Goal: Task Accomplishment & Management: Manage account settings

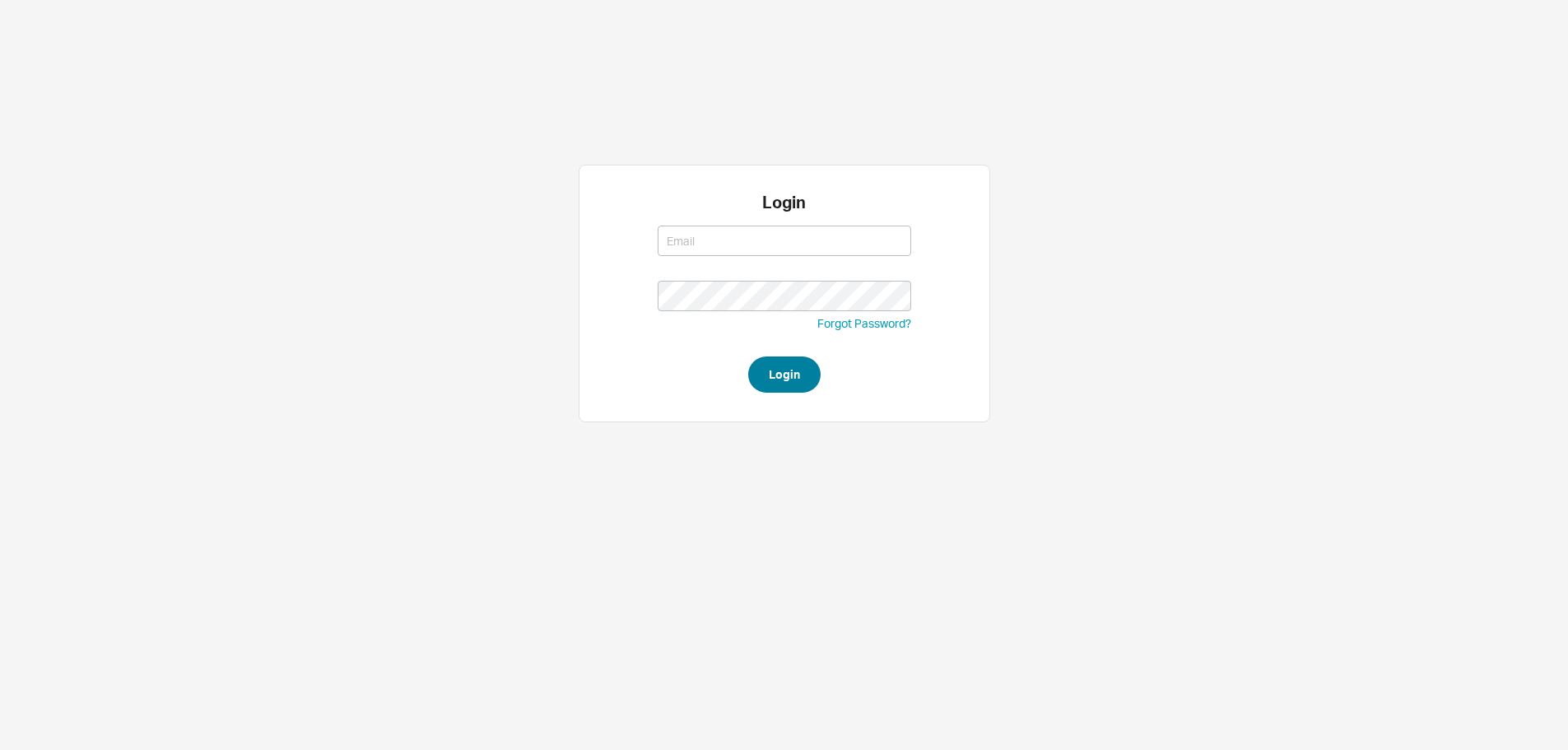
type input "ruthiem@qualitybath.com"
click at [809, 373] on button "Login" at bounding box center [784, 375] width 72 height 36
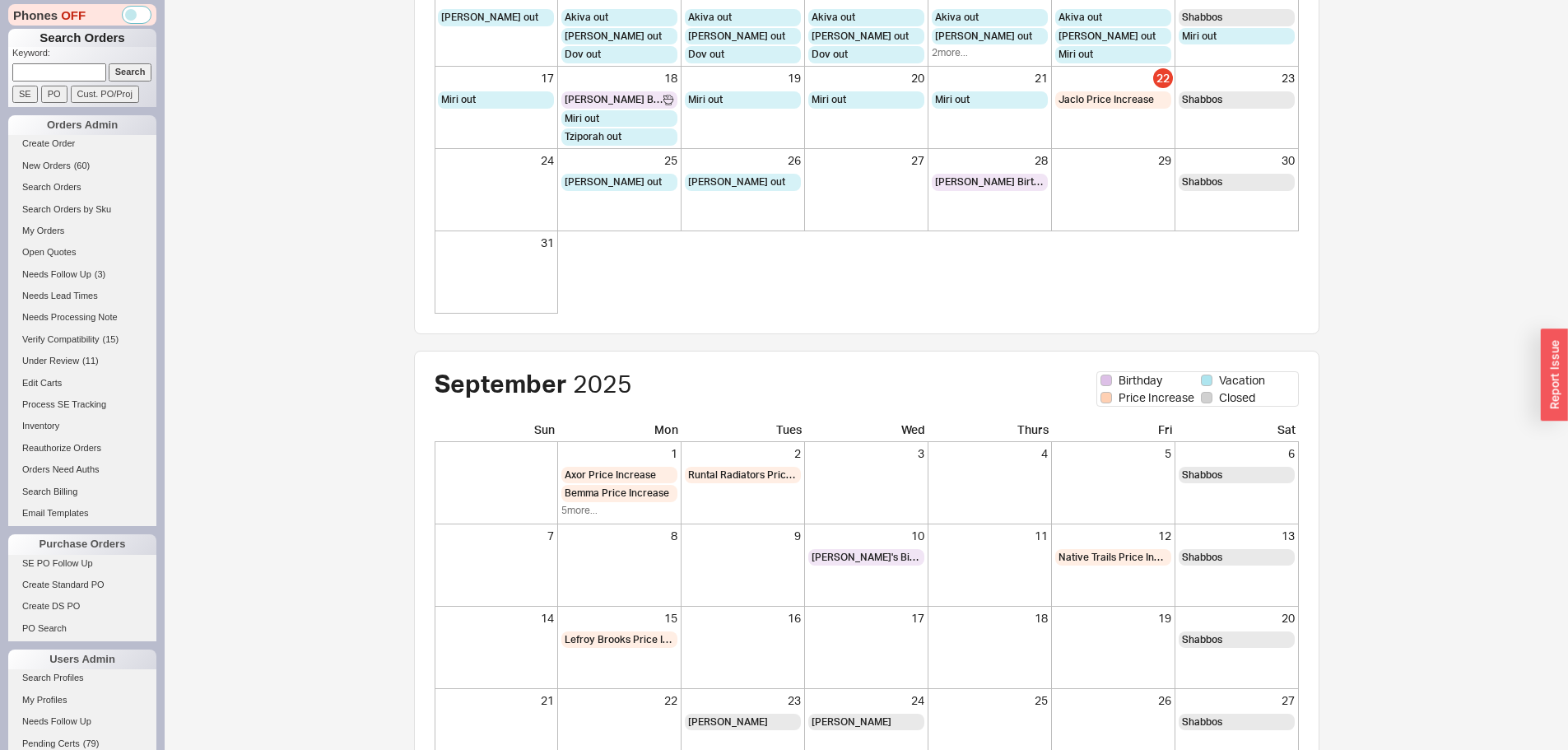
scroll to position [82, 0]
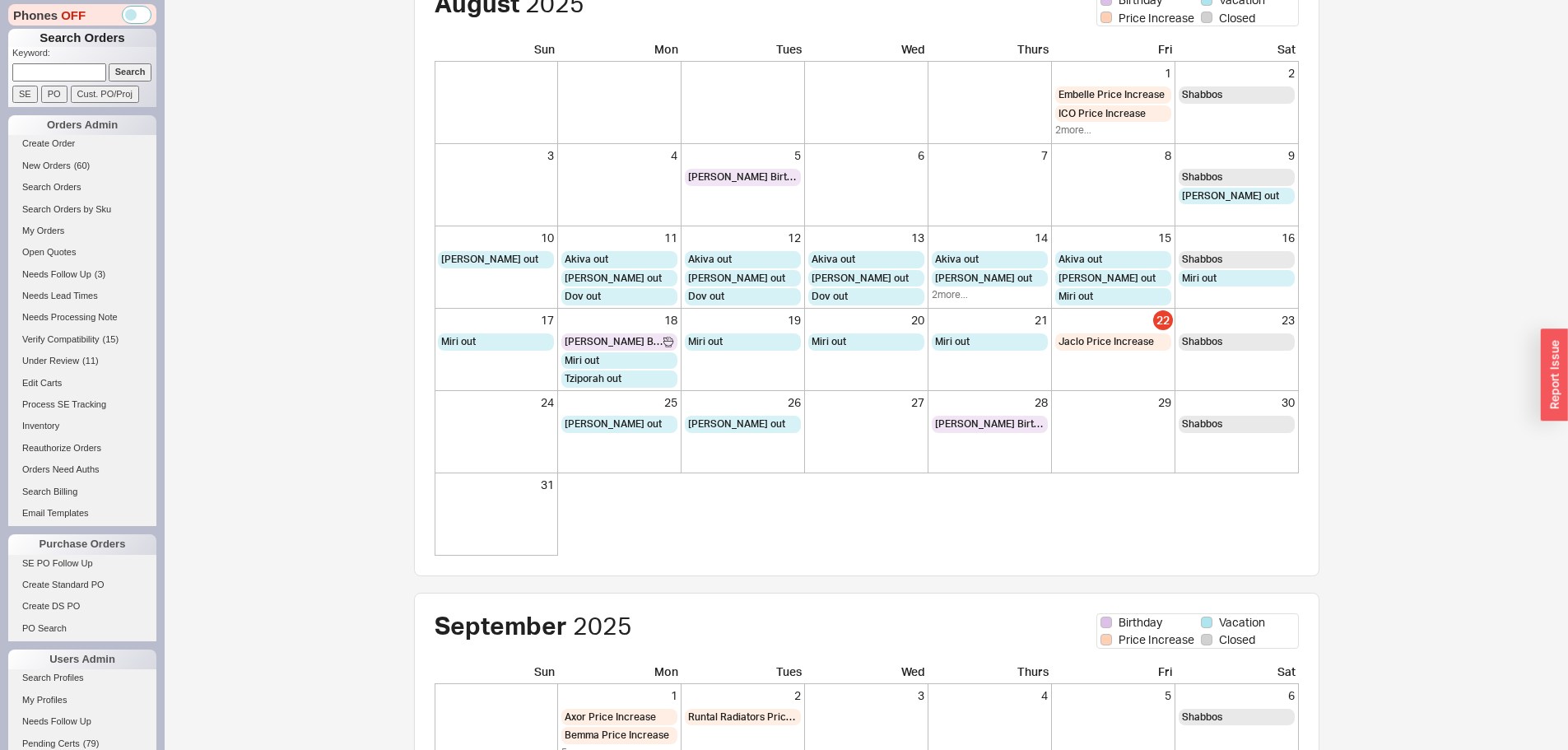
click at [94, 82] on form "Keyword: Search SE PO Cust. PO/Proj" at bounding box center [85, 74] width 144 height 56
click at [88, 76] on input at bounding box center [59, 71] width 94 height 17
paste input "769713"
type input "769713"
click at [109, 63] on input "Search" at bounding box center [130, 71] width 44 height 17
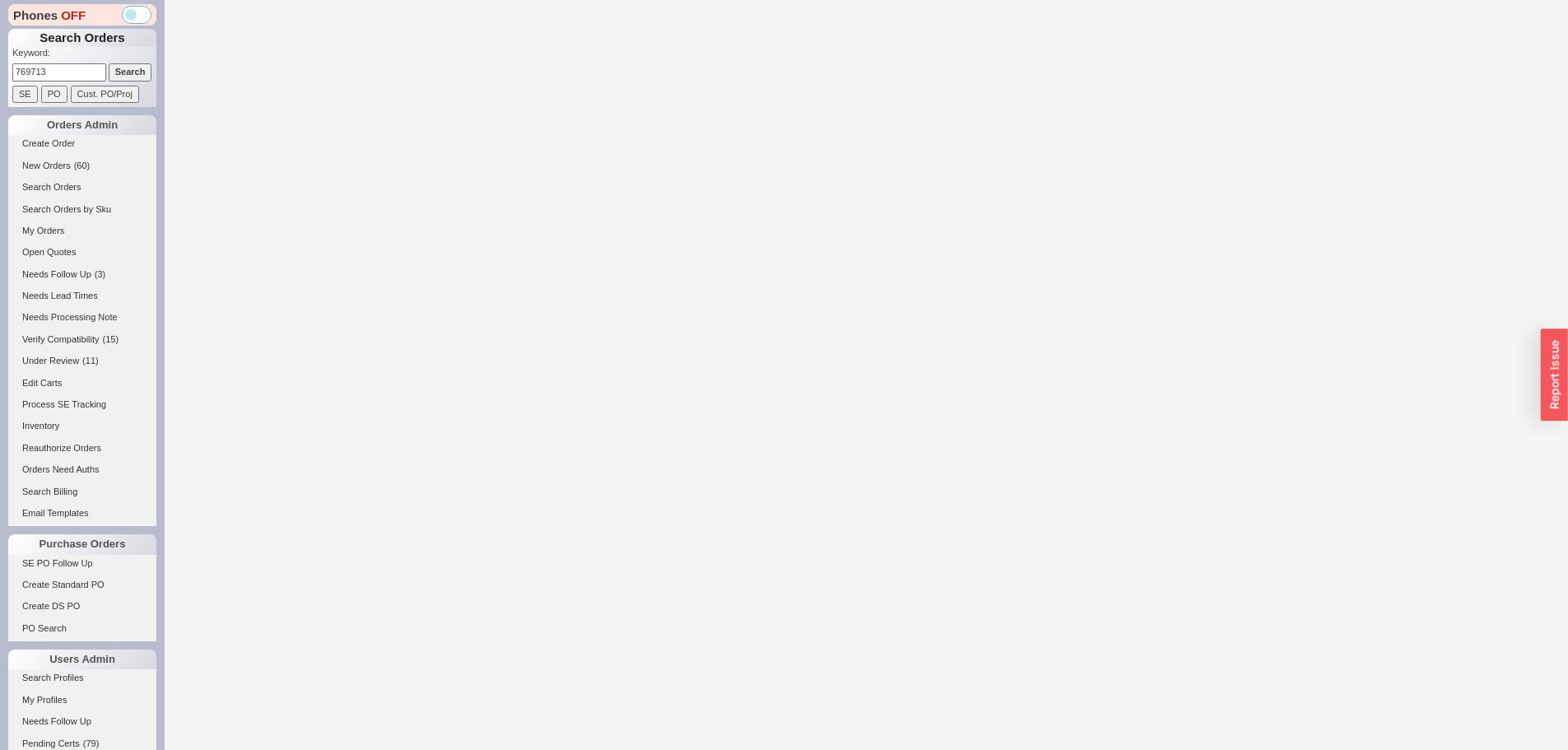
select select "*"
select select "LOW"
select select "3"
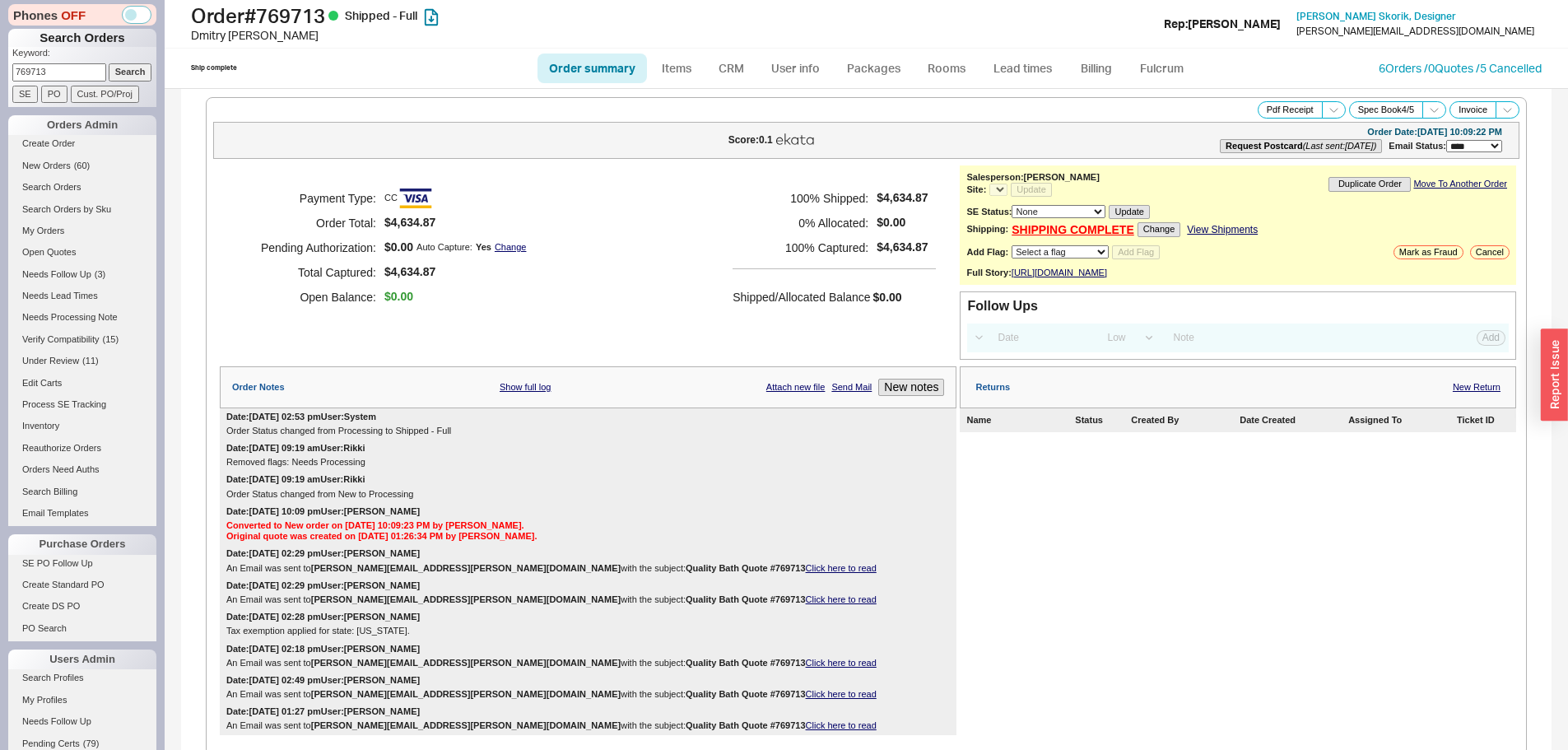
select select "*"
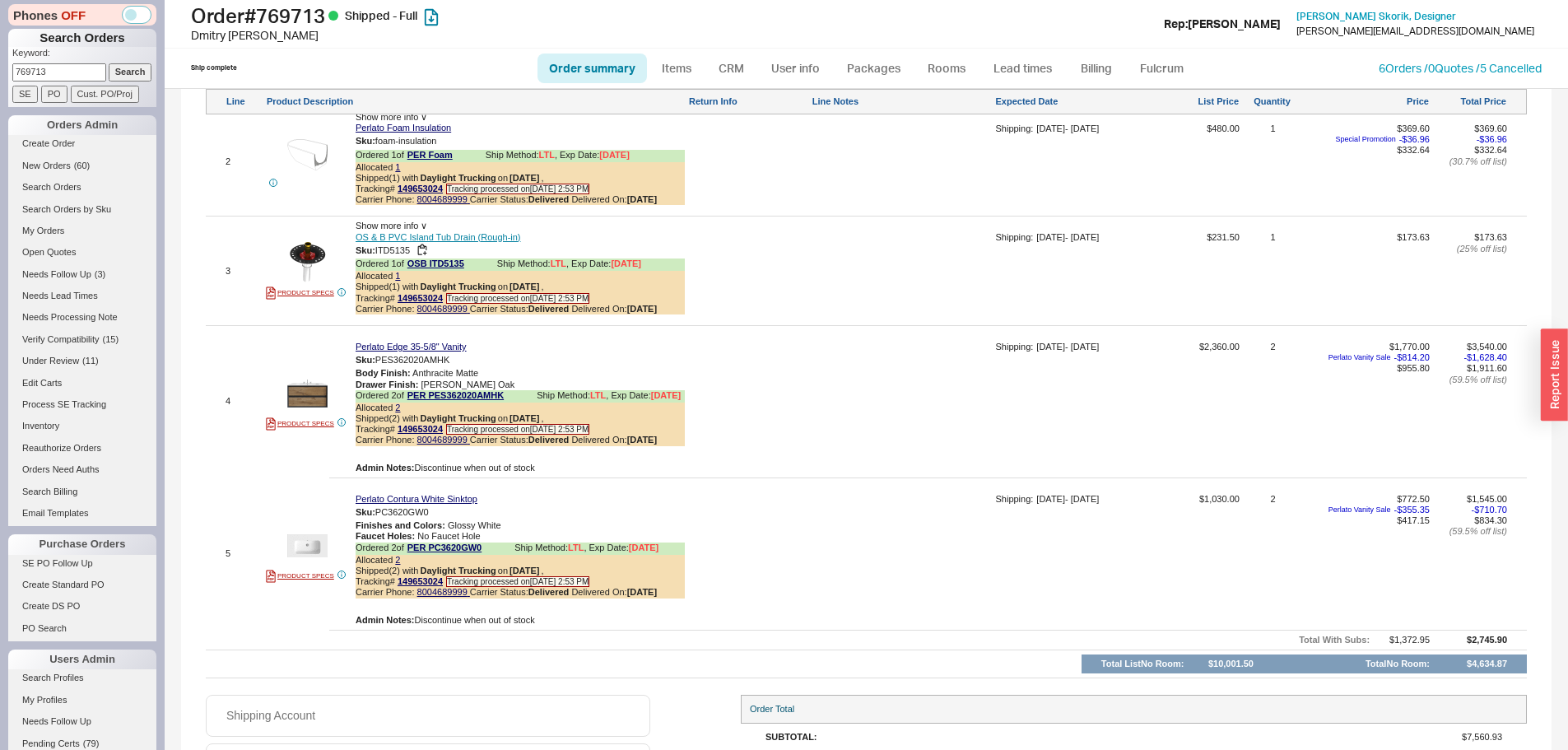
scroll to position [1400, 0]
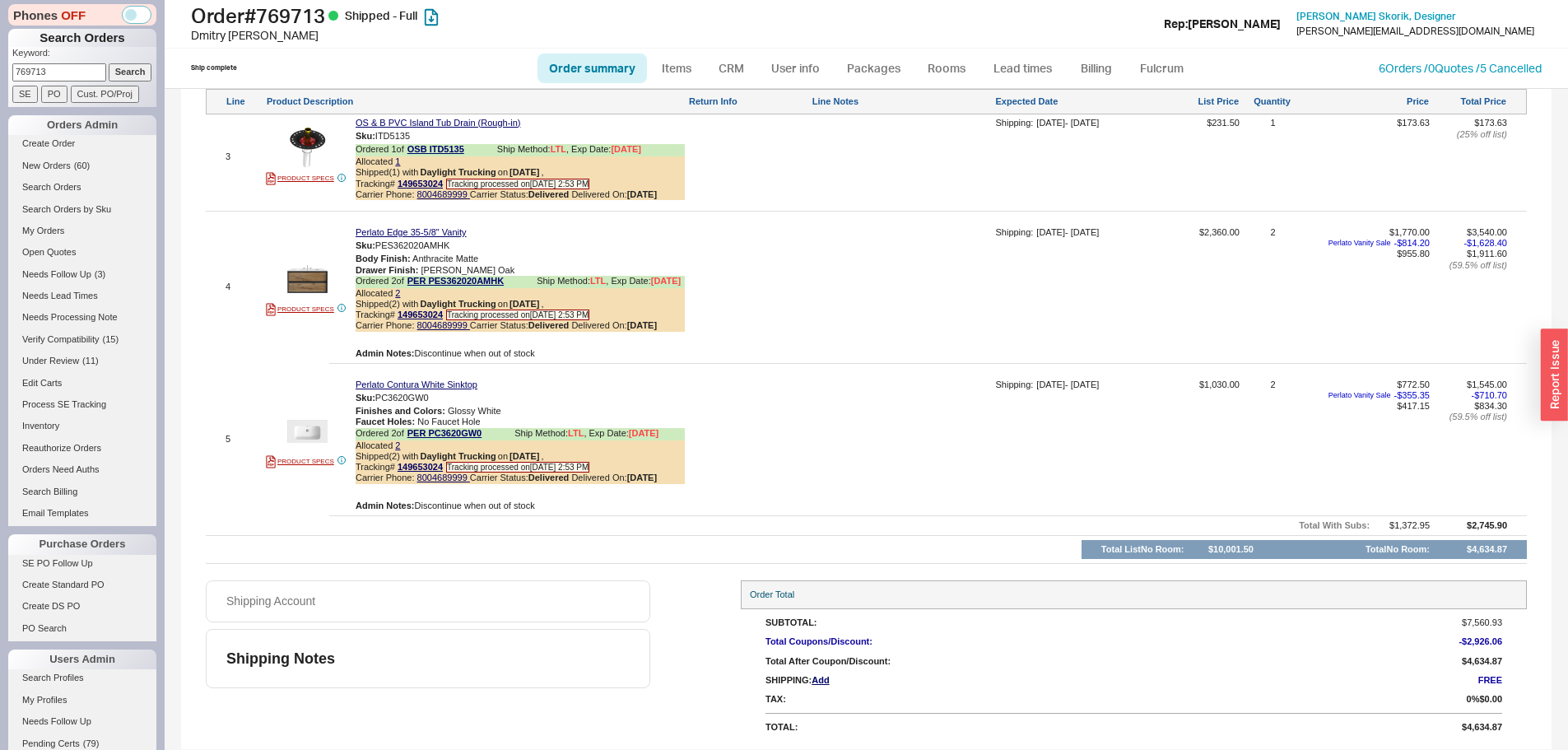
click at [63, 78] on input "769713" at bounding box center [59, 71] width 94 height 17
click at [63, 78] on input "769713" at bounding box center [59, 71] width 94 height 17
paste input "Aron Grossman"
type input "Aron Grossman"
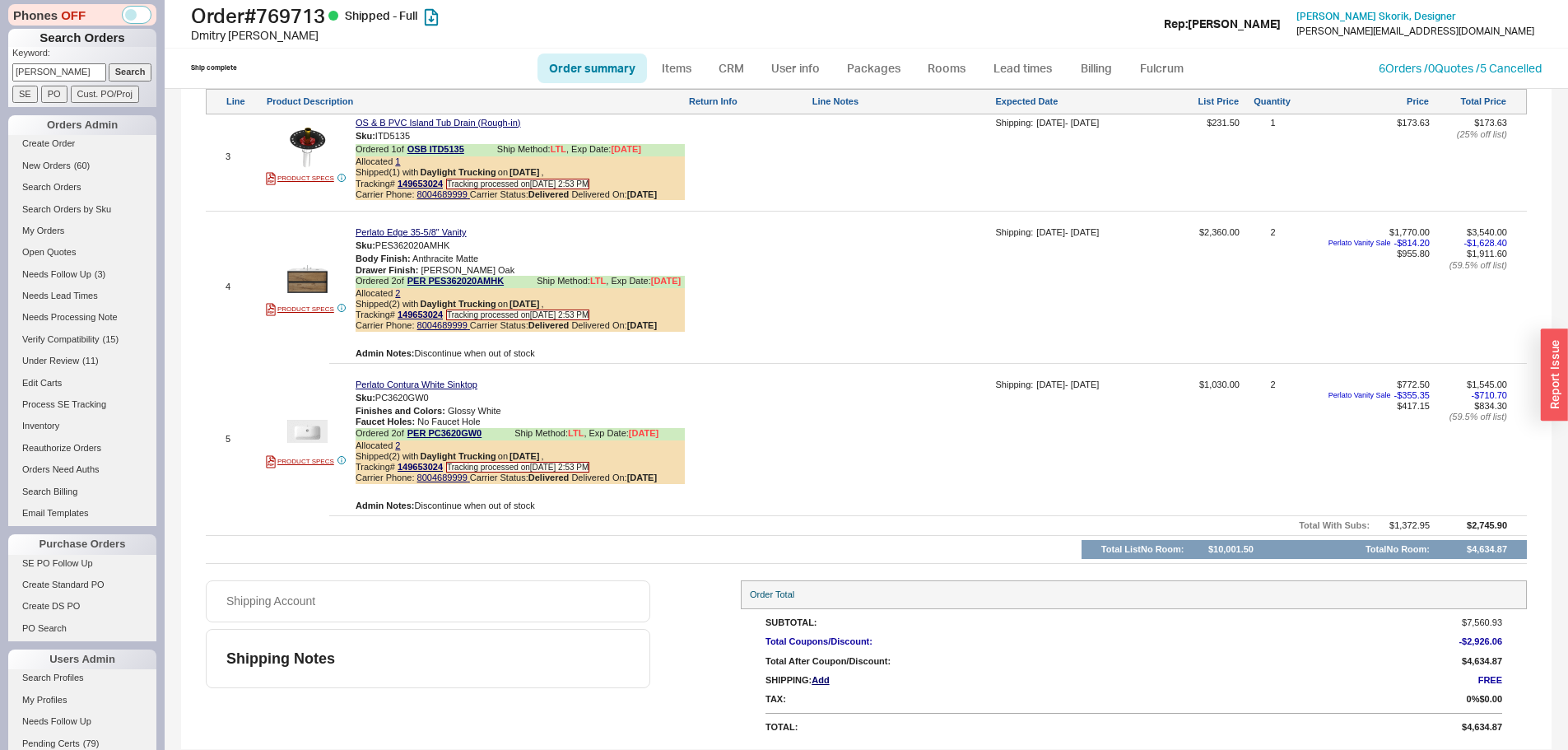
scroll to position [0, 0]
drag, startPoint x: 86, startPoint y: 75, endPoint x: -14, endPoint y: 91, distance: 101.3
click at [0, 91] on html "Phones OFF Search Orders Keyword: Aron Grossman Search SE PO Cust. PO/Proj Orde…" at bounding box center [784, 375] width 1568 height 750
click at [73, 172] on link "New Orders ( 55 )" at bounding box center [82, 165] width 148 height 17
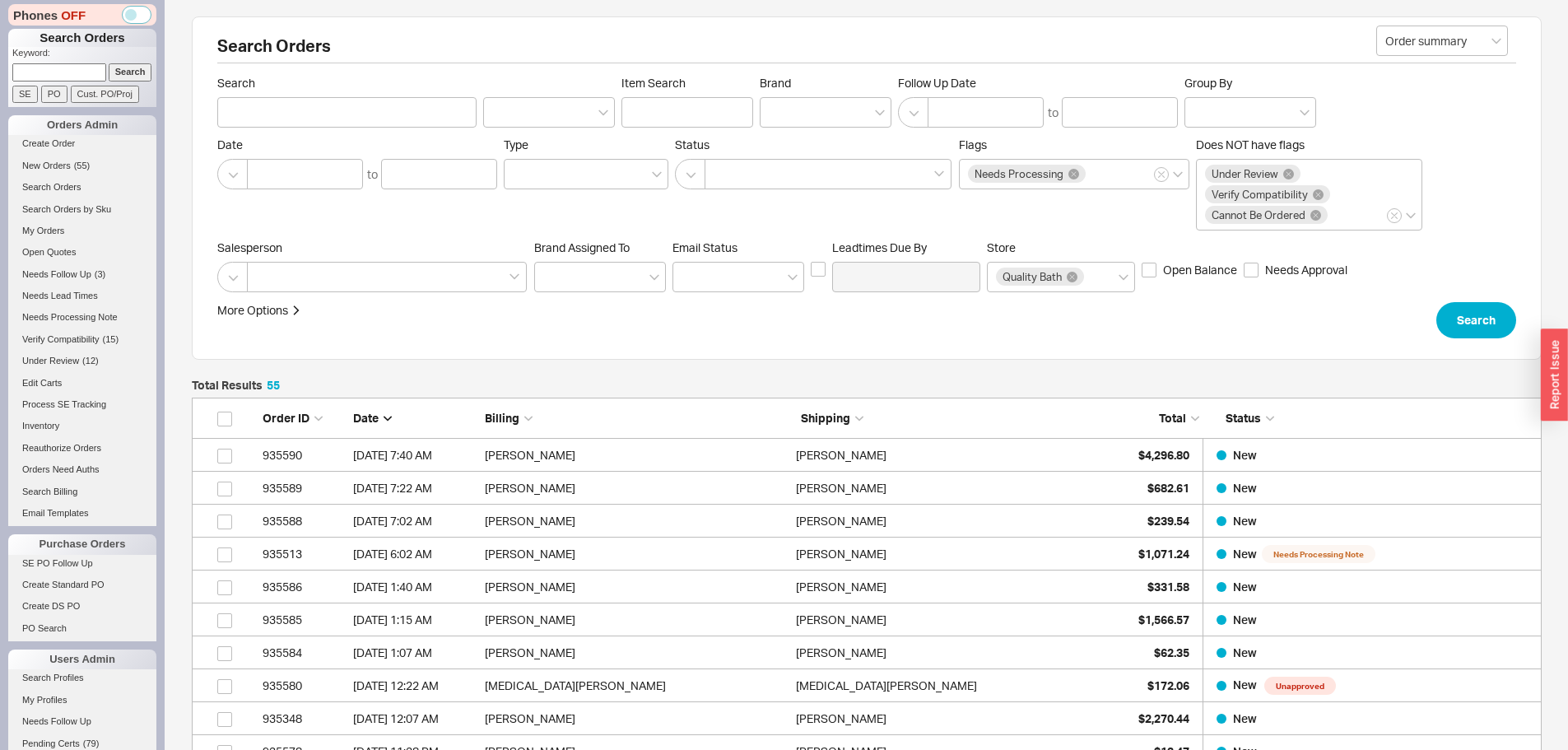
scroll to position [1840, 1338]
click at [78, 78] on input at bounding box center [59, 71] width 94 height 17
paste input "929522"
type input "929522"
click at [109, 63] on input "Search" at bounding box center [130, 71] width 44 height 17
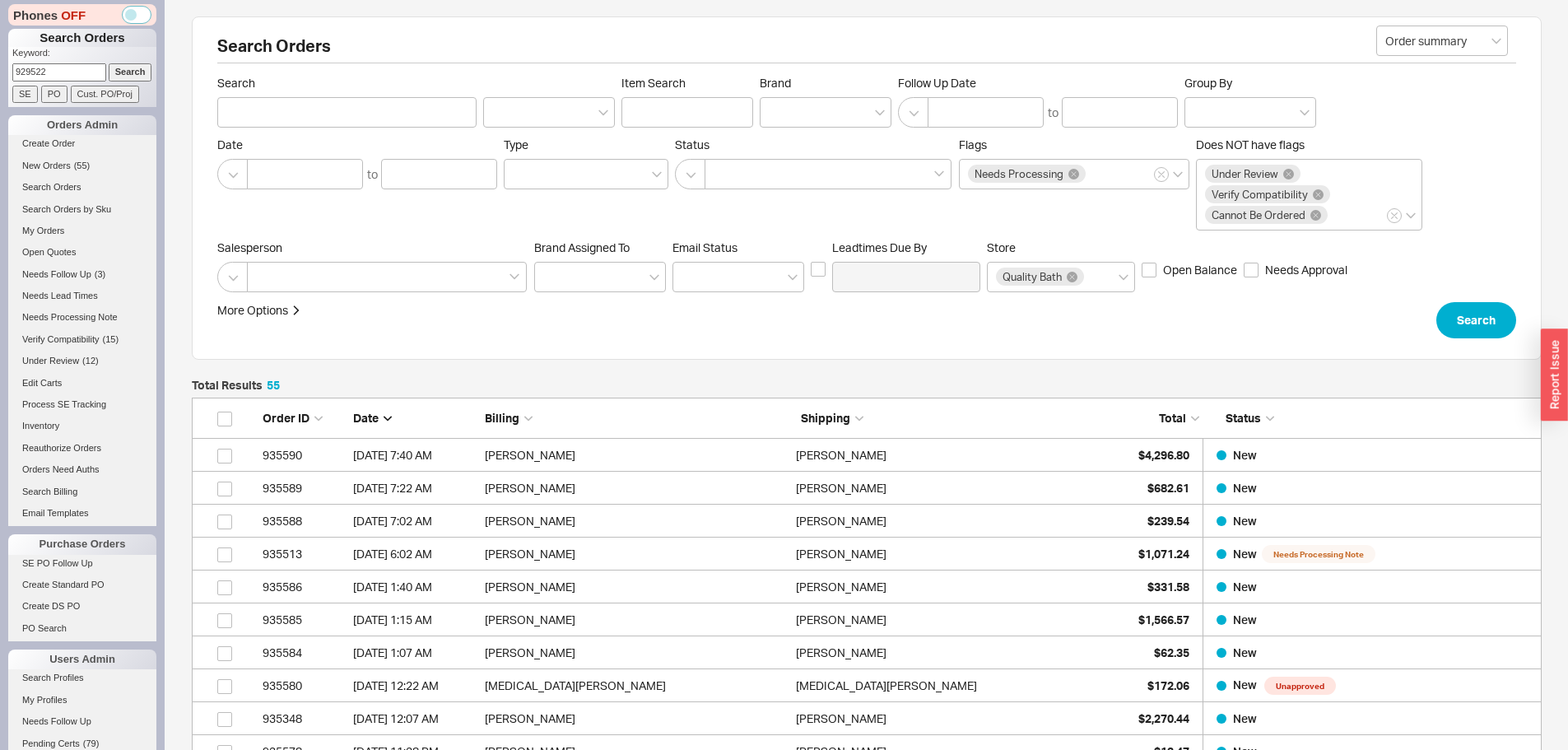
type input "929522"
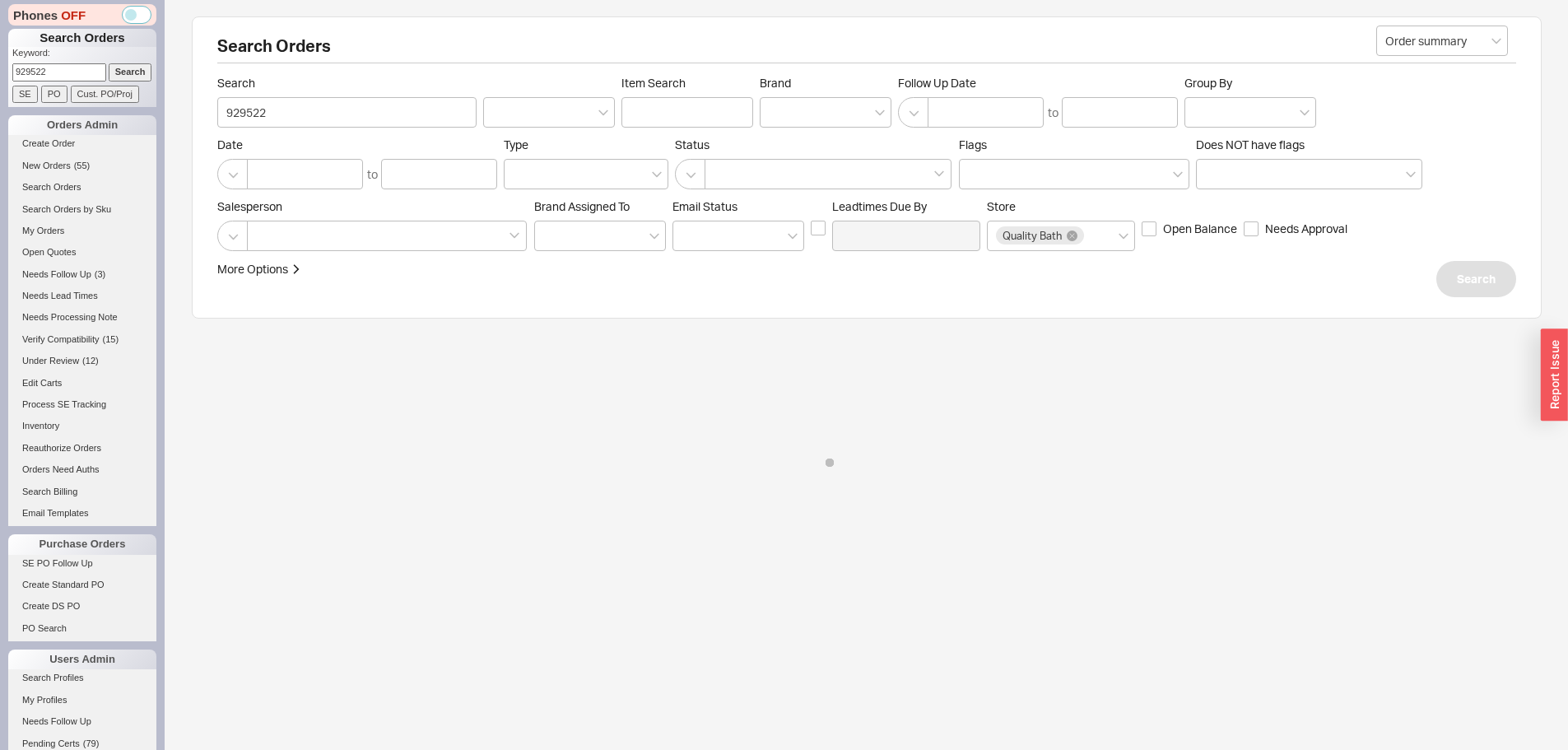
select select "**"
select select "LOW"
select select "3"
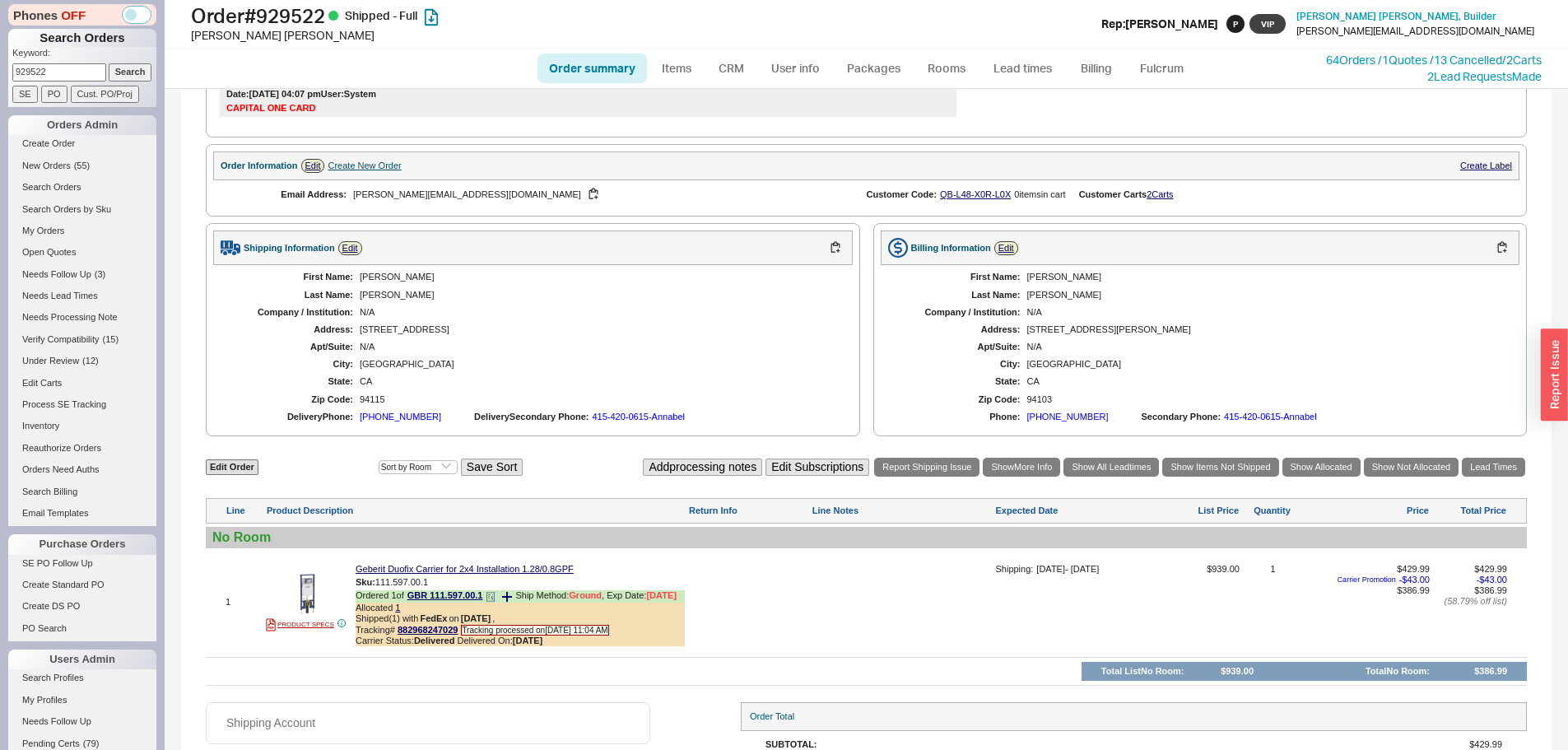
scroll to position [577, 0]
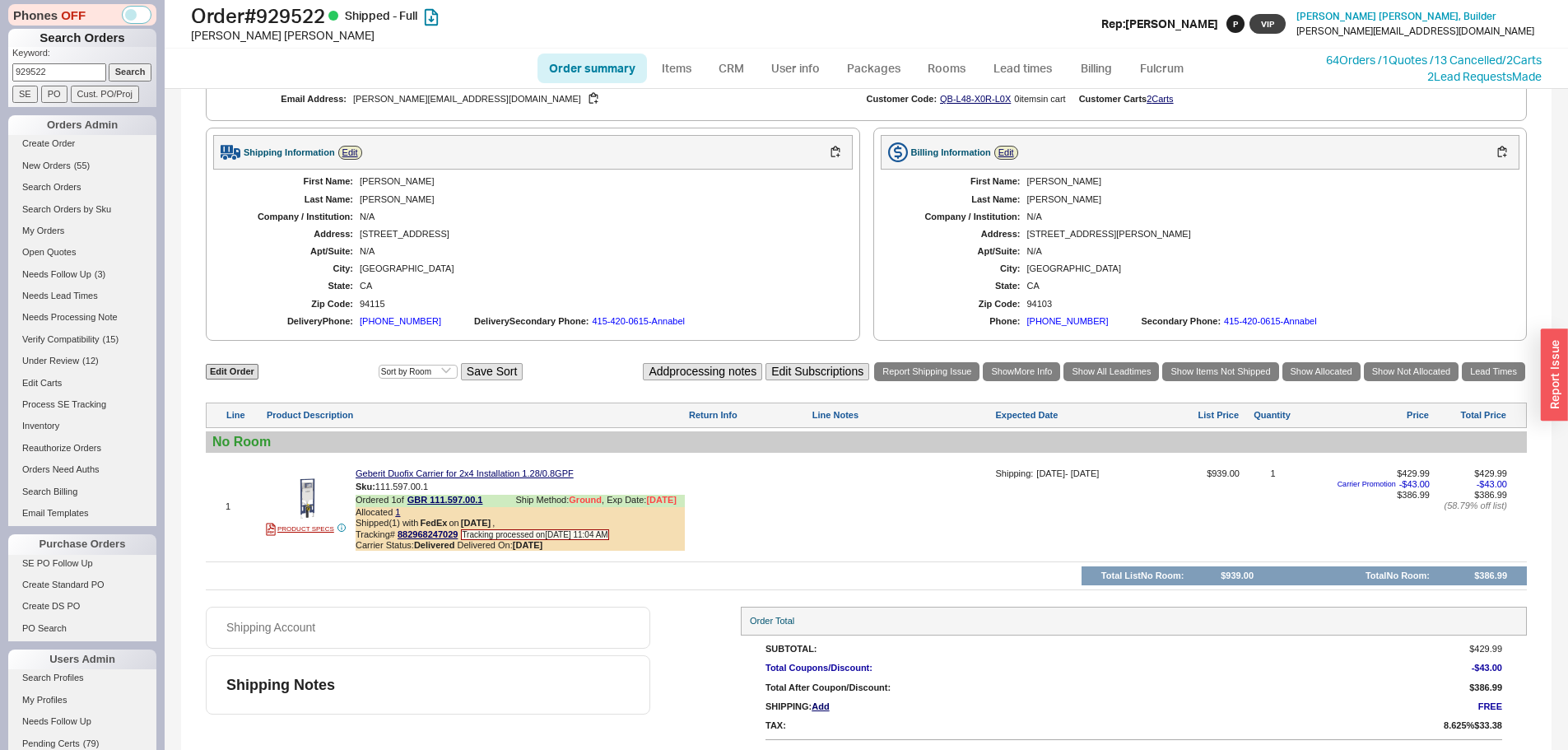
click at [57, 63] on p "Keyword:" at bounding box center [85, 55] width 144 height 16
click at [57, 71] on input "929522" at bounding box center [59, 71] width 94 height 17
paste input "30519"
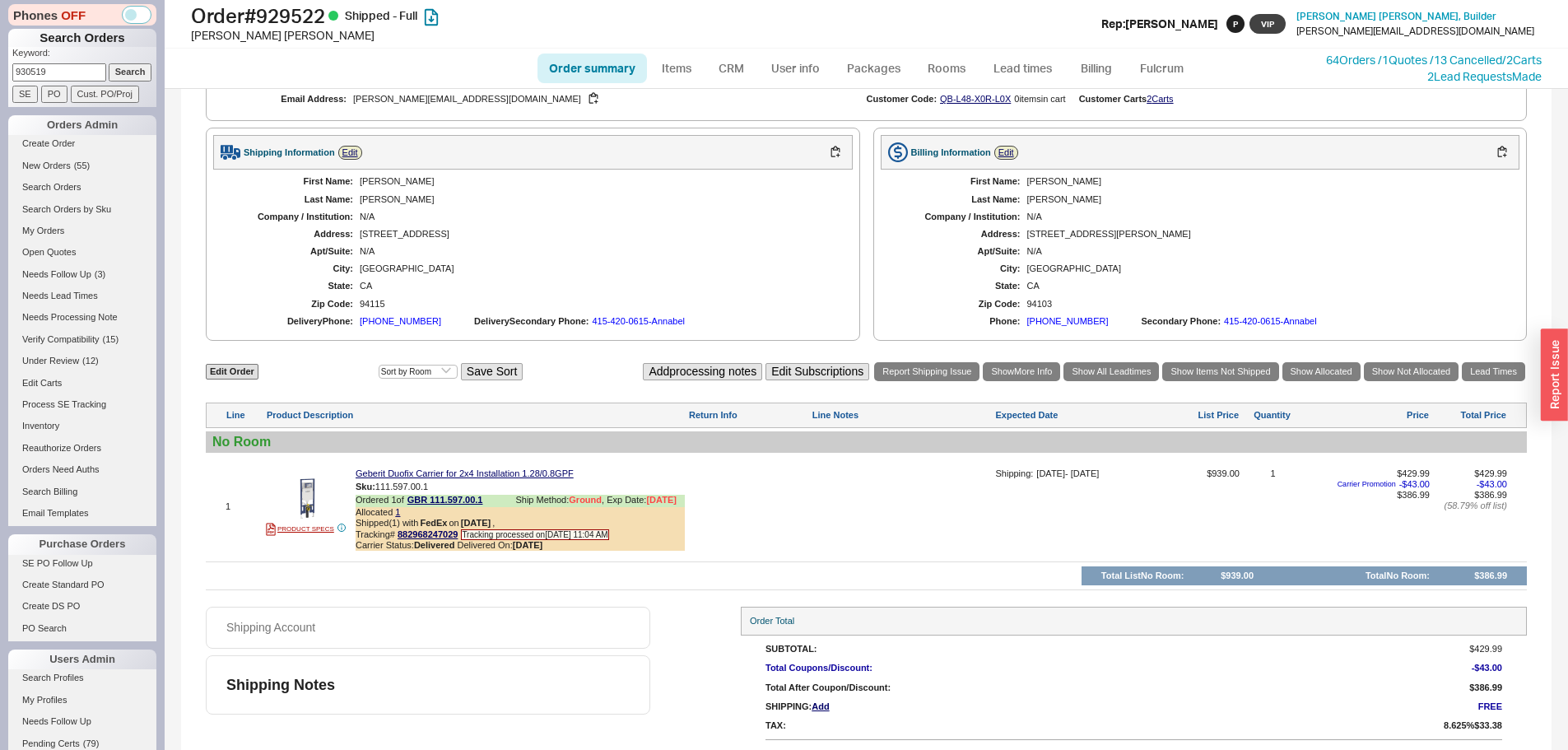
type input "930519"
click at [109, 63] on input "Search" at bounding box center [130, 71] width 44 height 17
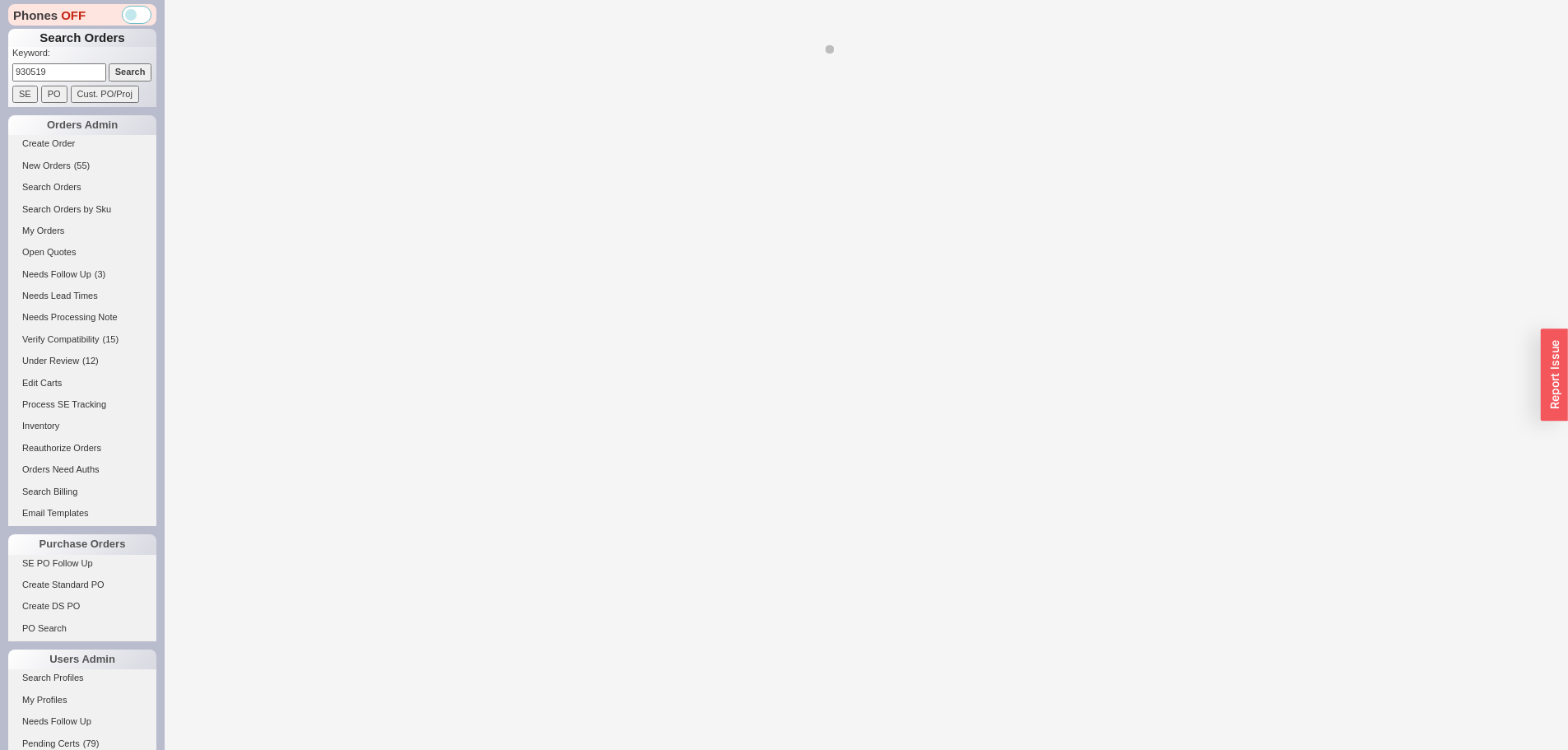
select select "*"
select select "LOW"
select select "3"
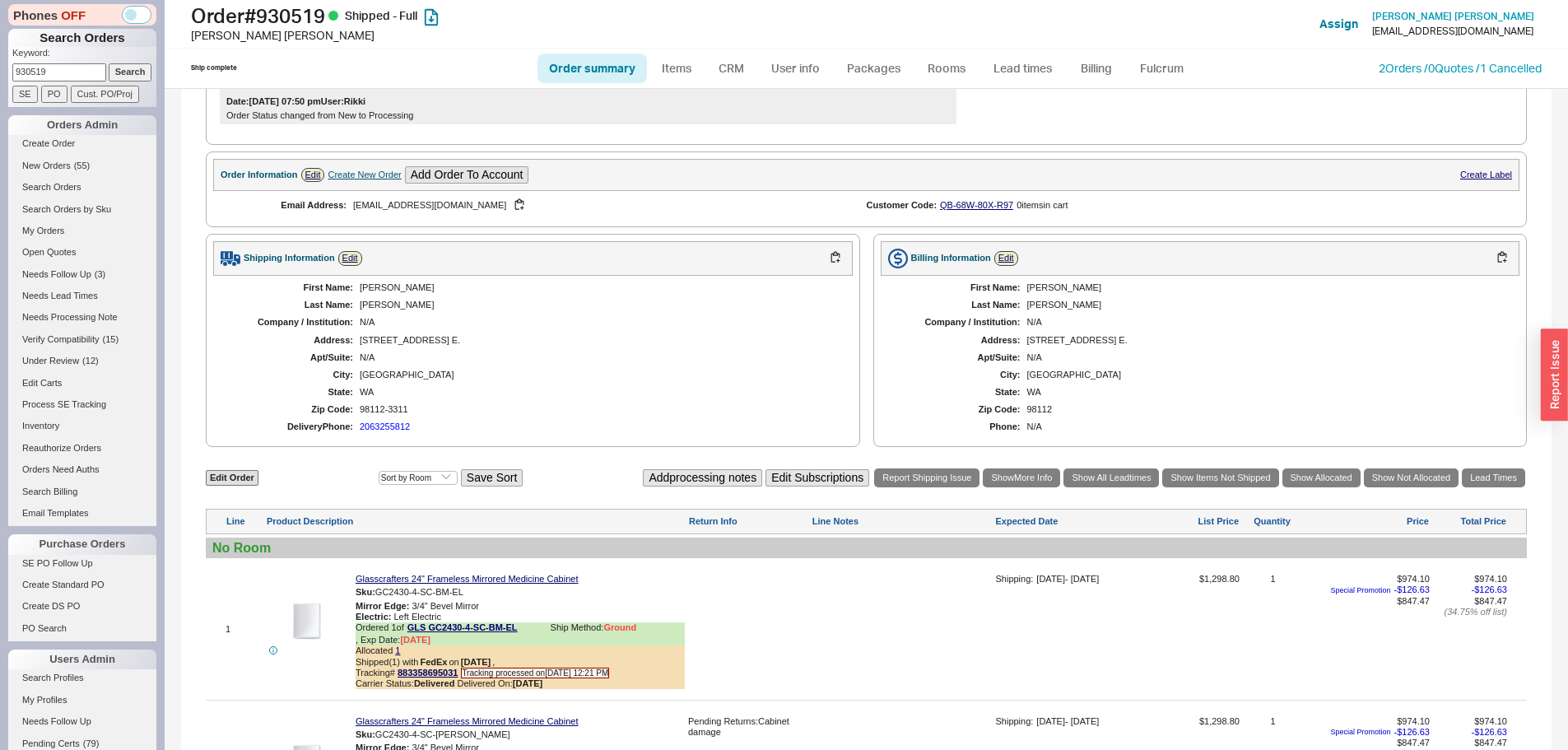
scroll to position [494, 0]
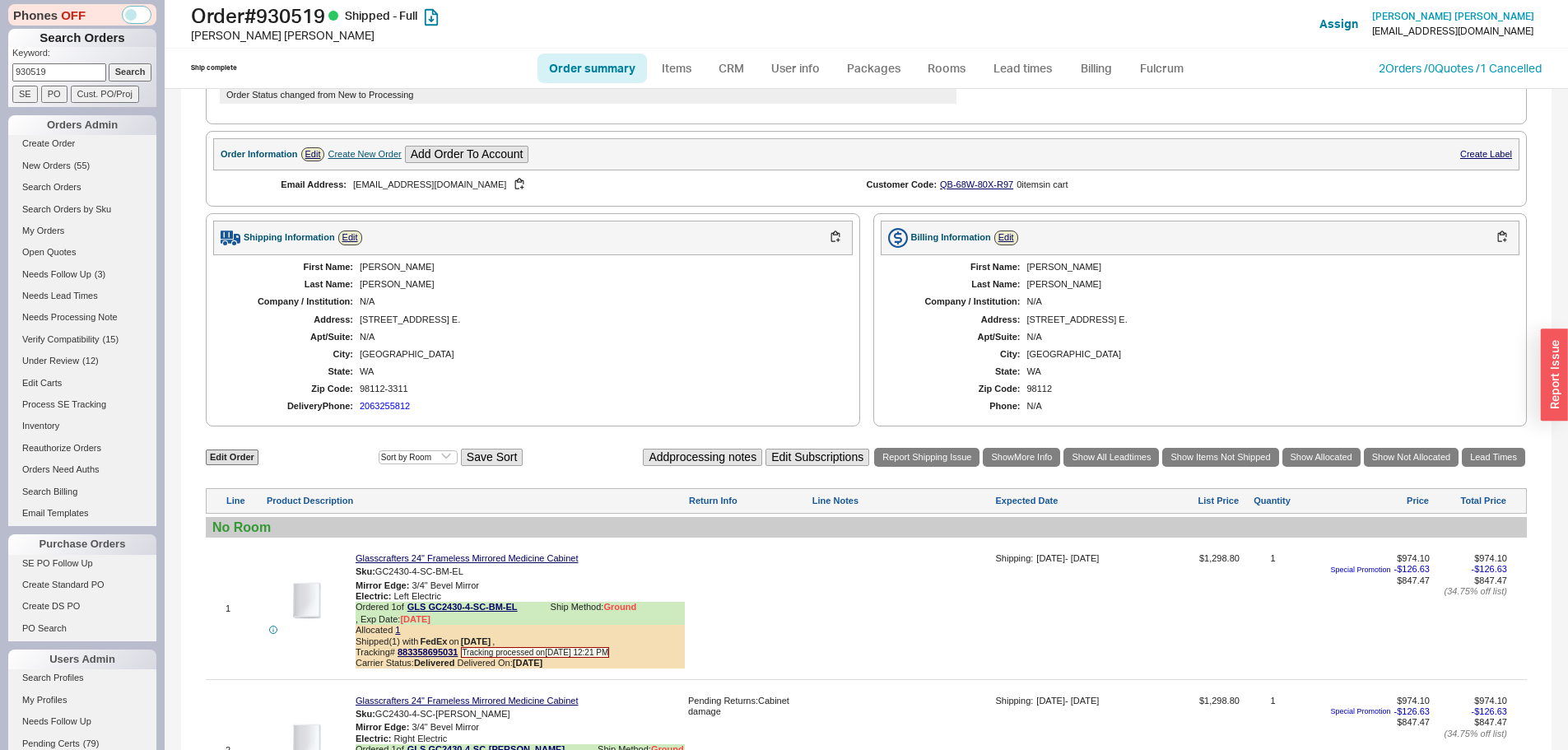
click at [45, 70] on input "930519" at bounding box center [59, 71] width 94 height 17
type input "815717"
click at [109, 63] on input "Search" at bounding box center [130, 71] width 44 height 17
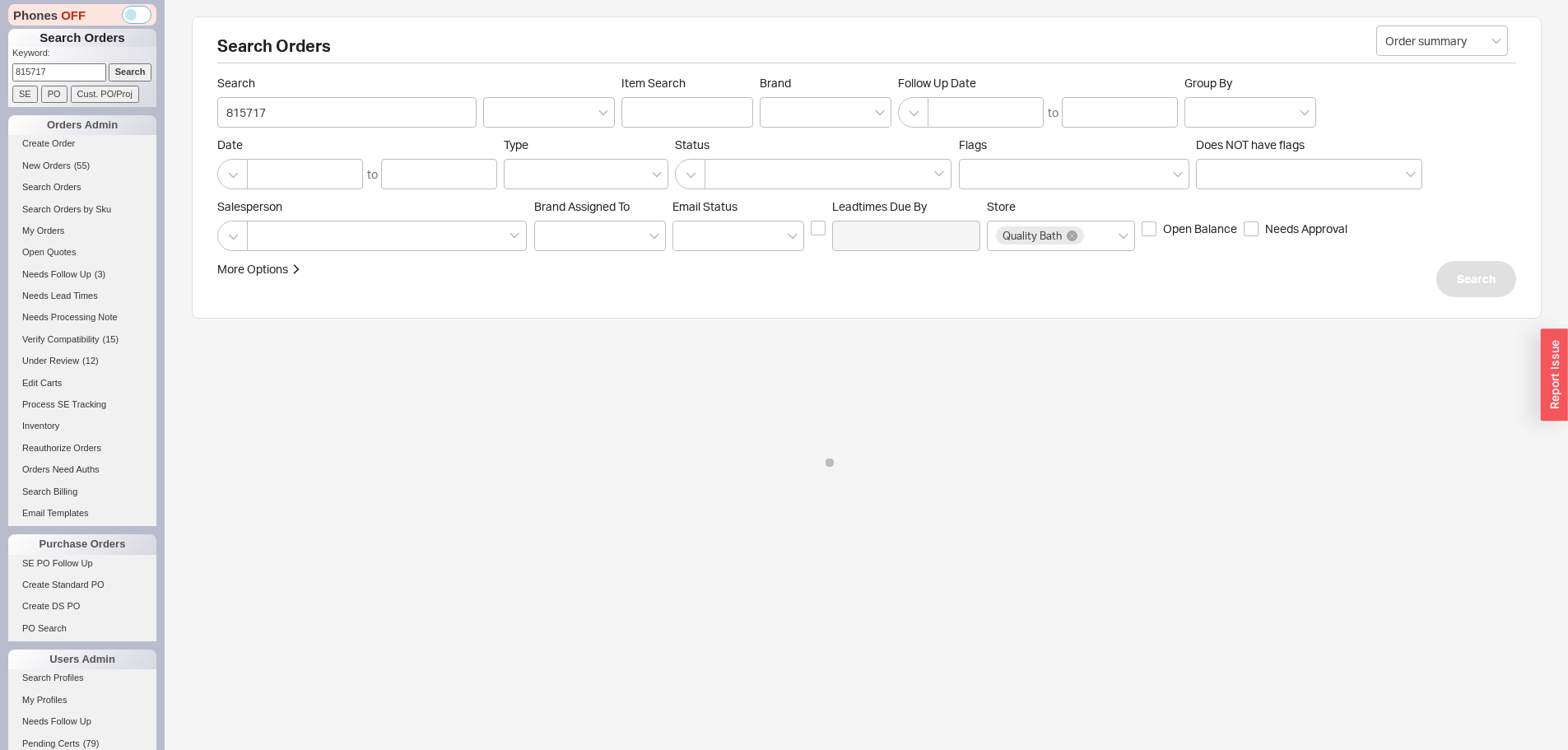
select select "*"
select select "LOW"
select select "3"
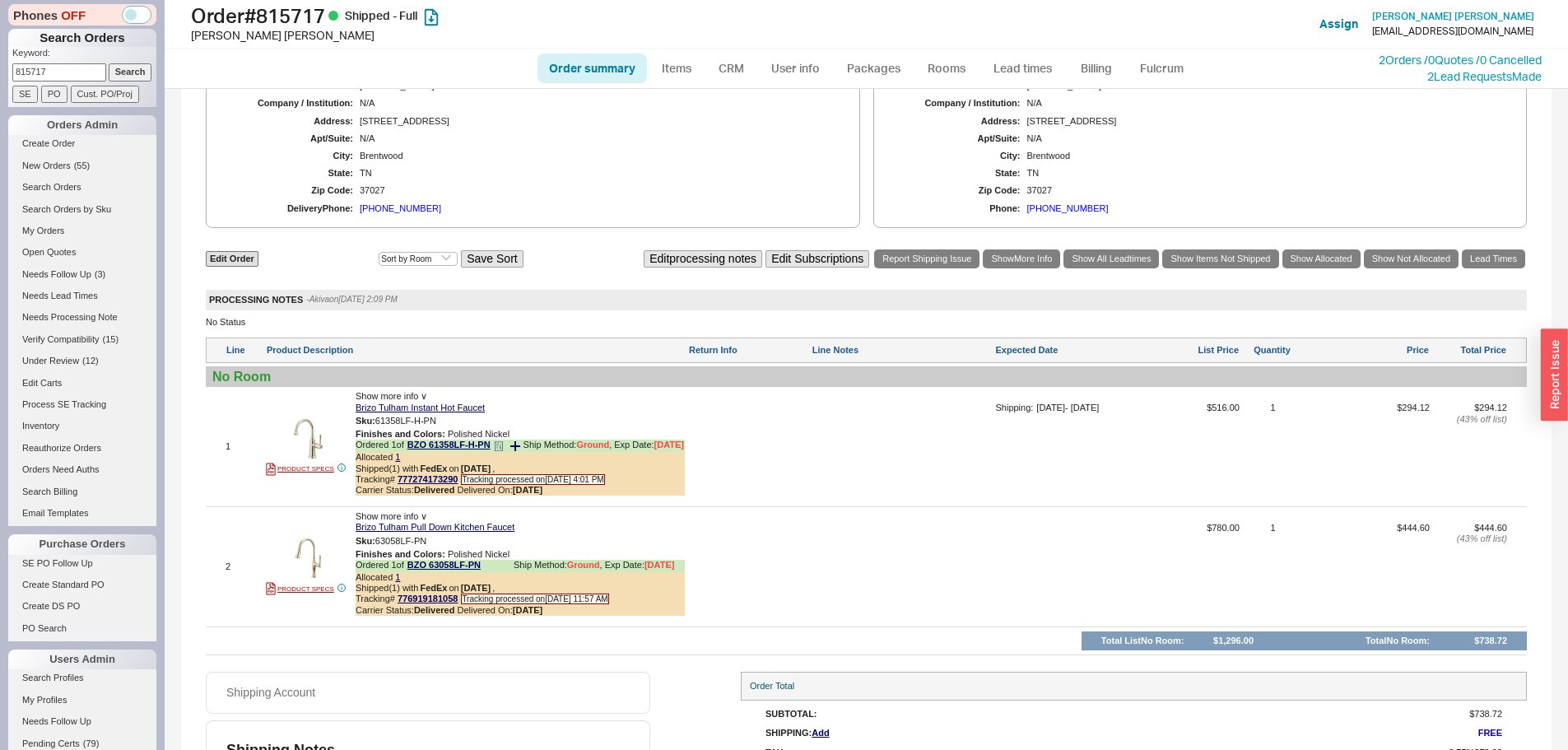
scroll to position [935, 0]
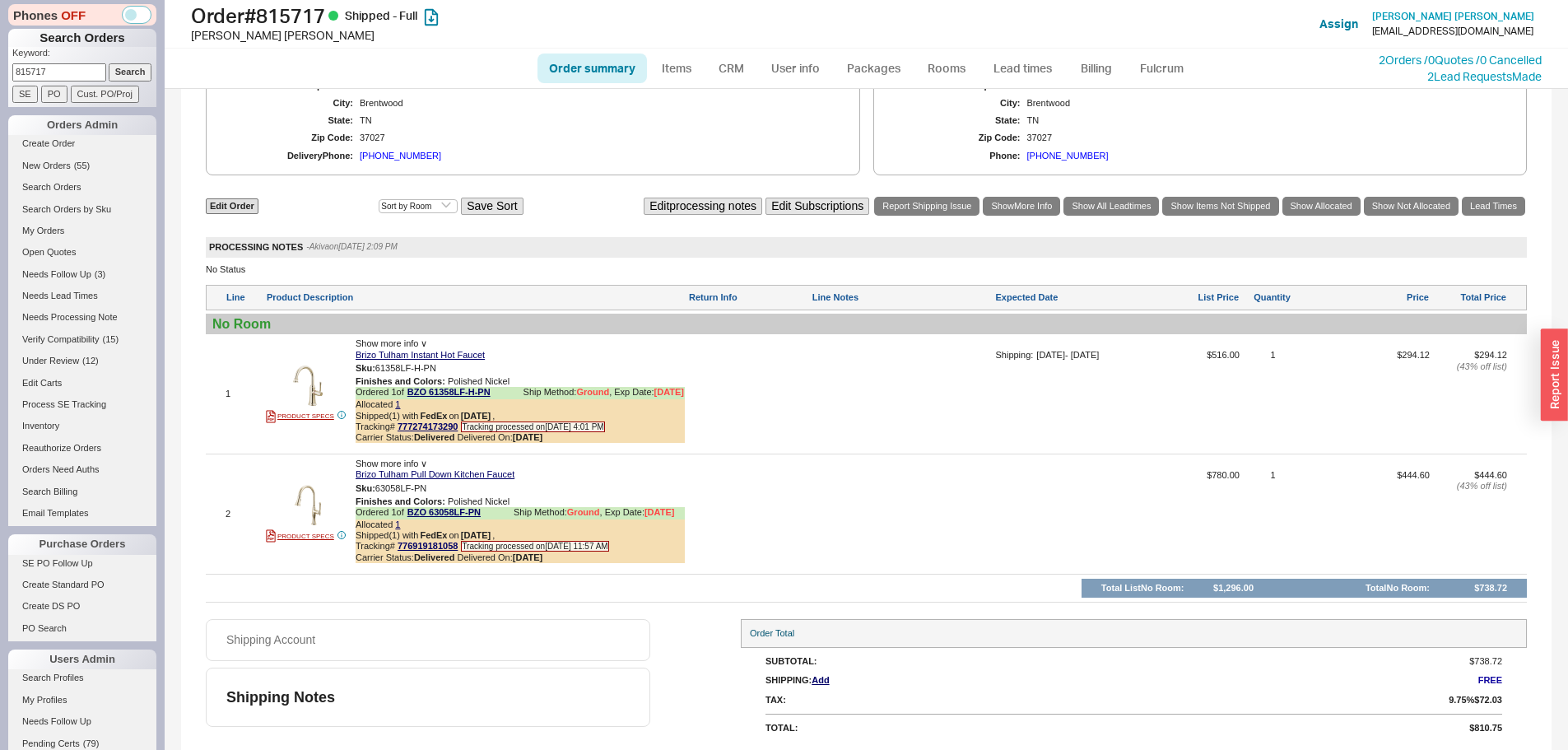
click at [55, 70] on input "815717" at bounding box center [59, 71] width 94 height 17
paste input "934306"
type input "934306"
click at [109, 63] on input "Search" at bounding box center [130, 71] width 44 height 17
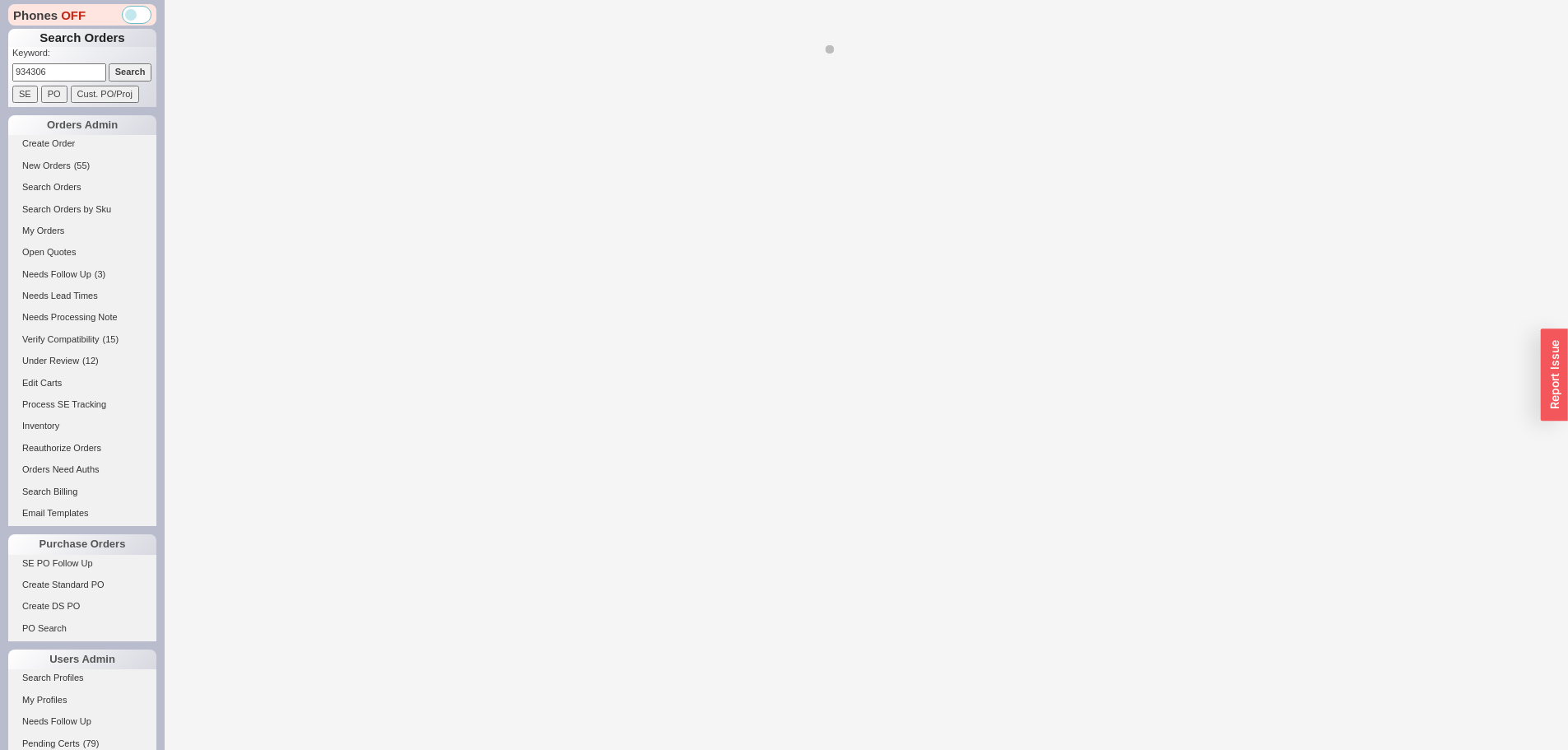
select select "*"
select select "LOW"
select select "3"
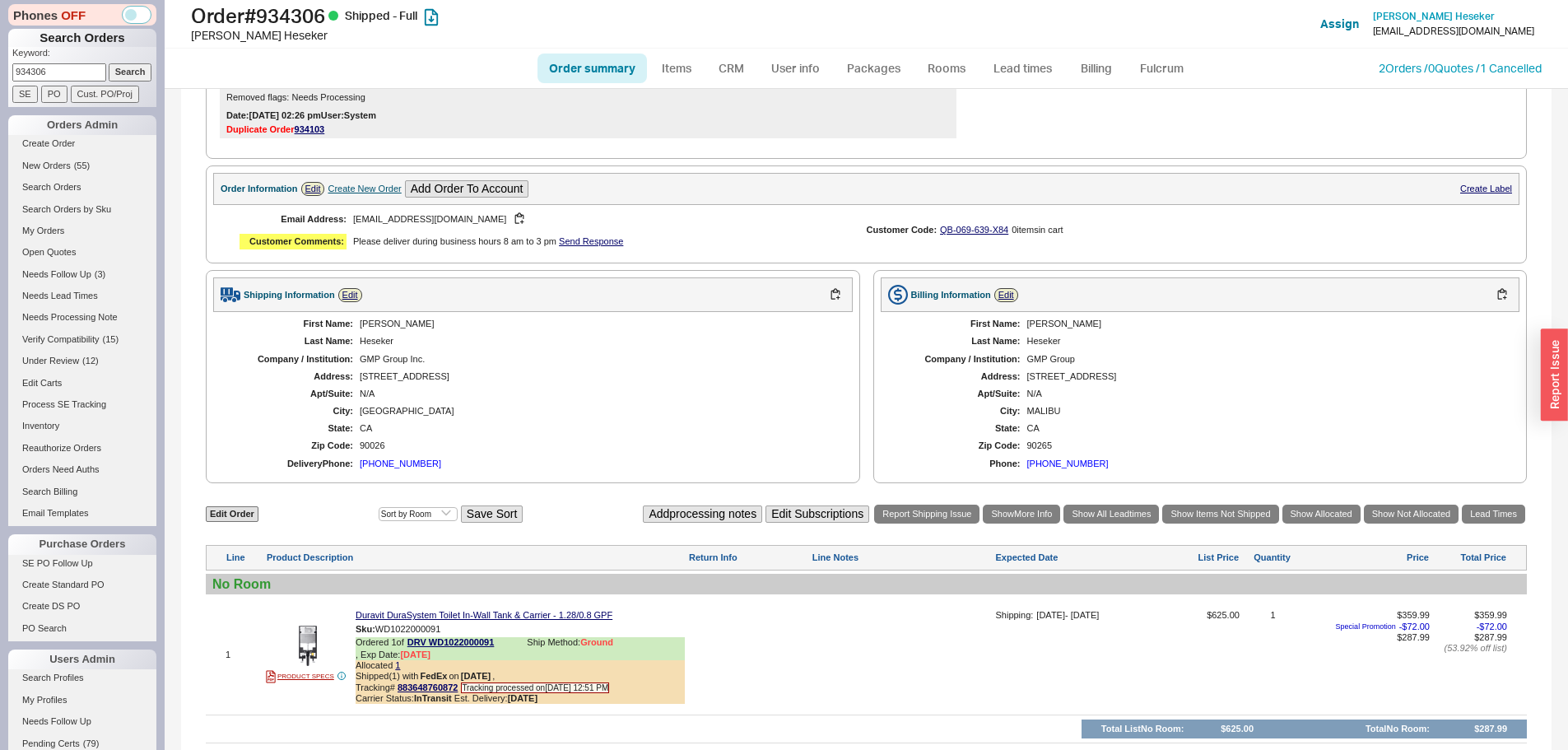
scroll to position [650, 0]
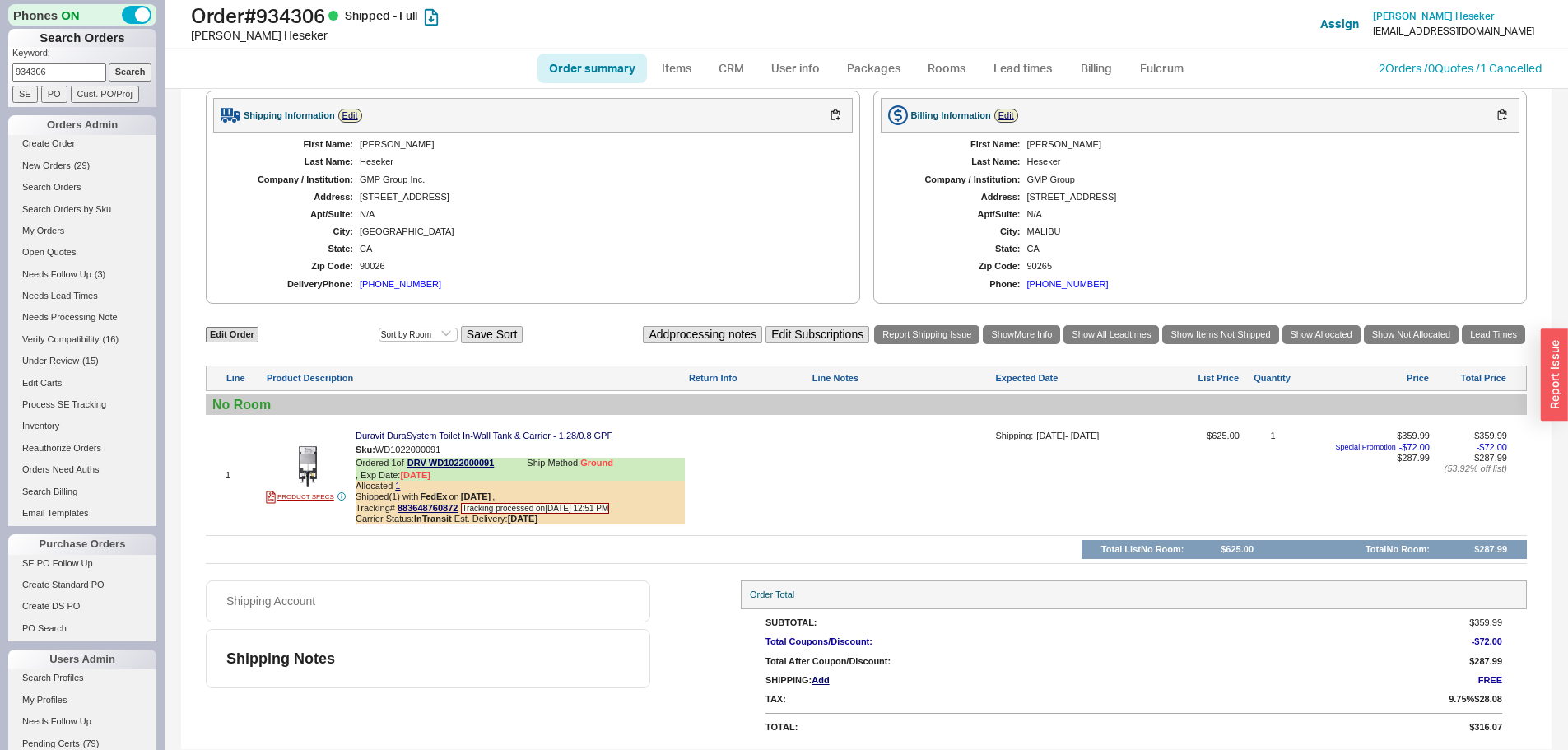
click at [38, 68] on input "934306" at bounding box center [59, 71] width 94 height 17
paste input "811960"
type input "811960"
click at [109, 63] on input "Search" at bounding box center [130, 71] width 44 height 17
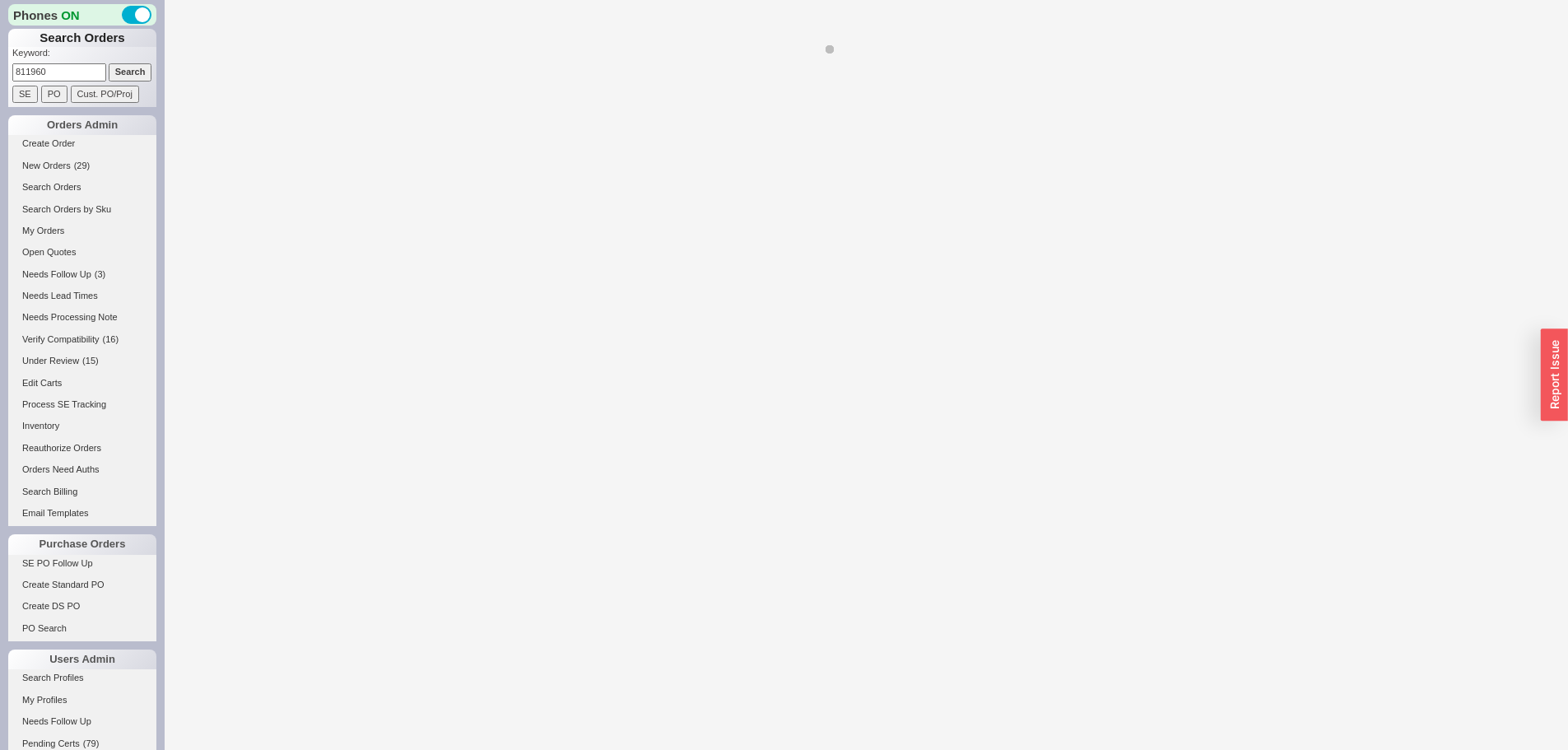
select select "*"
select select "LOW"
select select "3"
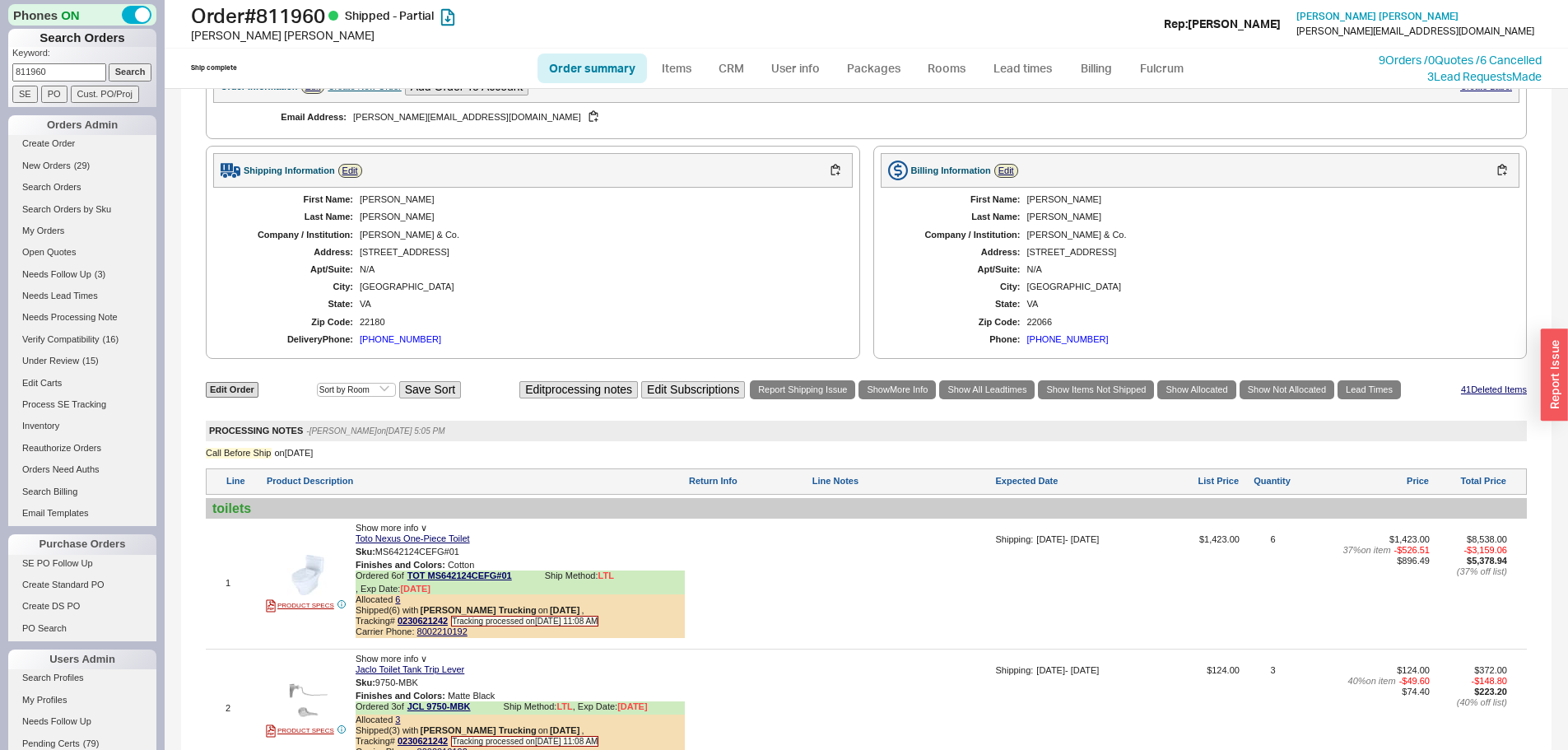
scroll to position [1647, 0]
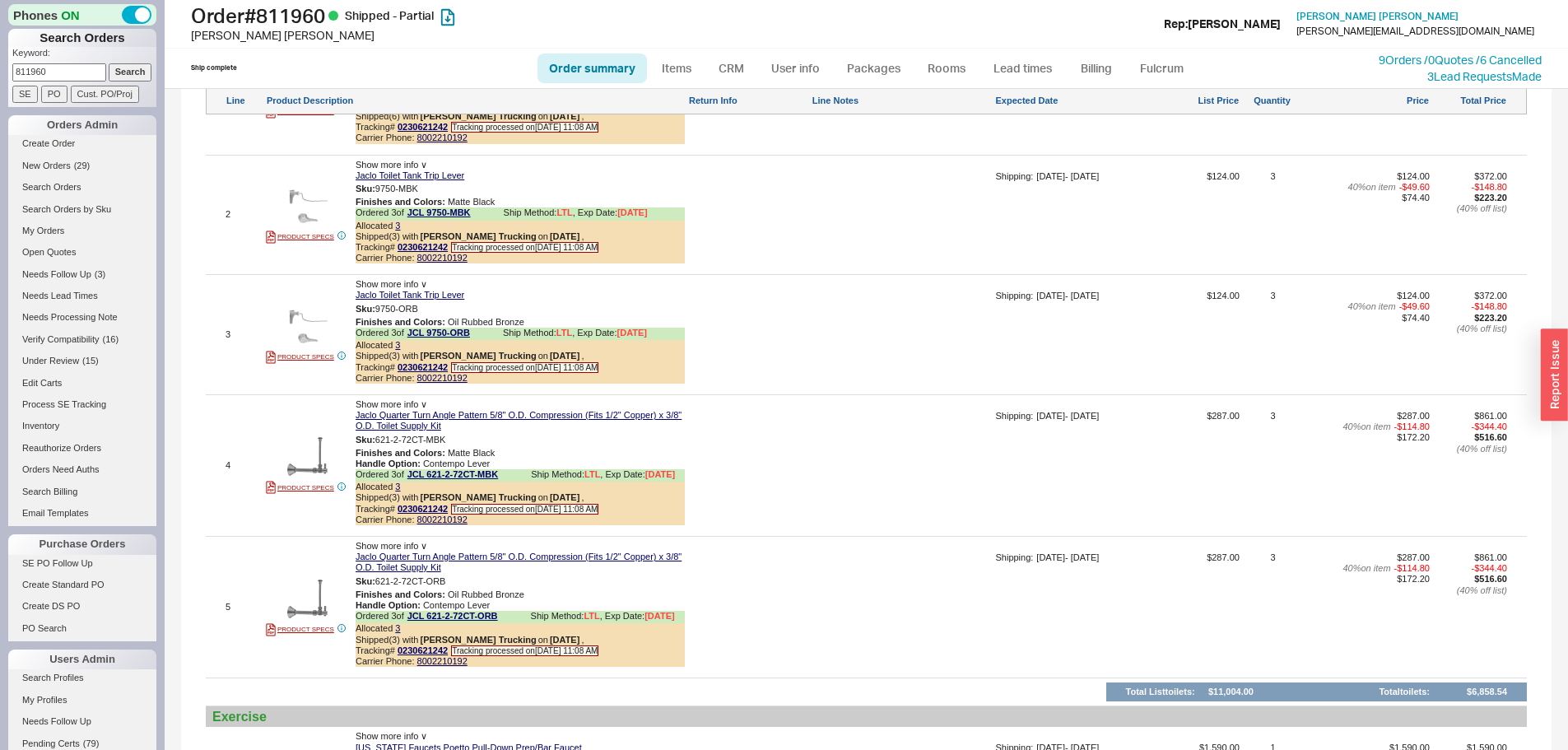
click at [765, 378] on div at bounding box center [748, 340] width 120 height 99
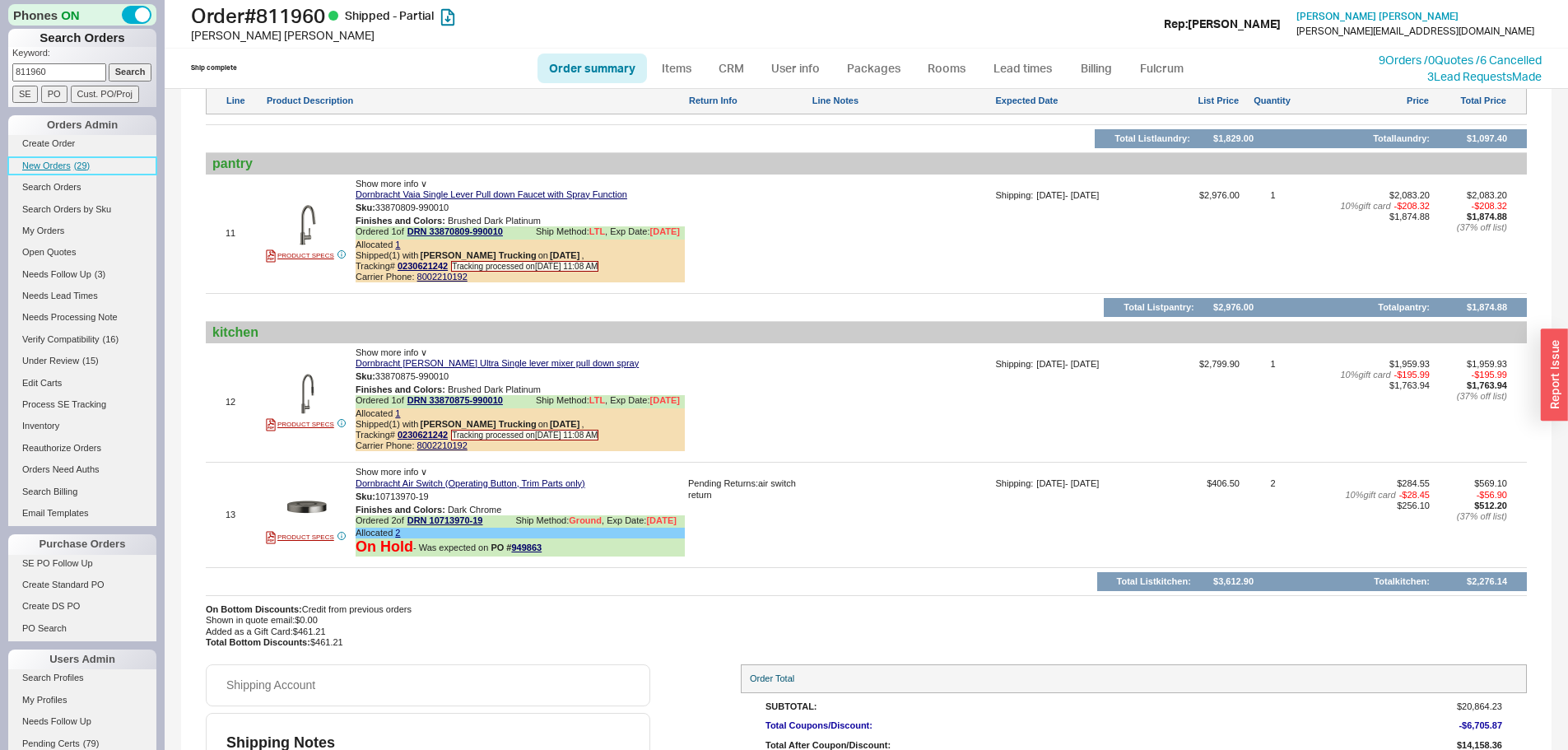
click at [61, 161] on span "New Orders" at bounding box center [46, 165] width 48 height 10
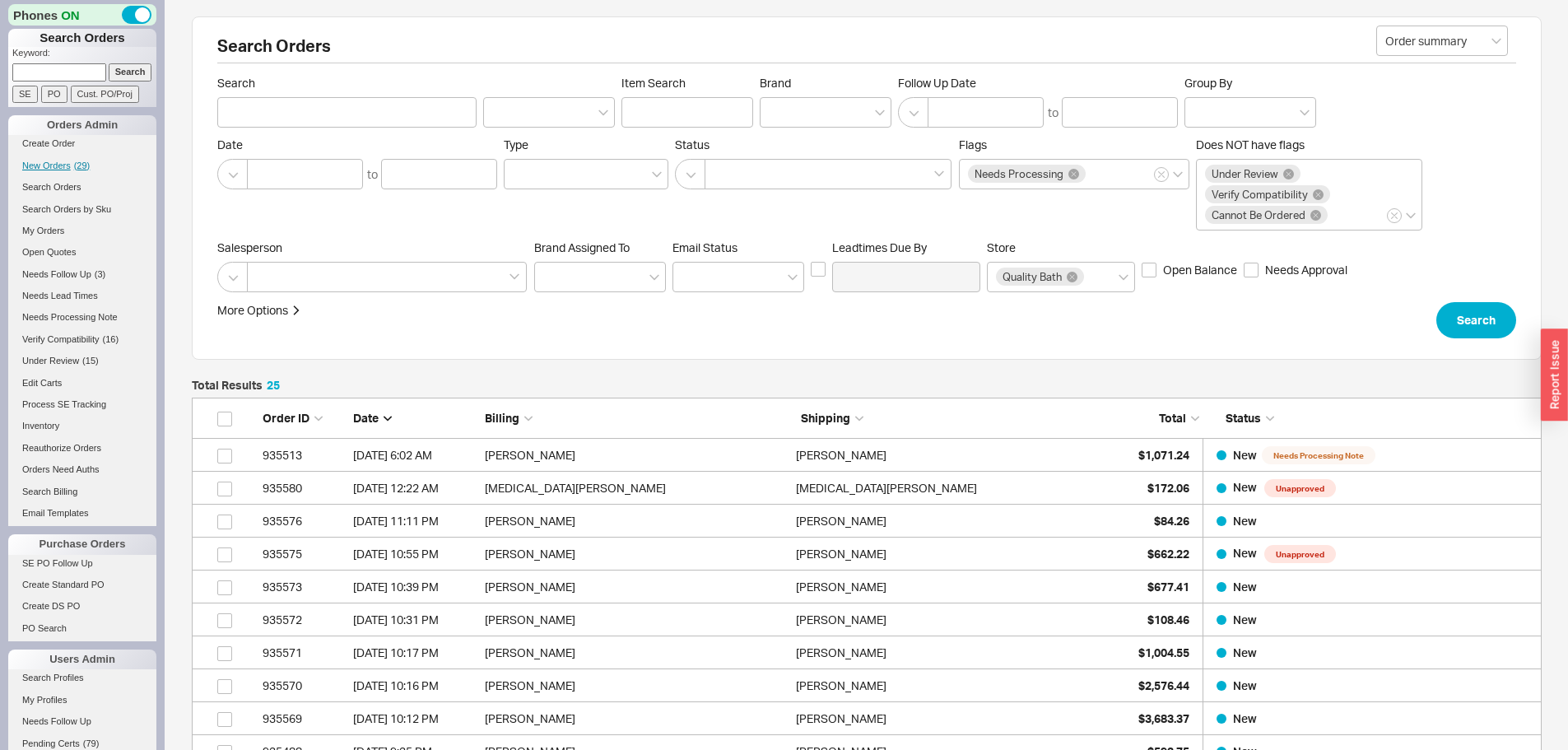
scroll to position [852, 1338]
click at [78, 168] on span "( 19 )" at bounding box center [82, 165] width 16 height 10
click at [37, 169] on span "New Orders" at bounding box center [46, 165] width 48 height 10
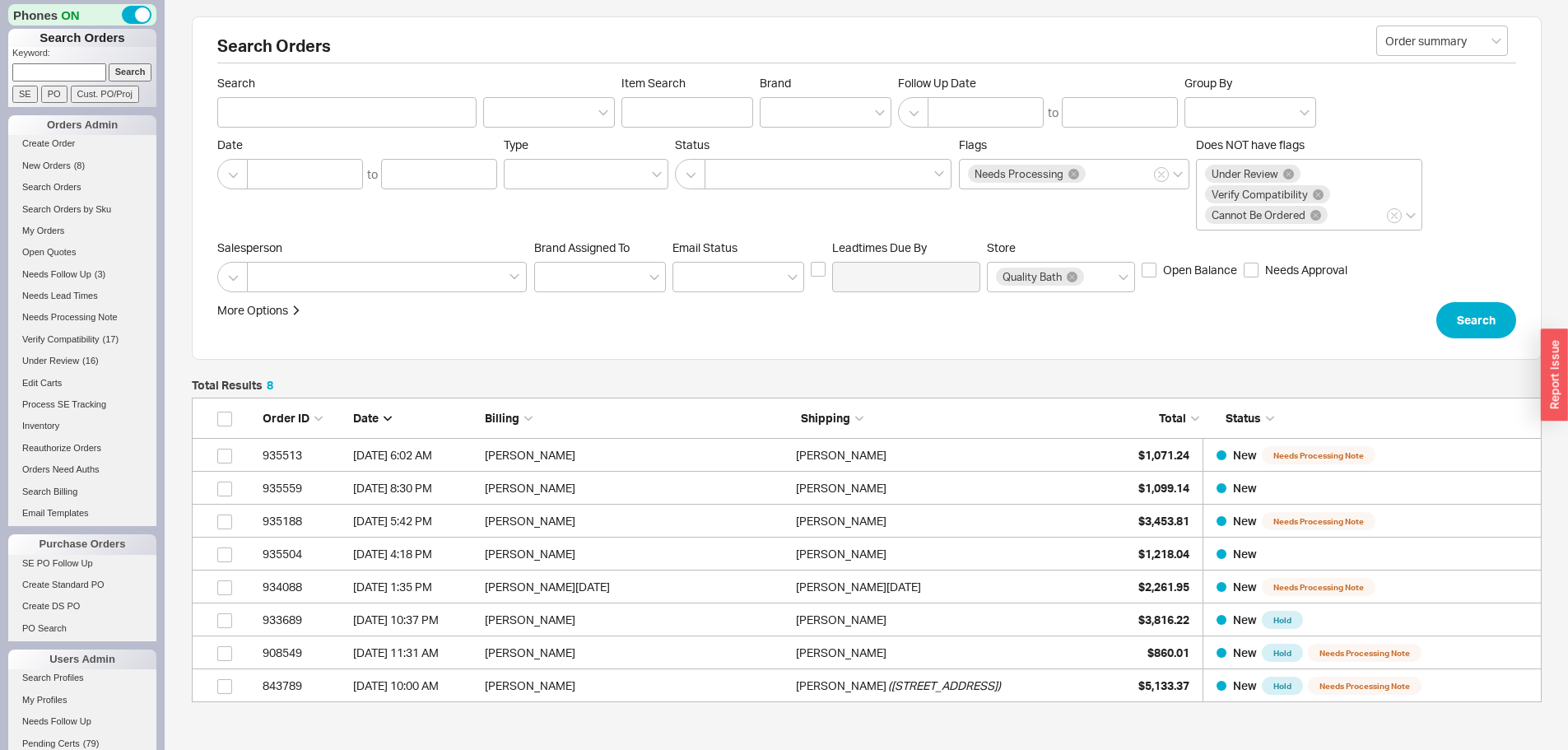
scroll to position [292, 1338]
click at [47, 73] on input at bounding box center [59, 71] width 94 height 17
paste input "935598"
type input "935598"
click at [109, 63] on input "Search" at bounding box center [130, 71] width 44 height 17
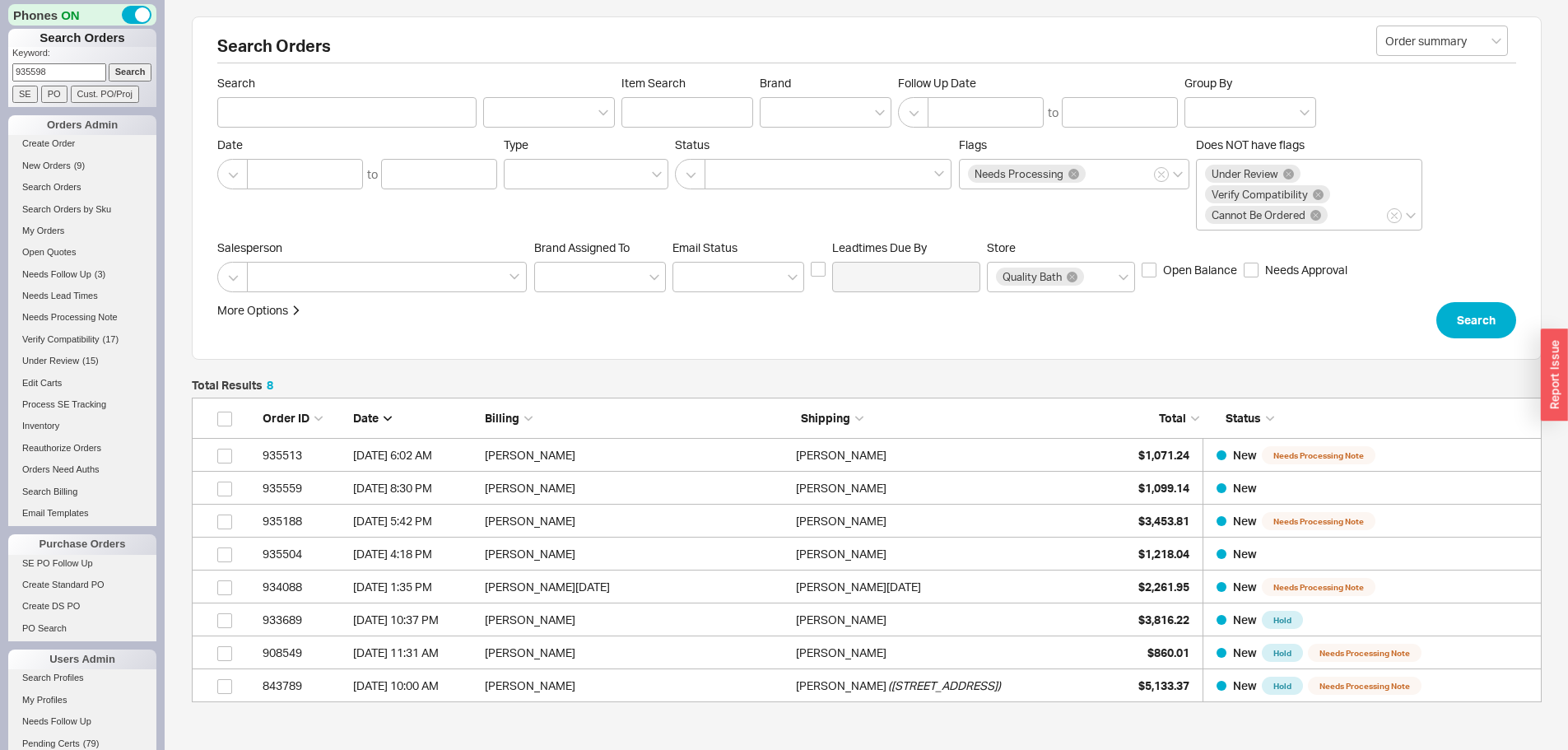
type input "935598"
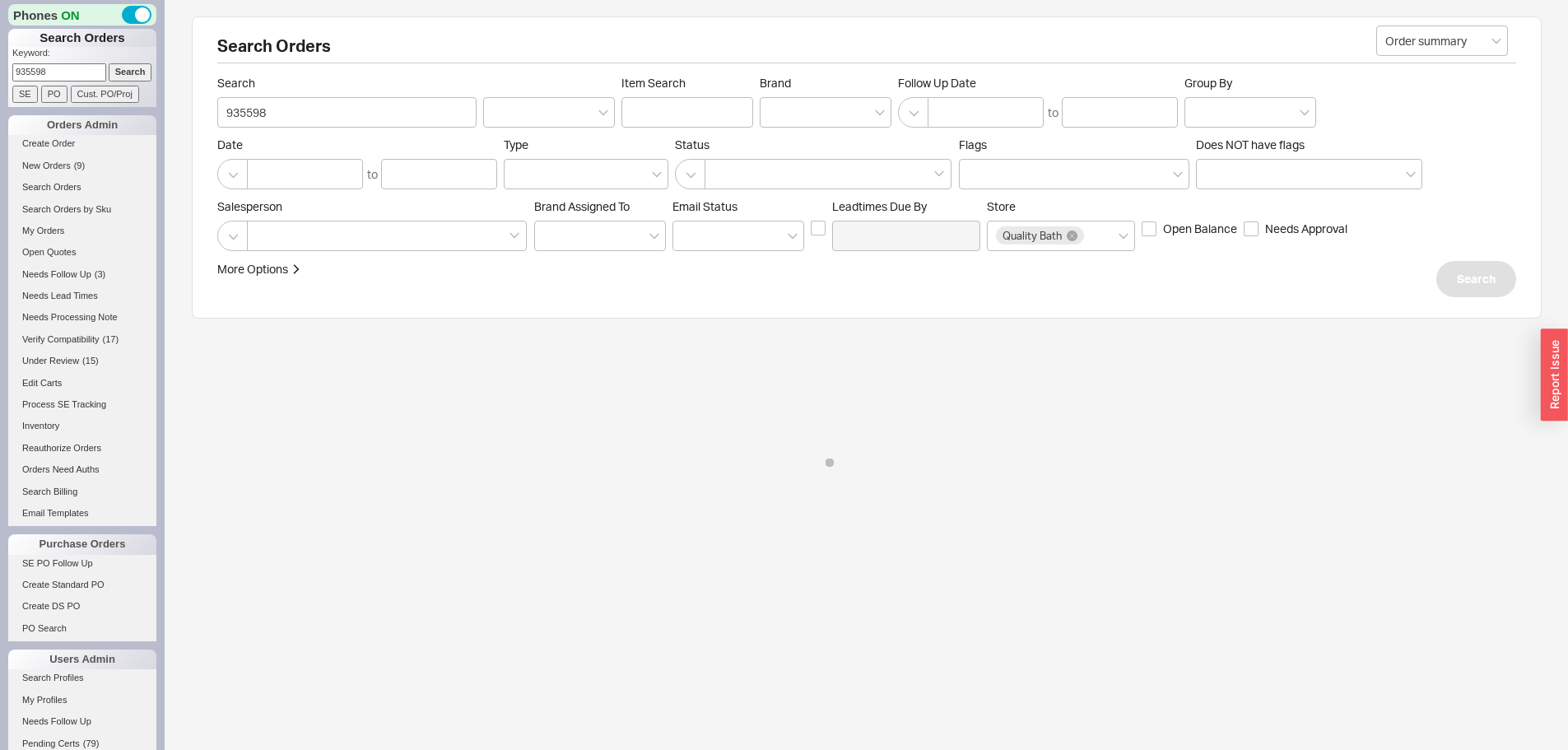
select select "*"
select select "LOW"
select select "3"
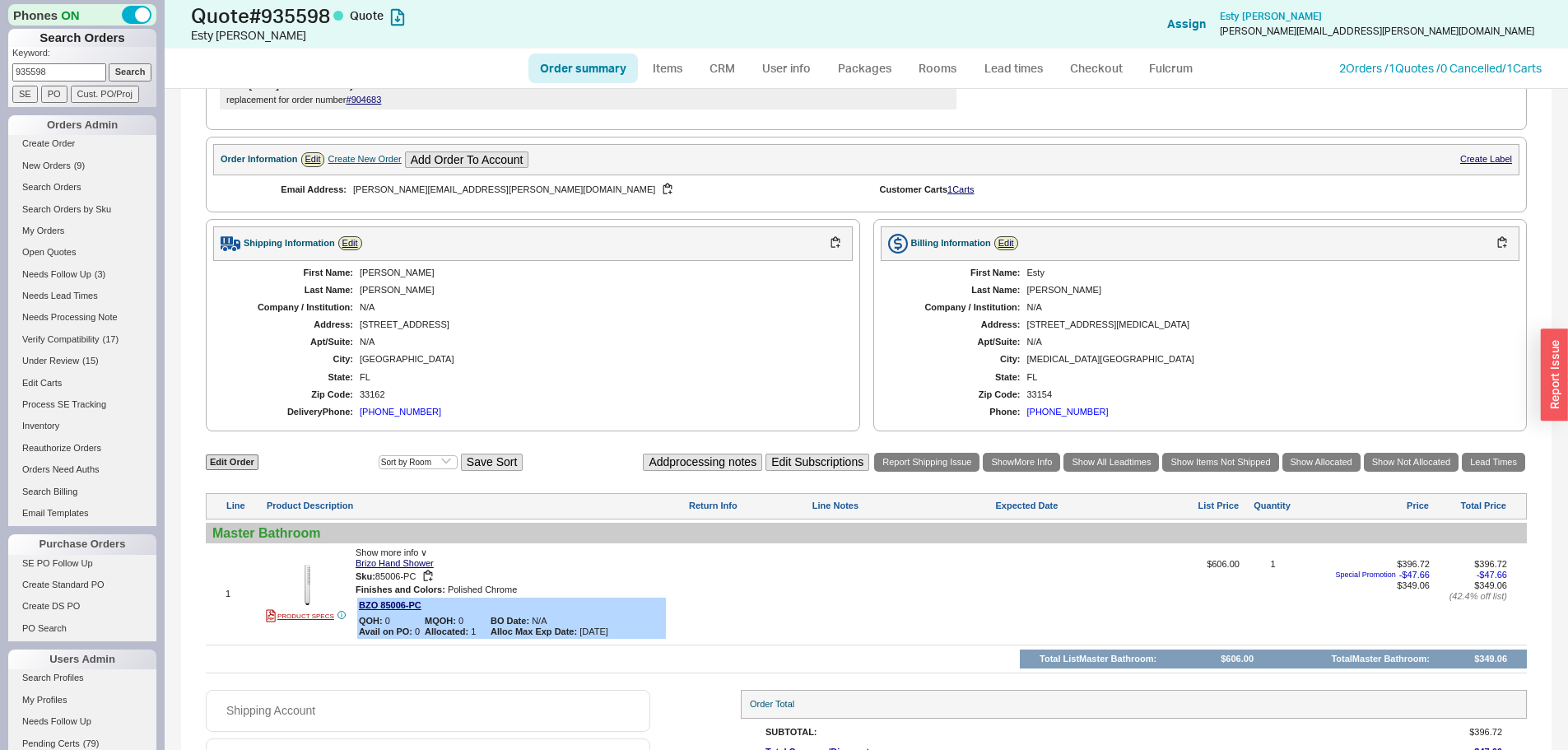
scroll to position [527, 0]
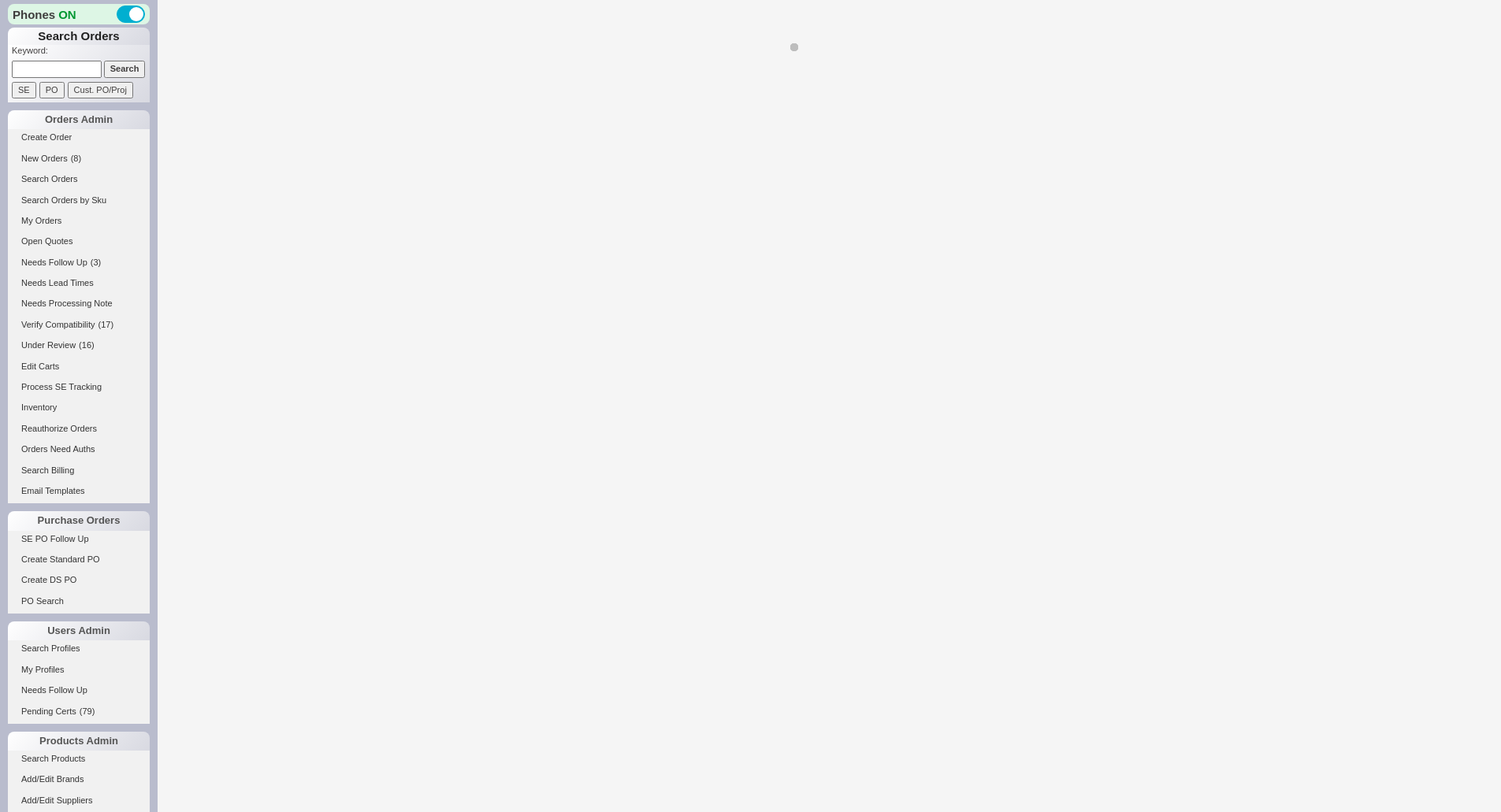
select select "LOW"
select select "3"
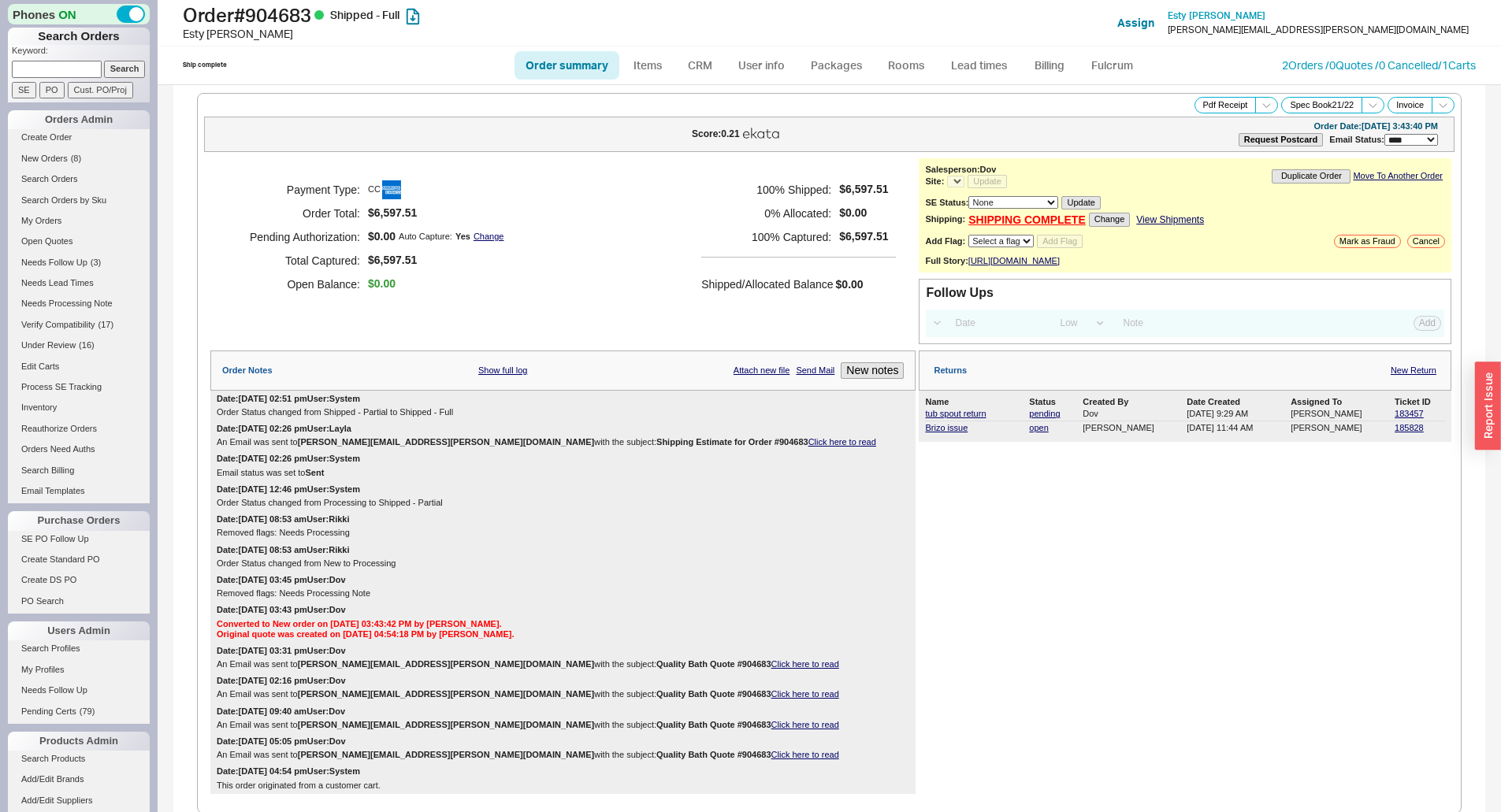
select select "*"
click at [1353, 65] on link "2 Orders / 0 Quotes / 0 Cancelled" at bounding box center [1360, 65] width 156 height 13
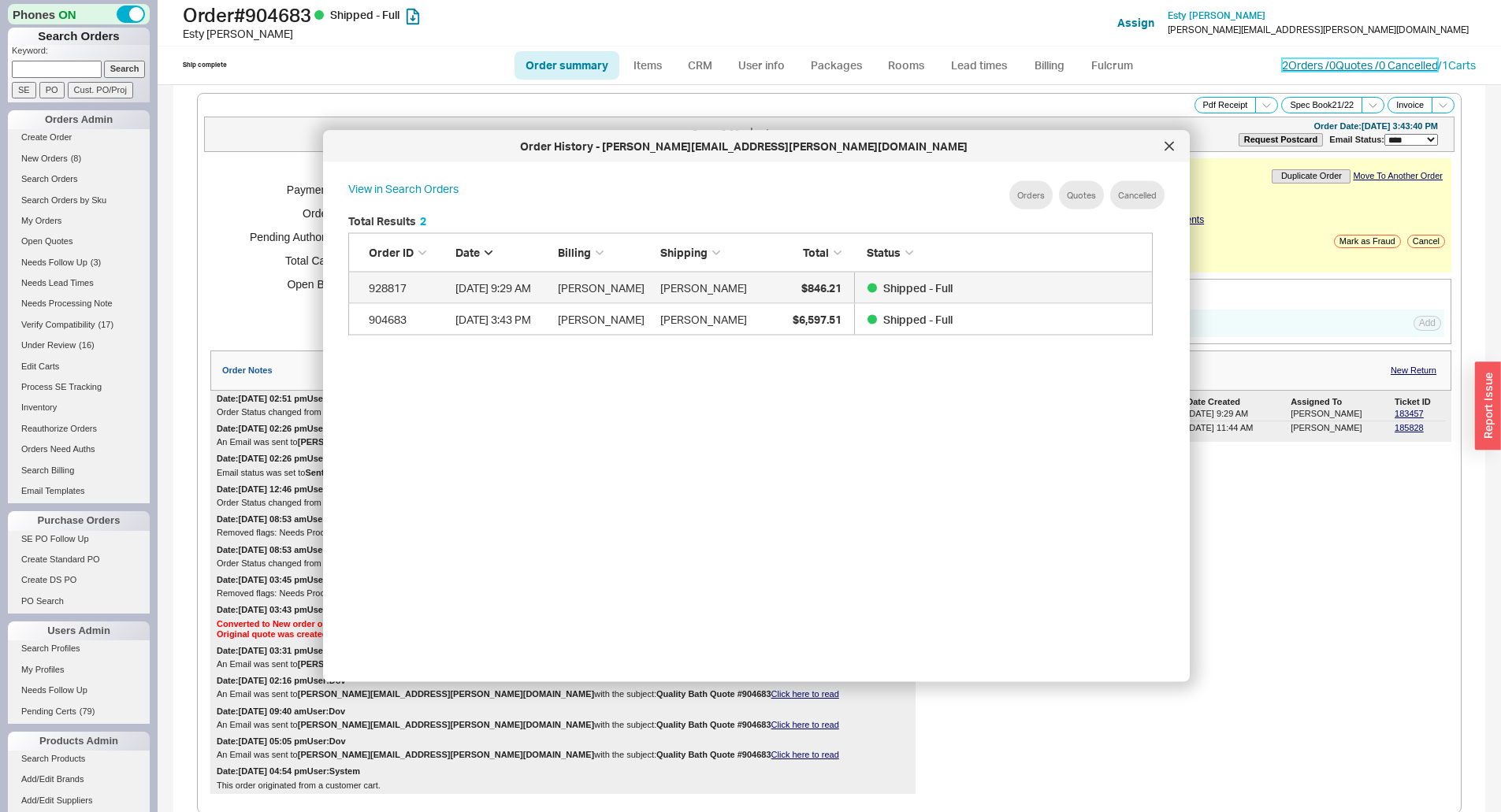
scroll to position [471, 818]
click at [1173, 145] on icon at bounding box center [1169, 146] width 10 height 10
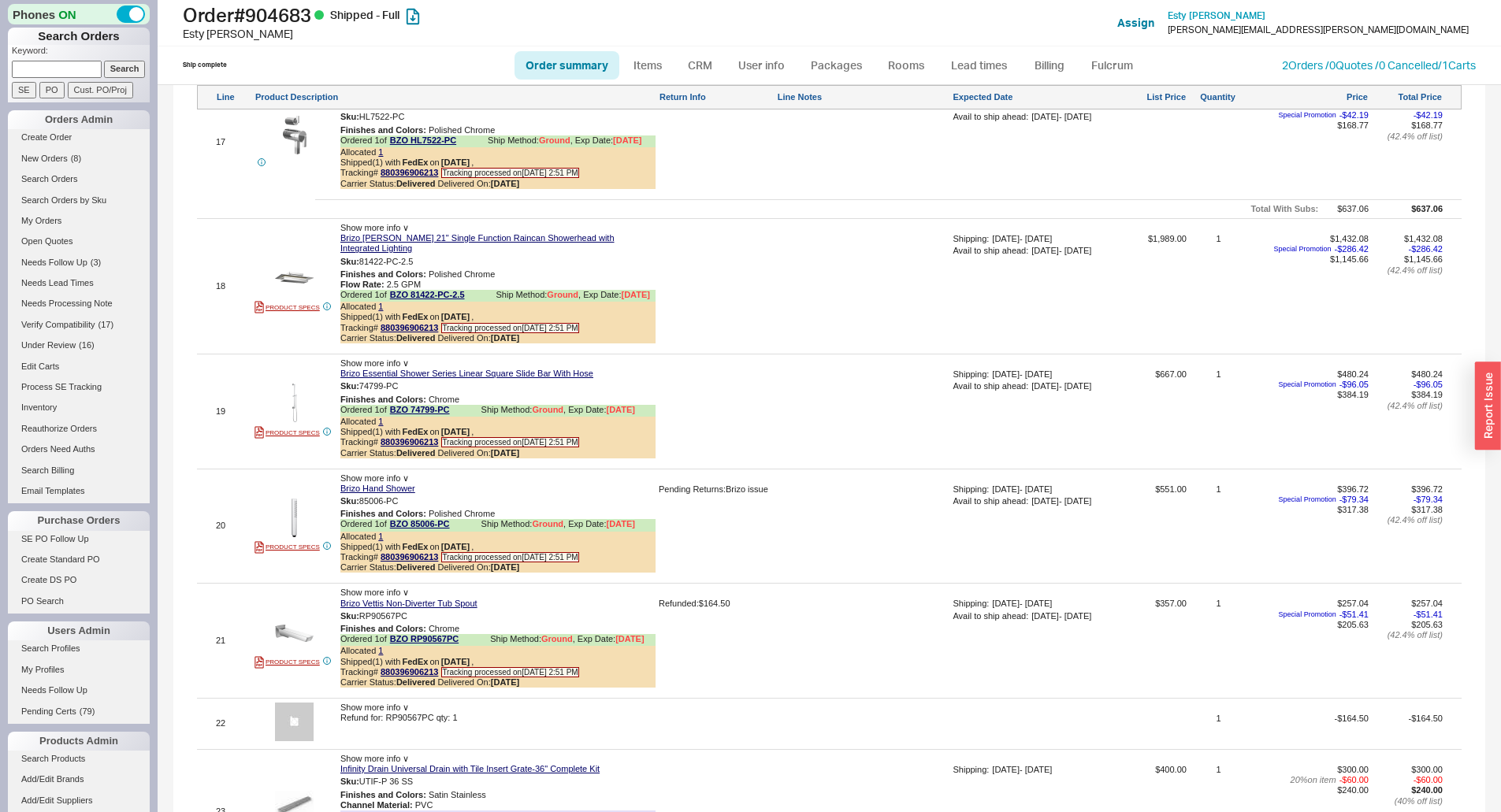
scroll to position [3520, 0]
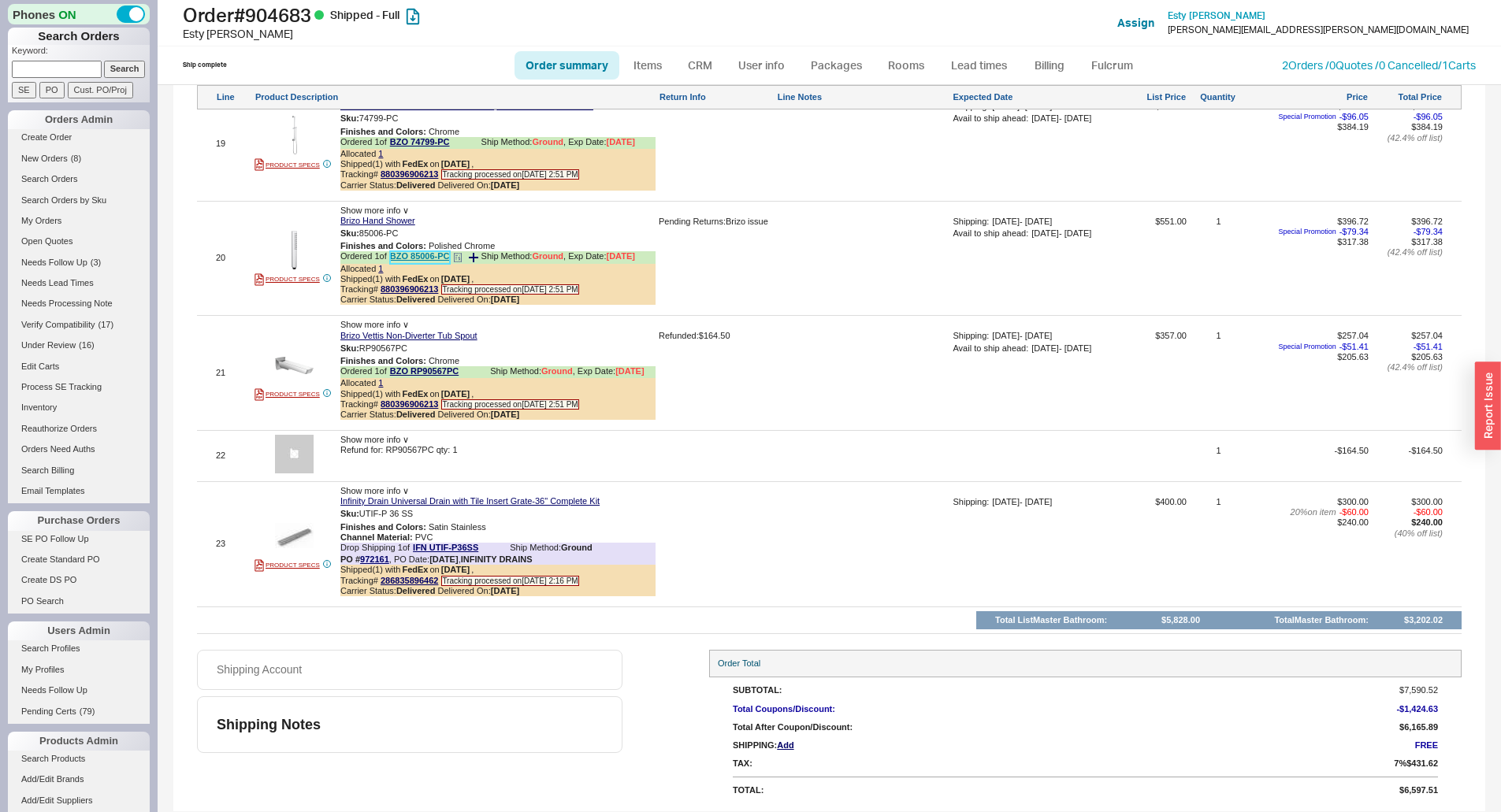
click at [421, 255] on link "BZO 85006-PC" at bounding box center [420, 258] width 60 height 12
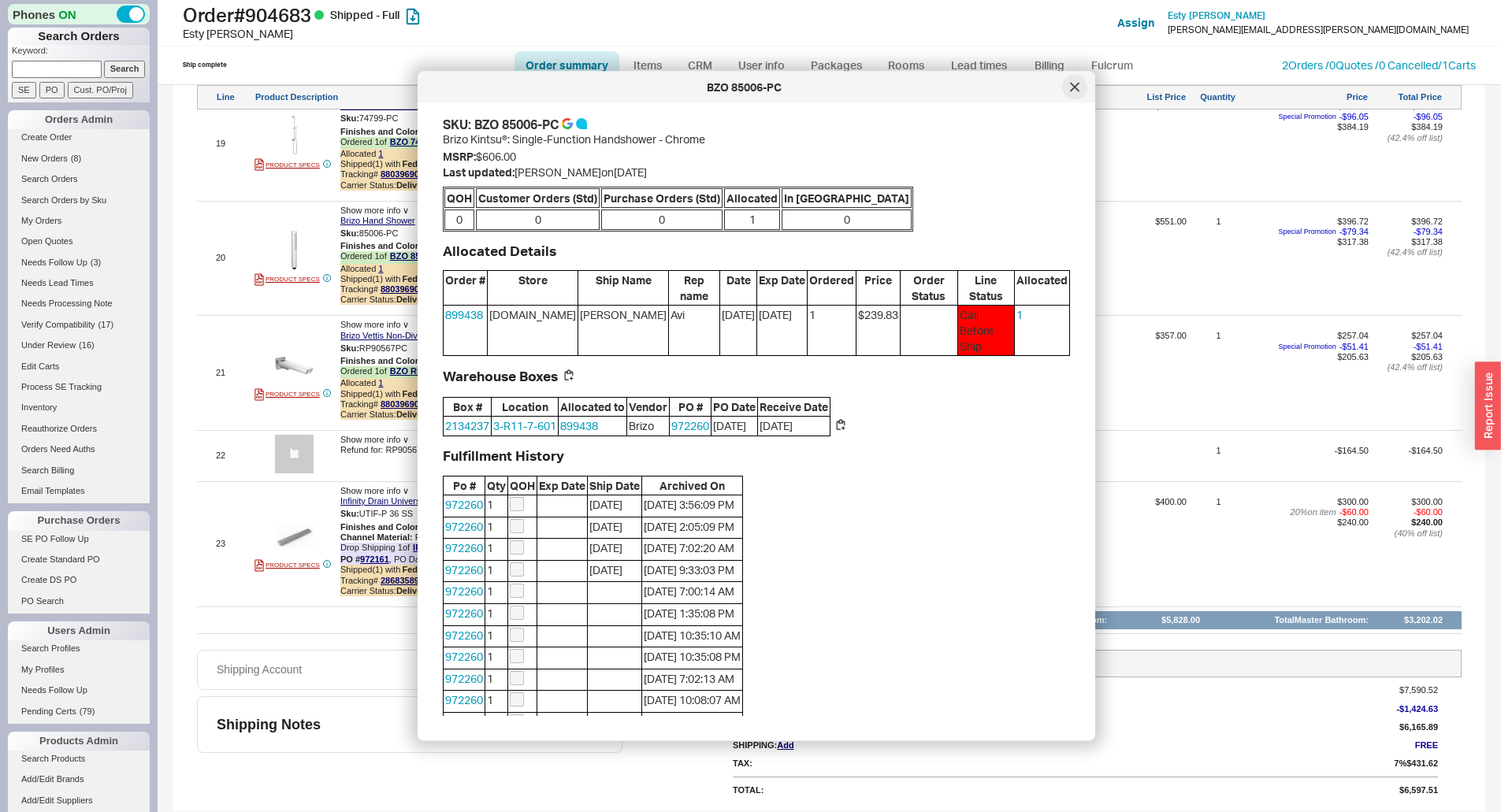
click at [1075, 86] on icon at bounding box center [1075, 87] width 10 height 10
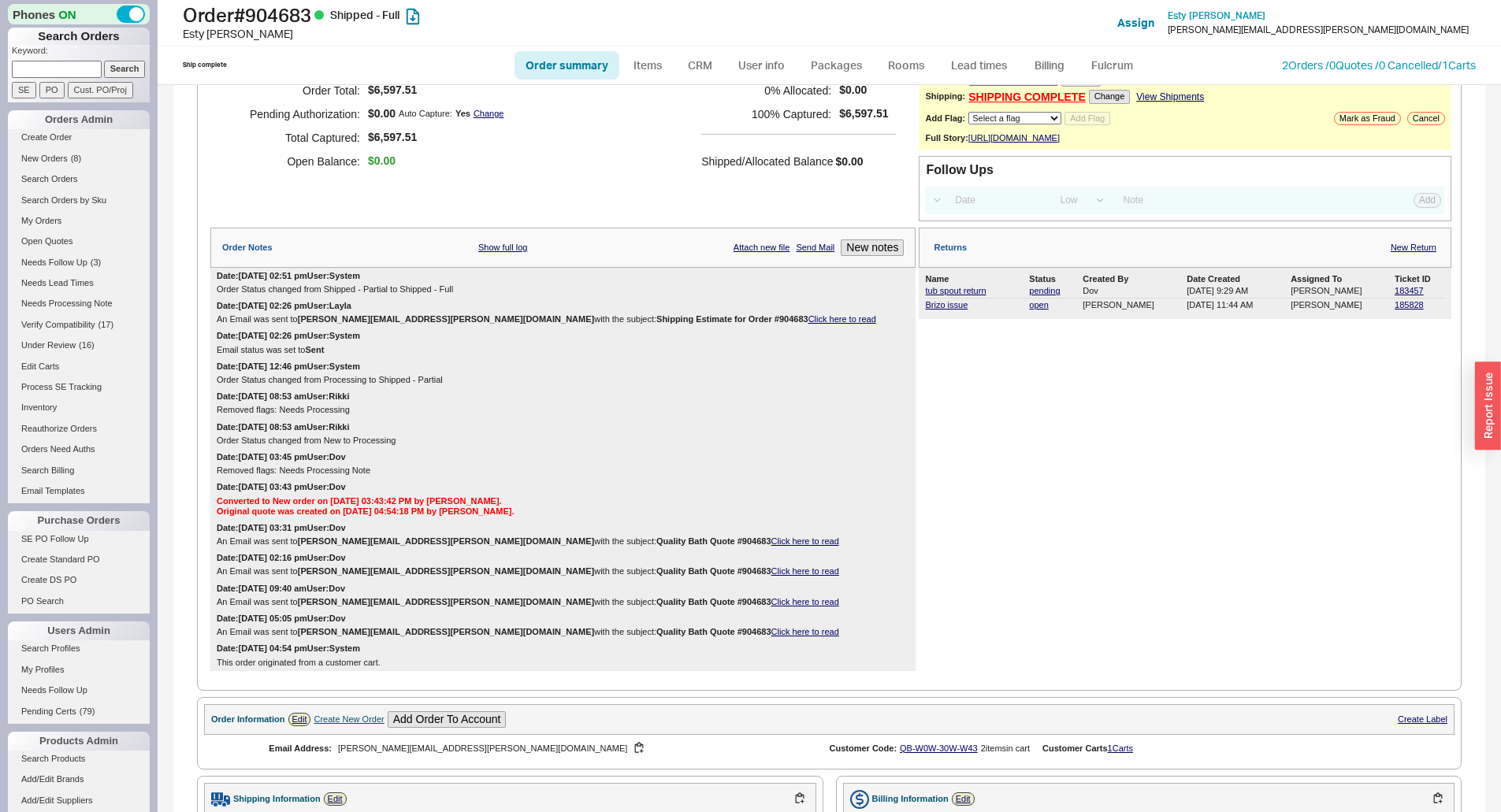
scroll to position [0, 0]
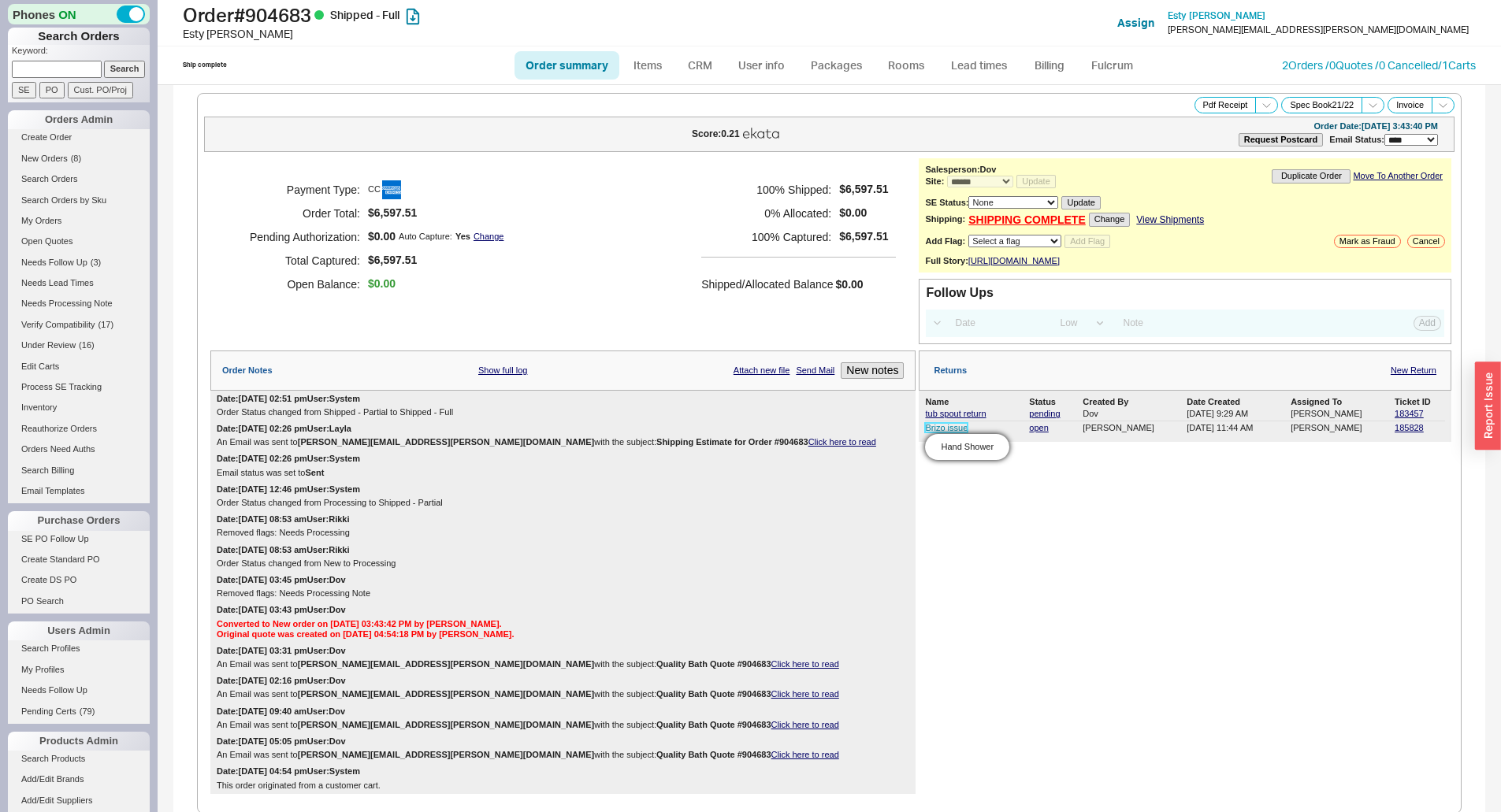
click at [935, 432] on link "Brizo issue" at bounding box center [947, 428] width 43 height 10
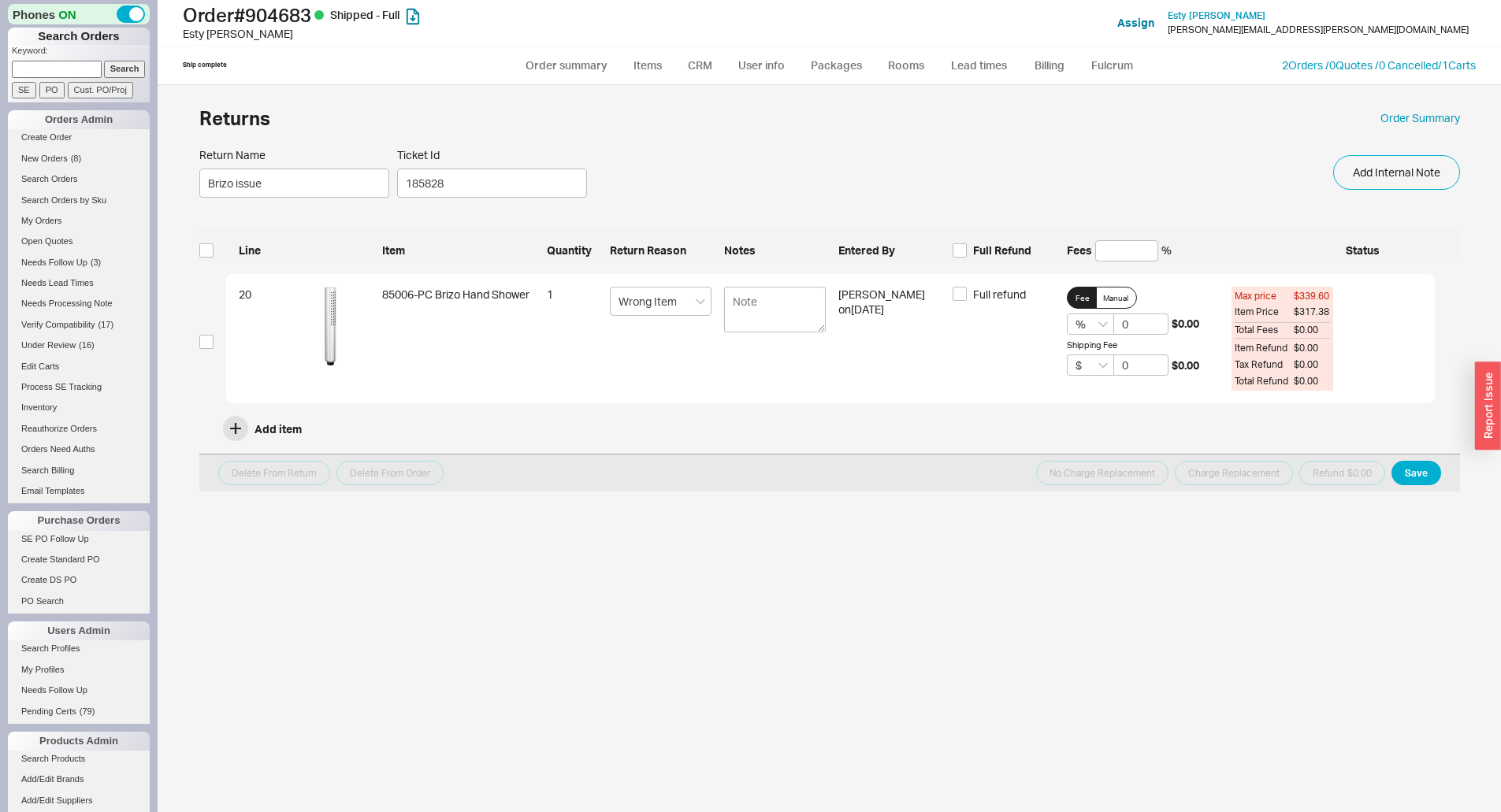
click at [198, 343] on div "Returns Order Summary Return Name Brizo issue Ticket Id 185828 Add Internal Not…" at bounding box center [830, 457] width 1292 height 712
click at [200, 342] on input "checkbox" at bounding box center [206, 342] width 14 height 14
checkbox input "true"
click at [1236, 469] on button "Charge Replacement" at bounding box center [1234, 473] width 118 height 24
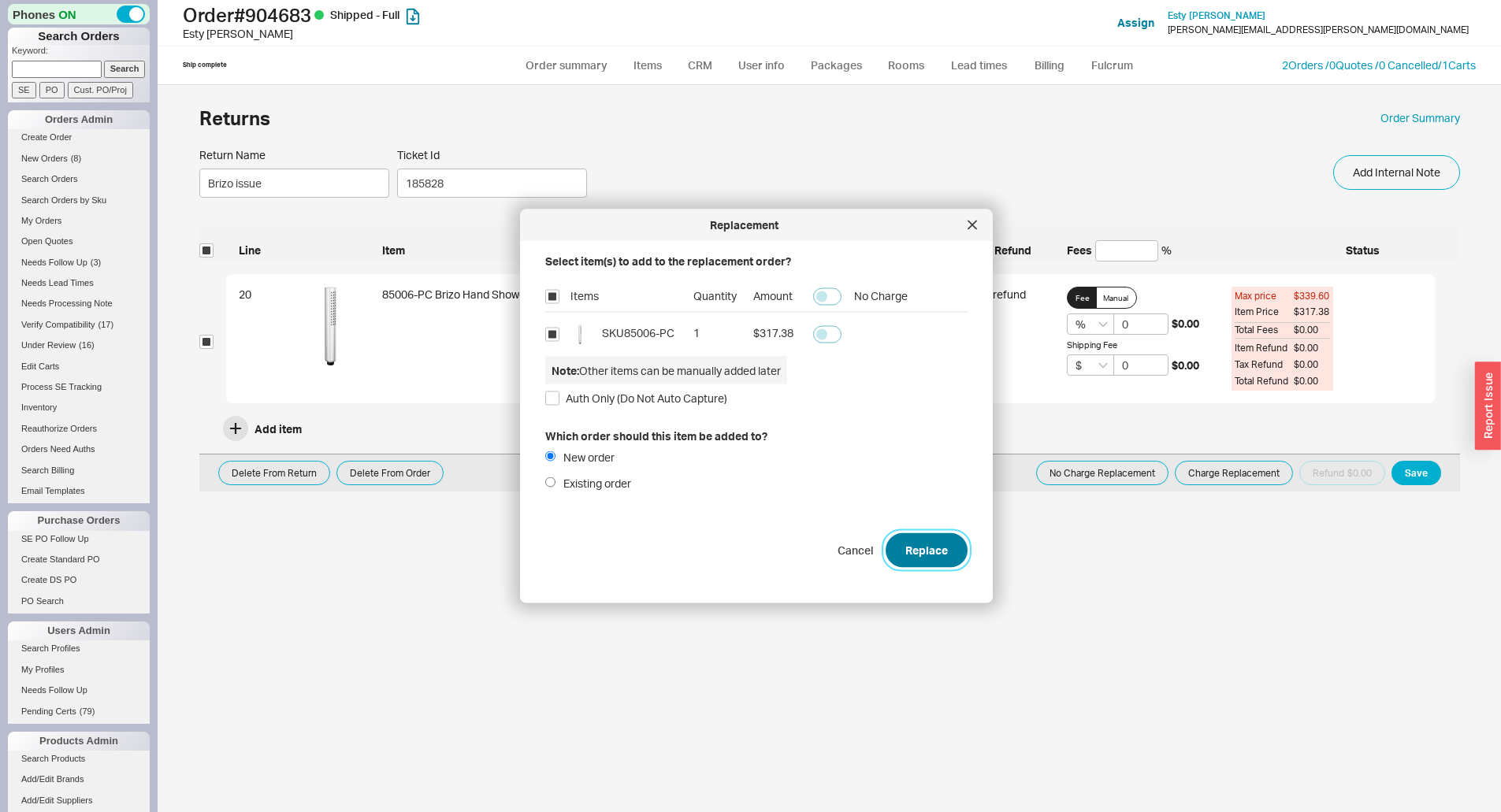
click at [926, 556] on button "Replace" at bounding box center [926, 550] width 82 height 35
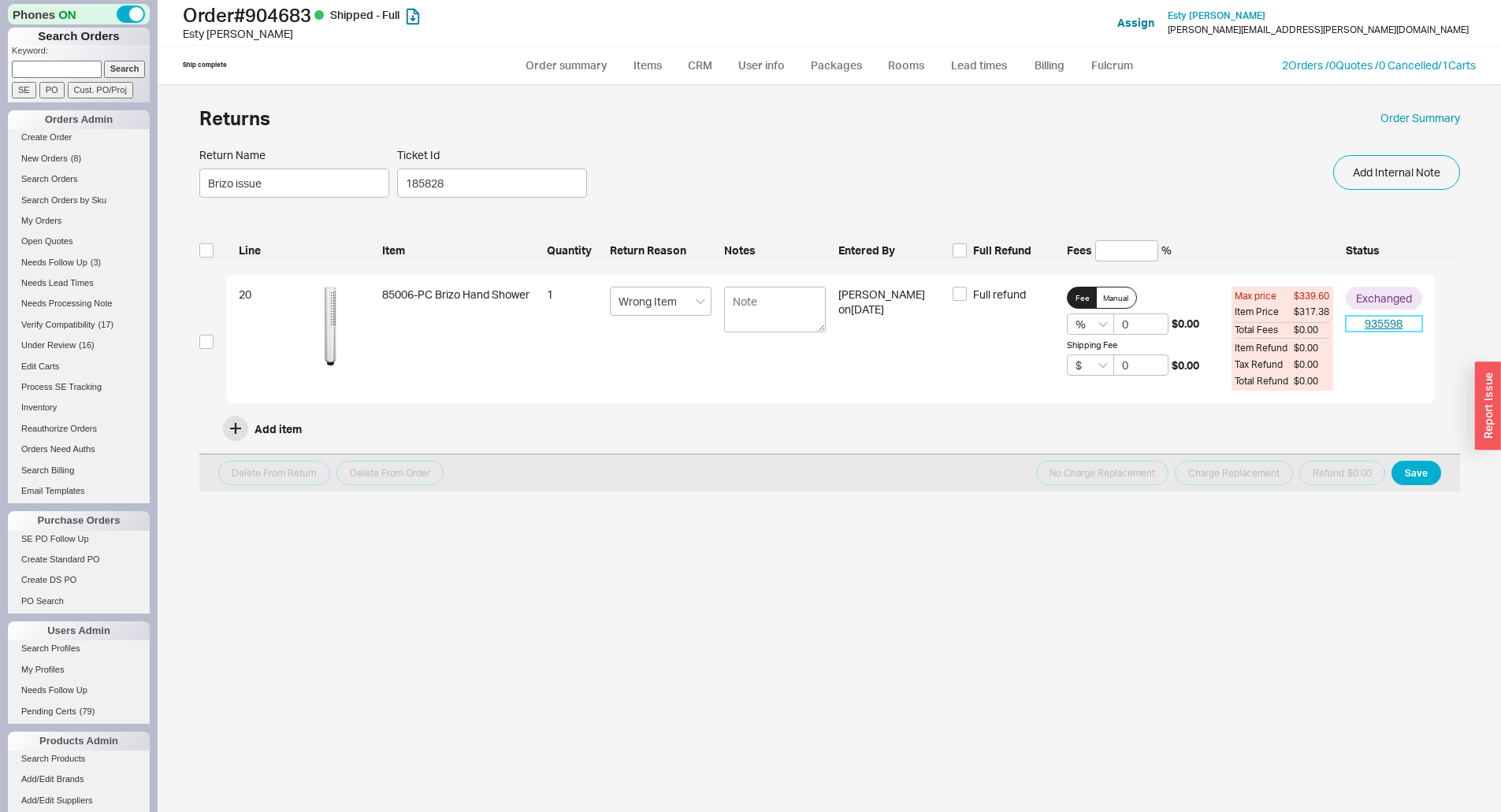
click at [1395, 327] on link "935598" at bounding box center [1384, 324] width 77 height 16
select select "*"
select select "LOW"
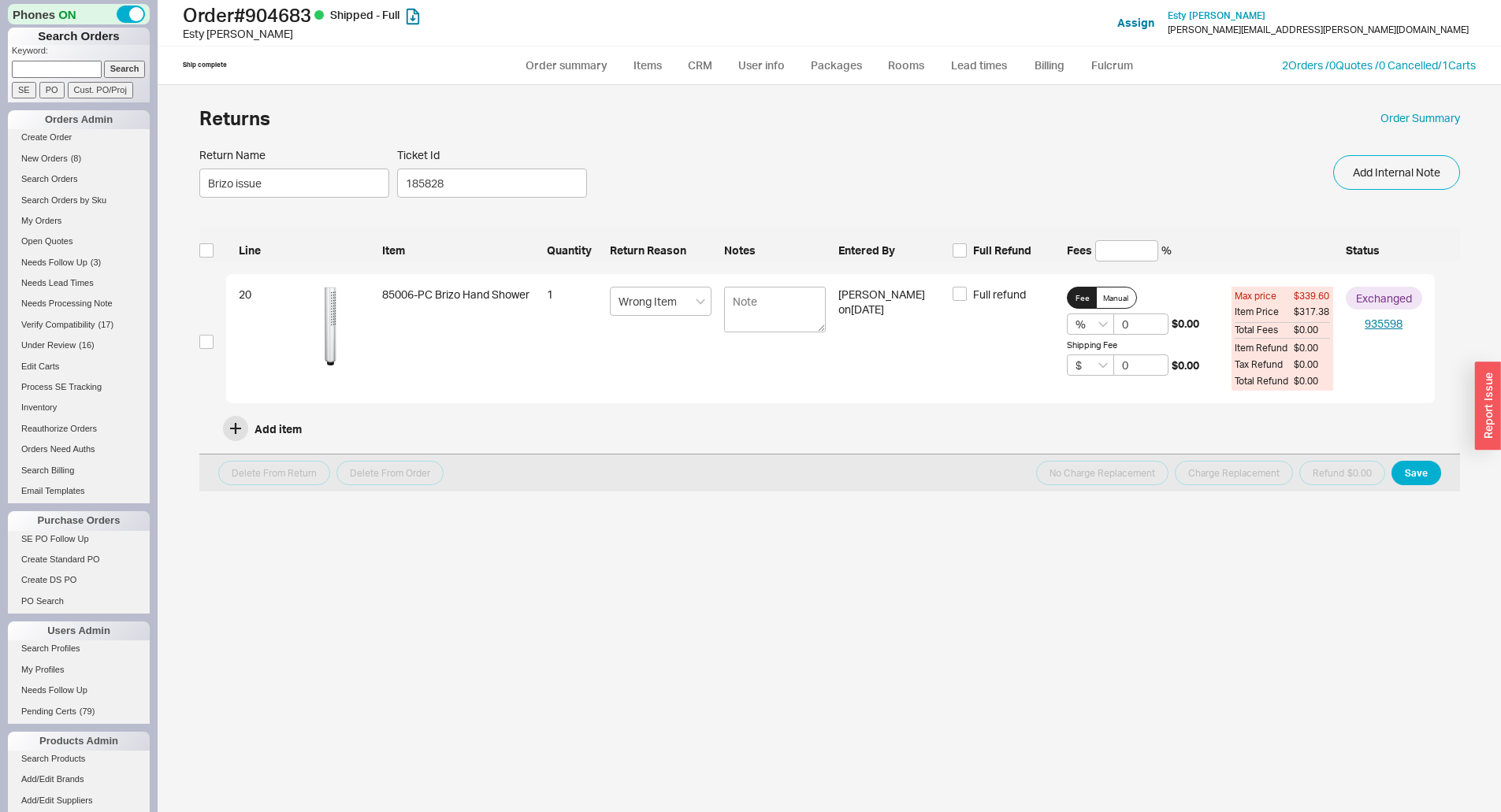
select select "3"
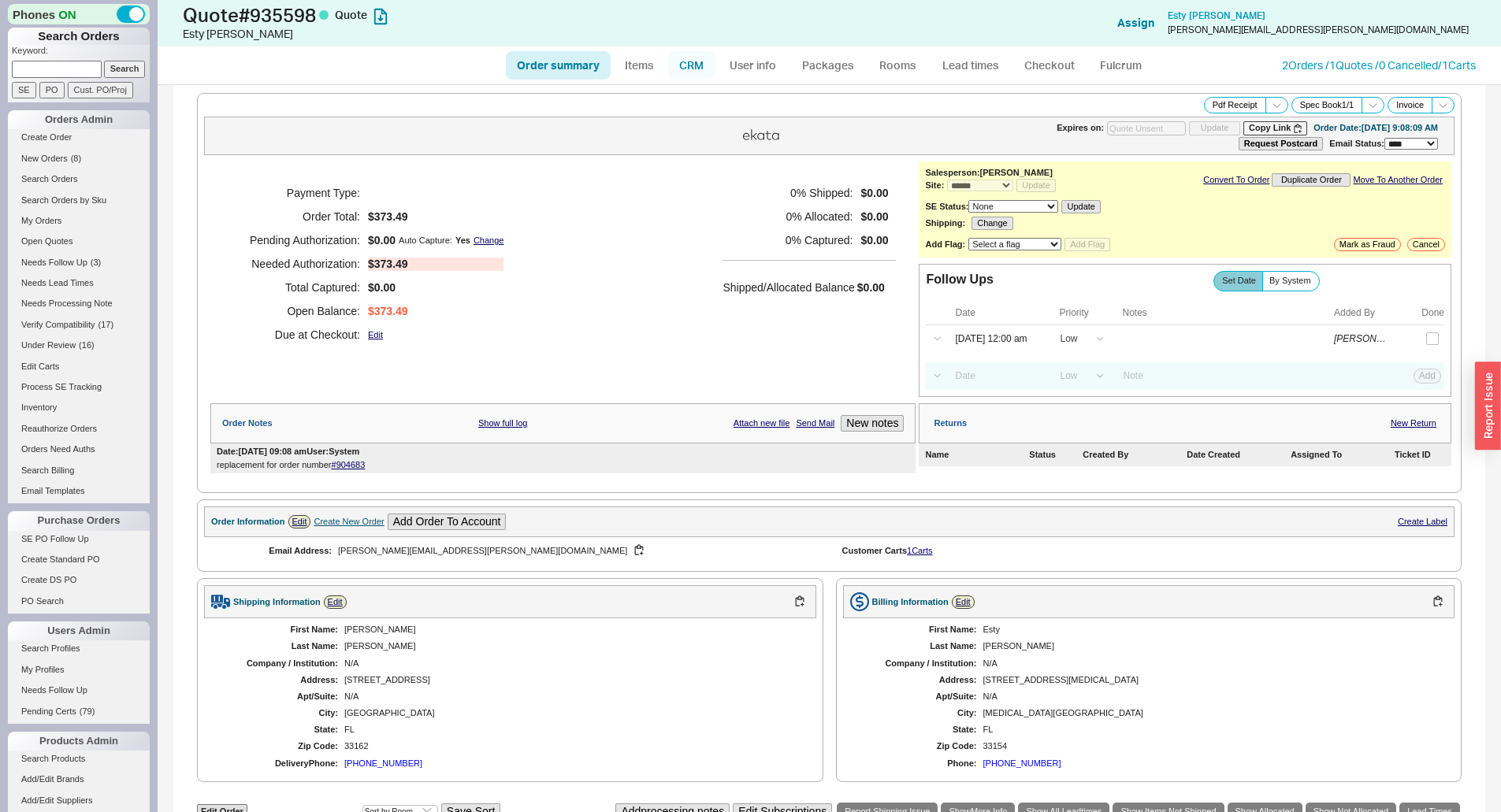
click at [690, 69] on link "CRM" at bounding box center [691, 65] width 46 height 28
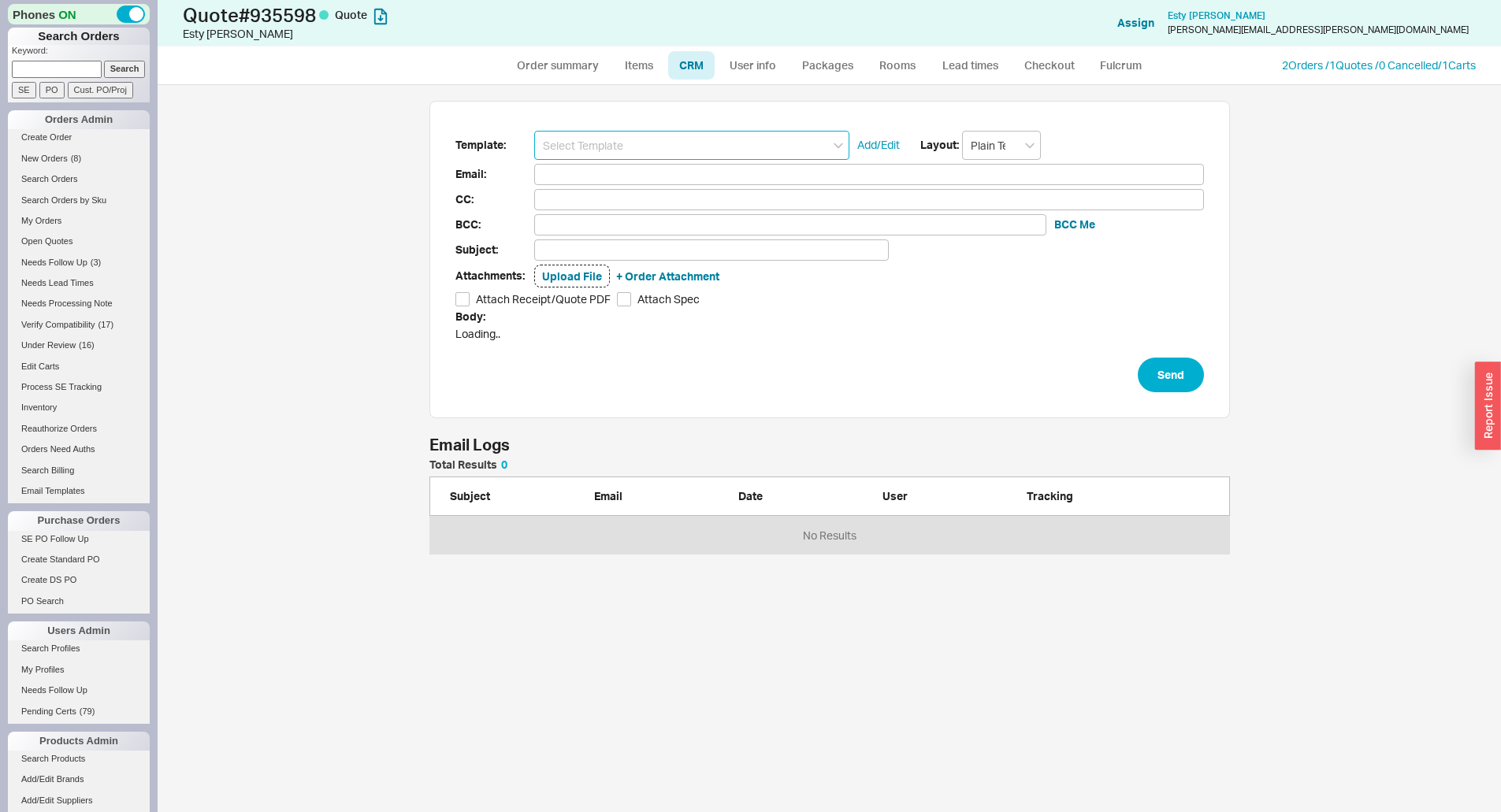
scroll to position [716, 1332]
click at [653, 145] on input at bounding box center [692, 145] width 315 height 29
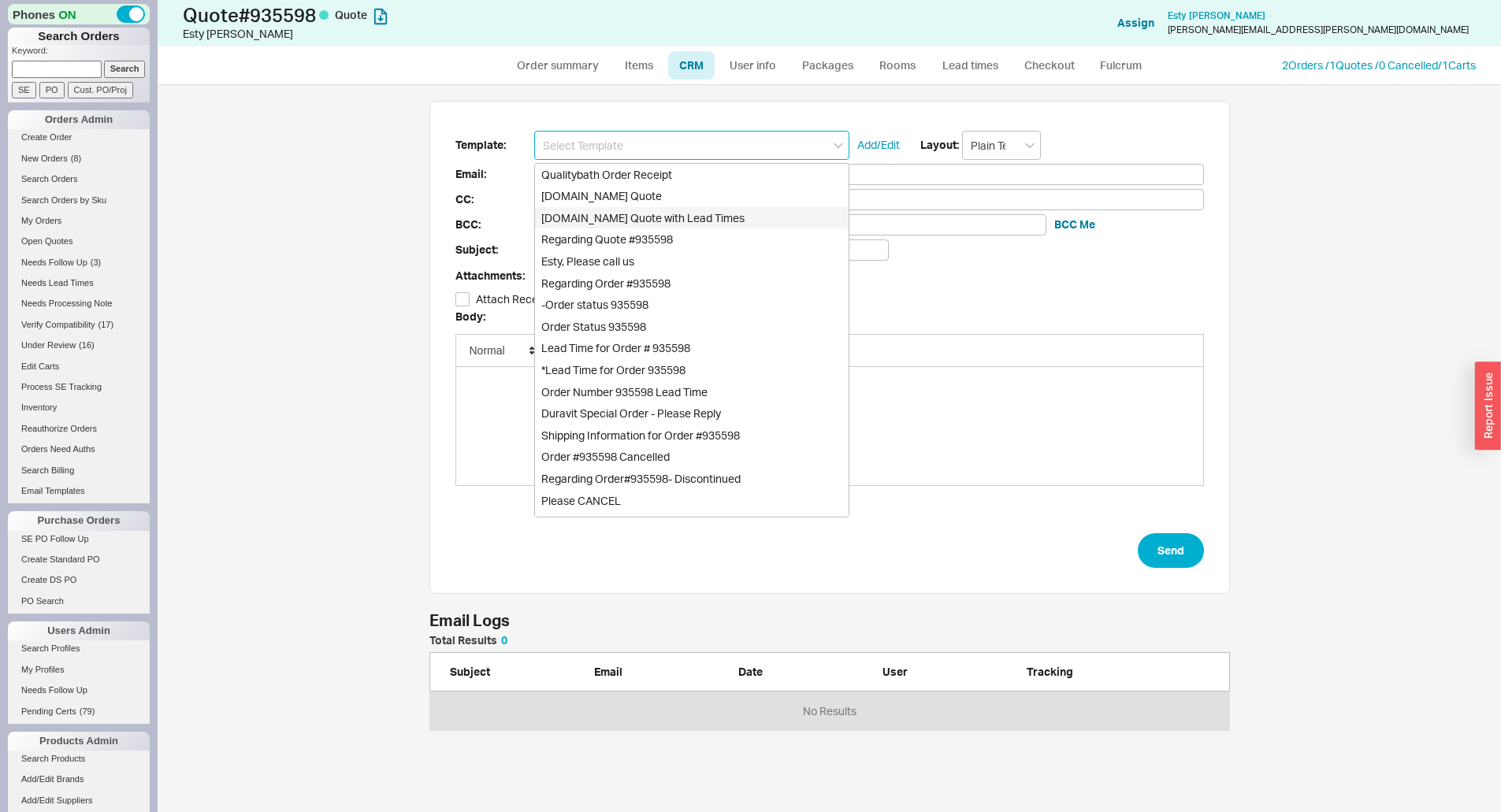
click at [628, 198] on div "Qualitybath.com Quote" at bounding box center [692, 196] width 313 height 22
type input "Qualitybath.com Quote"
type input "Receipt"
type input "kopel.esty@gmail.com"
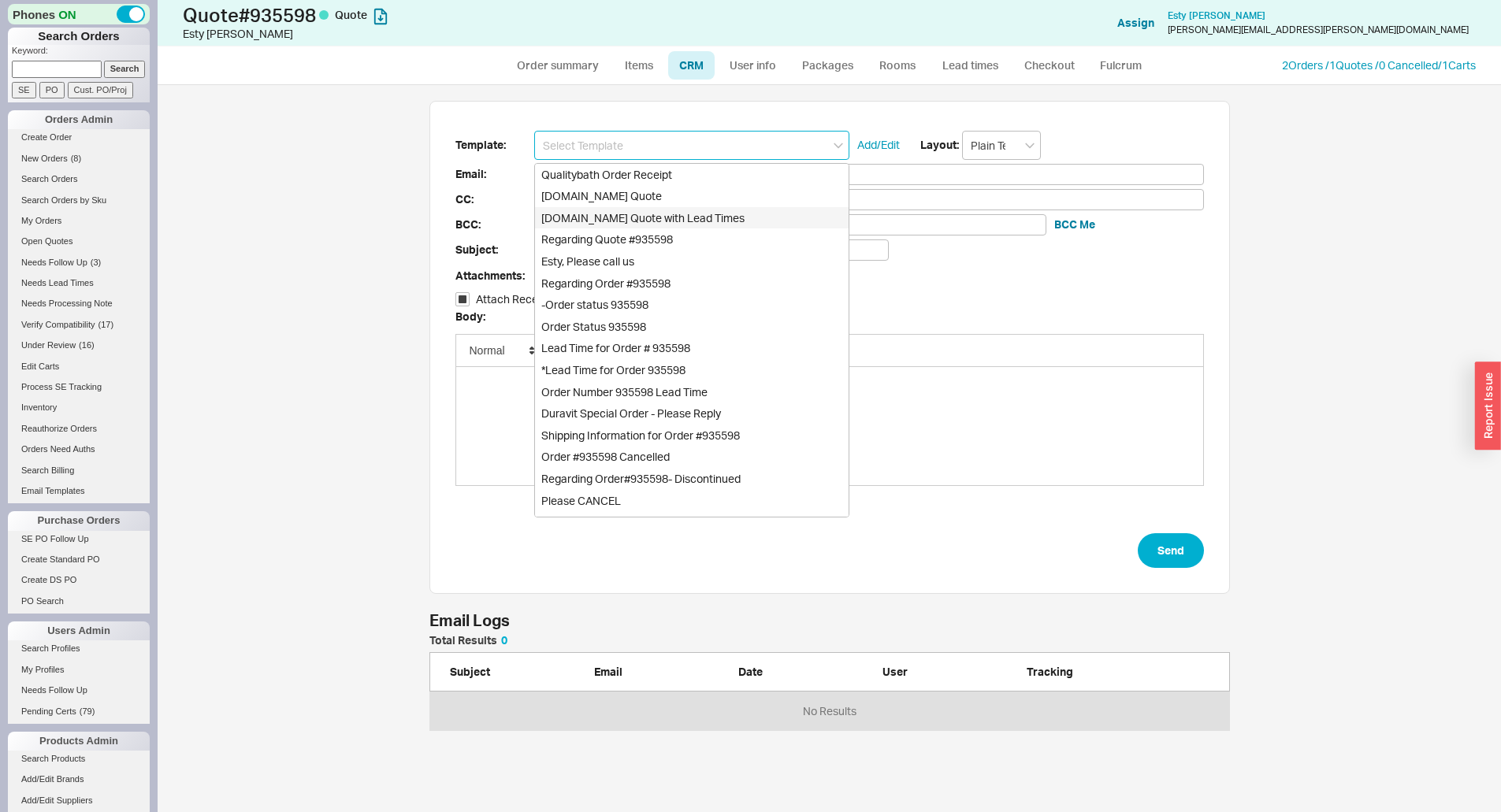
type input "Quality Bath Quote #935598"
checkbox input "true"
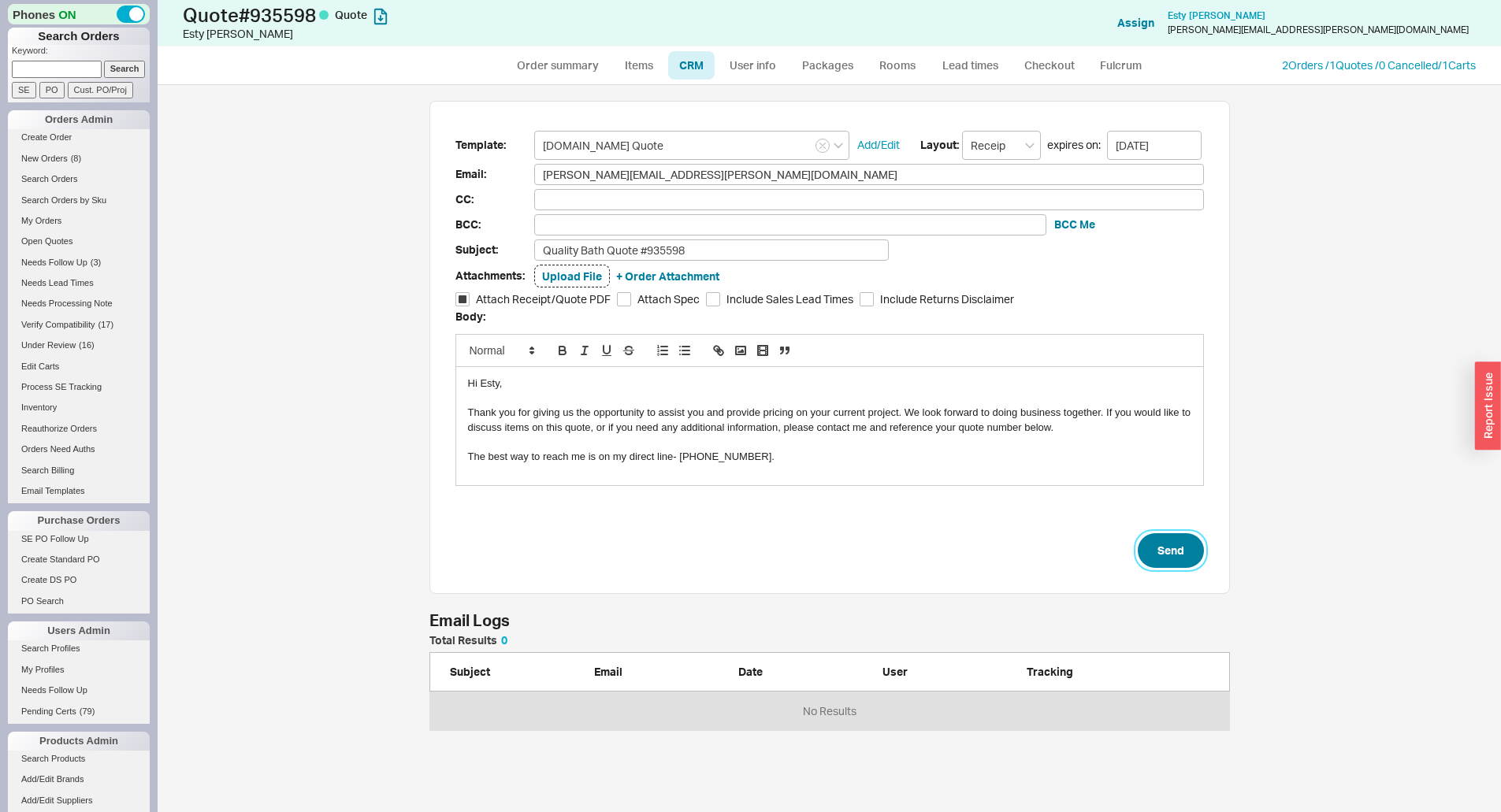
click at [1193, 543] on button "Send" at bounding box center [1171, 551] width 66 height 35
select select "*"
select select "LOW"
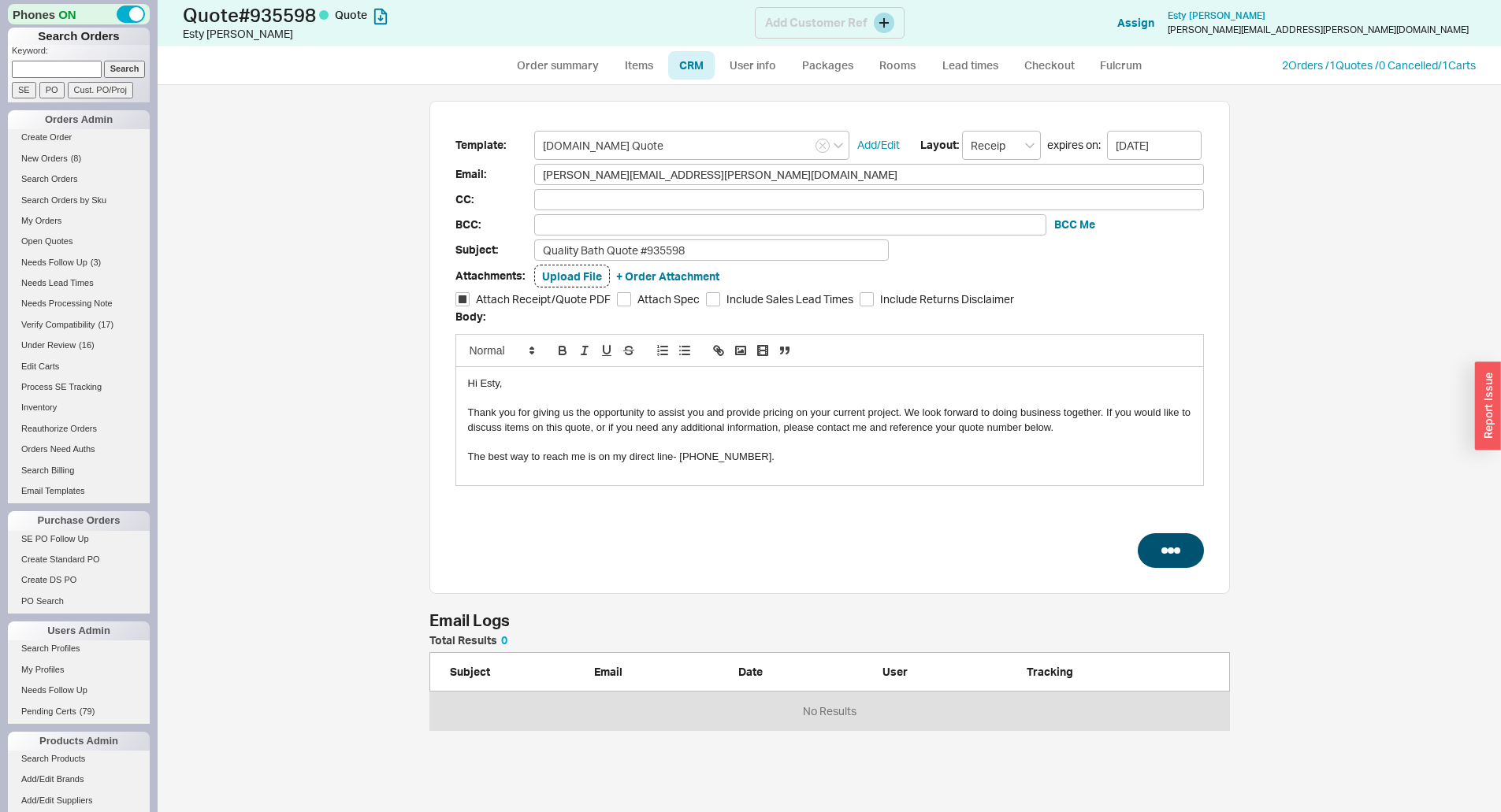
select select "3"
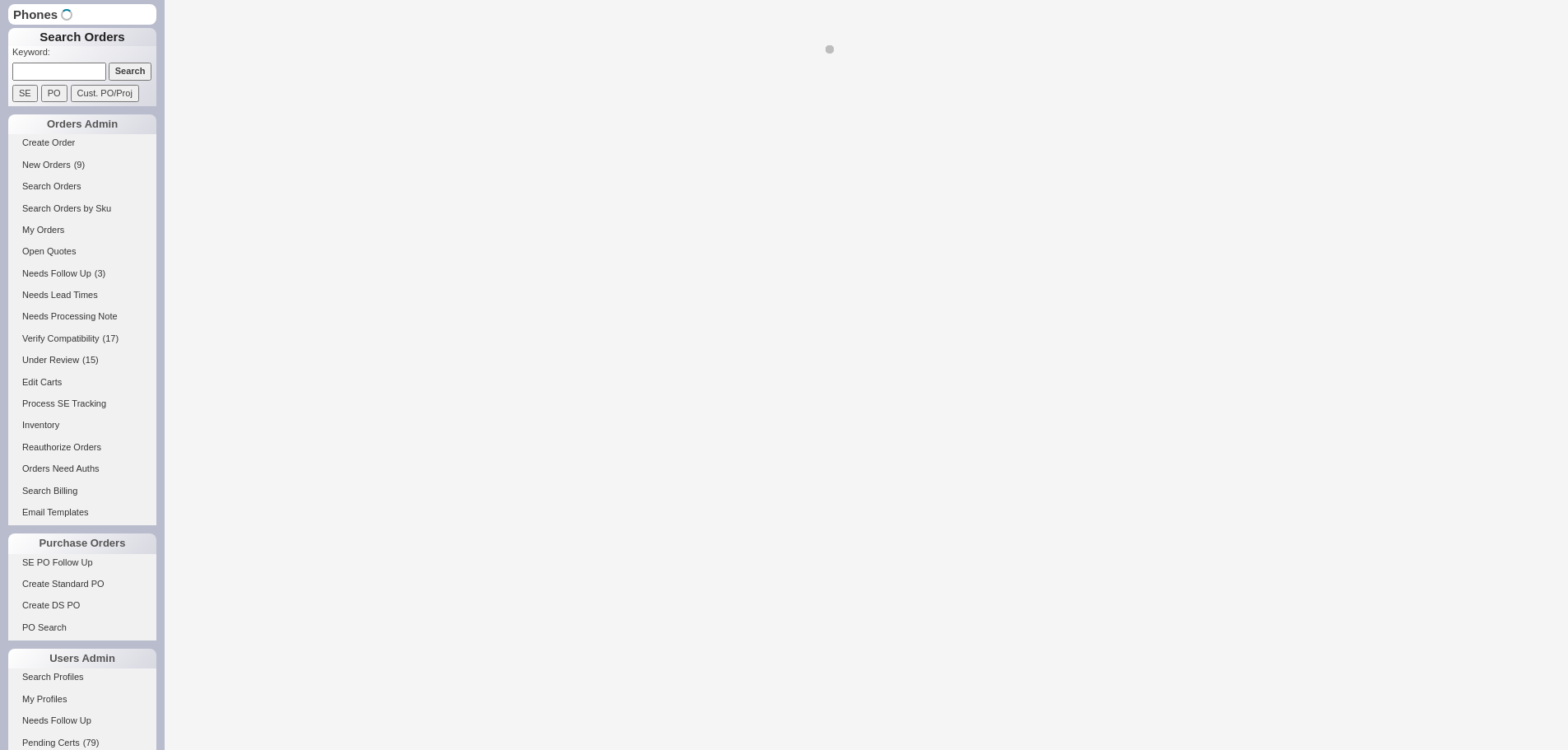
select select "*"
select select "LOW"
select select "3"
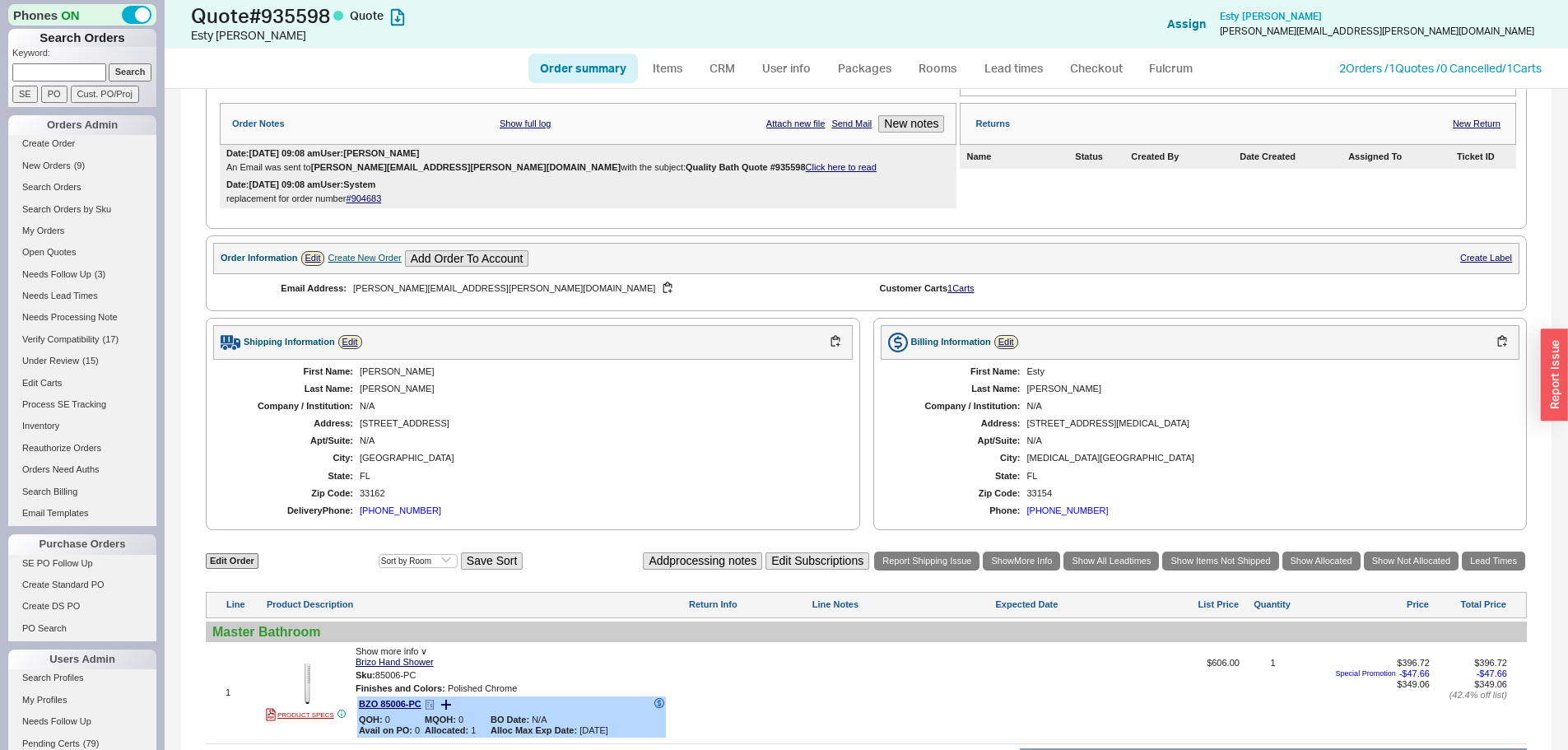
scroll to position [115, 0]
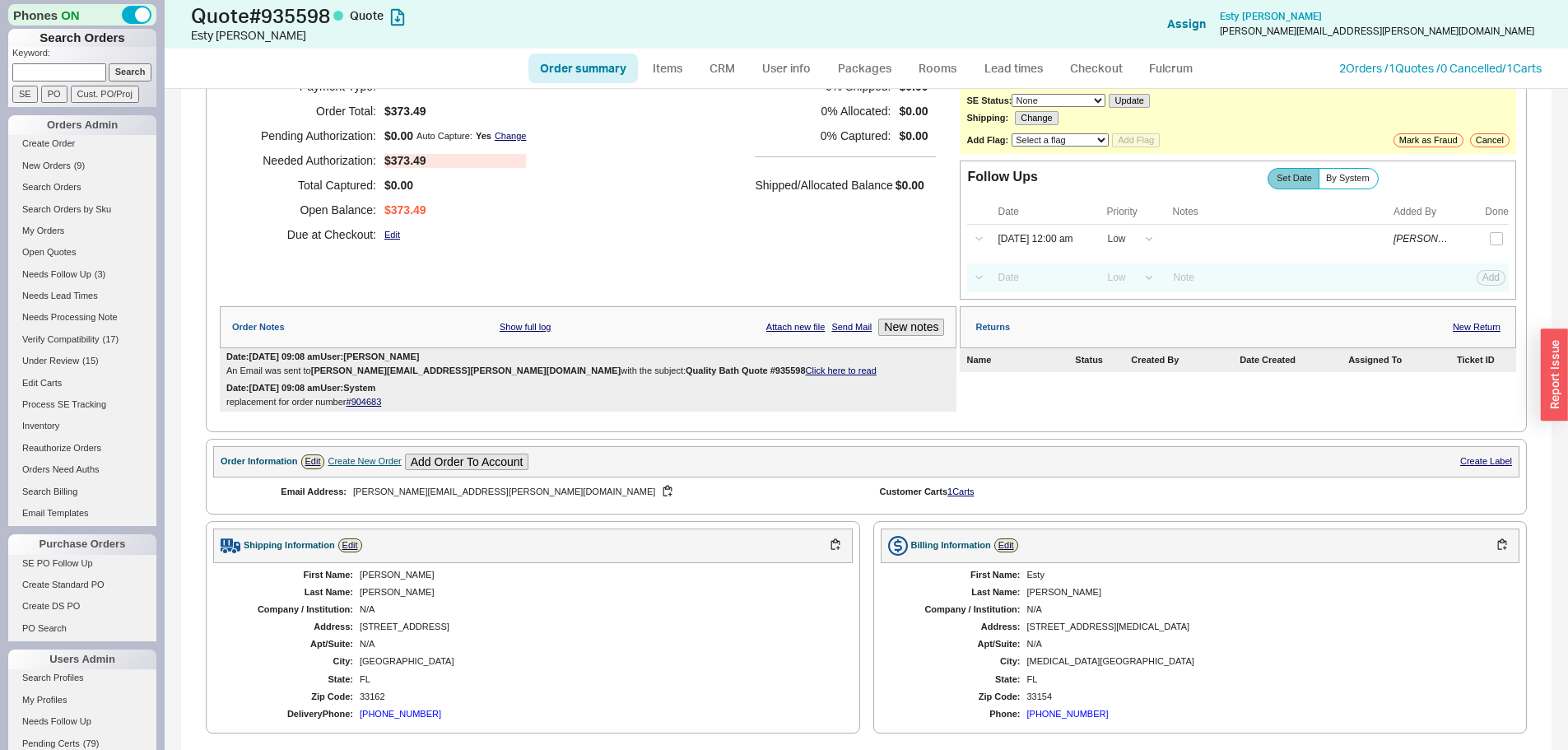
click at [806, 370] on link "Click here to read" at bounding box center [842, 370] width 71 height 10
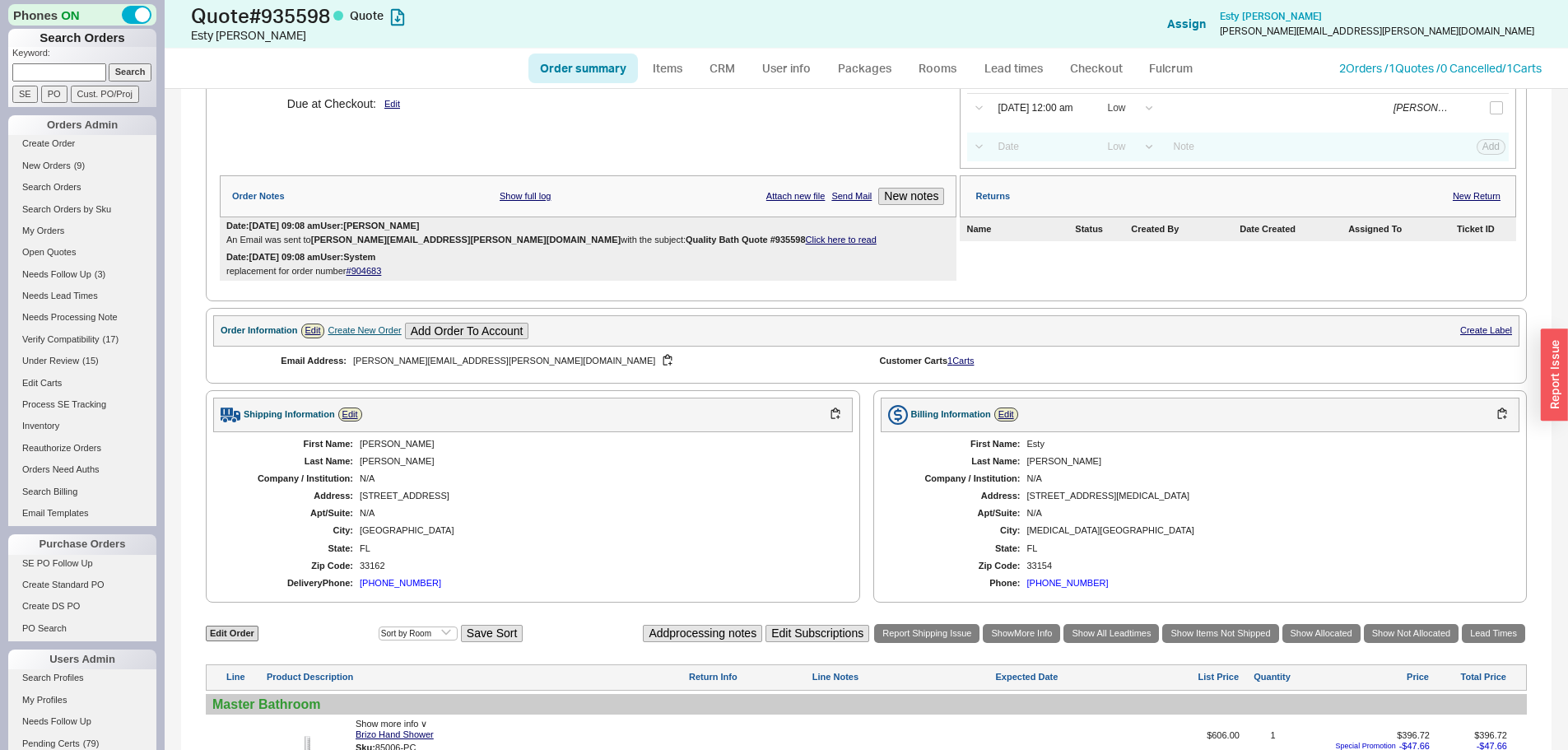
scroll to position [527, 0]
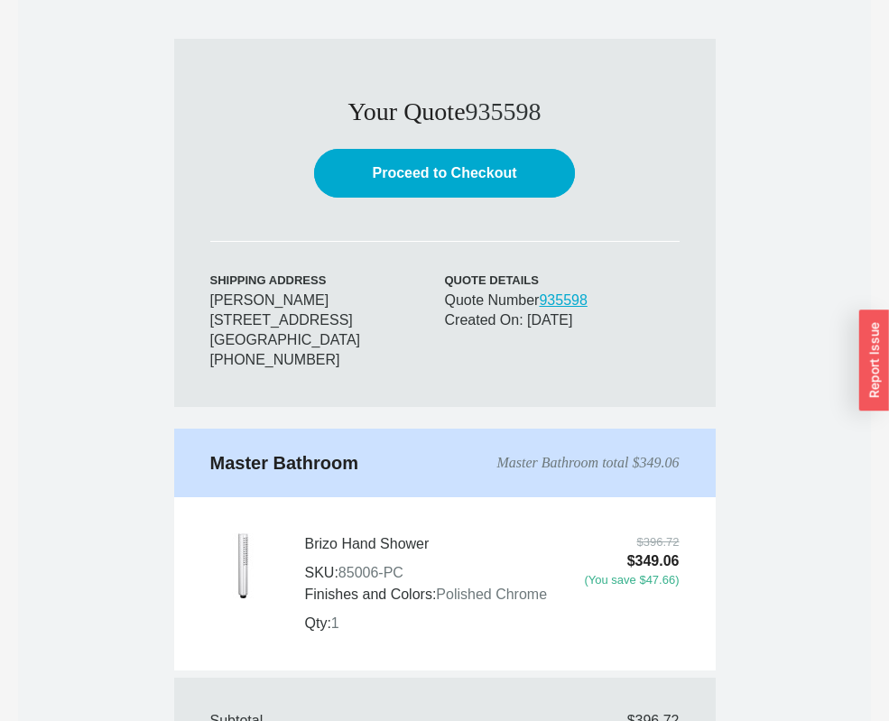
scroll to position [361, 0]
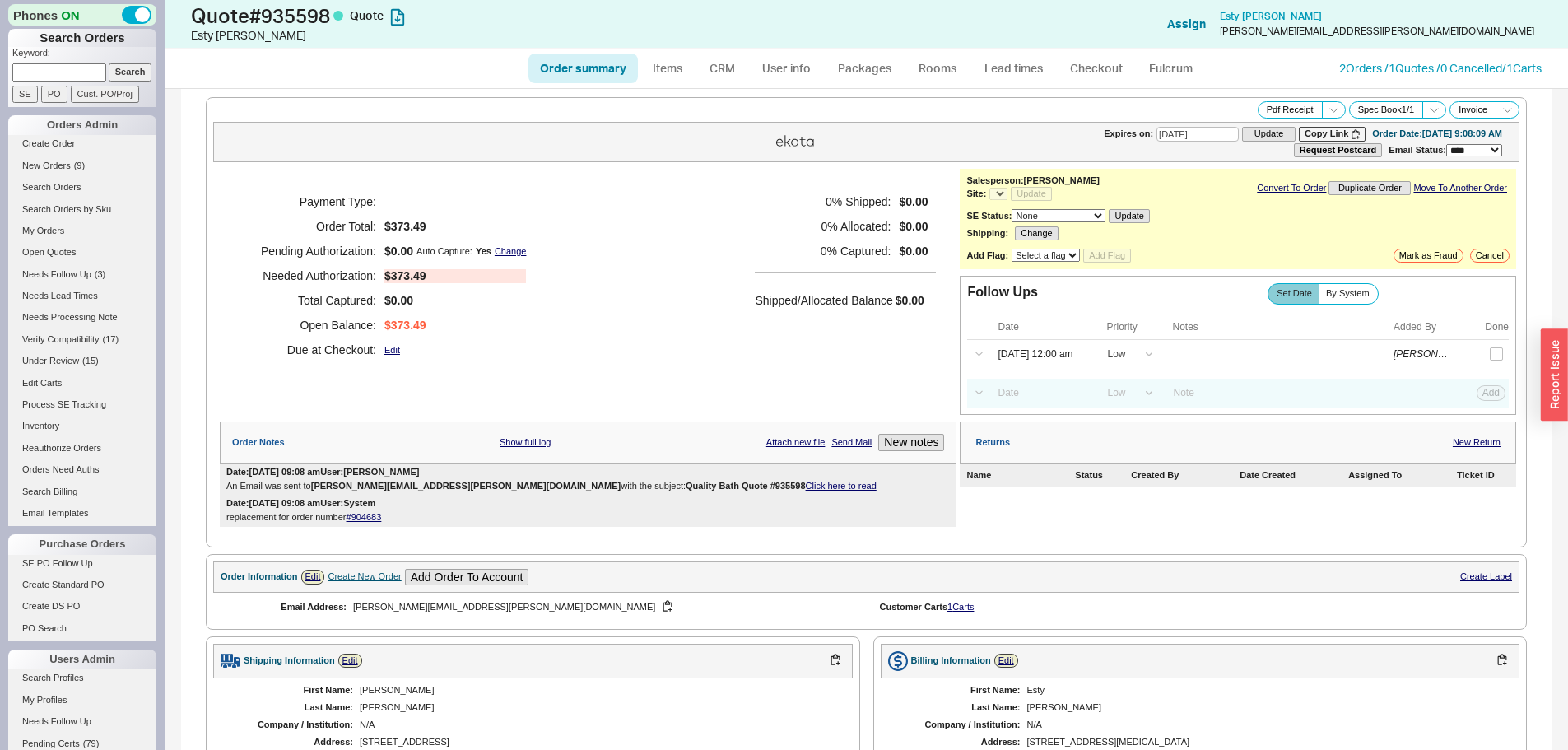
select select "*"
select select "LOW"
select select "3"
select select "*"
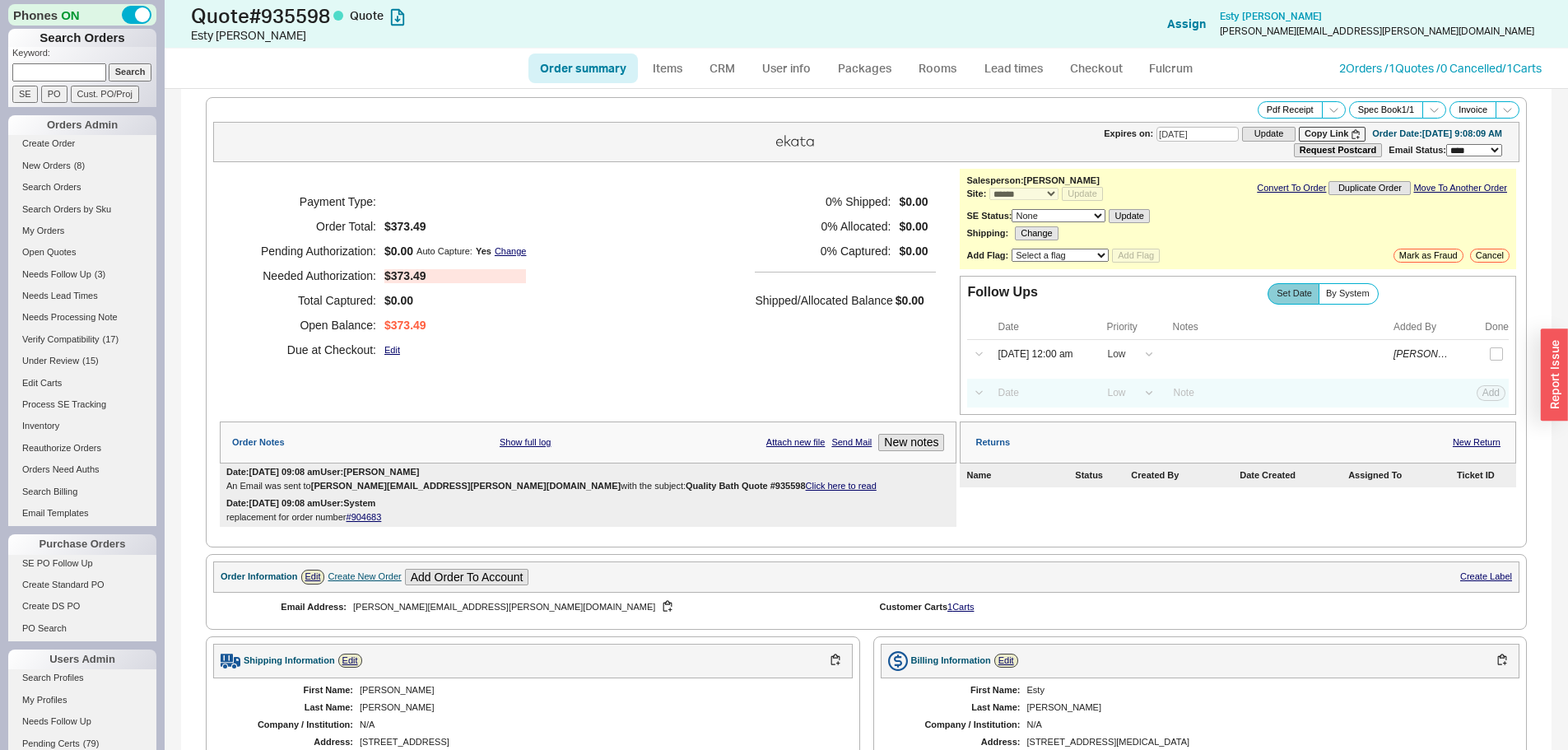
scroll to position [527, 0]
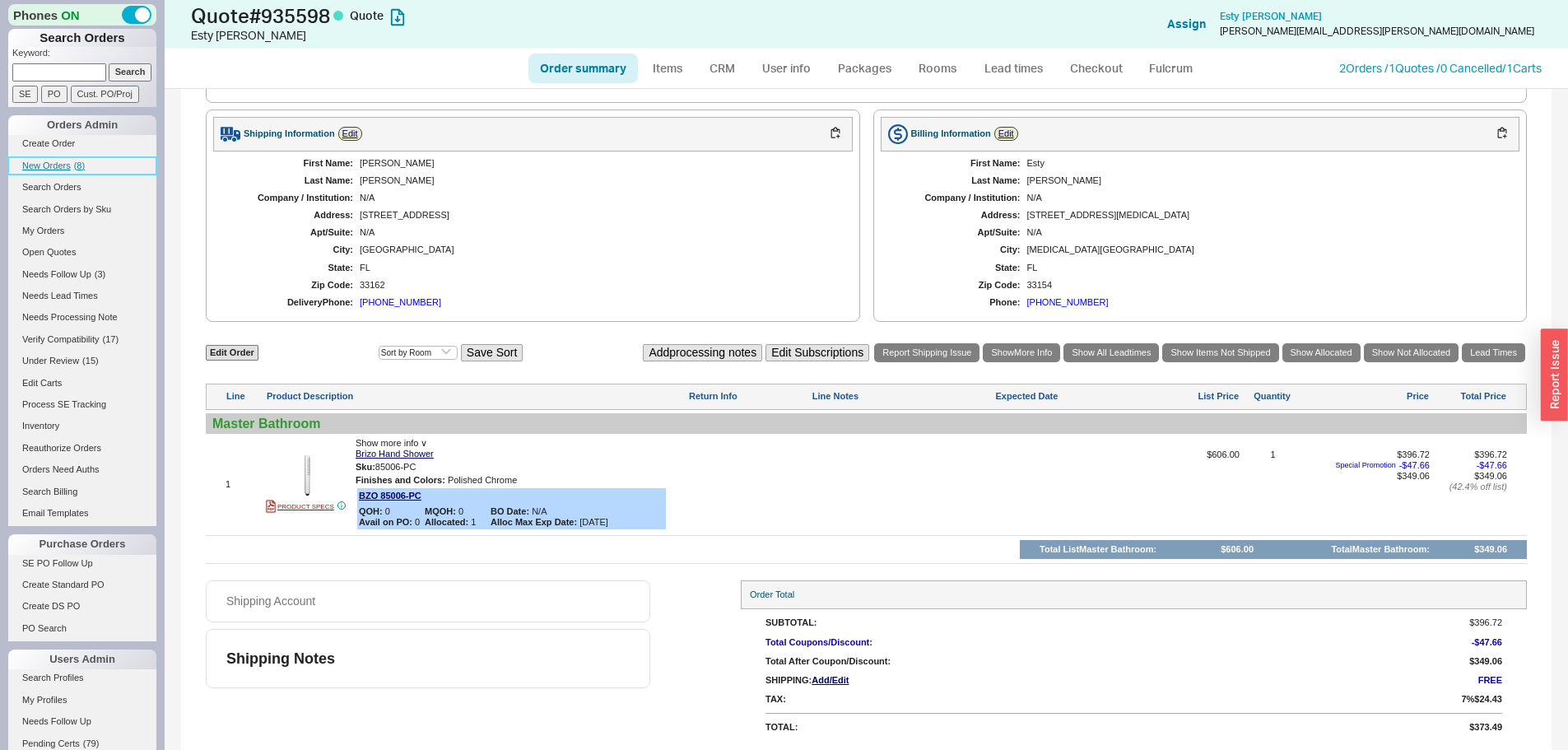
click at [31, 167] on span "New Orders" at bounding box center [46, 165] width 48 height 10
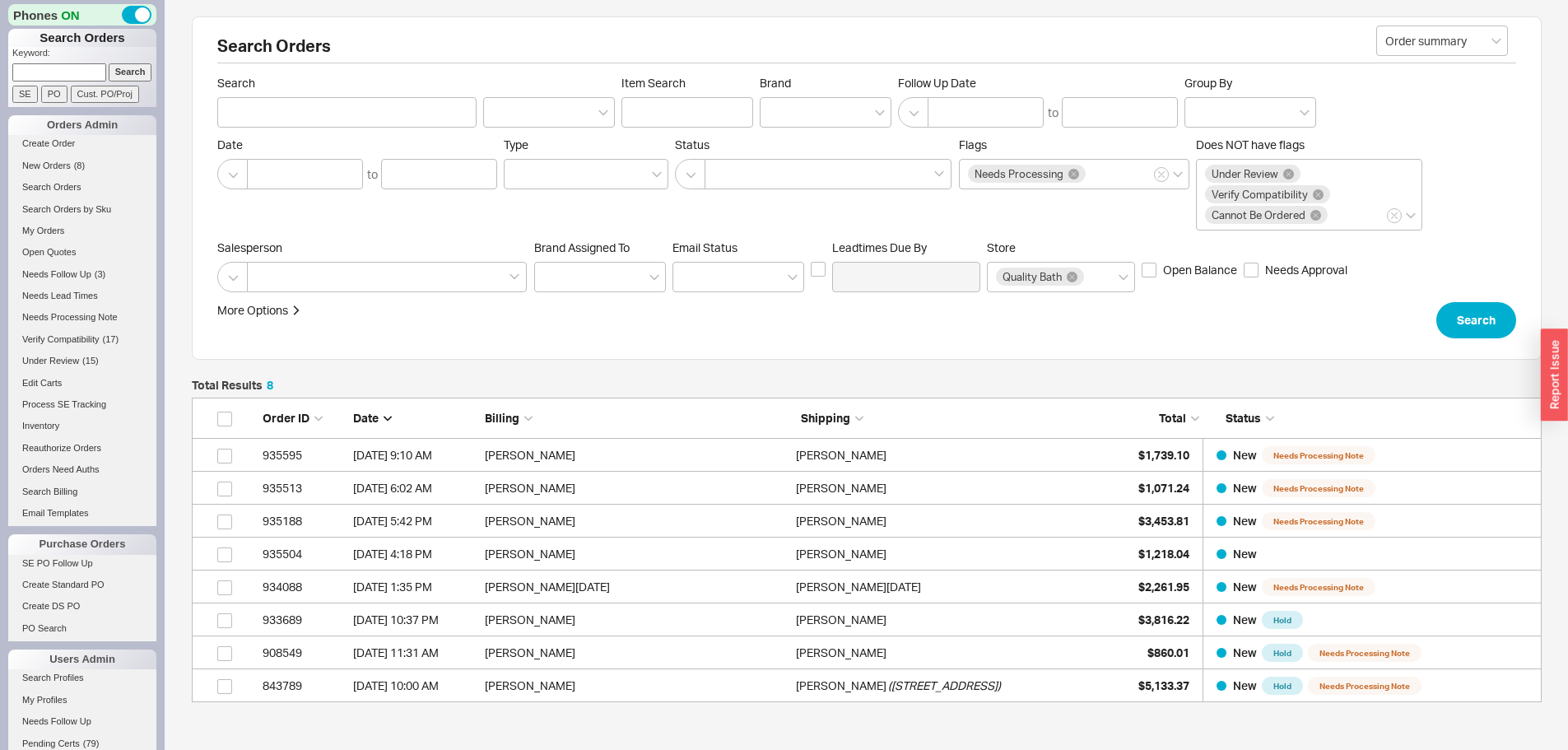
scroll to position [292, 1338]
click at [56, 172] on link "New Orders ( 8 )" at bounding box center [82, 165] width 148 height 17
click at [75, 169] on span "( 8 )" at bounding box center [79, 165] width 11 height 10
click at [78, 68] on input at bounding box center [59, 71] width 94 height 17
paste input "935424"
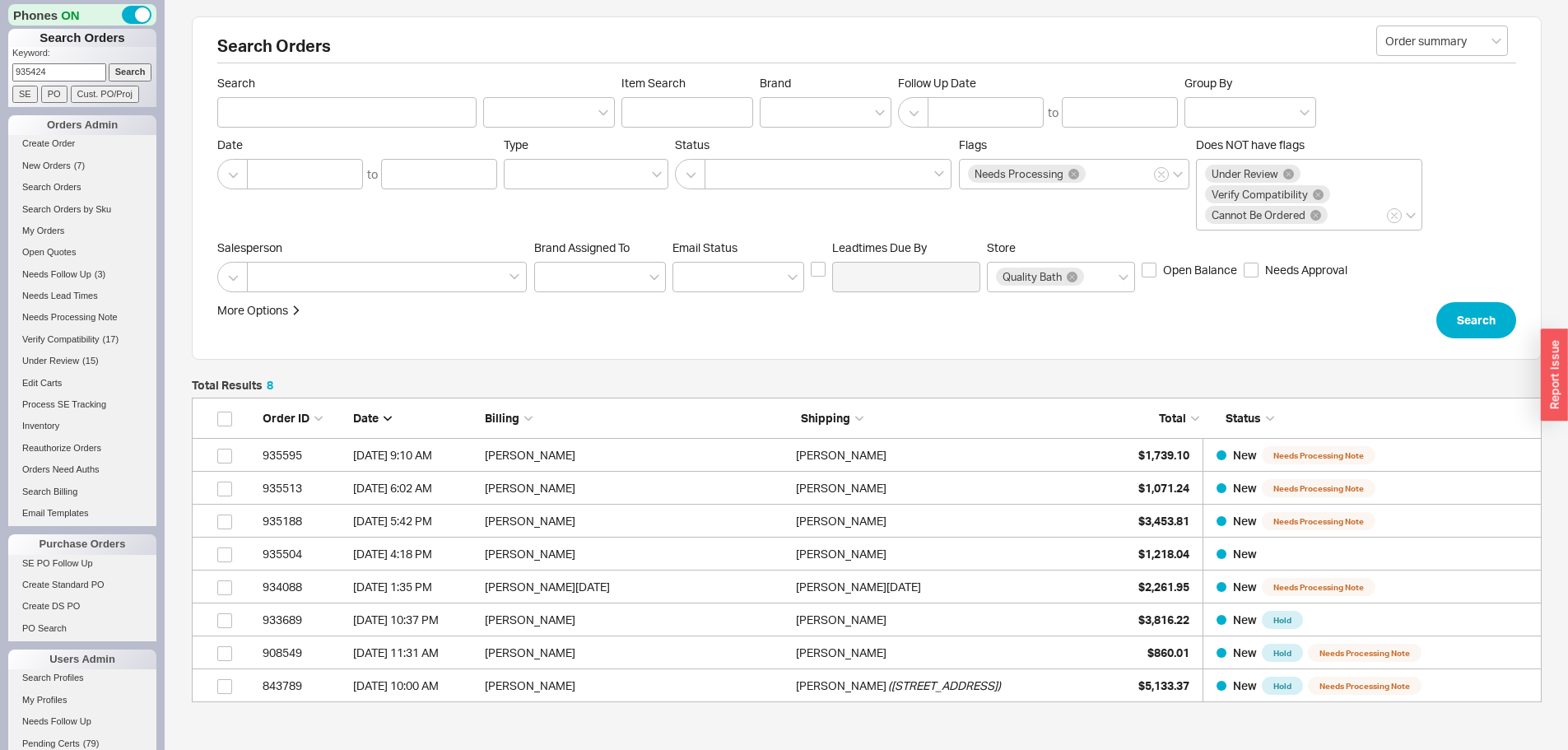
type input "935424"
click at [109, 63] on input "Search" at bounding box center [130, 71] width 44 height 17
type input "935424"
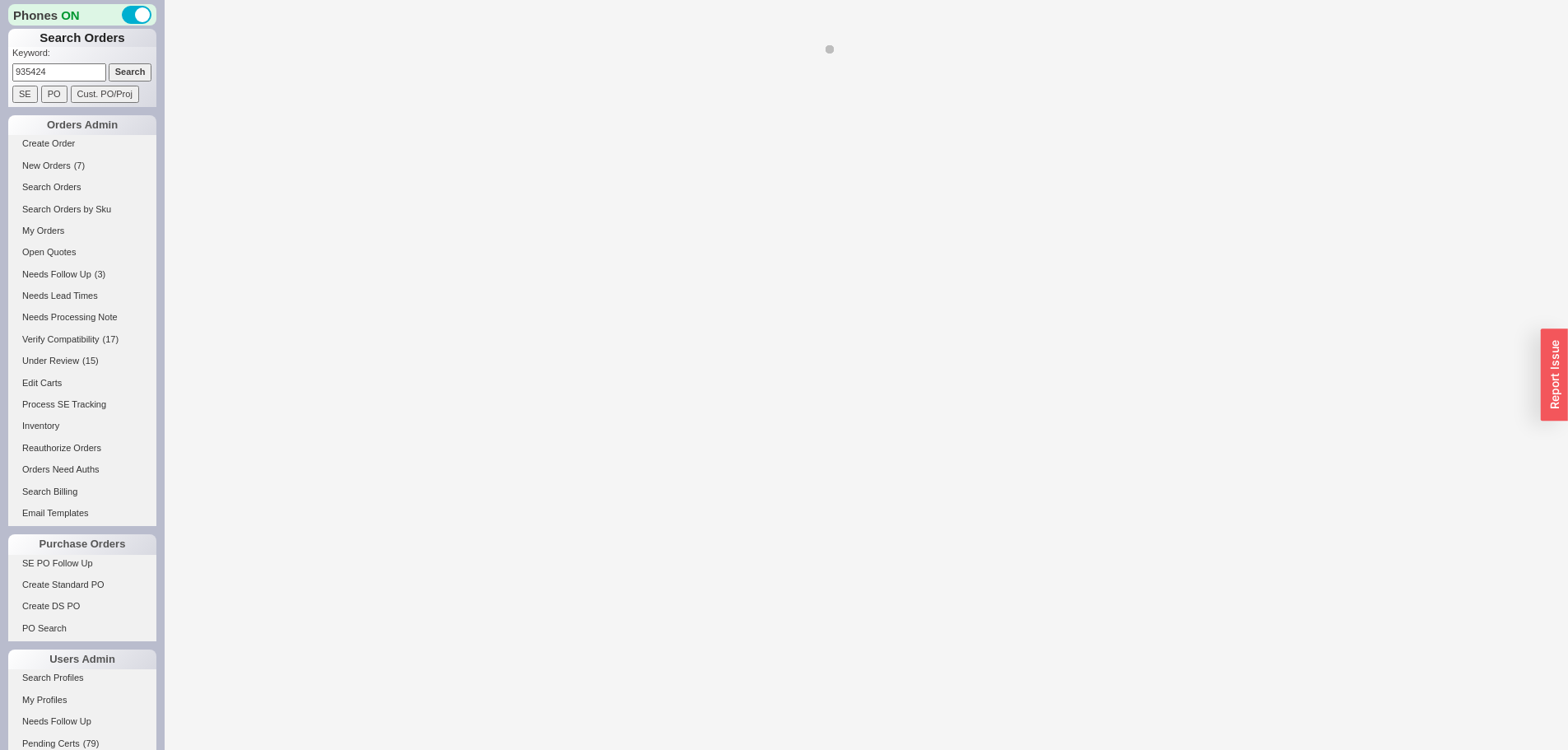
select select "*"
select select "LOW"
select select "3"
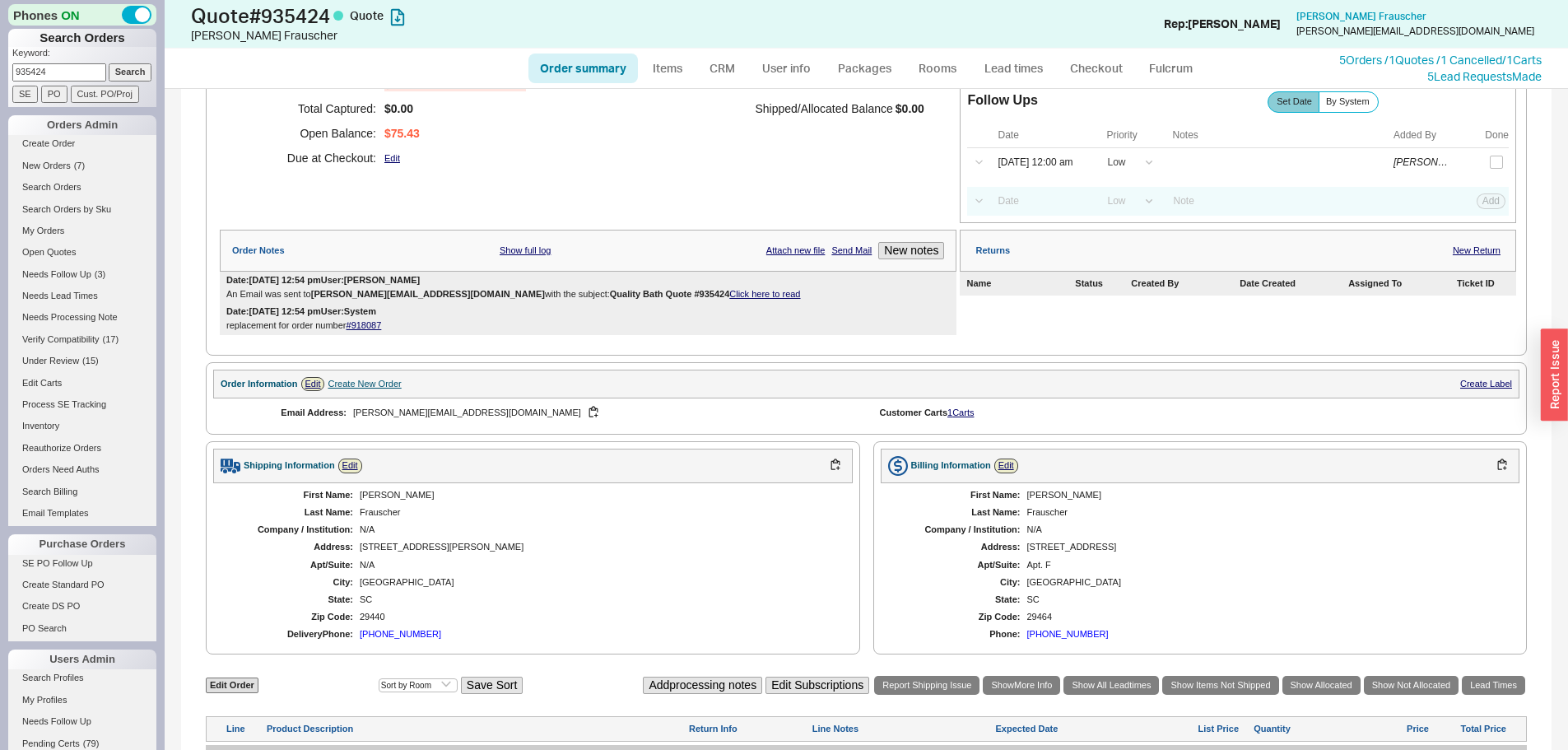
scroll to position [524, 0]
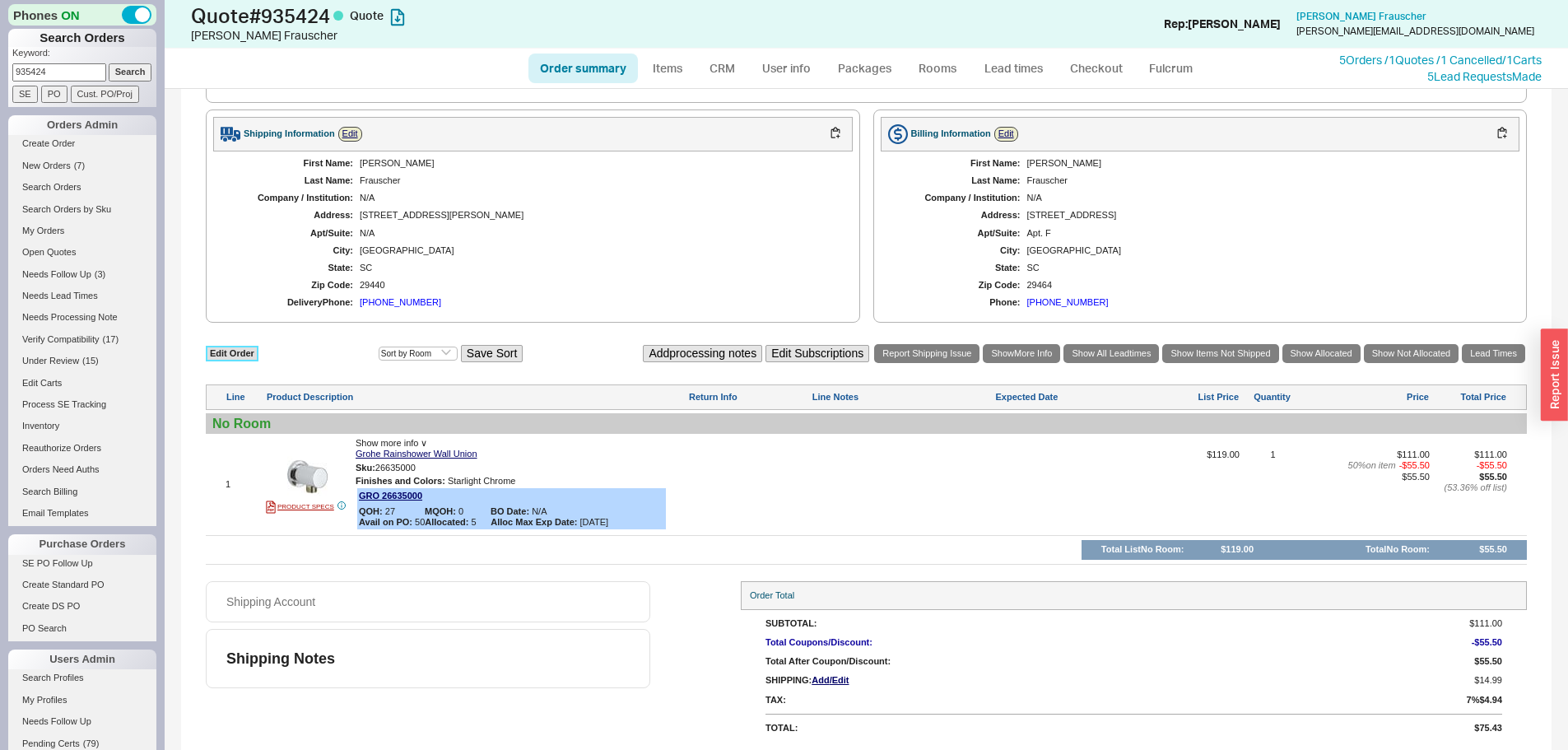
click at [220, 349] on link "Edit Order" at bounding box center [233, 353] width 53 height 16
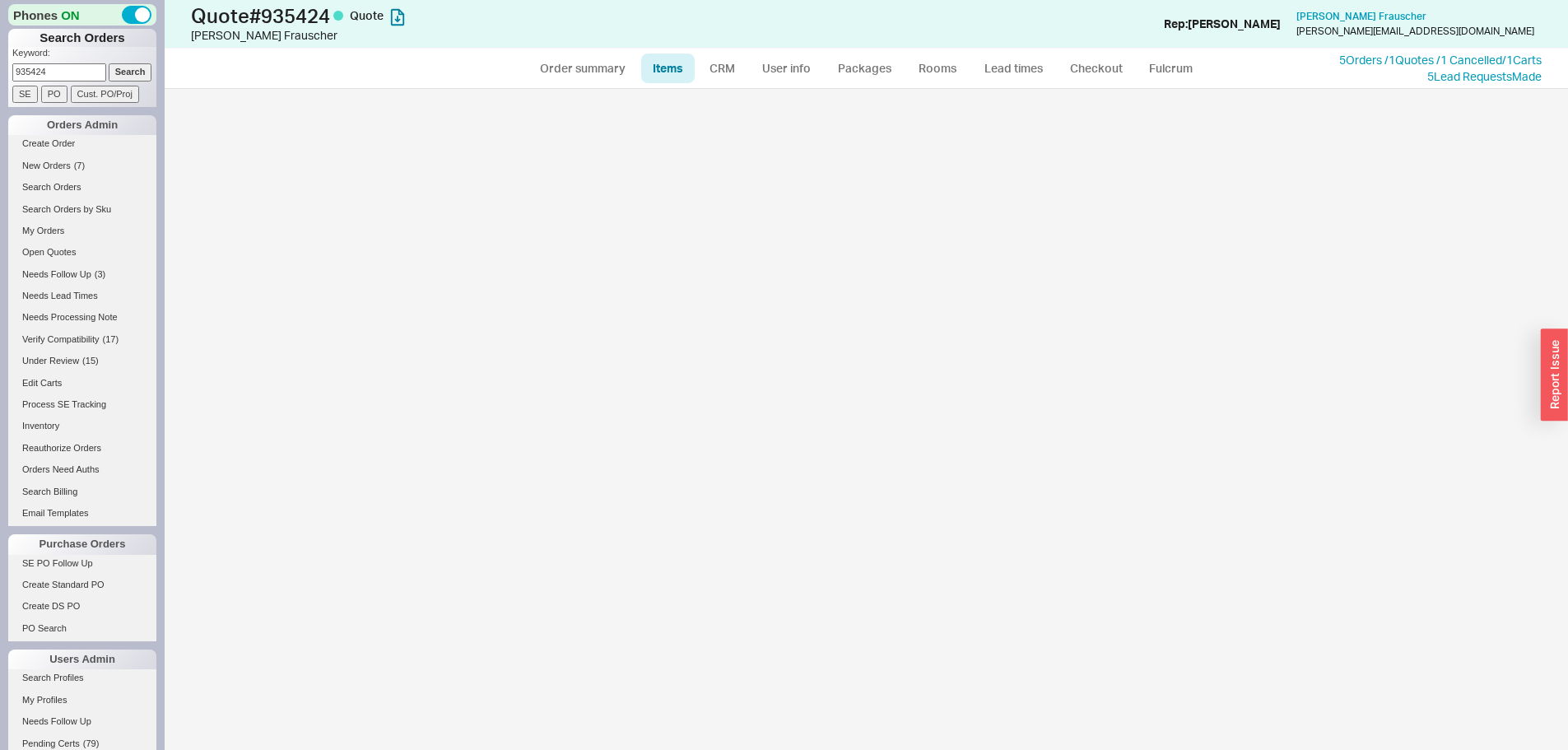
select select "3"
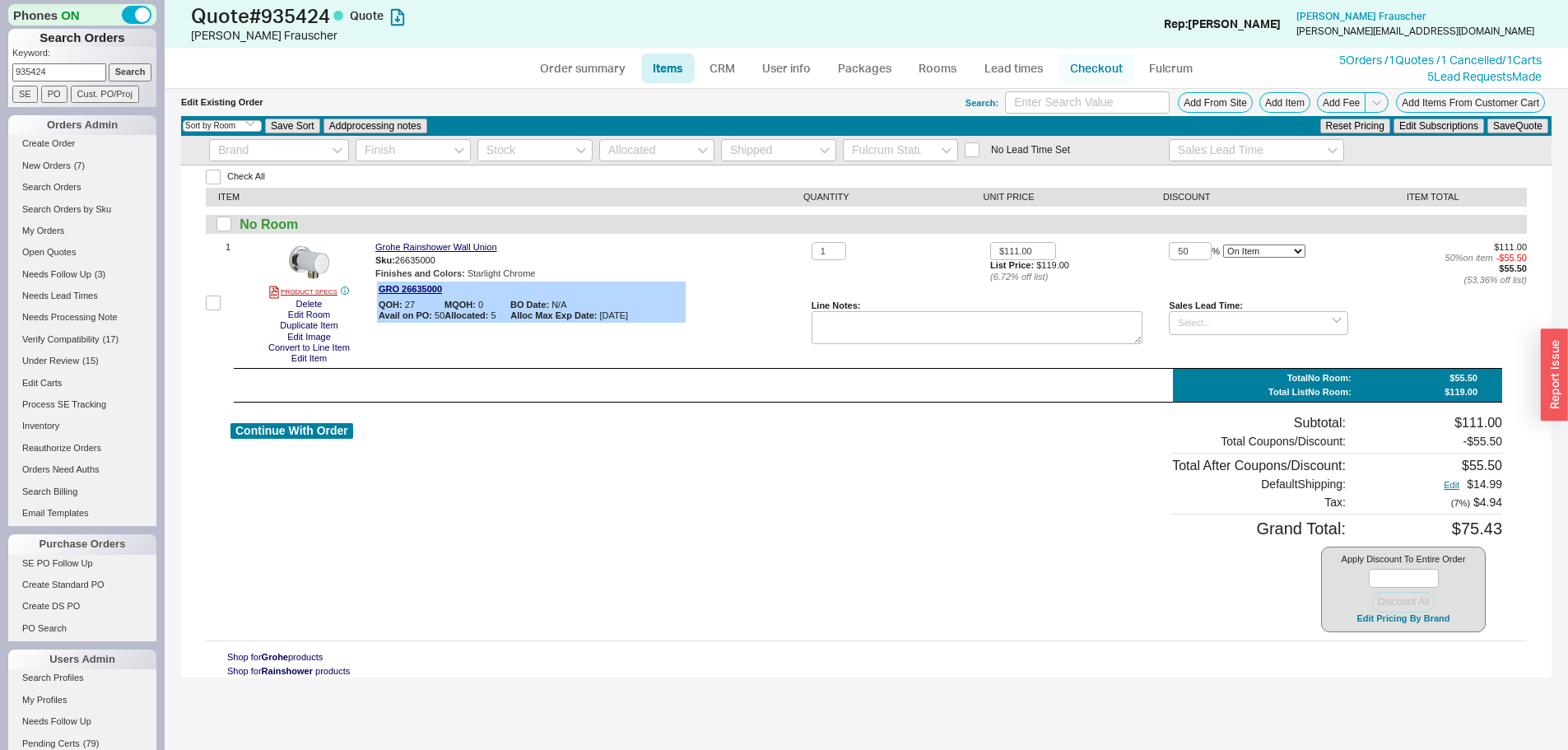
click at [1096, 67] on link "Checkout" at bounding box center [1096, 68] width 76 height 29
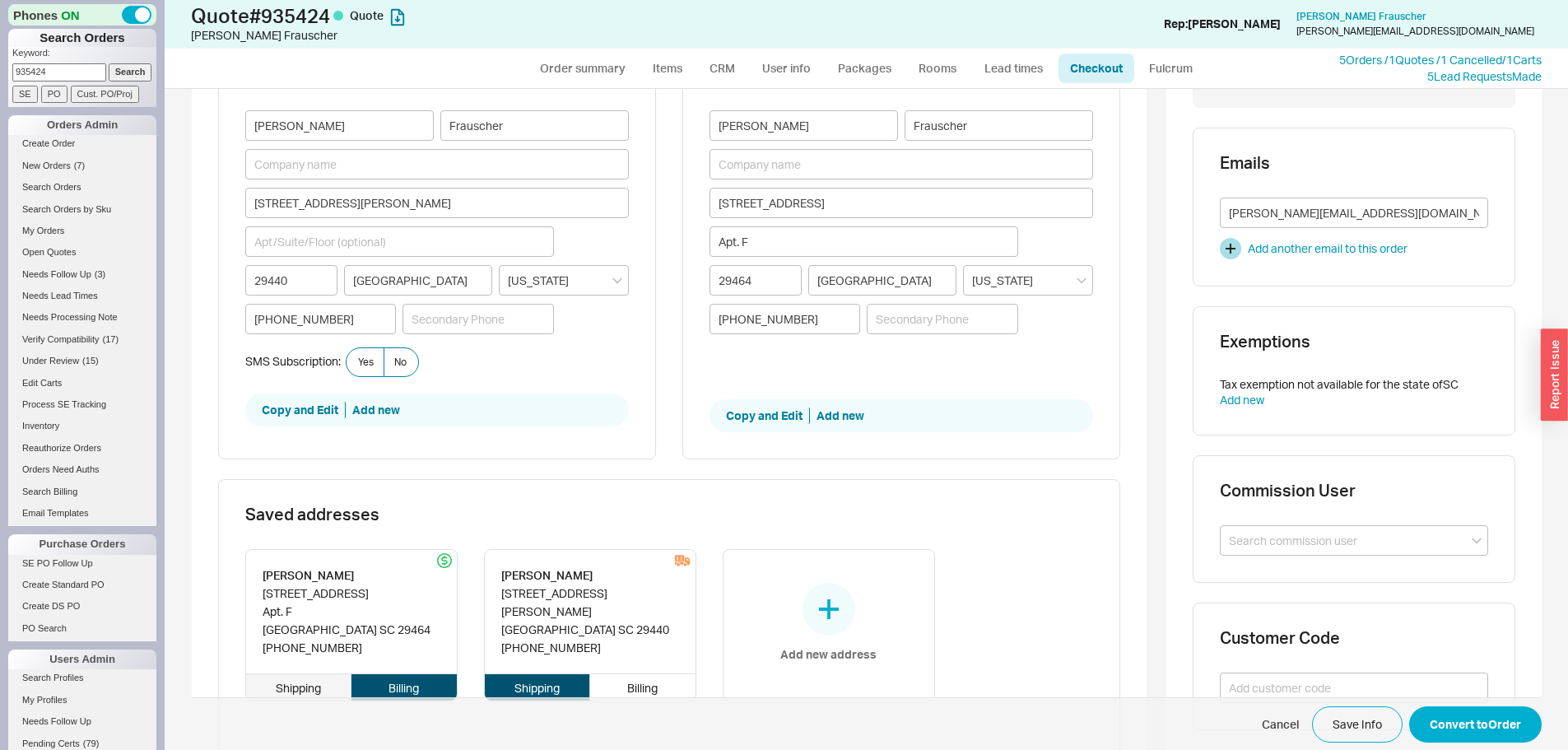
scroll to position [411, 0]
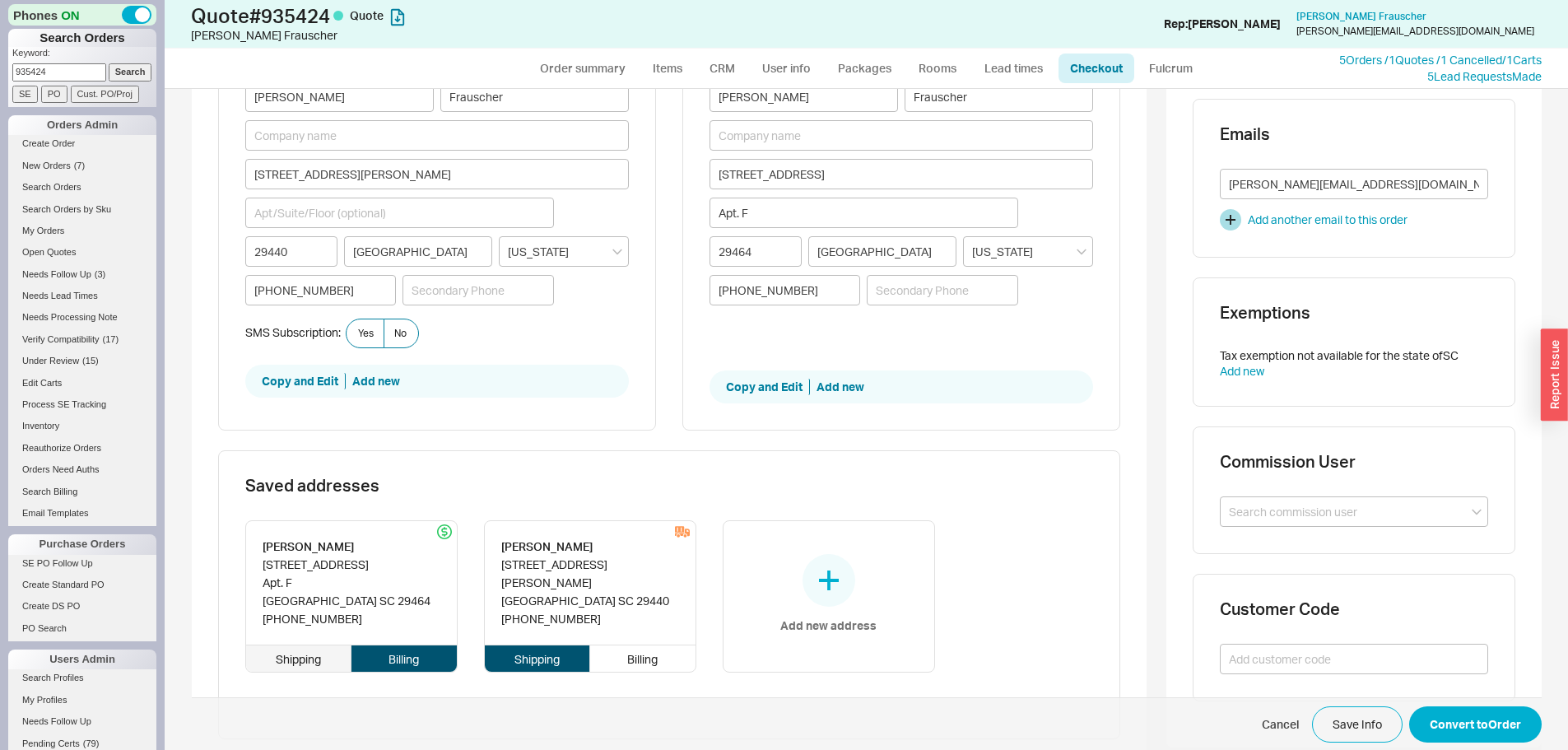
click at [285, 660] on div "Shipping" at bounding box center [299, 659] width 106 height 26
type input "854 Catalpa Ct."
type input "Apt. F"
type input "29464"
type input "MOUNT PLEASANT"
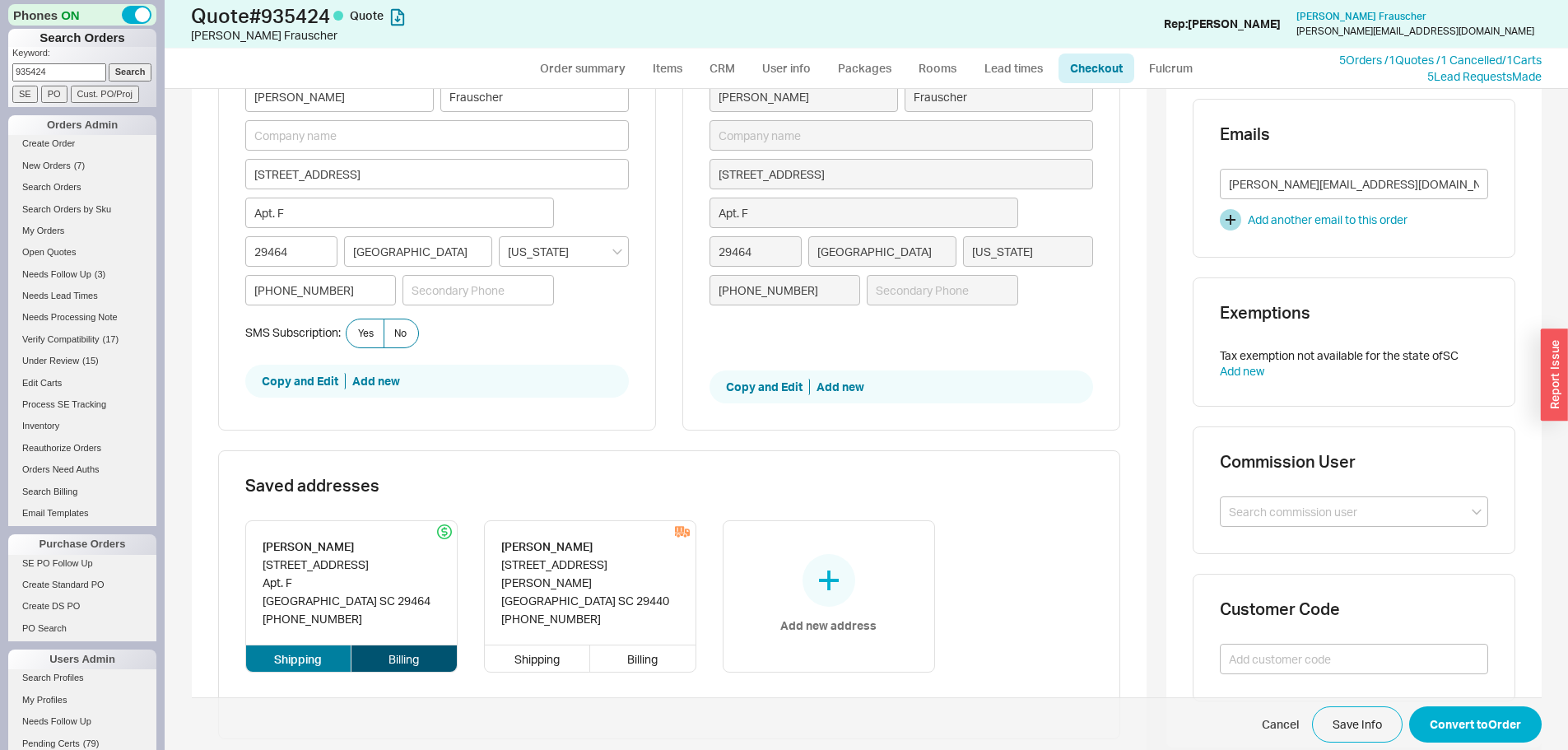
type input "$76.84"
click at [1346, 726] on button "Save Info" at bounding box center [1357, 724] width 90 height 36
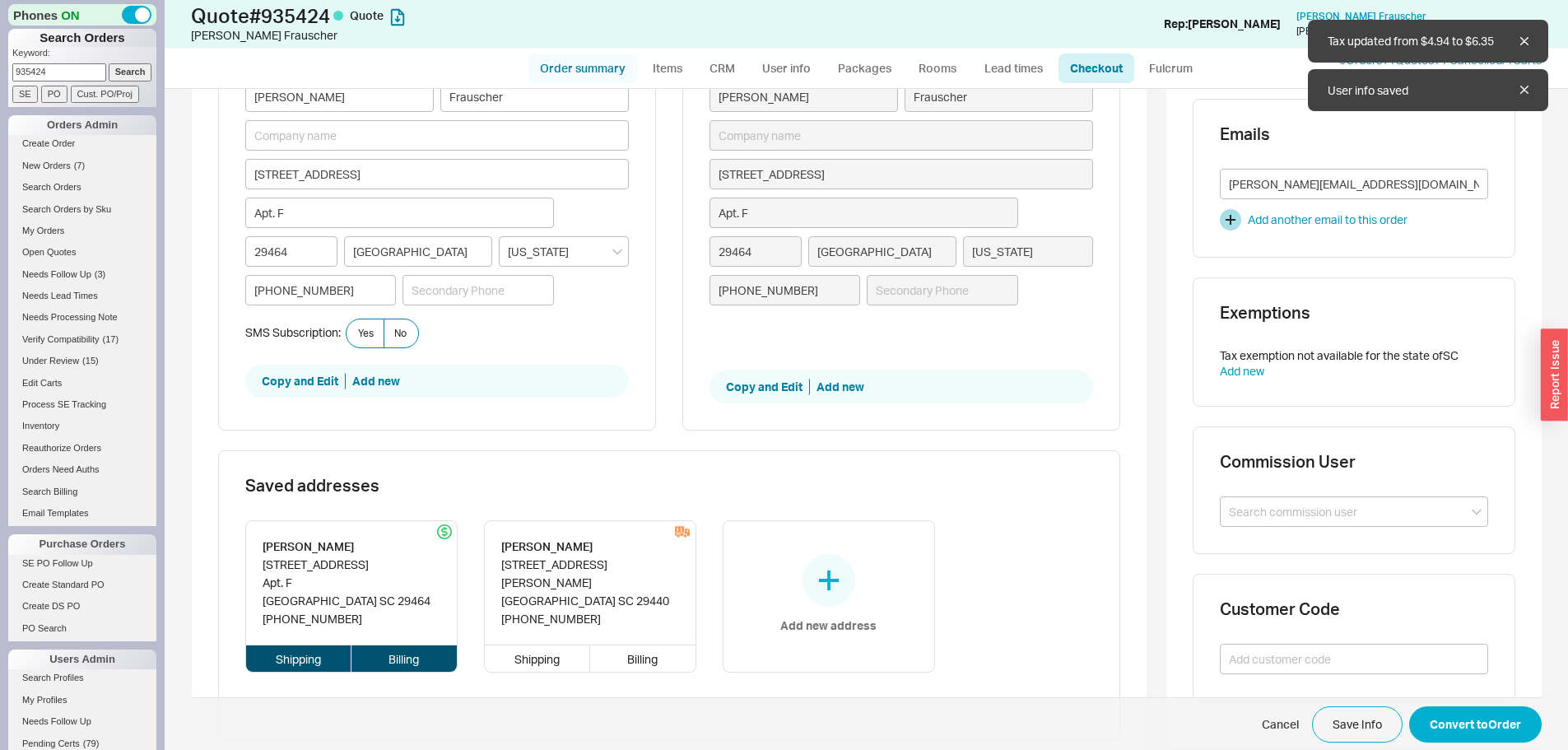
click at [579, 77] on link "Order summary" at bounding box center [583, 68] width 109 height 29
select select "*"
select select "LOW"
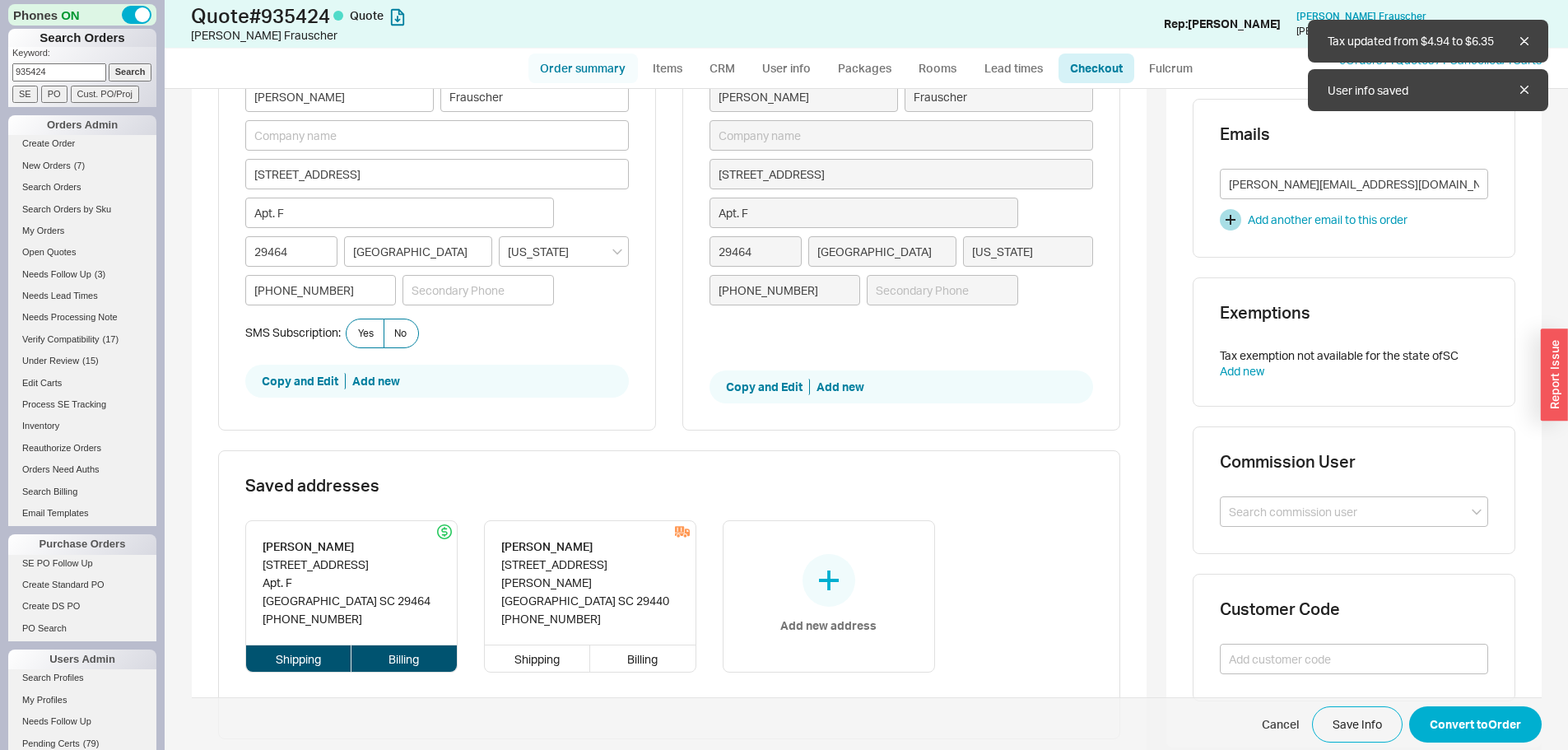
select select "3"
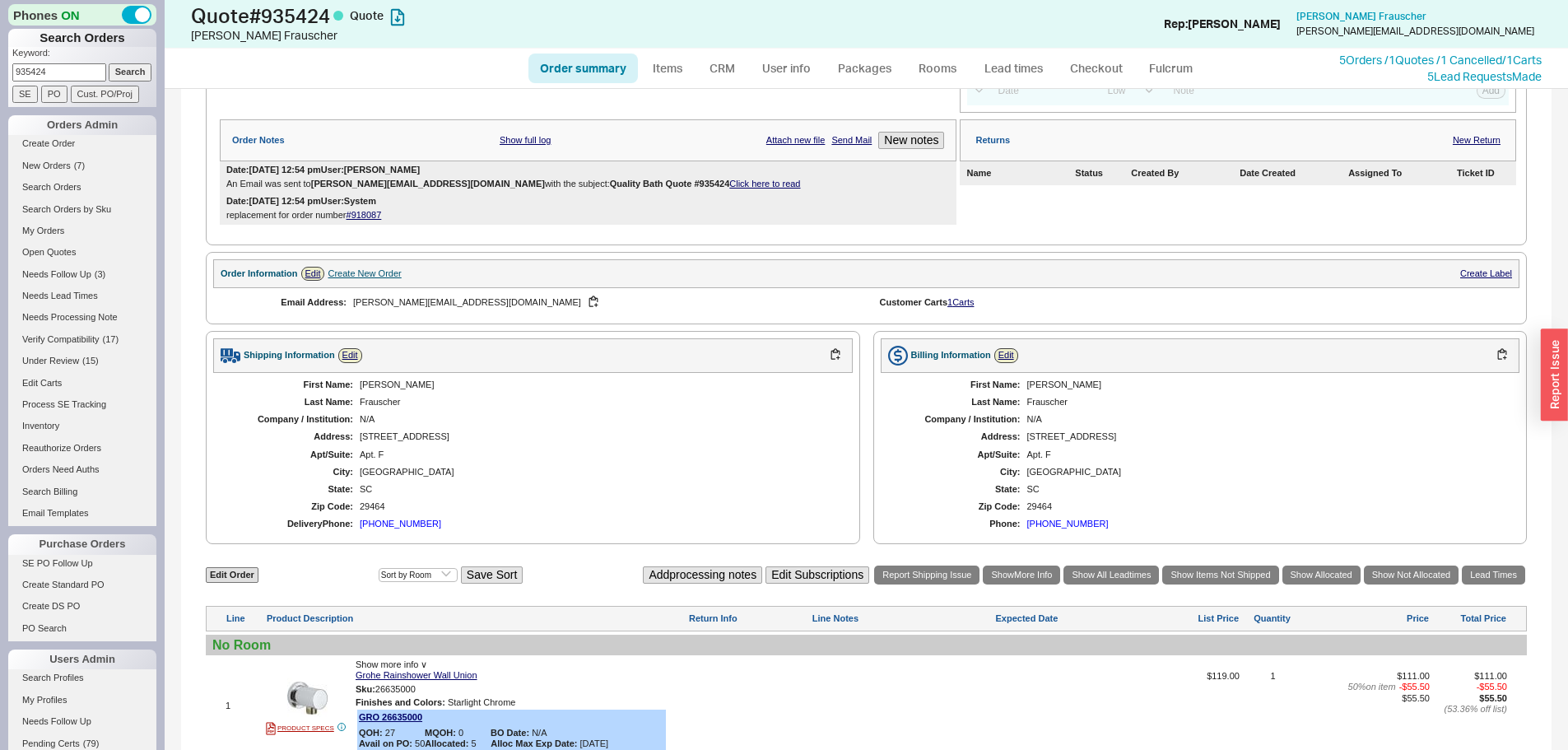
scroll to position [524, 0]
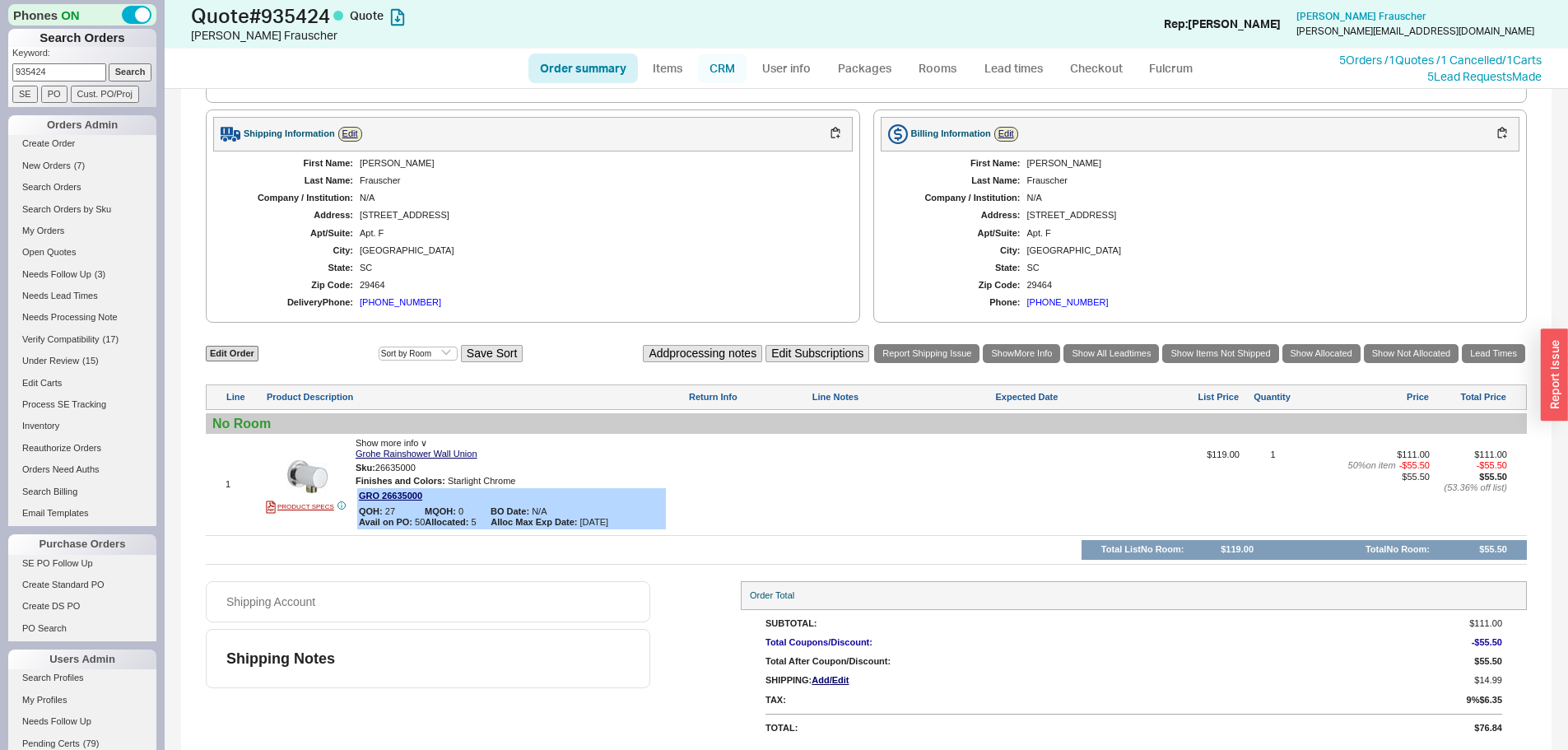
click at [727, 72] on link "CRM" at bounding box center [722, 68] width 48 height 29
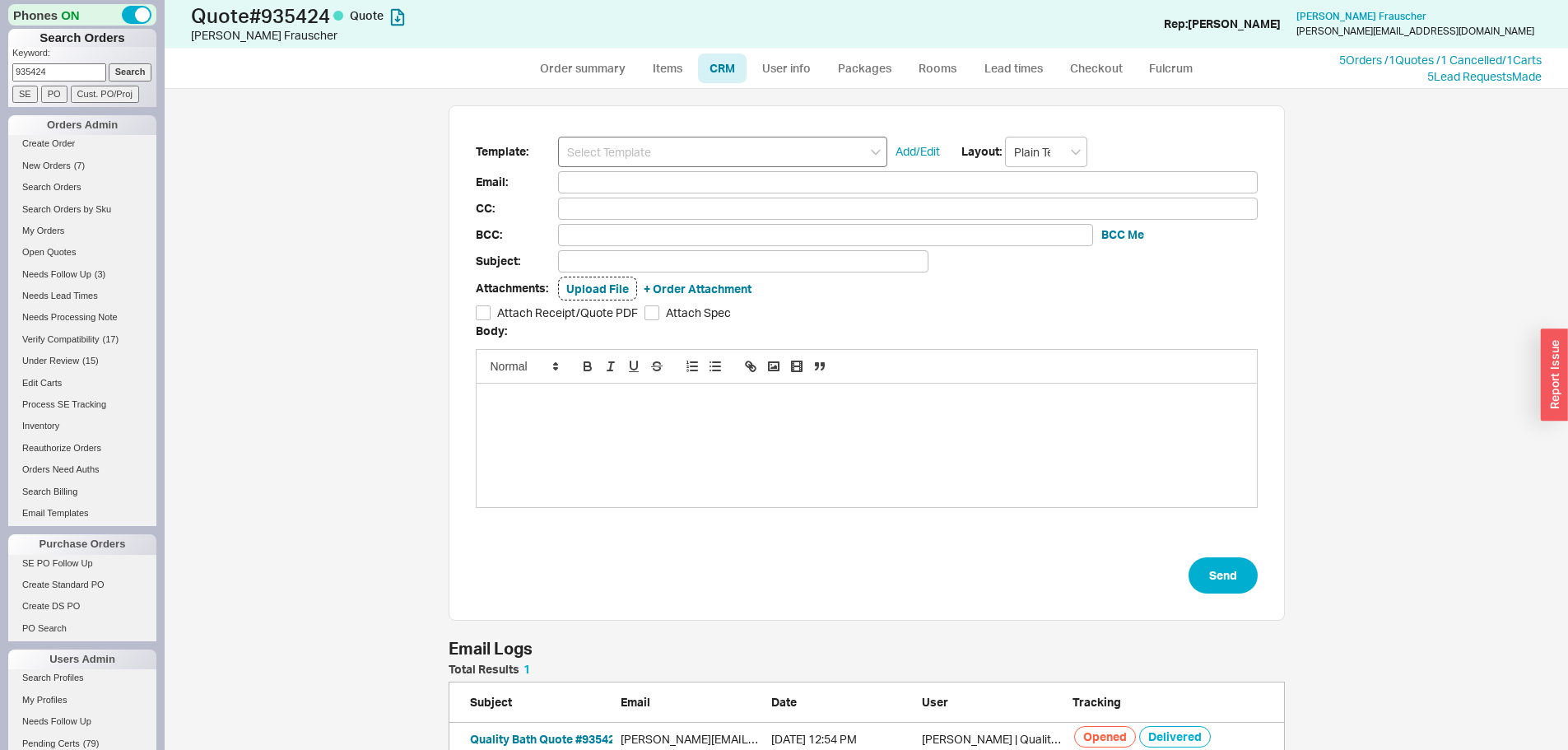
scroll to position [650, 1379]
click at [661, 137] on input at bounding box center [722, 151] width 329 height 30
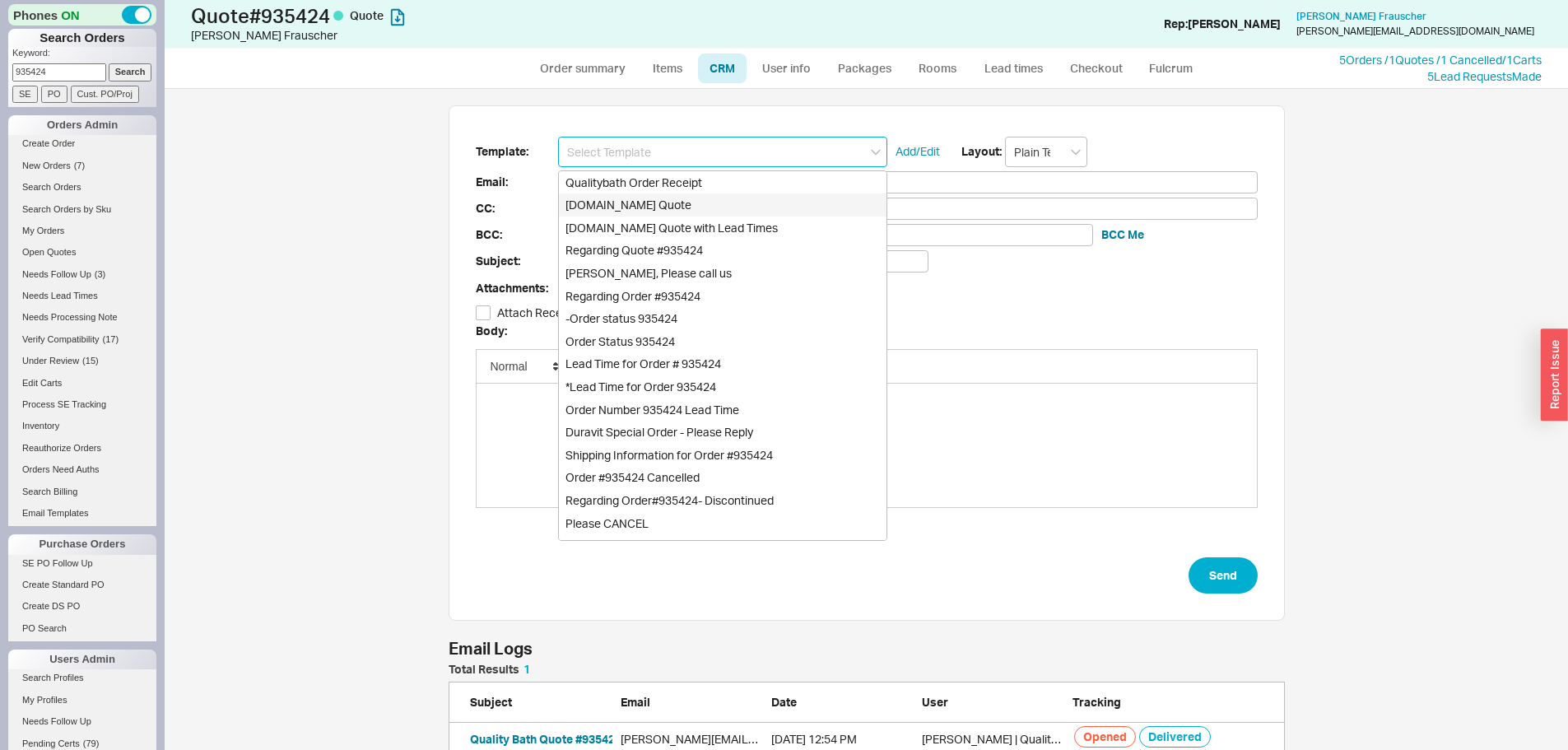
click at [650, 200] on div "Qualitybath.com Quote" at bounding box center [722, 204] width 327 height 23
type input "Qualitybath.com Quote"
type input "Receipt"
type input "florian.frauscher@gmx.net"
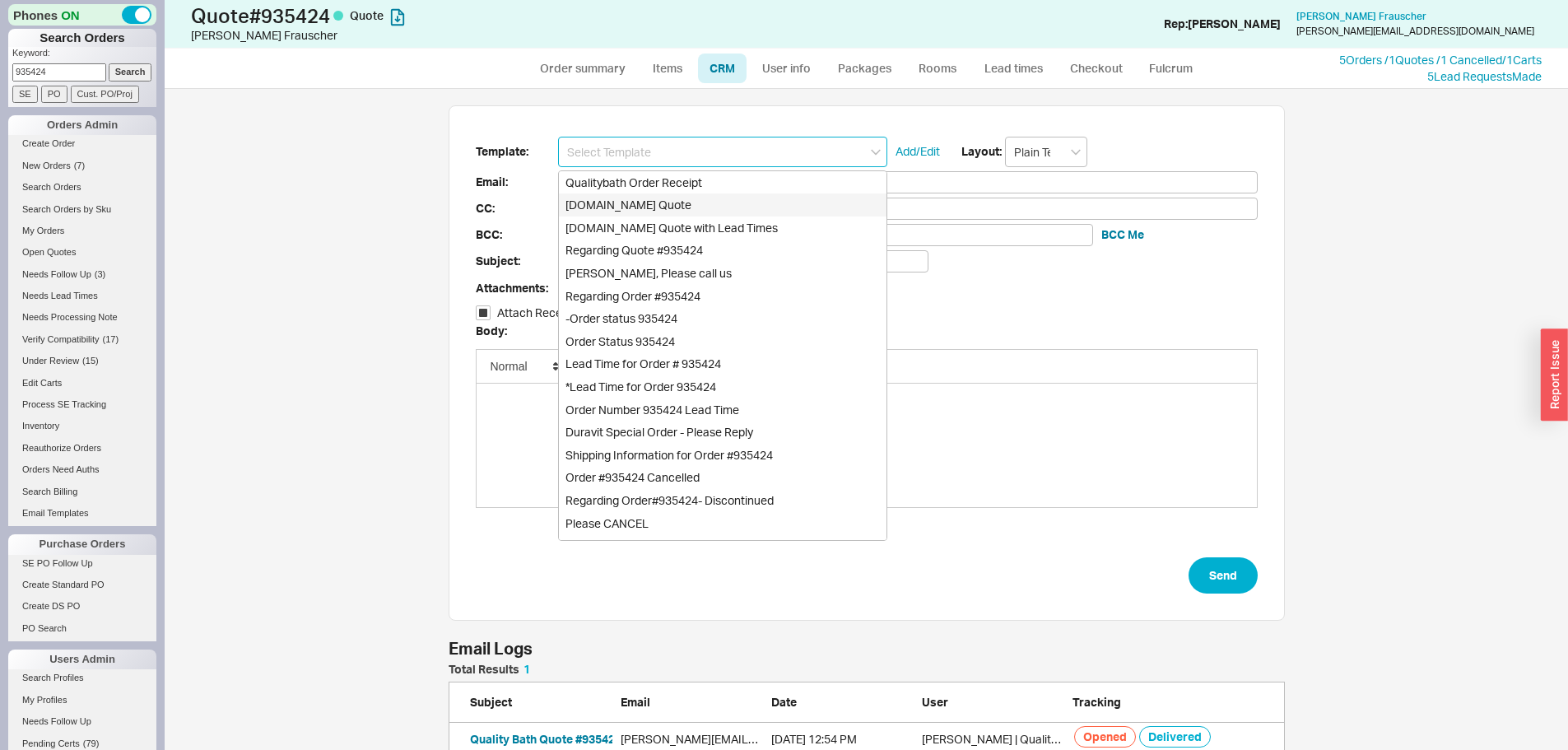
type input "Quality Bath Quote #935424"
checkbox input "true"
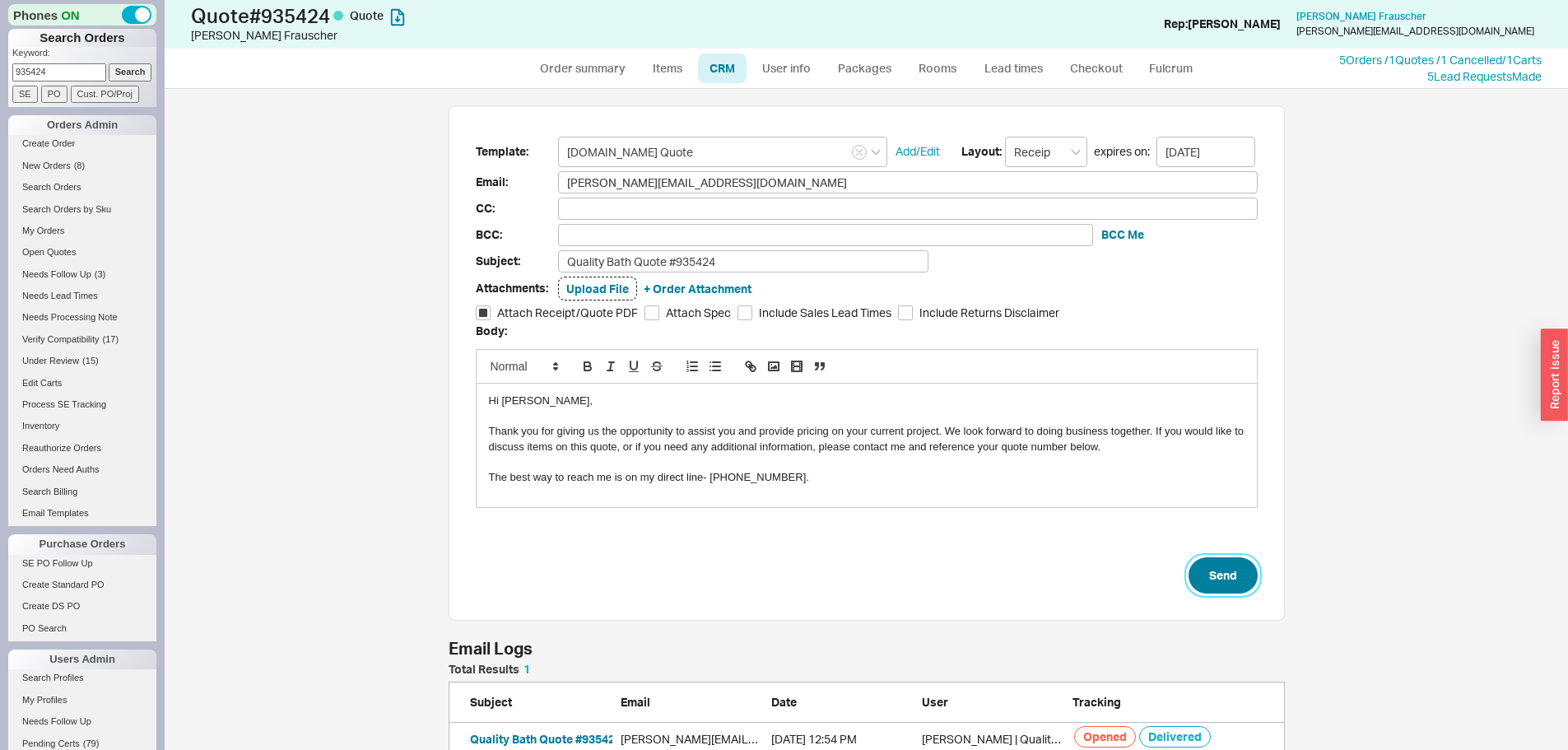
click at [1209, 571] on button "Send" at bounding box center [1223, 576] width 69 height 36
select select "*"
select select "LOW"
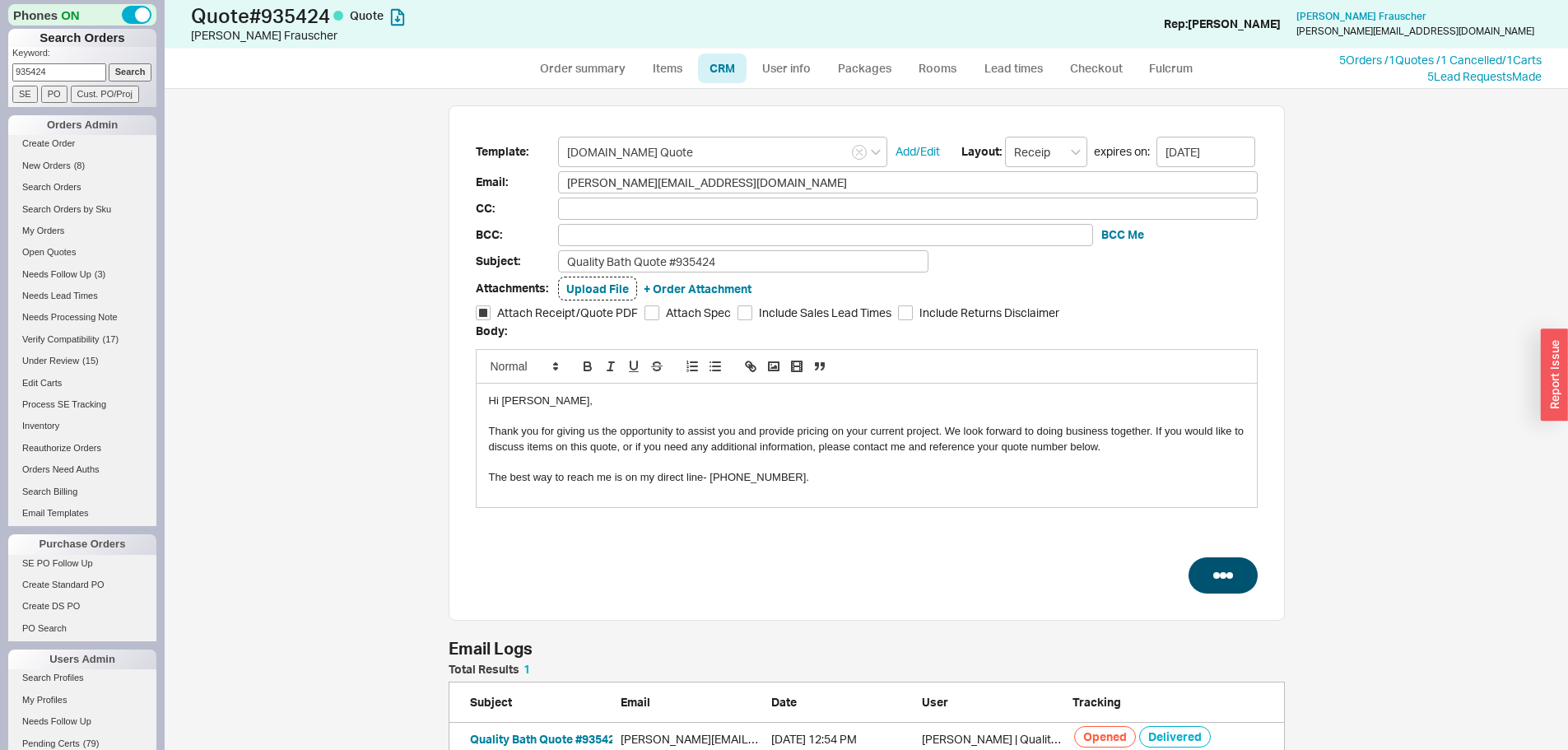
select select "3"
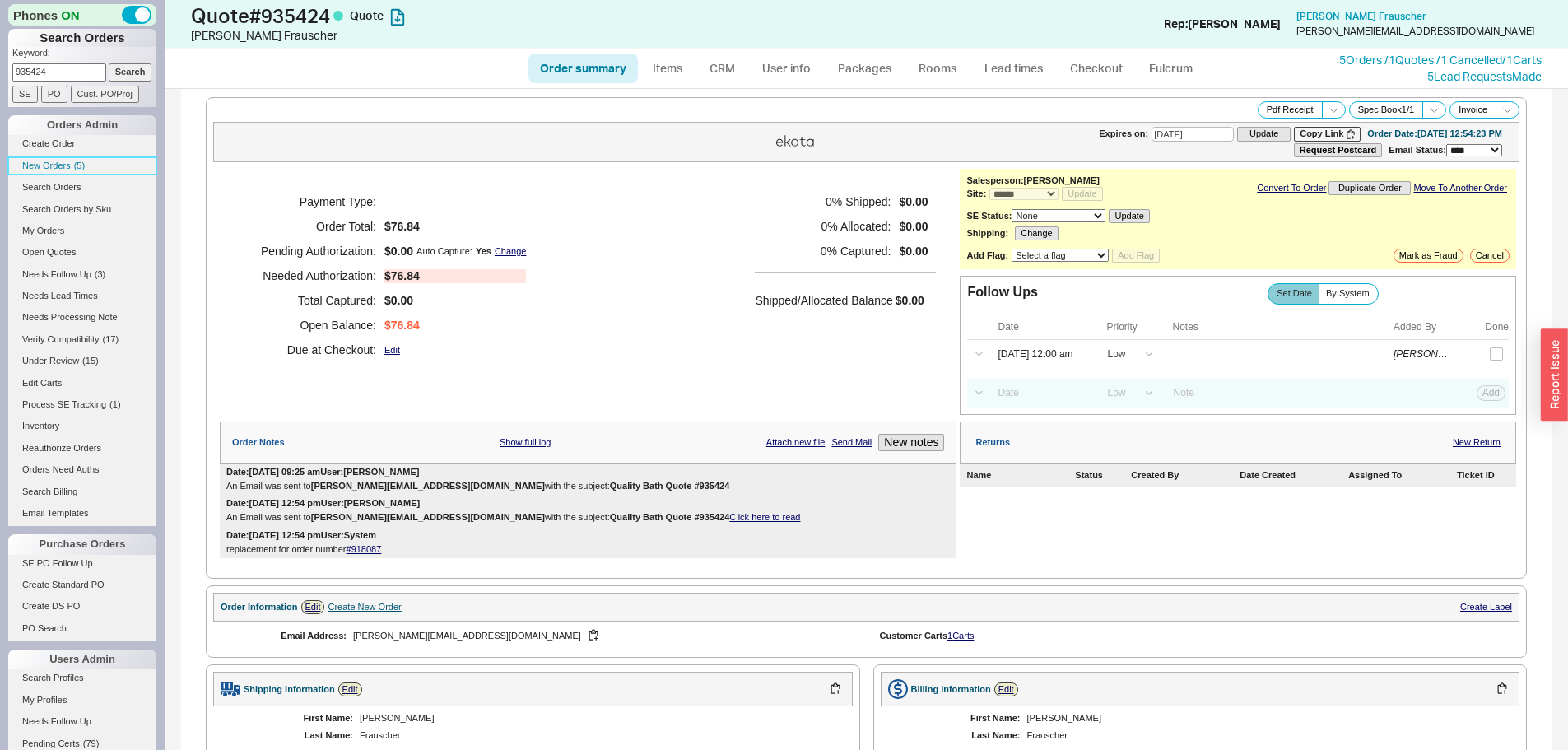
click at [70, 163] on span "New Orders" at bounding box center [46, 165] width 48 height 10
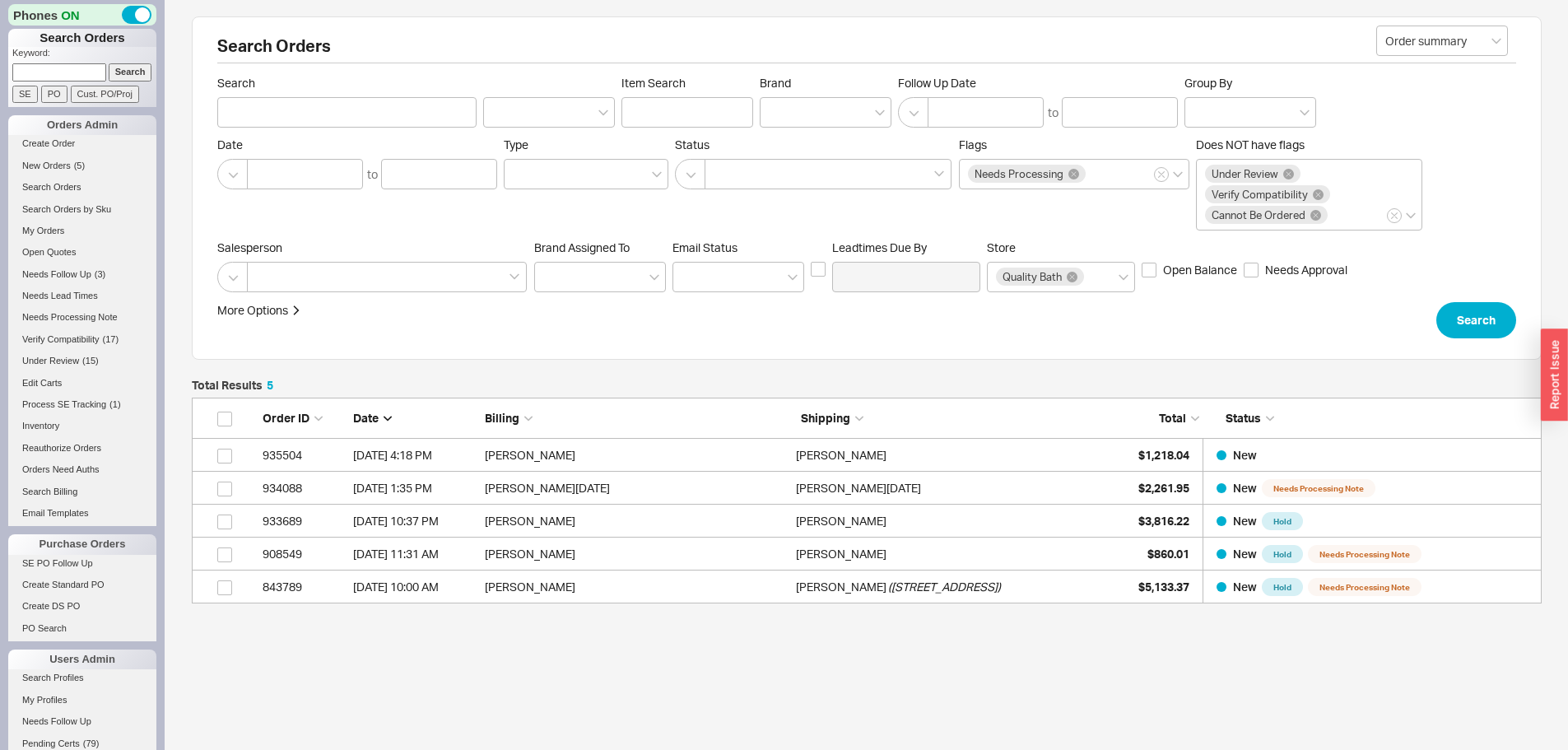
scroll to position [13, 13]
click at [69, 69] on input at bounding box center [59, 71] width 94 height 17
paste input "Michael Lozano"
type input "Michael Lozano"
click at [109, 63] on input "Search" at bounding box center [130, 71] width 44 height 17
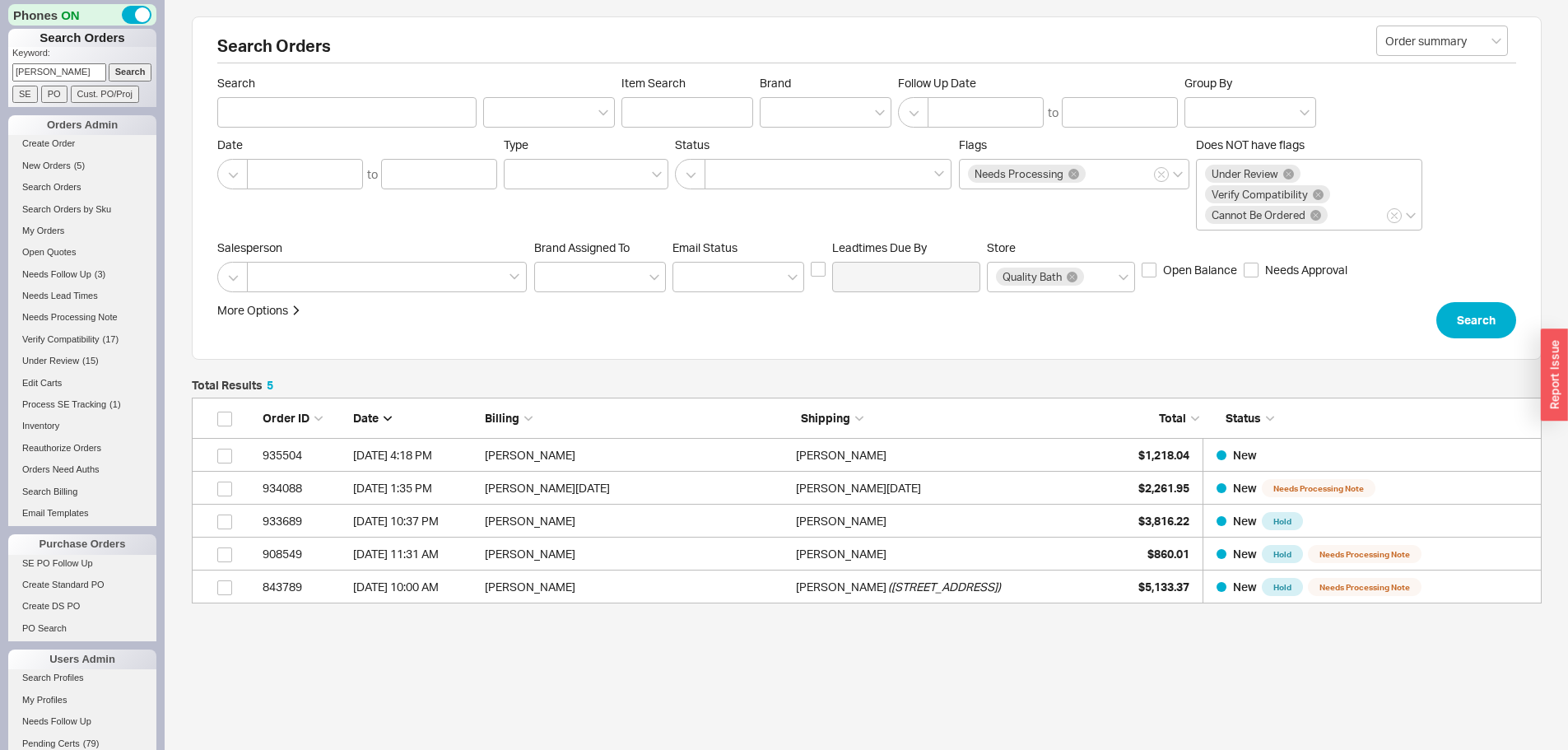
type input "Michael Lozano"
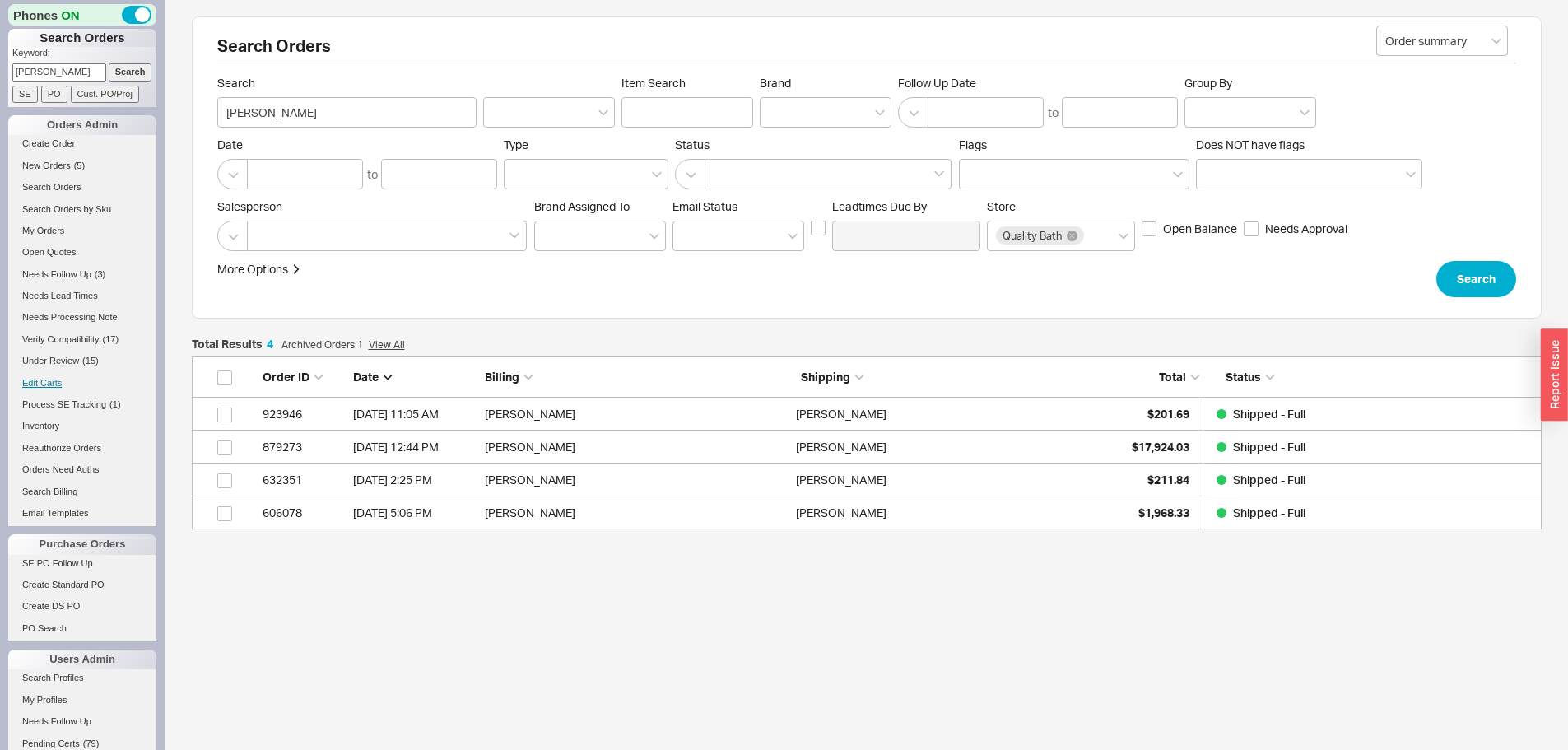
scroll to position [161, 1338]
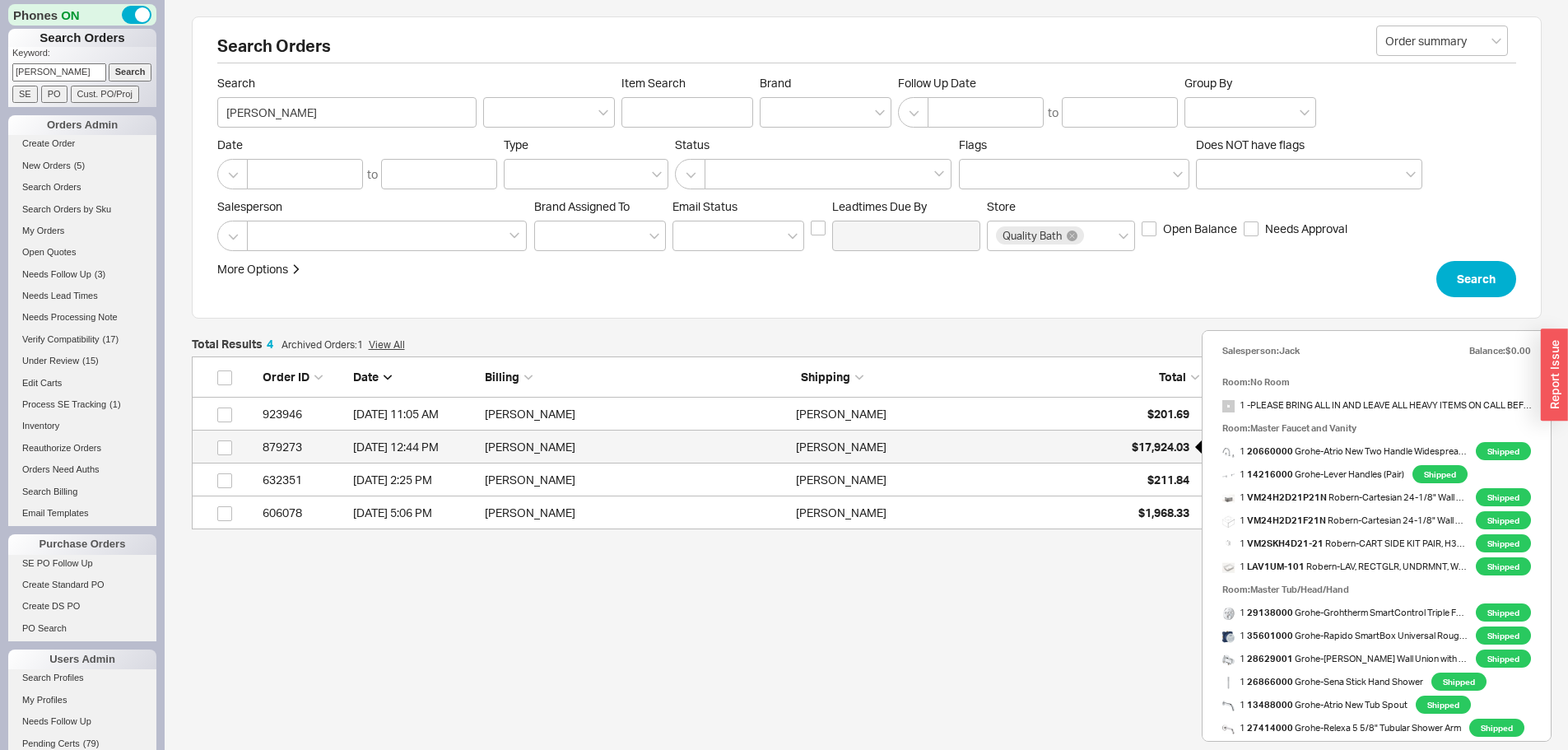
click at [1171, 436] on div "$17,924.03" at bounding box center [1148, 447] width 82 height 33
click at [1148, 457] on div "$17,924.03" at bounding box center [1148, 447] width 82 height 33
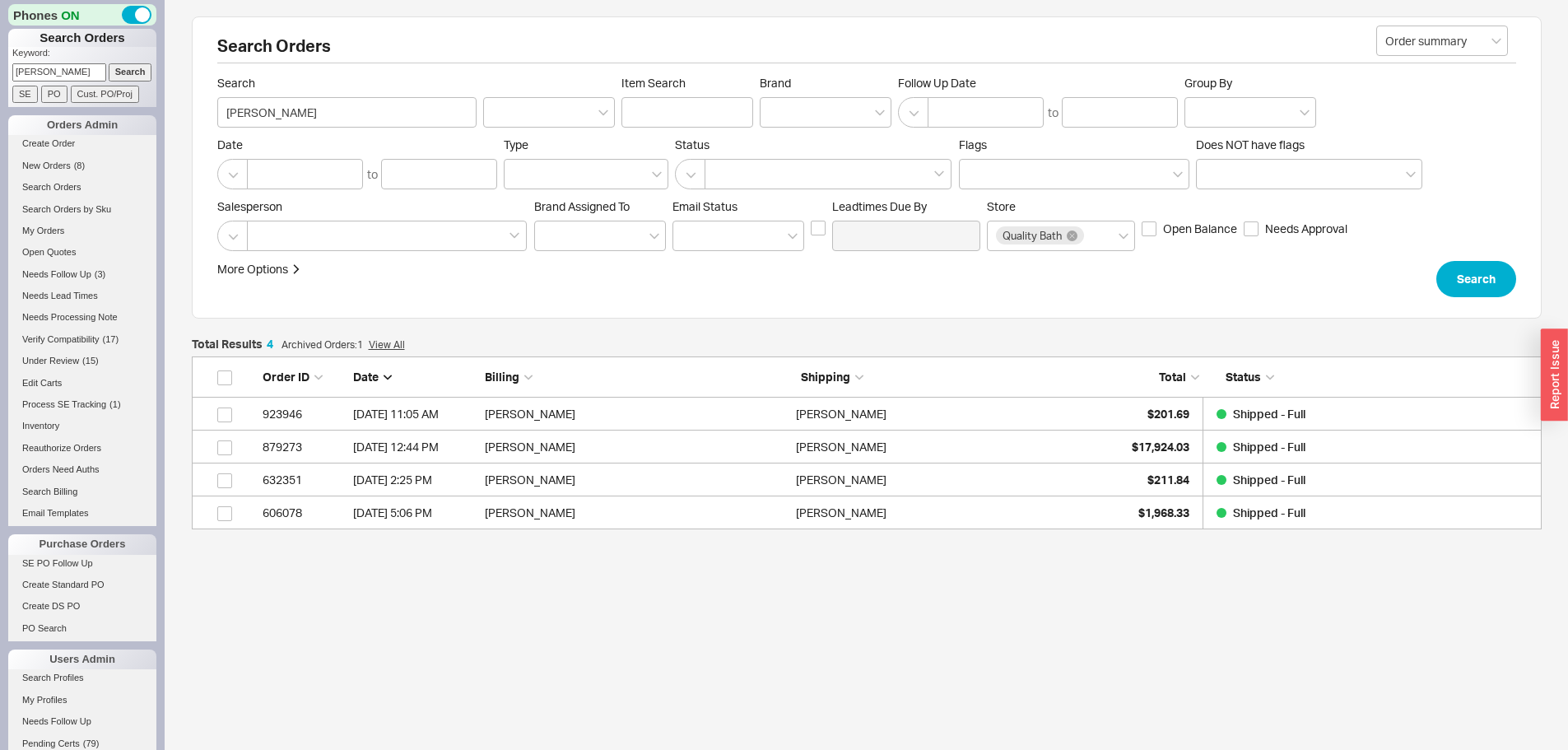
click at [69, 75] on input "Michael Lozano" at bounding box center [59, 71] width 94 height 17
click at [68, 74] on input "Michael Lozano" at bounding box center [59, 71] width 94 height 17
paste input "811960"
type input "811960"
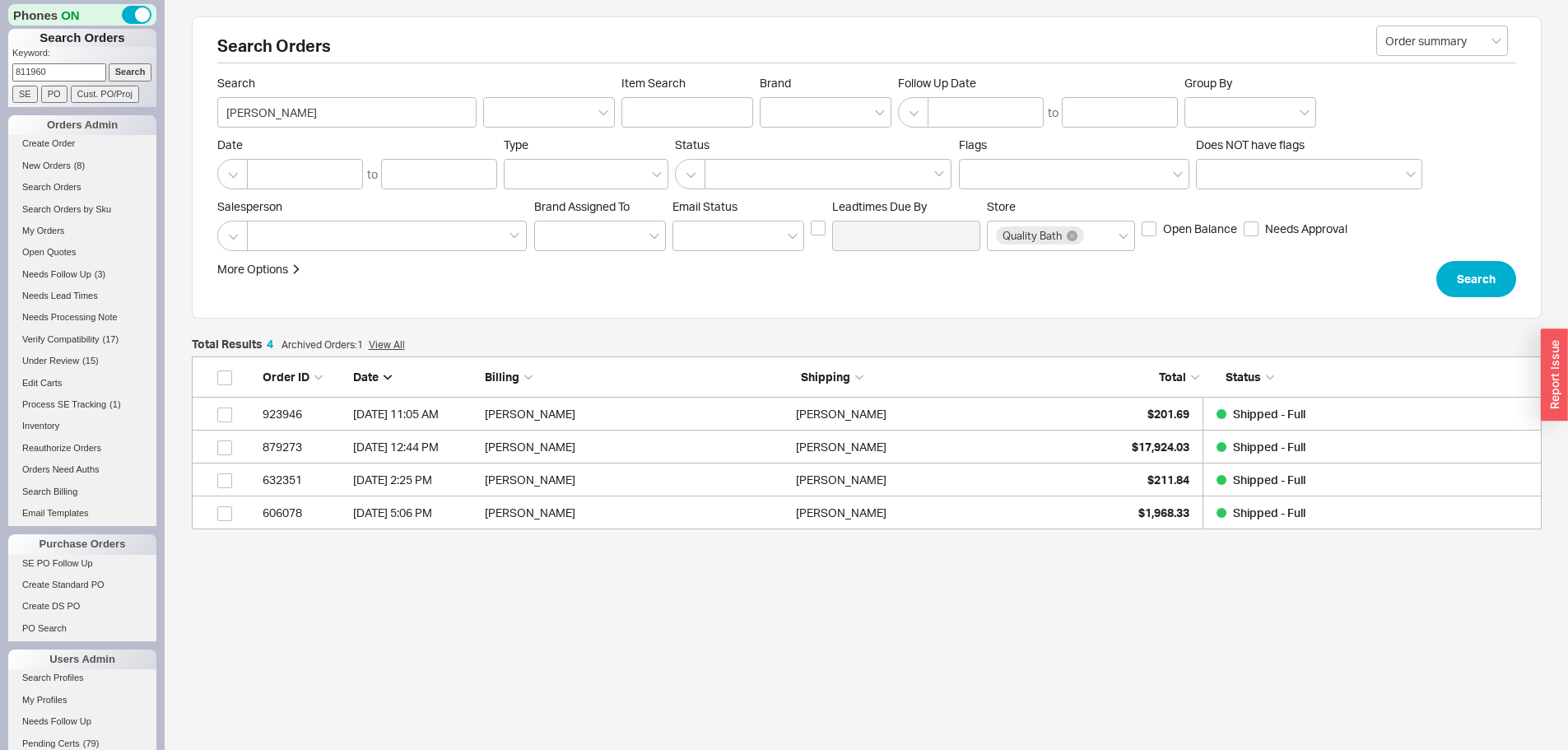
click at [109, 63] on input "Search" at bounding box center [130, 71] width 44 height 17
type input "811960"
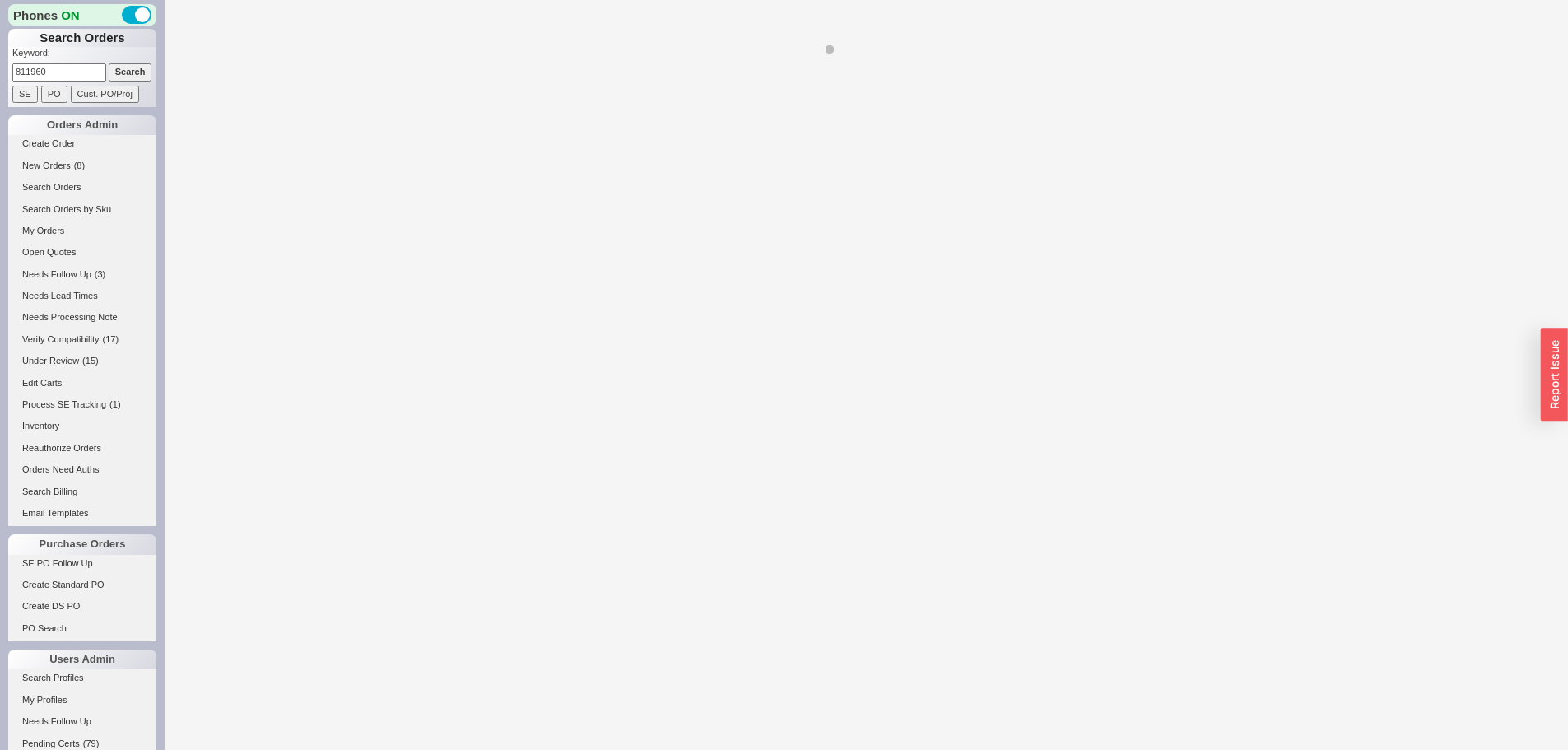
select select "*"
select select "LOW"
select select "3"
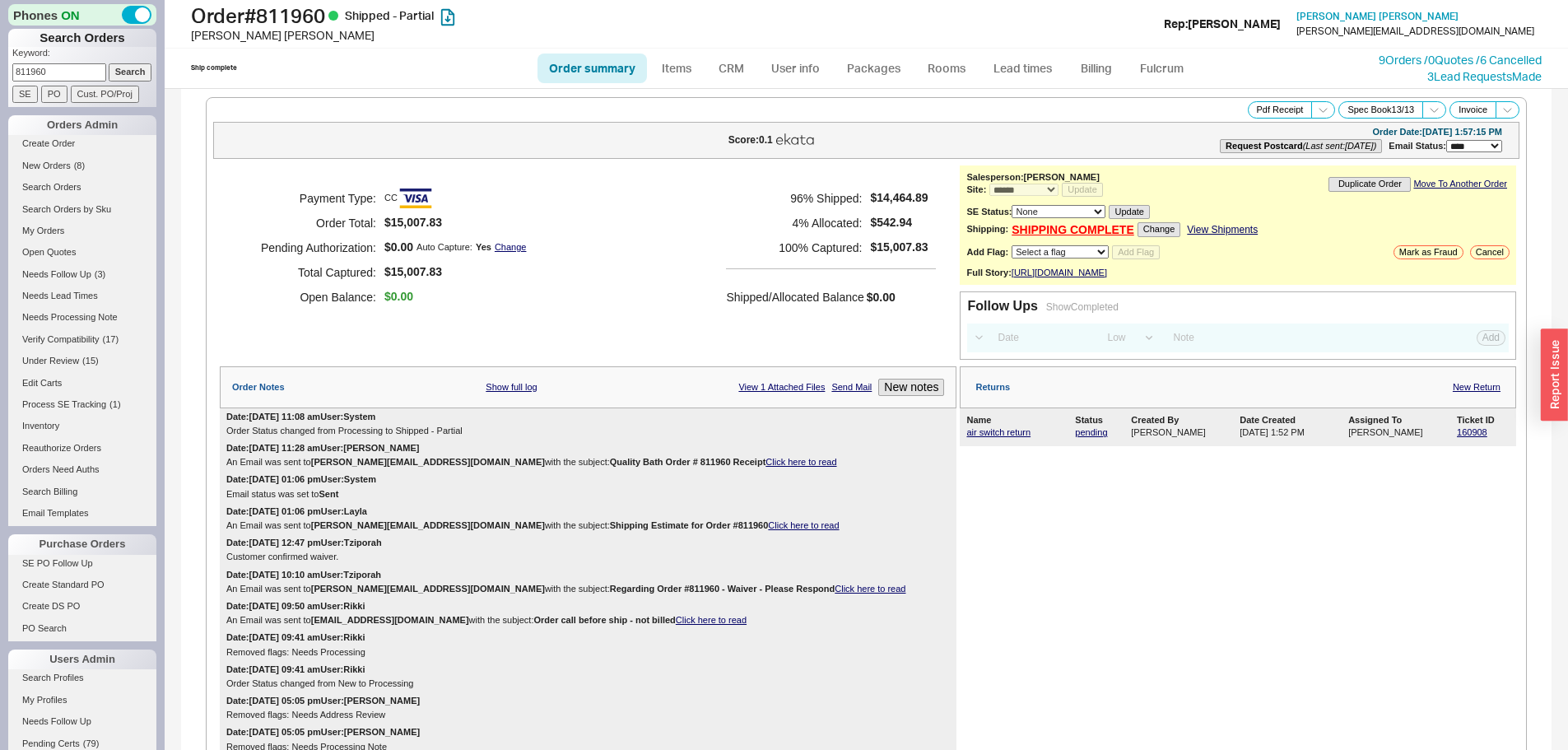
click at [597, 278] on div "Payment Type: CC Order Total: $15,007.83 Pending Authorization: $0.00 Auto Capt…" at bounding box center [588, 247] width 737 height 164
click at [1481, 392] on link "New Return" at bounding box center [1477, 388] width 47 height 11
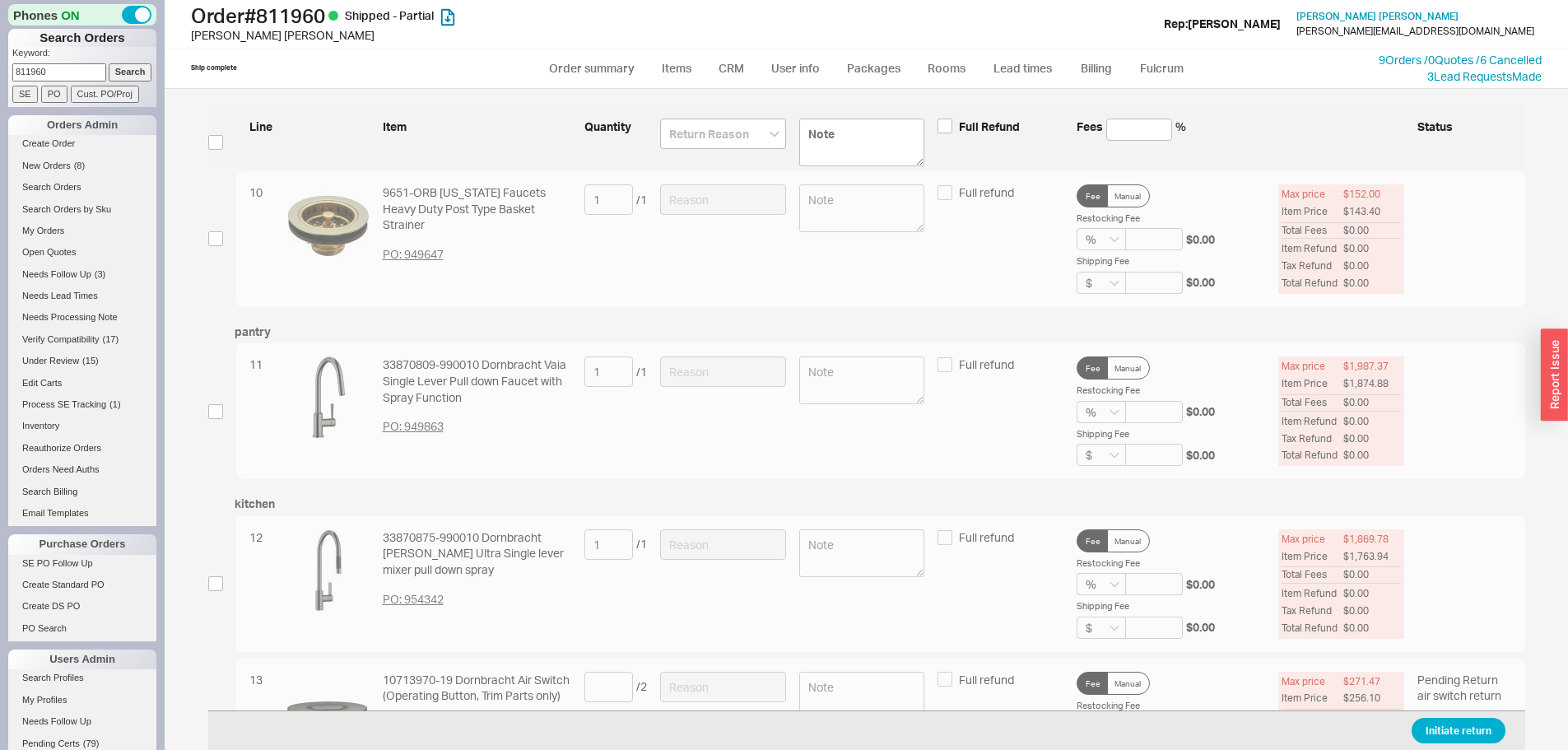
scroll to position [1541, 0]
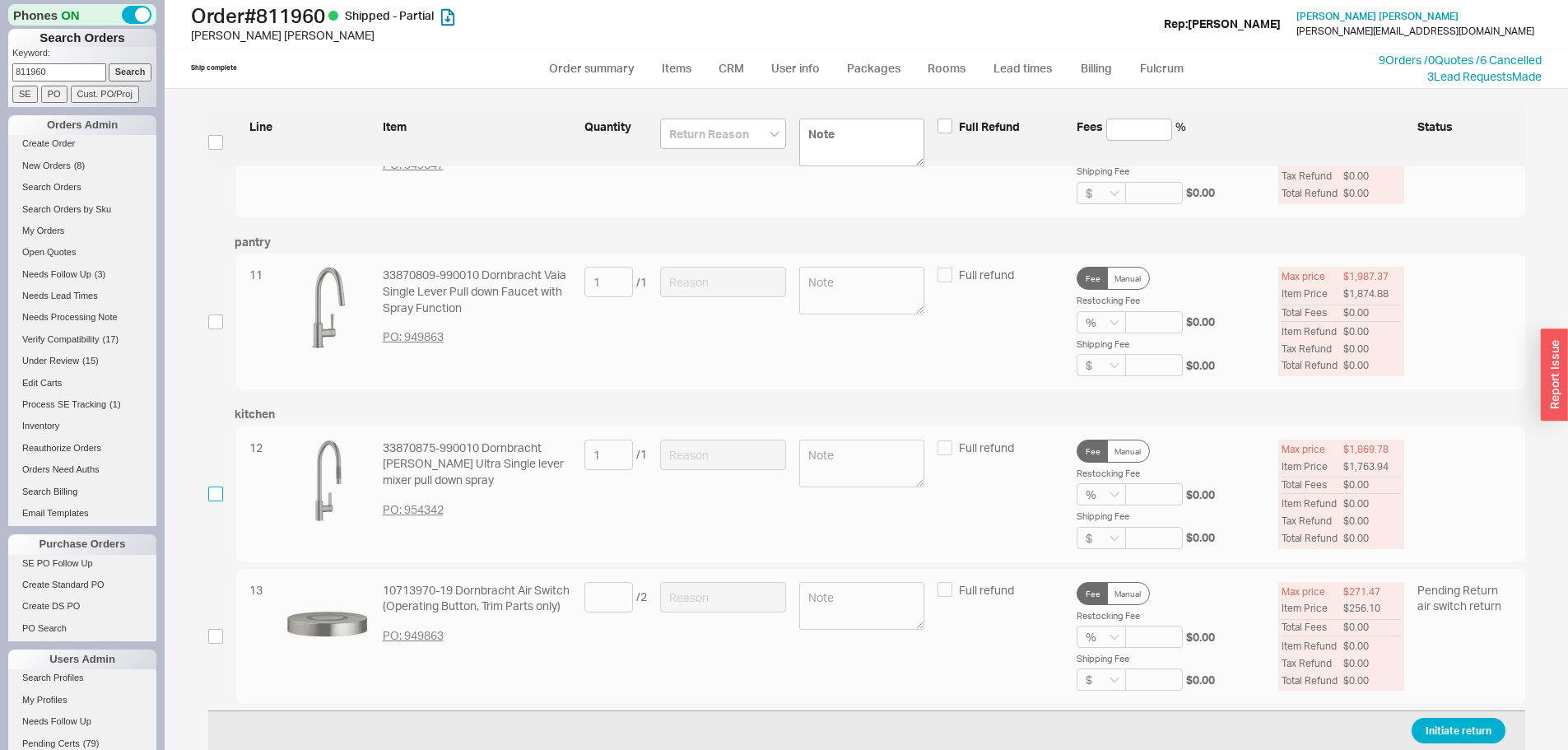
click at [215, 495] on input "checkbox" at bounding box center [215, 494] width 15 height 15
checkbox input "true"
click at [690, 443] on input at bounding box center [723, 454] width 126 height 30
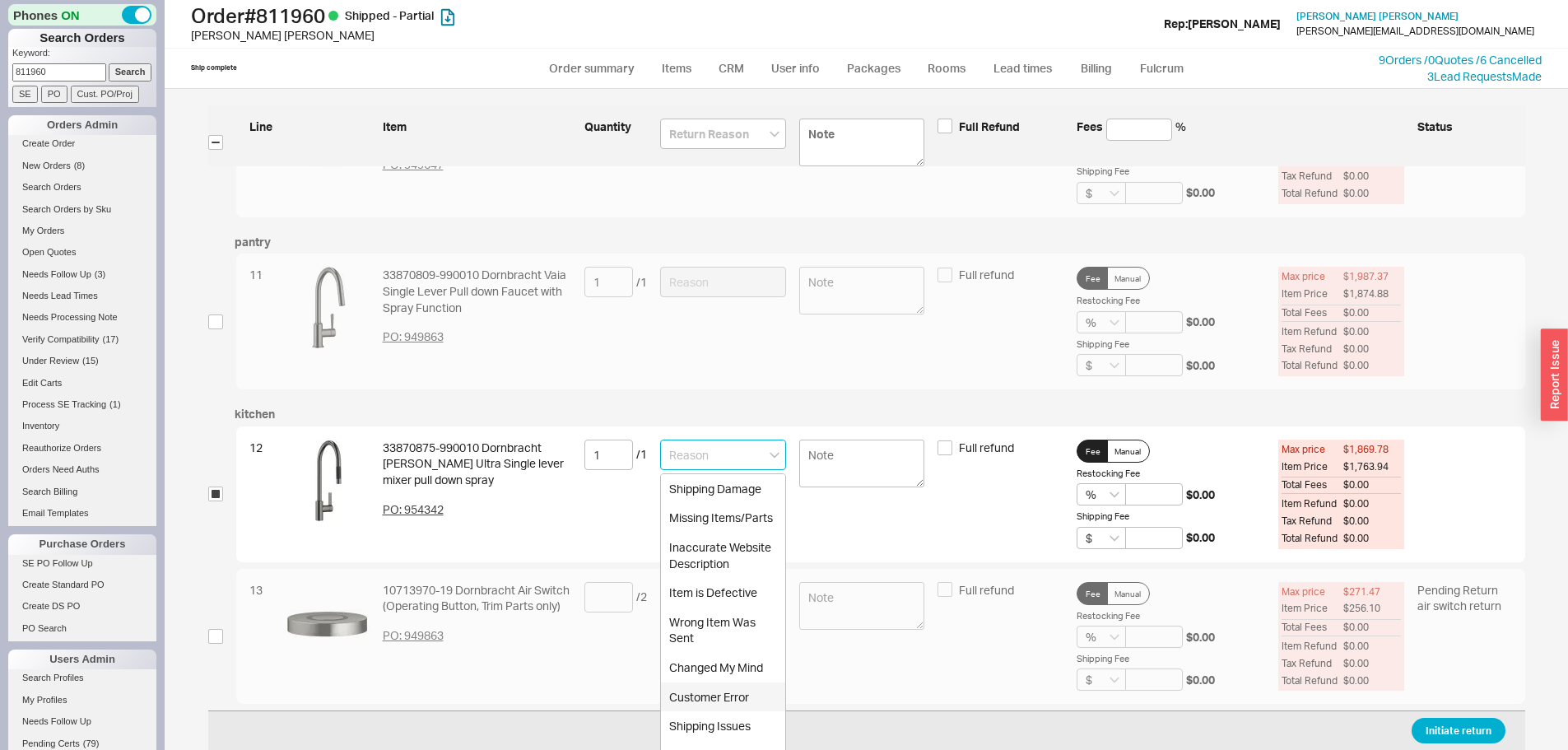
scroll to position [1591, 0]
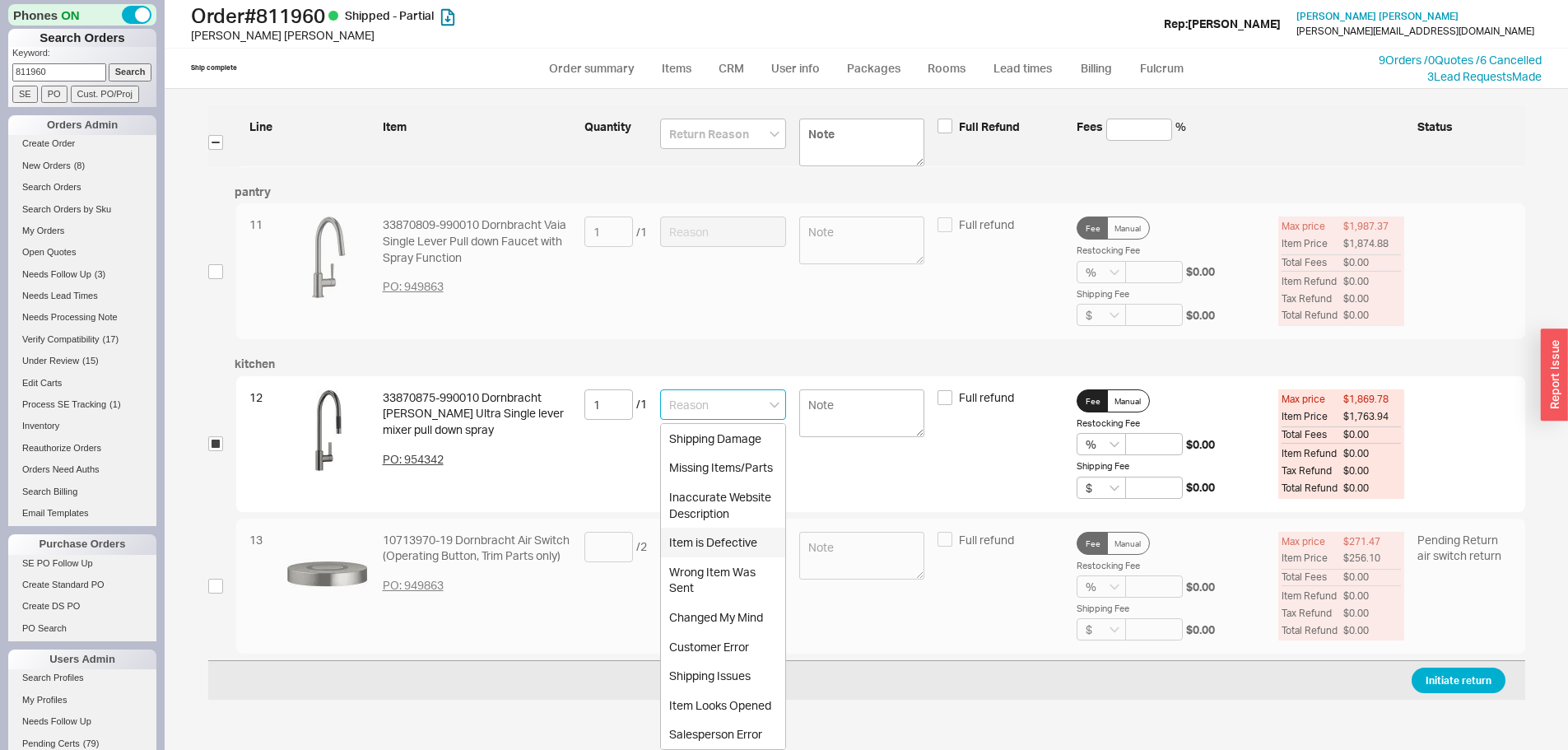
click at [695, 544] on div "Item is Defective" at bounding box center [723, 542] width 124 height 29
type input "Item is Defective"
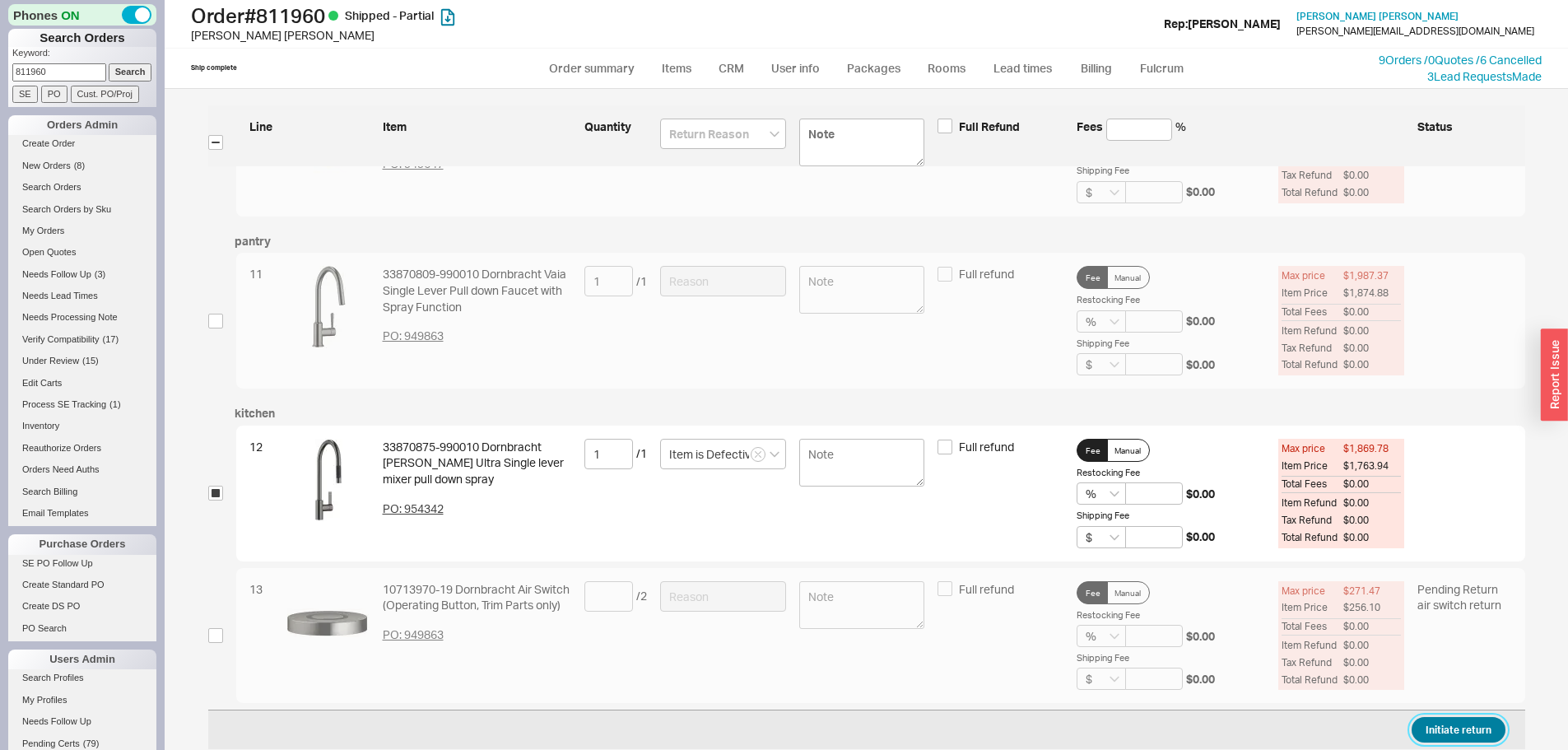
click at [1429, 722] on button "Initiate return" at bounding box center [1459, 730] width 94 height 26
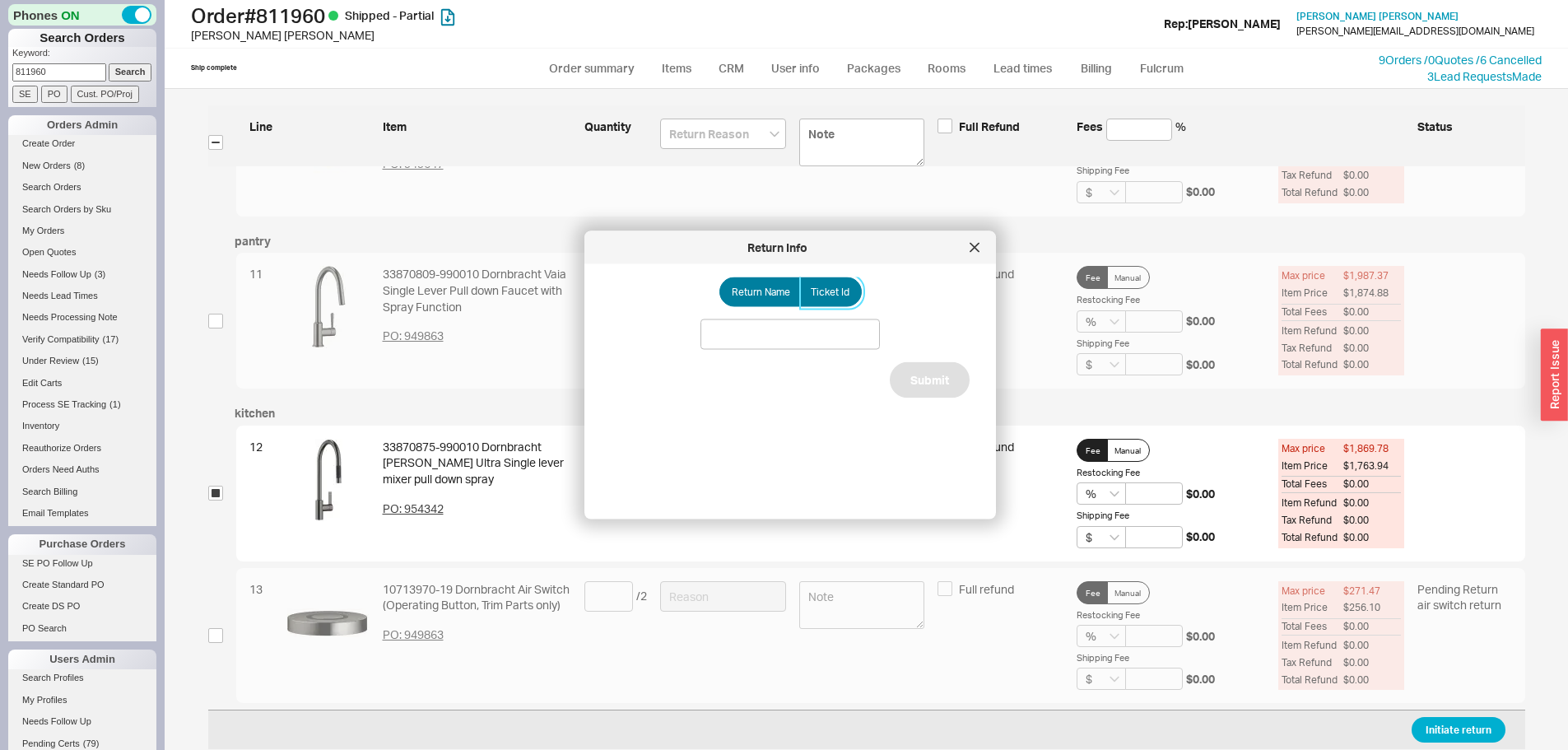
click at [834, 292] on span "Ticket Id" at bounding box center [830, 292] width 38 height 13
click at [0, 0] on input "Ticket Id" at bounding box center [0, 0] width 0 height 0
click at [794, 342] on input at bounding box center [790, 334] width 180 height 30
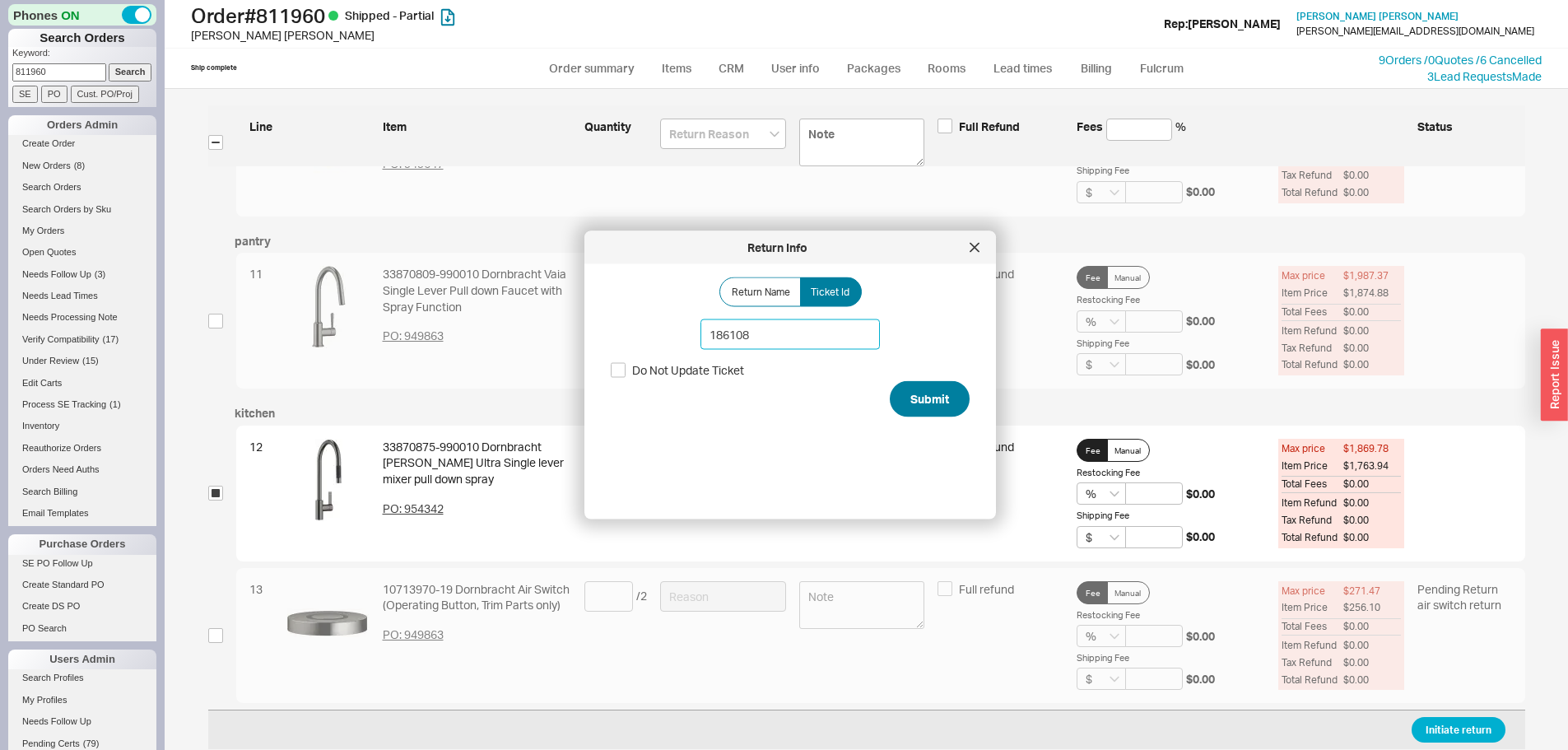
type input "186108"
click at [923, 401] on button "Submit" at bounding box center [930, 400] width 80 height 36
select select "*"
select select "LOW"
select select "3"
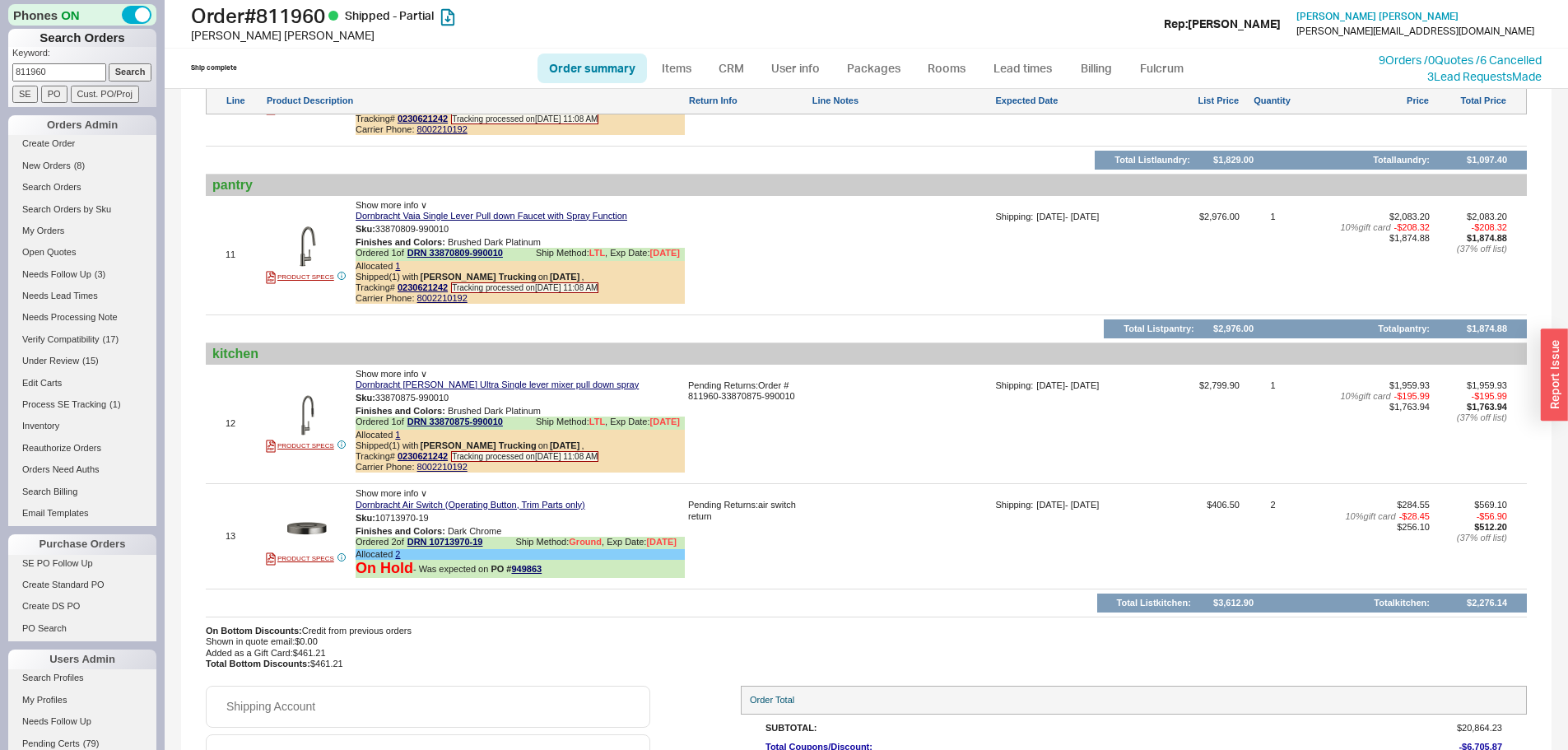
scroll to position [2942, 0]
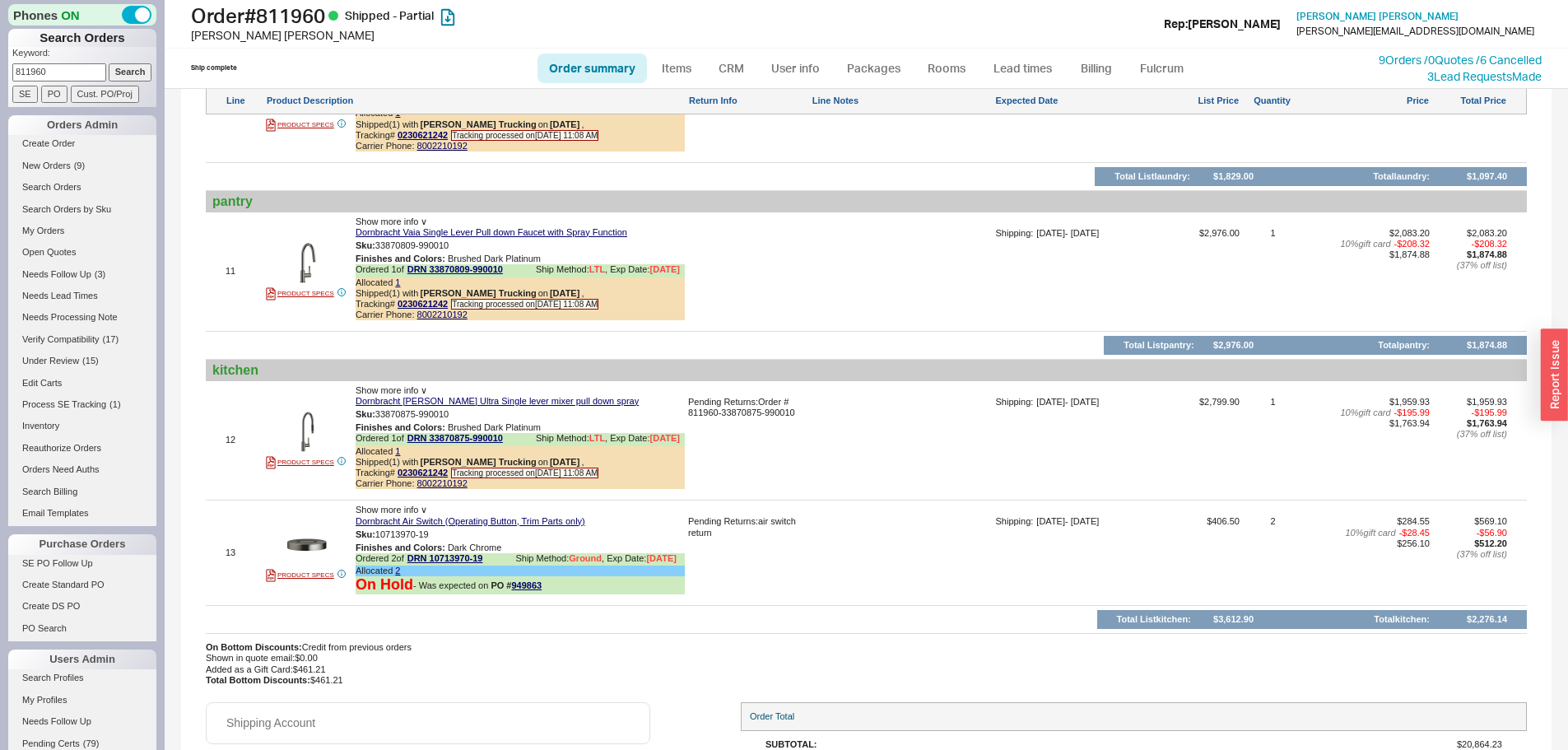
drag, startPoint x: 507, startPoint y: 532, endPoint x: 513, endPoint y: 542, distance: 11.7
click at [507, 489] on div "Carrier Phone: 8002210192" at bounding box center [520, 484] width 329 height 11
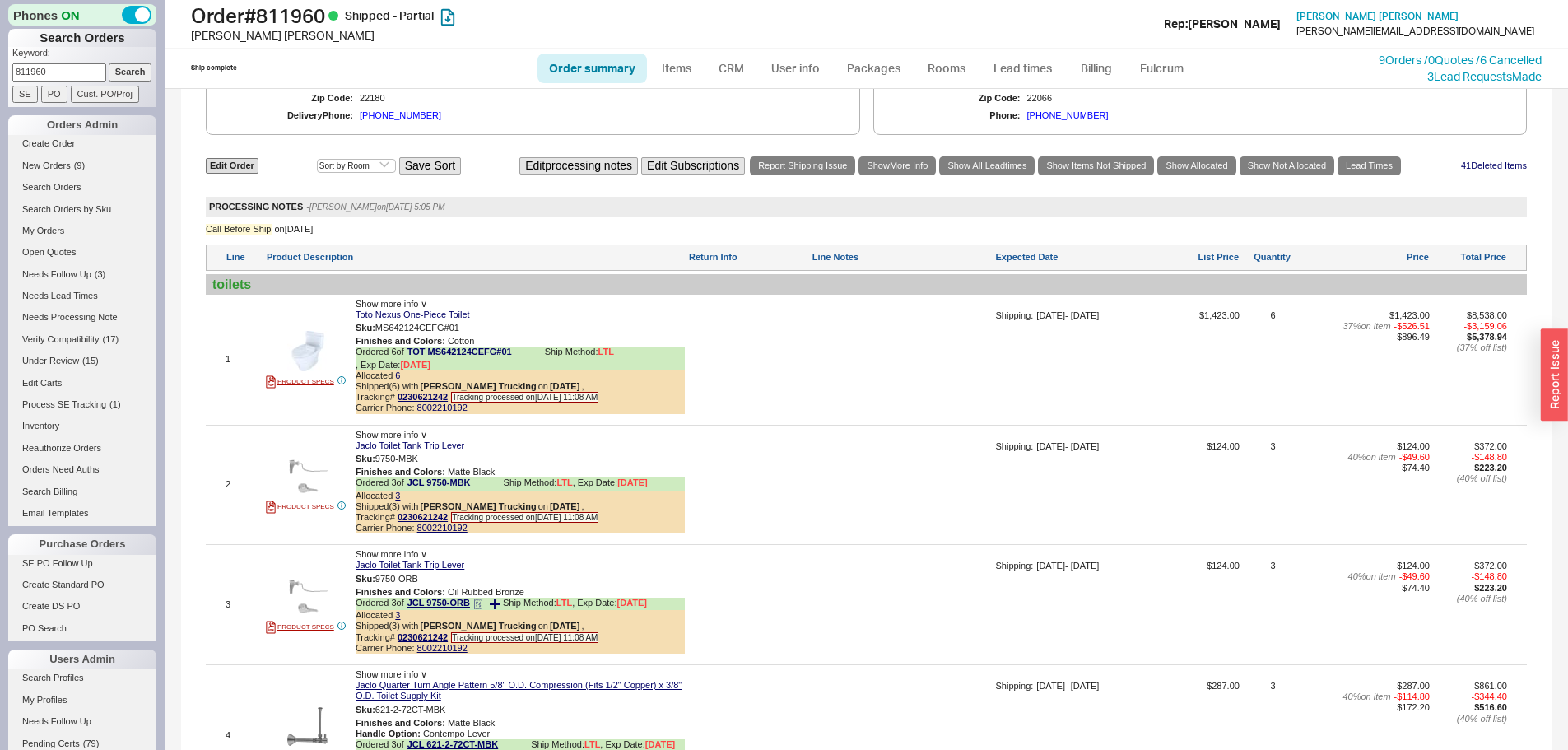
scroll to position [965, 0]
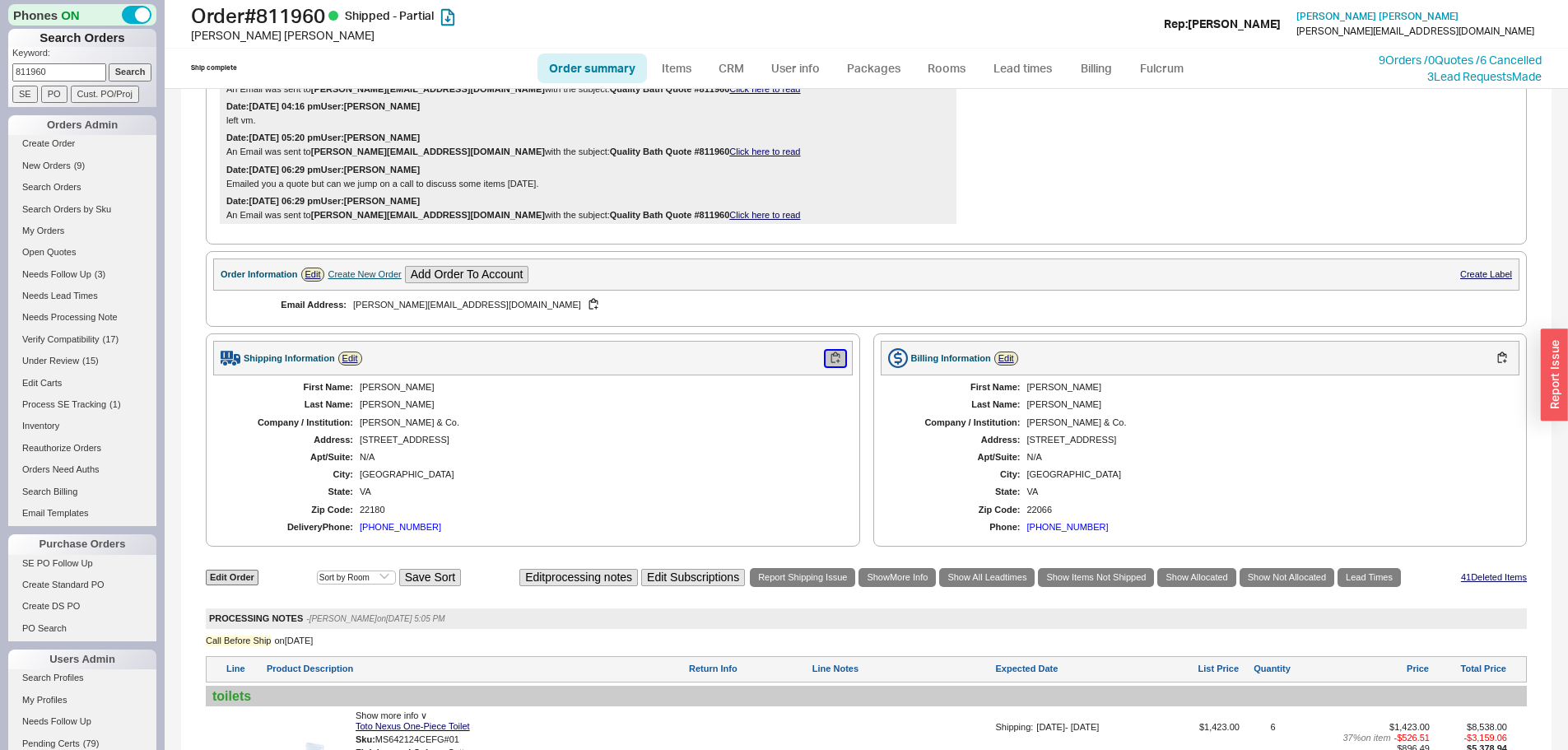
click at [829, 367] on button "button" at bounding box center [836, 358] width 20 height 16
click at [426, 427] on div "Gladis & Co." at bounding box center [597, 423] width 477 height 11
click at [68, 72] on input "811960" at bounding box center [59, 71] width 94 height 17
type input "745236"
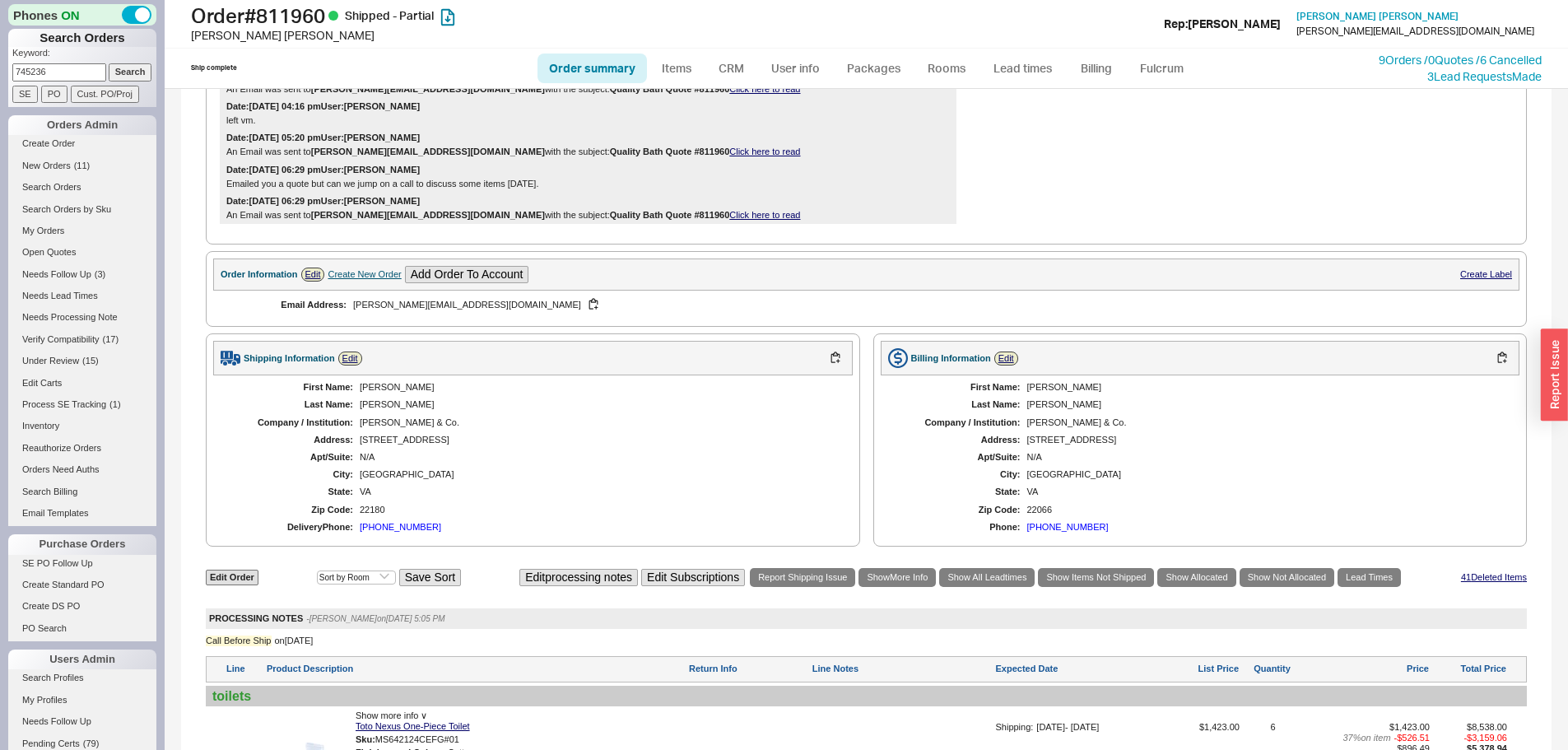
click at [109, 63] on input "Search" at bounding box center [130, 71] width 44 height 17
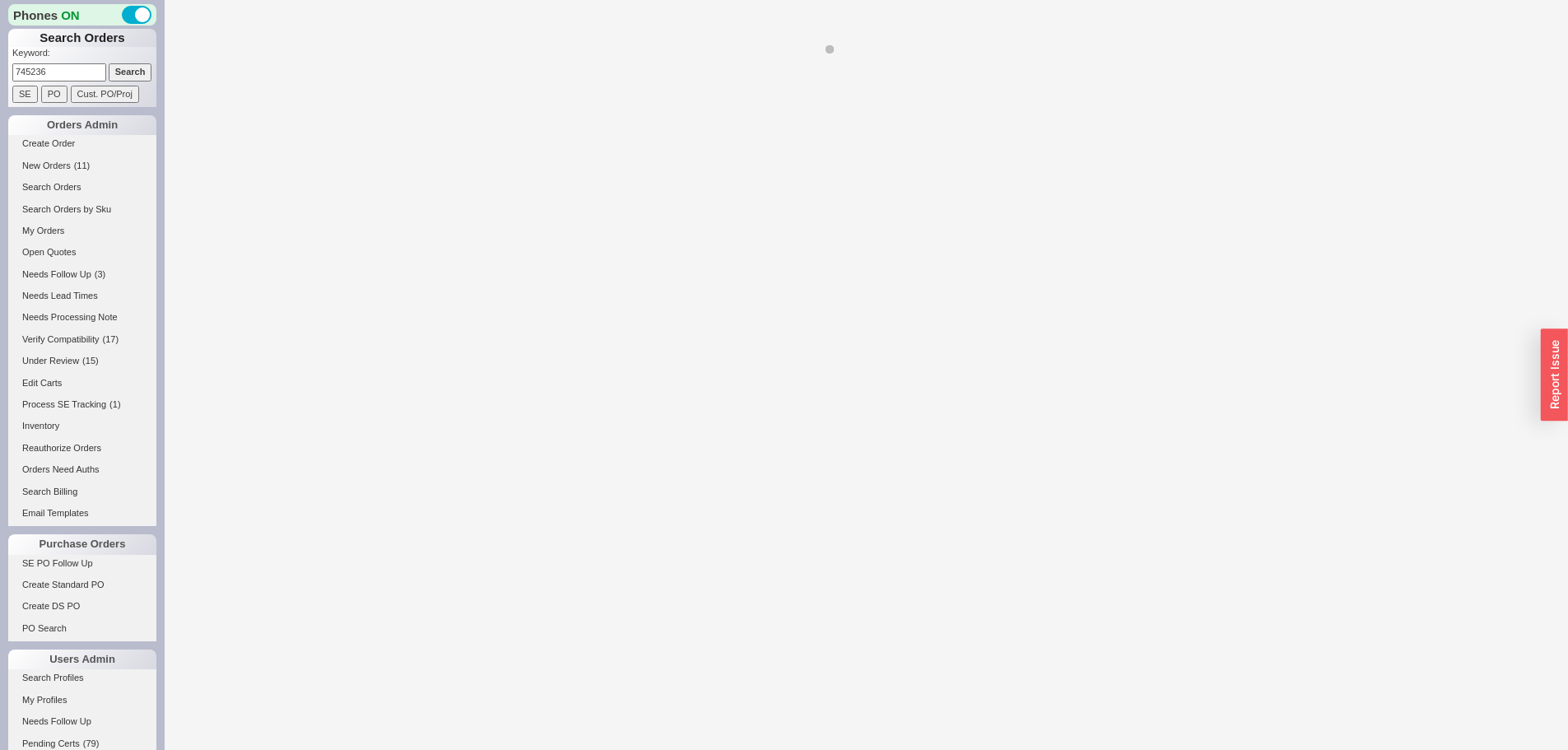
select select "*"
select select "LOW"
select select "3"
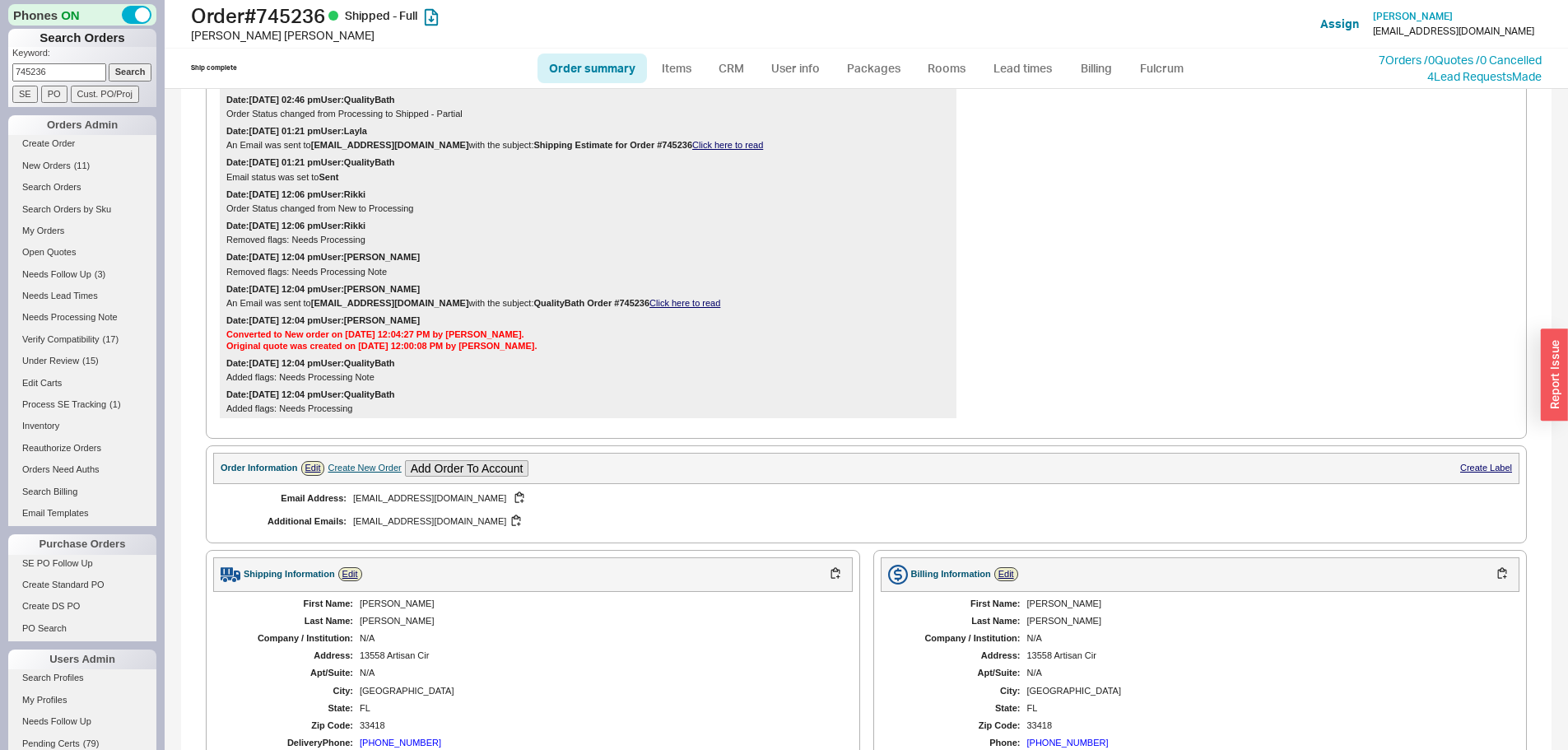
scroll to position [659, 0]
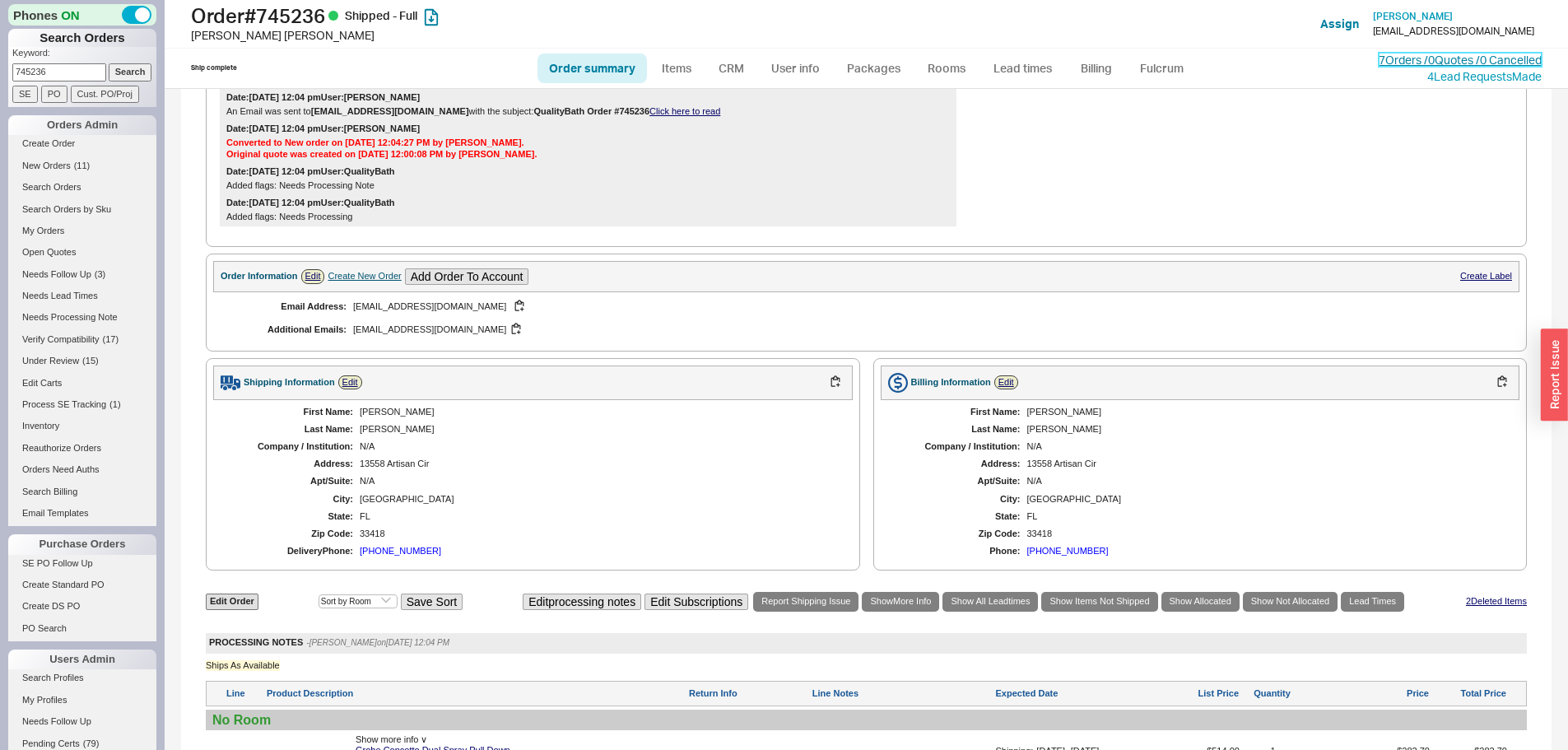
click at [1392, 53] on link "7 Orders / 0 Quotes / 0 Cancelled" at bounding box center [1460, 59] width 163 height 14
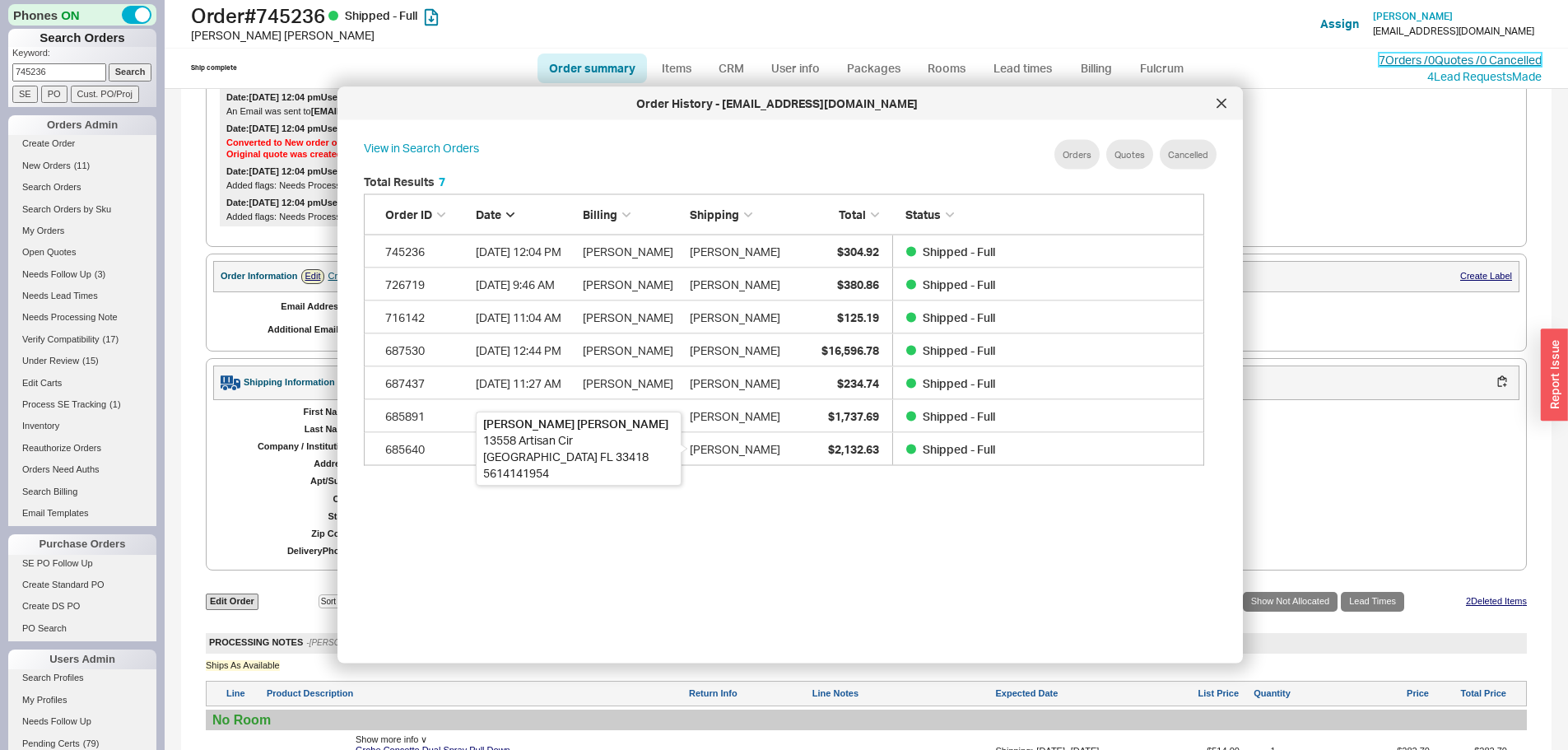
scroll to position [492, 855]
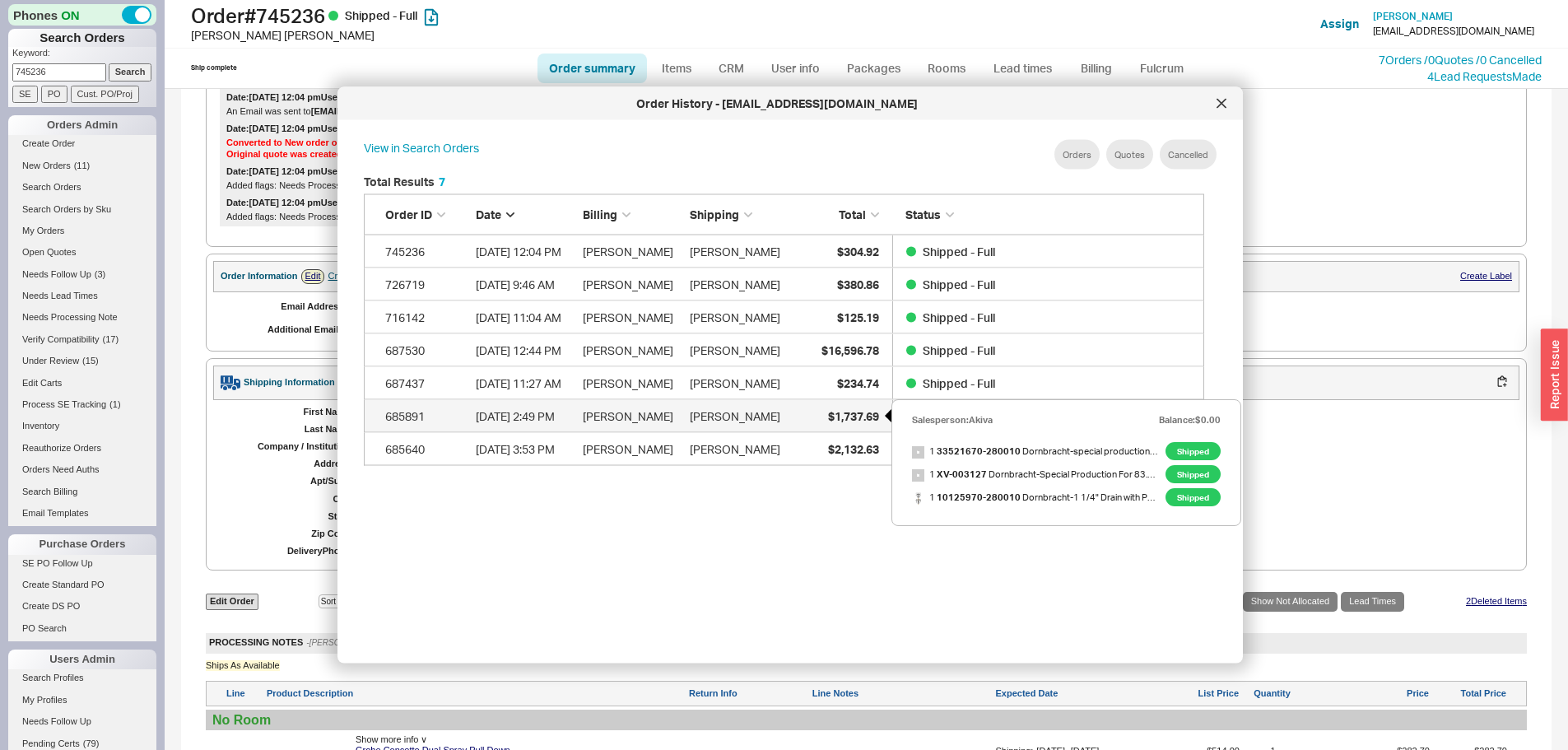
click at [836, 414] on span "$1,737.69" at bounding box center [854, 415] width 51 height 14
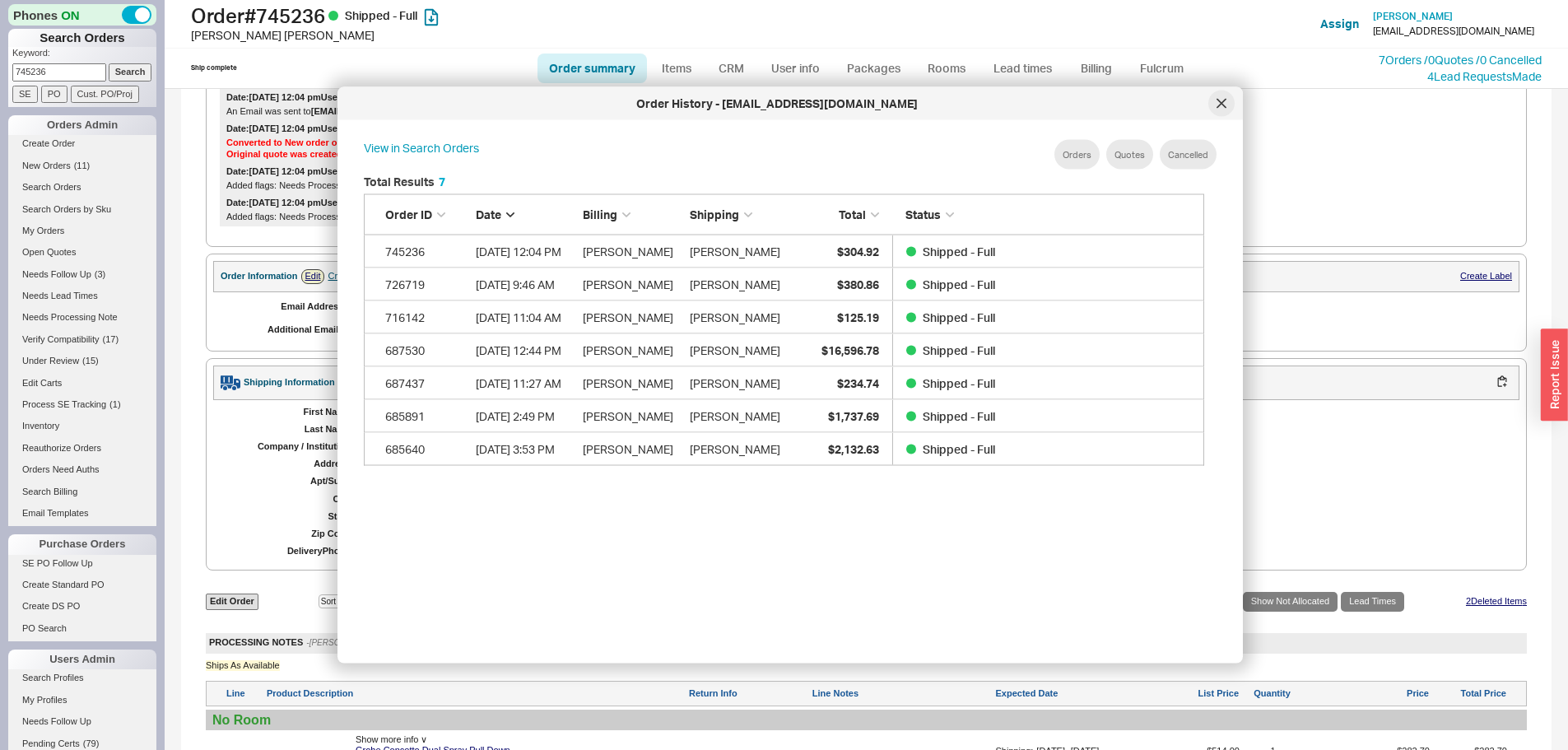
click at [1215, 105] on div at bounding box center [1221, 103] width 26 height 26
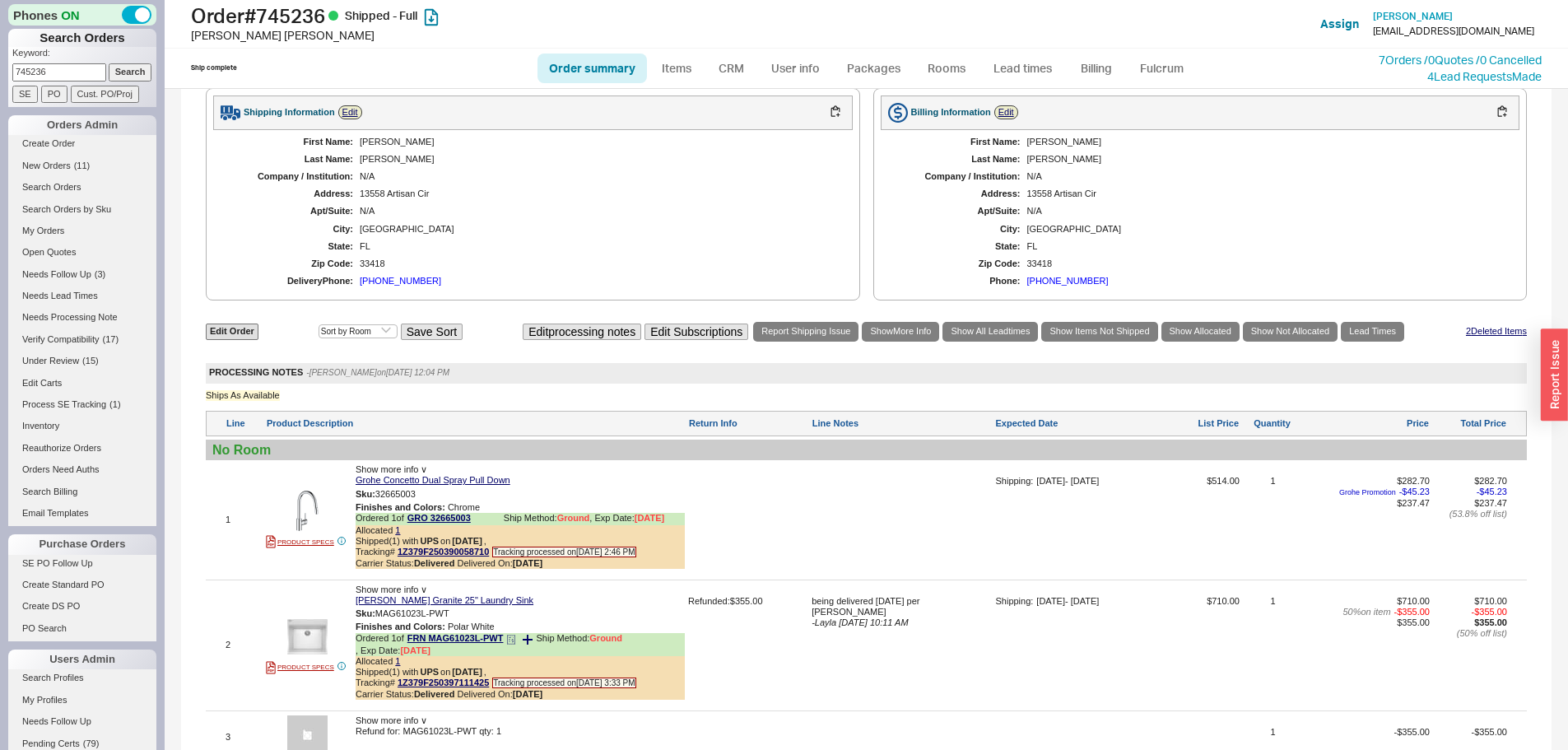
scroll to position [1070, 0]
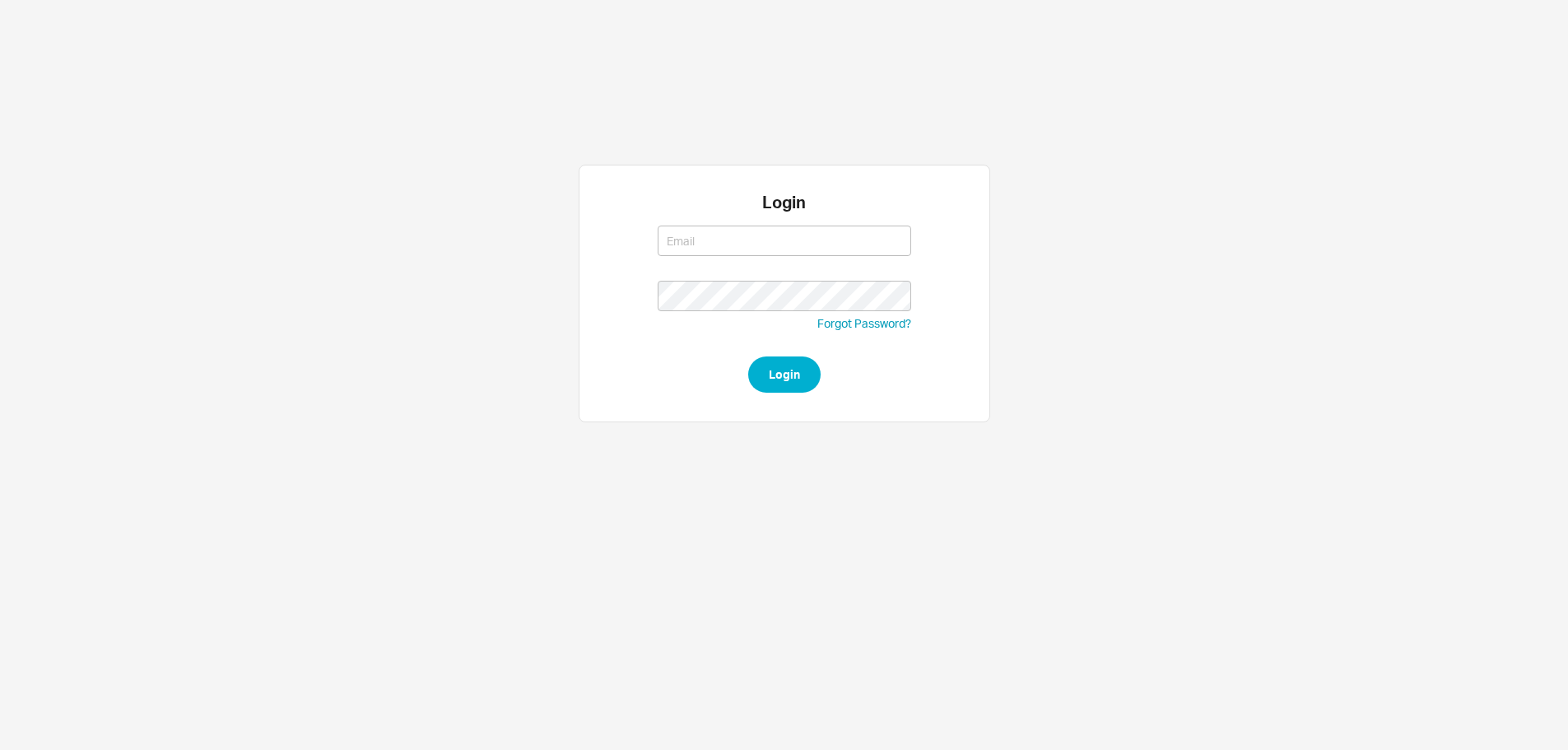
type input "[EMAIL_ADDRESS][DOMAIN_NAME]"
click at [762, 350] on form "[EMAIL_ADDRESS][DOMAIN_NAME] [PERSON_NAME][EMAIL_ADDRESS][DOMAIN_NAME] Forgot P…" at bounding box center [784, 305] width 254 height 175
click at [770, 372] on button "Login" at bounding box center [784, 375] width 72 height 36
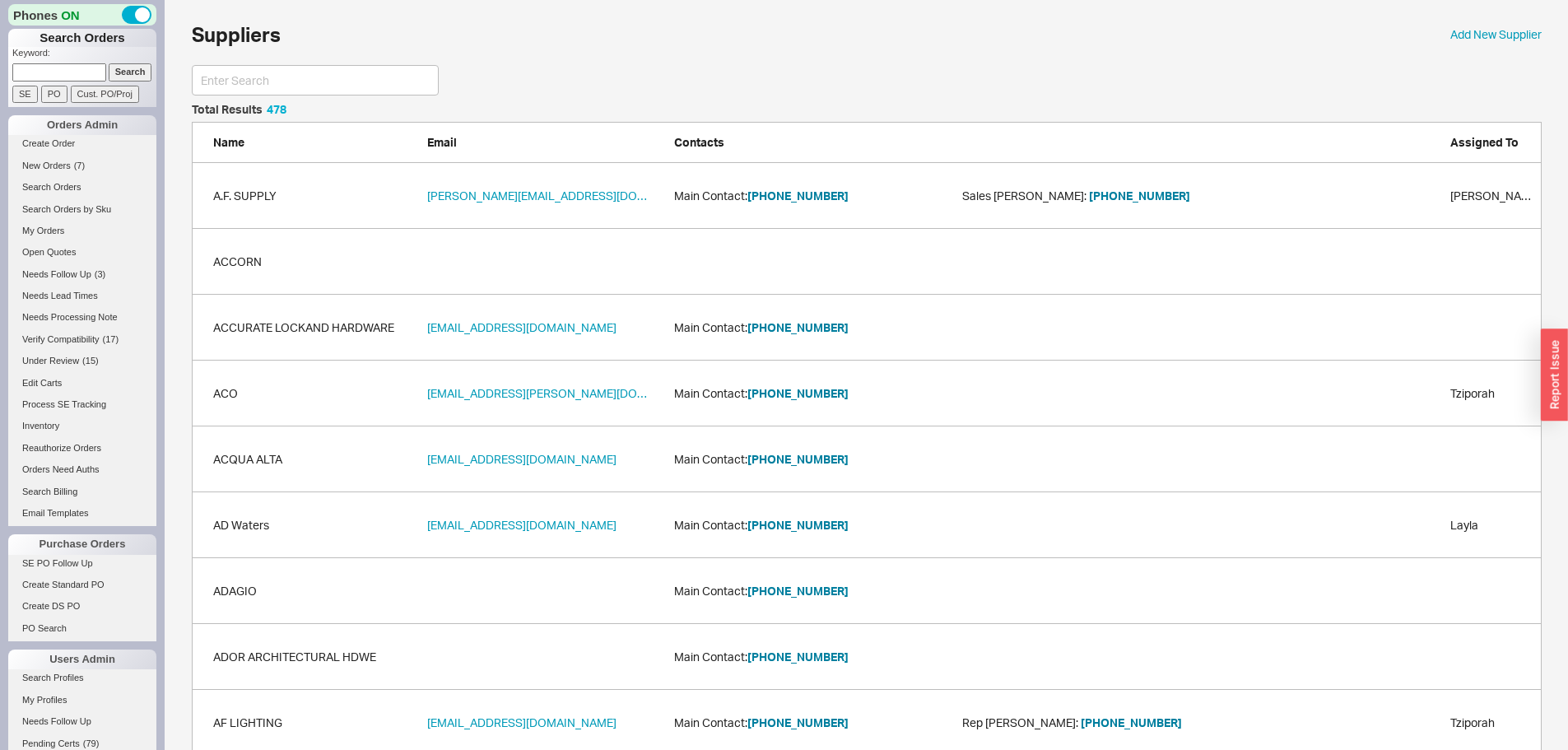
scroll to position [31536, 1338]
click at [283, 70] on input at bounding box center [315, 79] width 247 height 30
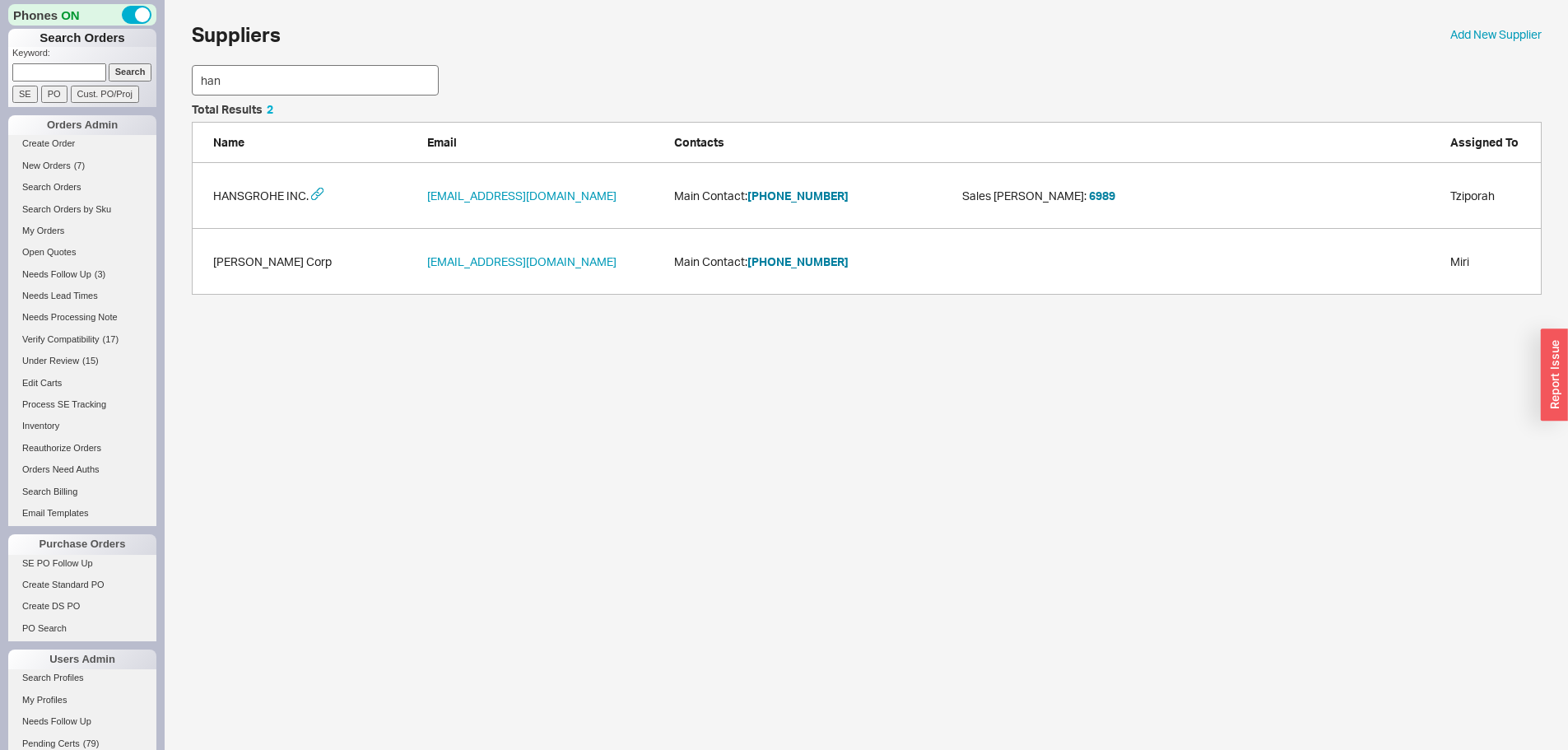
scroll to position [179, 1338]
type input "hans"
click at [802, 199] on button "[PHONE_NUMBER]" at bounding box center [797, 196] width 101 height 16
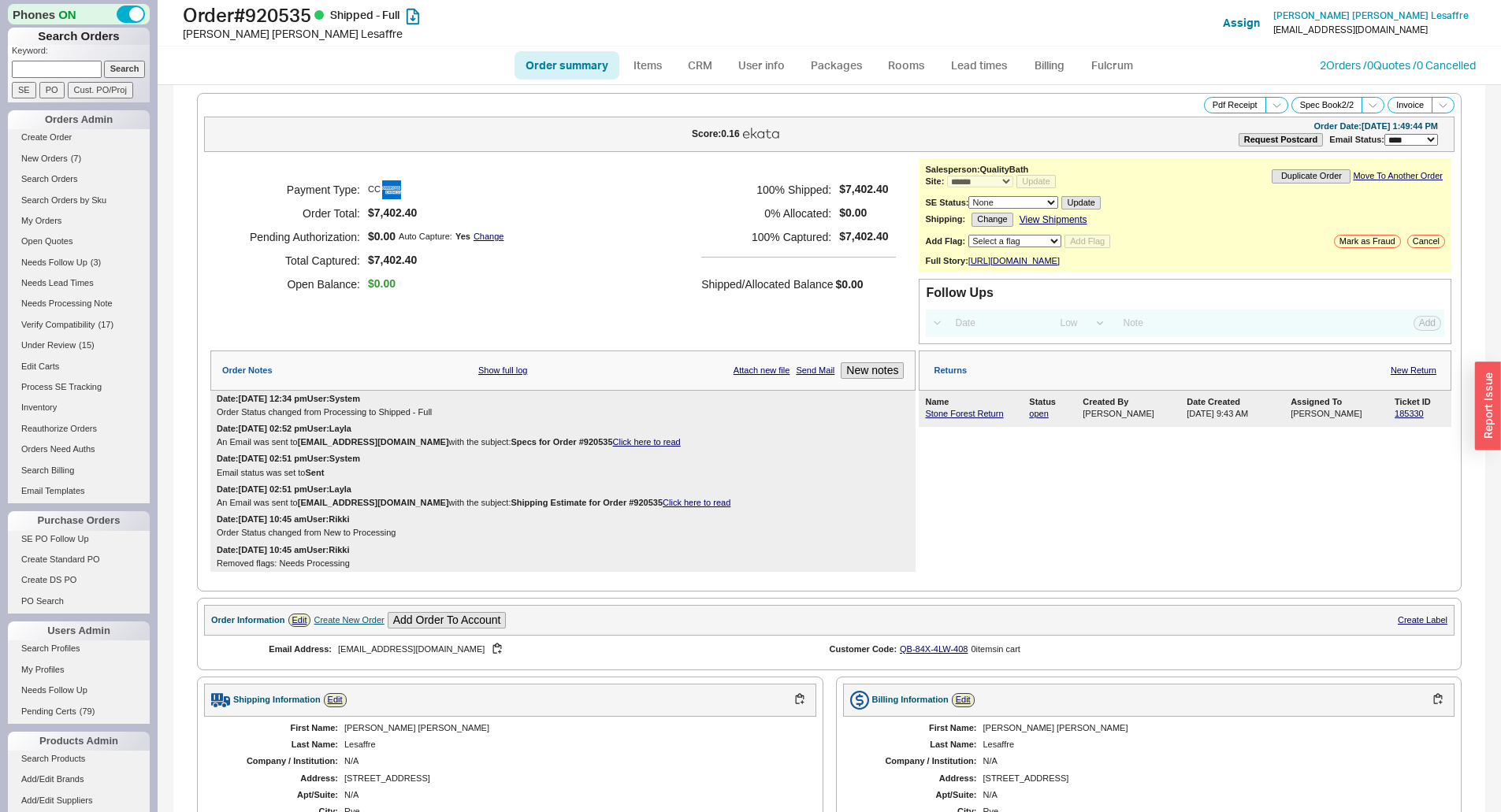
select select "*"
select select "LOW"
select select "3"
click at [1373, 60] on link "2 Orders / 0 Quotes / 0 Cancelled" at bounding box center [1398, 65] width 156 height 13
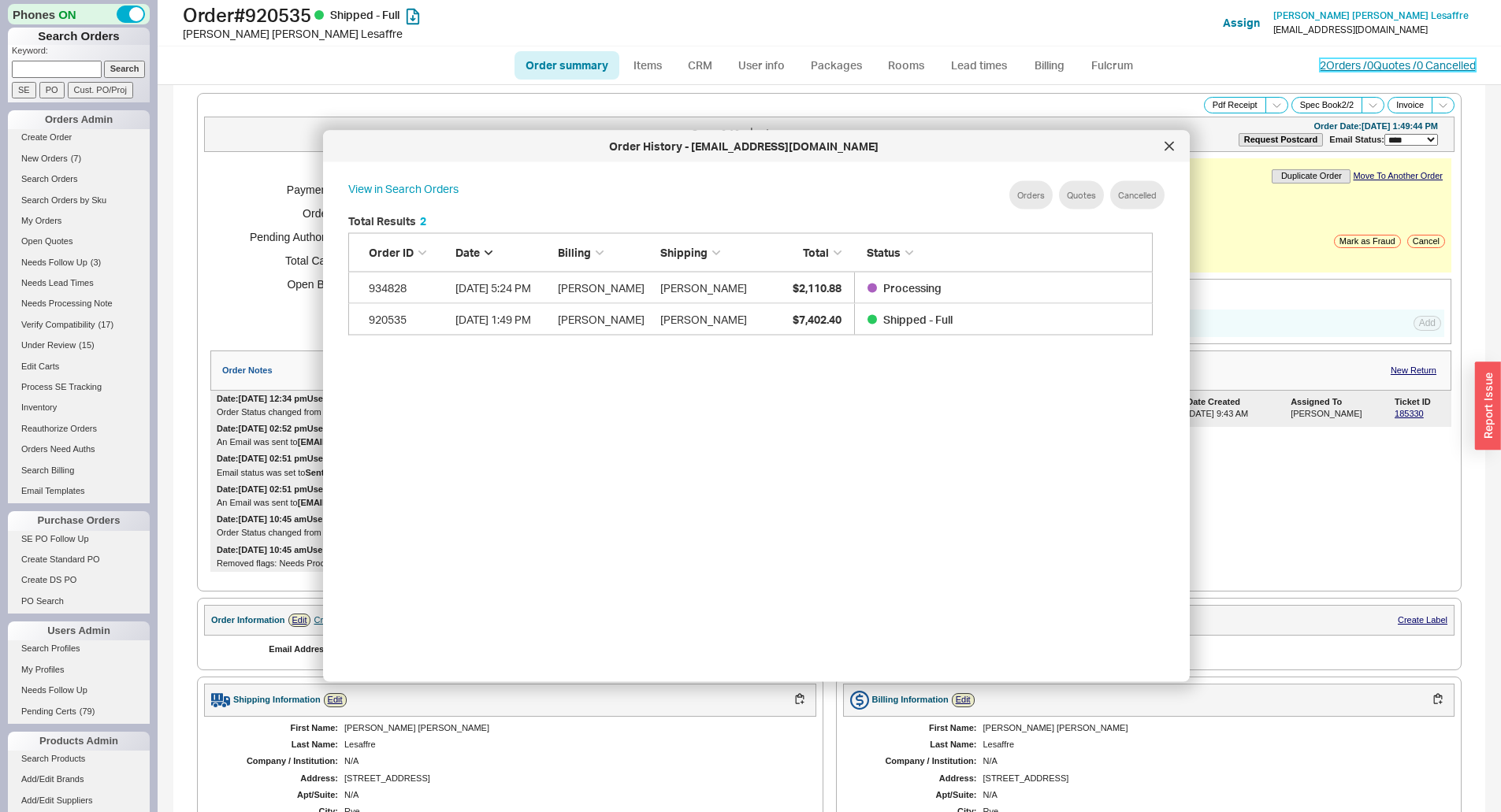
scroll to position [471, 818]
click at [834, 285] on span "$2,110.88" at bounding box center [817, 286] width 49 height 13
click at [1168, 143] on icon at bounding box center [1169, 146] width 10 height 10
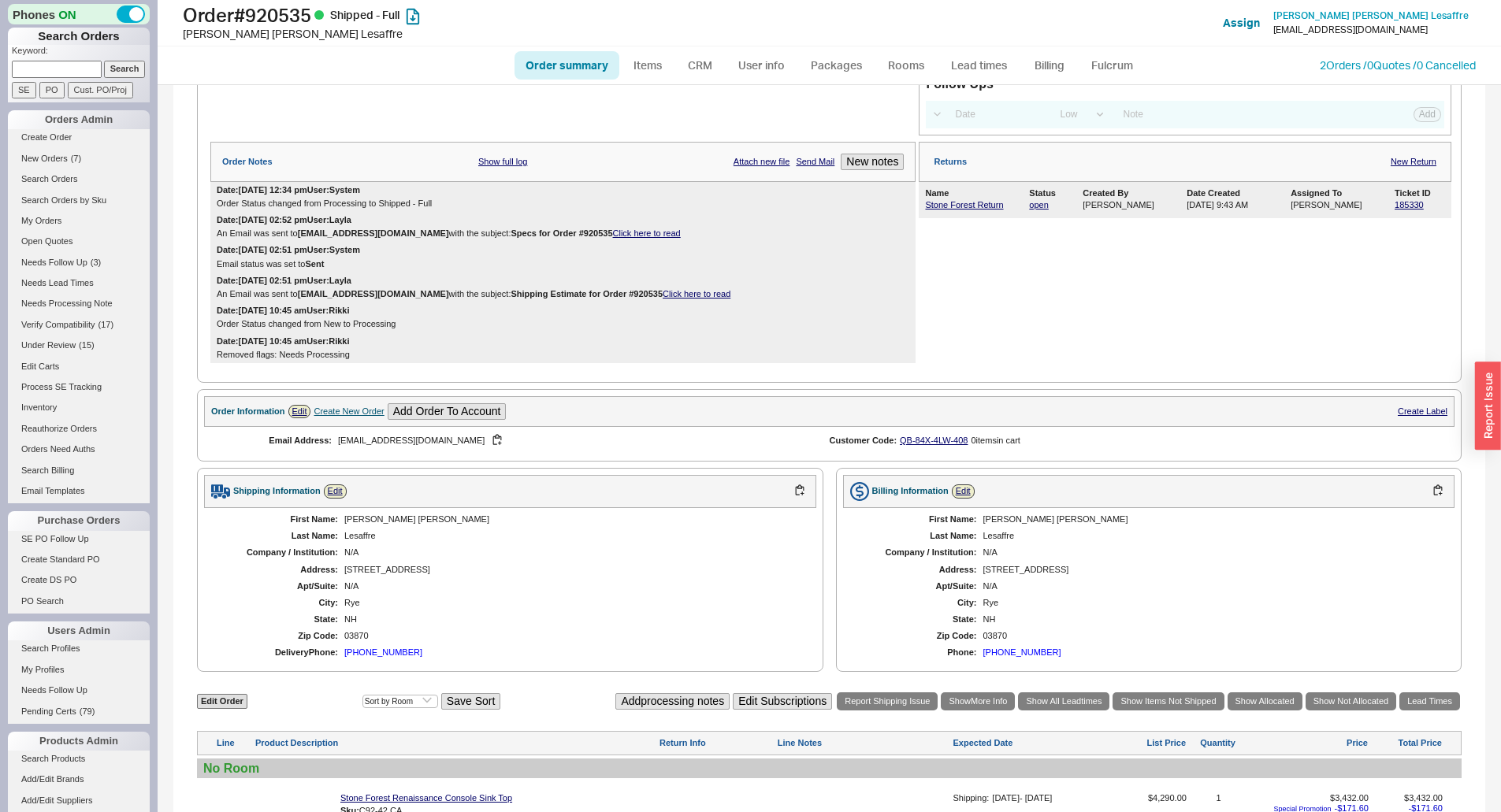
scroll to position [237, 0]
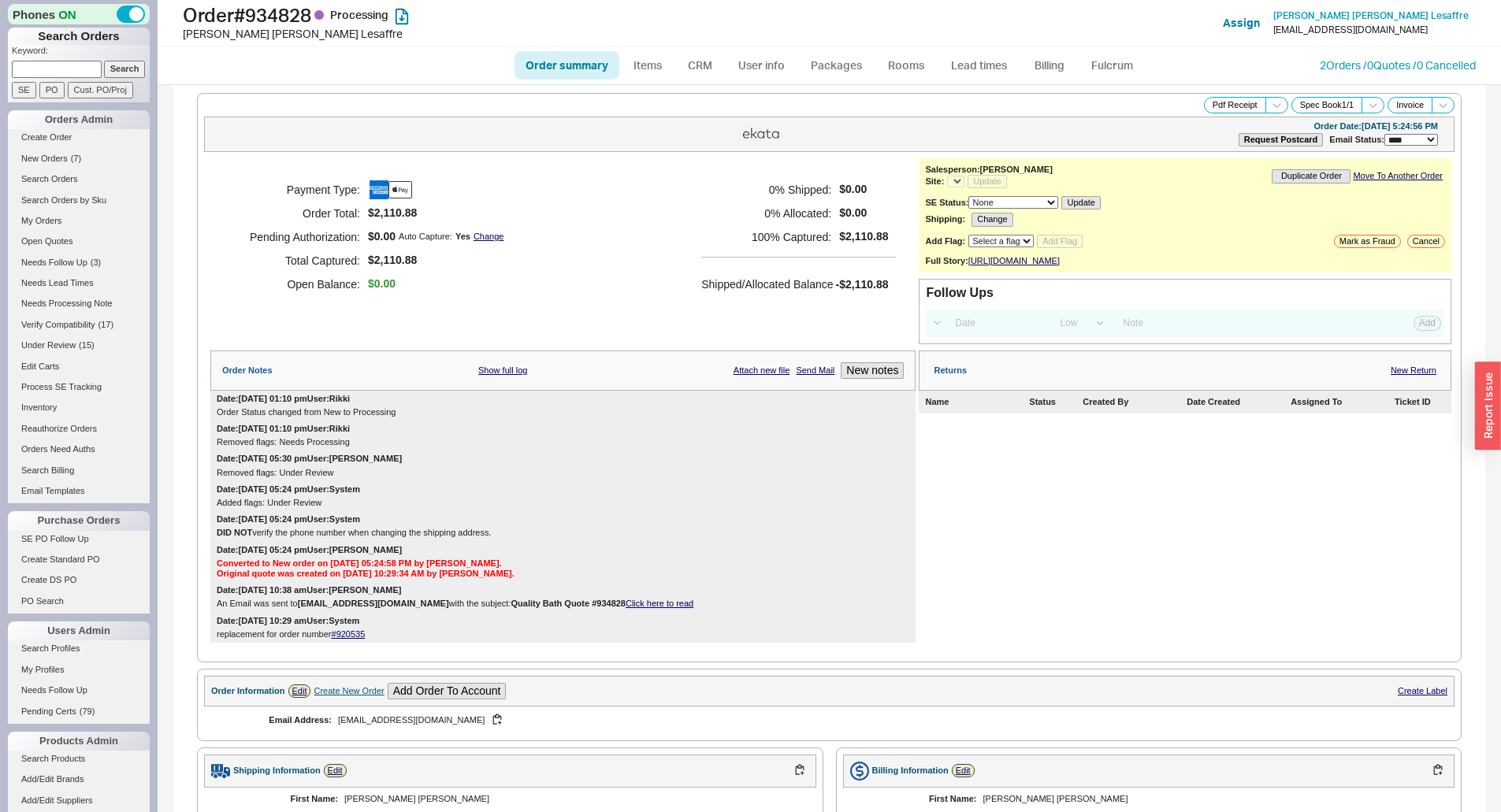
select select "*"
select select "LOW"
select select "3"
select select "*"
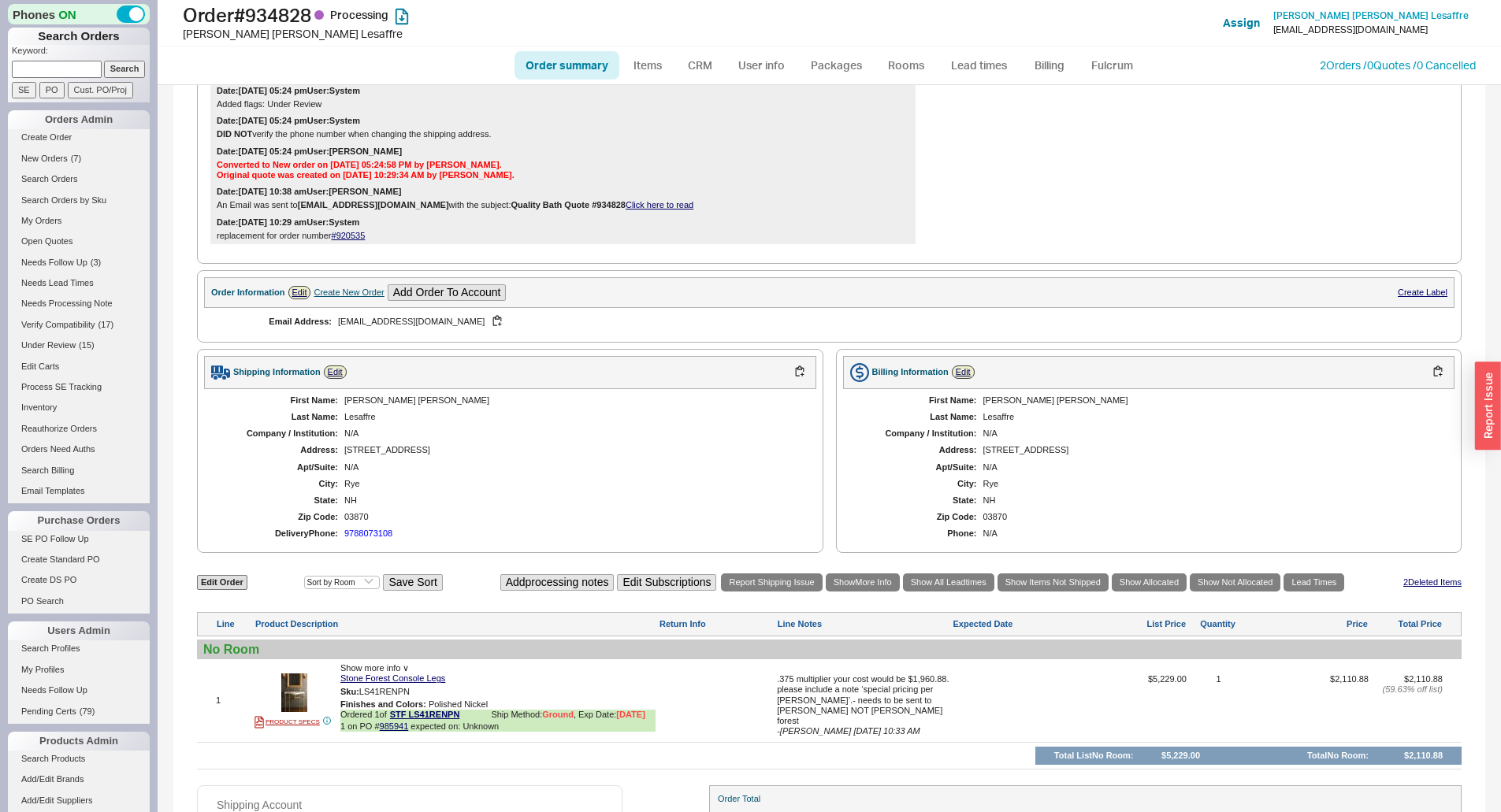
scroll to position [508, 0]
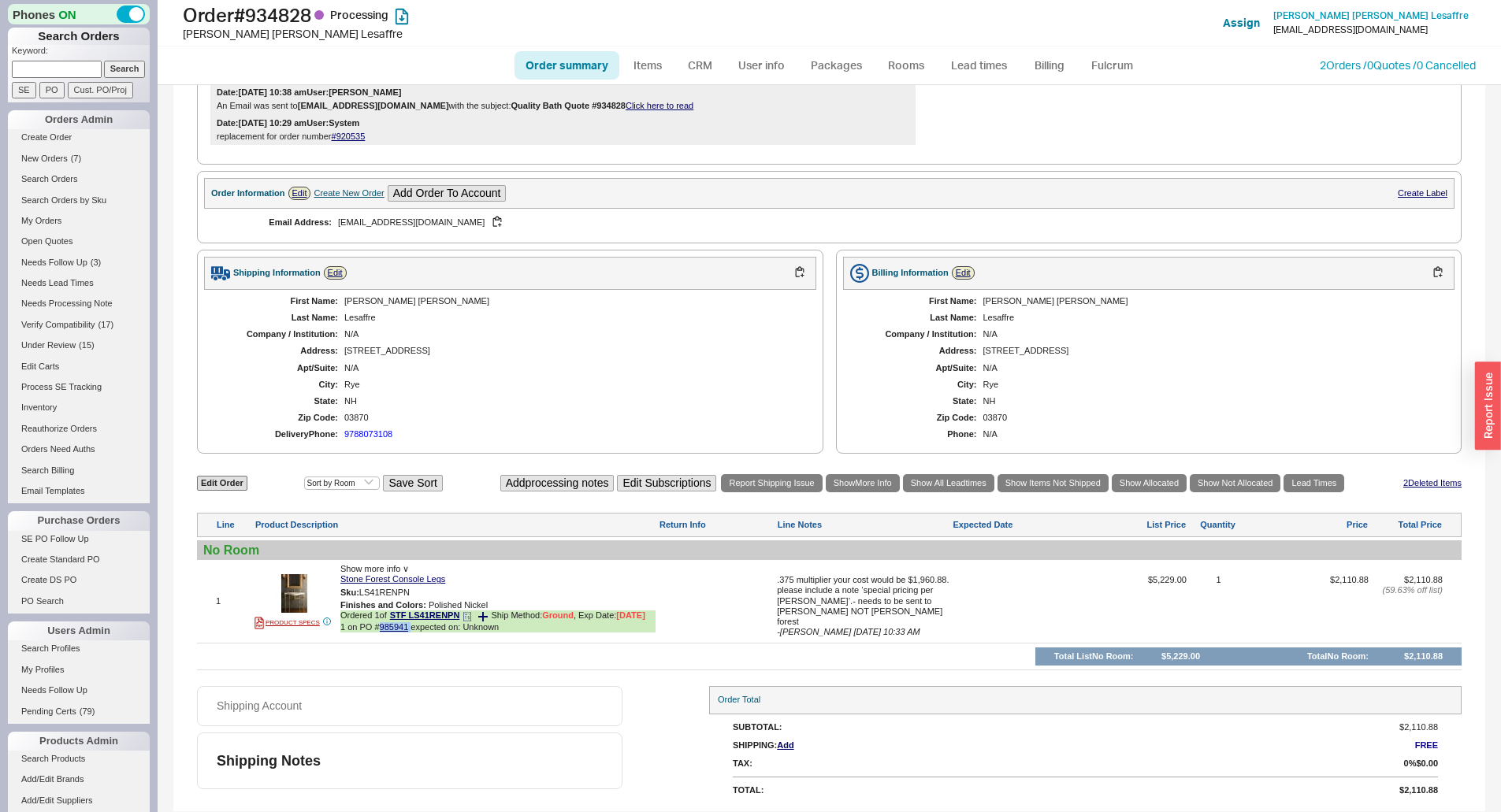
drag, startPoint x: 414, startPoint y: 626, endPoint x: 382, endPoint y: 627, distance: 32.0
click at [382, 627] on span "1 on PO # 985941 expected on: Unknown" at bounding box center [498, 628] width 315 height 10
copy span "985941"
click at [403, 631] on link "985941" at bounding box center [394, 627] width 29 height 10
click at [601, 586] on div "Sku: LS41RENPN" at bounding box center [498, 593] width 315 height 15
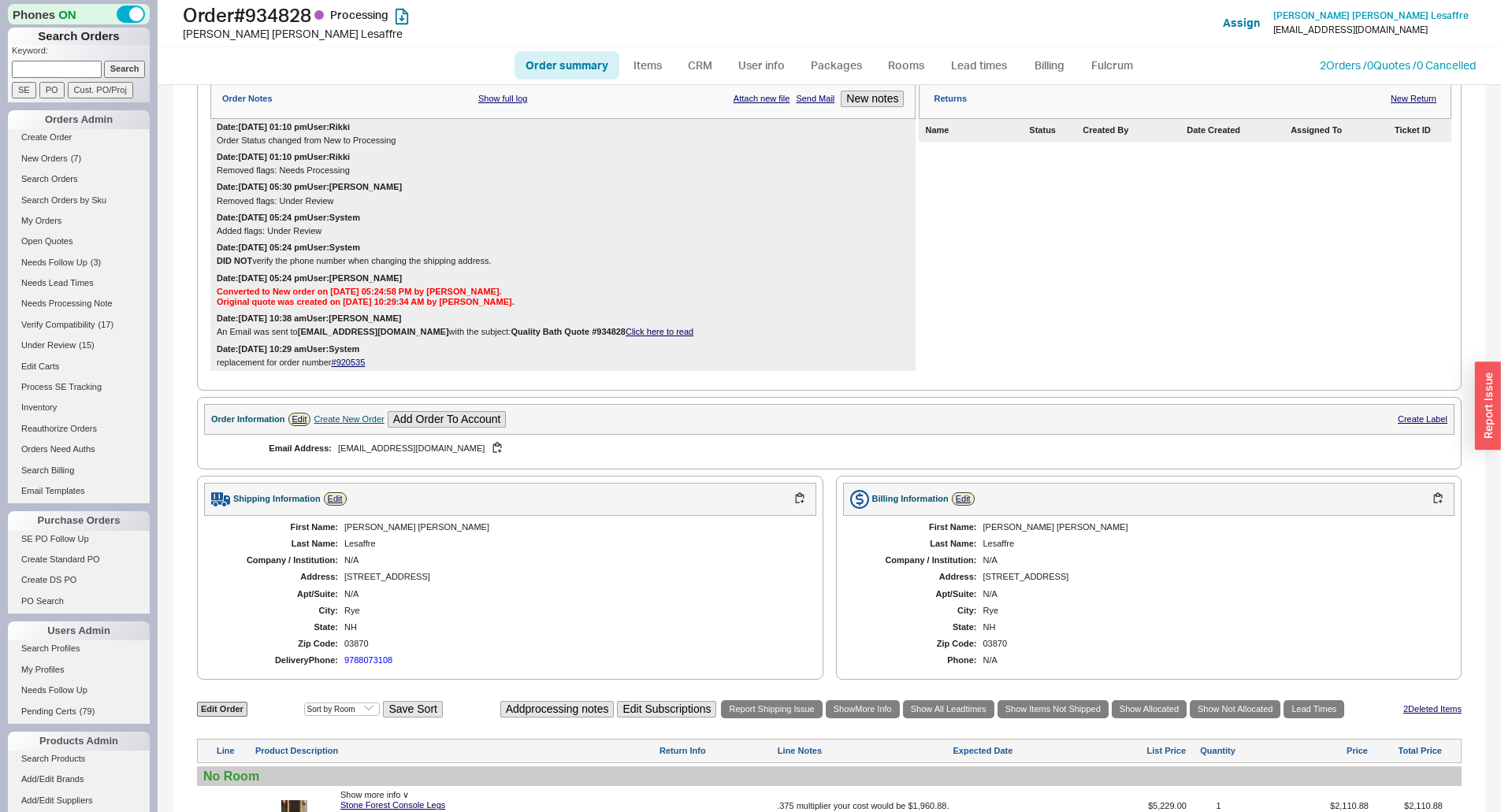
scroll to position [193, 0]
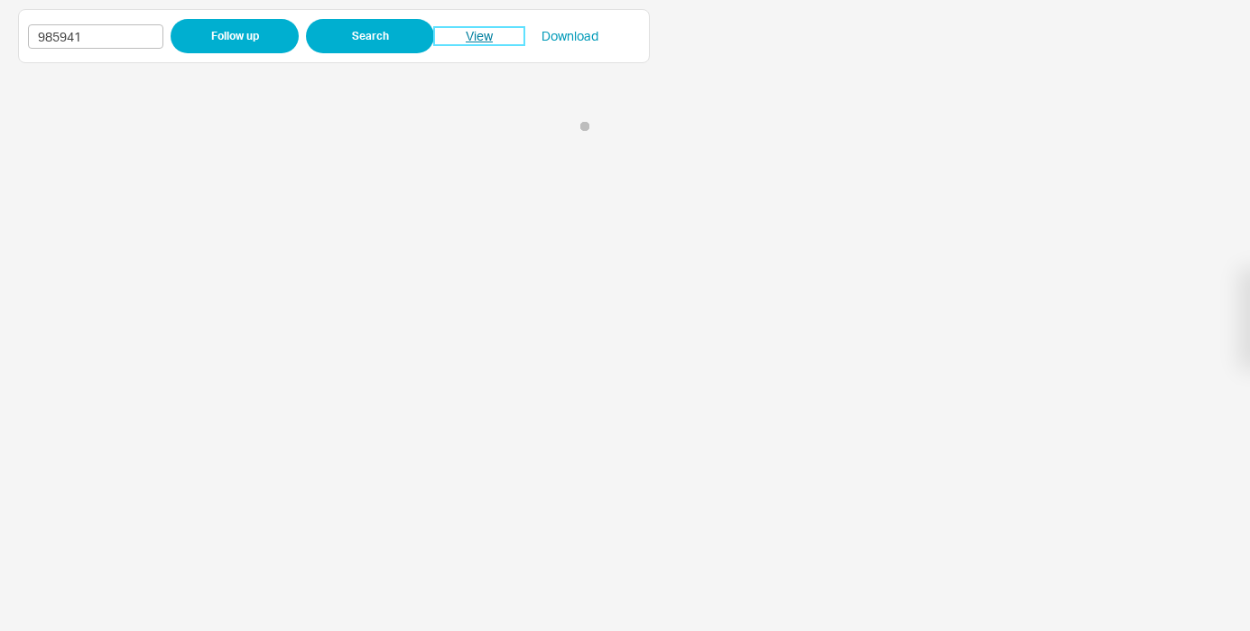
click link "View"
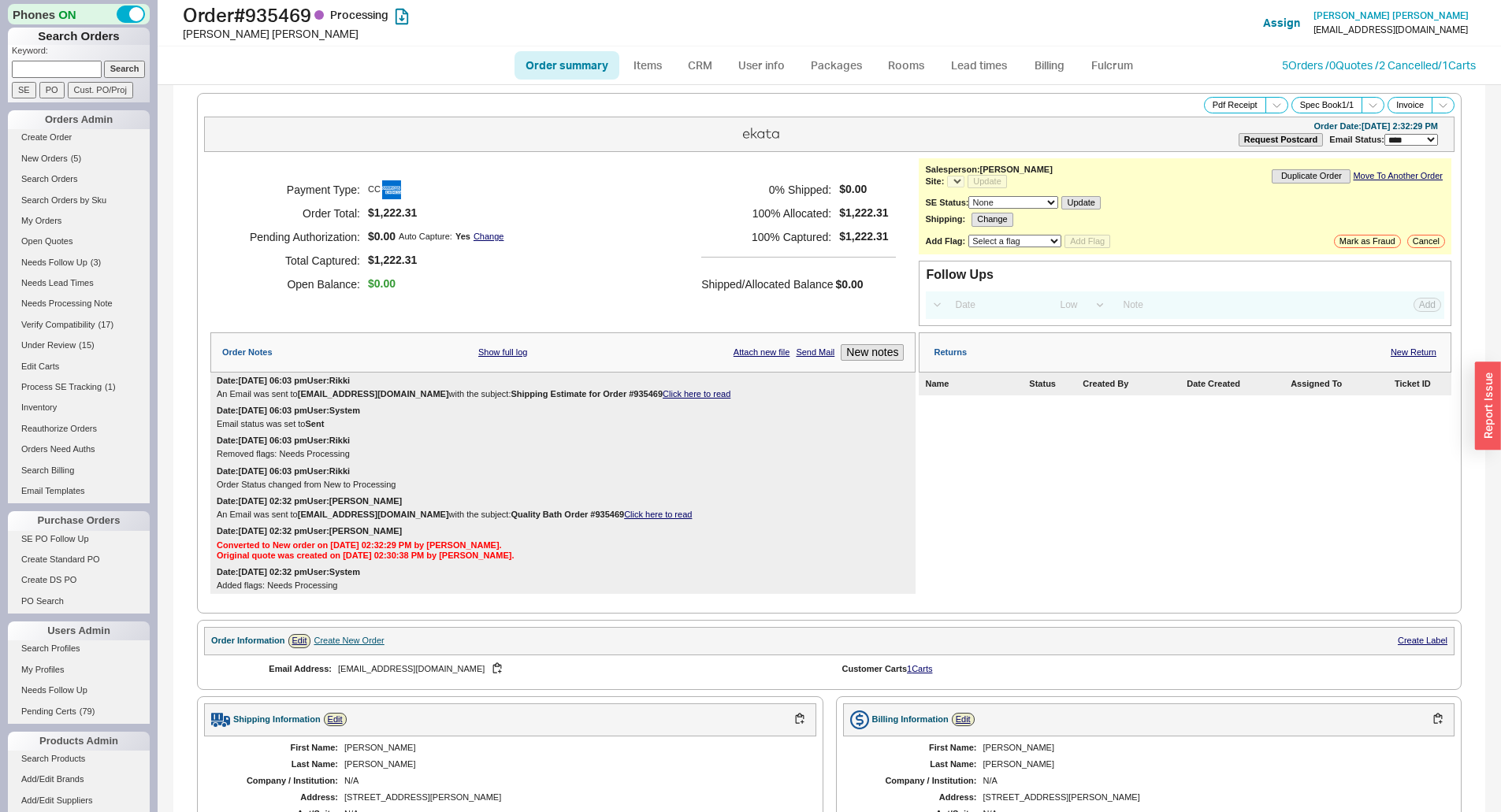
select select "LOW"
select select "3"
select select "*"
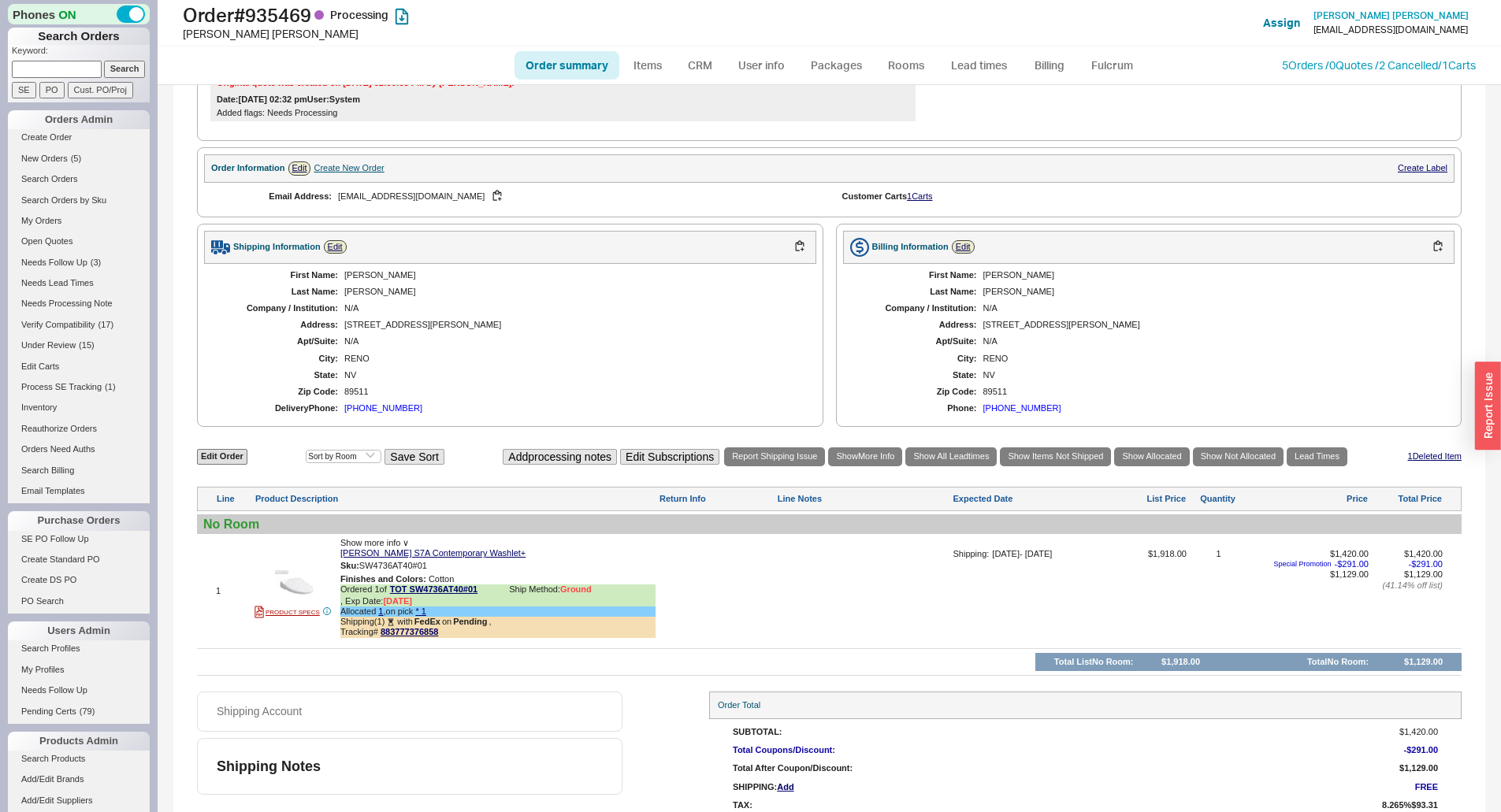
scroll to position [513, 0]
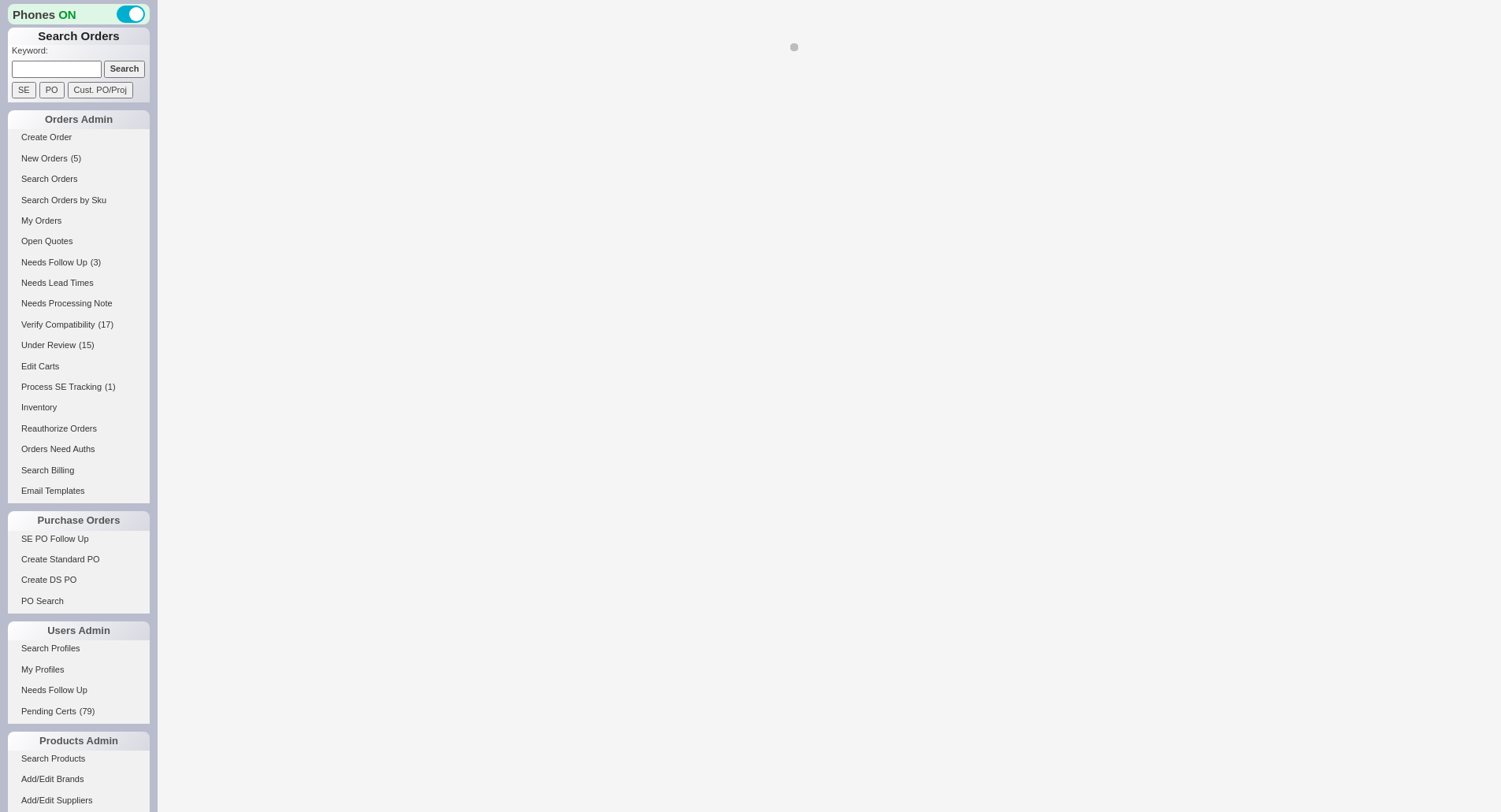
select select "*"
select select "LOW"
select select "3"
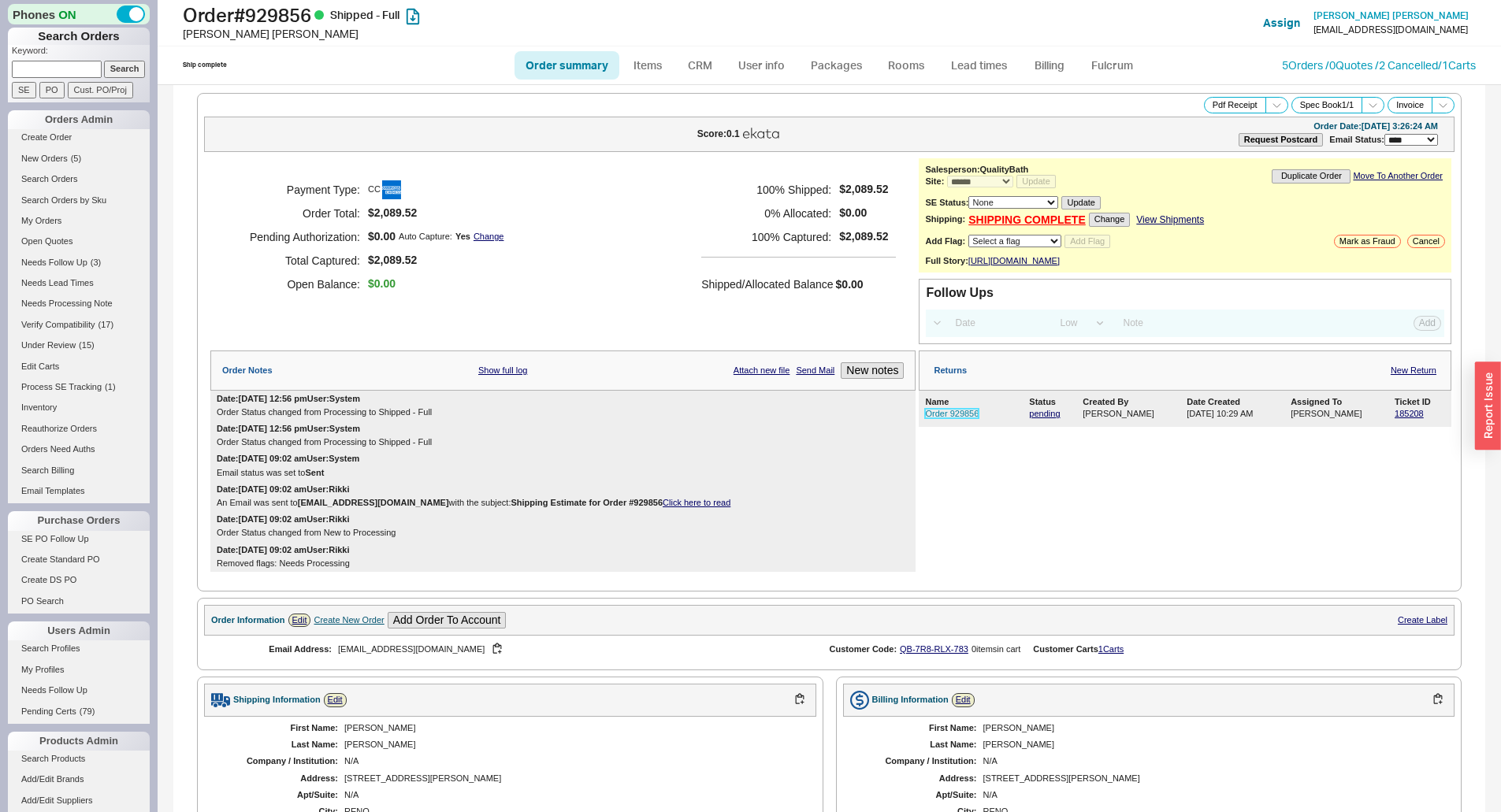
click at [950, 418] on link "Order 929856" at bounding box center [952, 413] width 53 height 10
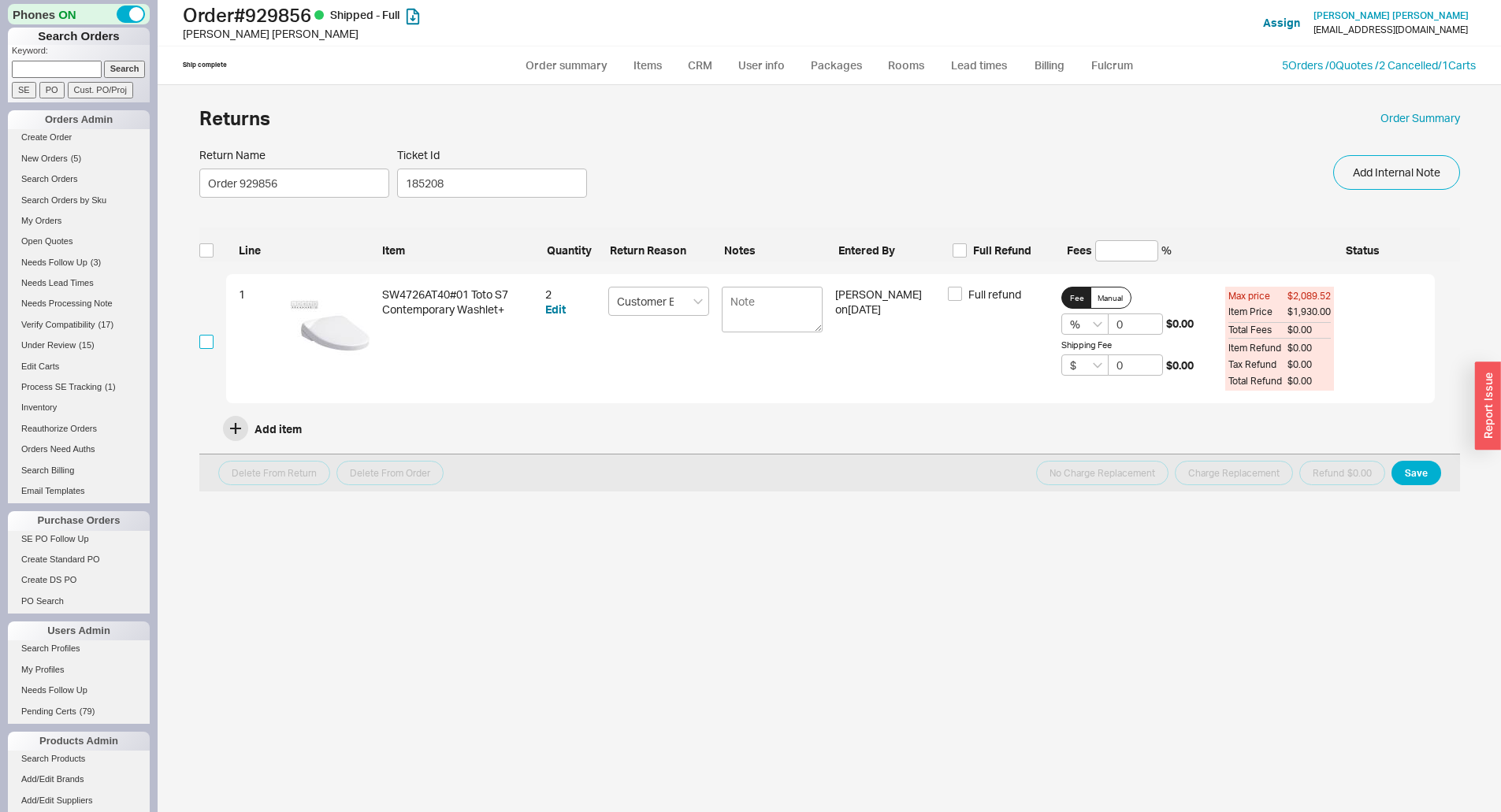
click at [206, 342] on input "checkbox" at bounding box center [206, 342] width 14 height 14
checkbox input "true"
click at [561, 309] on button "Edit" at bounding box center [555, 310] width 20 height 16
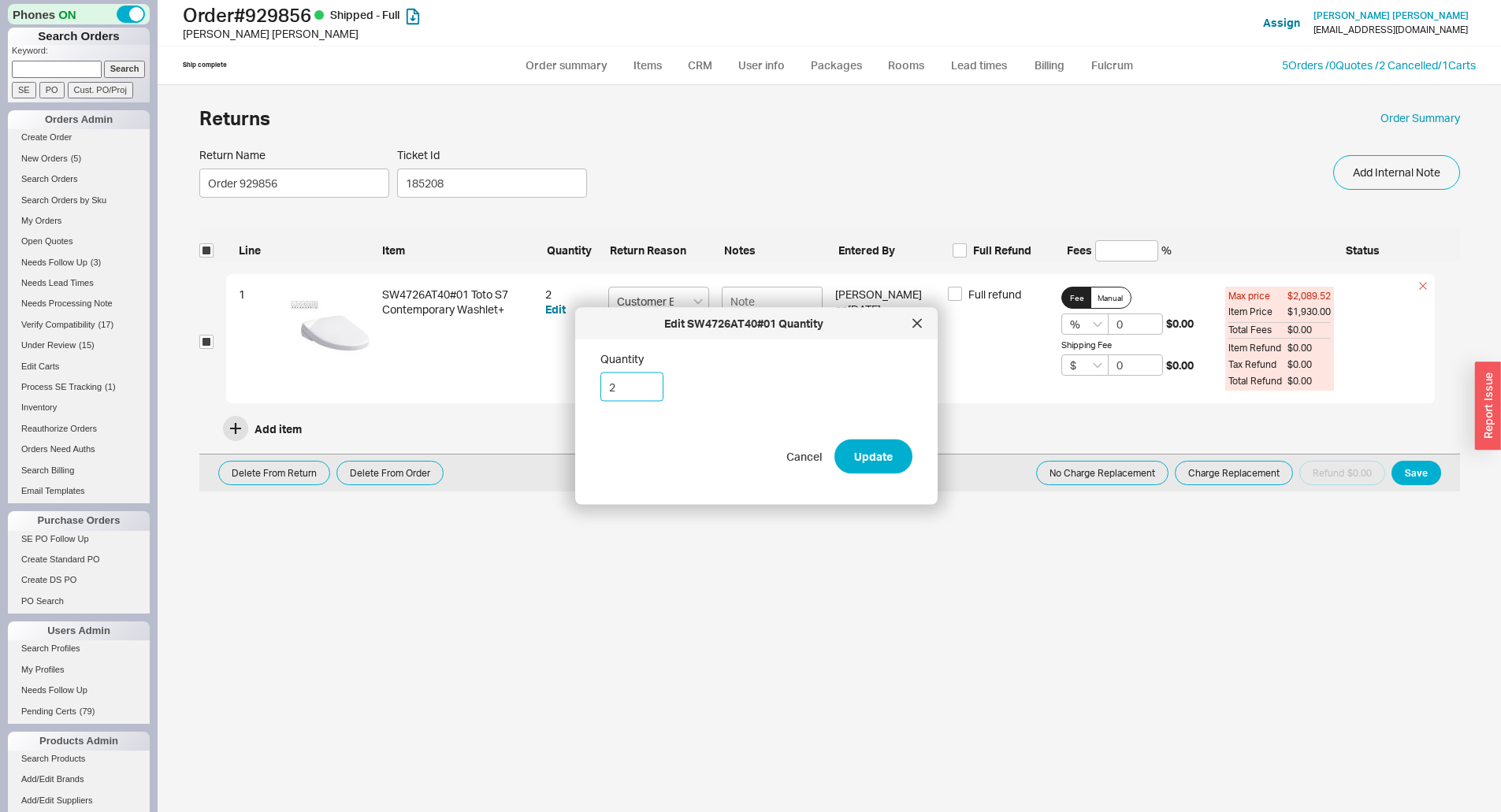
drag, startPoint x: 626, startPoint y: 393, endPoint x: 572, endPoint y: 392, distance: 54.0
click at [570, 393] on body "Phones ON Search Orders Keyword: Search SE PO Cust. PO/Proj Orders Admin Create…" at bounding box center [750, 406] width 1501 height 812
type input "1"
click at [860, 452] on button "Update" at bounding box center [873, 458] width 78 height 35
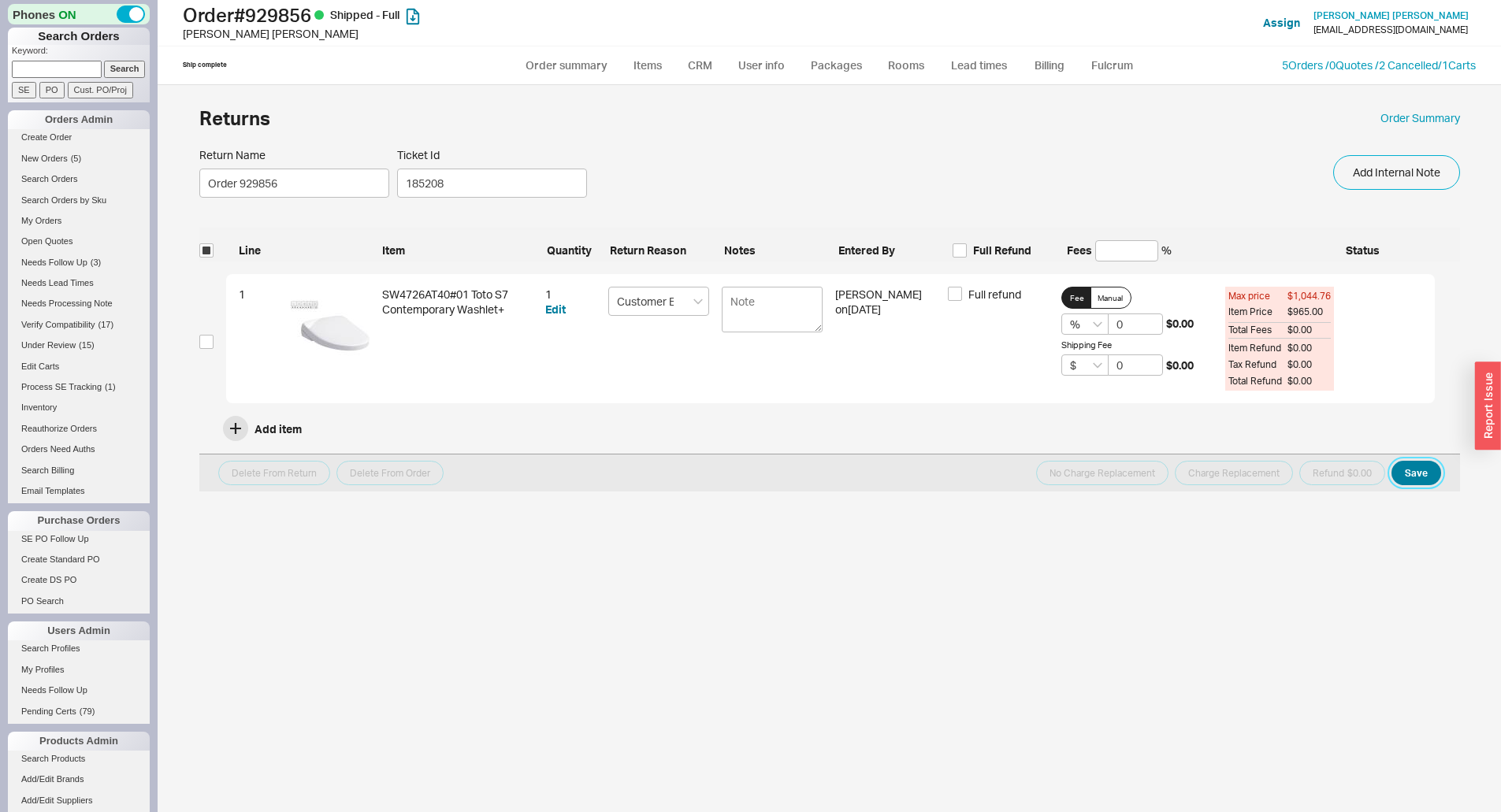
click at [1424, 480] on button "Save" at bounding box center [1416, 473] width 50 height 24
click at [1434, 116] on link "Order Summary" at bounding box center [1420, 118] width 79 height 16
select select "*"
select select "LOW"
select select "3"
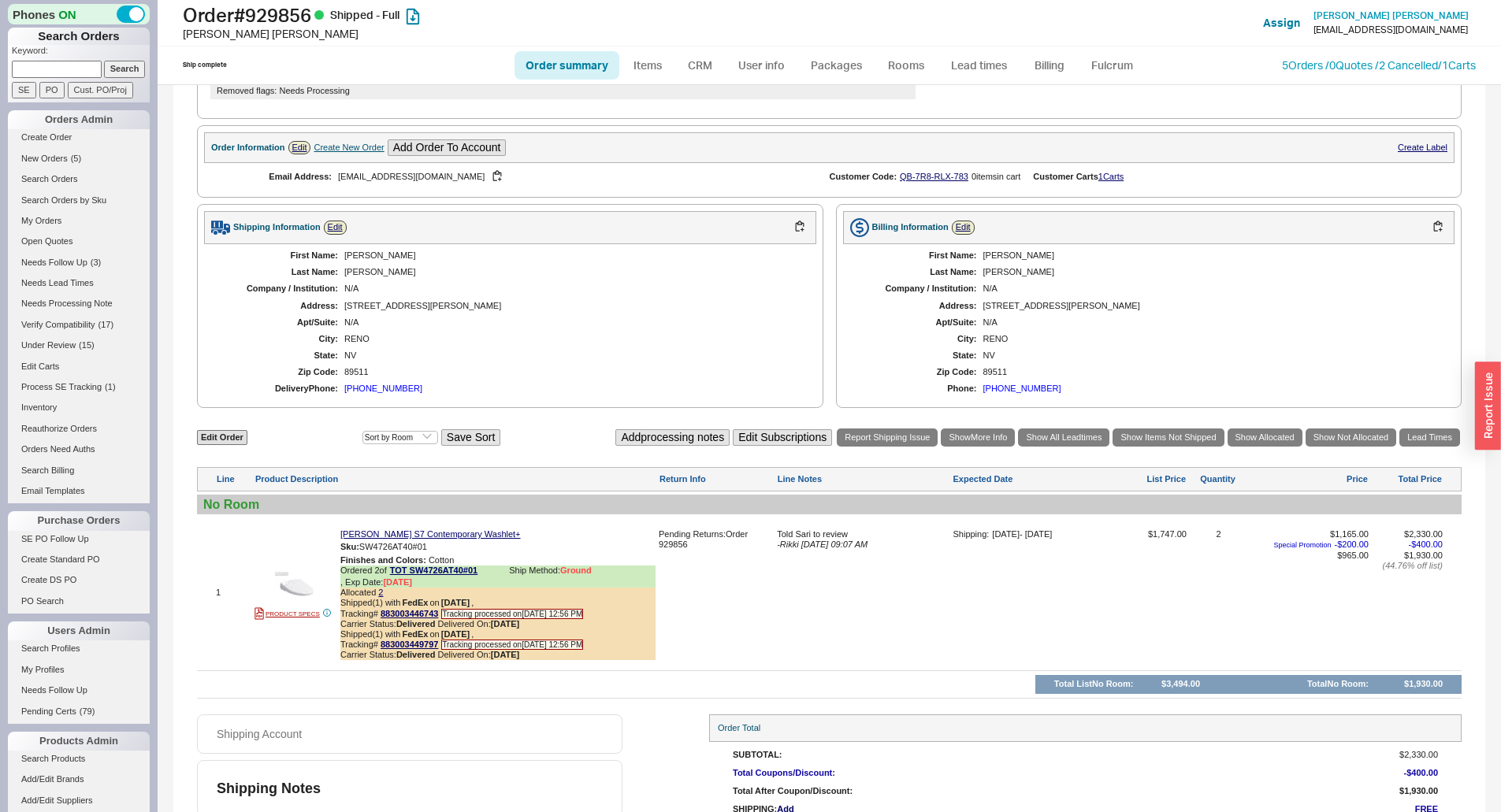
scroll to position [547, 0]
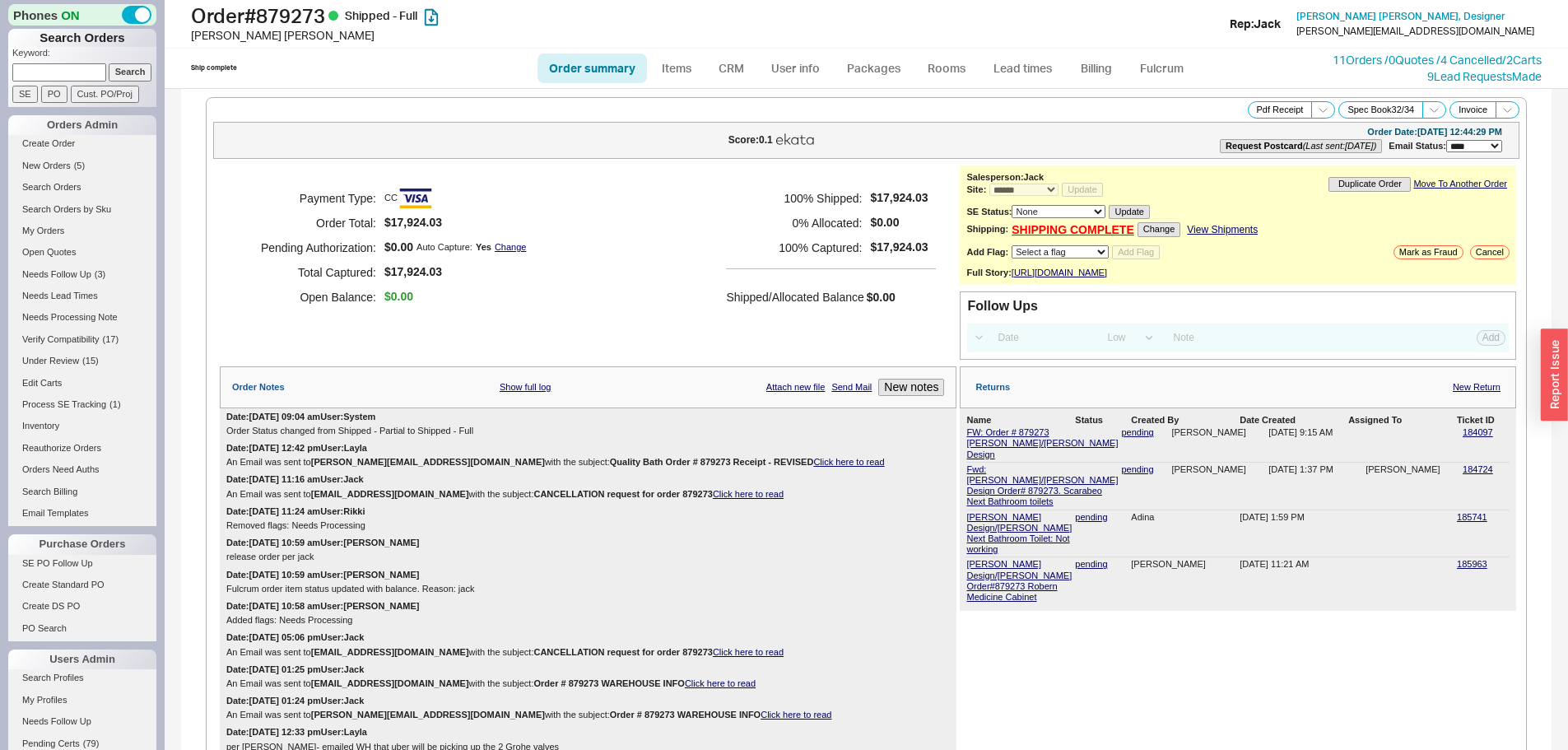
select select "*"
select select "LOW"
select select "3"
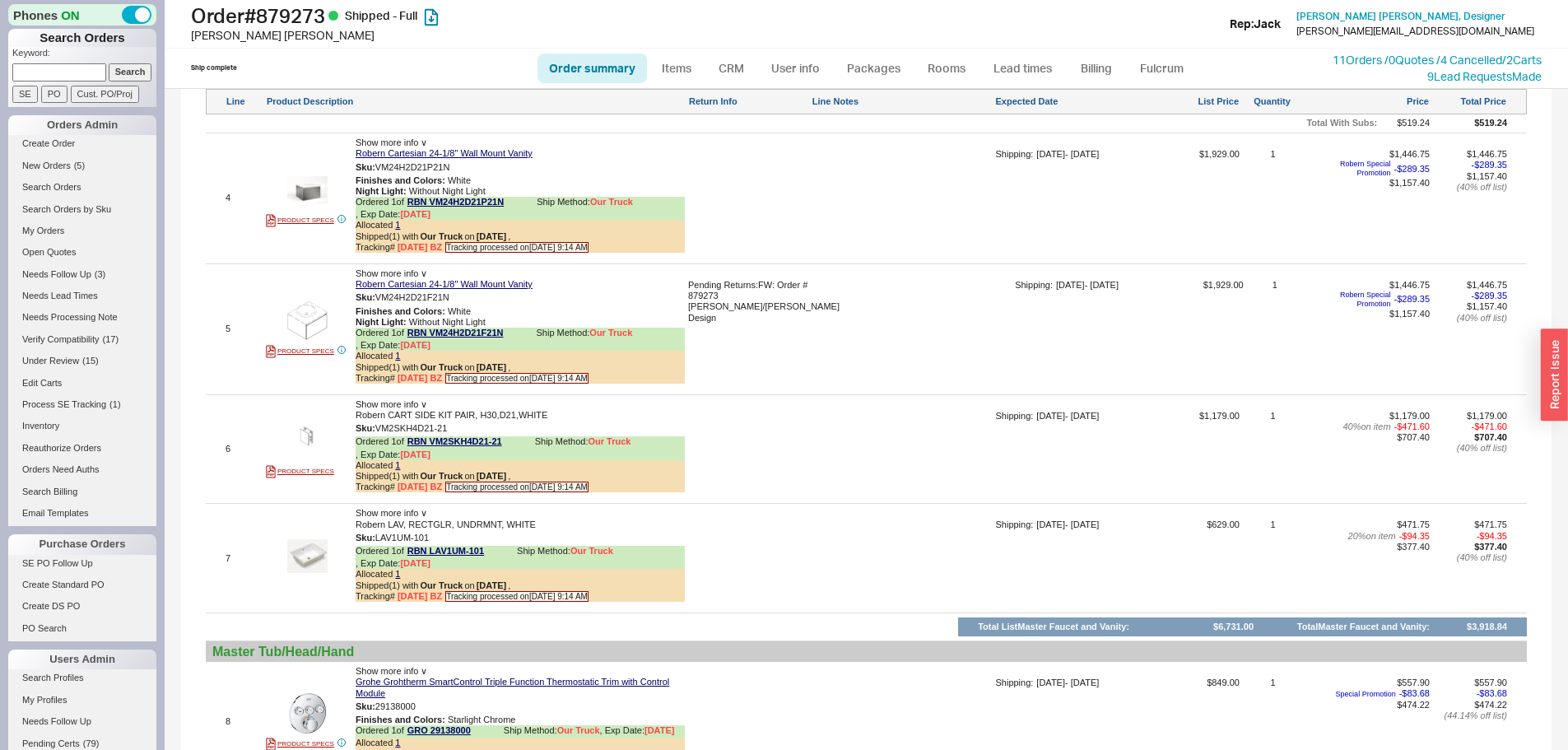
scroll to position [2388, 0]
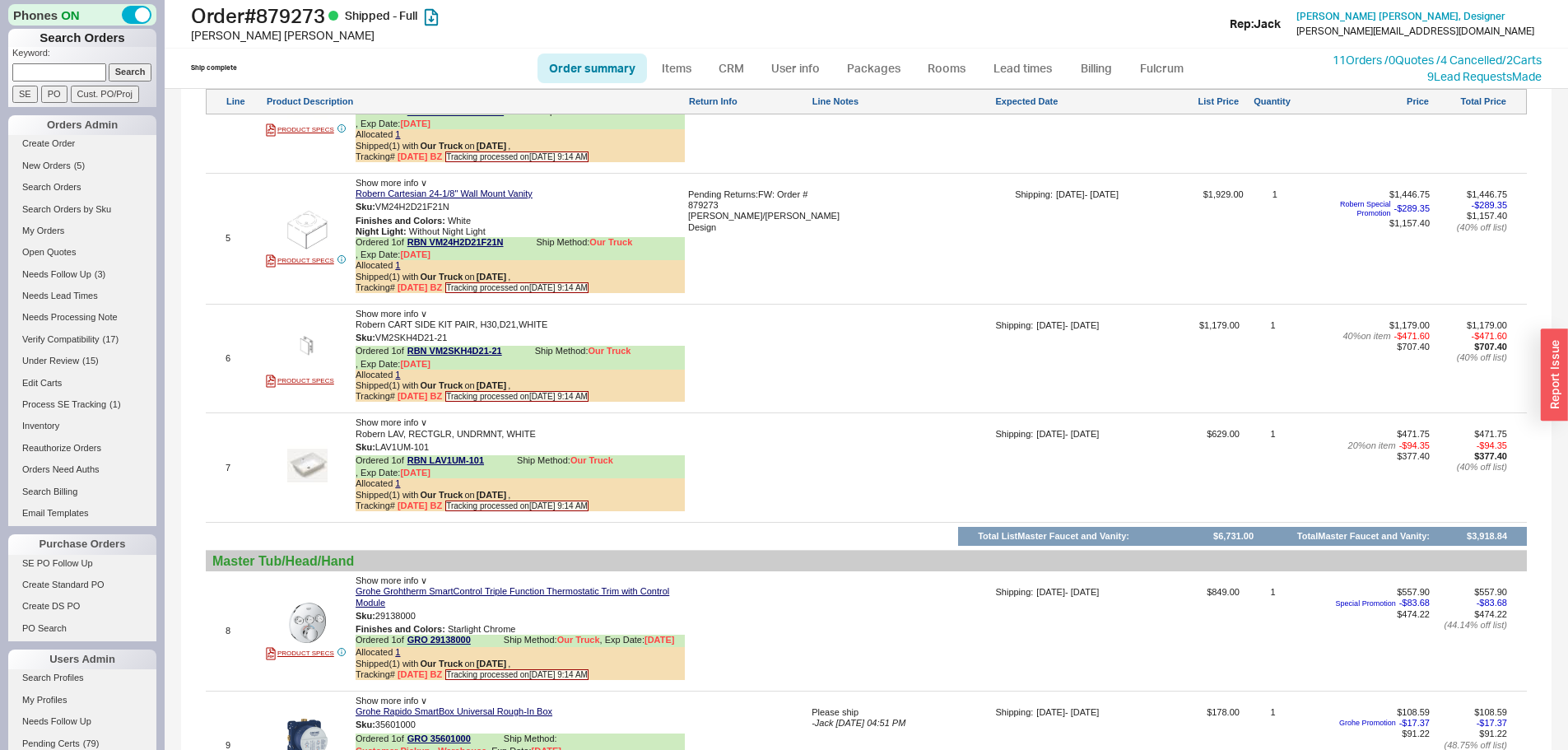
click at [827, 369] on div at bounding box center [902, 364] width 181 height 89
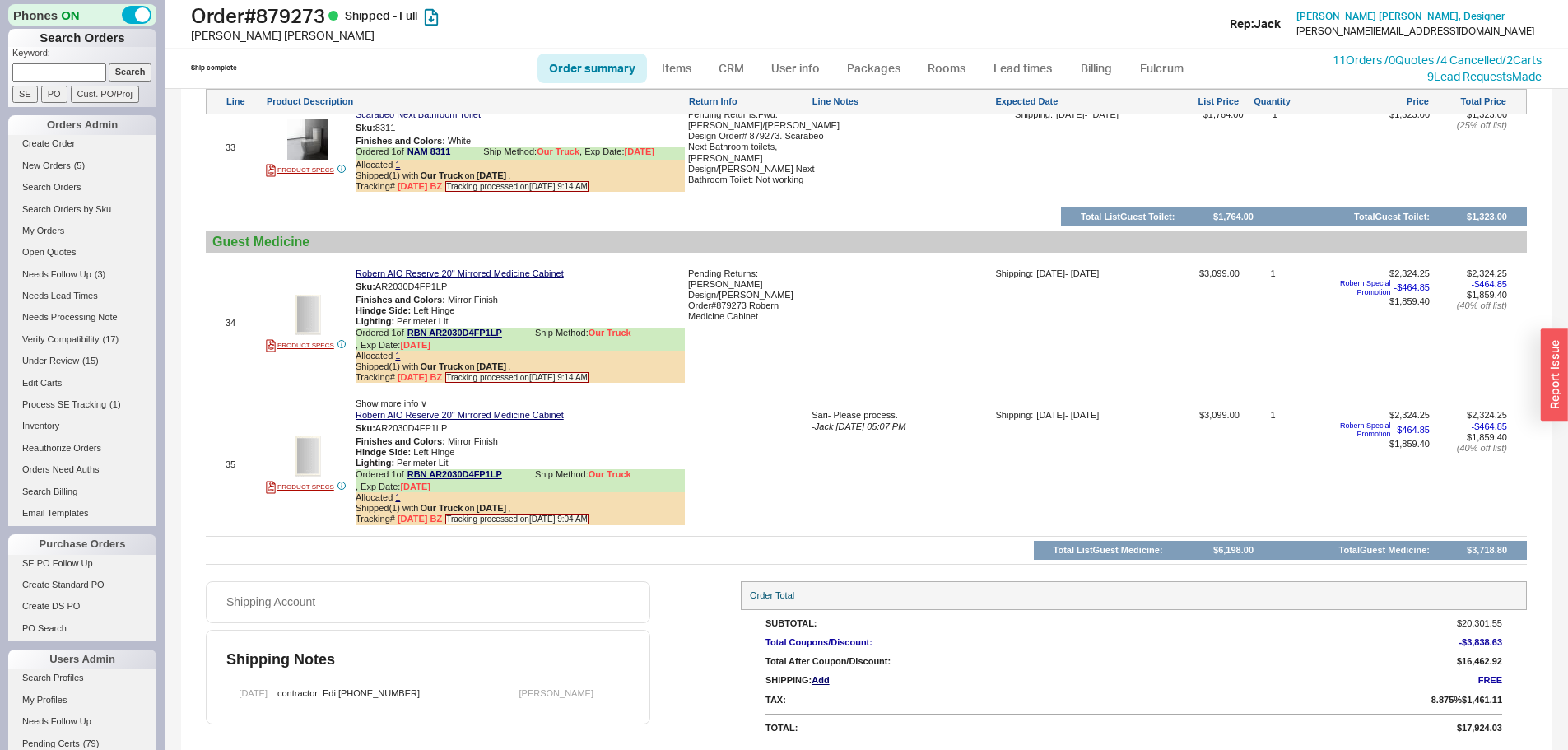
scroll to position [5627, 0]
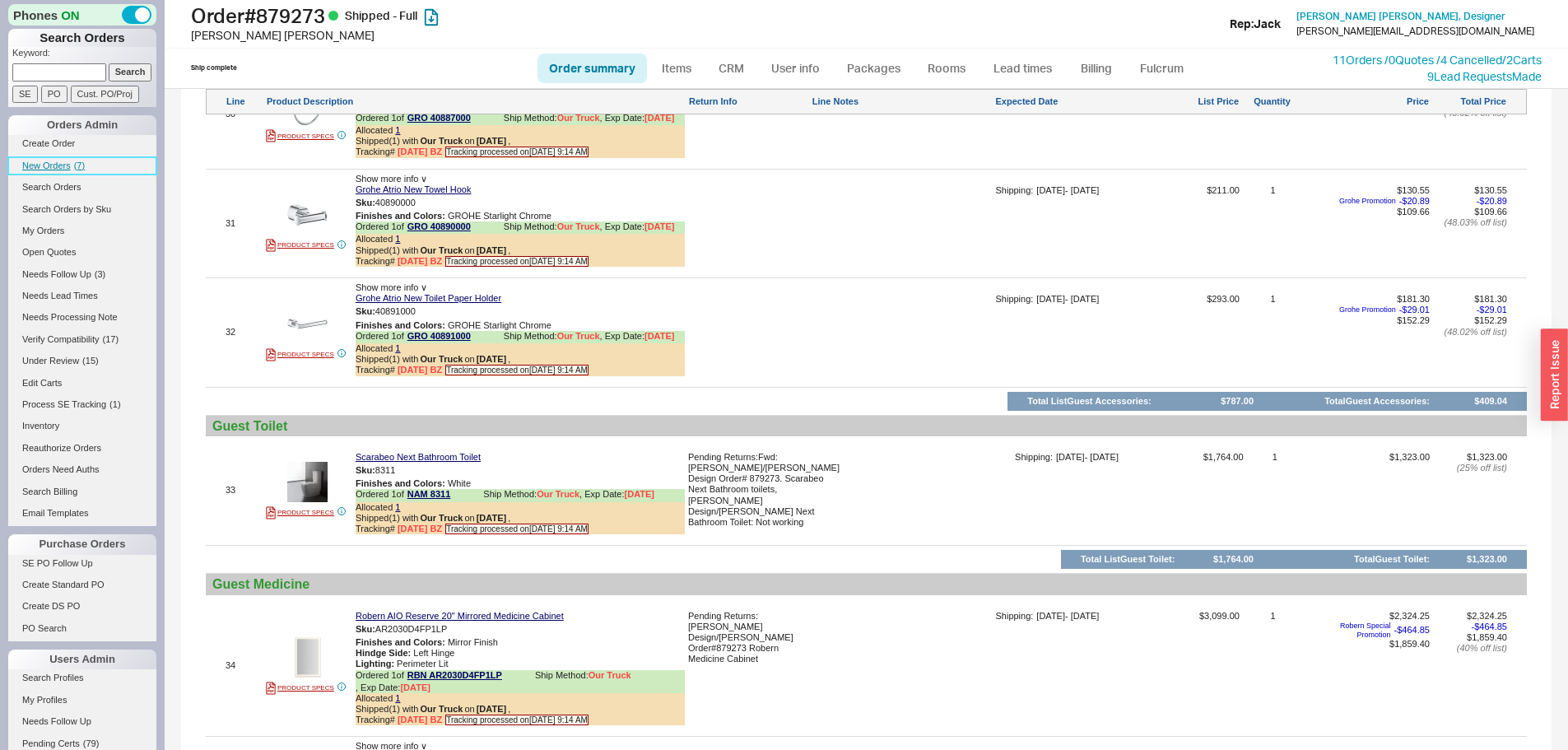
click at [44, 163] on span "New Orders" at bounding box center [46, 165] width 48 height 10
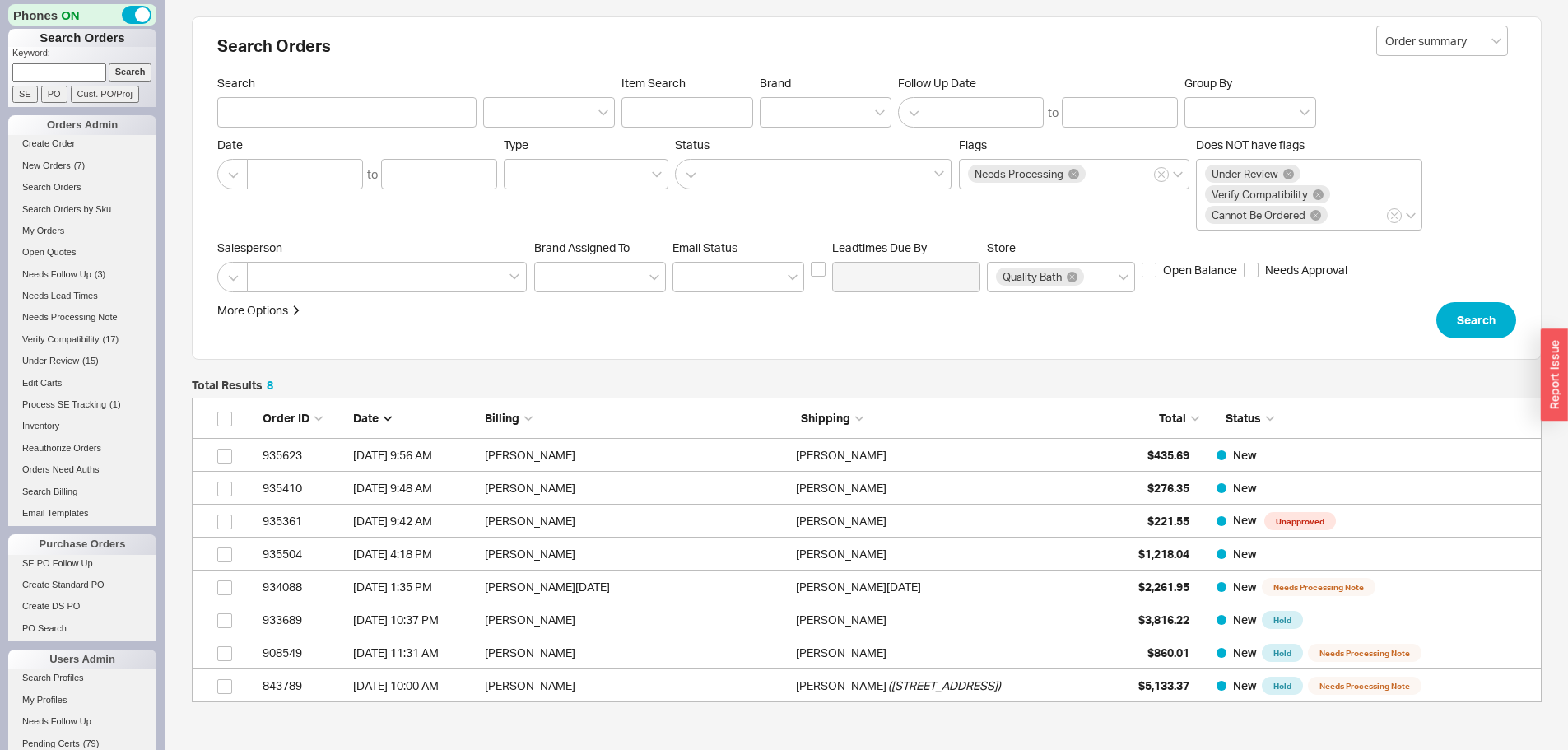
scroll to position [292, 1338]
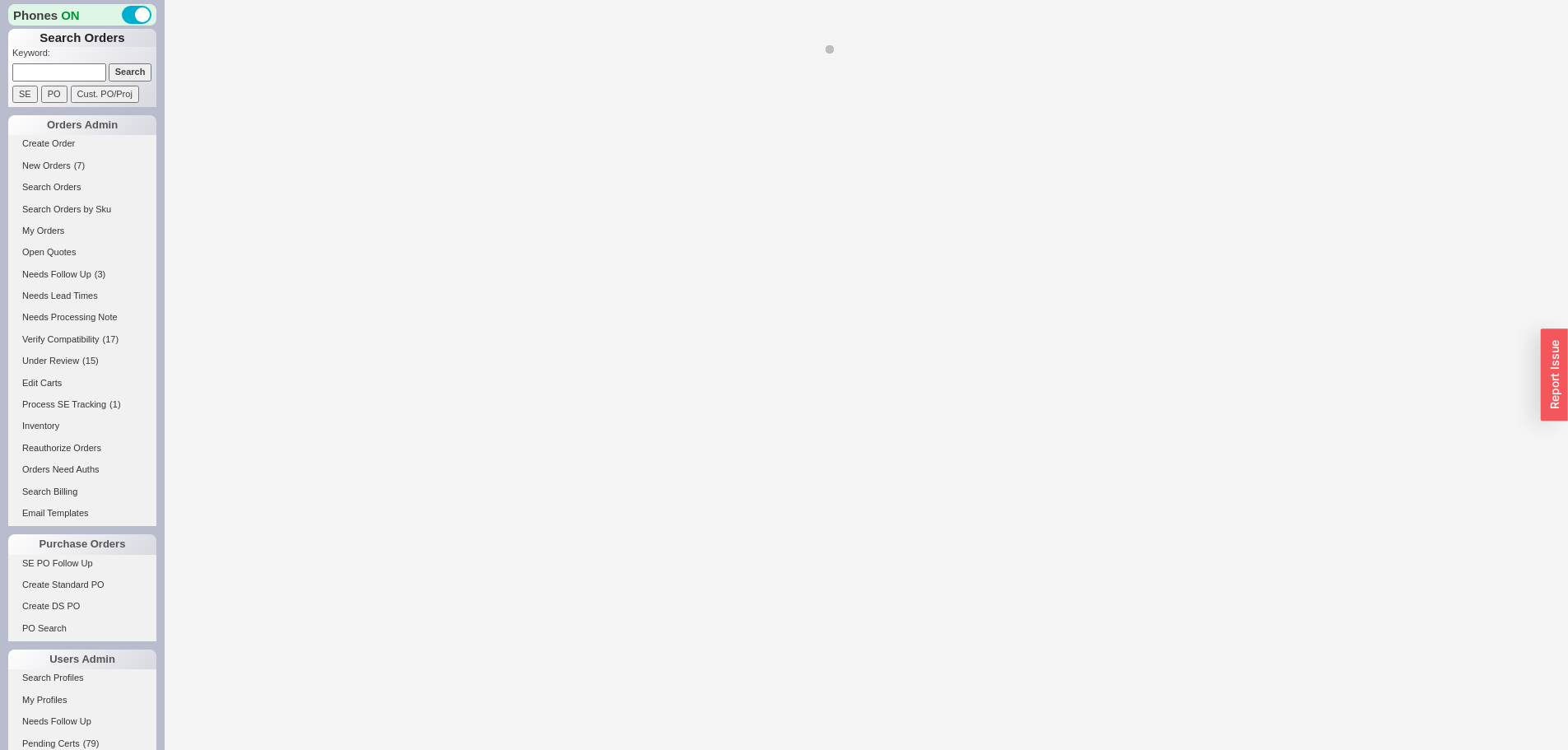
select select "*"
select select "LOW"
select select "3"
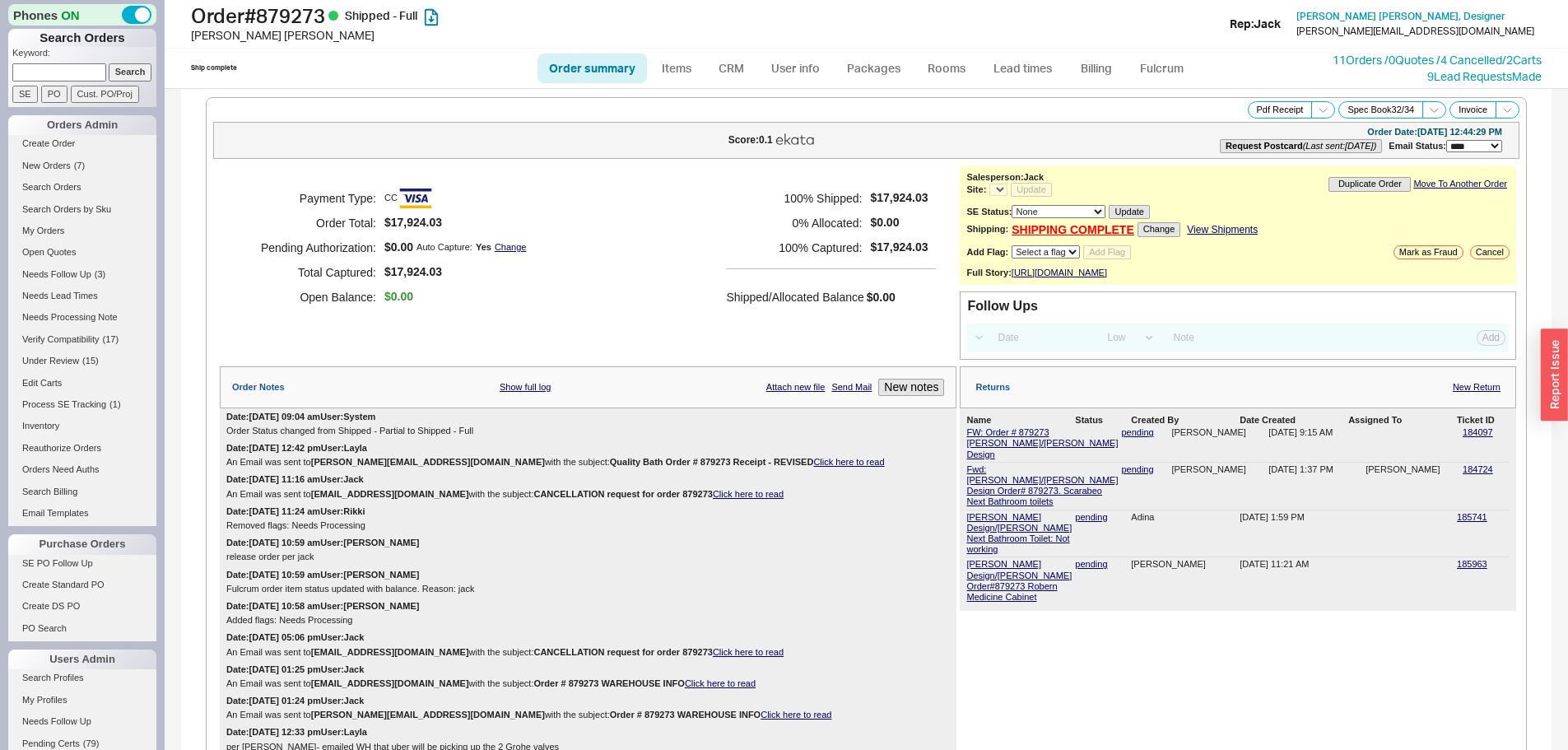
select select "*"
click at [1462, 559] on link "185963" at bounding box center [1471, 564] width 30 height 10
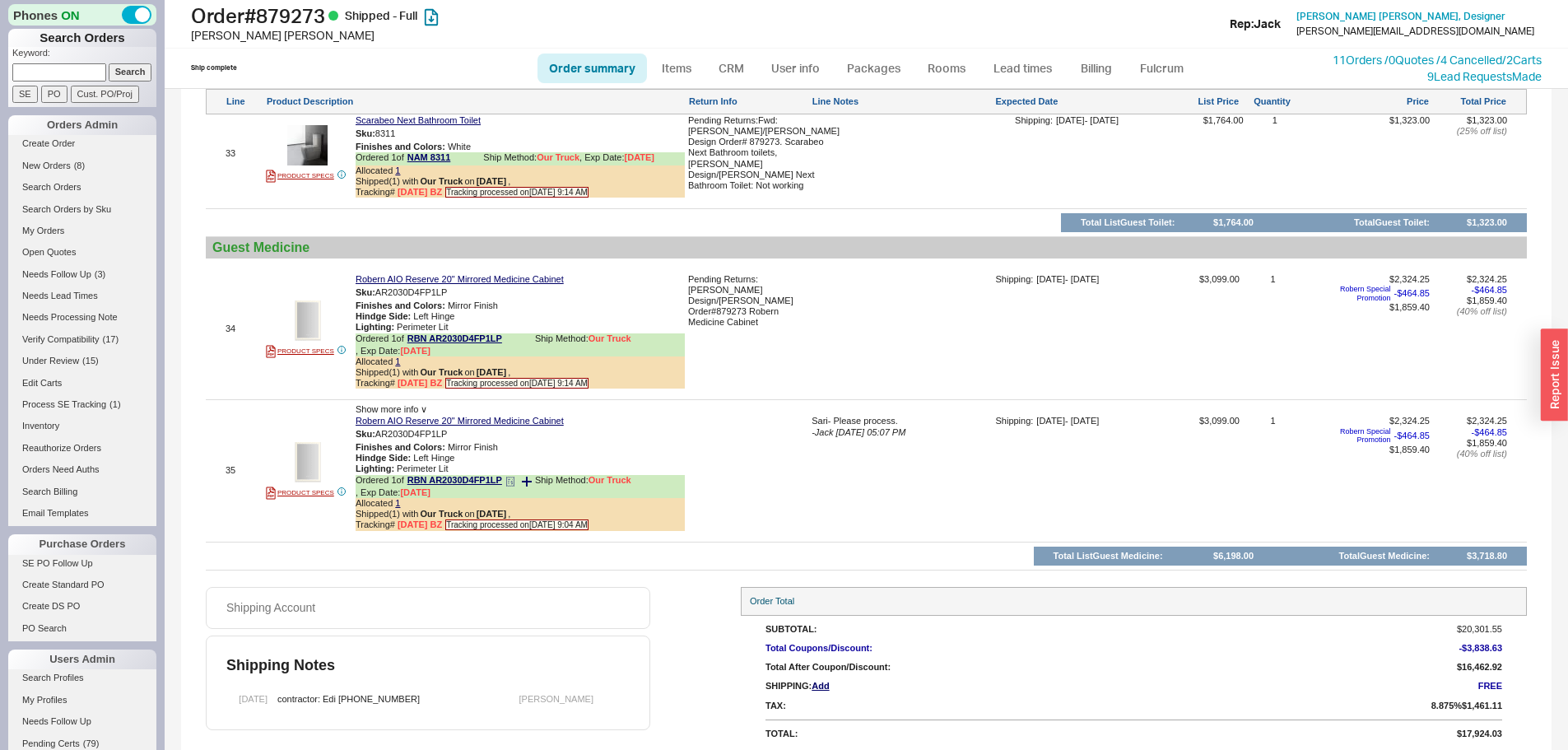
scroll to position [5991, 0]
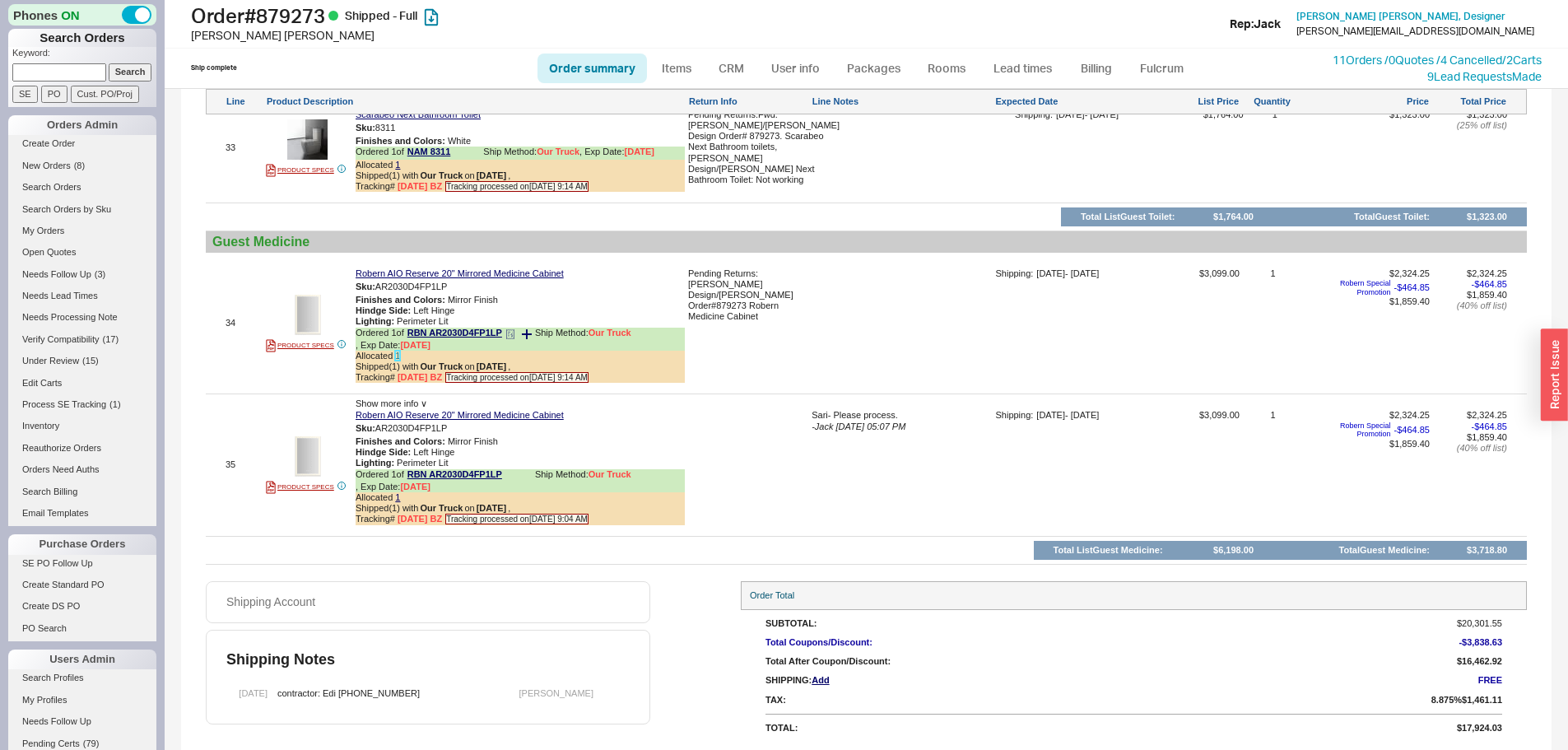
click at [400, 350] on link "1" at bounding box center [397, 355] width 5 height 10
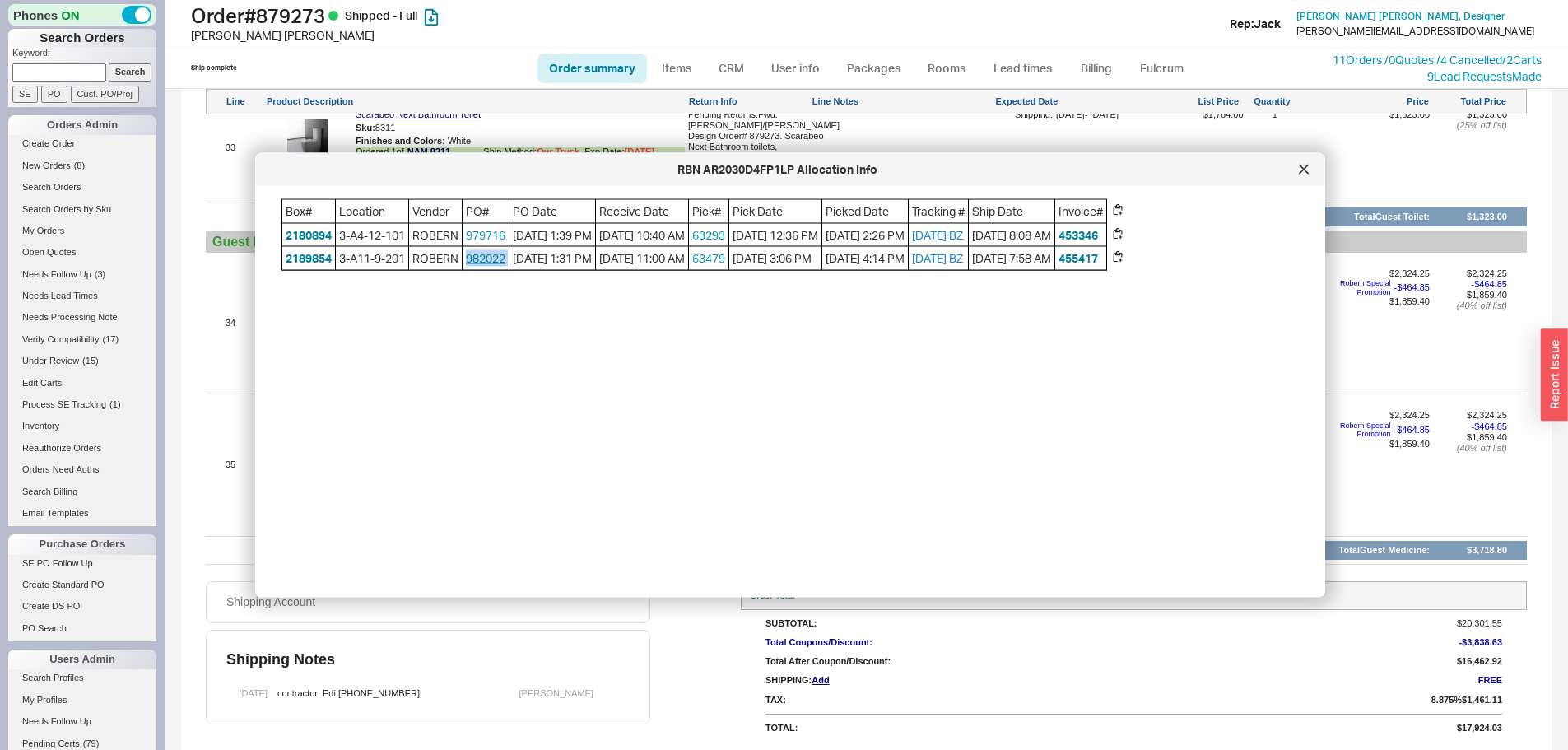
drag, startPoint x: 512, startPoint y: 277, endPoint x: 472, endPoint y: 279, distance: 40.0
click at [472, 271] on div "Box# Location Vendor PO# PO Date Receive Date Pick# Pick Date Picked Date Track…" at bounding box center [694, 234] width 826 height 72
copy link "982022"
click at [1300, 170] on icon at bounding box center [1303, 169] width 10 height 10
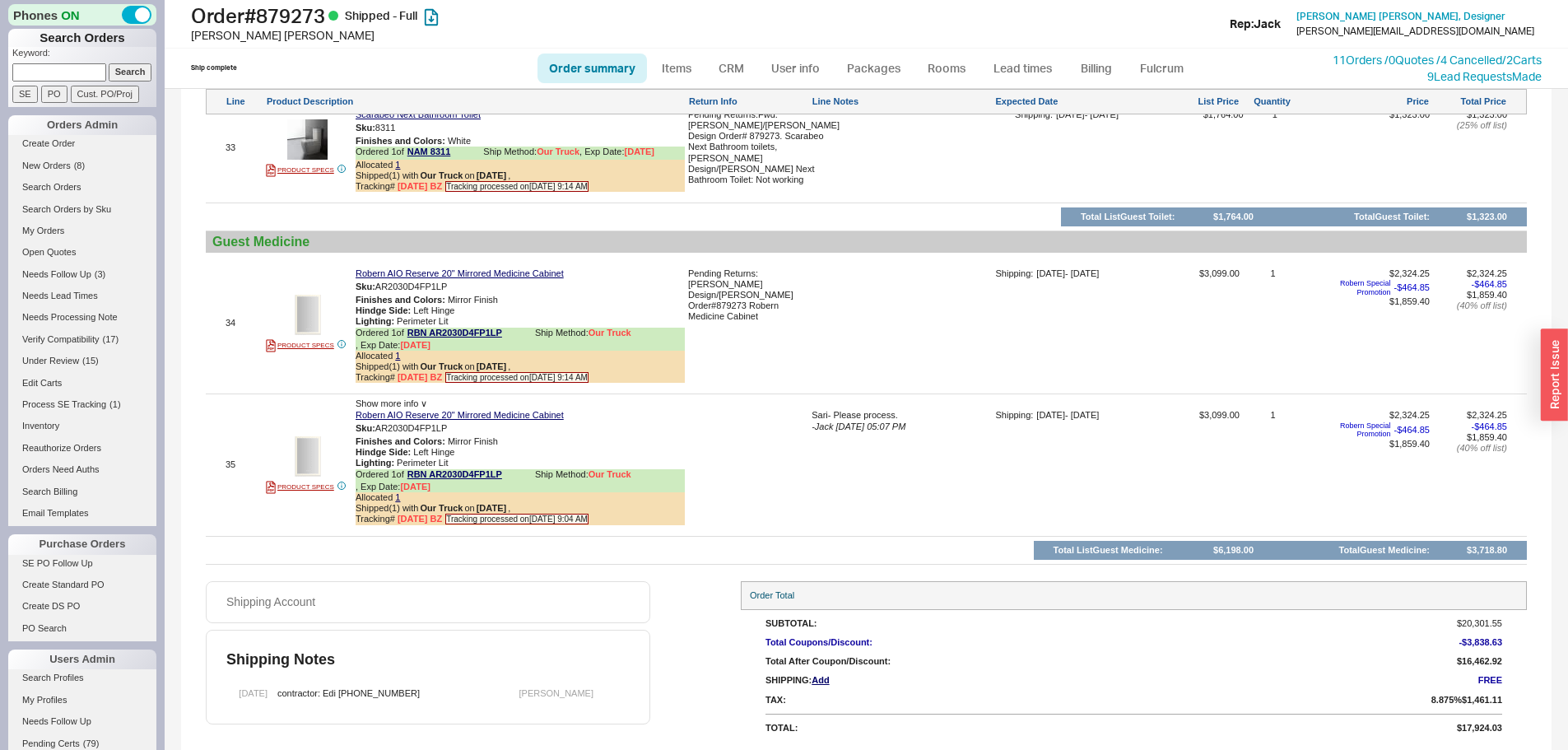
click at [1247, 172] on div "33 PRODUCT SPECS Scarabeo Next Bathroom Toilet Sku: 8311 Finishes and Colors : …" at bounding box center [867, 148] width 1322 height 100
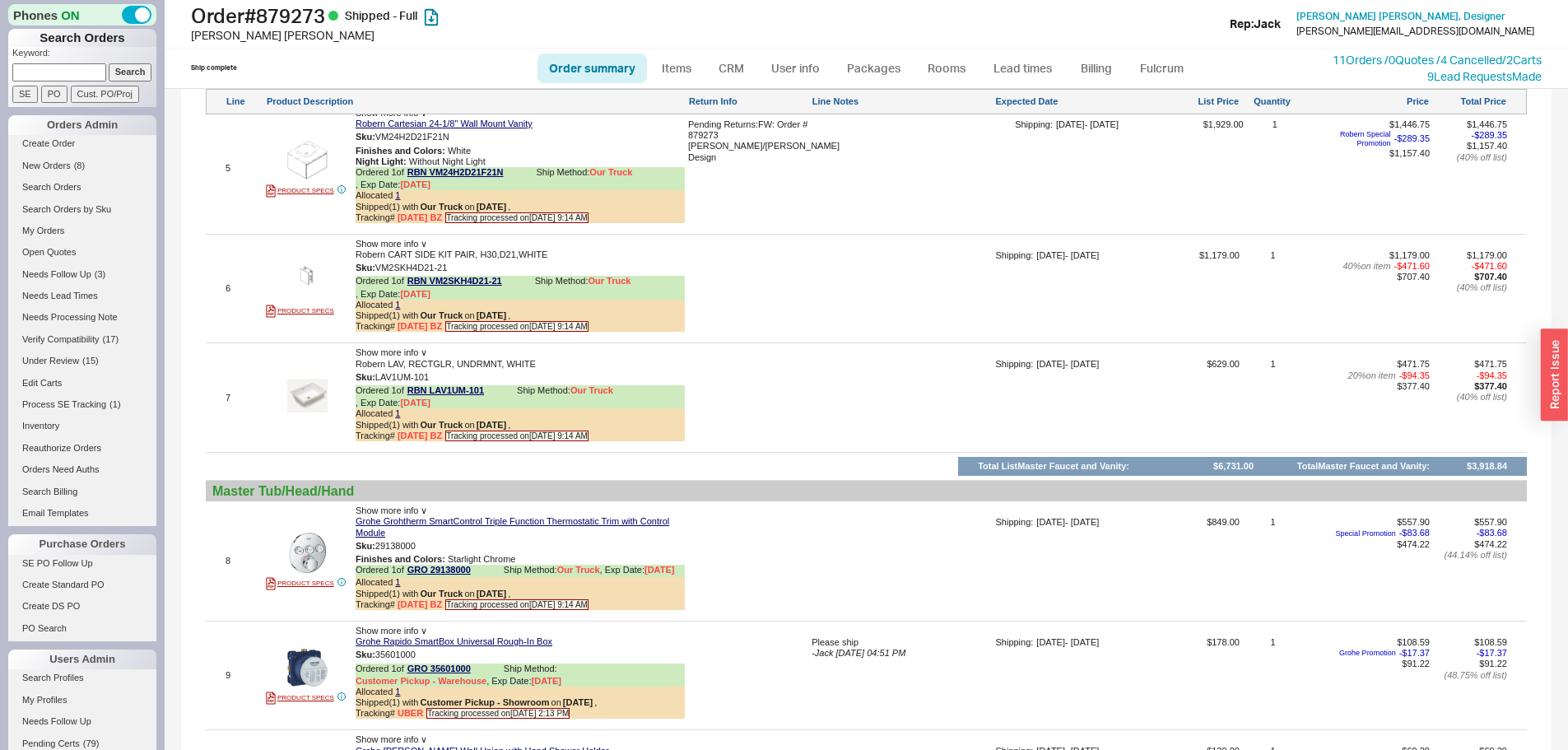
scroll to position [0, 0]
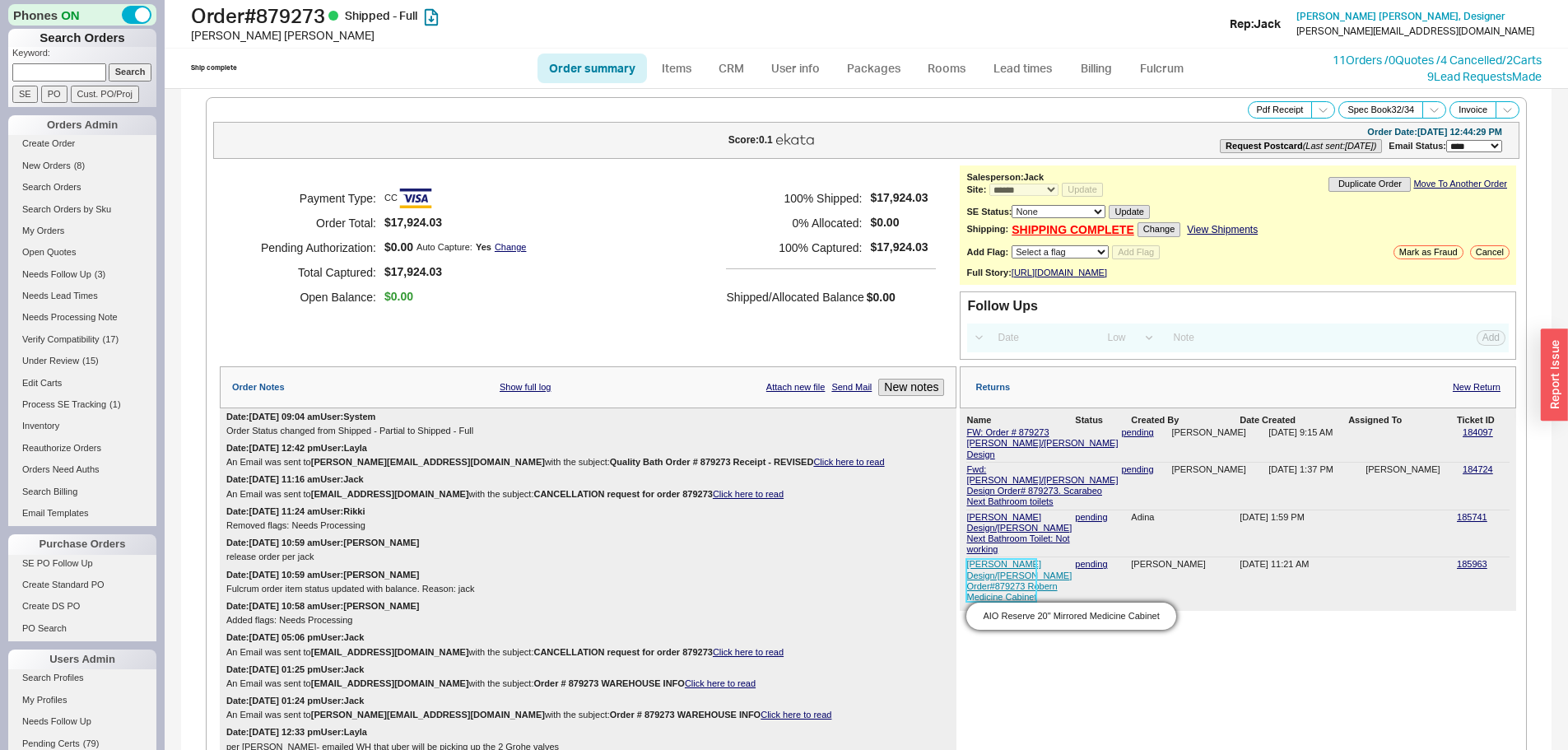
click at [982, 562] on link "Mahle Design/lozano Order#879273 Robern Medicine Cabinet" at bounding box center [1020, 580] width 106 height 43
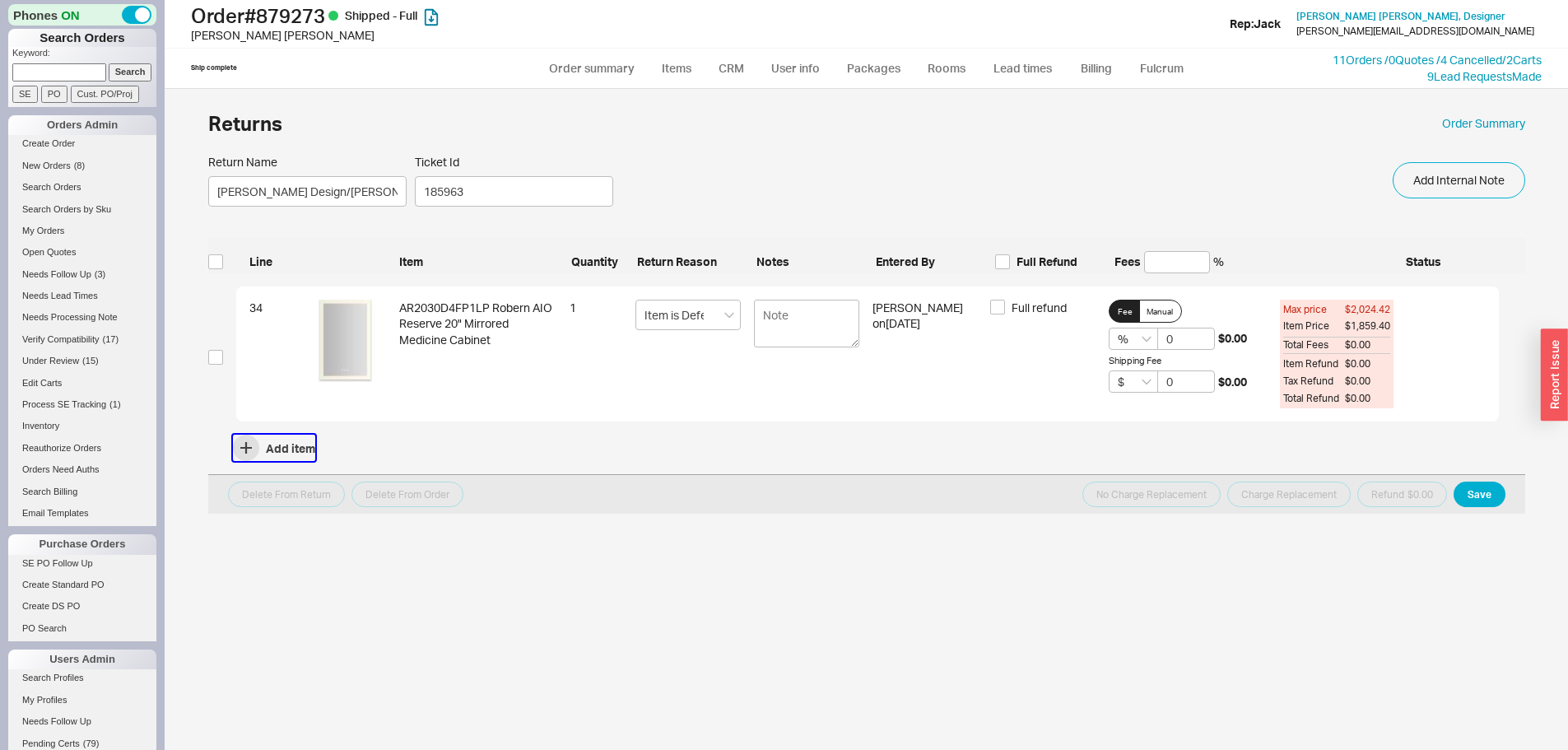
click at [244, 444] on icon "button" at bounding box center [246, 448] width 12 height 12
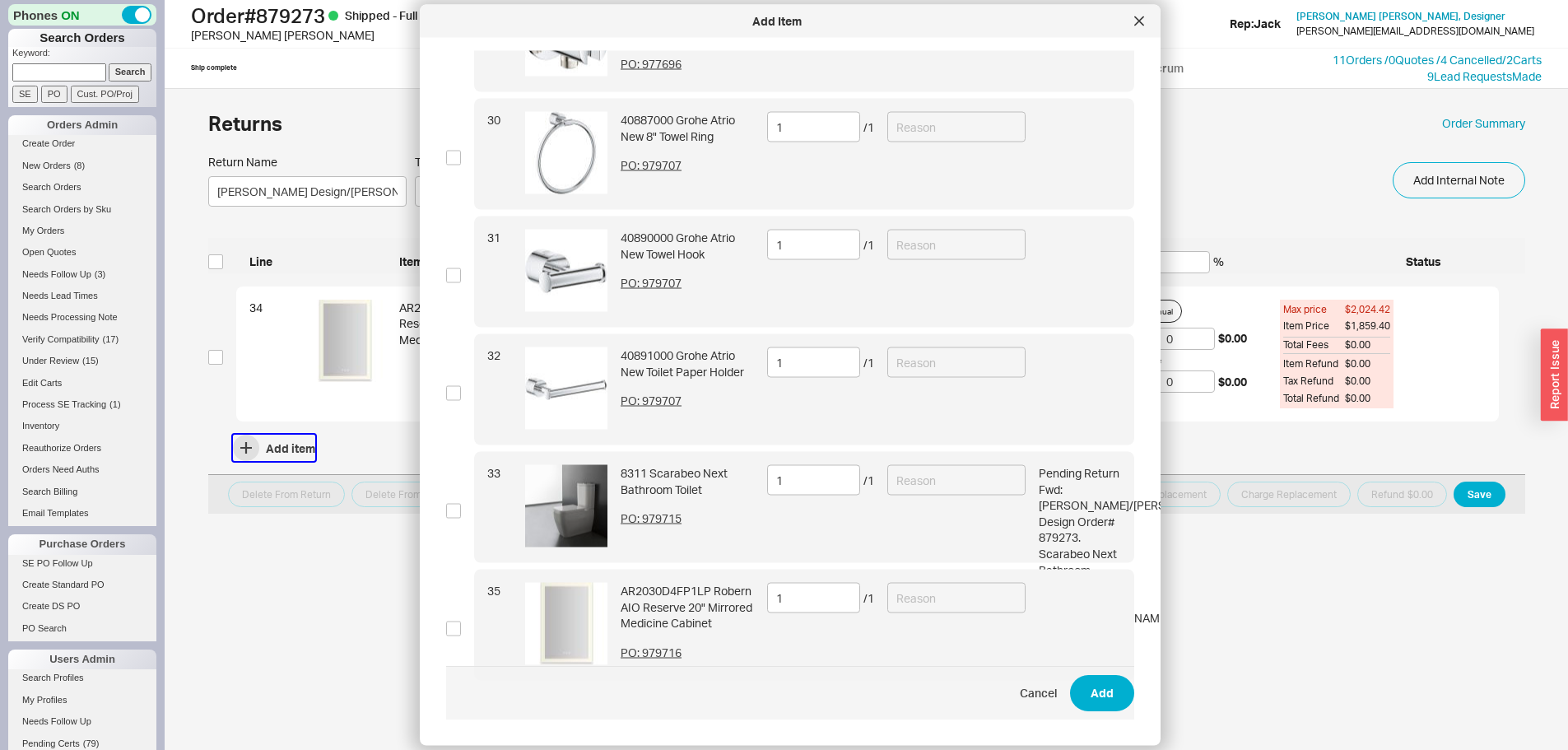
scroll to position [3482, 0]
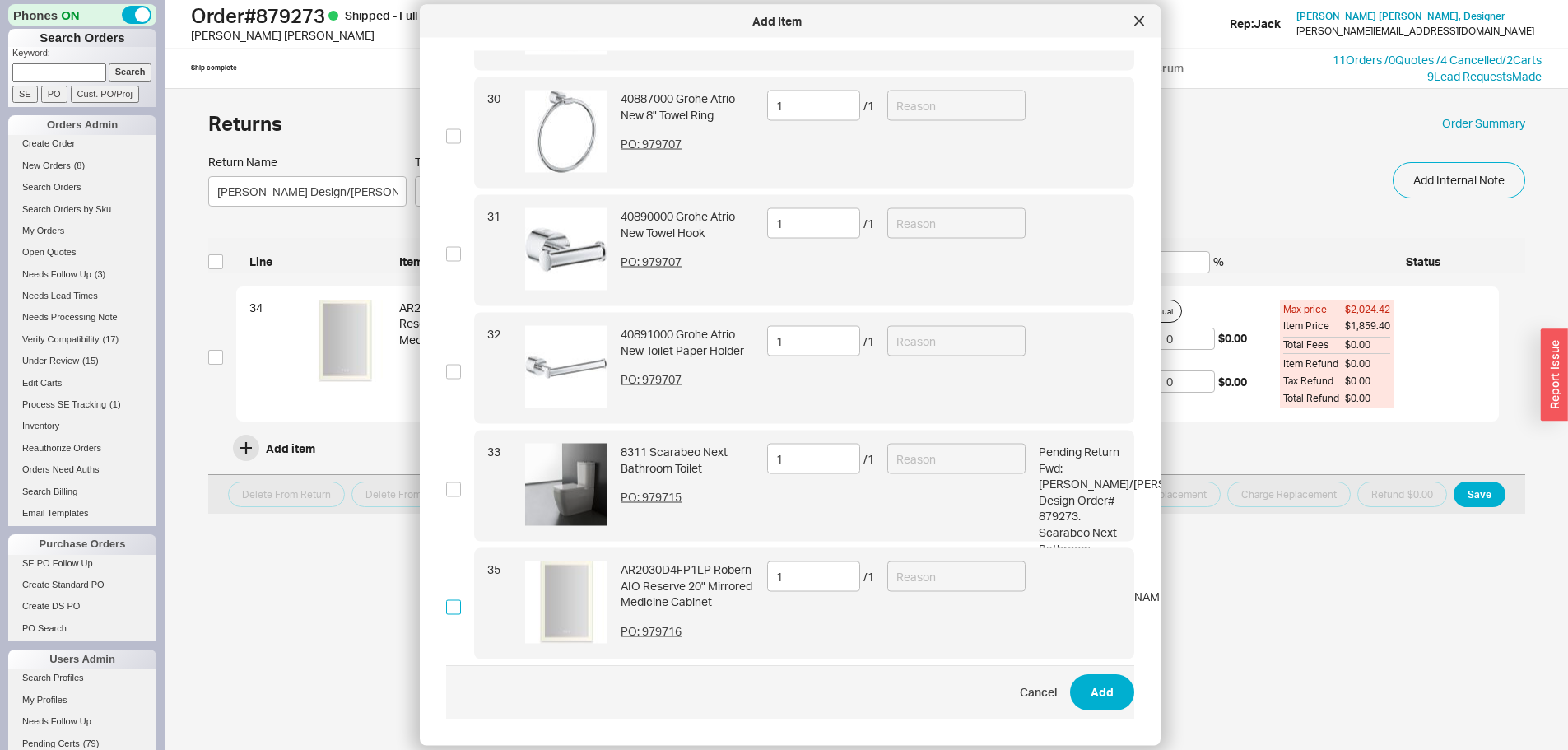
click at [457, 612] on input "checkbox" at bounding box center [453, 607] width 15 height 15
checkbox input "true"
click at [969, 587] on input at bounding box center [957, 577] width 139 height 30
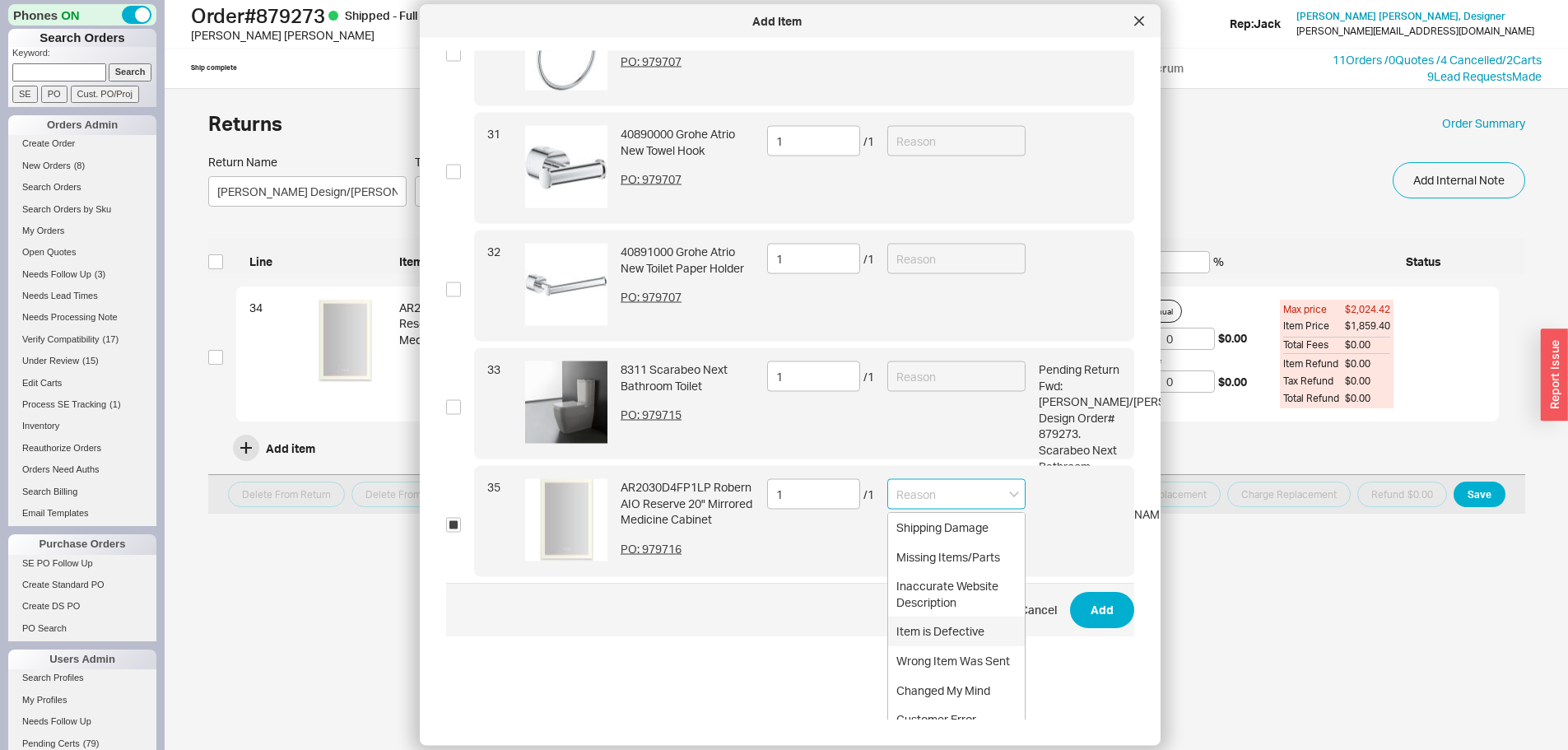
click at [945, 619] on div "Item is Defective" at bounding box center [957, 632] width 137 height 29
type input "Item is Defective"
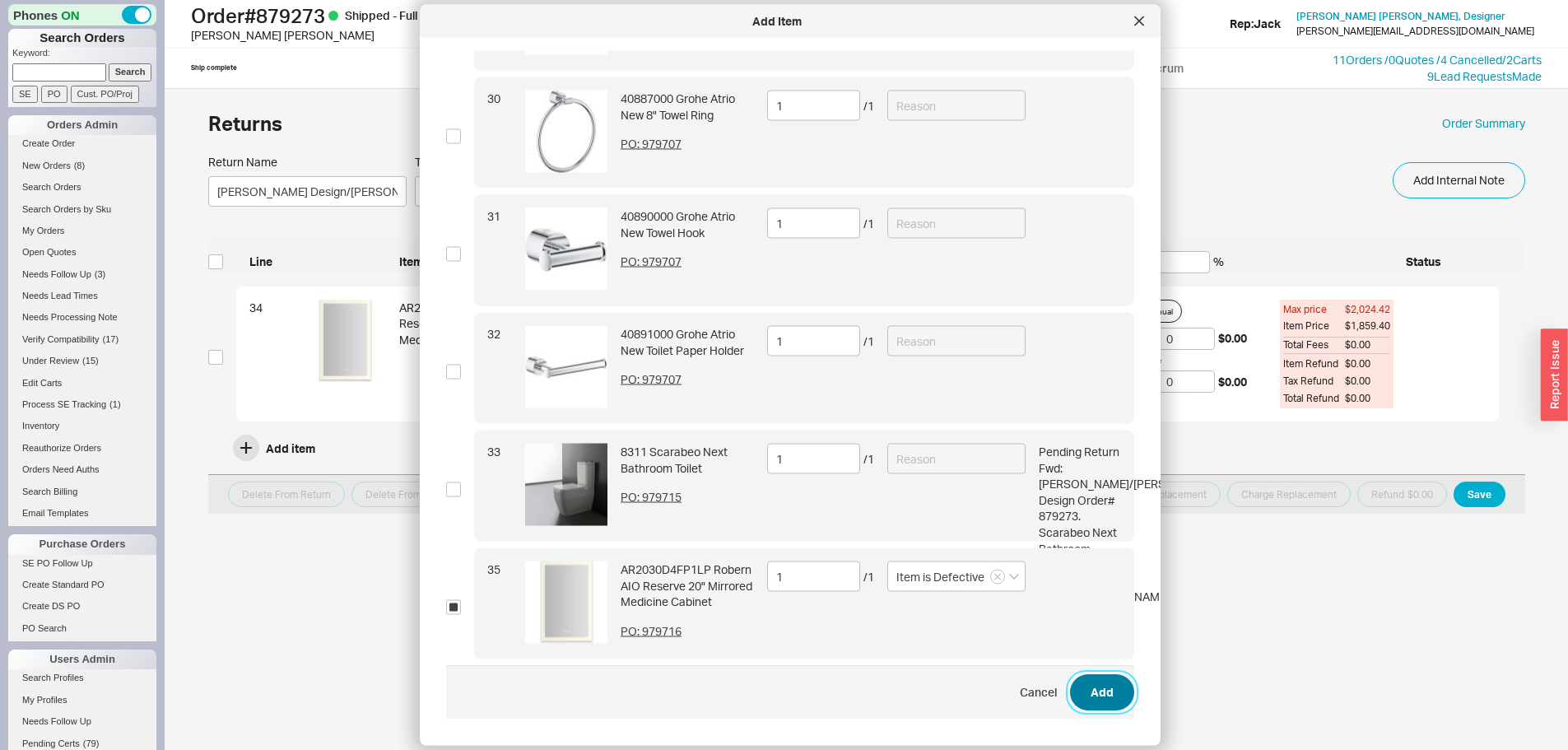
click at [1095, 687] on button "Add" at bounding box center [1102, 693] width 64 height 36
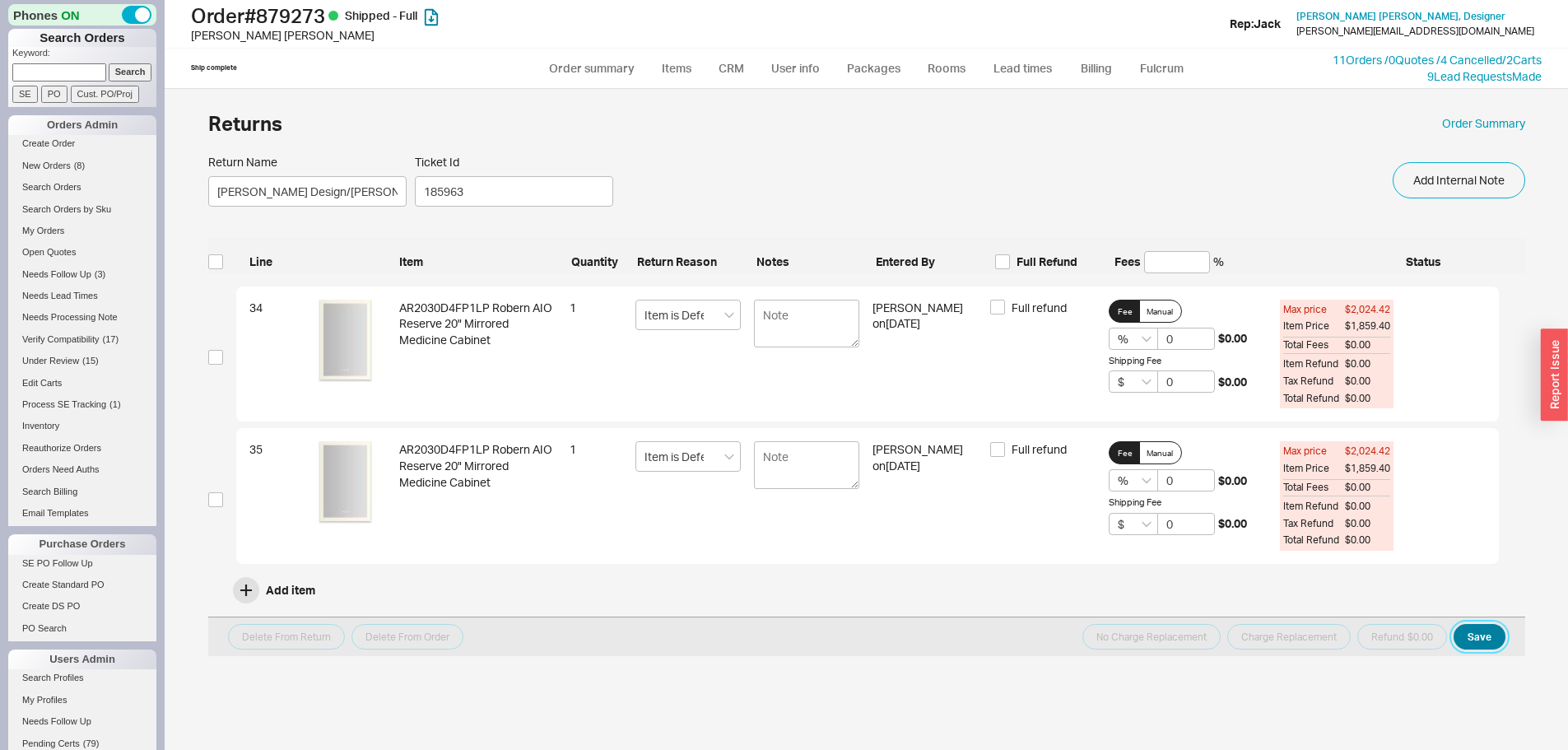
click at [1478, 638] on button "Save" at bounding box center [1480, 637] width 52 height 26
click at [1501, 127] on link "Order Summary" at bounding box center [1483, 123] width 83 height 16
select select "*"
select select "LOW"
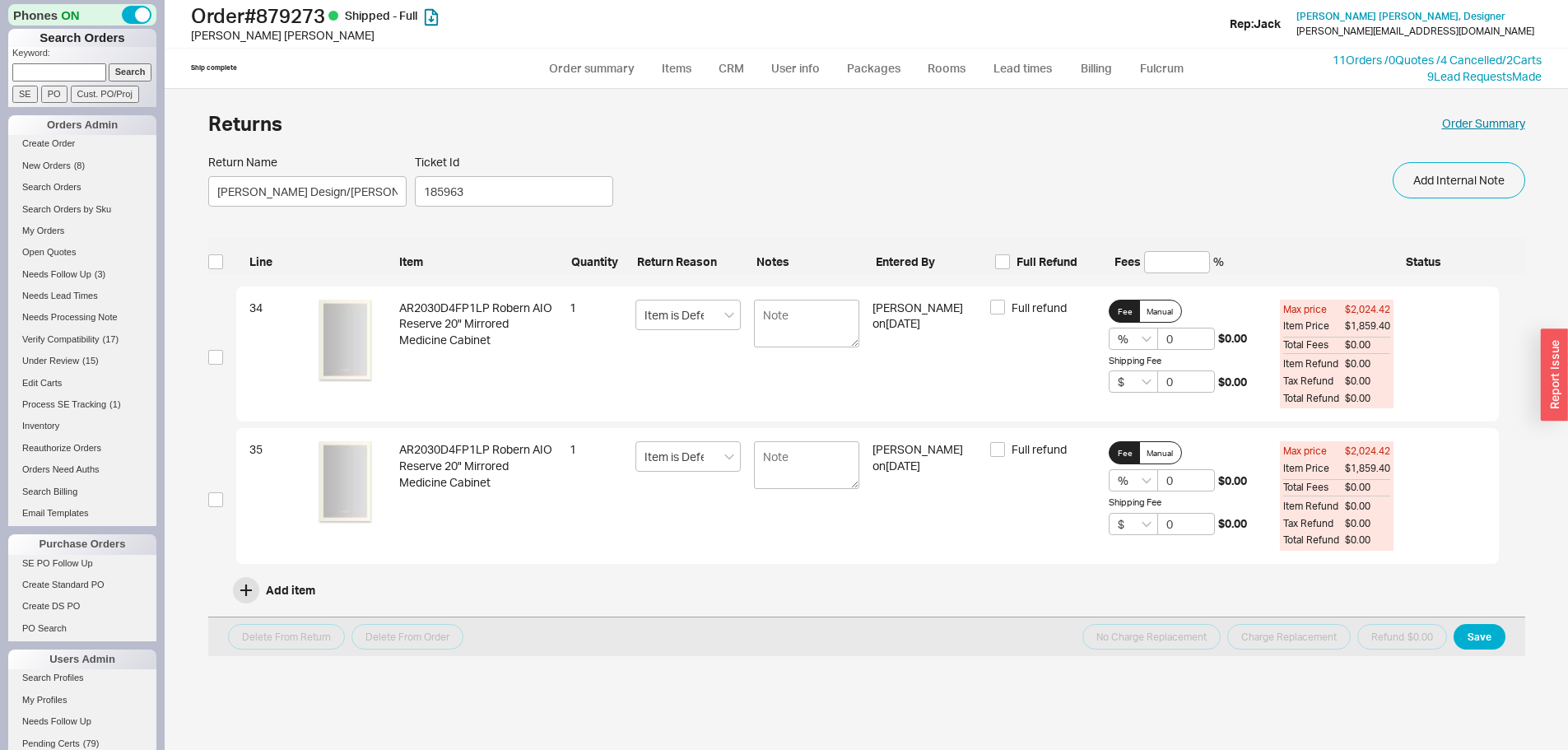
select select "3"
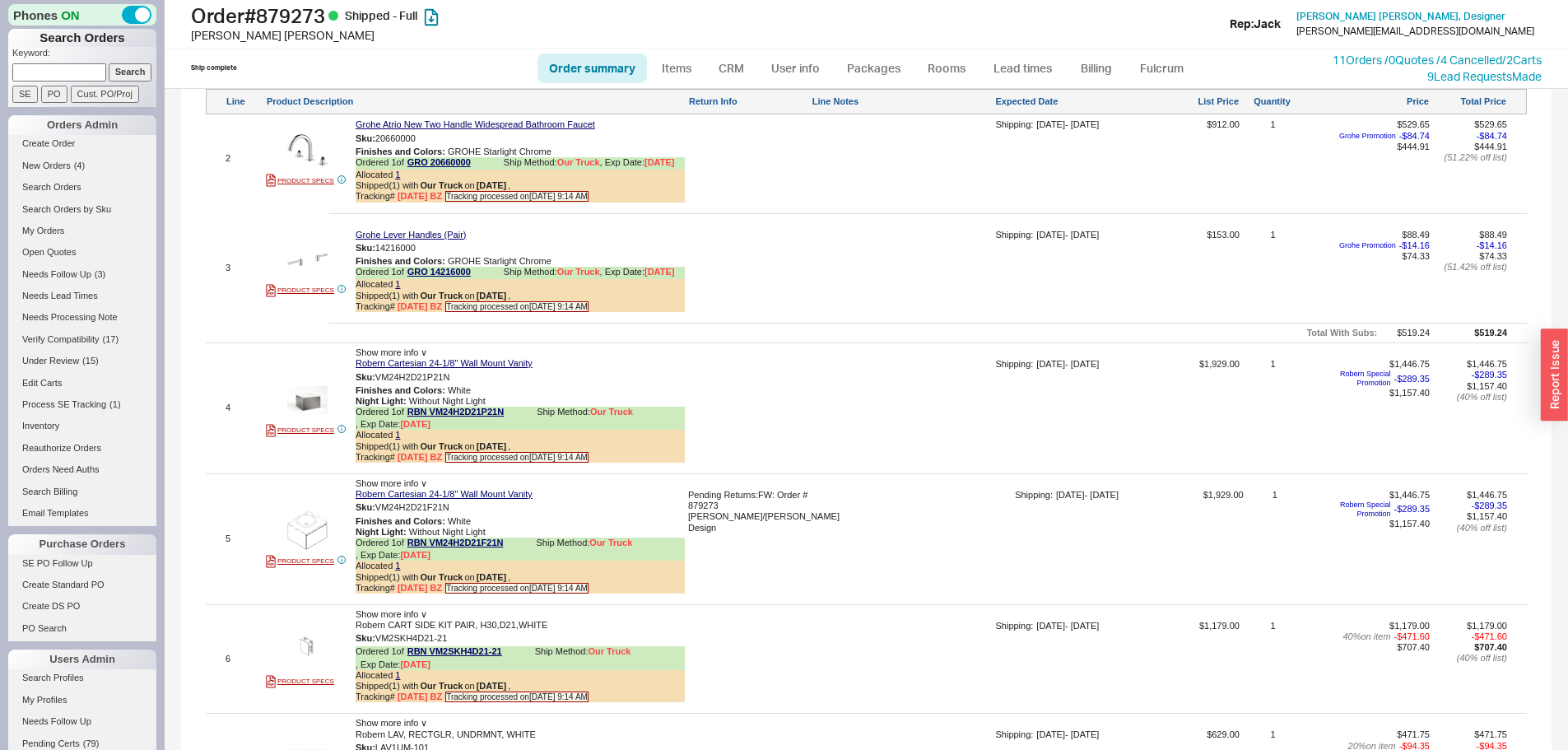
scroll to position [2058, 0]
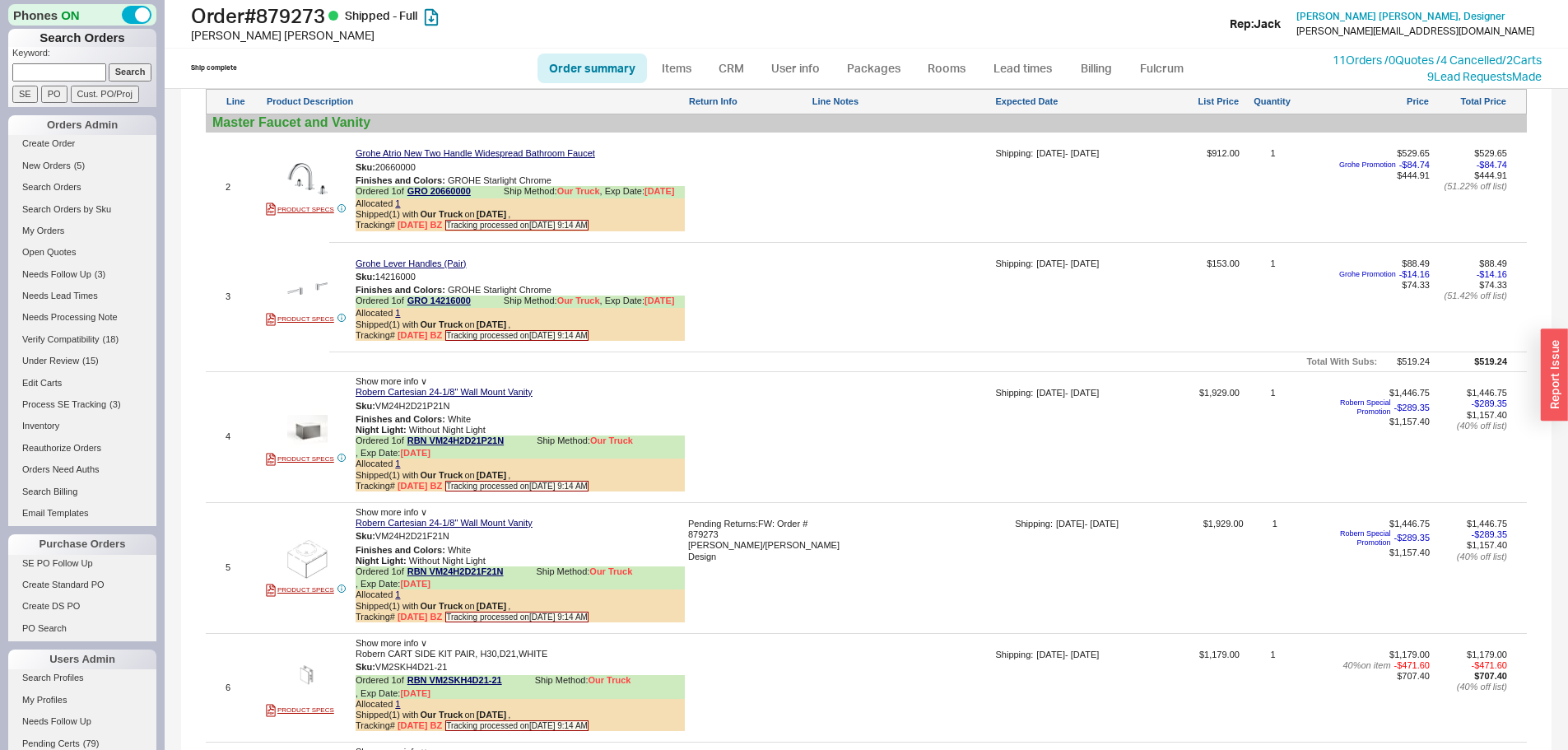
click at [70, 70] on input at bounding box center [59, 71] width 94 height 17
type input "6463872284"
click at [109, 63] on input "Search" at bounding box center [130, 71] width 44 height 17
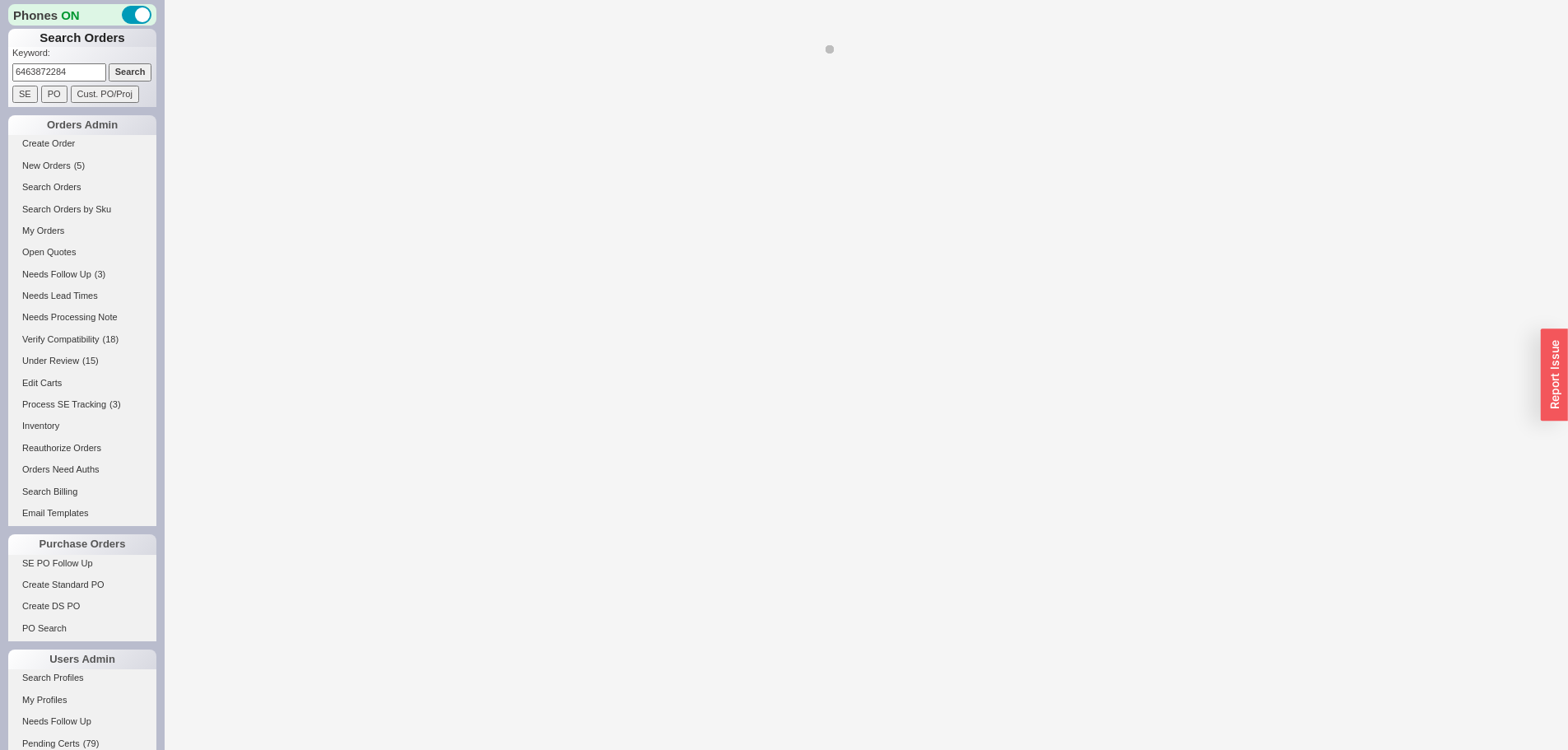
select select "*"
select select "LOW"
select select "3"
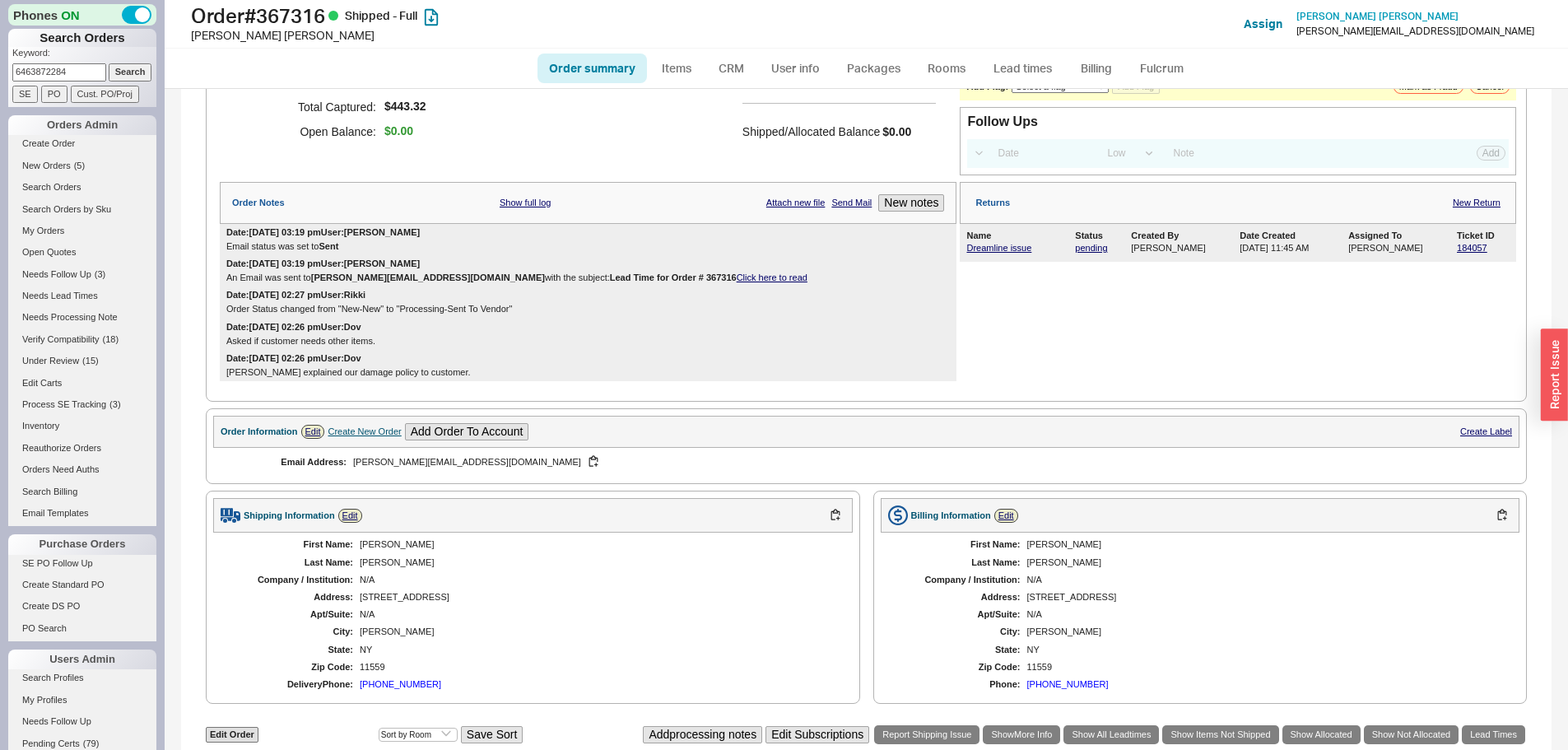
scroll to position [164, 0]
click at [1458, 247] on link "184057" at bounding box center [1471, 248] width 30 height 10
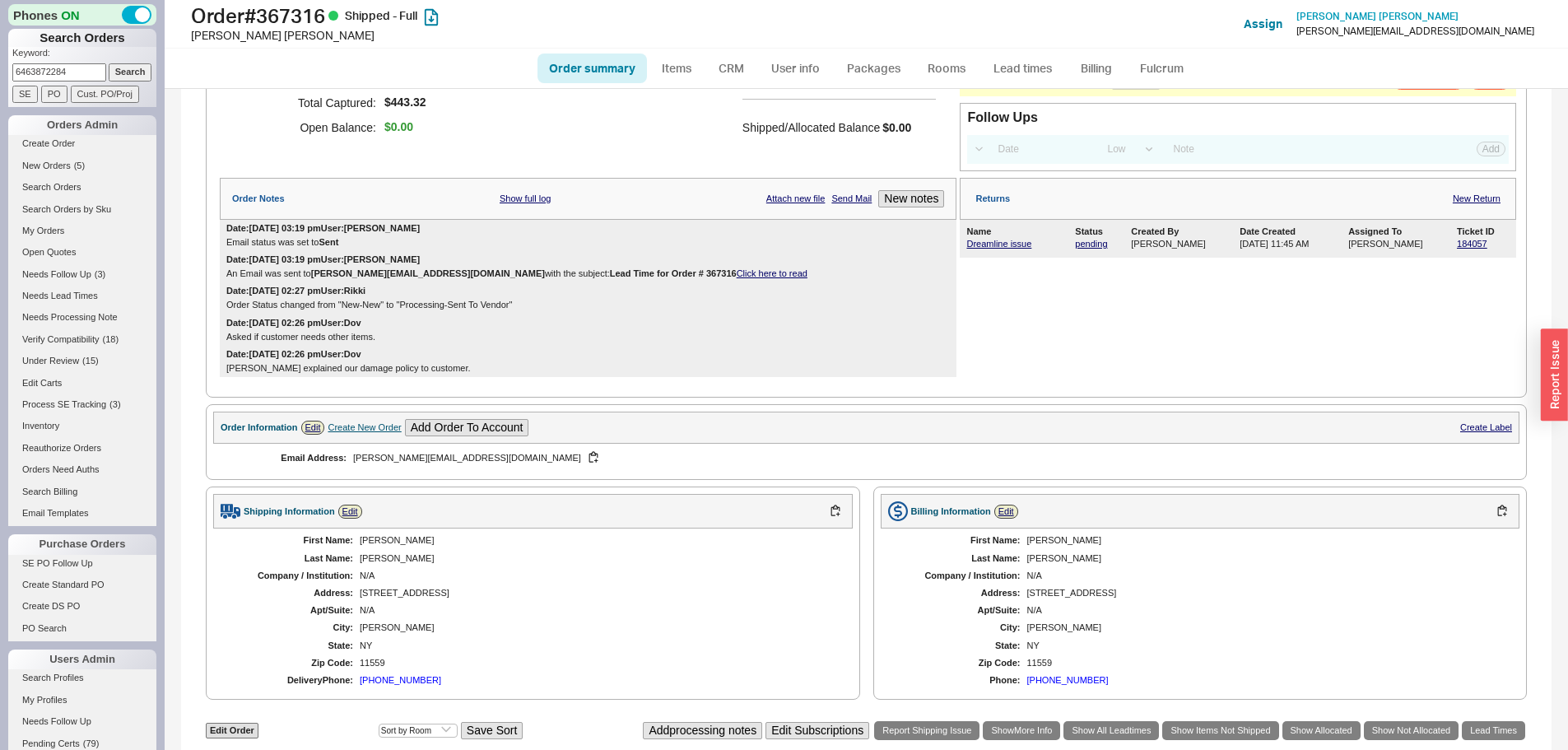
scroll to position [577, 0]
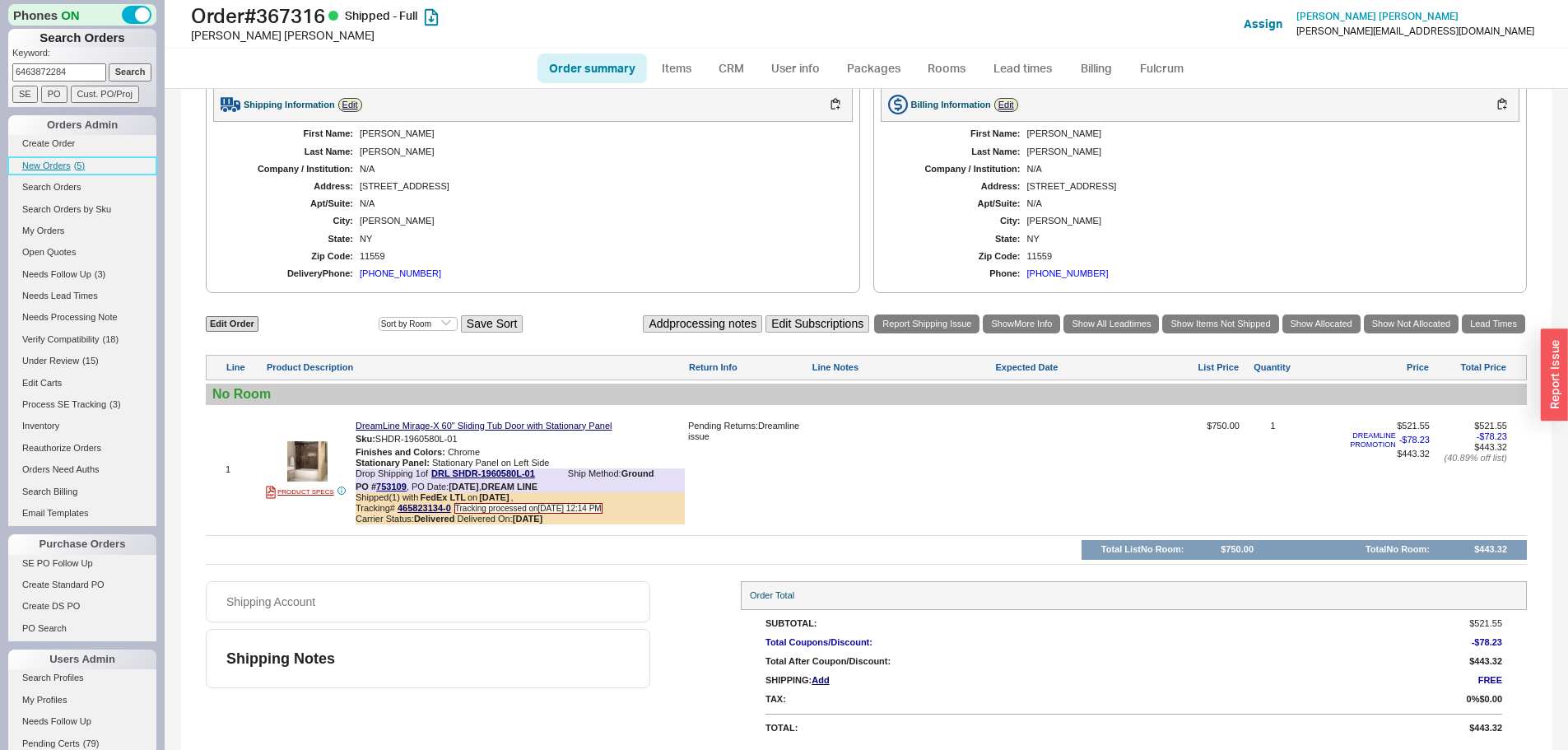
click at [80, 165] on span "( 5 )" at bounding box center [79, 165] width 11 height 10
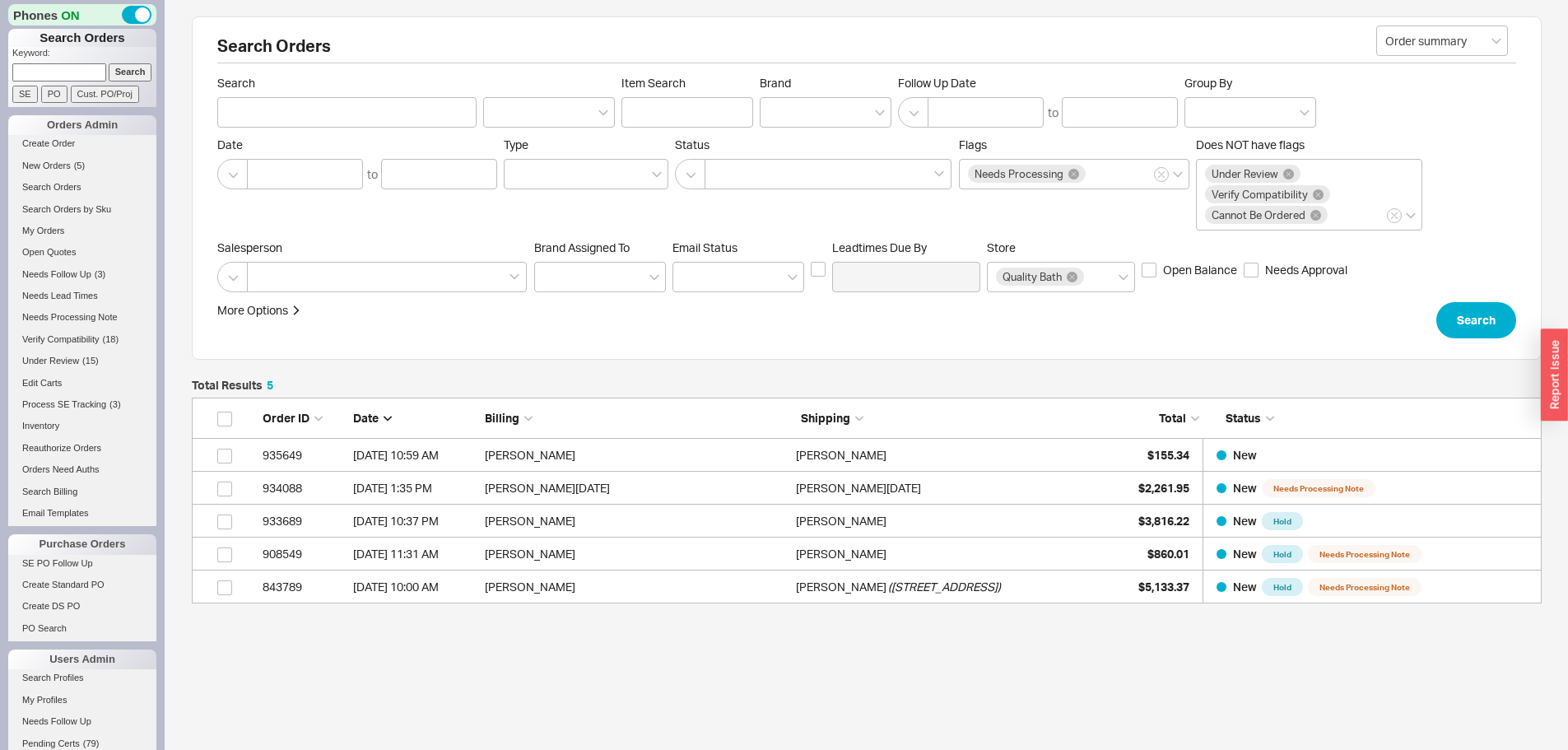
scroll to position [193, 1338]
click at [66, 156] on div "Create Order New Orders ( 5 ) Search Orders Search Orders by Sku My Orders Open…" at bounding box center [82, 330] width 148 height 391
click at [65, 163] on span "New Orders" at bounding box center [46, 165] width 48 height 10
click at [80, 165] on span "( 6 )" at bounding box center [79, 165] width 11 height 10
click at [65, 165] on span "New Orders" at bounding box center [46, 165] width 48 height 10
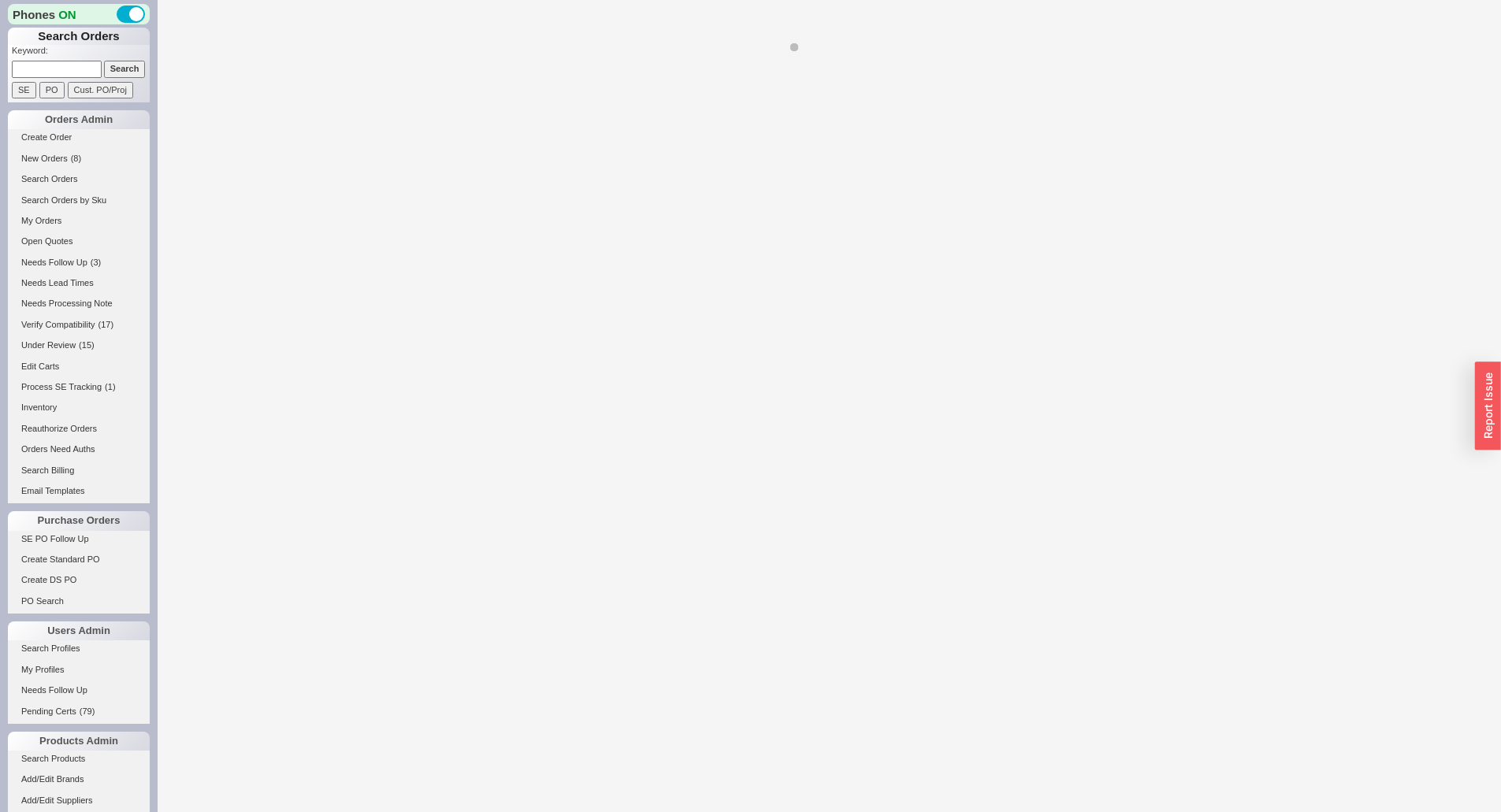
select select "*"
select select "LOW"
select select "3"
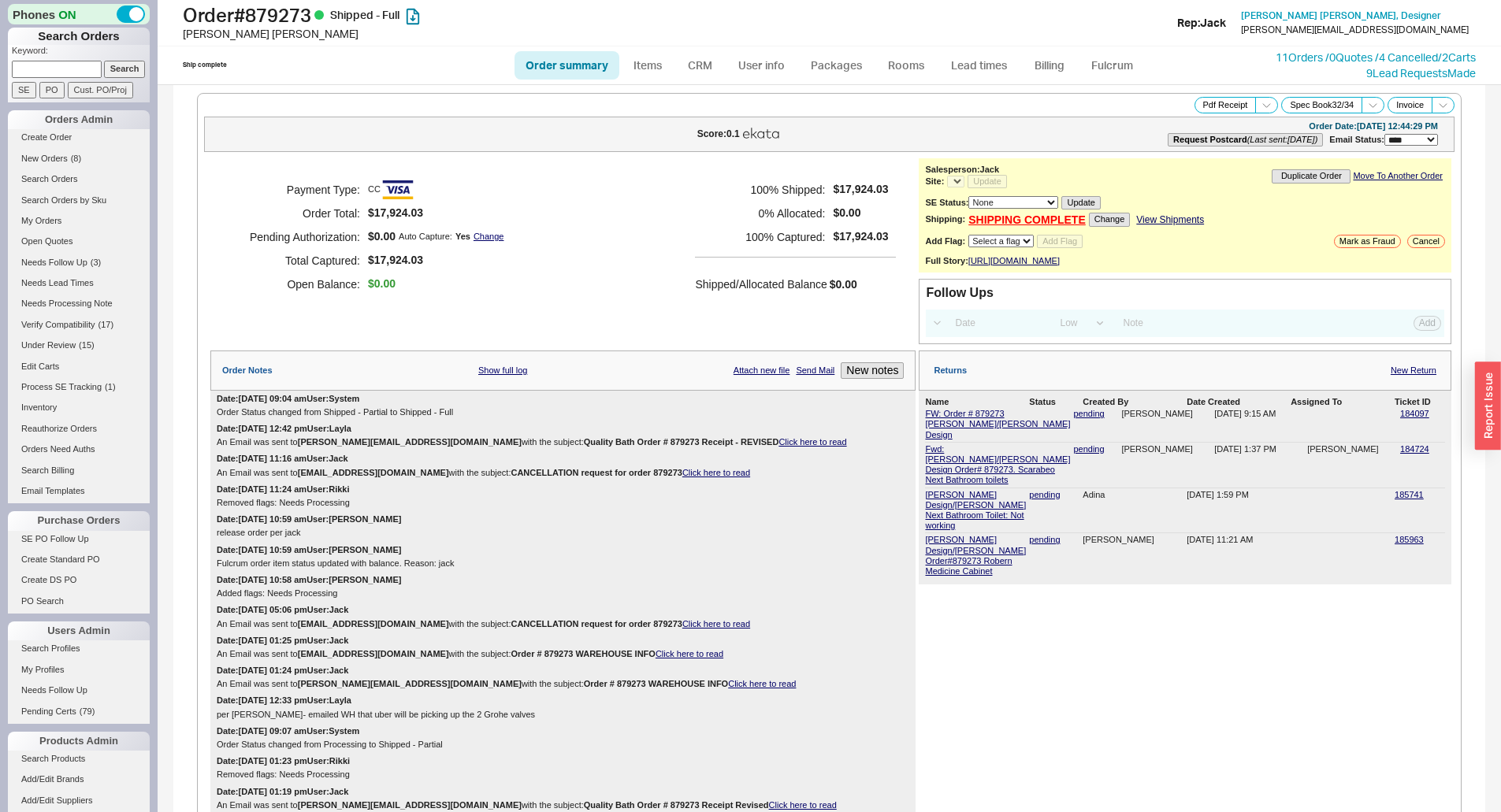
select select "*"
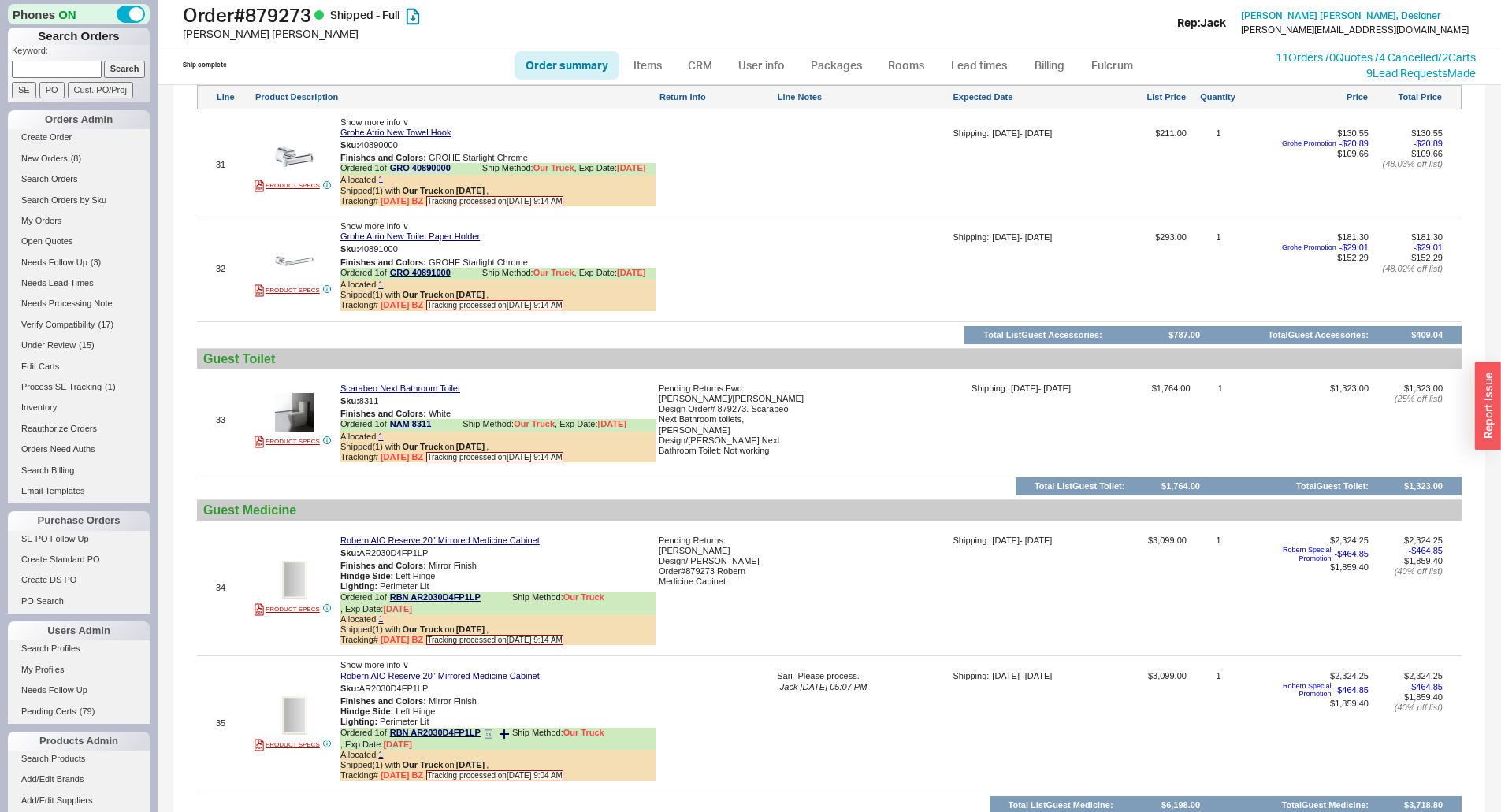
scroll to position [5638, 0]
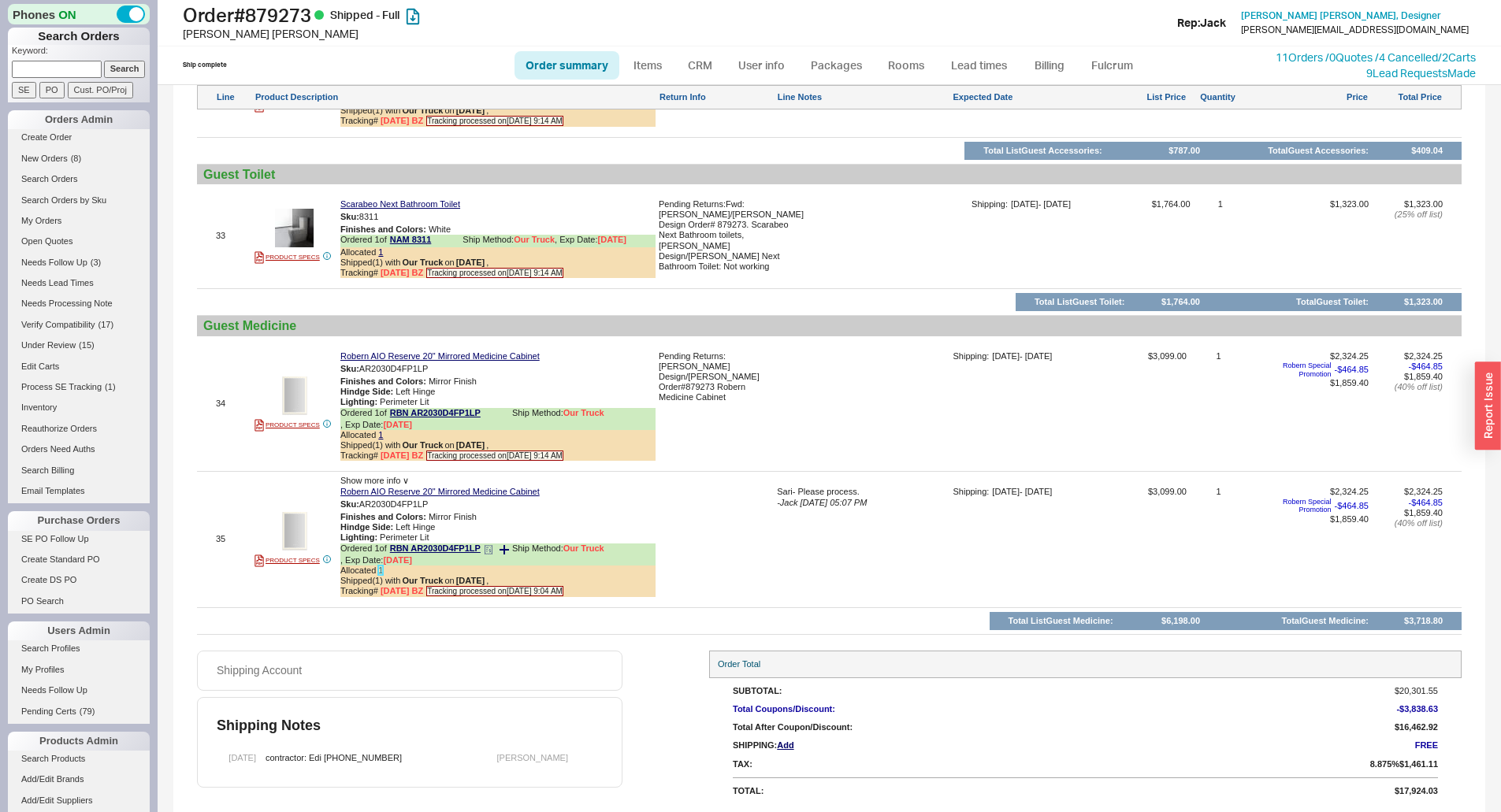
click at [381, 566] on link "1" at bounding box center [380, 570] width 4 height 10
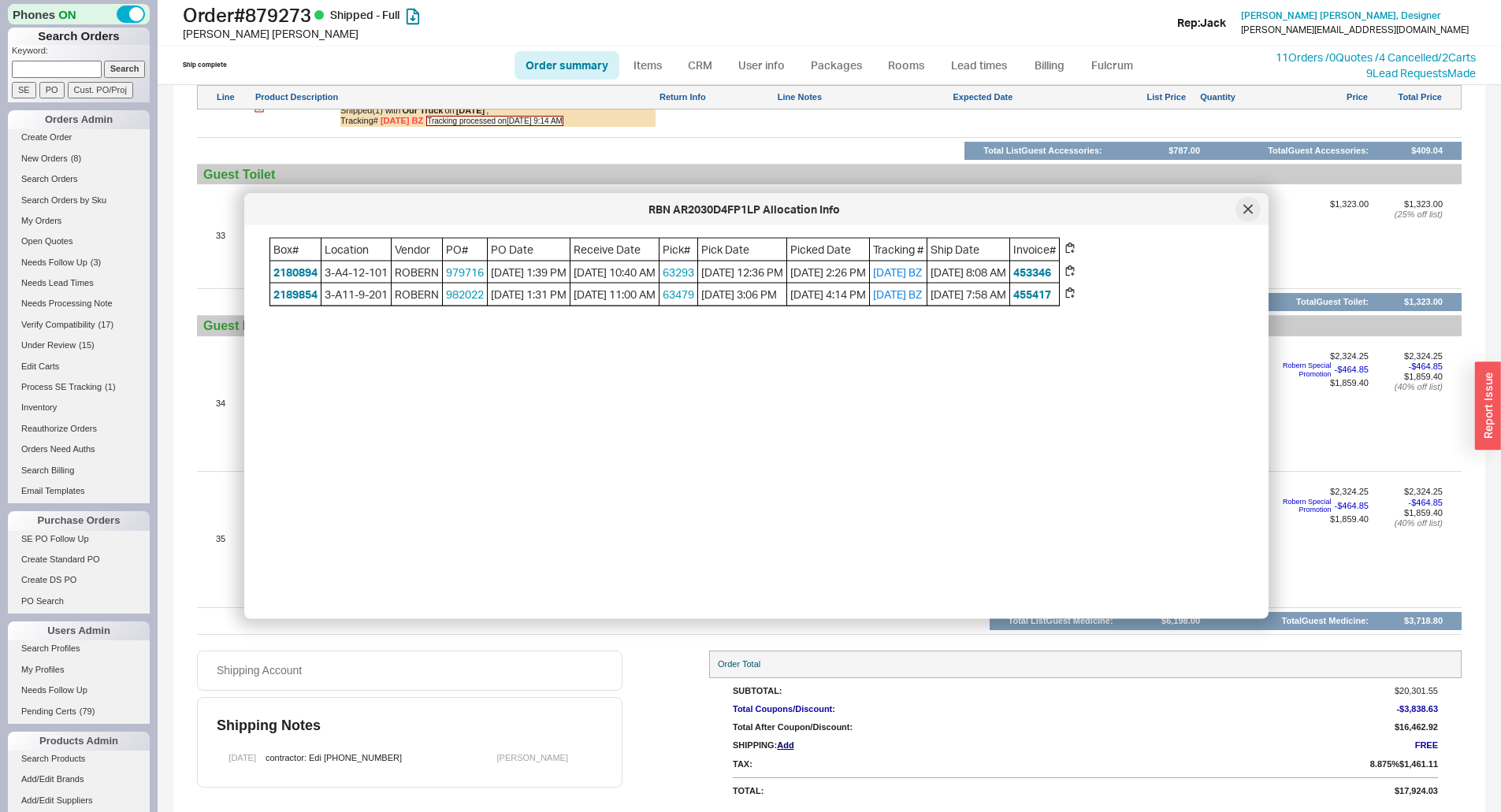
click at [1251, 207] on icon at bounding box center [1248, 210] width 10 height 10
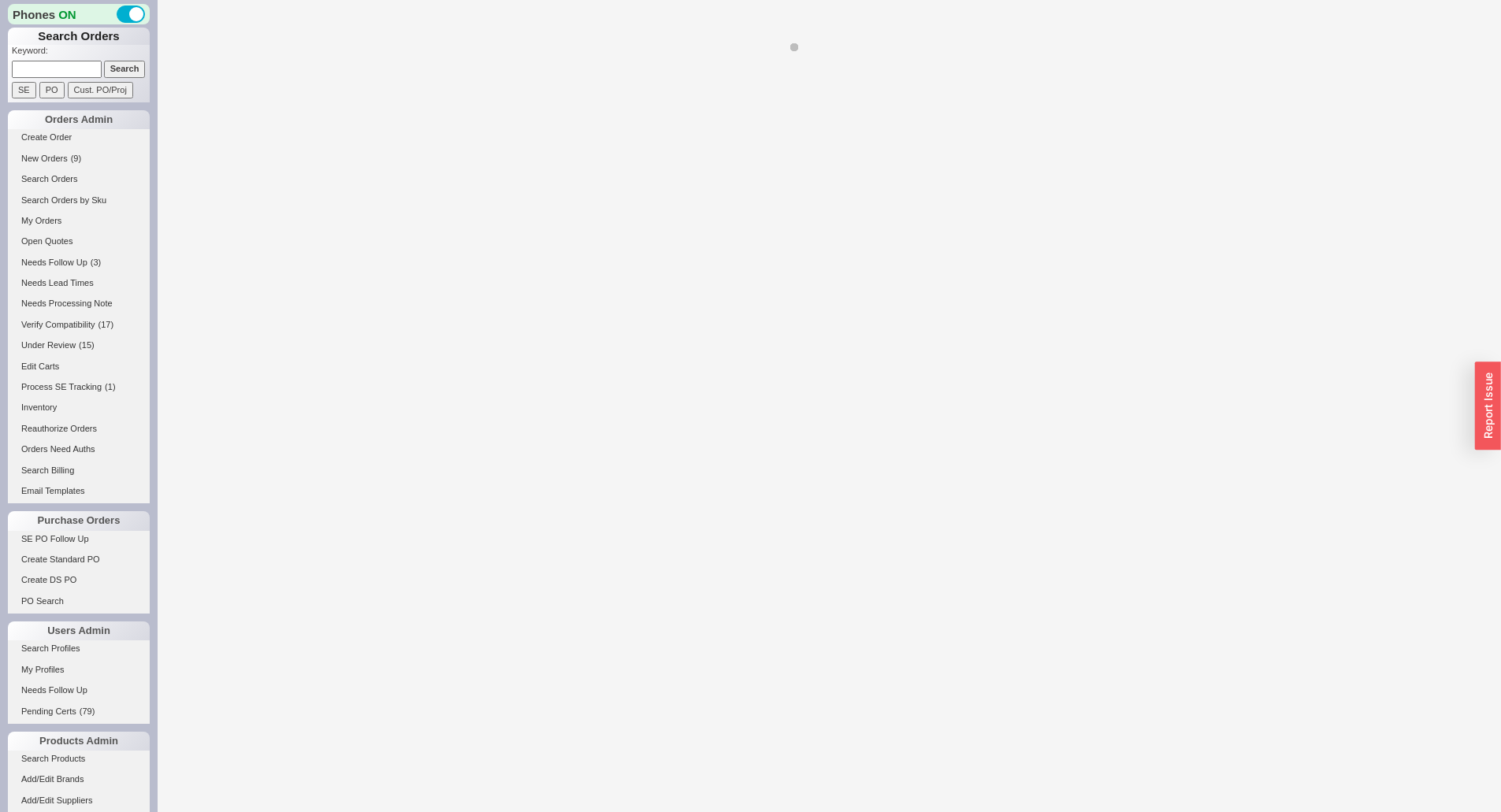
select select "**"
select select "LOW"
select select "3"
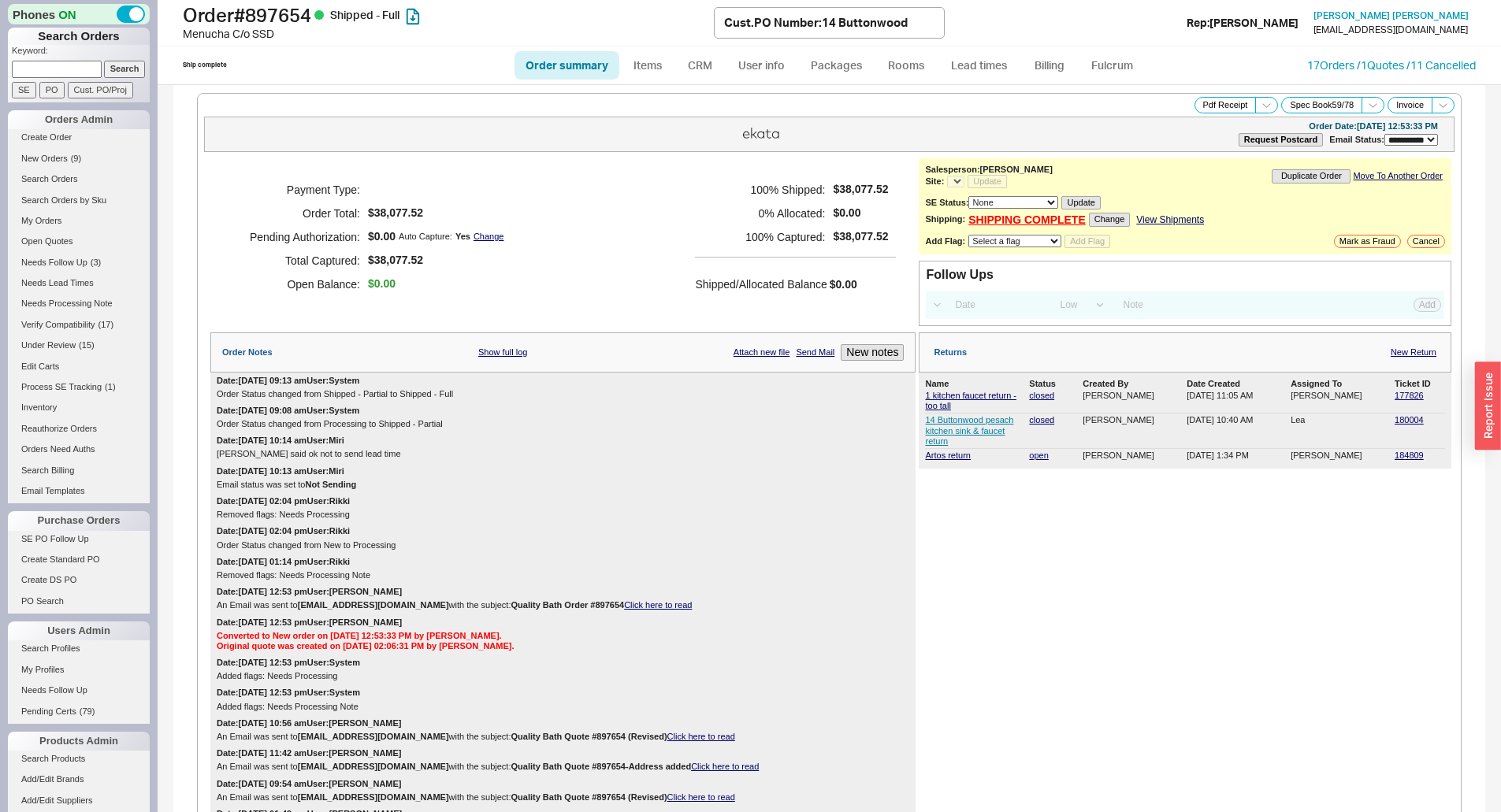
select select "*"
click at [941, 453] on link "Artos return" at bounding box center [947, 455] width 45 height 10
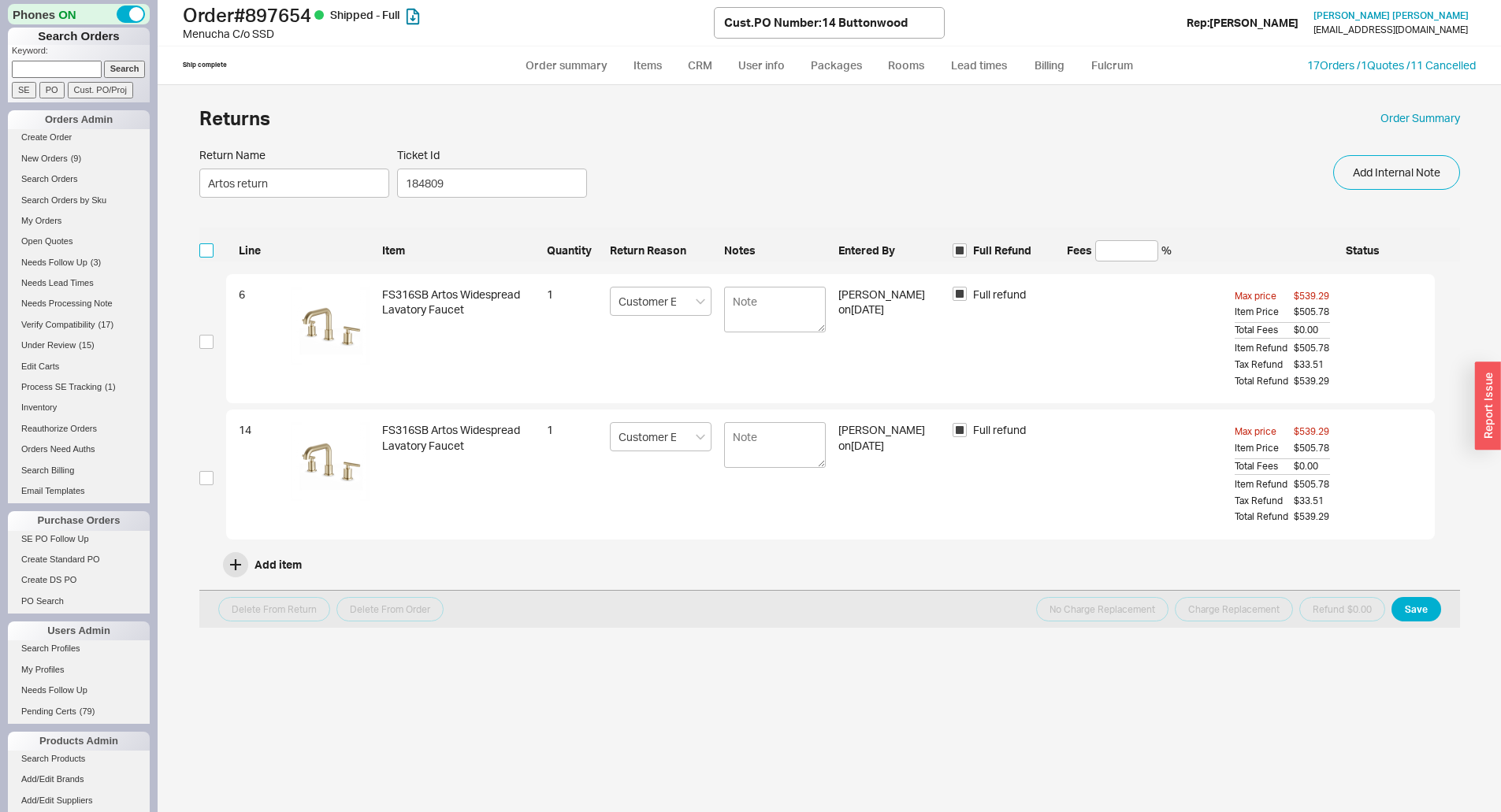
click at [206, 248] on input "checkbox" at bounding box center [206, 251] width 14 height 14
checkbox input "true"
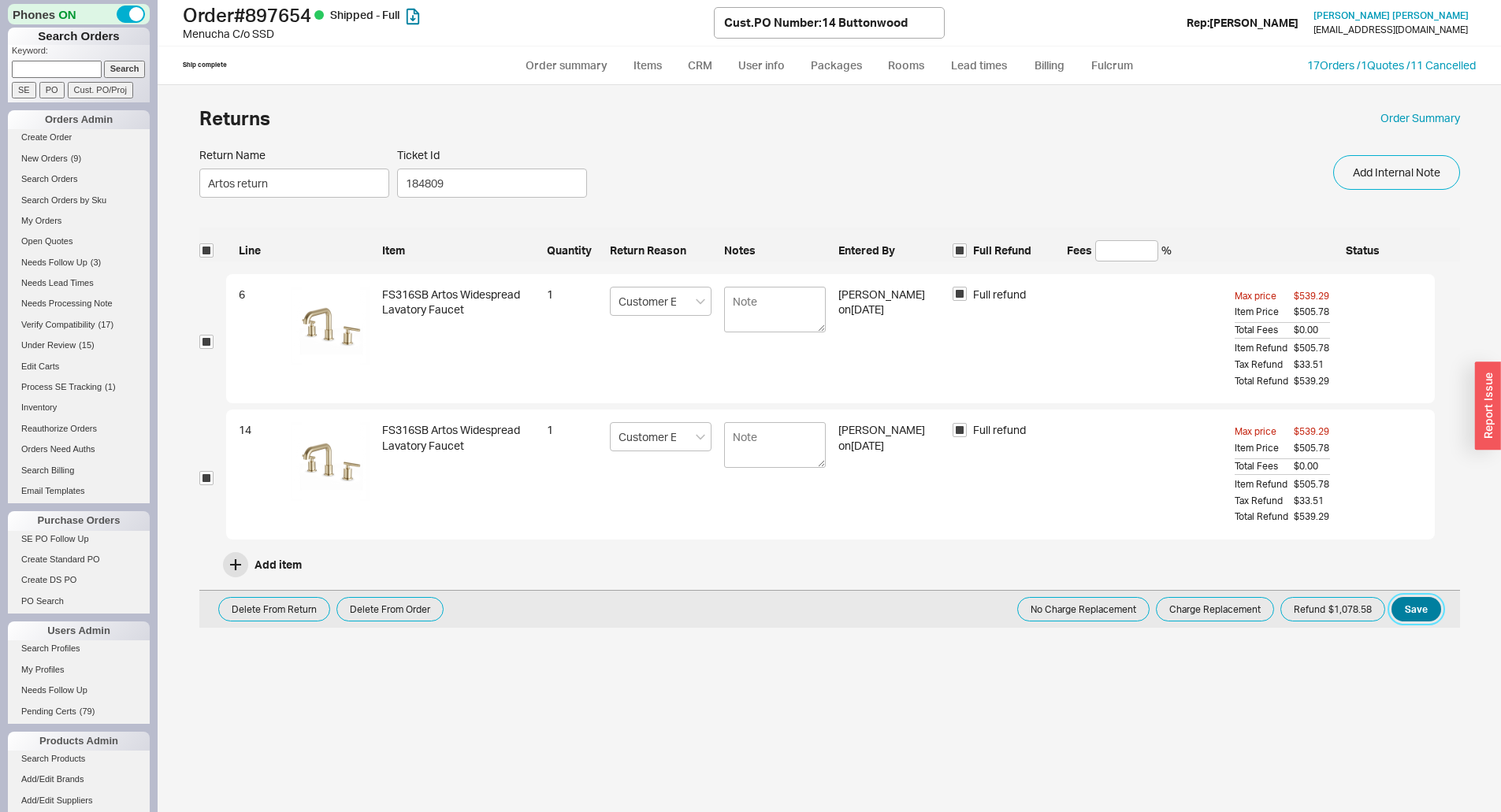
click at [1412, 609] on button "Save" at bounding box center [1416, 609] width 50 height 24
click at [1370, 610] on button "Refund $1,078.58" at bounding box center [1333, 609] width 105 height 24
click at [1309, 605] on button "Refund $1,078.58" at bounding box center [1333, 609] width 105 height 24
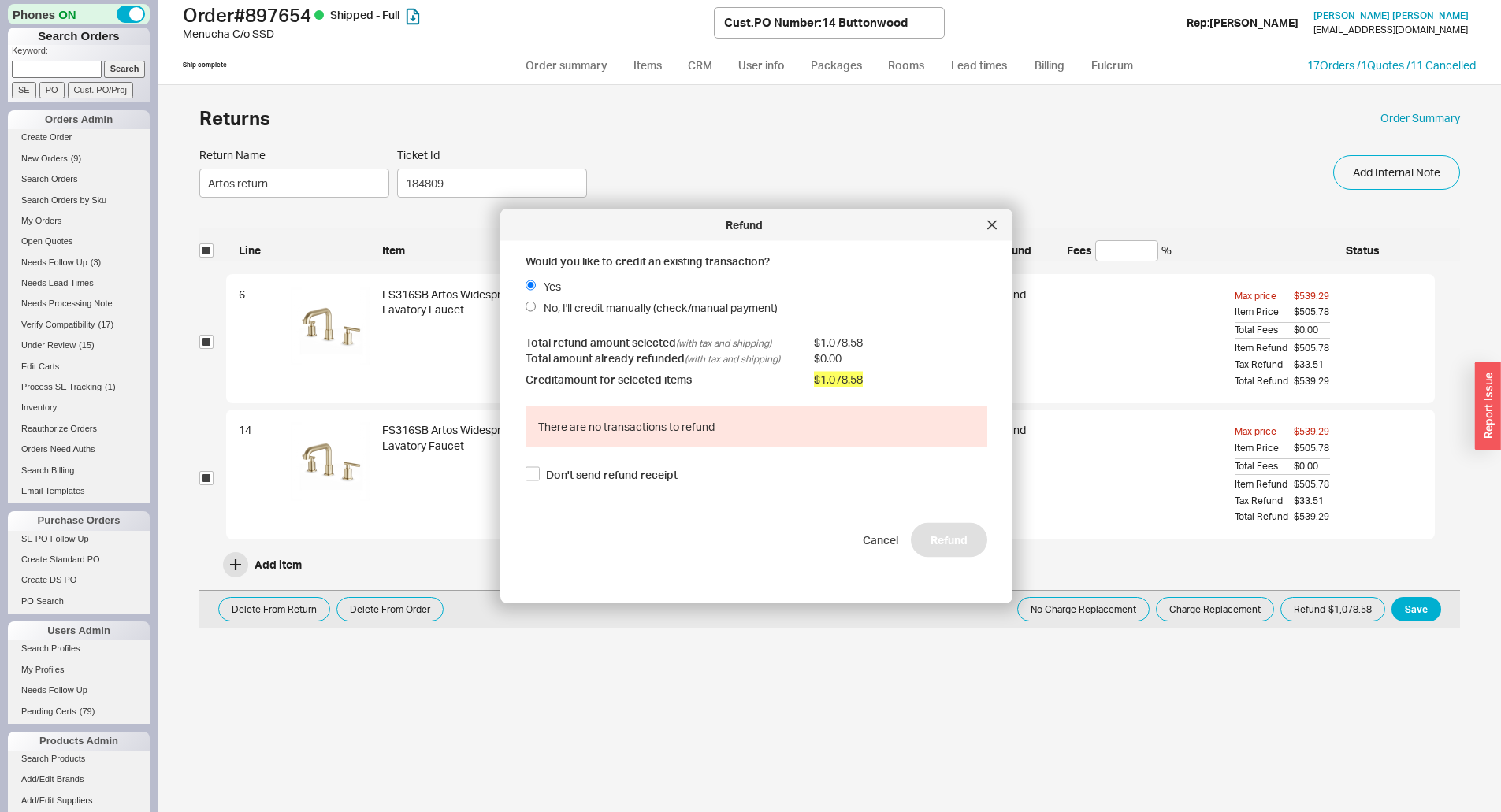
click at [585, 308] on span "No, I'll credit manually (check/manual payment)" at bounding box center [661, 308] width 234 height 16
click at [536, 308] on input "No, I'll credit manually (check/manual payment)" at bounding box center [531, 307] width 10 height 10
radio input "true"
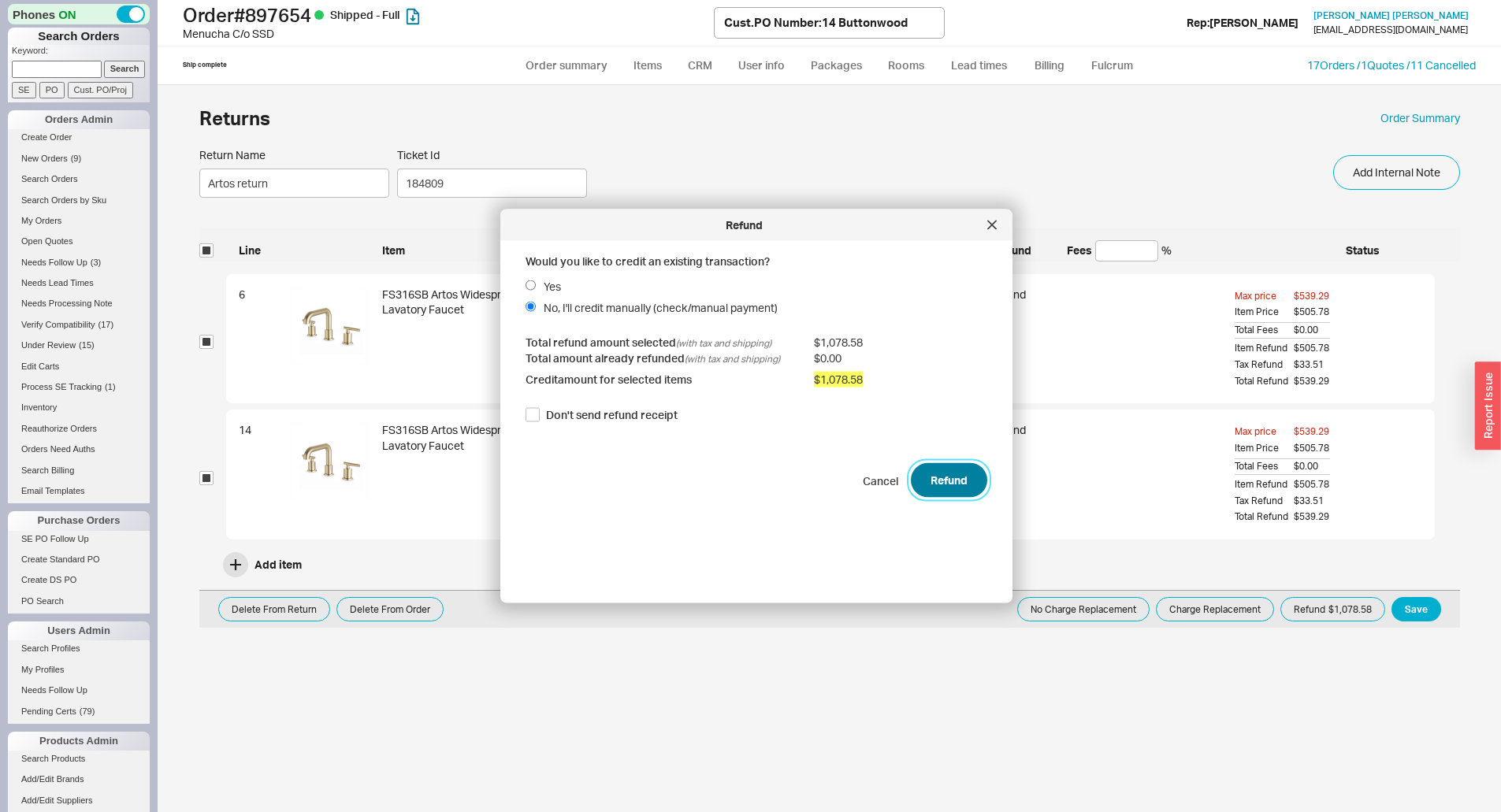
click at [933, 479] on button "Refund" at bounding box center [949, 481] width 77 height 35
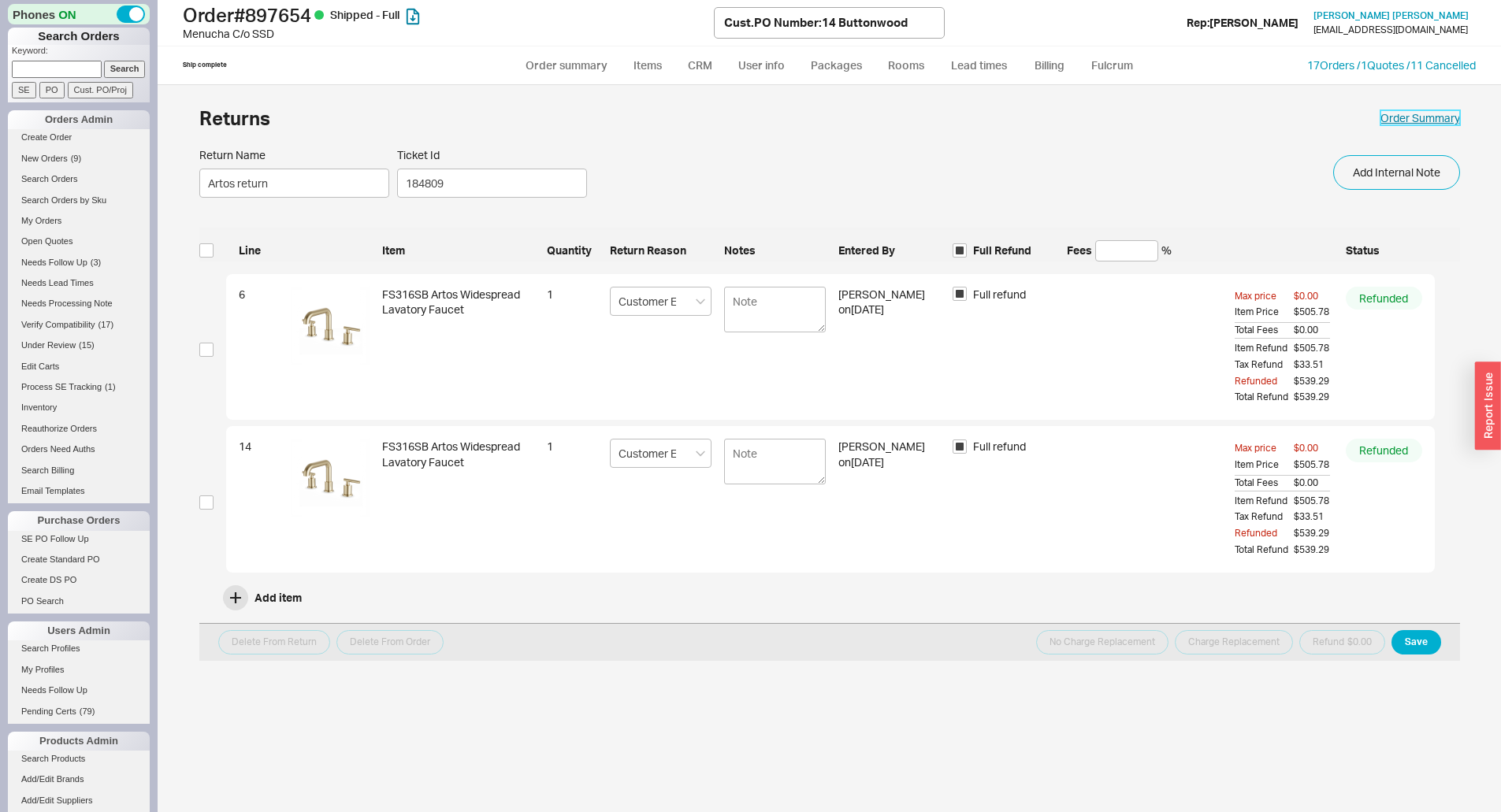
click at [1409, 115] on link "Order Summary" at bounding box center [1420, 118] width 79 height 16
select select "**"
select select "*"
select select "LOW"
select select "3"
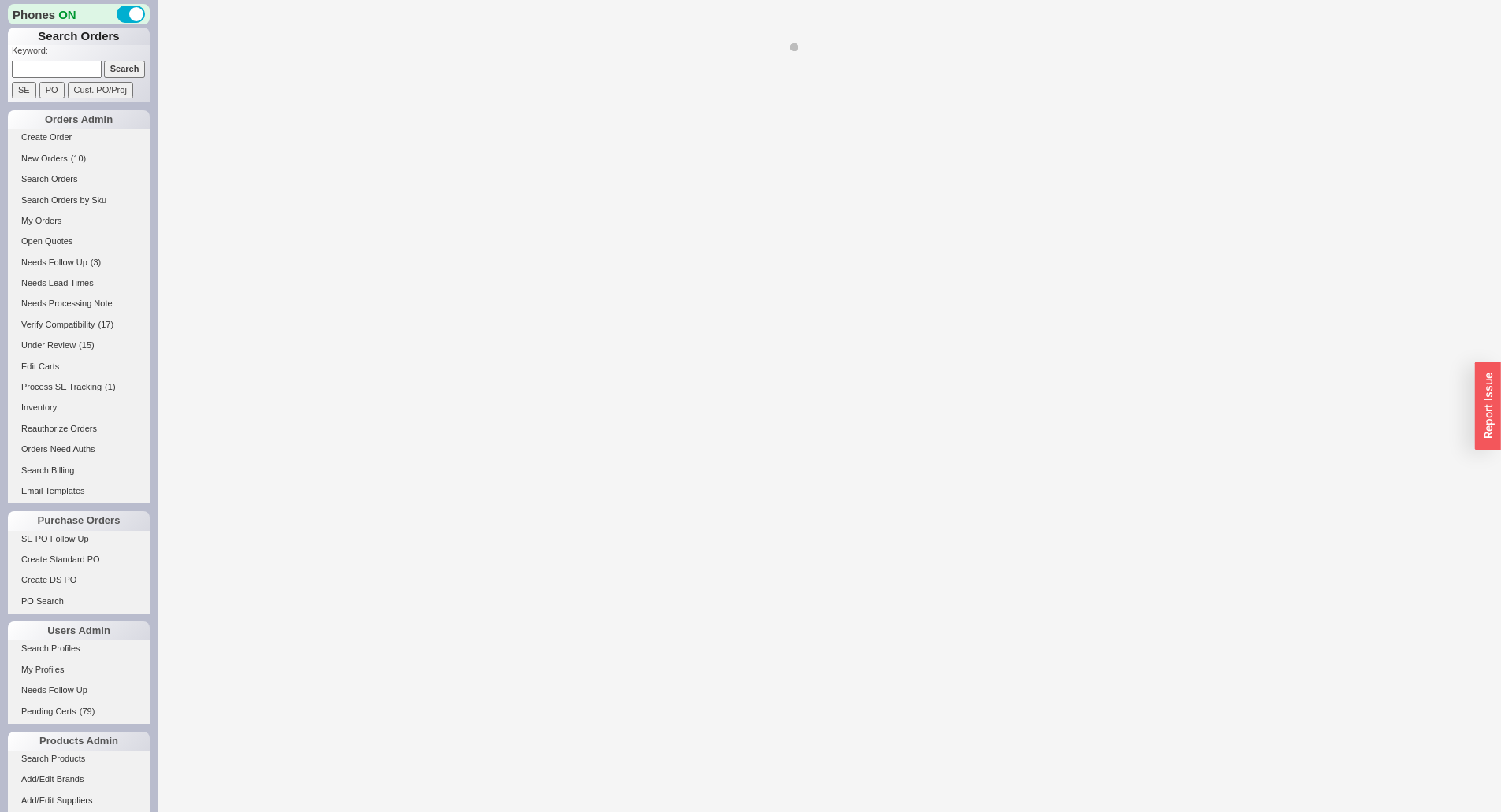
select select "*"
select select "LOW"
select select "3"
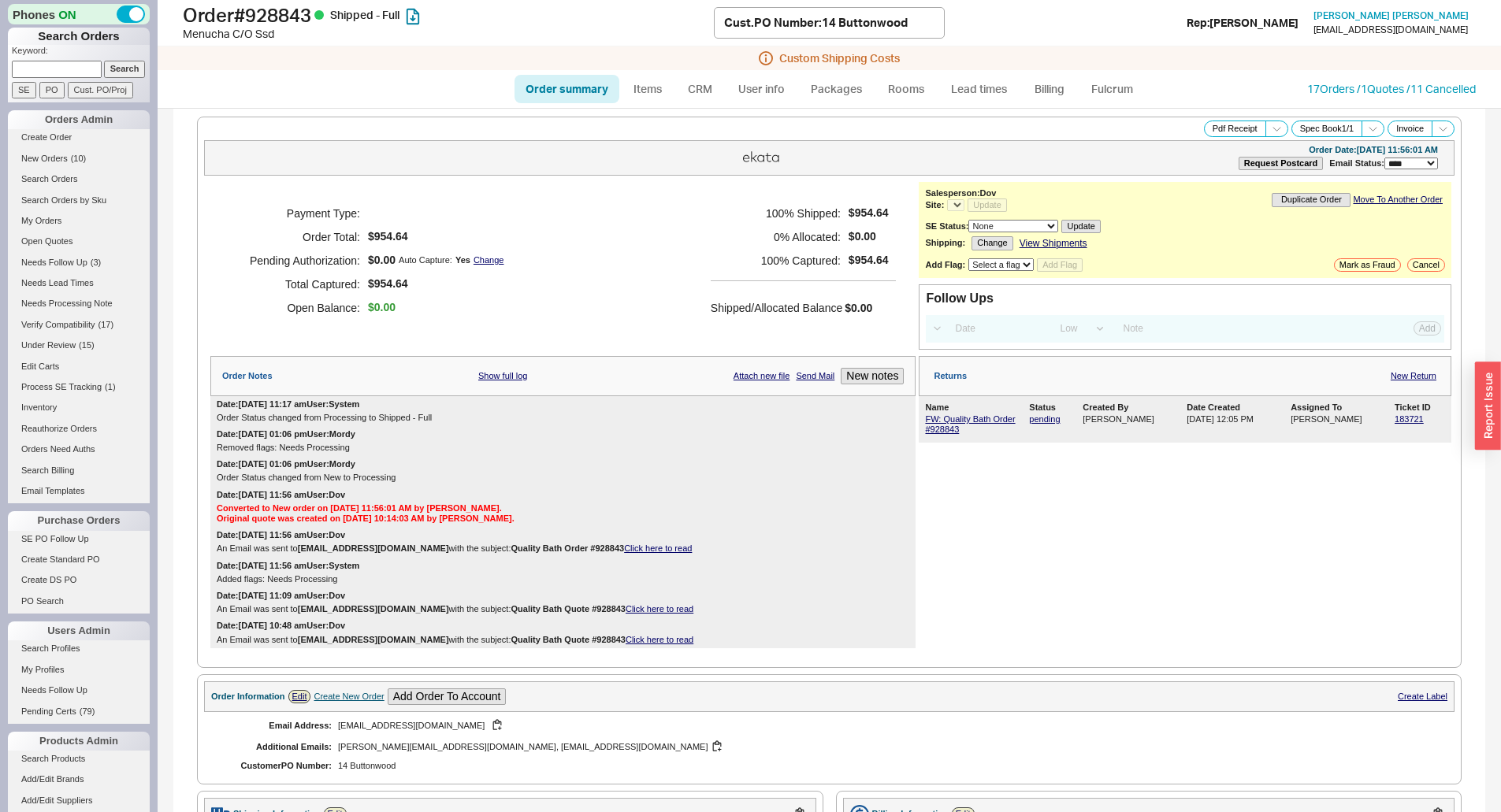
select select "*"
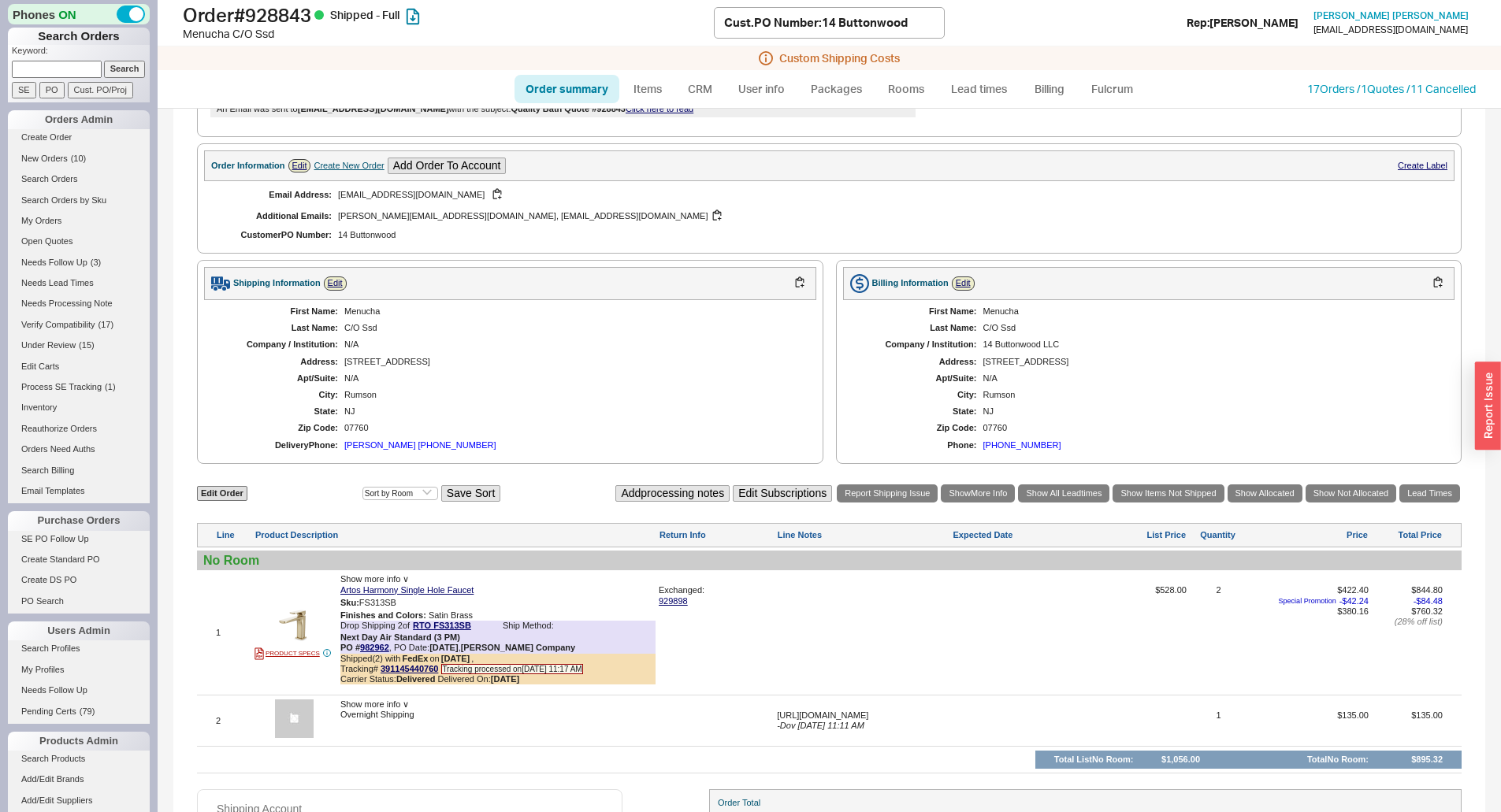
scroll to position [552, 0]
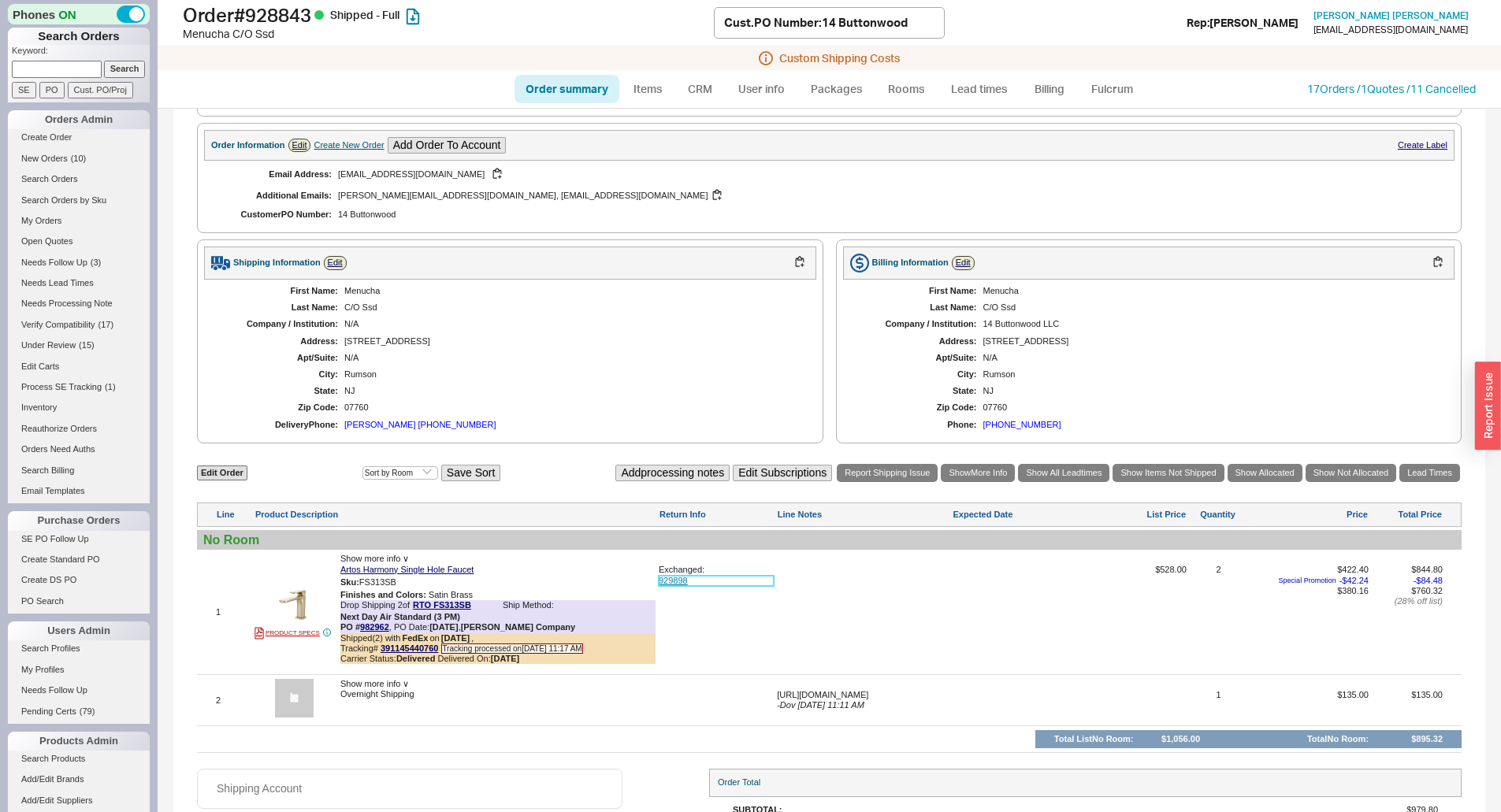
click at [669, 580] on link "929898" at bounding box center [716, 581] width 115 height 10
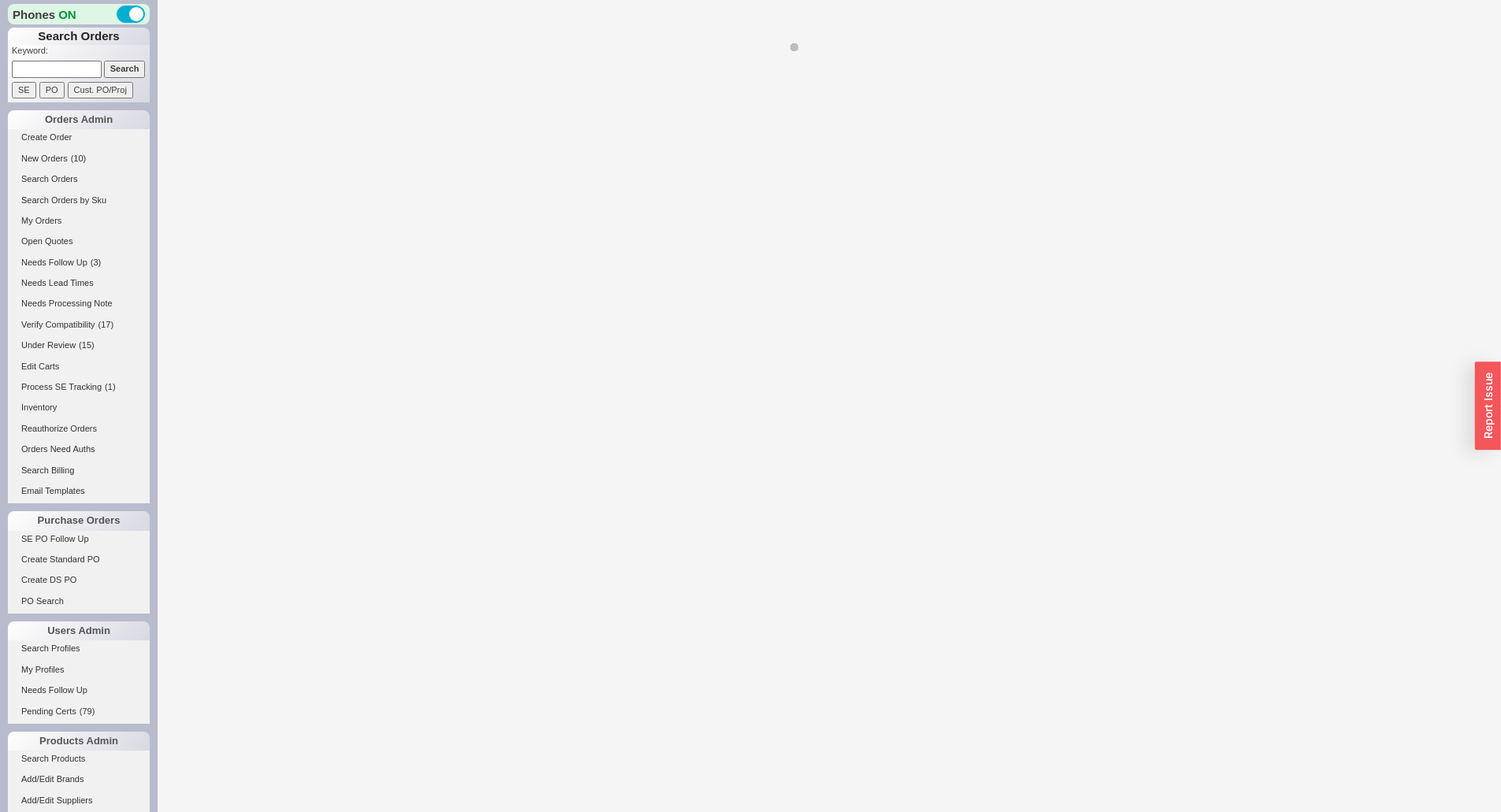
select select "*"
select select "LOW"
select select "3"
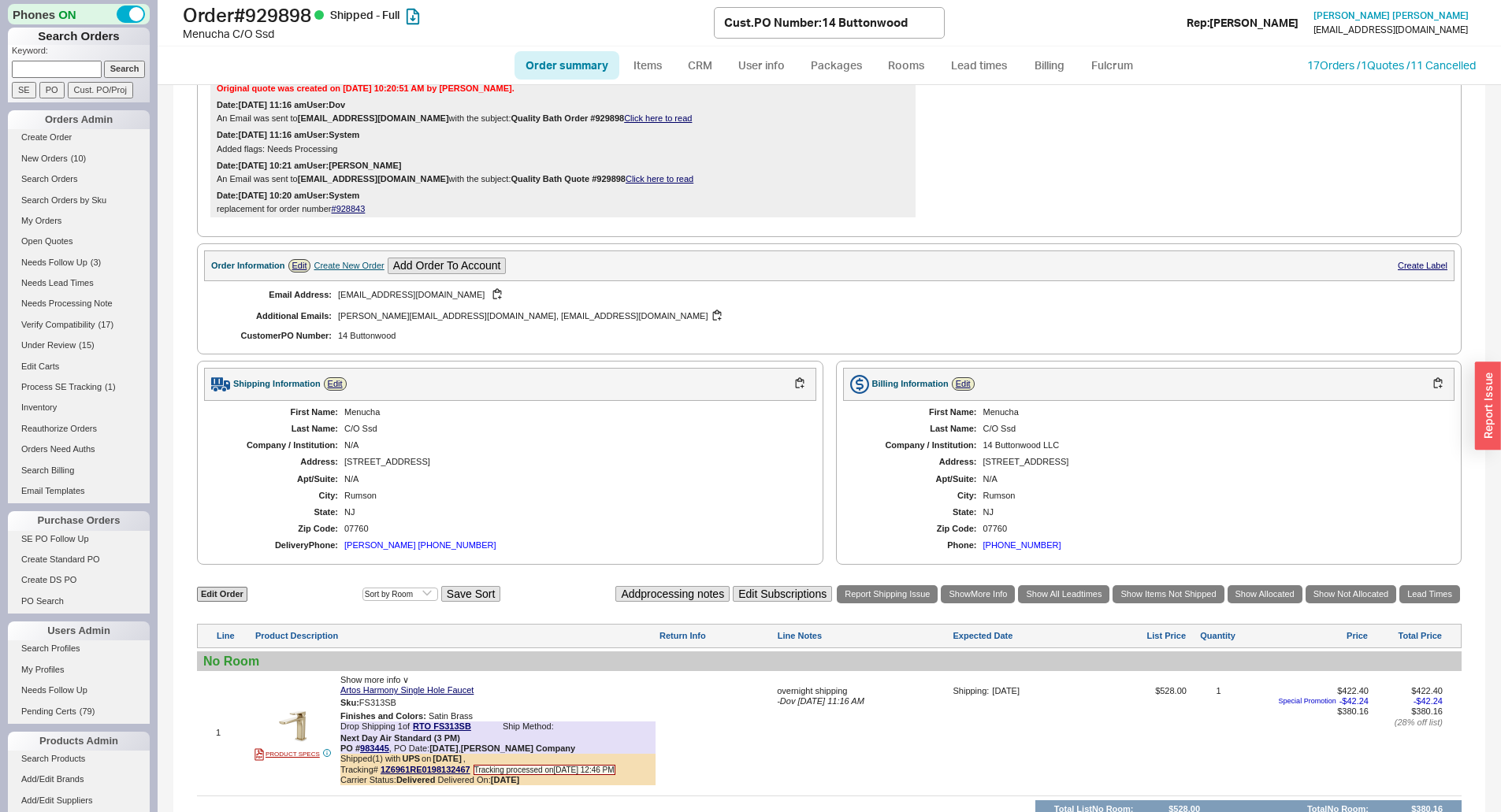
scroll to position [262, 0]
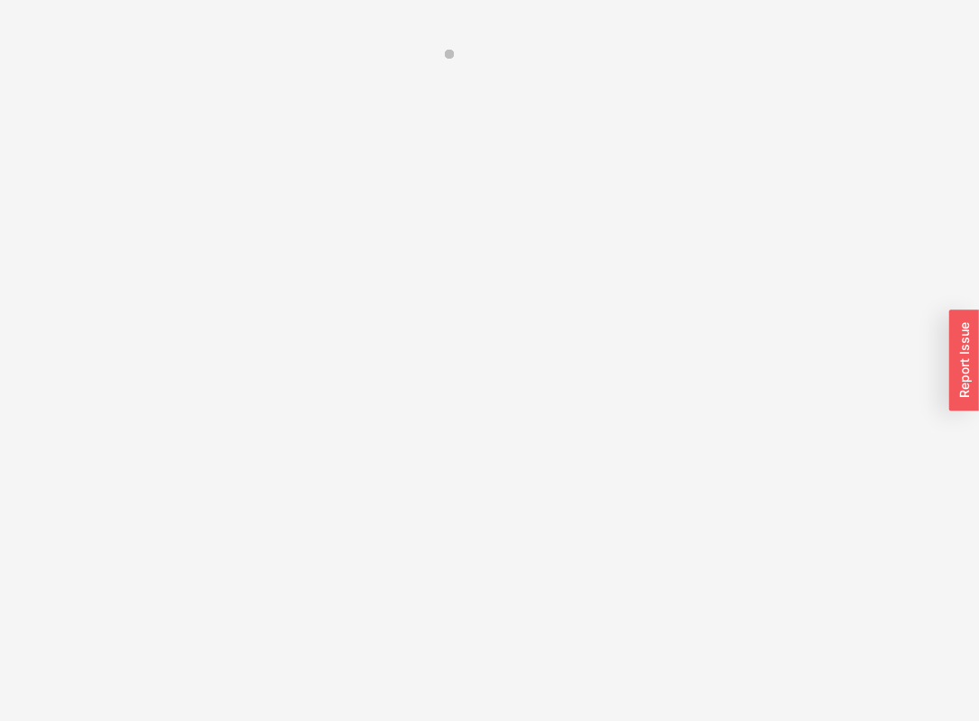
select select "LOW"
select select "3"
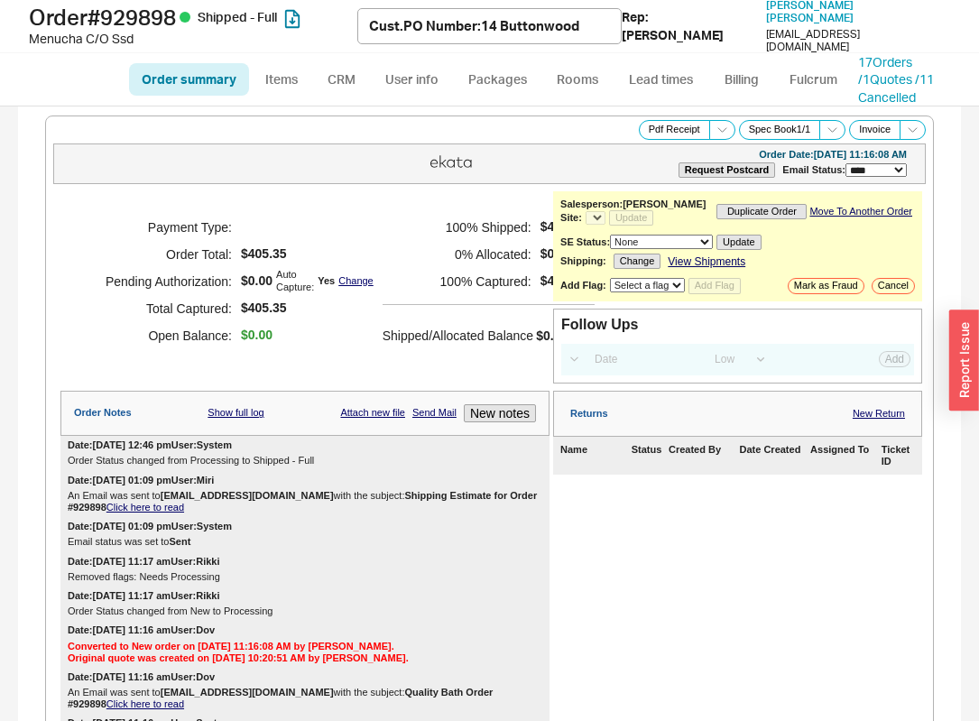
select select "*"
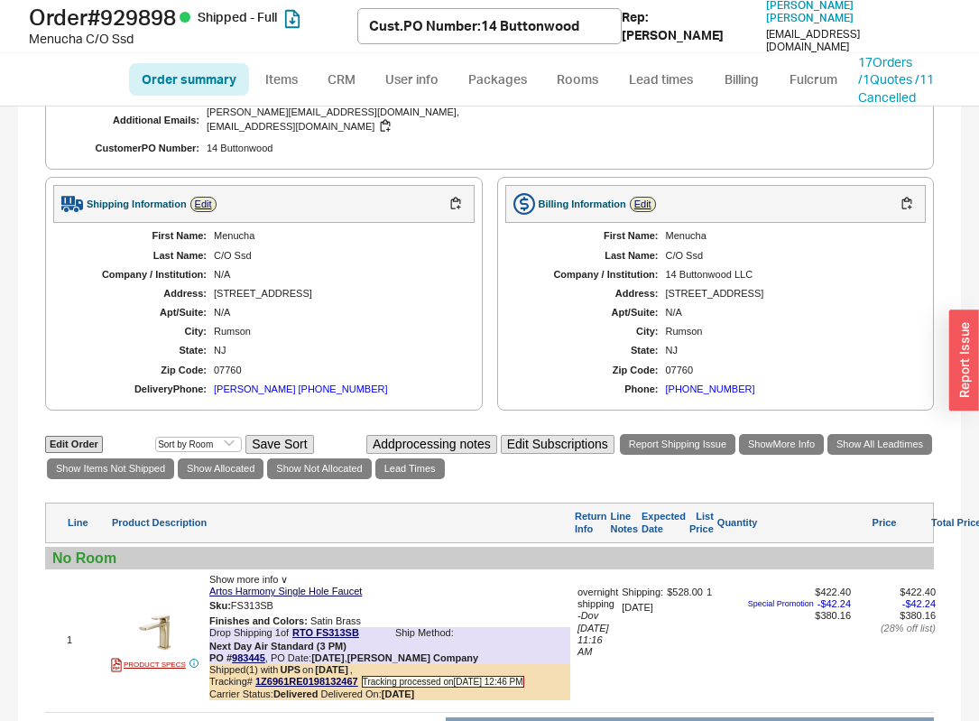
scroll to position [1082, 0]
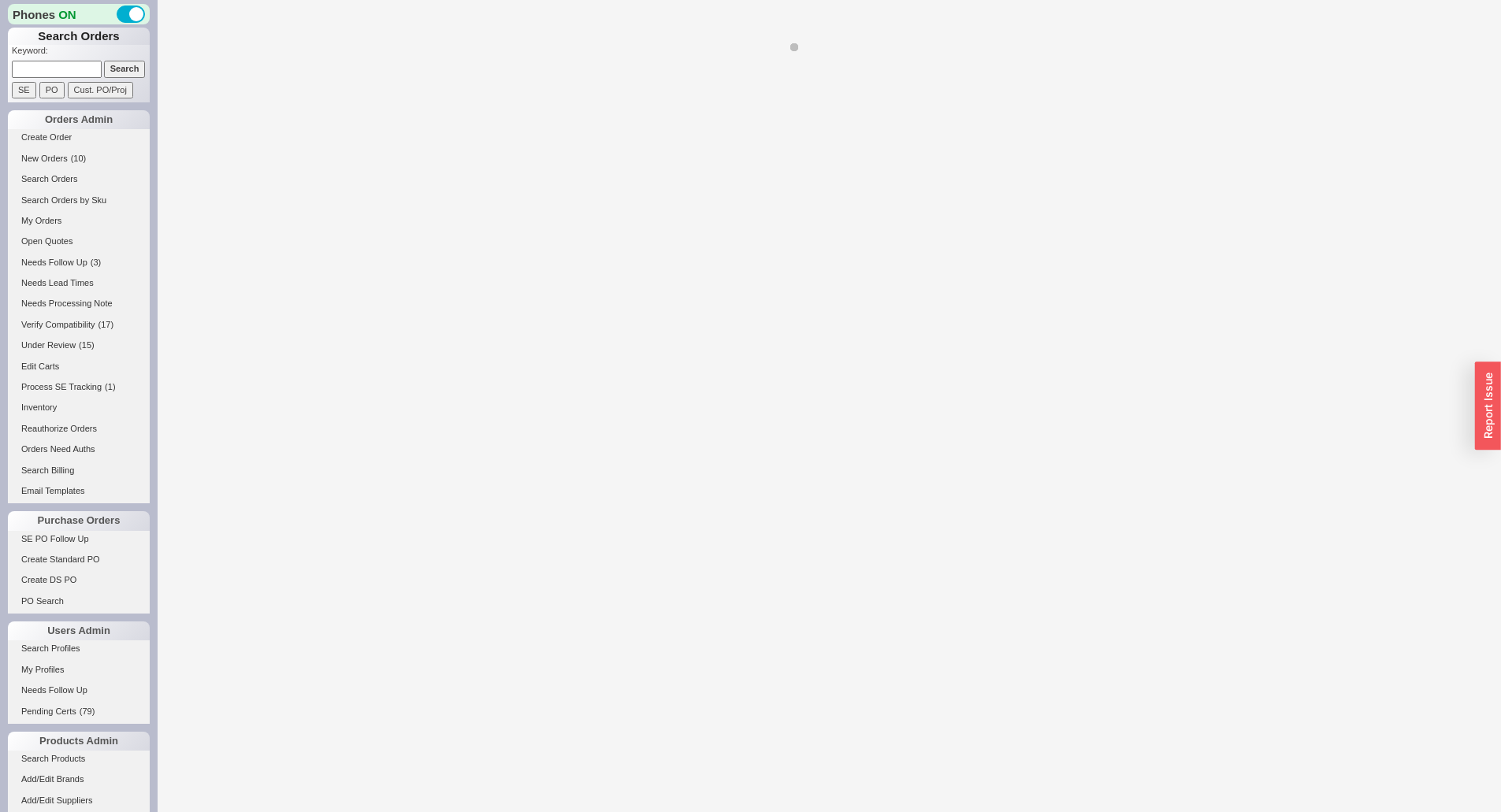
select select "*"
select select "LOW"
select select "3"
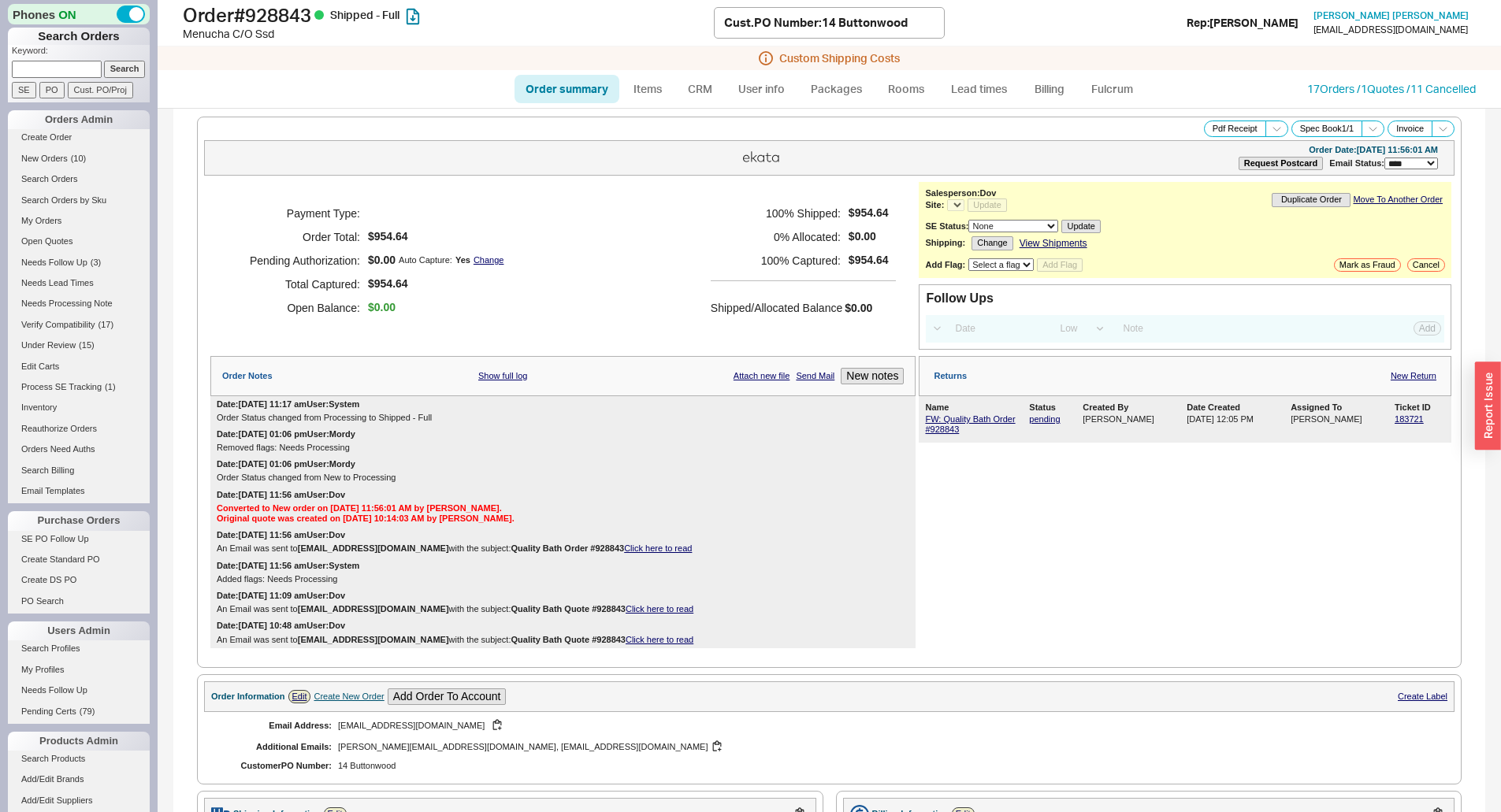
select select "*"
click at [905, 418] on div "Date: [DATE] 11:17 am User: System Order Status changed from Processing to Ship…" at bounding box center [563, 411] width 706 height 30
click at [933, 417] on link "FW: Quality Bath Order #928843" at bounding box center [970, 424] width 90 height 20
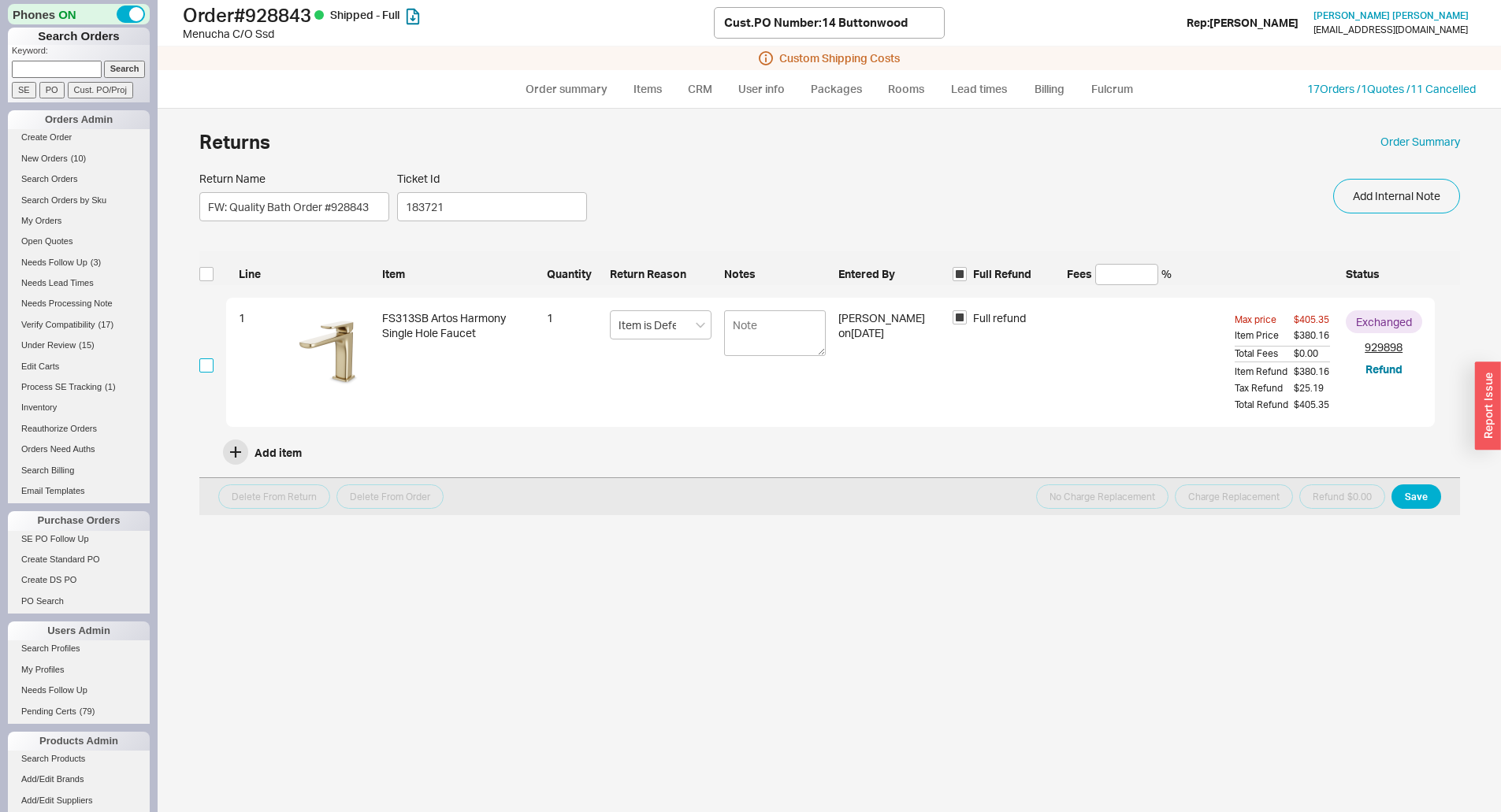
click at [210, 360] on input "checkbox" at bounding box center [206, 366] width 14 height 14
checkbox input "true"
click at [1429, 503] on button "Save" at bounding box center [1416, 497] width 50 height 24
click at [1345, 501] on button "Refund $405.35" at bounding box center [1337, 497] width 97 height 24
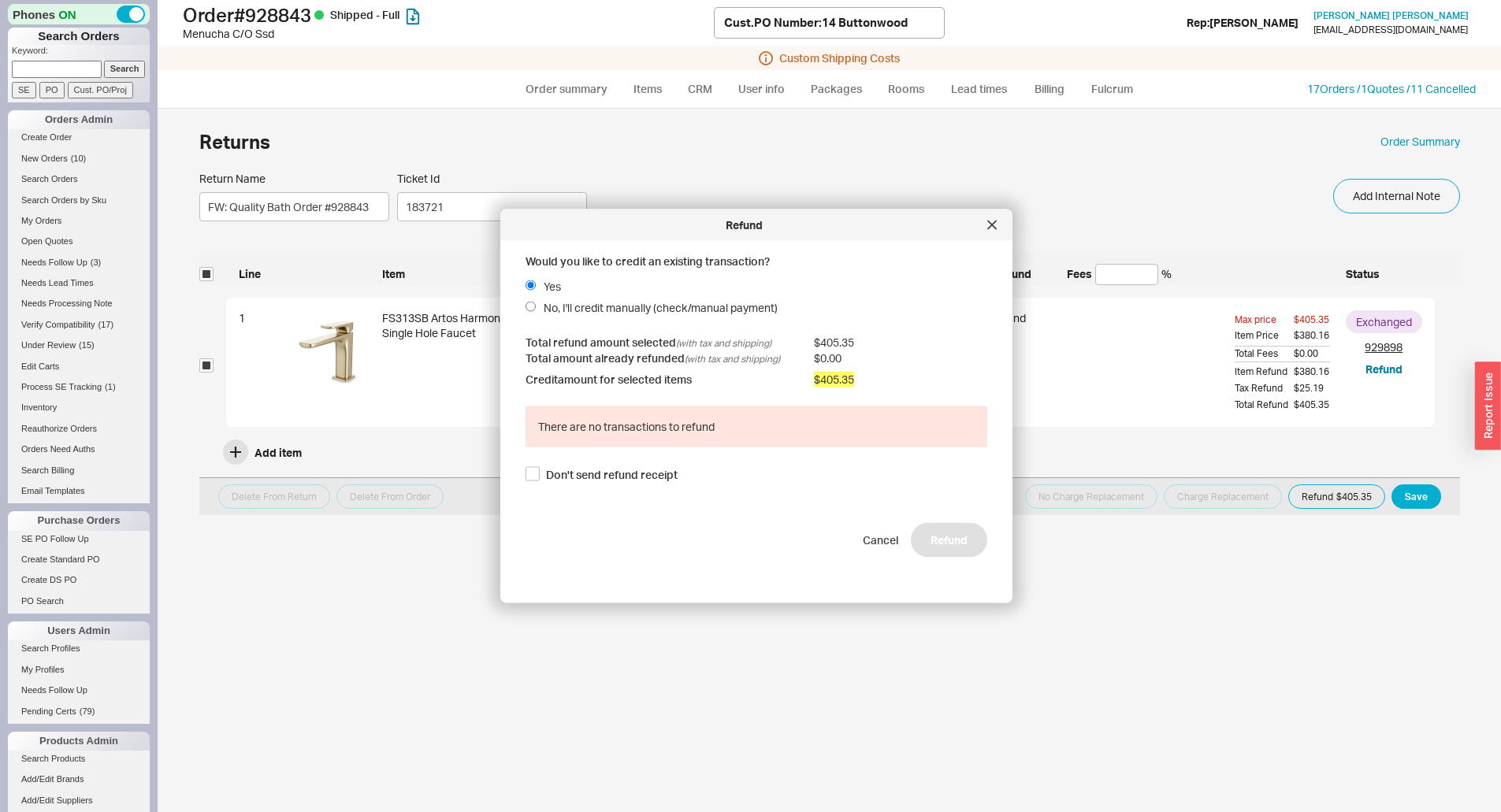
click at [570, 305] on span "No, I'll credit manually (check/manual payment)" at bounding box center [661, 308] width 234 height 16
click at [536, 305] on input "No, I'll credit manually (check/manual payment)" at bounding box center [531, 307] width 10 height 10
radio input "true"
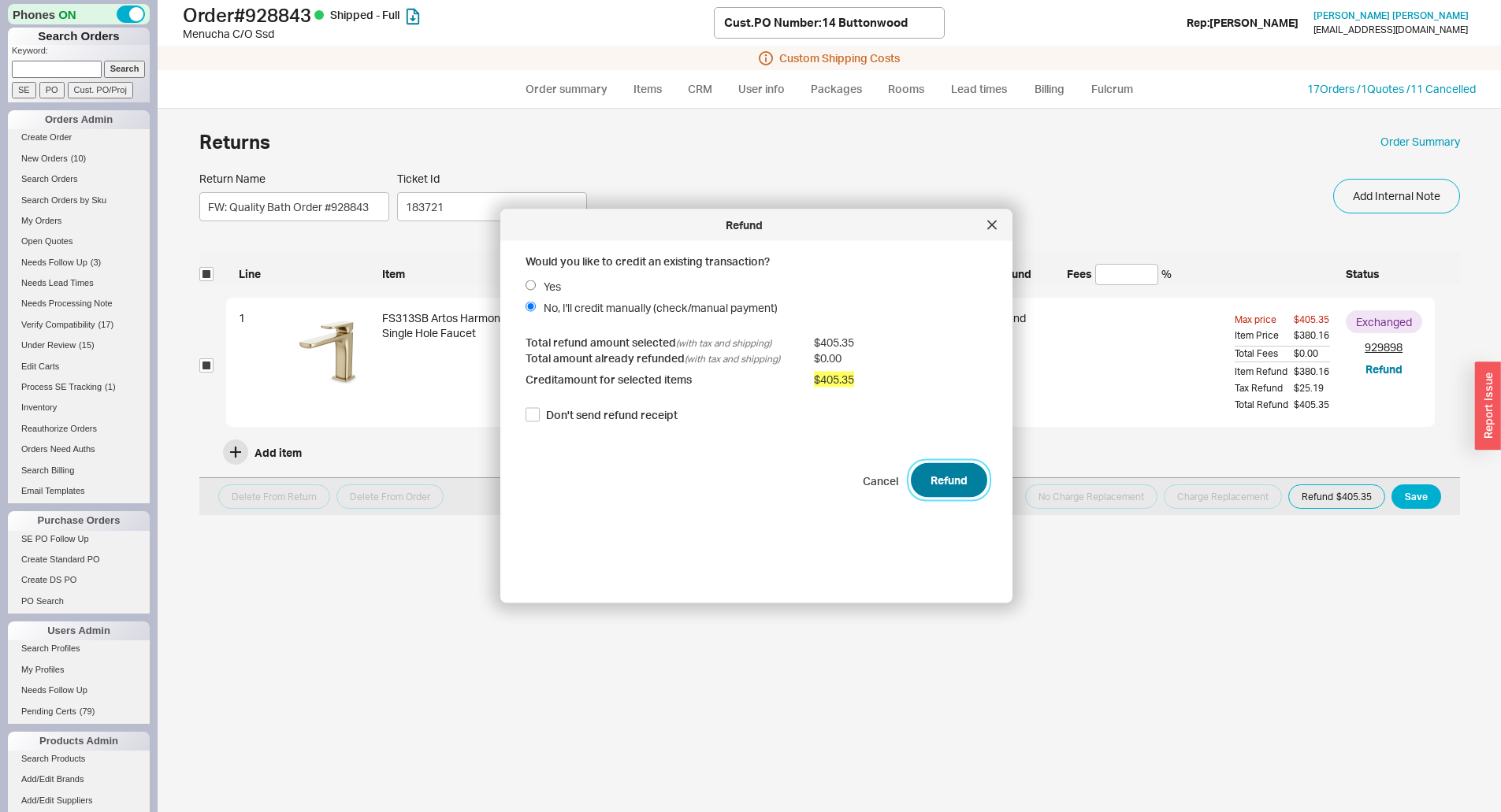
click at [952, 490] on button "Refund" at bounding box center [949, 481] width 77 height 35
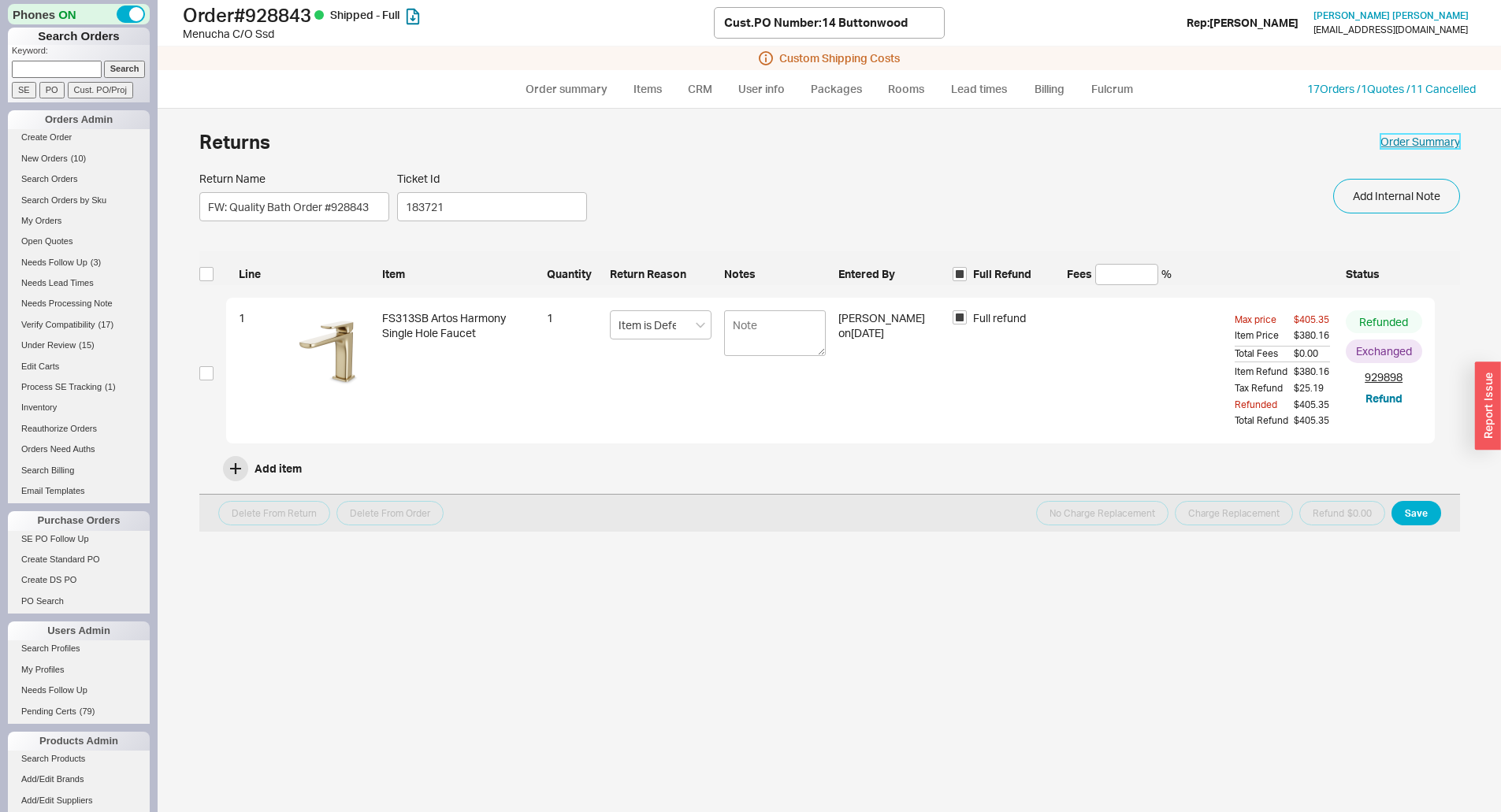
click at [1408, 142] on link "Order Summary" at bounding box center [1420, 141] width 79 height 16
select select "*"
select select "LOW"
select select "3"
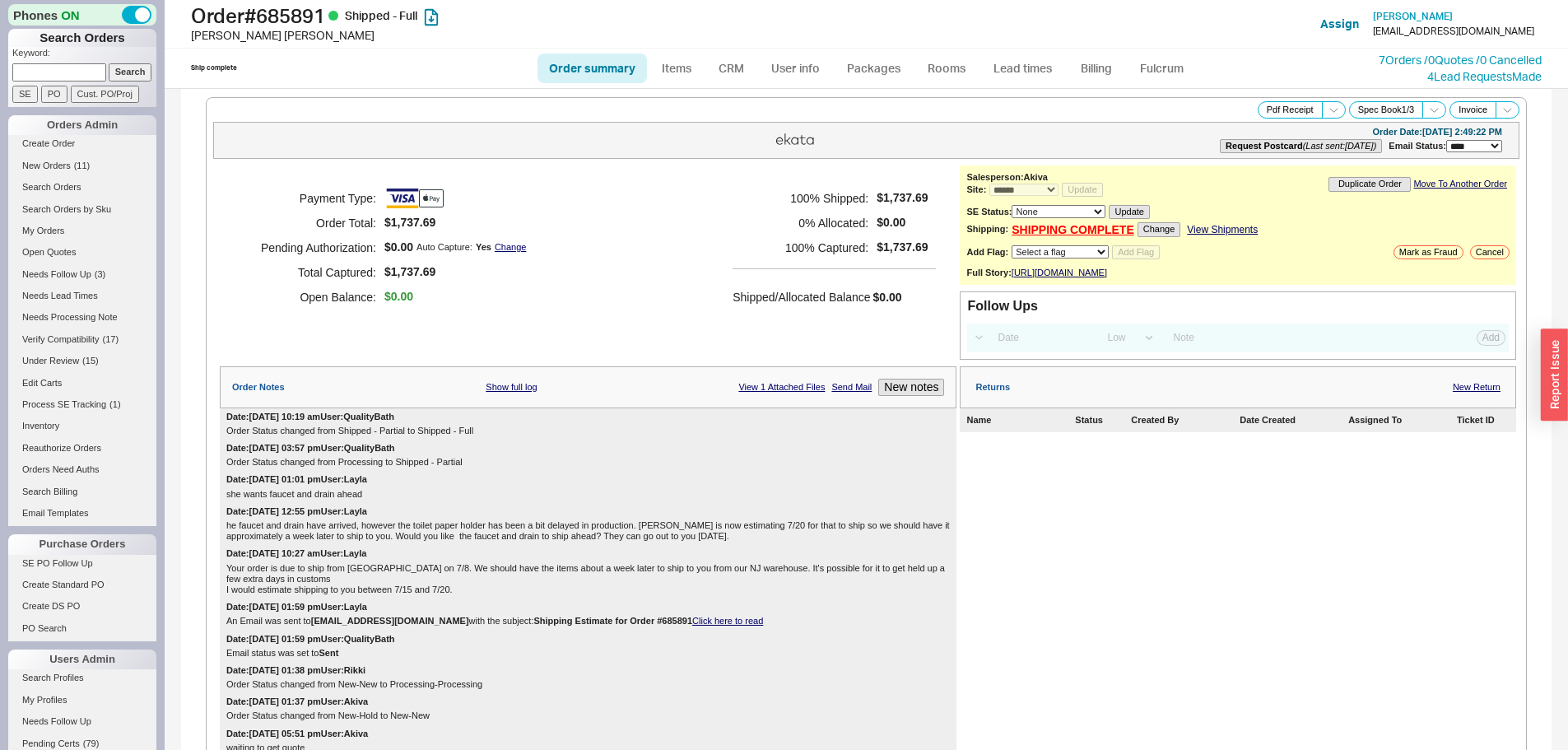
select select "*"
select select "LOW"
select select "3"
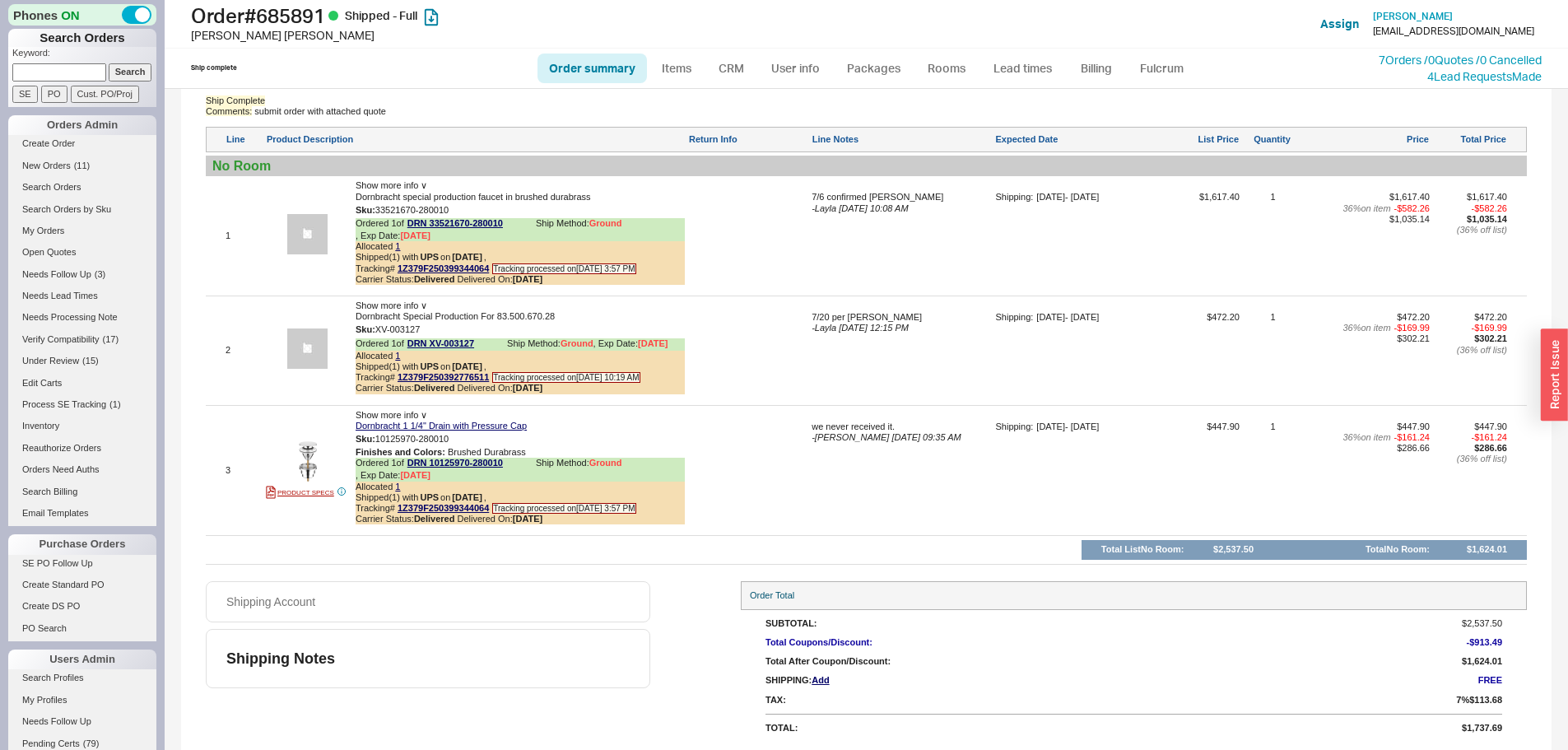
scroll to position [1243, 0]
click at [701, 473] on div at bounding box center [748, 476] width 120 height 110
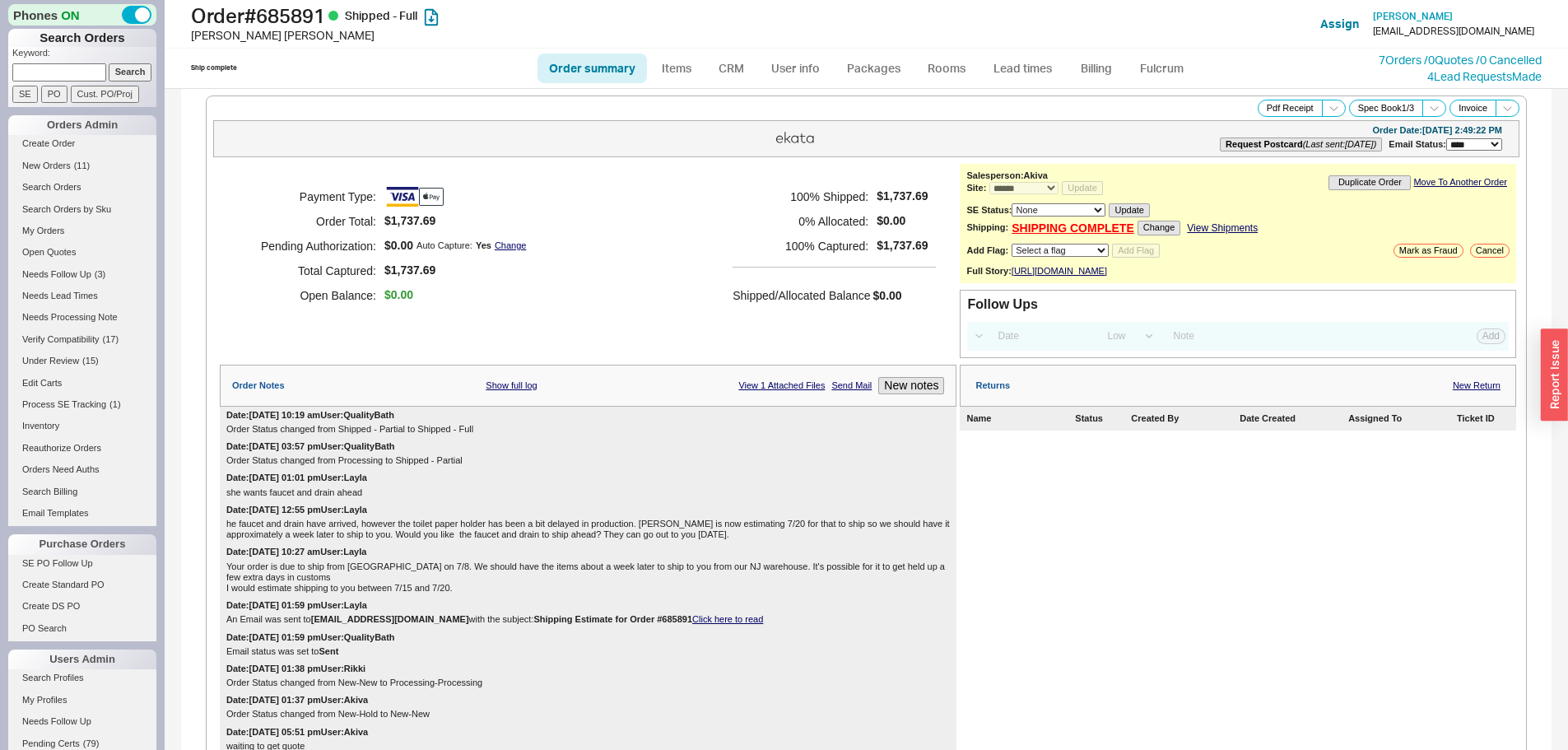
scroll to position [0, 0]
click at [1471, 396] on div "Returns New Return" at bounding box center [1238, 388] width 556 height 42
click at [1472, 384] on link "New Return" at bounding box center [1477, 388] width 47 height 11
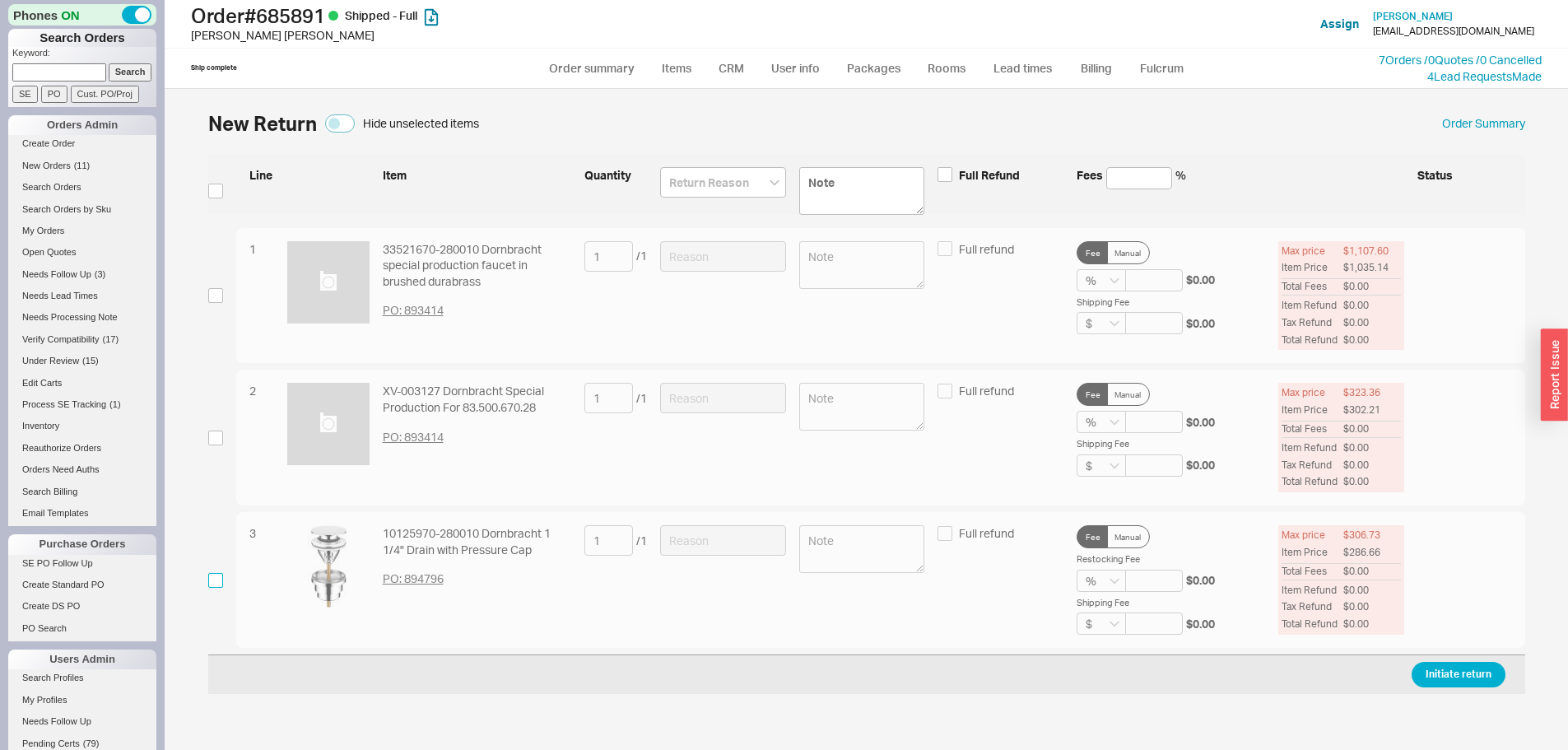
click at [221, 583] on input "checkbox" at bounding box center [215, 580] width 15 height 15
checkbox input "true"
click at [716, 528] on input at bounding box center [723, 540] width 126 height 30
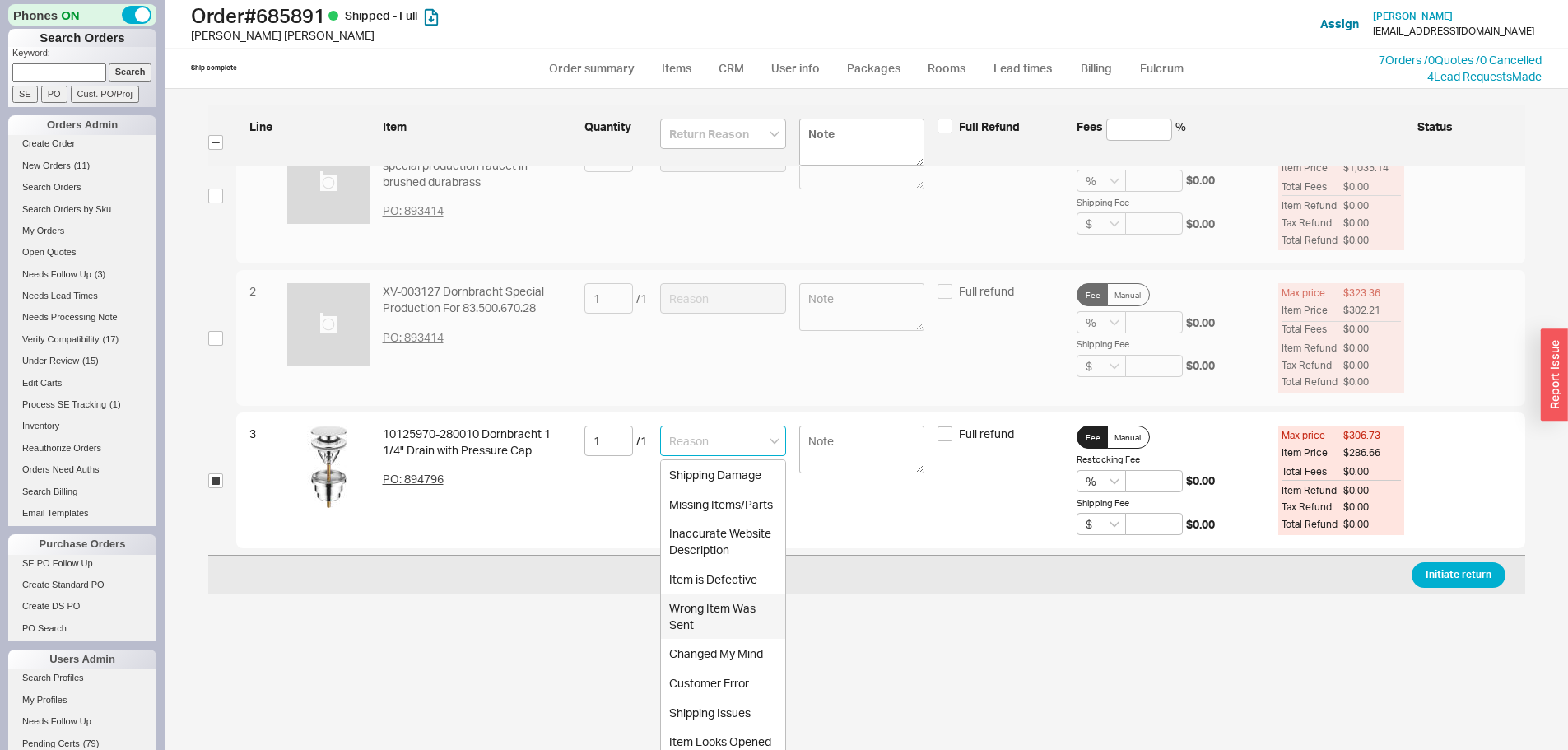
scroll to position [136, 0]
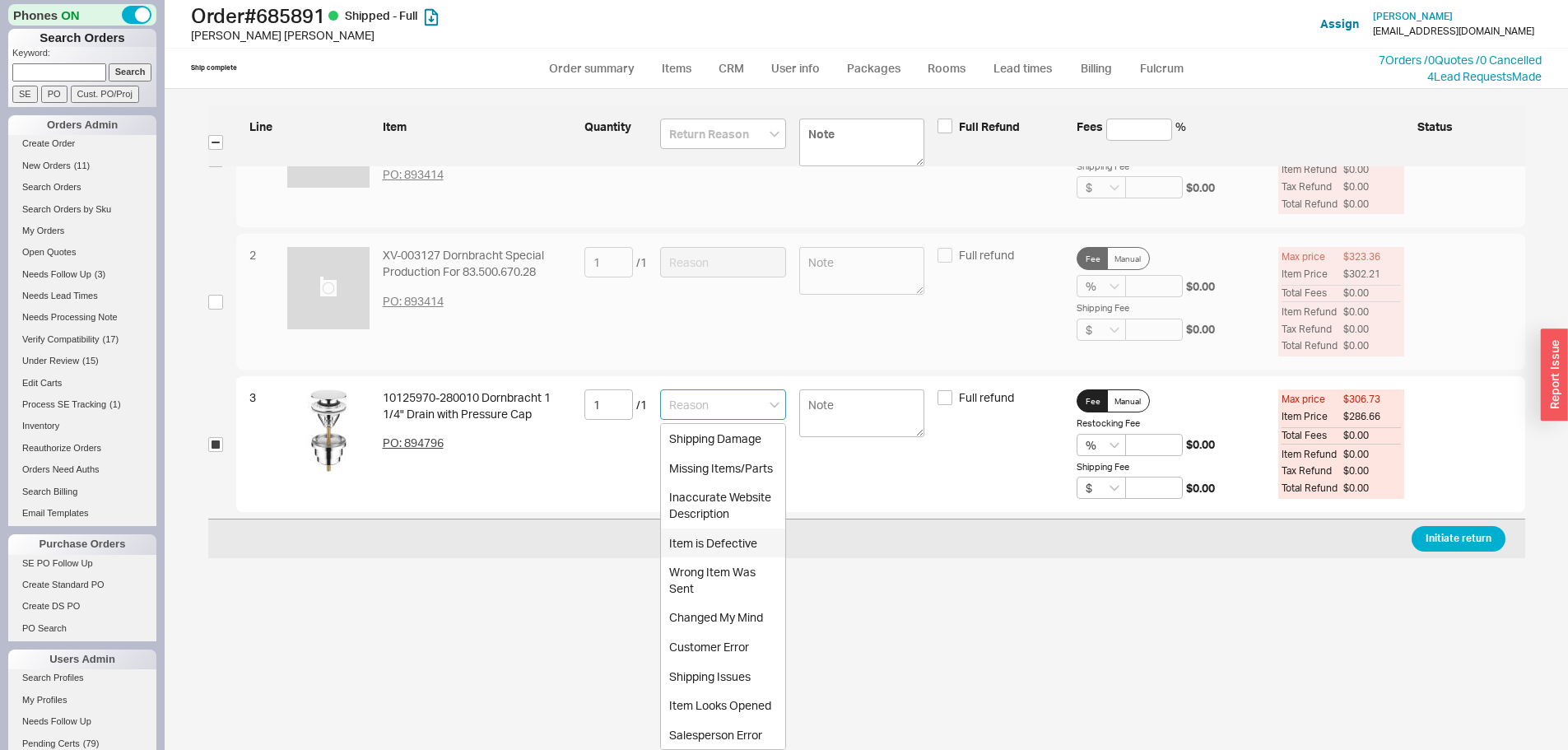
click at [711, 536] on div "Item is Defective" at bounding box center [723, 543] width 124 height 29
type input "Item is Defective"
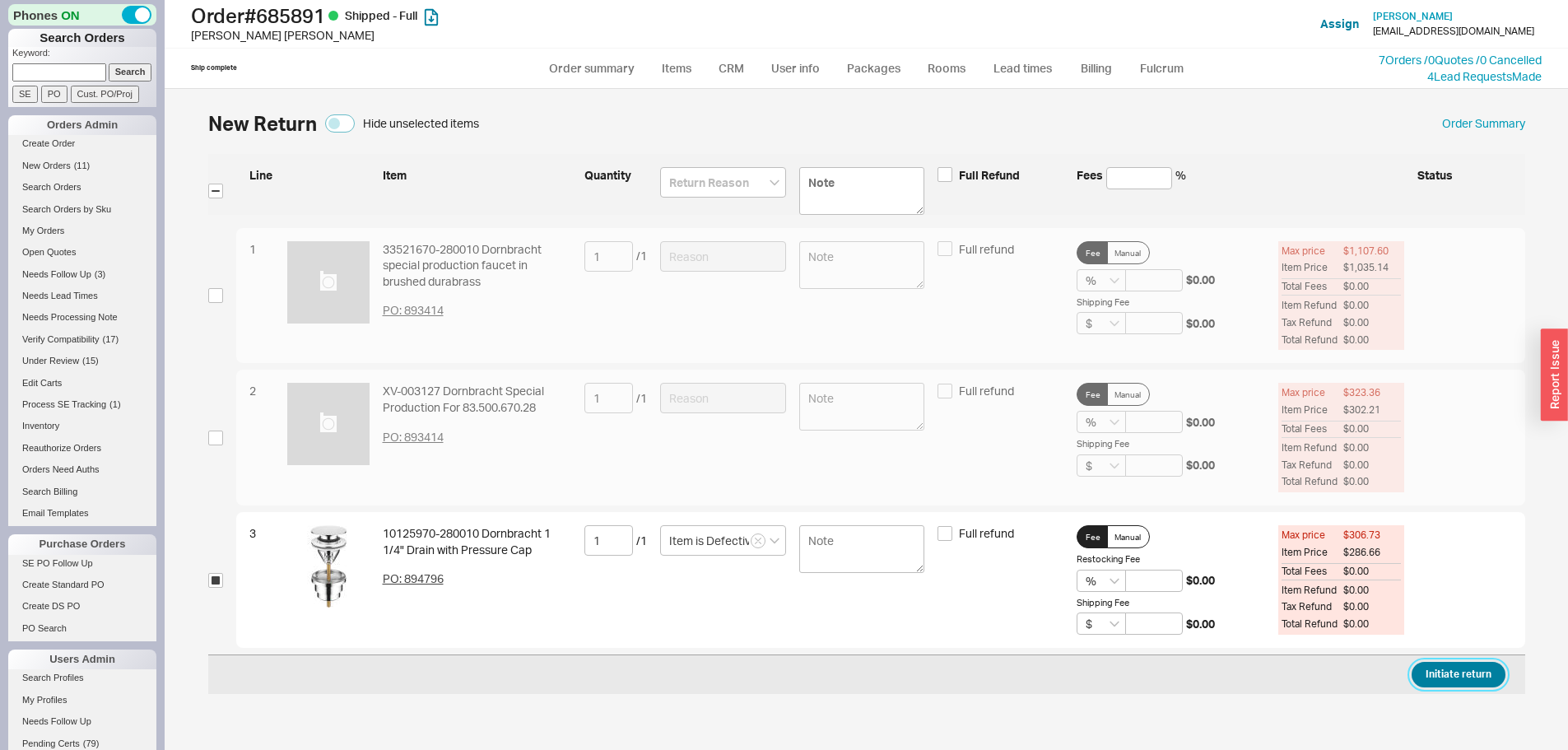
click at [1460, 672] on button "Initiate return" at bounding box center [1459, 675] width 94 height 26
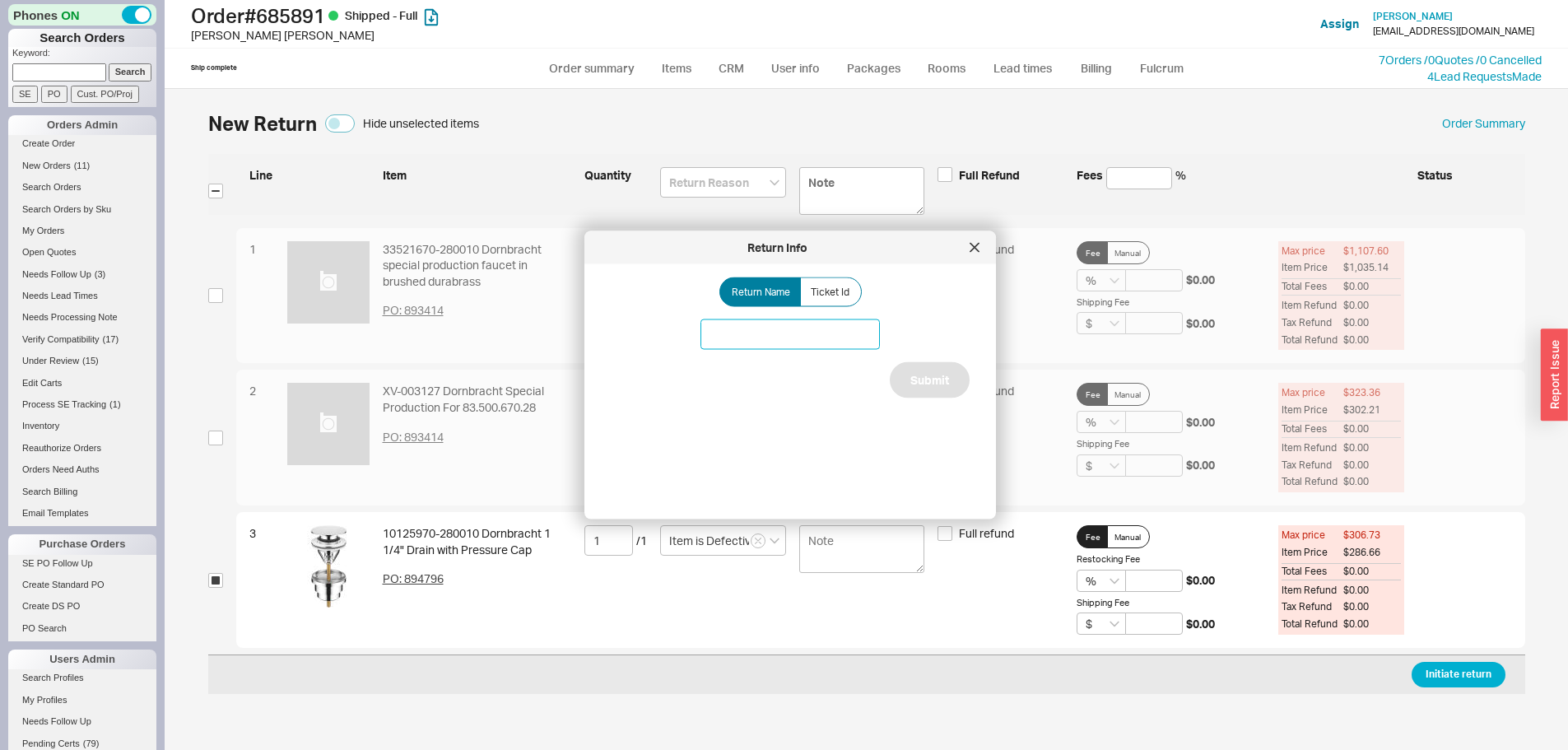
click at [784, 324] on input at bounding box center [790, 334] width 180 height 30
type input "Dornbracht drain issue"
click at [919, 380] on button "Submit" at bounding box center [930, 380] width 80 height 36
select select "*"
select select "LOW"
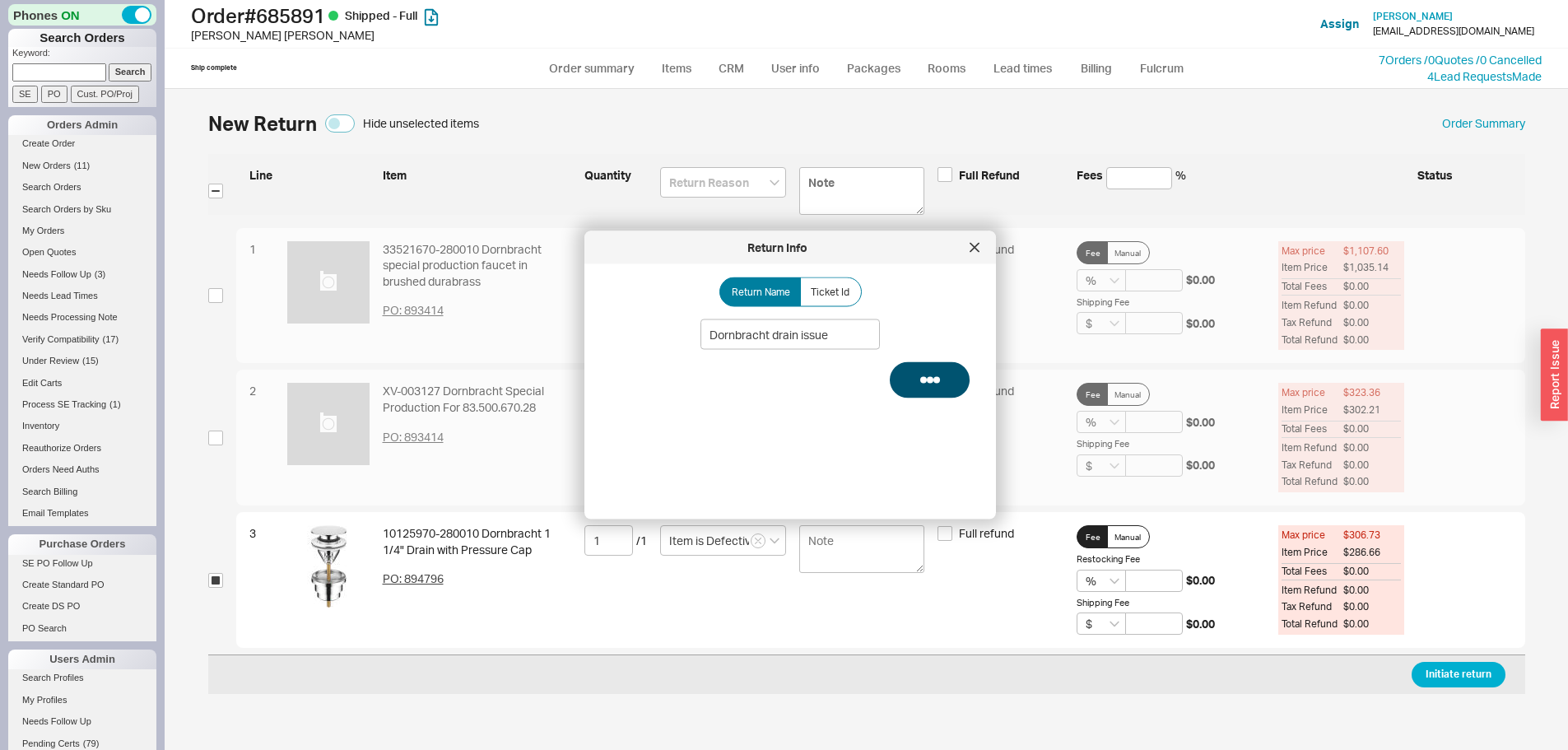
select select "3"
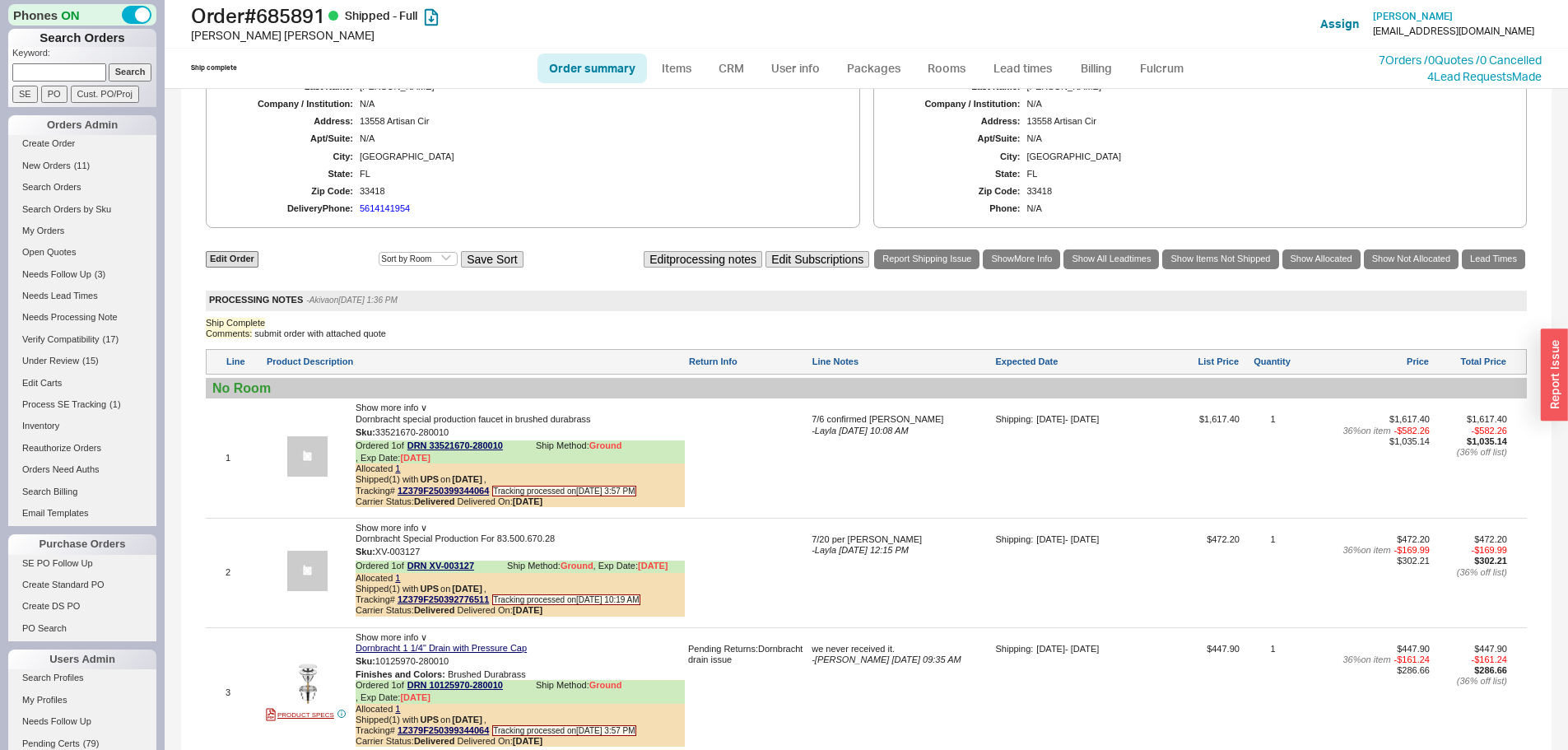
scroll to position [1243, 0]
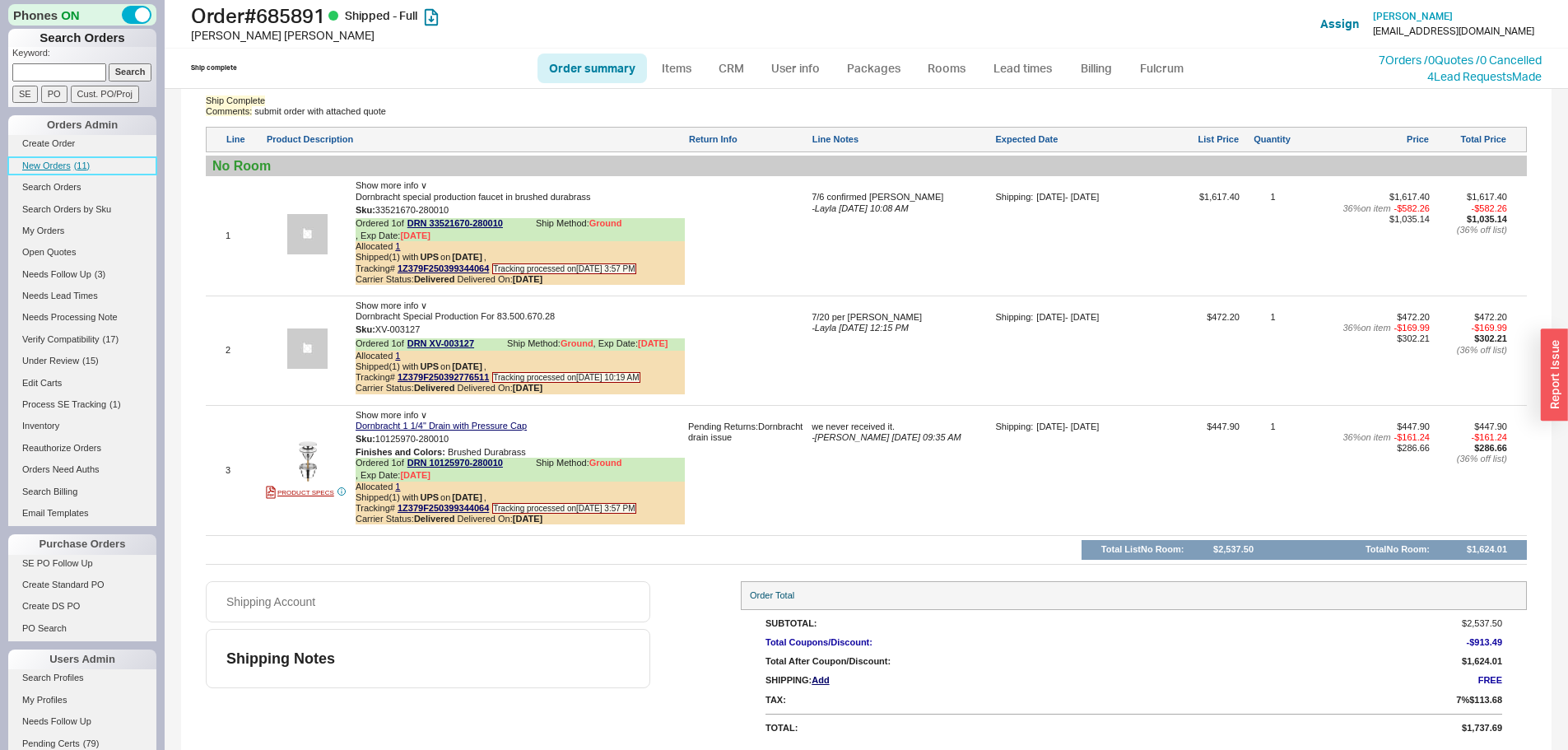
click at [84, 165] on span "( 11 )" at bounding box center [82, 165] width 16 height 10
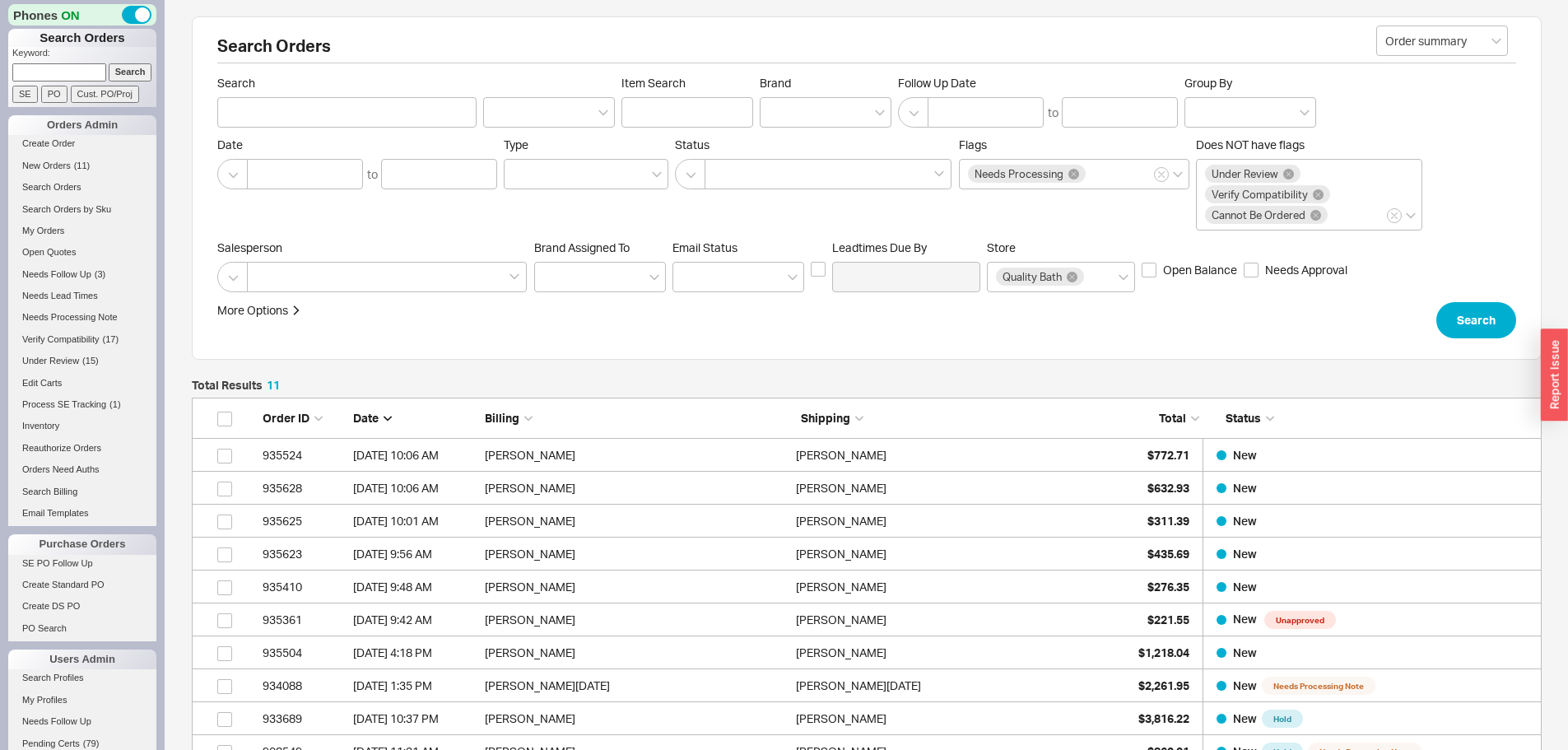
scroll to position [391, 1338]
click at [72, 161] on link "New Orders ( 12 )" at bounding box center [82, 165] width 148 height 17
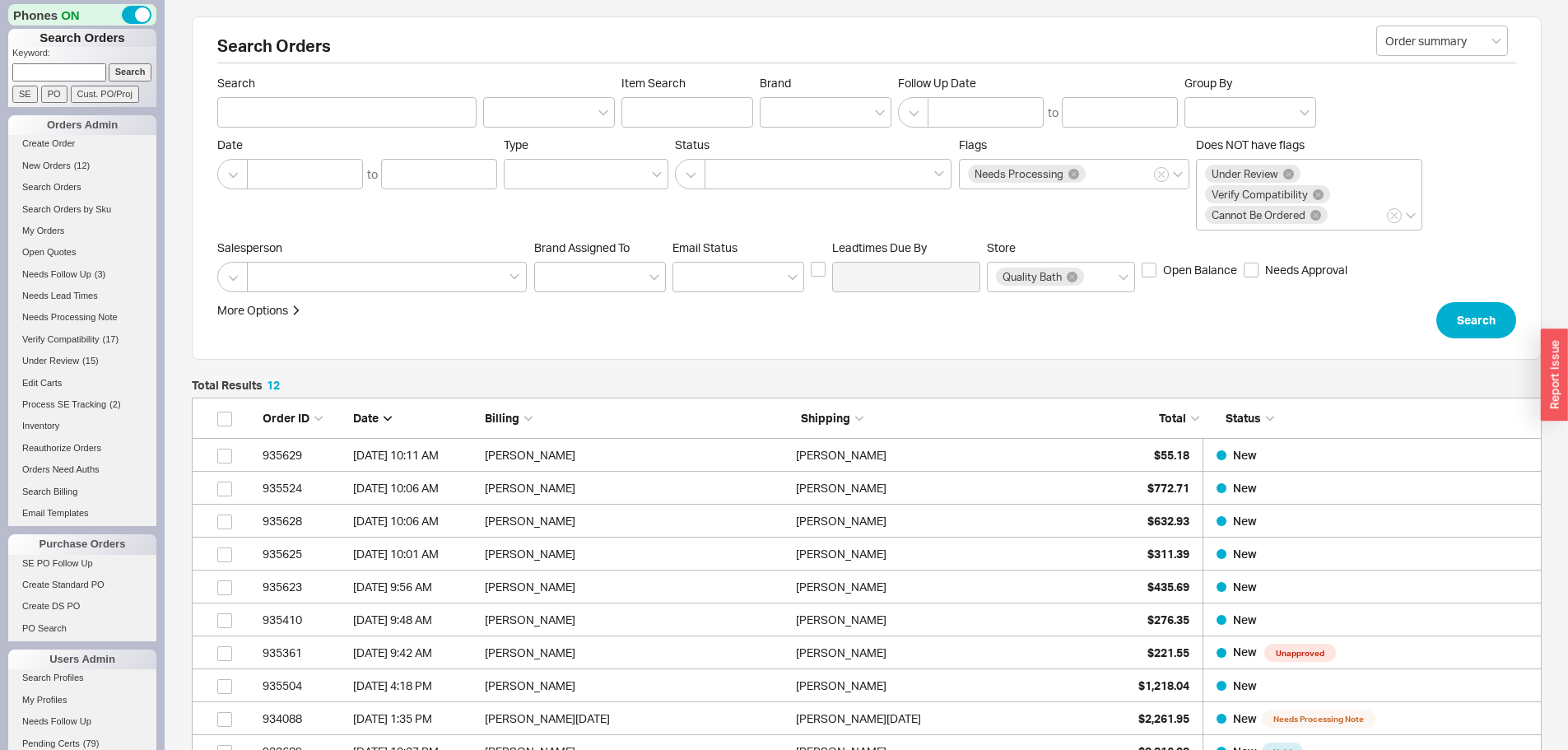
scroll to position [424, 1338]
click at [29, 77] on input at bounding box center [59, 71] width 94 height 17
paste input "82447"
type input "82447"
click at [109, 63] on input "Search" at bounding box center [130, 71] width 44 height 17
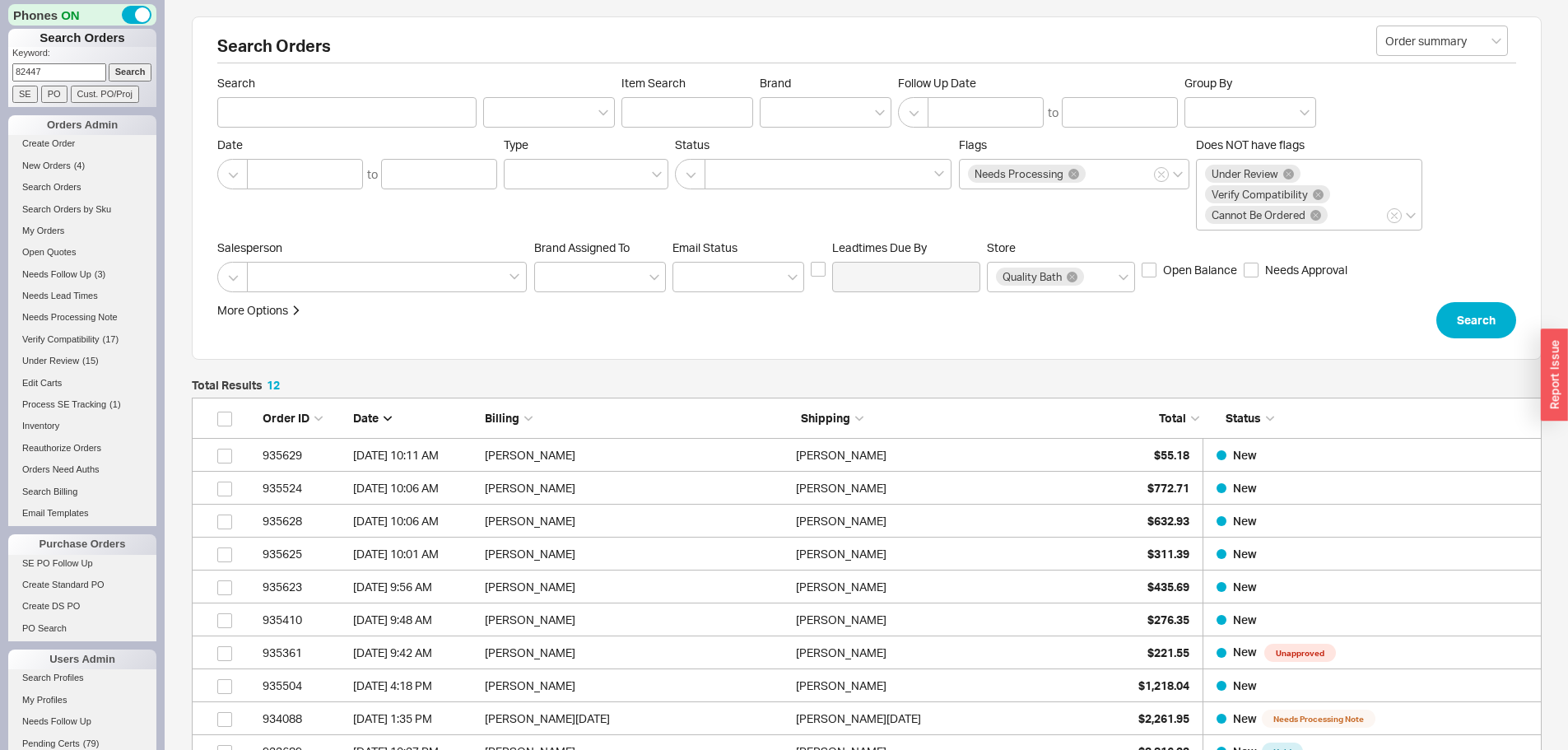
type input "82447"
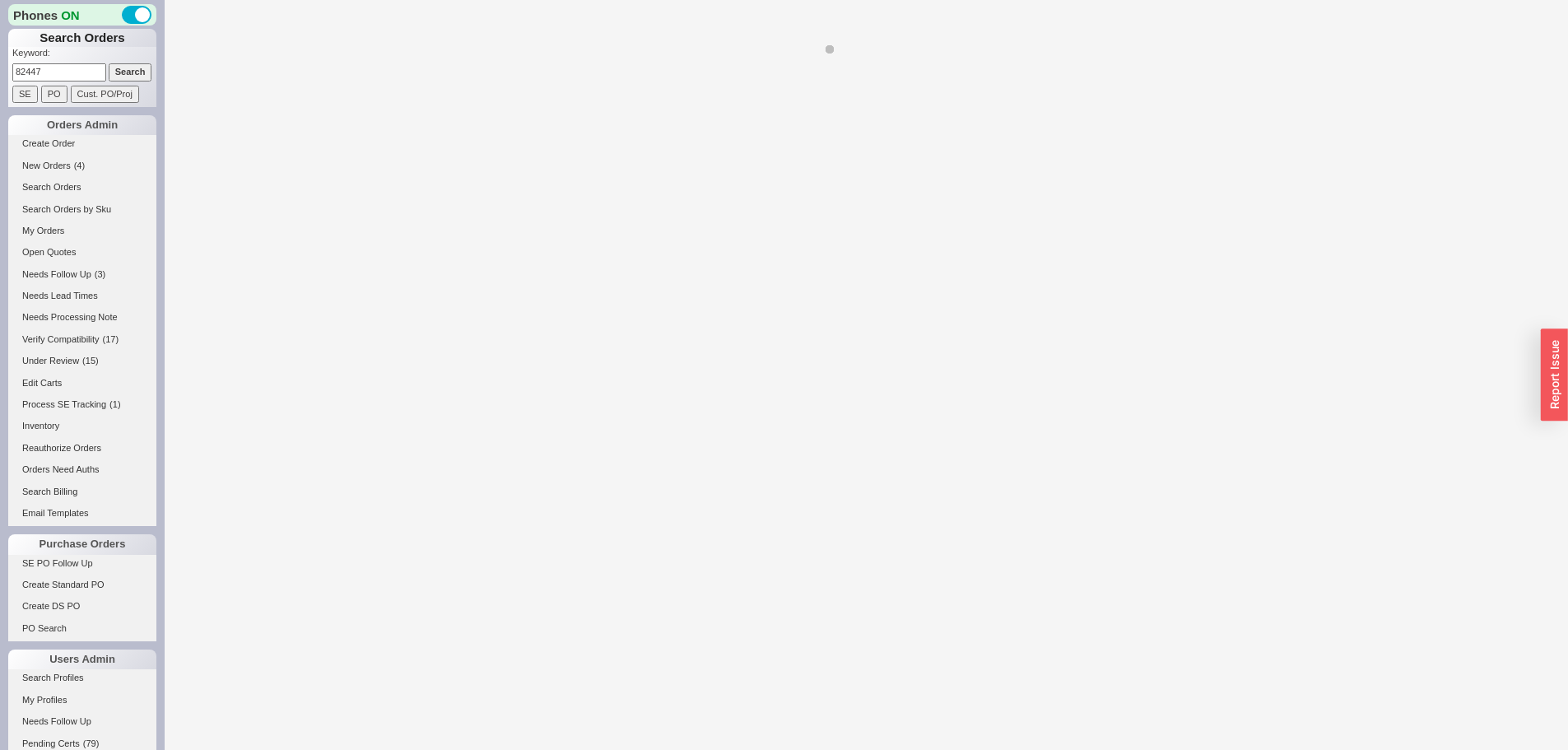
select select "*"
select select "LOW"
select select "3"
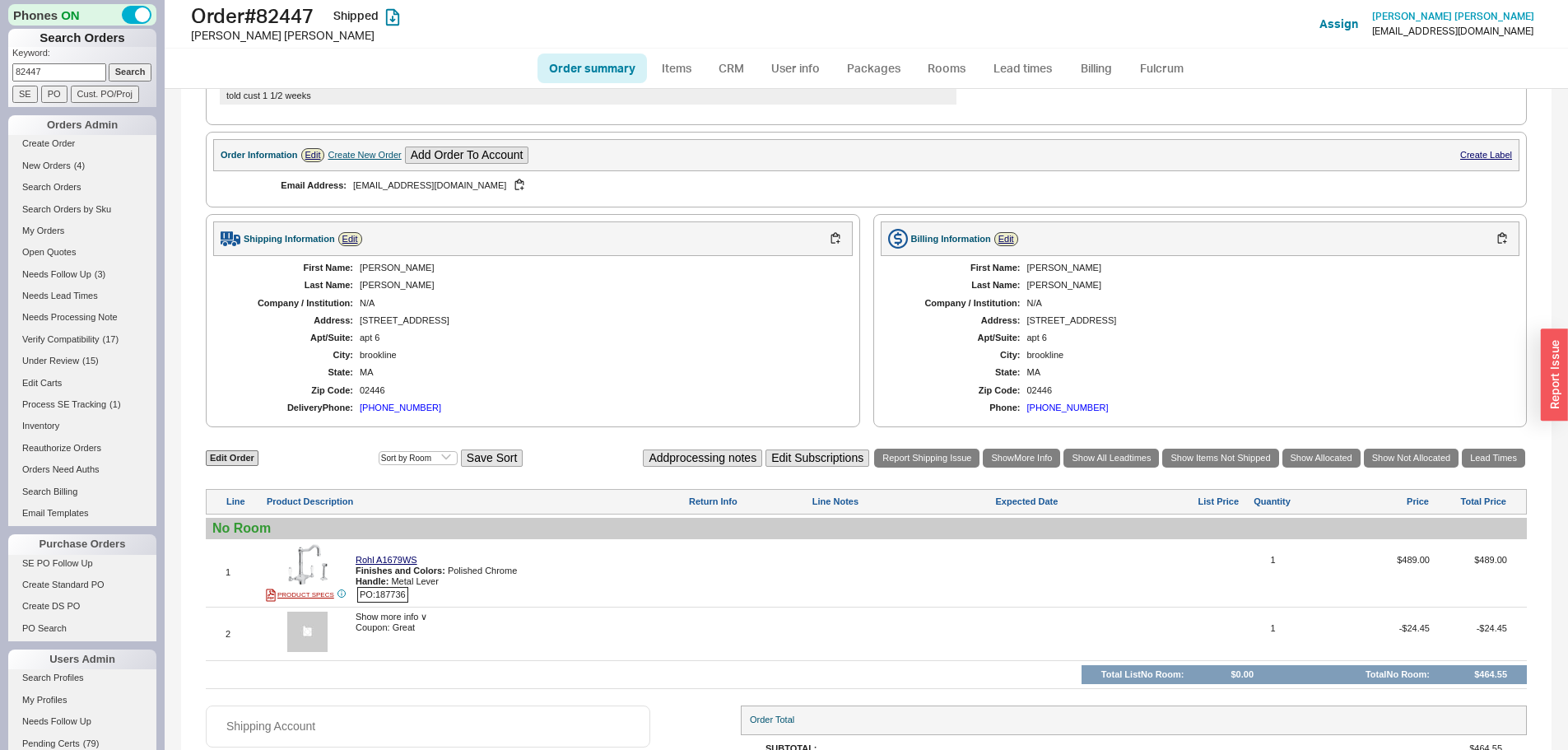
scroll to position [434, 0]
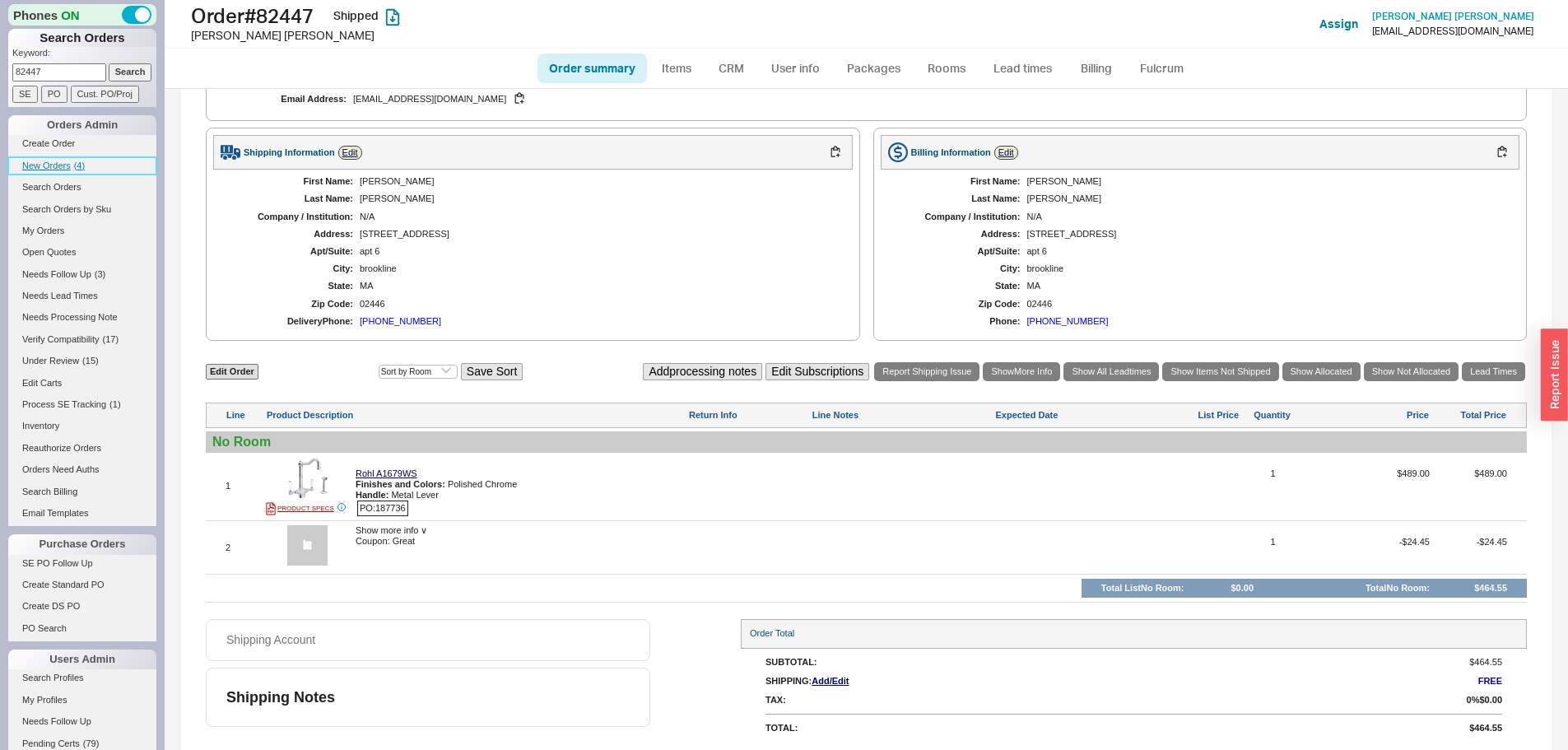
click at [66, 167] on span "New Orders" at bounding box center [46, 165] width 48 height 10
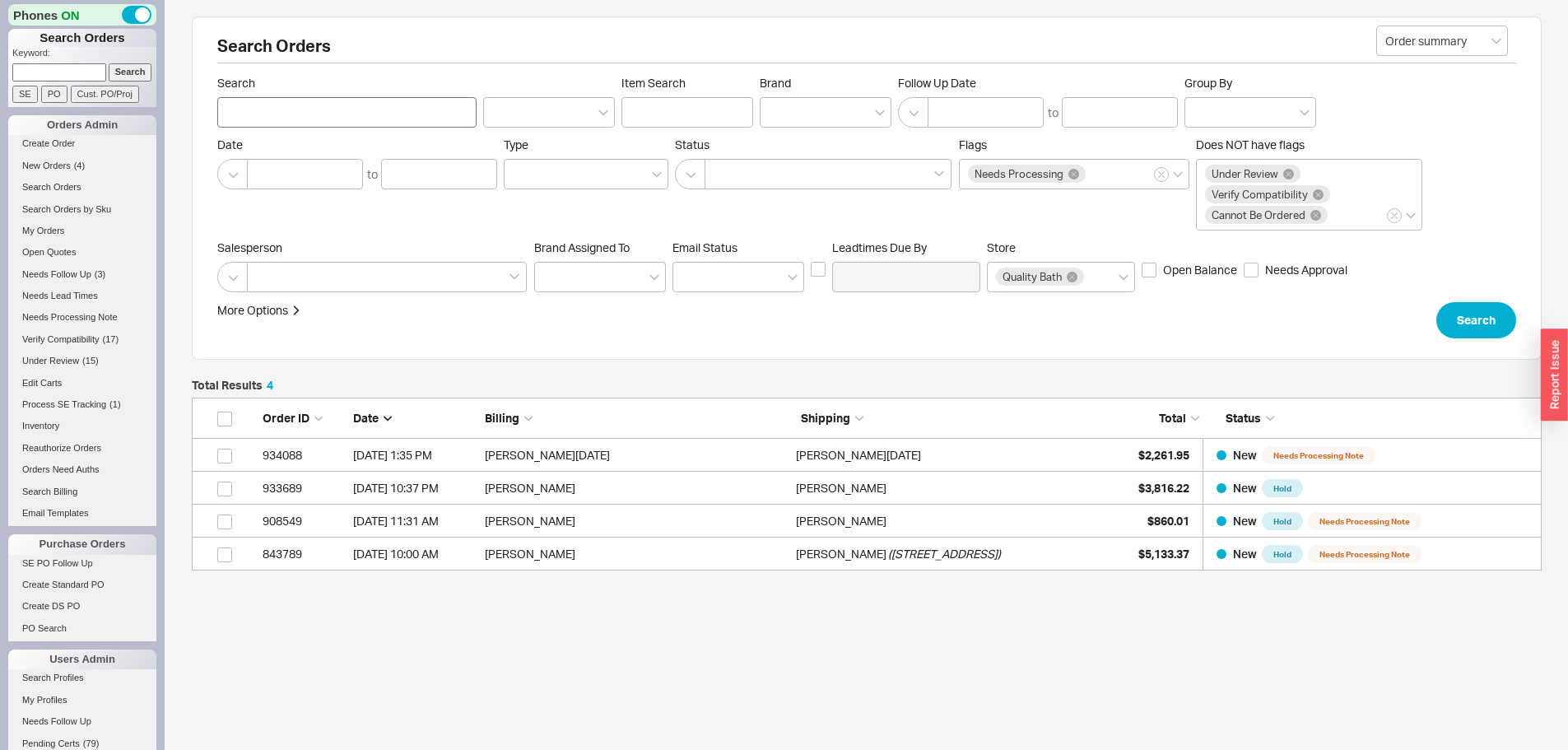
scroll to position [161, 1338]
click at [69, 80] on input at bounding box center [59, 71] width 94 height 17
type input "815717"
click at [109, 63] on input "Search" at bounding box center [130, 71] width 44 height 17
type input "815717"
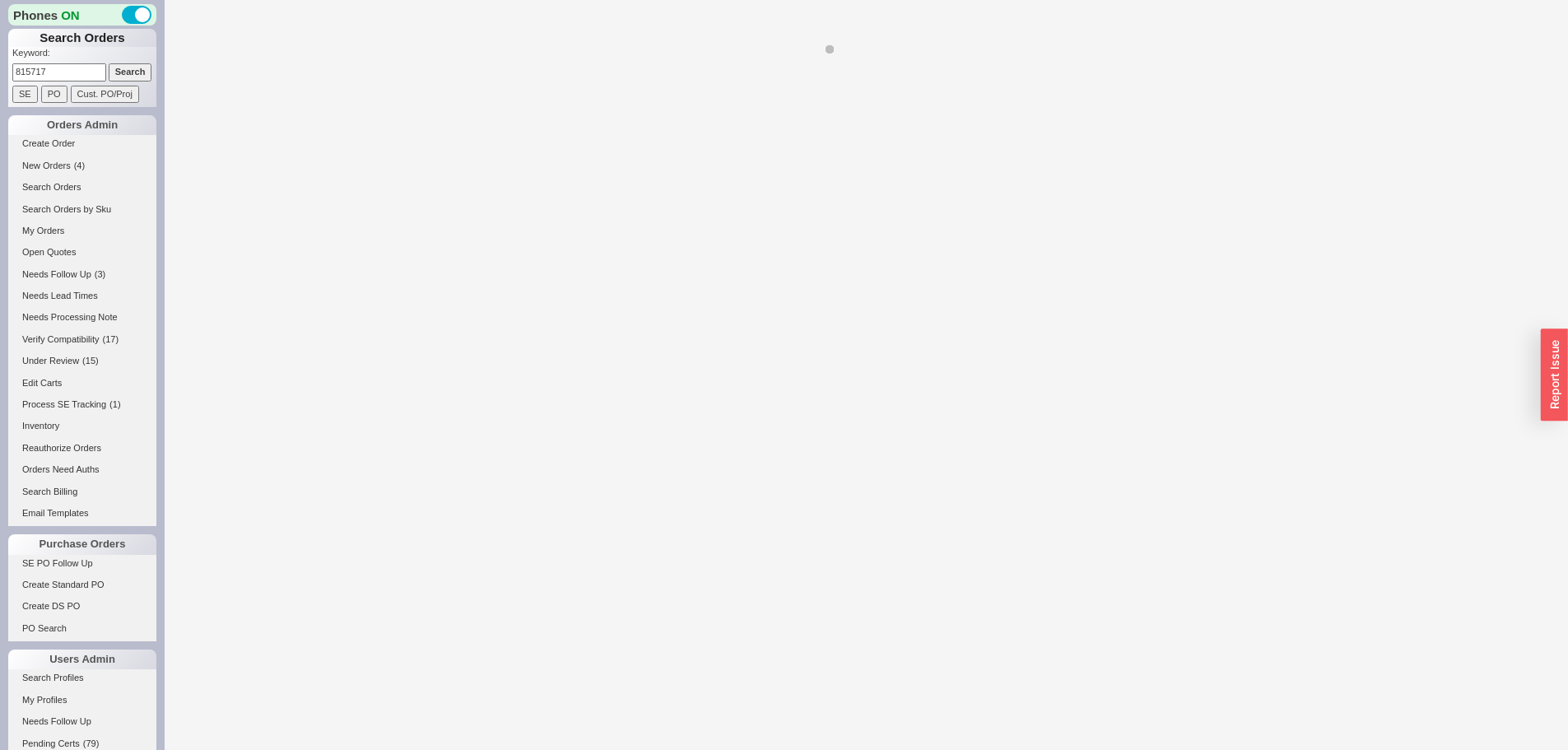
select select "*"
select select "LOW"
select select "3"
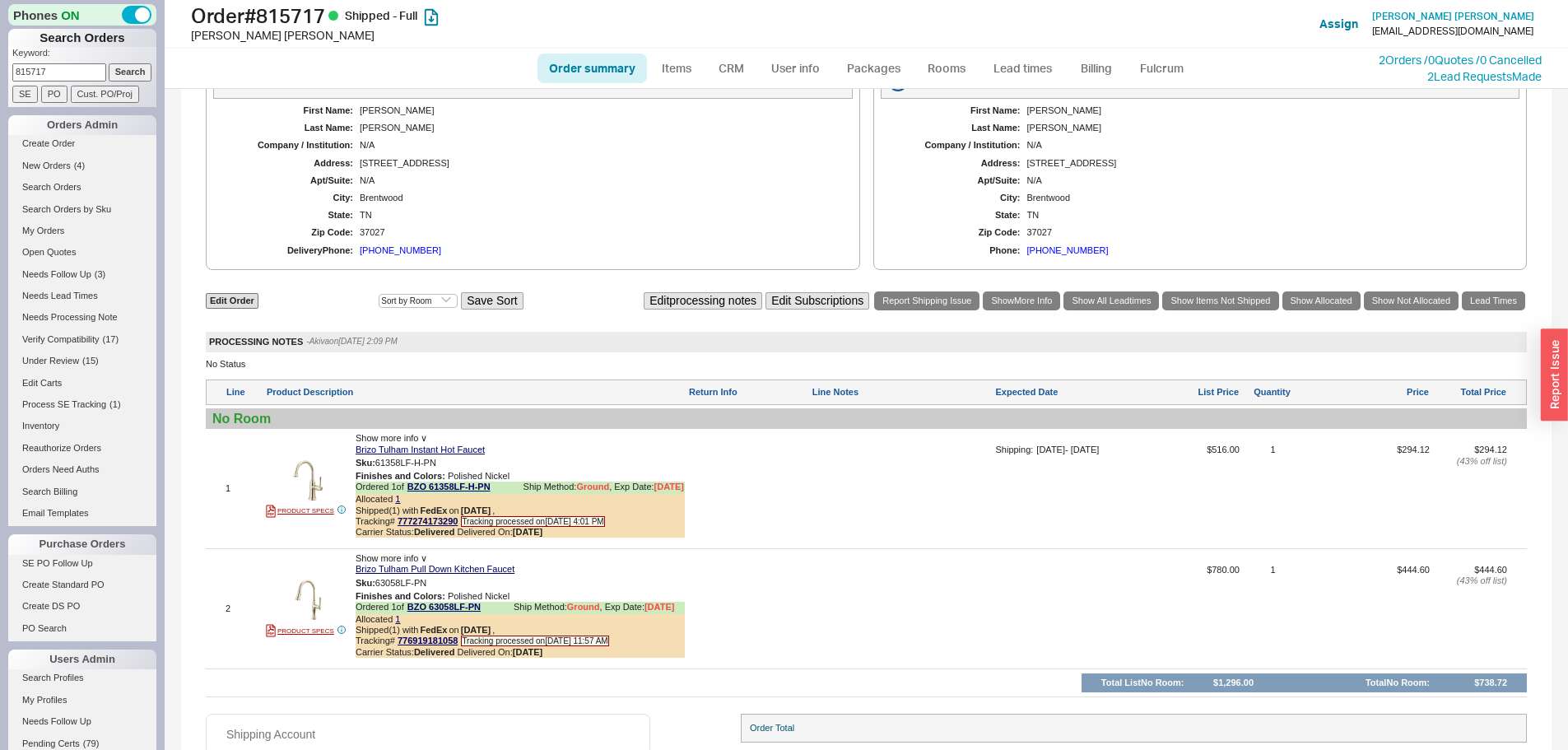
scroll to position [935, 0]
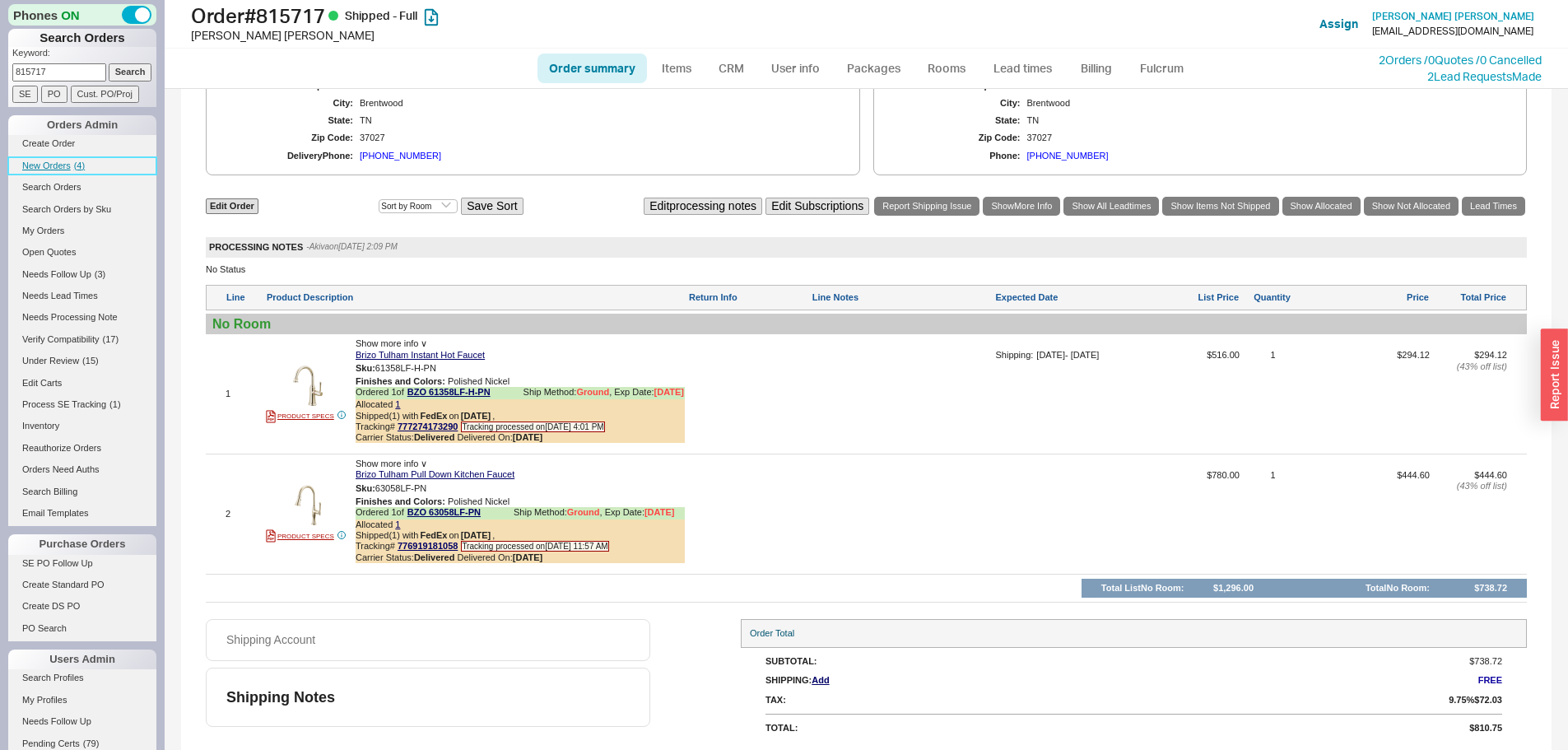
click at [60, 166] on span "New Orders" at bounding box center [46, 165] width 48 height 10
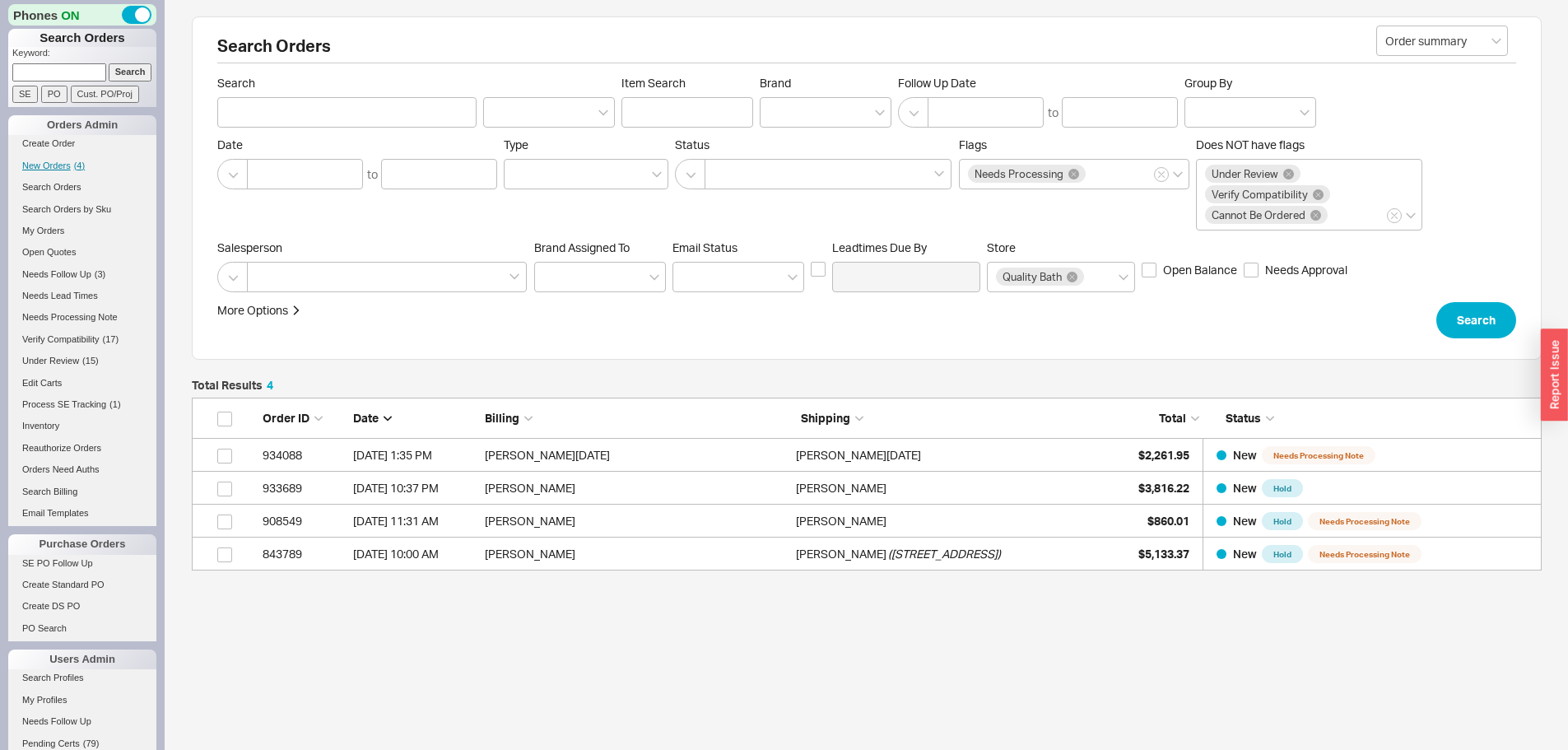
scroll to position [161, 1338]
click at [78, 72] on input at bounding box center [59, 71] width 94 height 17
type input "928338"
click at [109, 63] on input "Search" at bounding box center [130, 71] width 44 height 17
type input "928338"
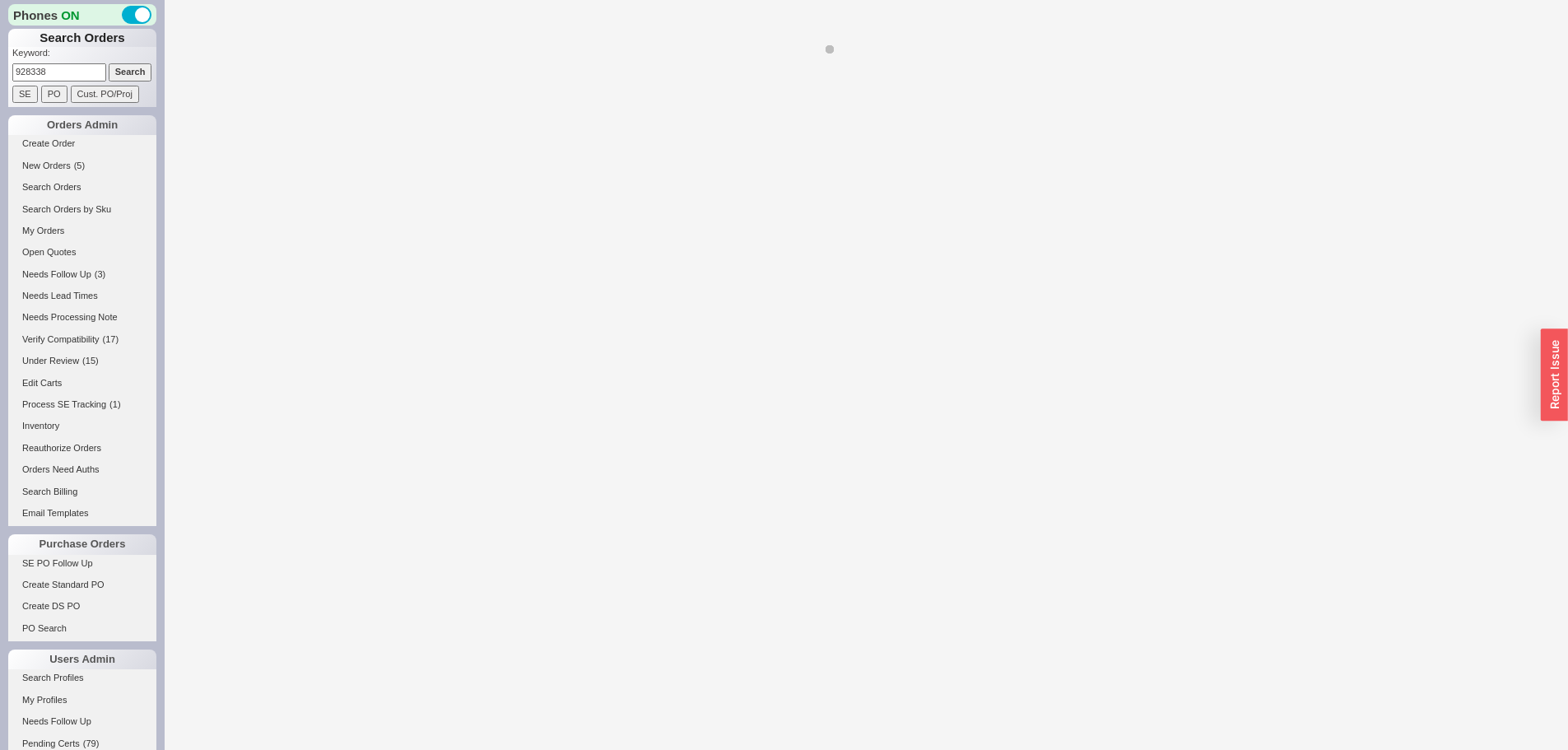
select select "*"
select select "LOW"
select select "3"
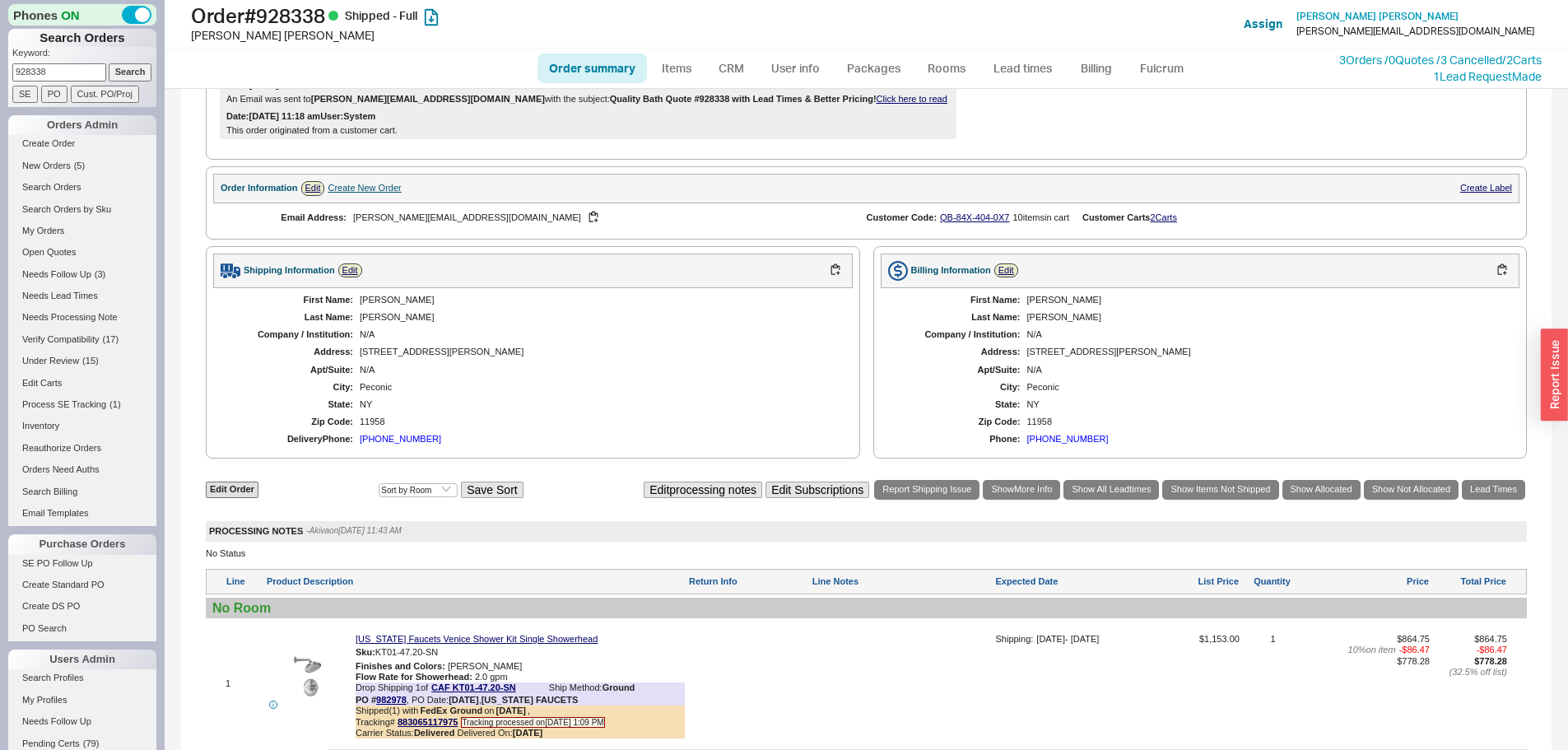
scroll to position [1152, 0]
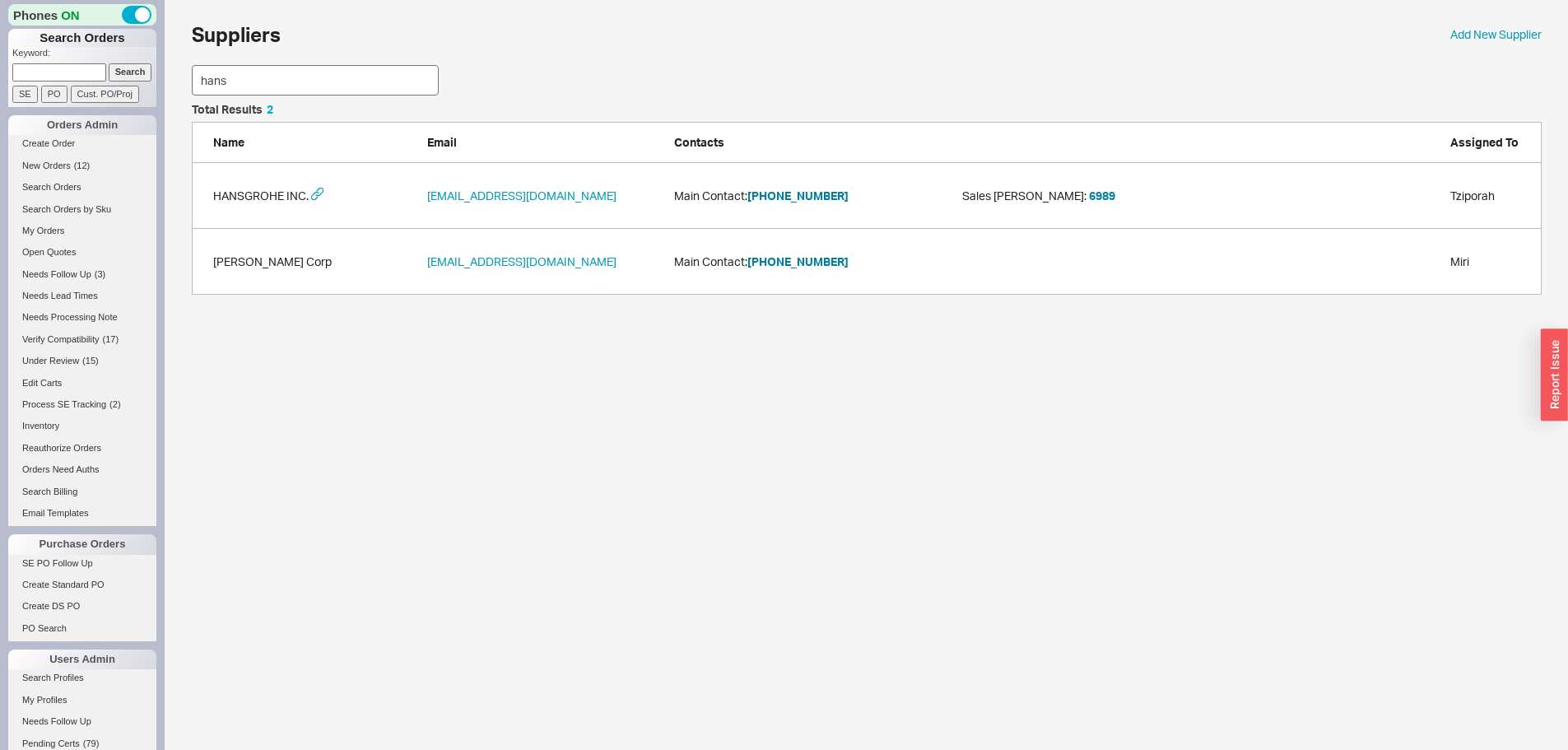
scroll to position [179, 1338]
drag, startPoint x: 238, startPoint y: 80, endPoint x: 152, endPoint y: 97, distance: 87.7
click at [152, 97] on div "Phones ON Search Orders Keyword: Search SE PO Cust. PO/Proj Orders Admin Create…" at bounding box center [784, 155] width 1568 height 311
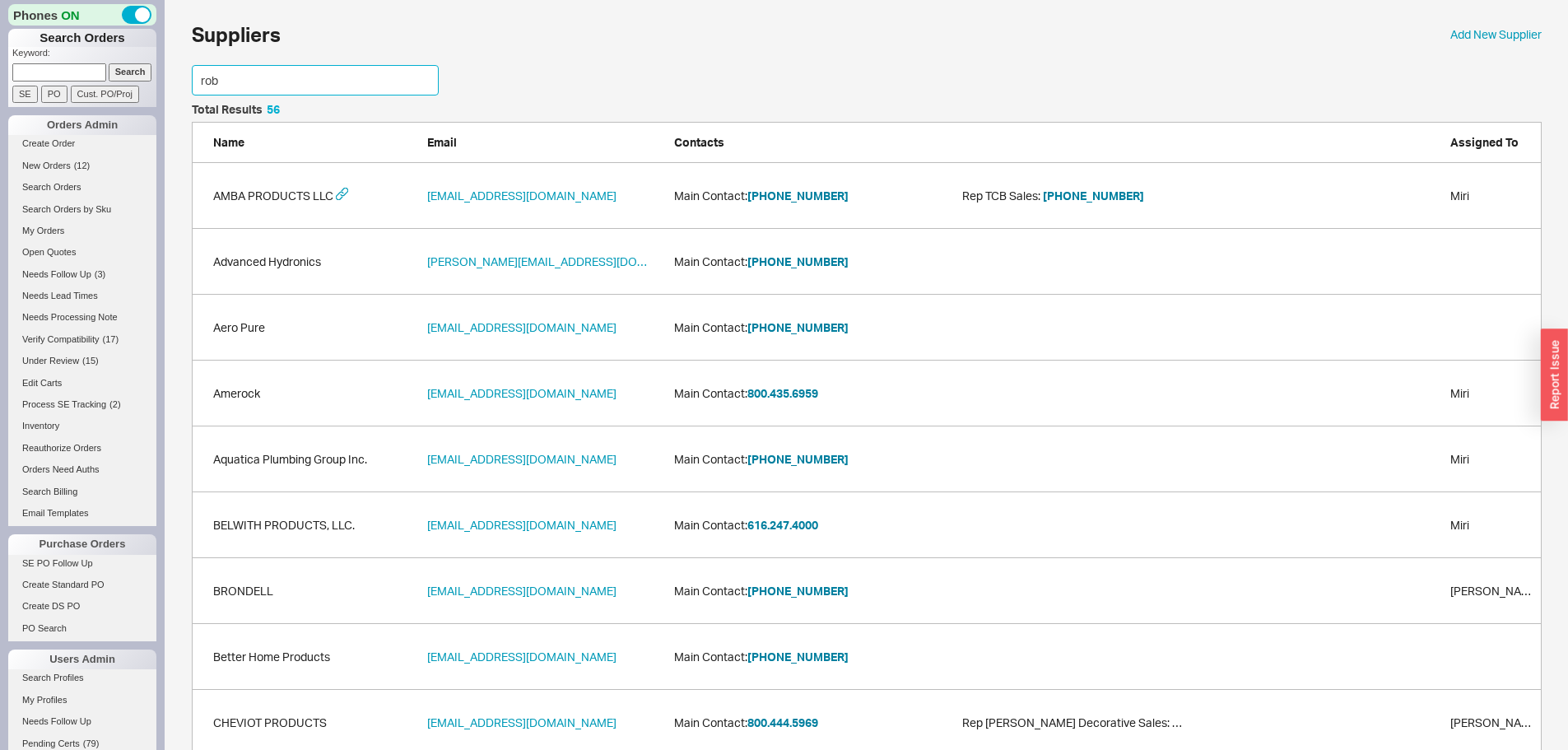
scroll to position [113, 1338]
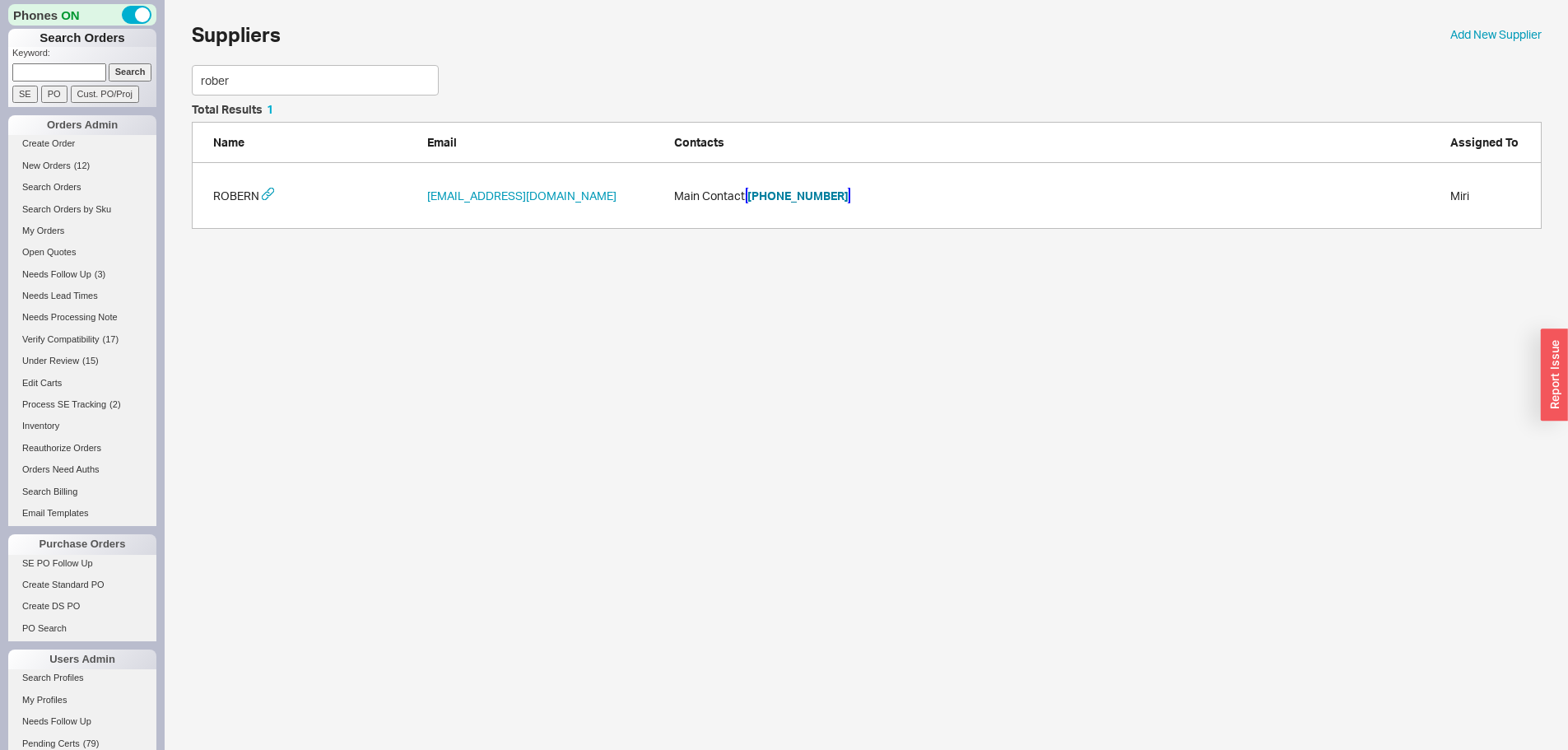
click at [795, 193] on button "[PHONE_NUMBER]" at bounding box center [797, 196] width 101 height 16
drag, startPoint x: 221, startPoint y: 103, endPoint x: 78, endPoint y: 127, distance: 145.0
click at [130, 114] on div "Phones ON Search Orders Keyword: Search SE PO Cust. PO/Proj Orders Admin Create…" at bounding box center [784, 122] width 1568 height 245
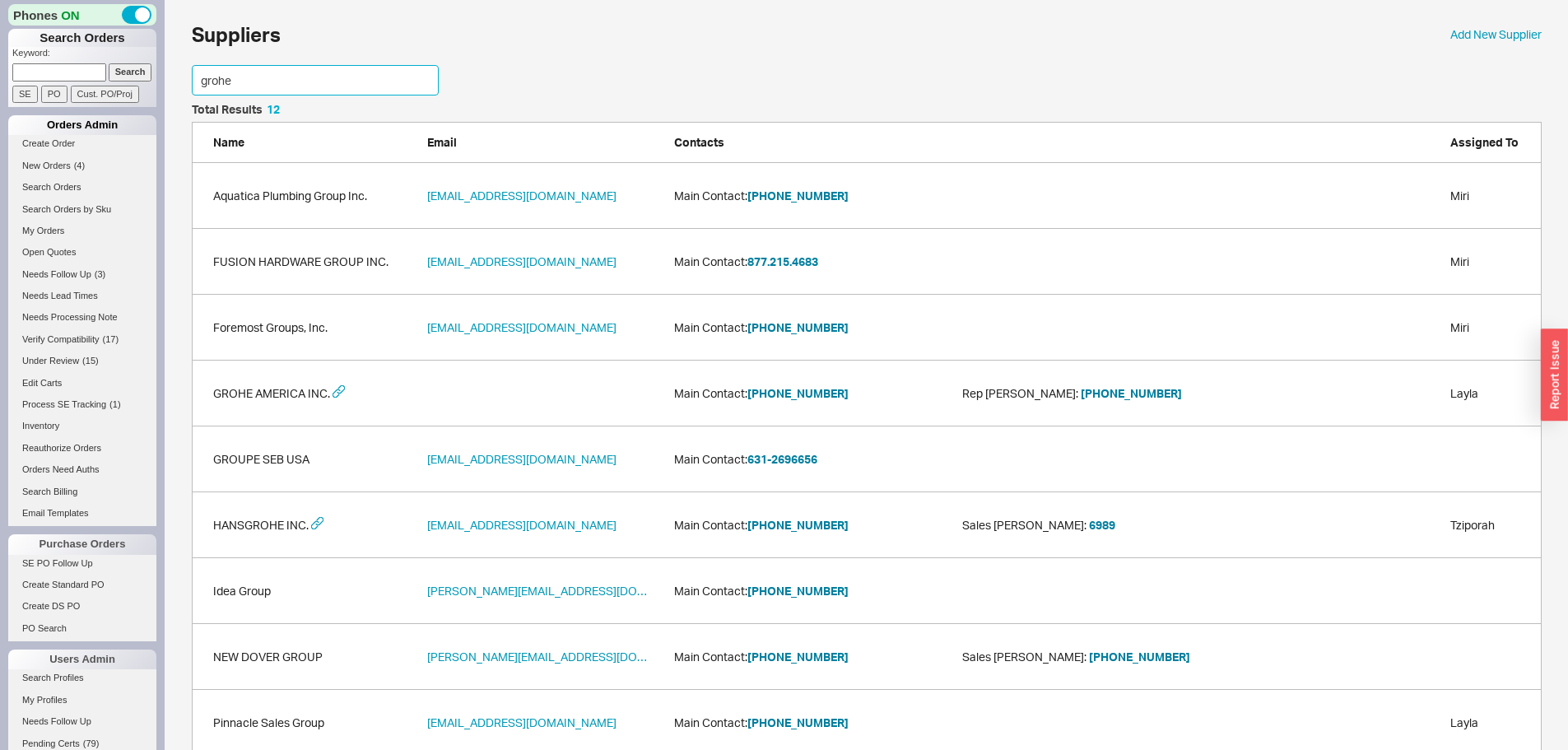
scroll to position [179, 1338]
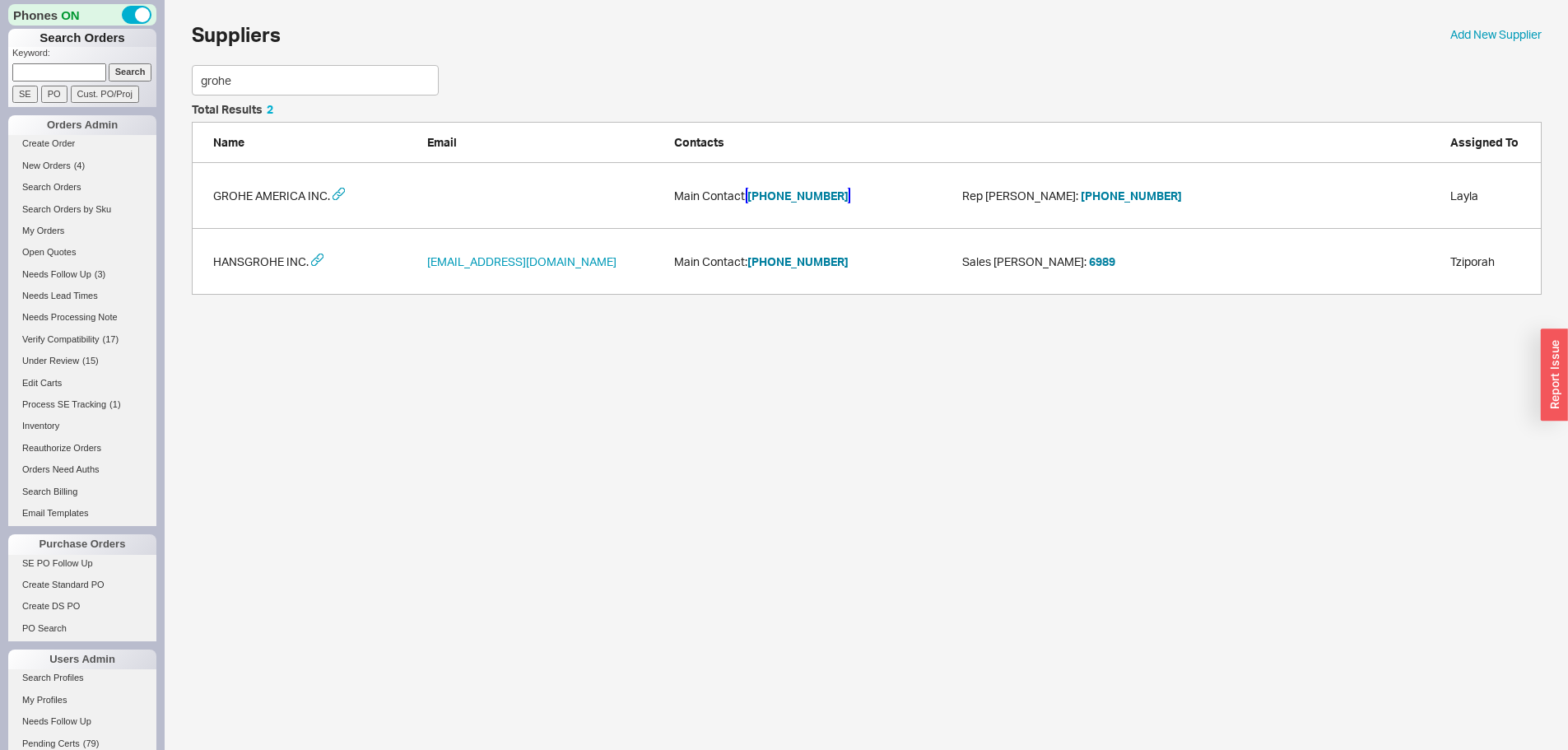
click at [794, 203] on button "800-444-7643" at bounding box center [797, 196] width 101 height 16
drag, startPoint x: 270, startPoint y: 81, endPoint x: -29, endPoint y: 89, distance: 299.1
click at [0, 89] on html "Phones ON Search Orders Keyword: Search SE PO Cust. PO/Proj Orders Admin Create…" at bounding box center [784, 155] width 1568 height 311
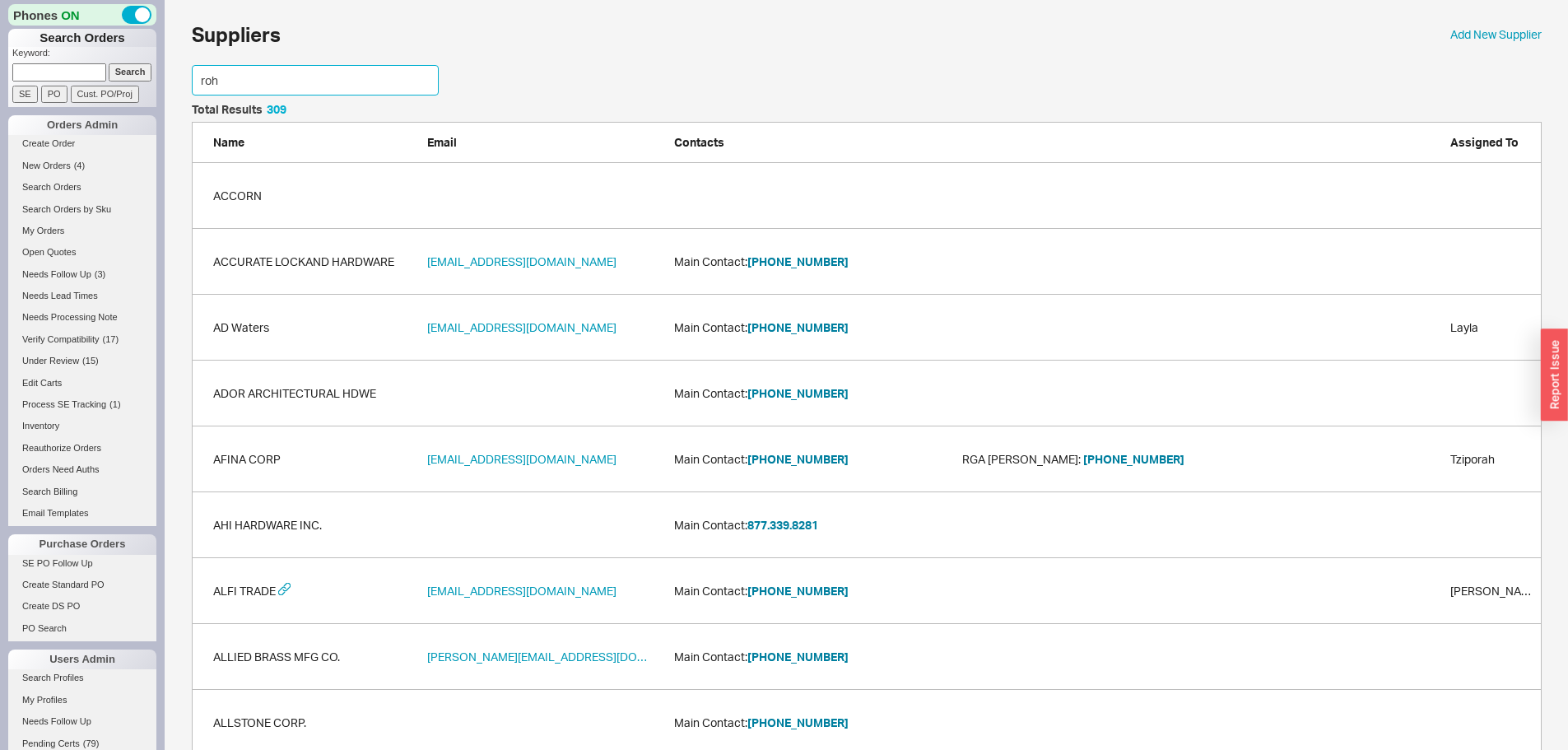
scroll to position [245, 1338]
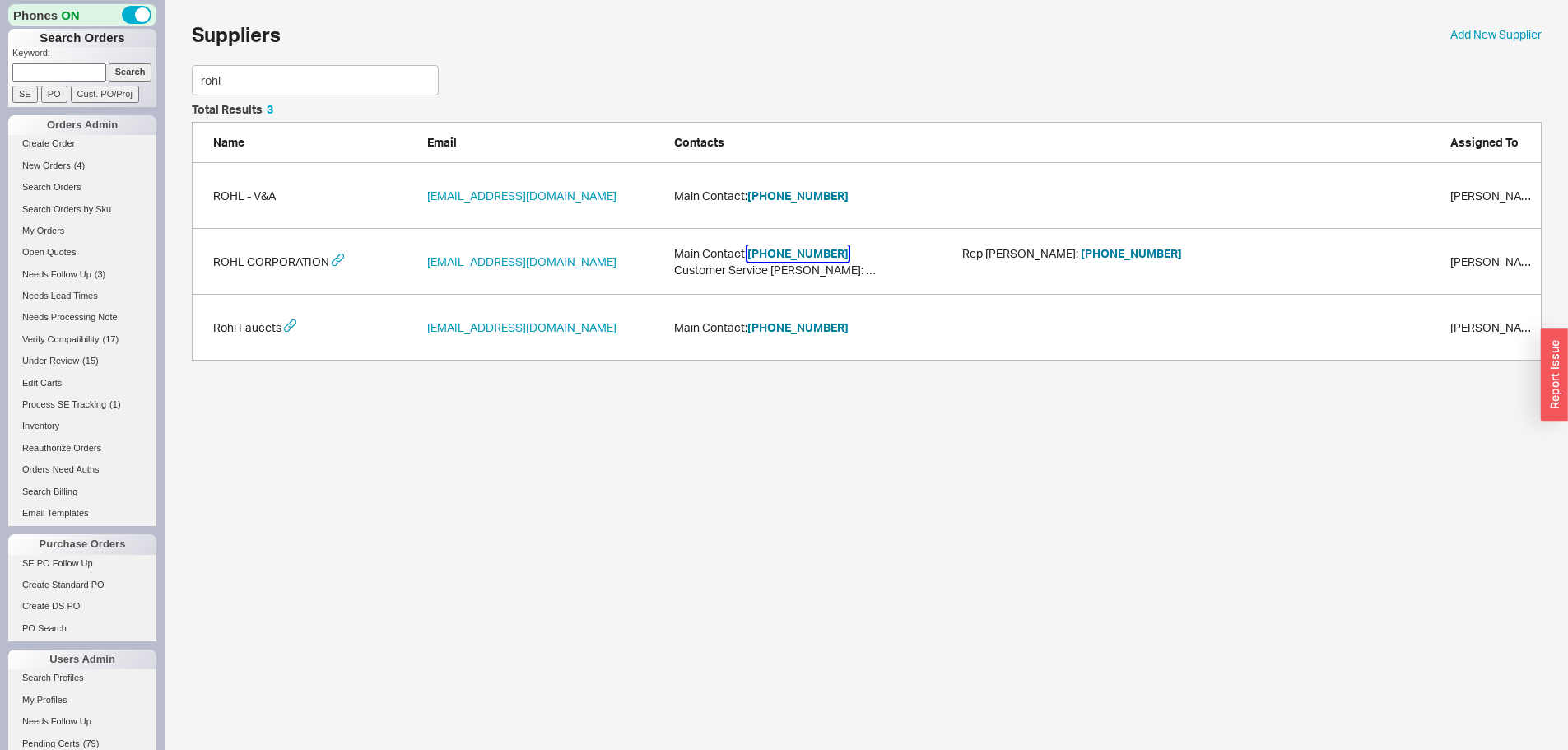
click at [801, 256] on button "800-777-9762" at bounding box center [797, 254] width 101 height 16
drag, startPoint x: 320, startPoint y: 72, endPoint x: 83, endPoint y: 91, distance: 237.8
click at [105, 89] on div "Phones ON Search Orders Keyword: Search SE PO Cust. PO/Proj Orders Admin Create…" at bounding box center [784, 188] width 1568 height 377
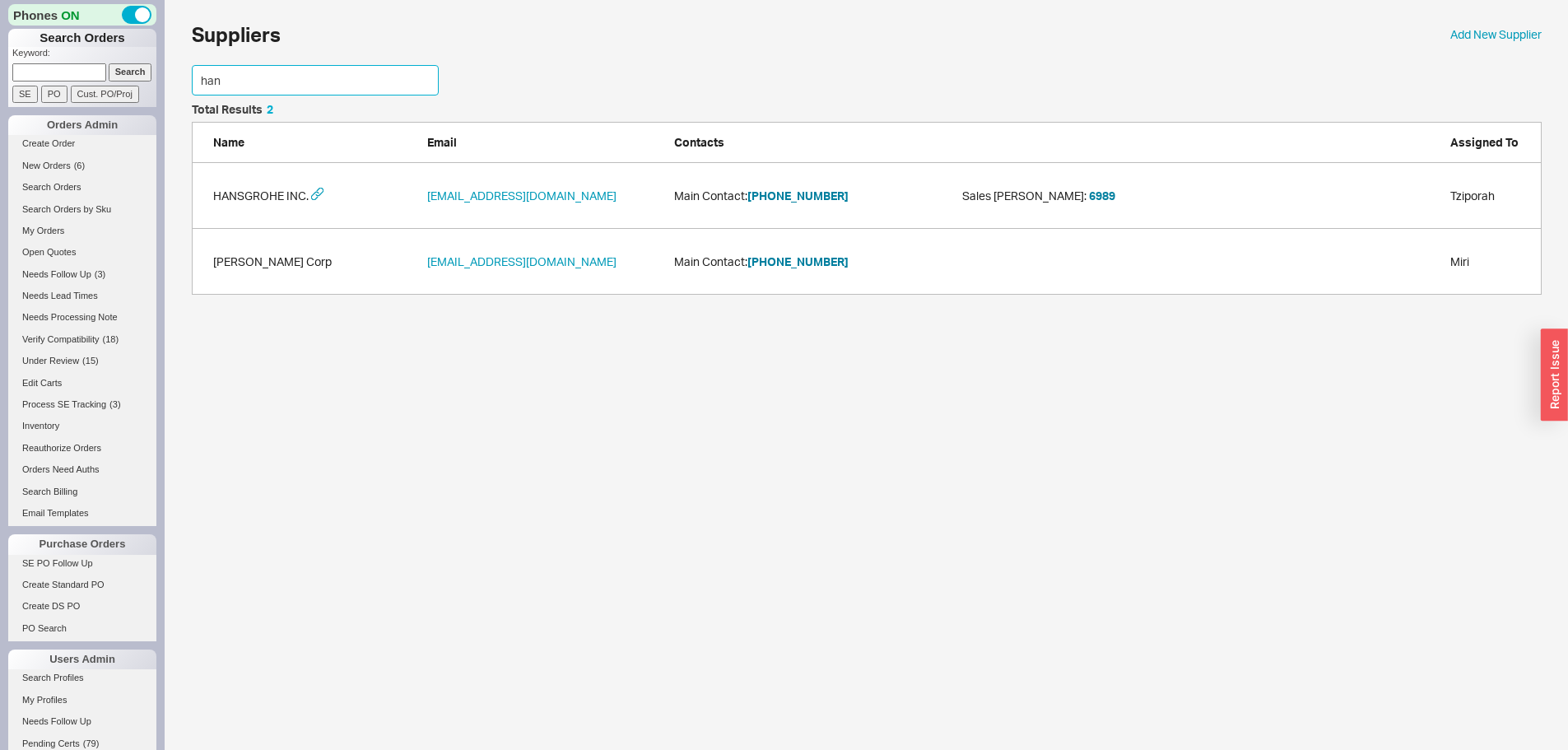
scroll to position [179, 1338]
type input "hans"
click at [794, 191] on button "800-334-0455" at bounding box center [797, 196] width 101 height 16
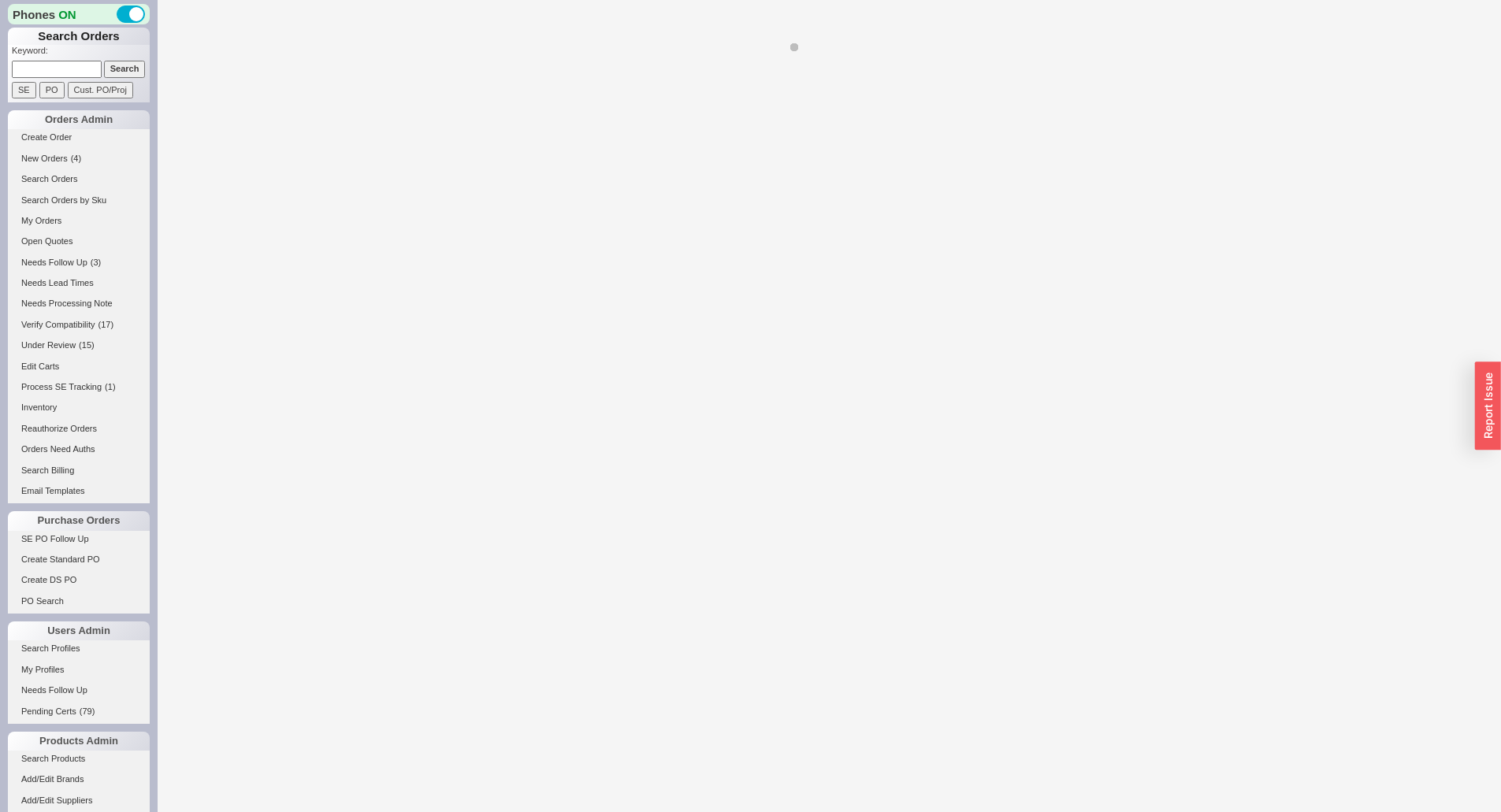
select select "LOW"
select select "3"
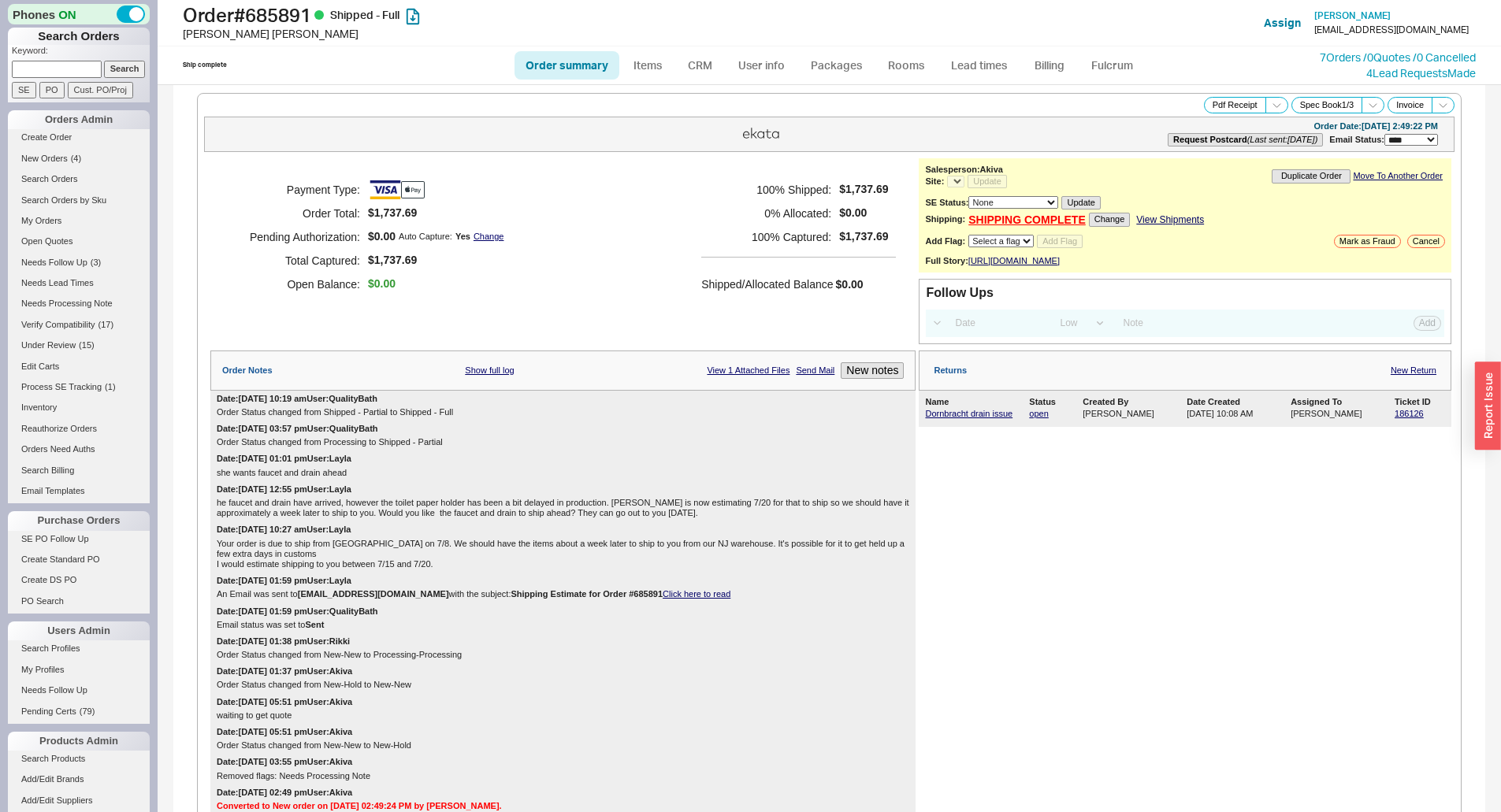
select select "*"
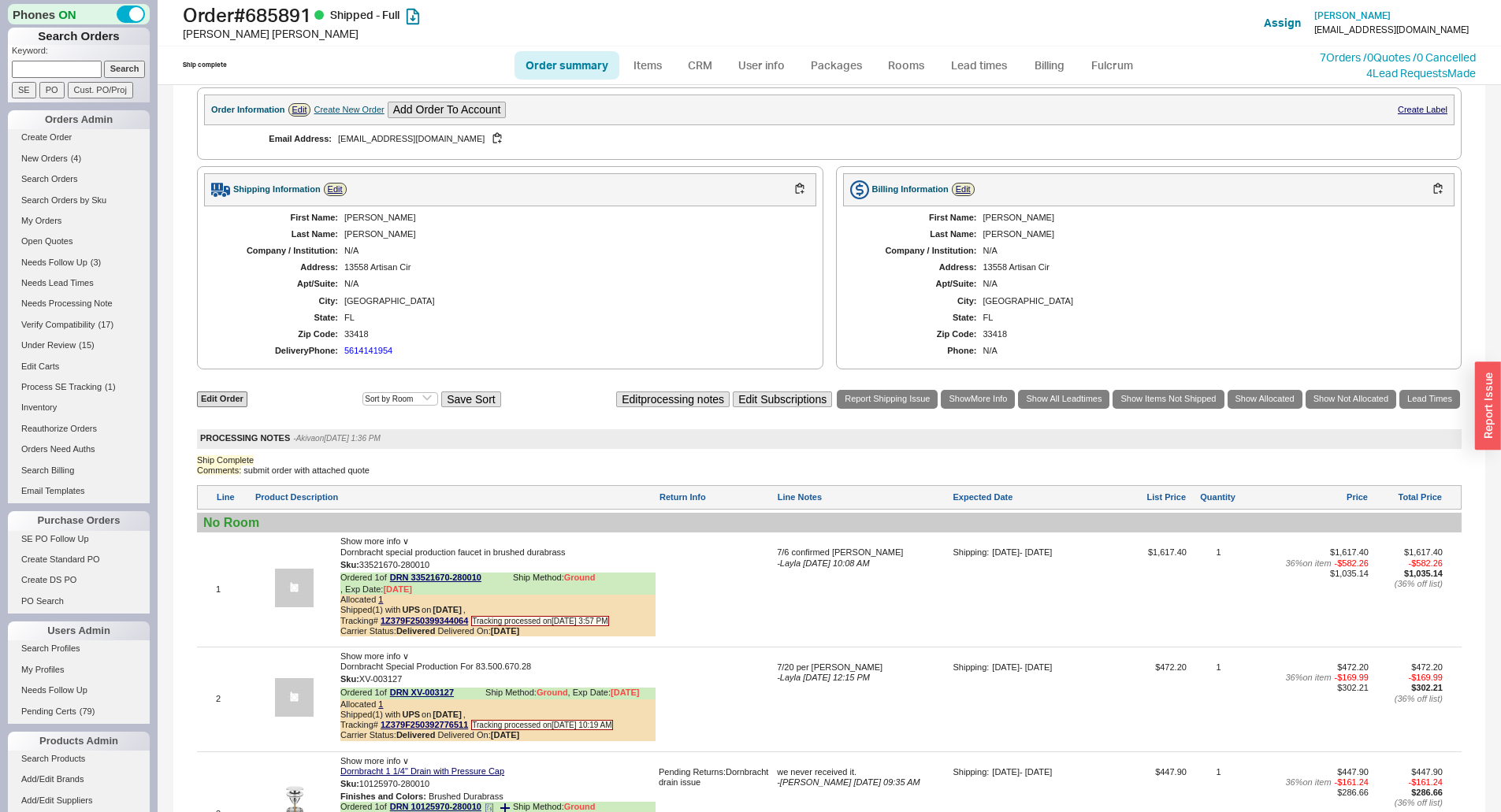
scroll to position [788, 0]
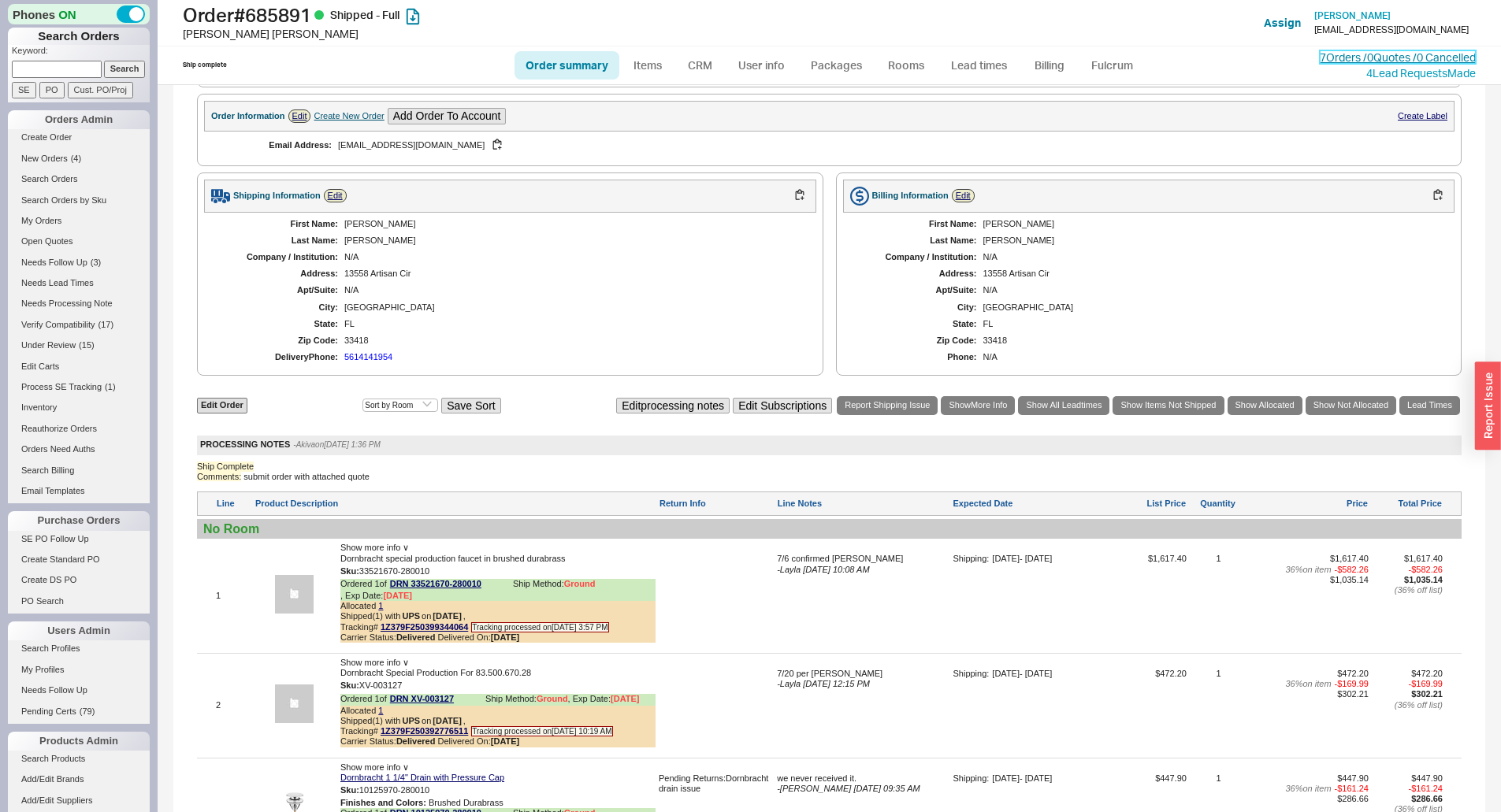
click at [1321, 53] on link "7 Orders / 0 Quotes / 0 Cancelled" at bounding box center [1398, 57] width 156 height 13
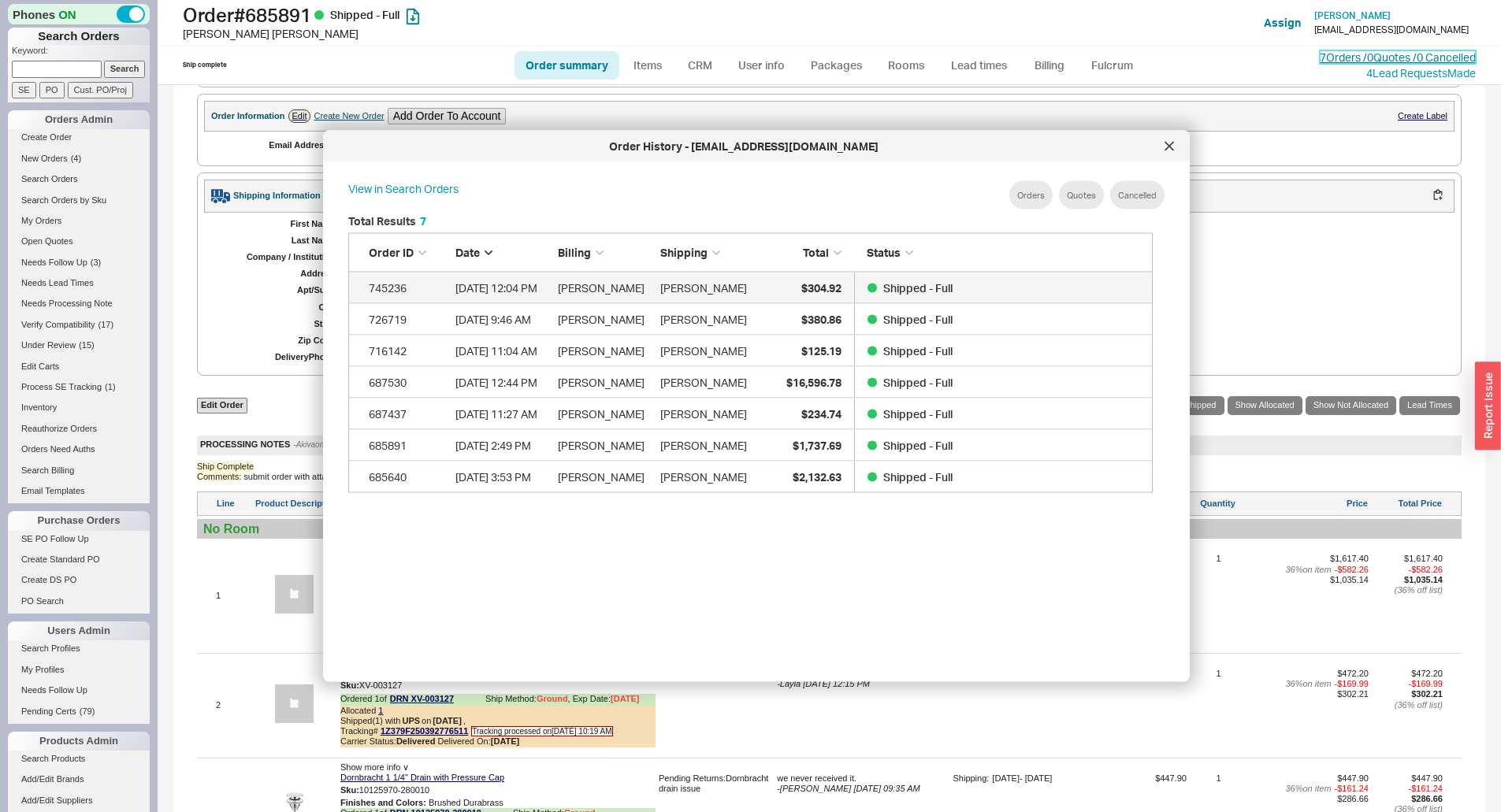
scroll to position [471, 818]
click at [1182, 146] on div "Order History - [EMAIL_ADDRESS][DOMAIN_NAME]" at bounding box center [756, 147] width 867 height 31
click at [1167, 146] on icon at bounding box center [1169, 146] width 10 height 10
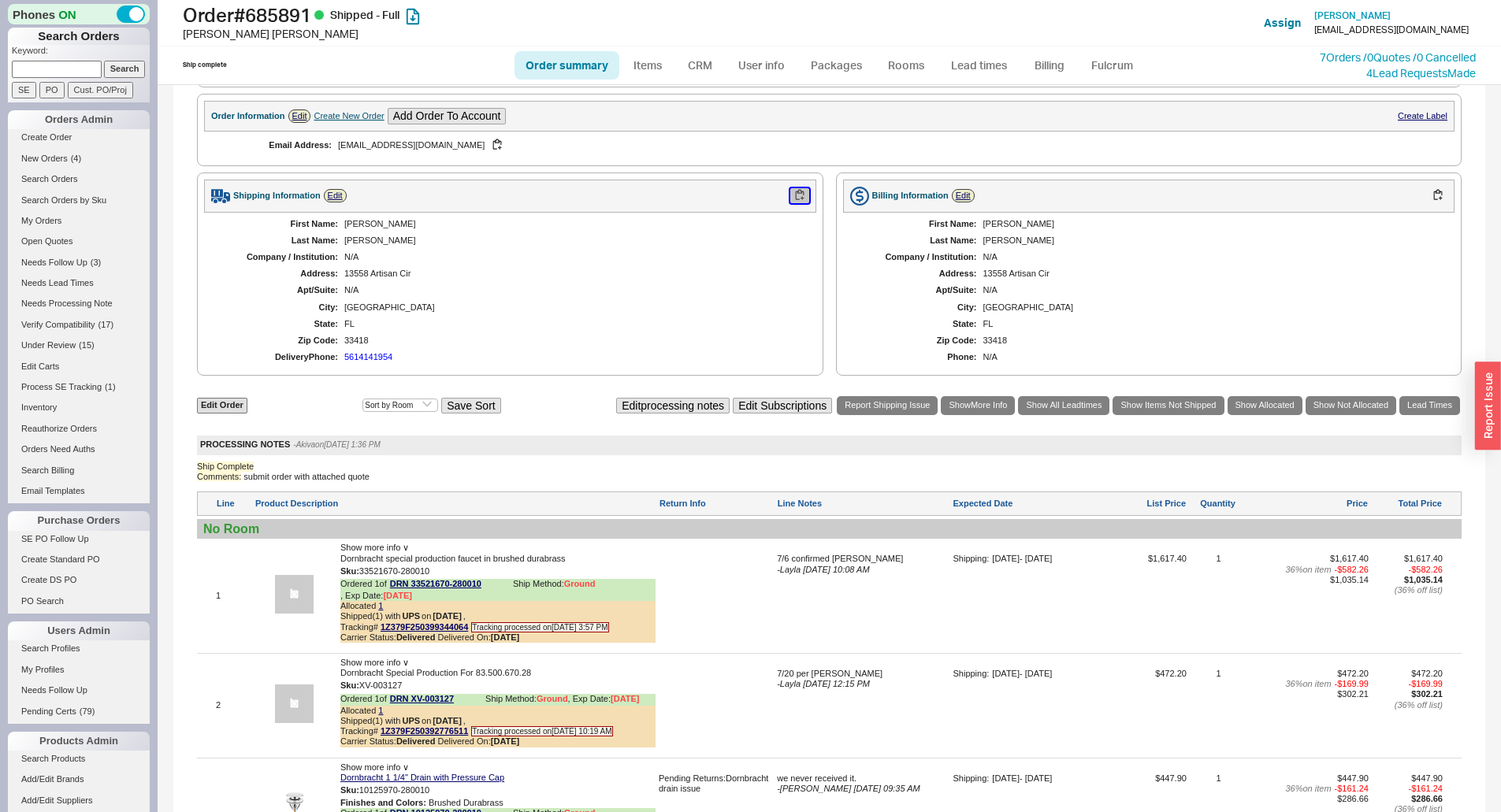
click at [797, 203] on button "button" at bounding box center [800, 196] width 19 height 15
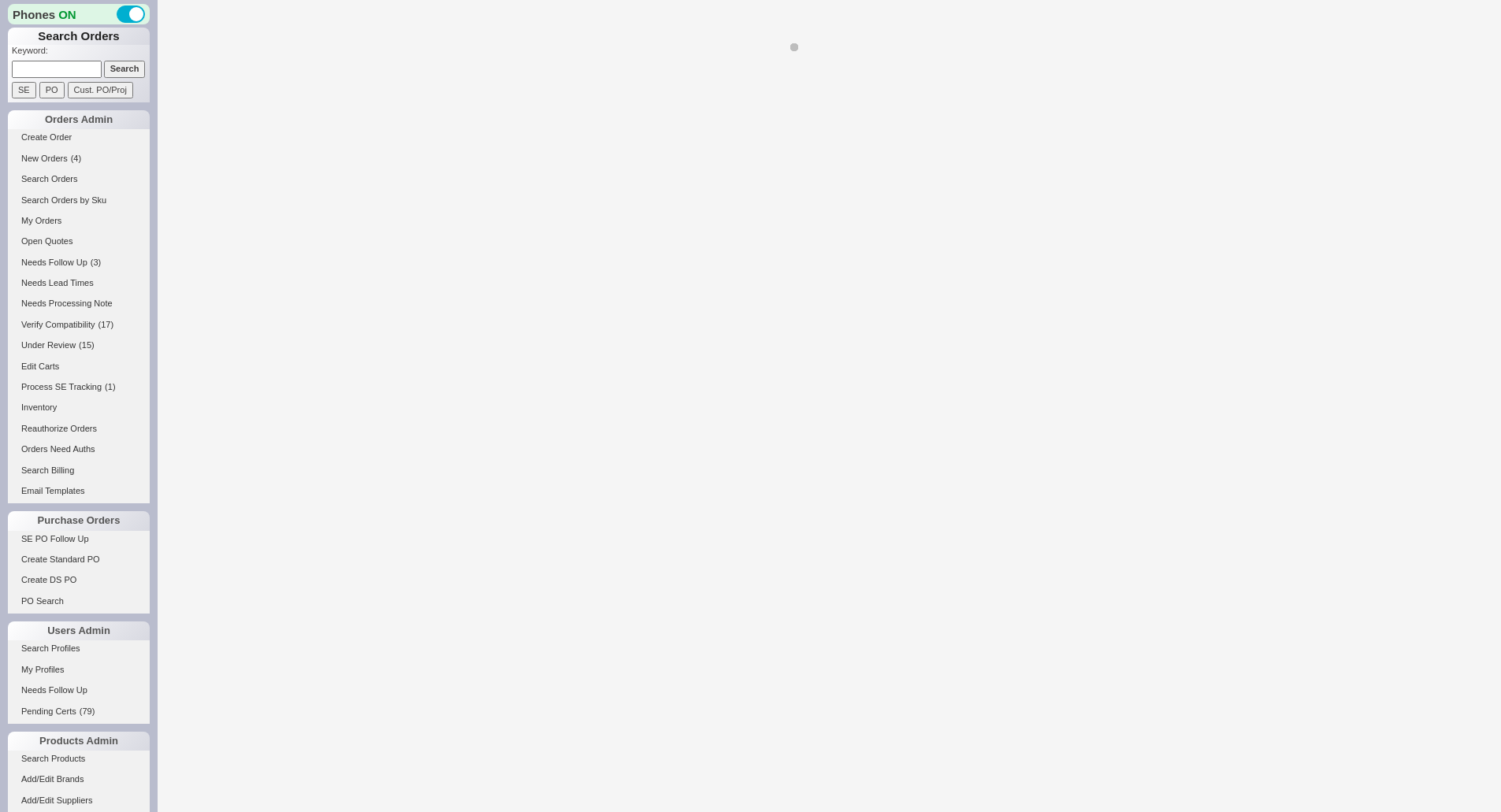
select select "*"
select select "LOW"
select select "3"
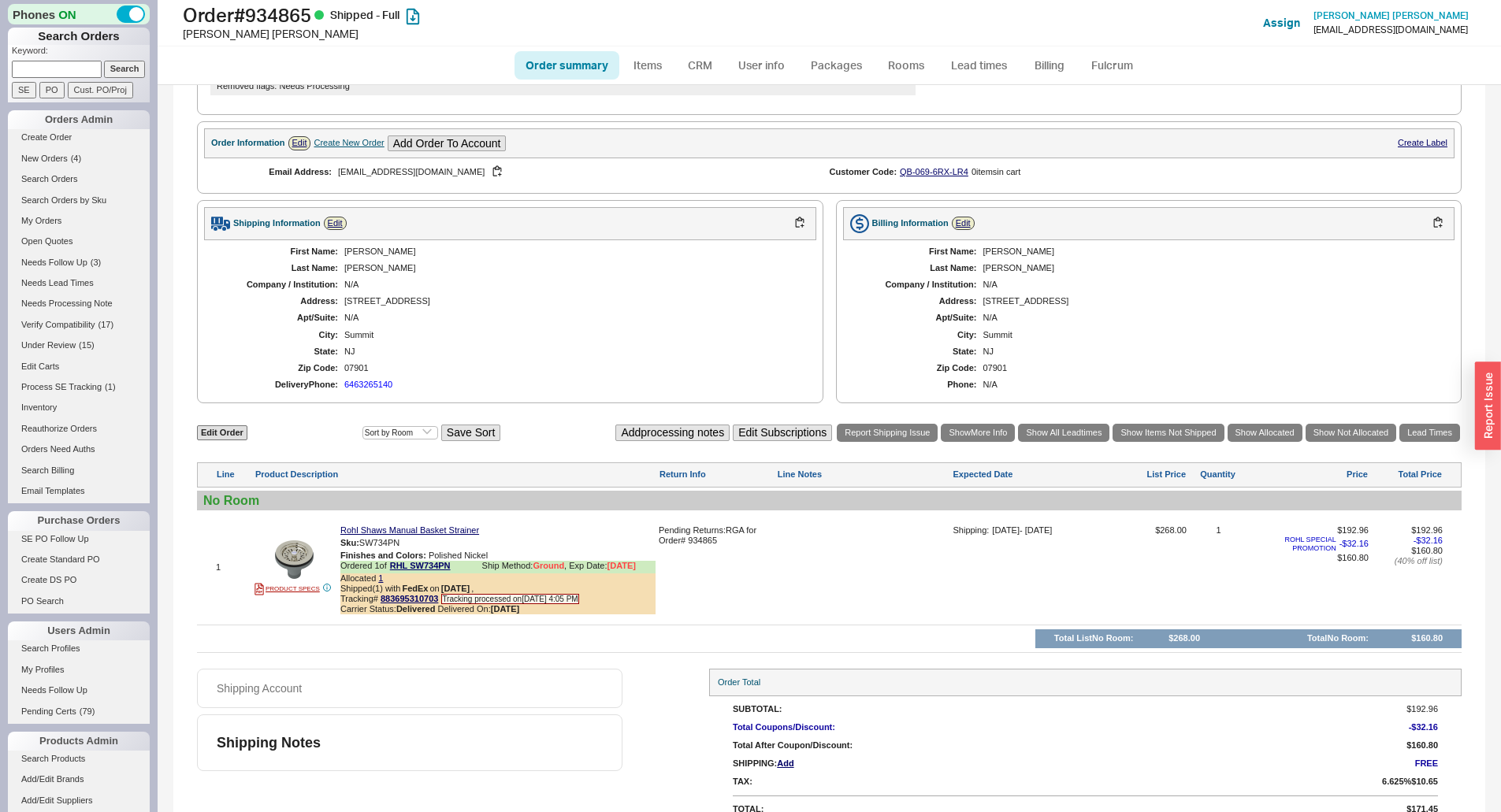
scroll to position [475, 0]
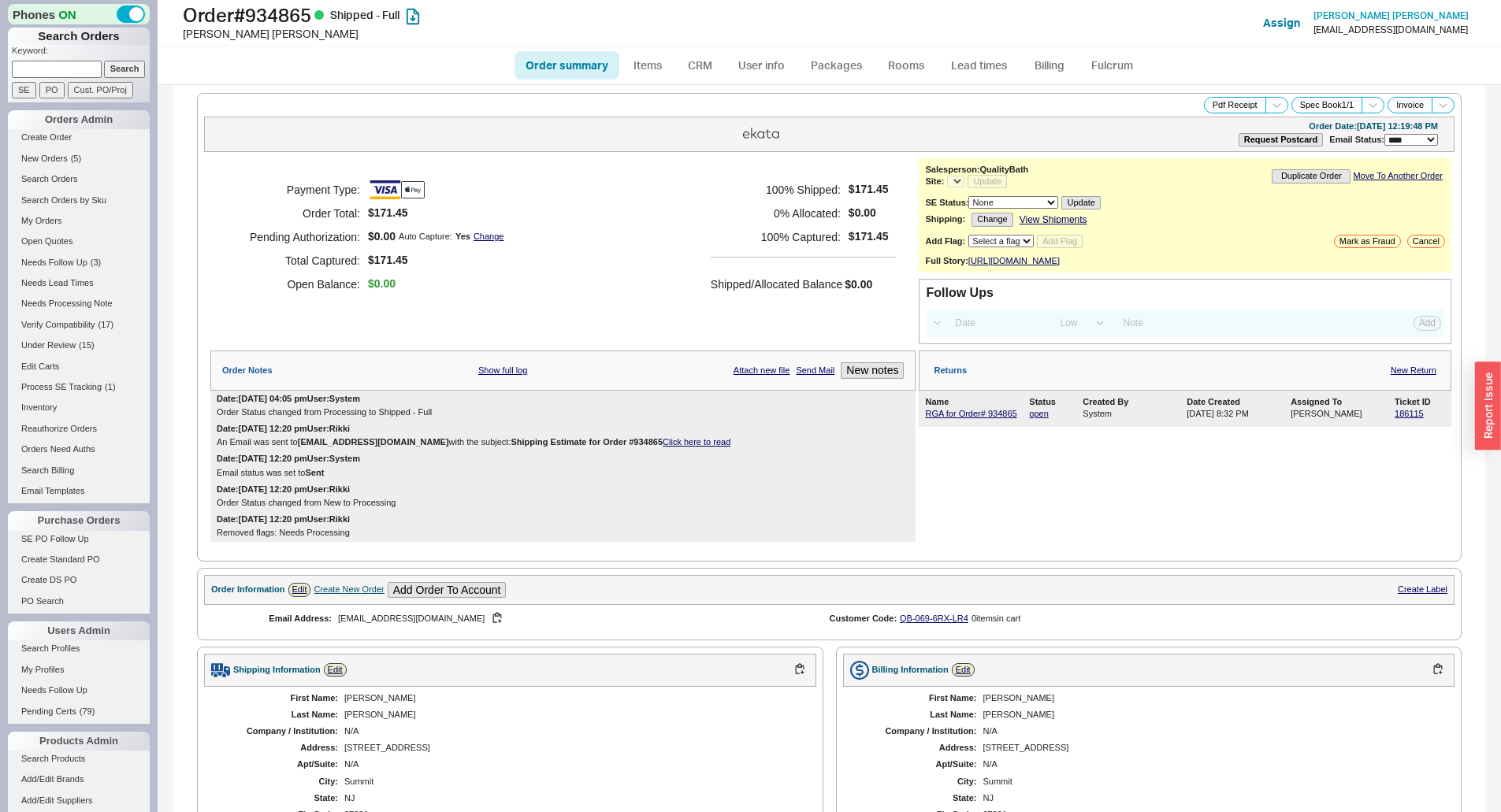
select select "LOW"
select select "3"
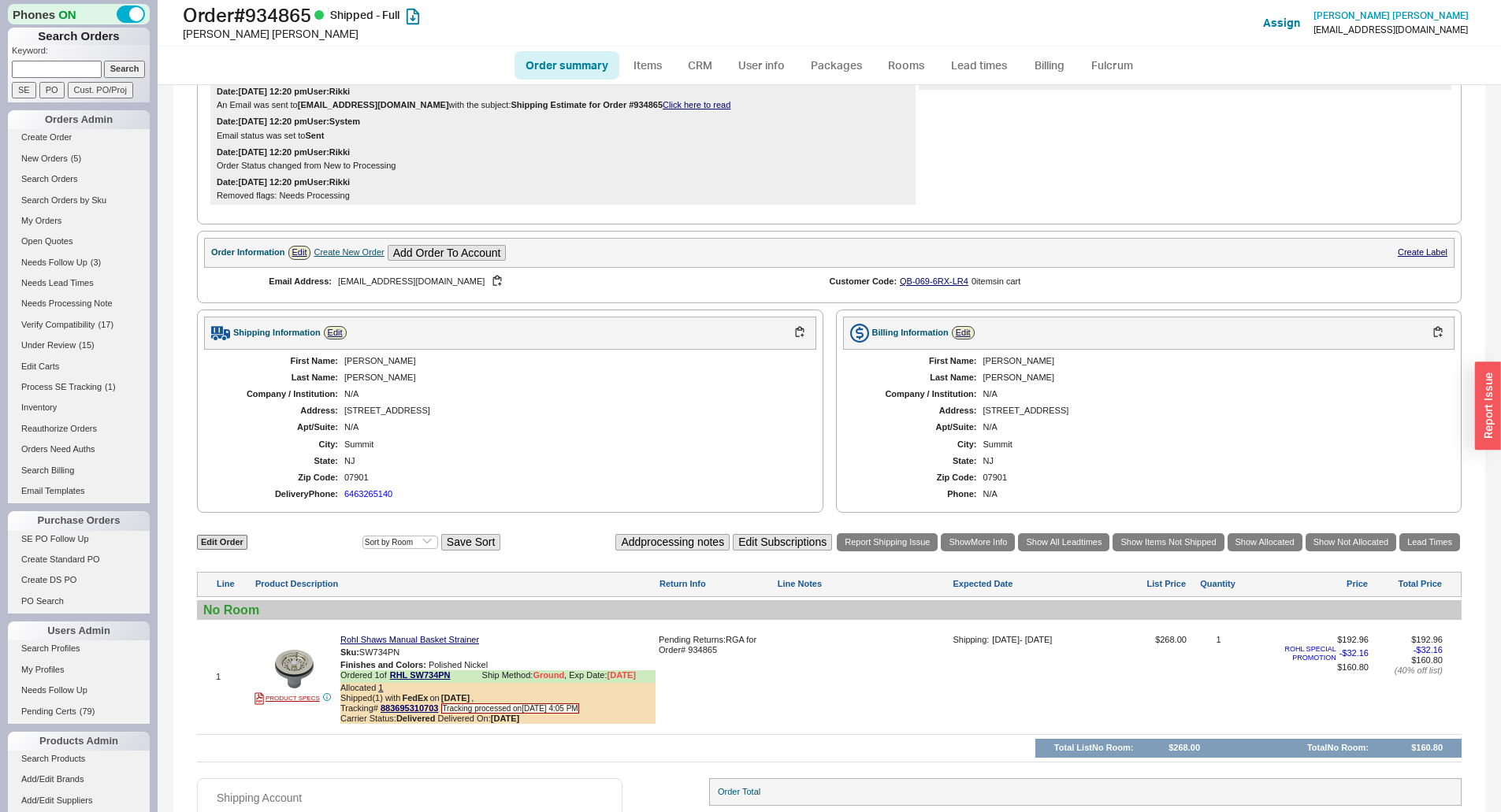
select select "*"
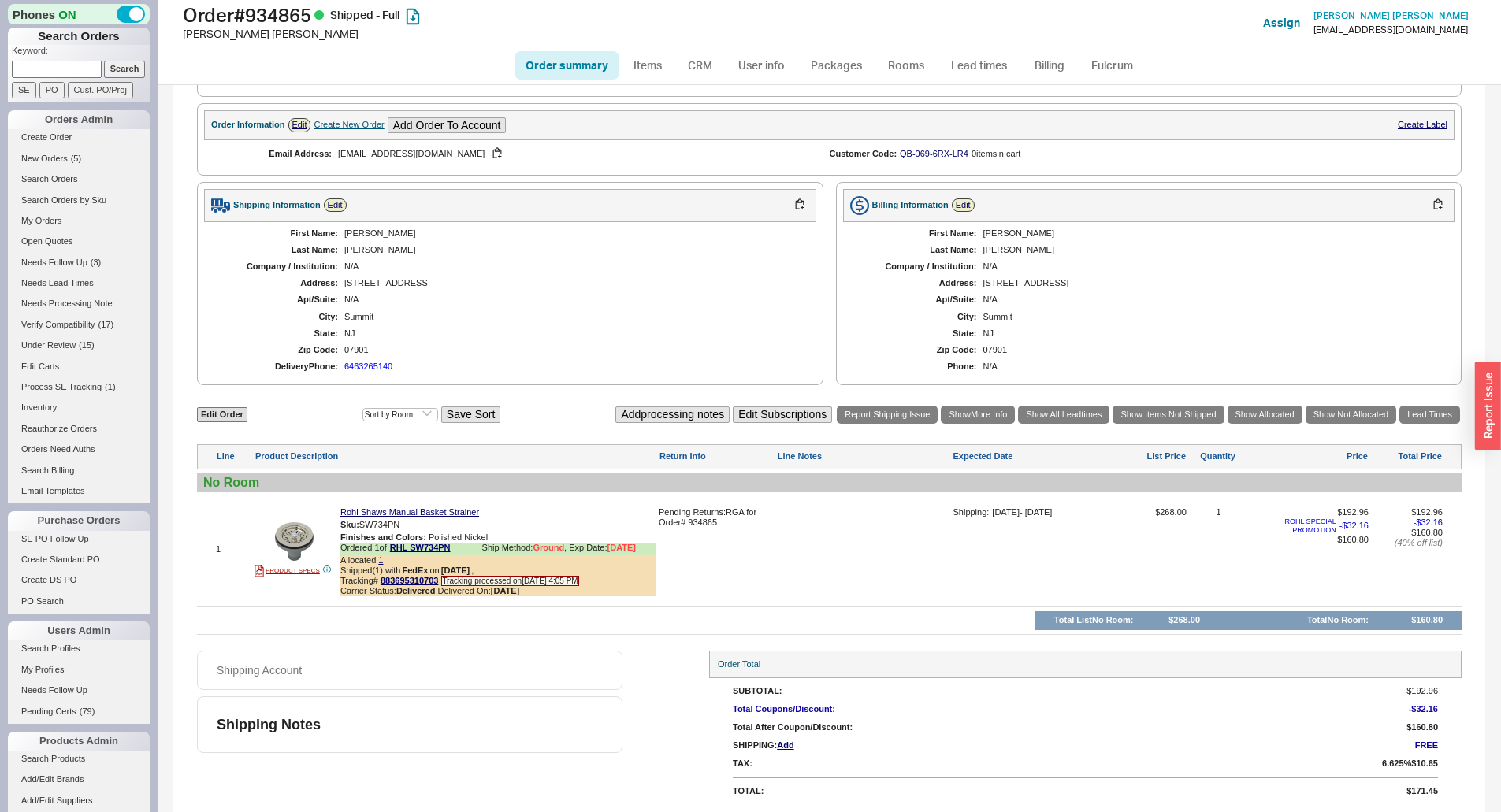
scroll to position [475, 0]
click at [384, 562] on div "Allocated 1" at bounding box center [498, 561] width 315 height 10
click at [380, 561] on link "1" at bounding box center [380, 560] width 4 height 10
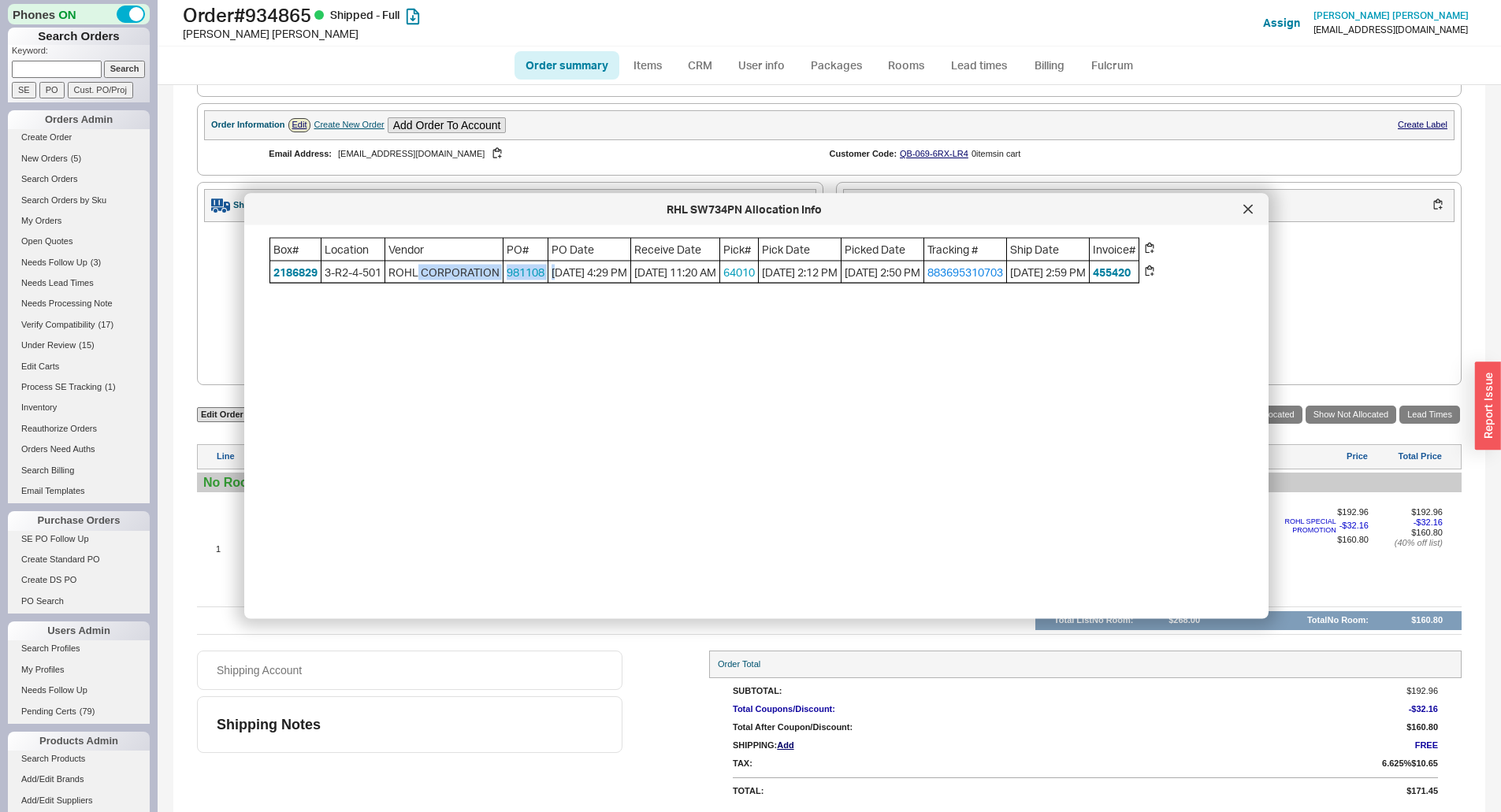
drag, startPoint x: 559, startPoint y: 270, endPoint x: 504, endPoint y: 271, distance: 55.0
click at [504, 271] on div "Box# Location Vendor PO# PO Date Receive Date Pick# Pick Date Picked Date Track…" at bounding box center [705, 261] width 870 height 45
click at [536, 322] on div "Box# Location Vendor PO# PO Date Receive Date Pick# Pick Date Picked Date Track…" at bounding box center [769, 416] width 999 height 356
drag, startPoint x: 554, startPoint y: 280, endPoint x: 527, endPoint y: 278, distance: 27.1
click at [527, 278] on div "Box# Location Vendor PO# PO Date Receive Date Pick# Pick Date Picked Date Track…" at bounding box center [705, 261] width 870 height 45
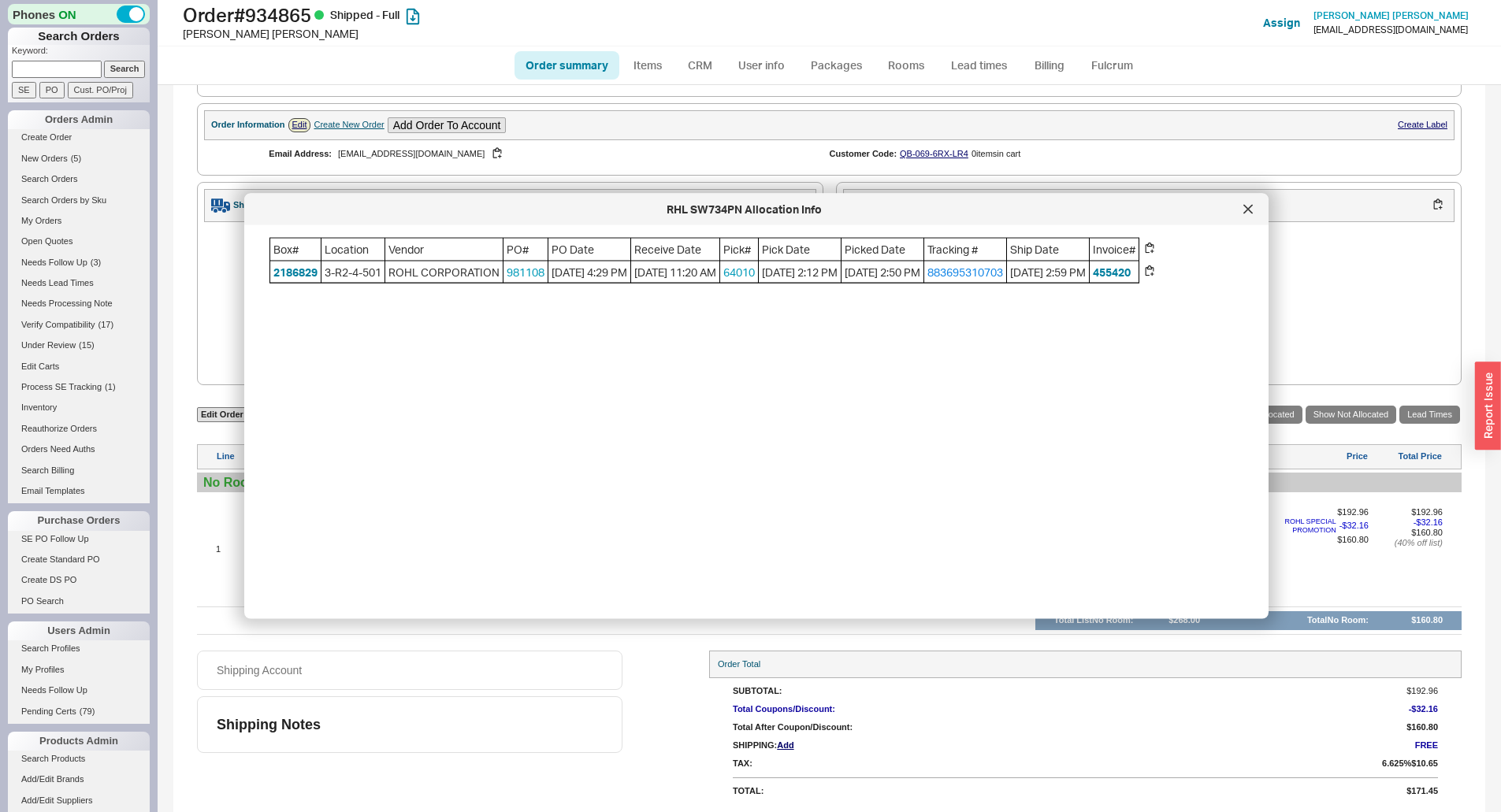
click at [527, 283] on span "981108" at bounding box center [526, 272] width 45 height 22
drag, startPoint x: 549, startPoint y: 273, endPoint x: 509, endPoint y: 274, distance: 40.0
click at [506, 274] on span "981108" at bounding box center [526, 272] width 45 height 22
copy link "981108"
click at [1236, 216] on div "RHL SW734PN Allocation Info" at bounding box center [756, 210] width 1024 height 31
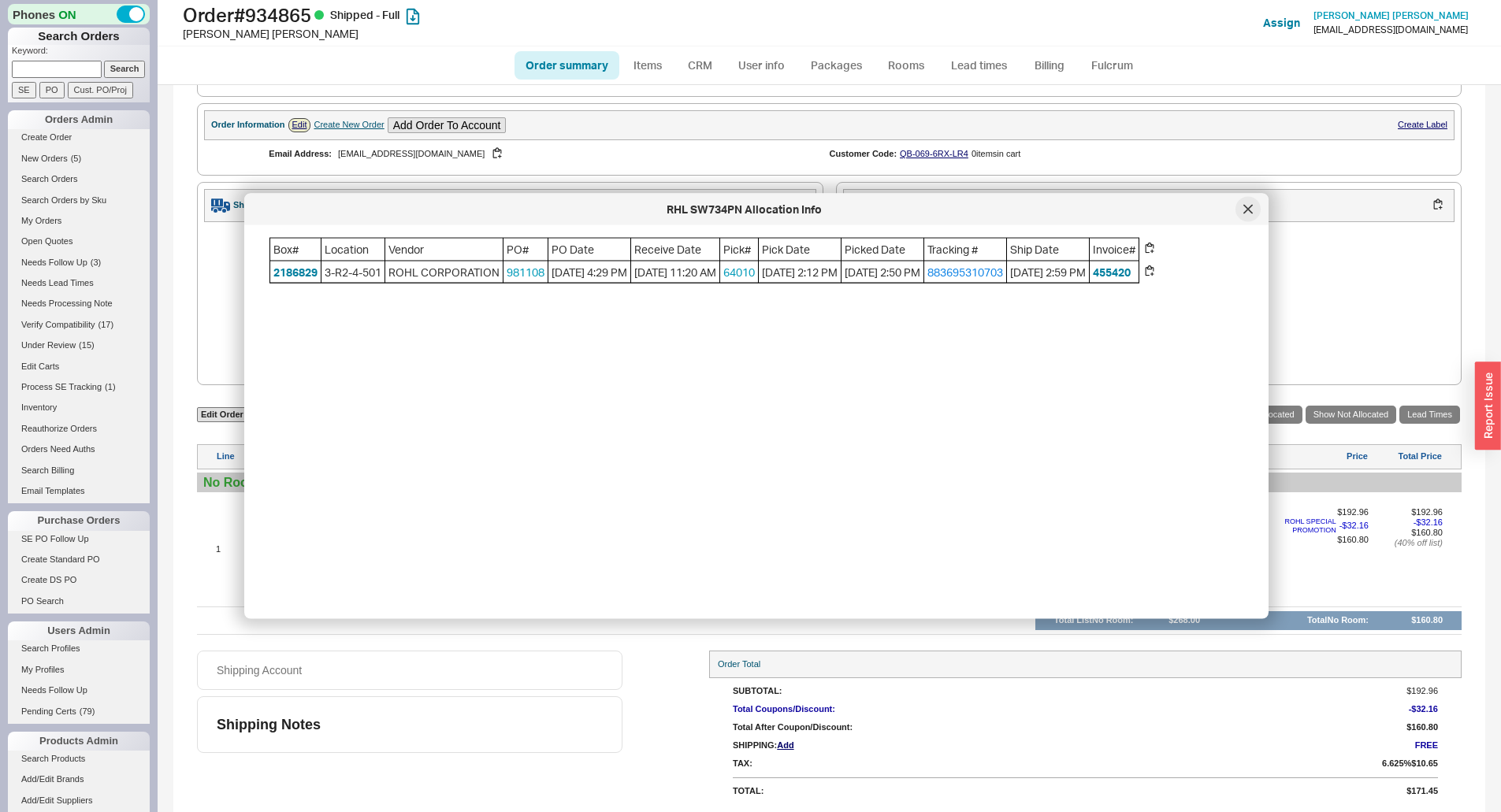
click at [1241, 210] on div at bounding box center [1248, 210] width 25 height 25
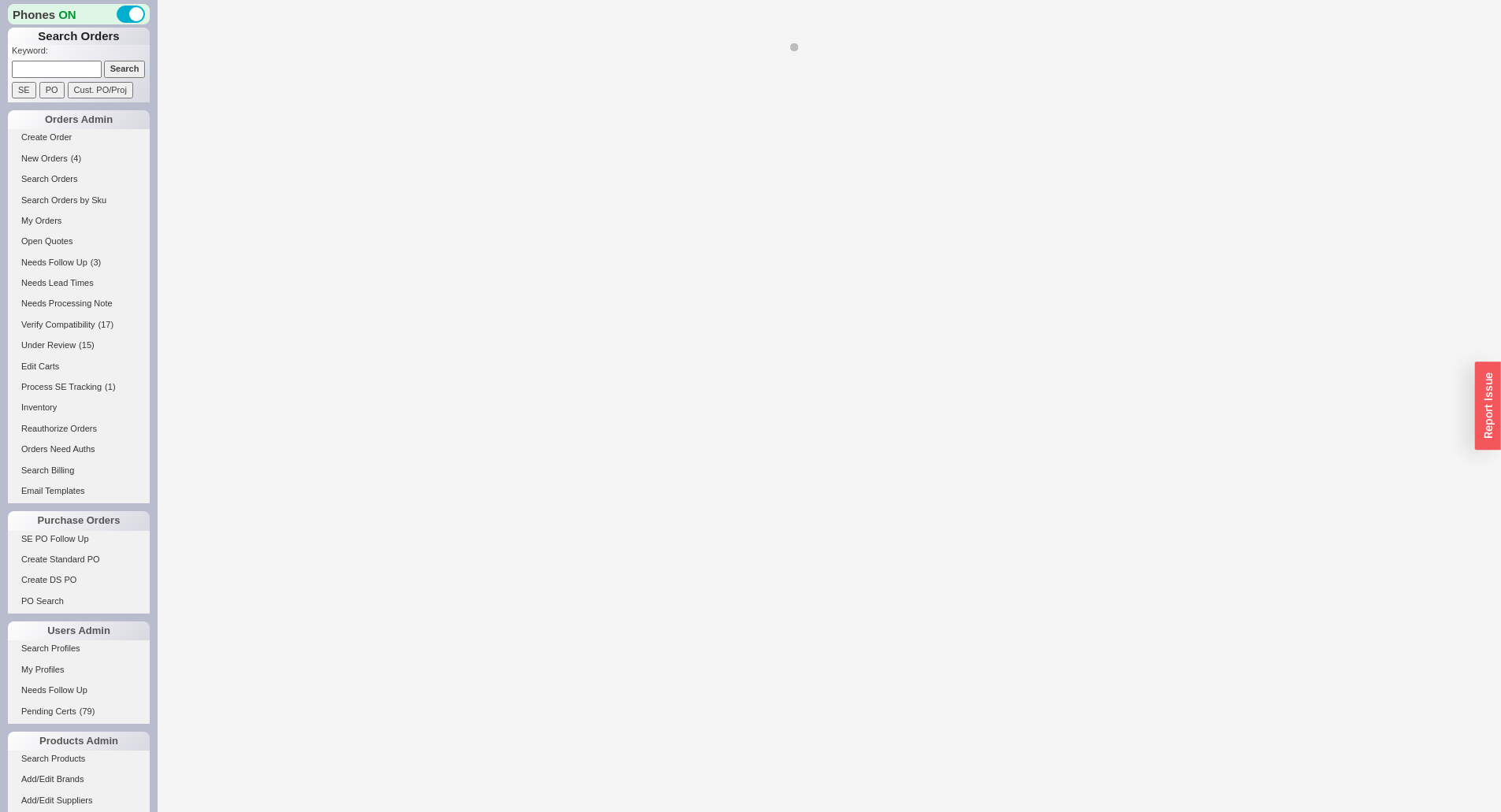
select select "*"
select select "LOW"
select select "3"
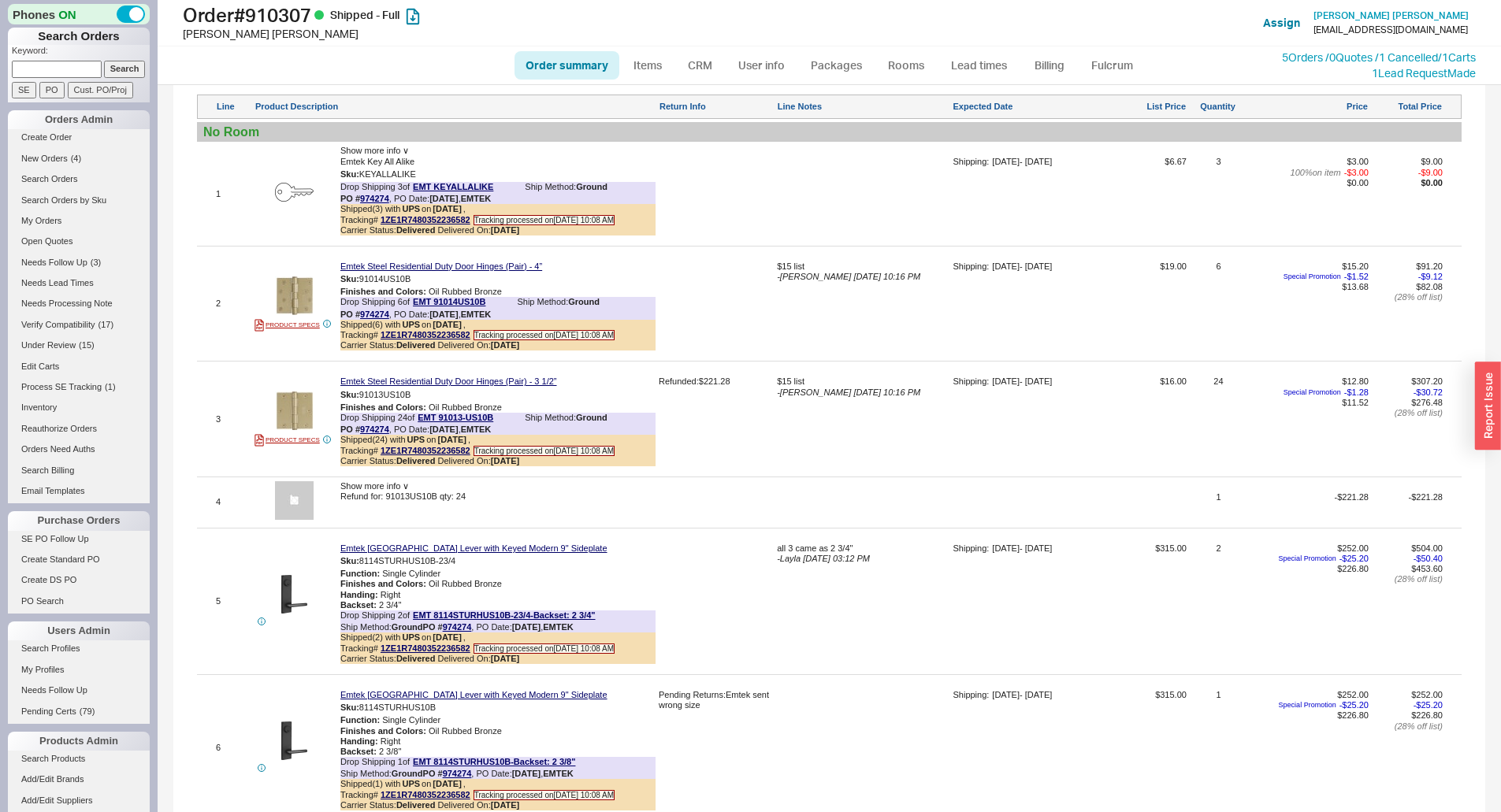
scroll to position [1091, 0]
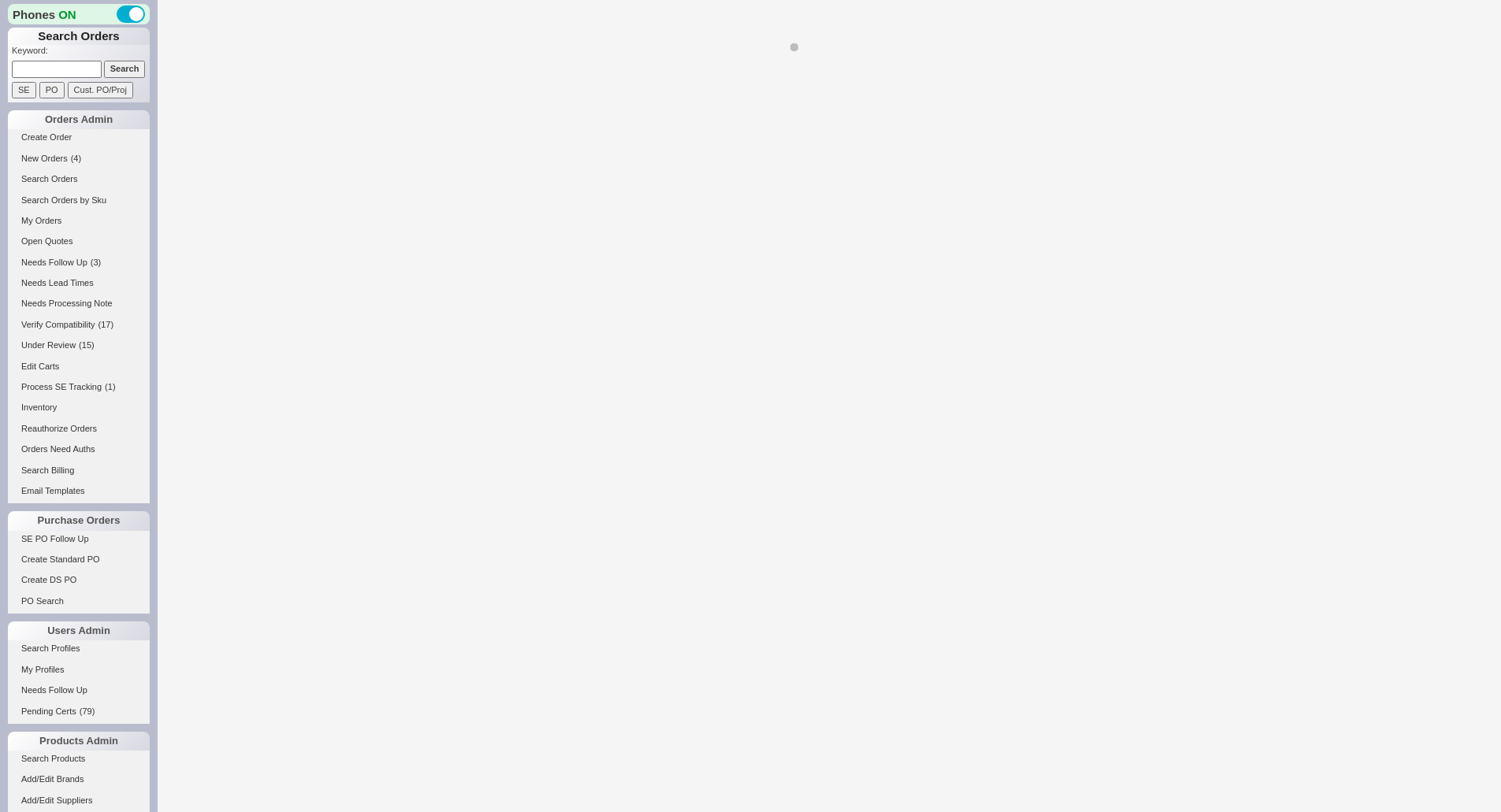
select select "LOW"
select select "3"
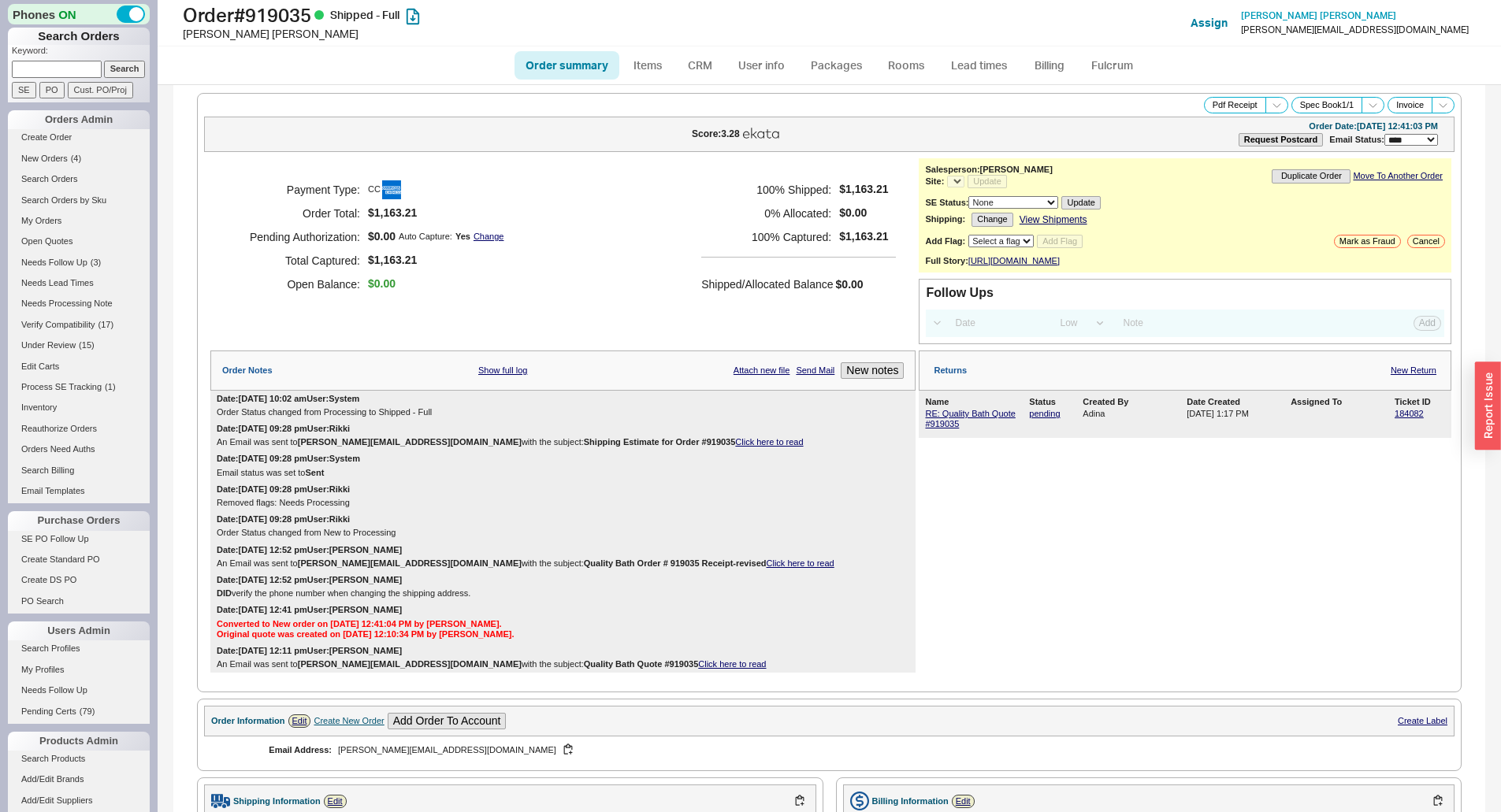
select select "*"
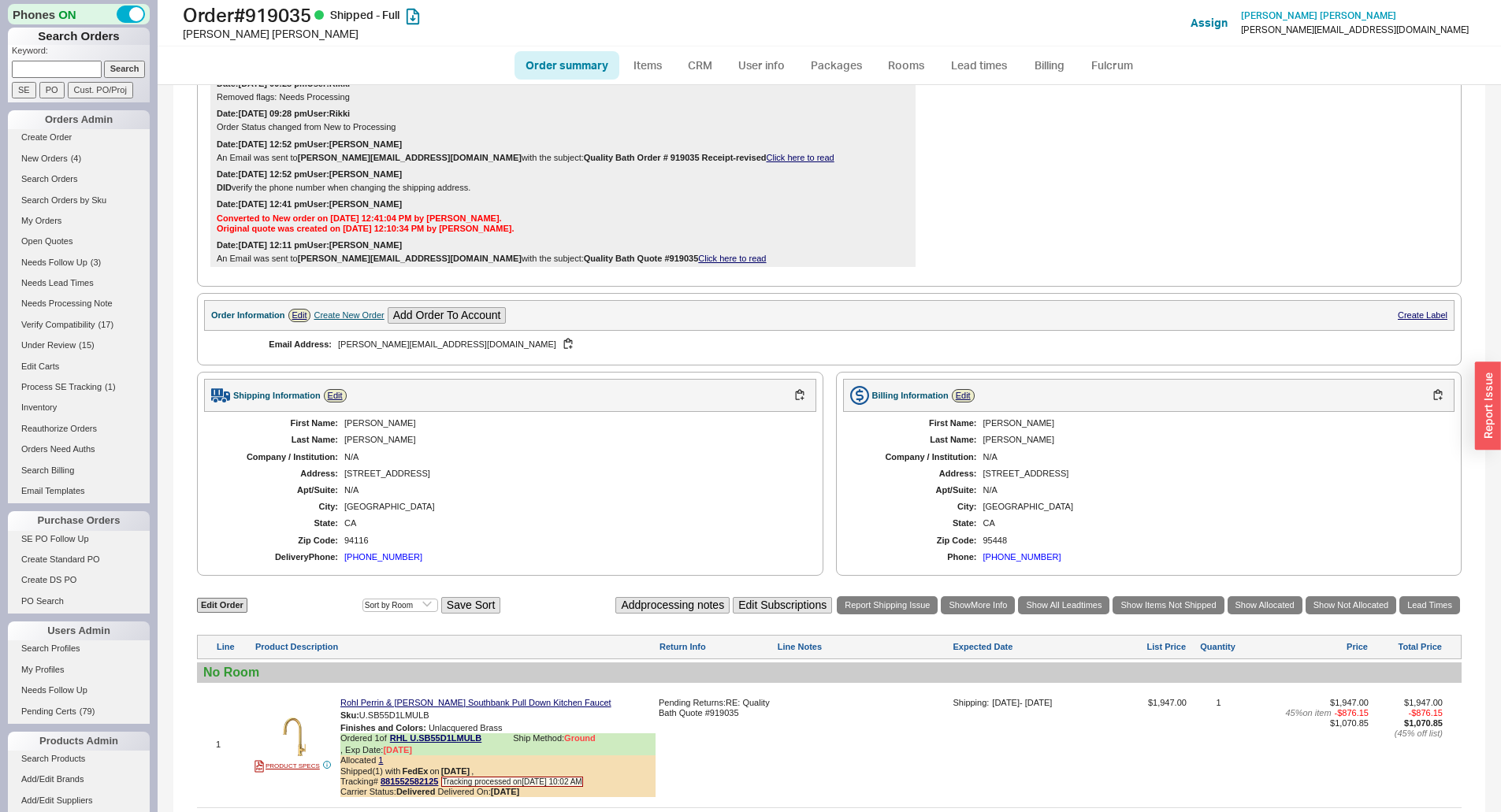
scroll to position [617, 0]
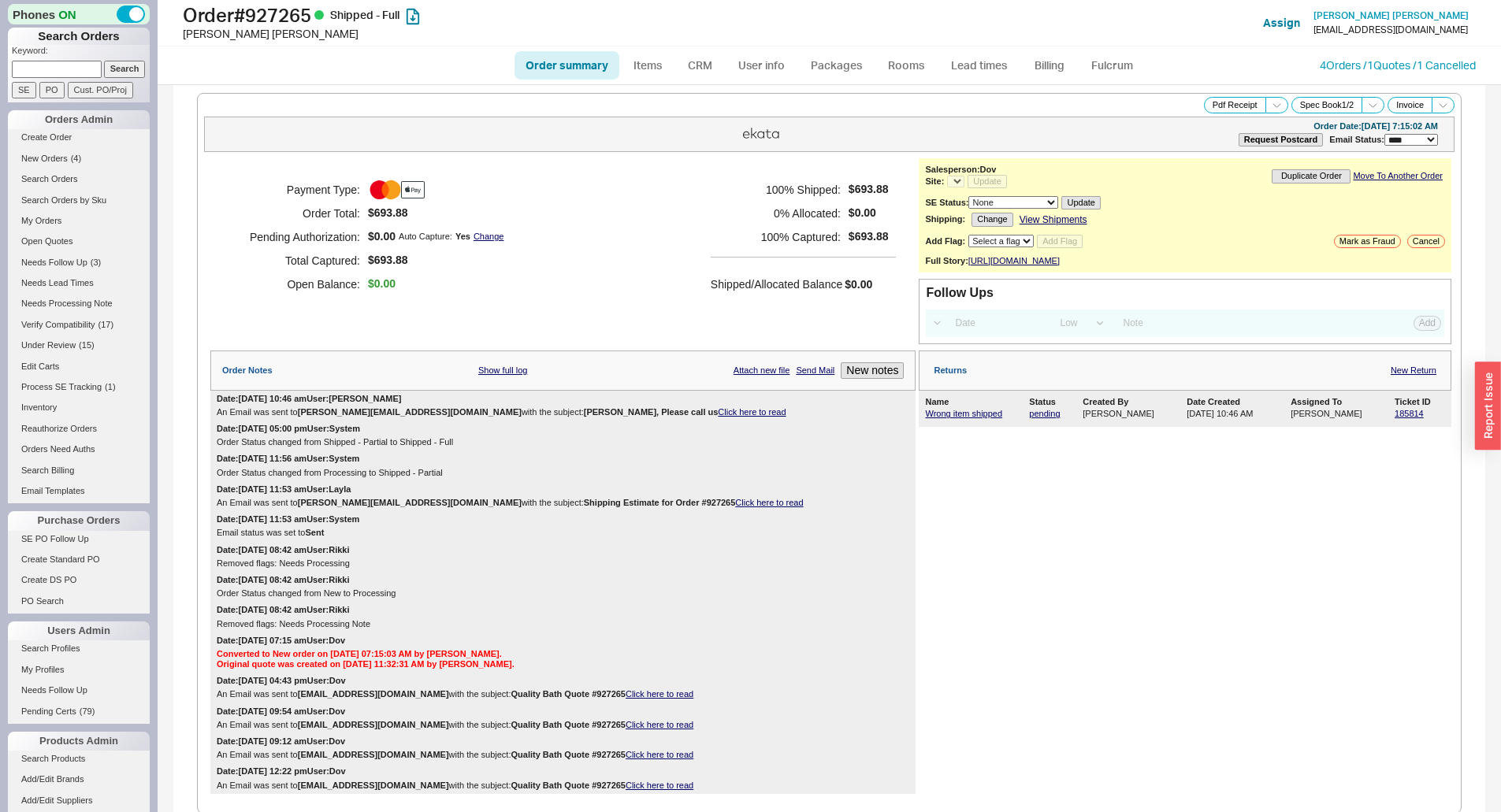
select select "LOW"
select select "3"
select select "*"
click at [1394, 418] on link "185814" at bounding box center [1408, 413] width 29 height 10
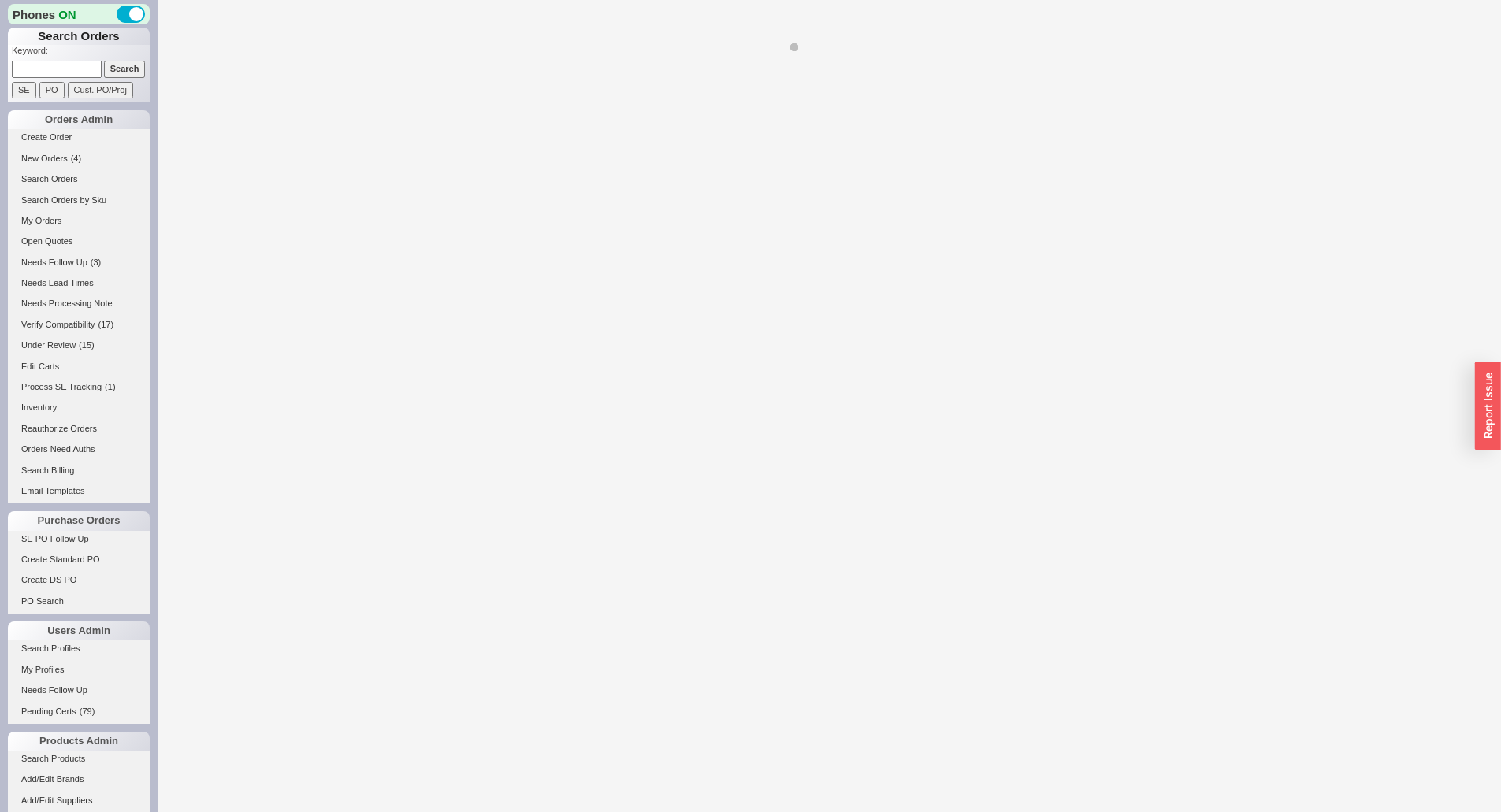
select select "LOW"
select select "3"
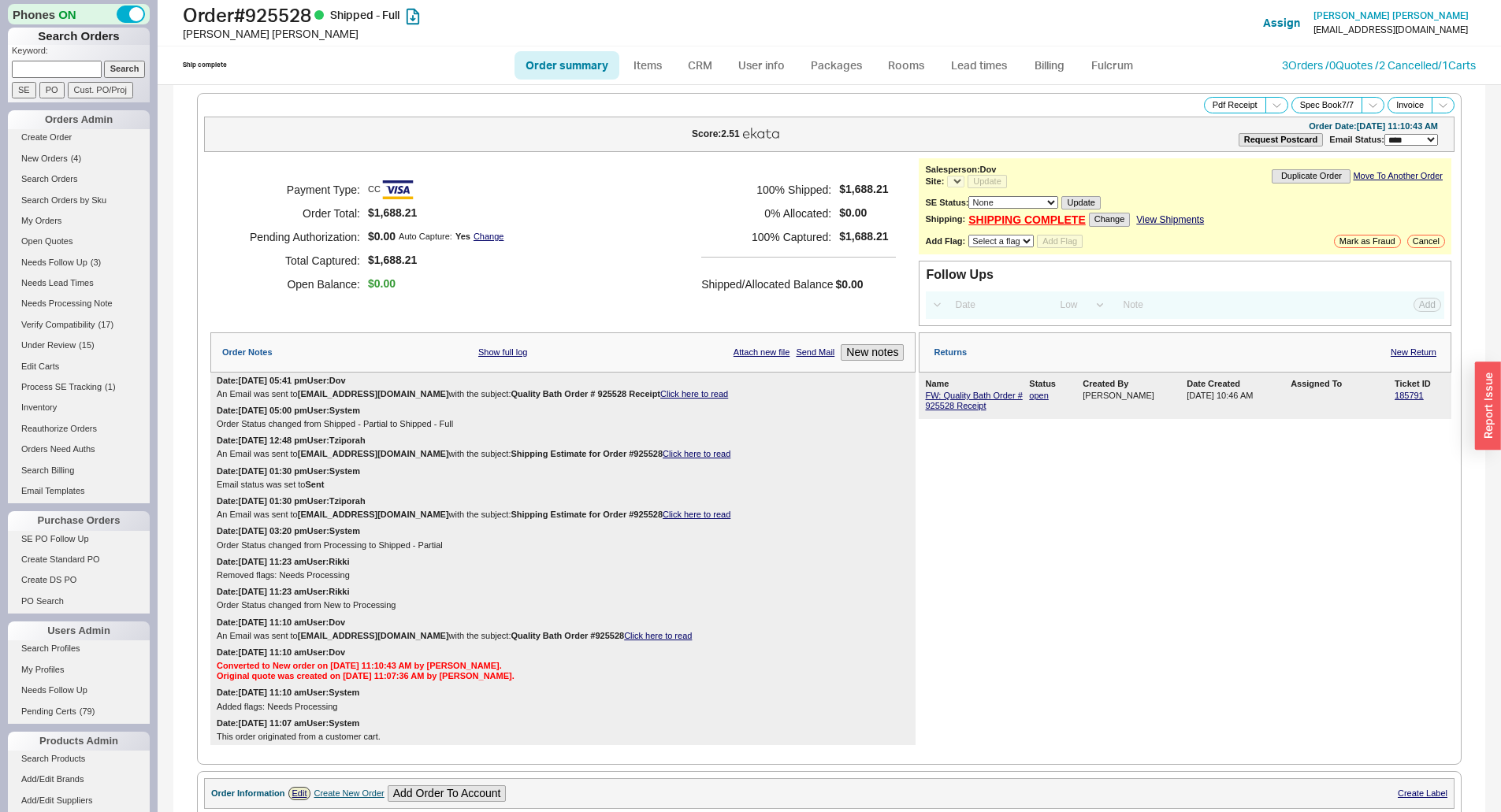
select select "*"
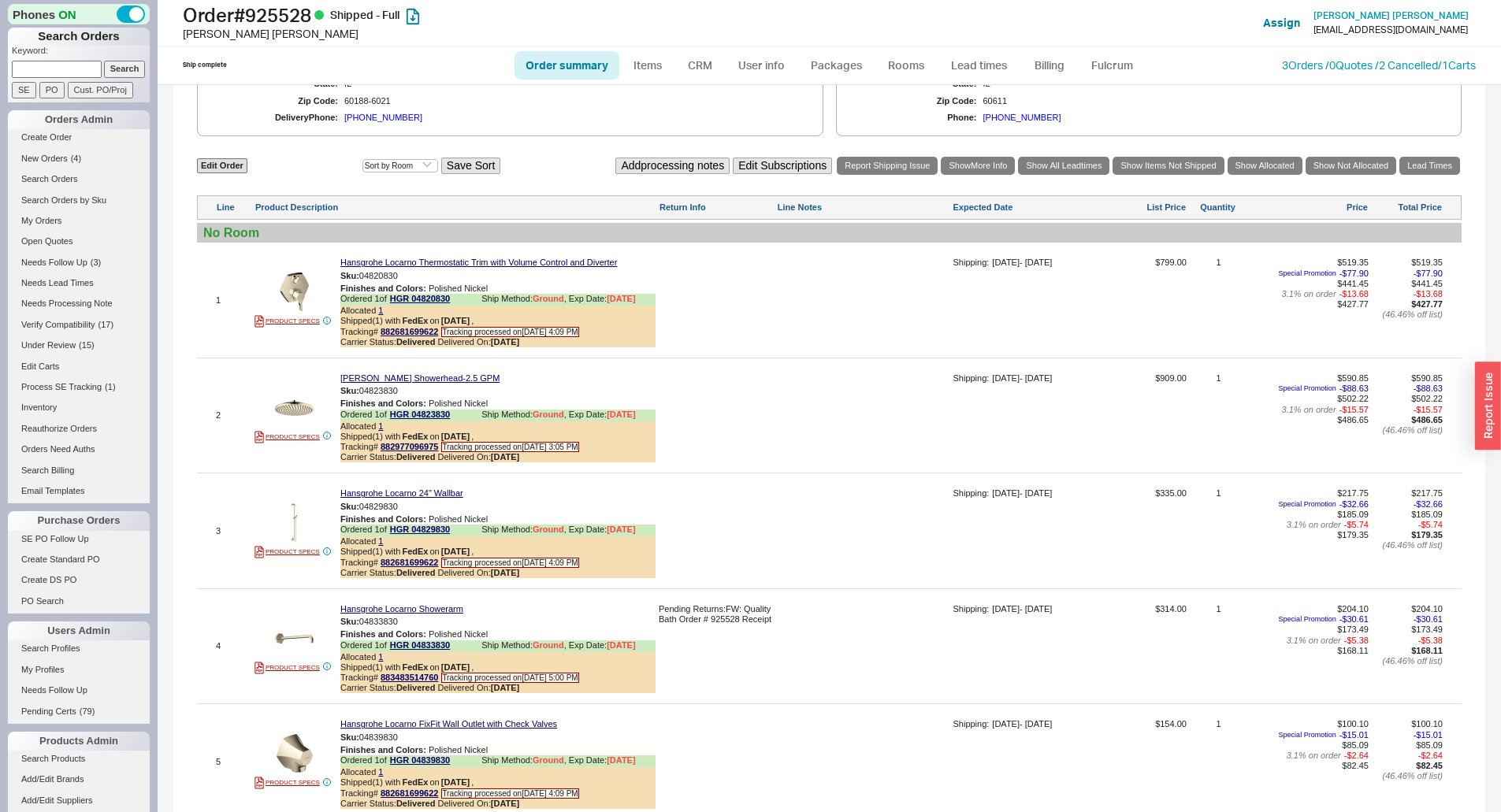
scroll to position [1182, 0]
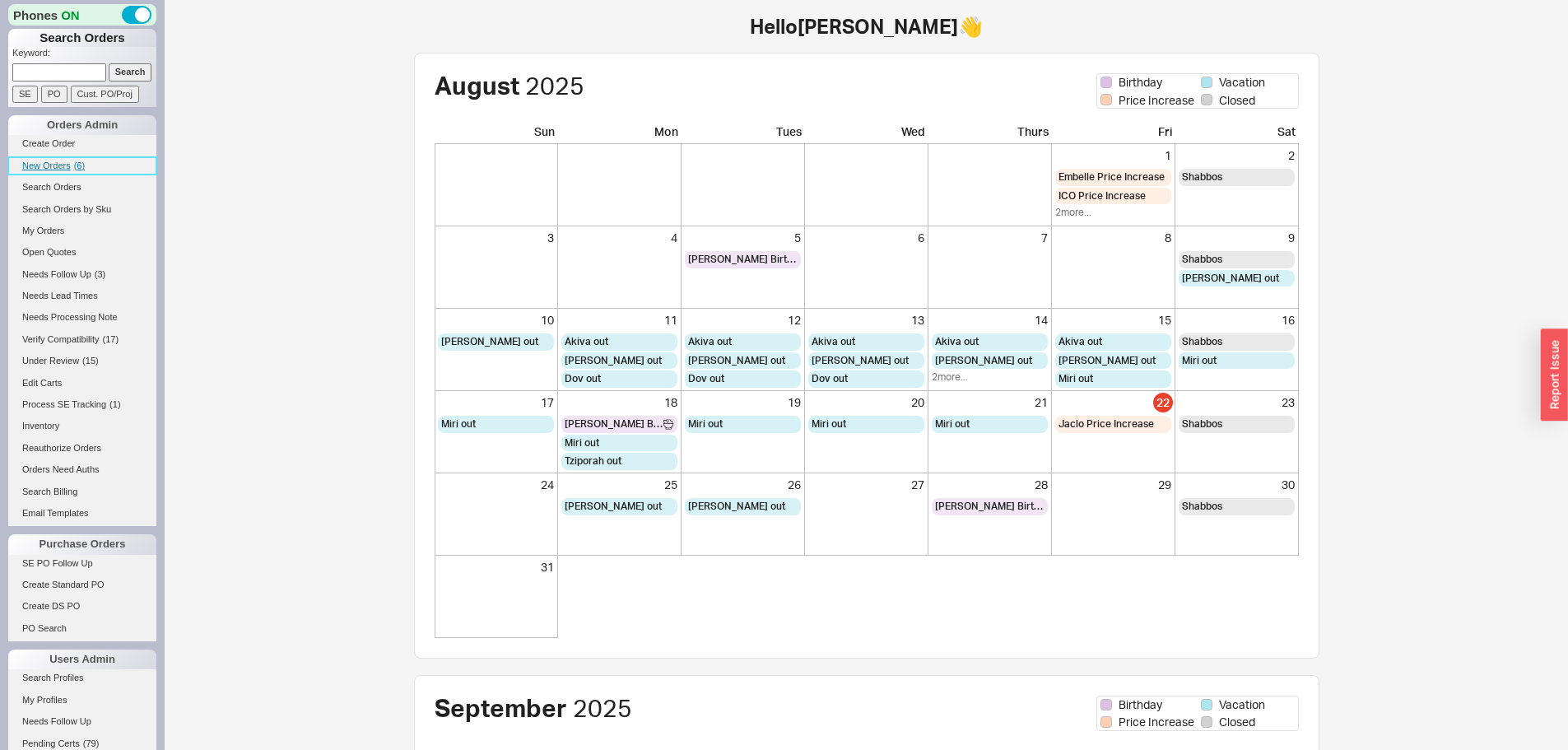
click at [51, 171] on link "New Orders ( 6 )" at bounding box center [82, 165] width 148 height 17
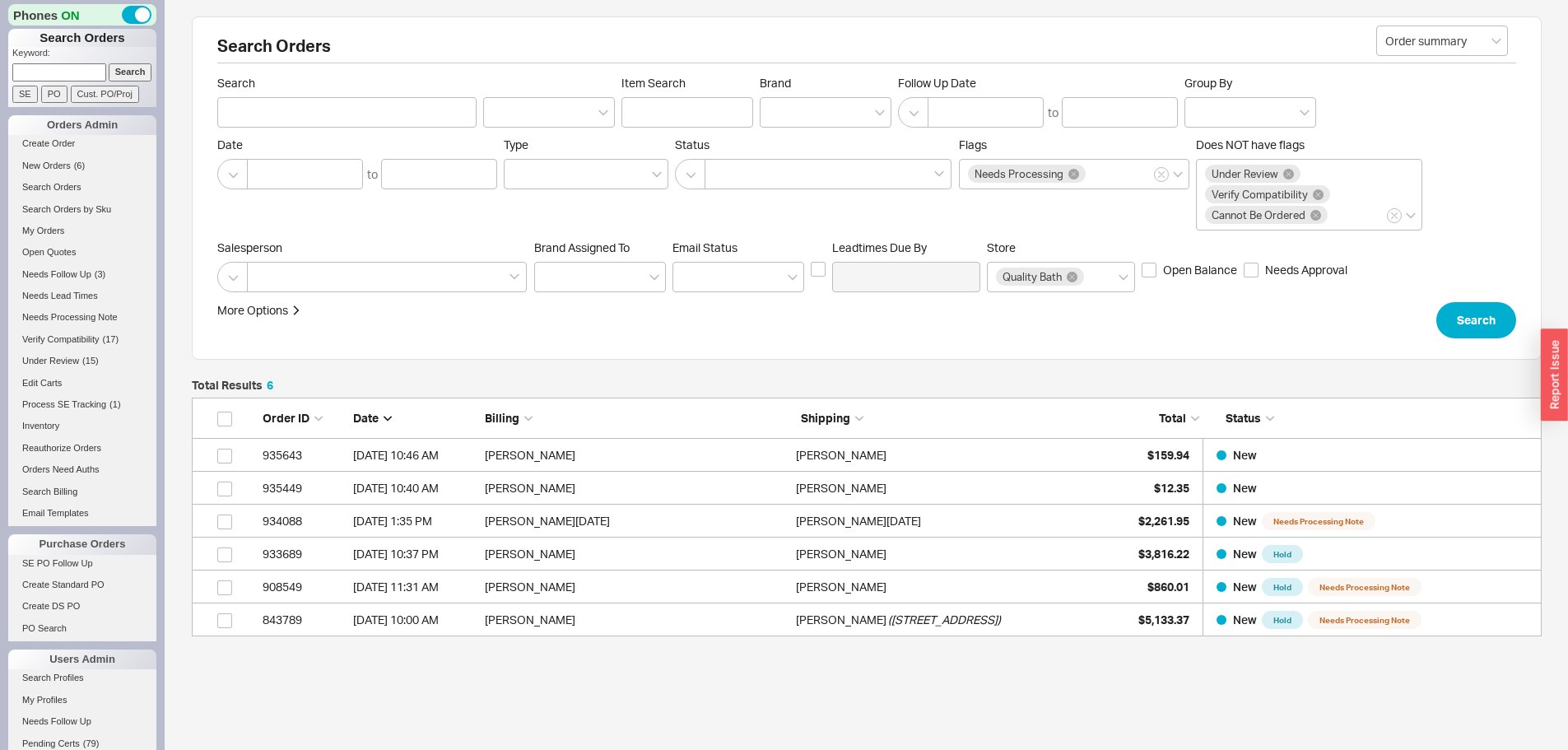
scroll to position [226, 1338]
click at [44, 63] on p "Keyword:" at bounding box center [85, 55] width 144 height 16
click at [57, 70] on input at bounding box center [59, 71] width 94 height 17
type input "934334"
click at [109, 63] on input "Search" at bounding box center [130, 71] width 44 height 17
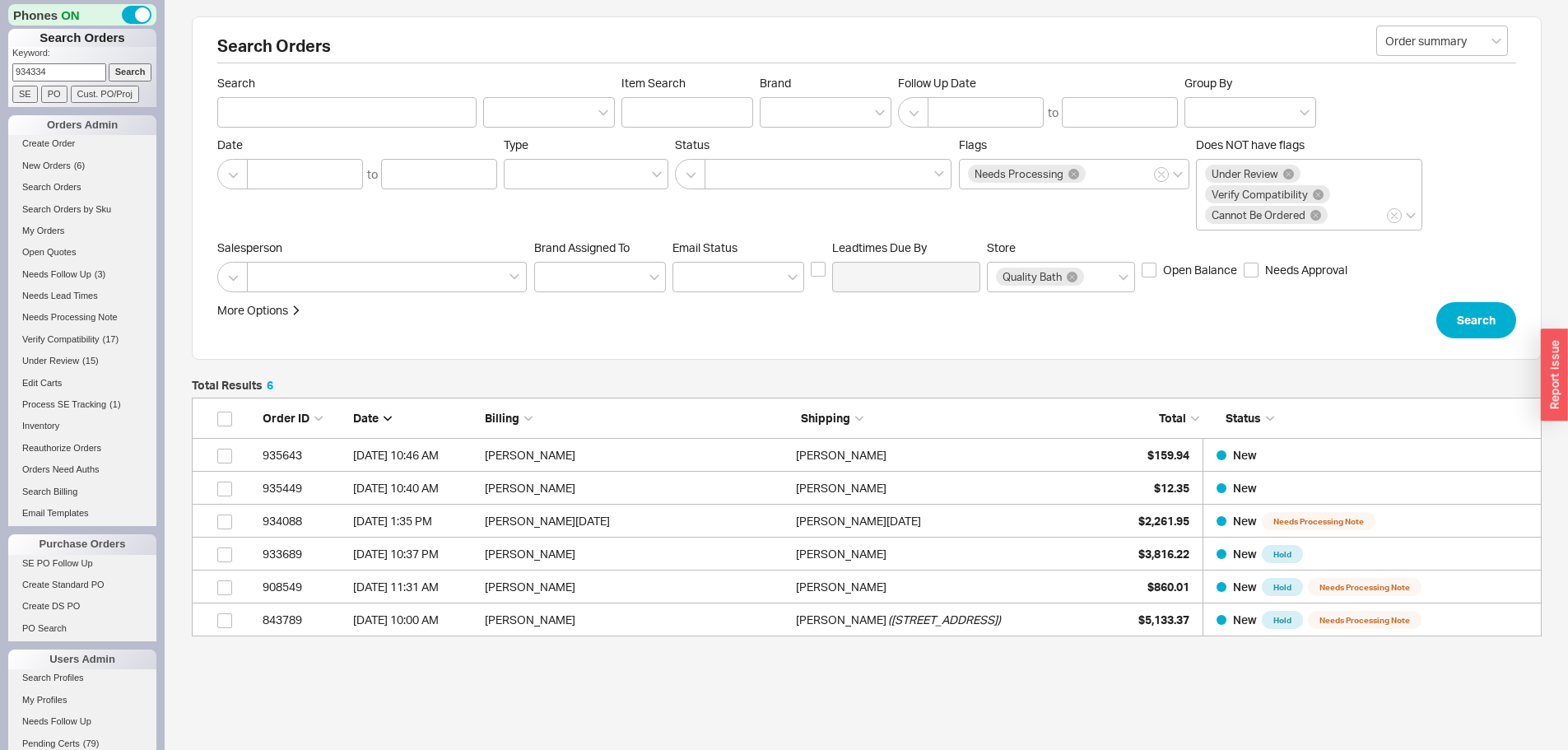
type input "934334"
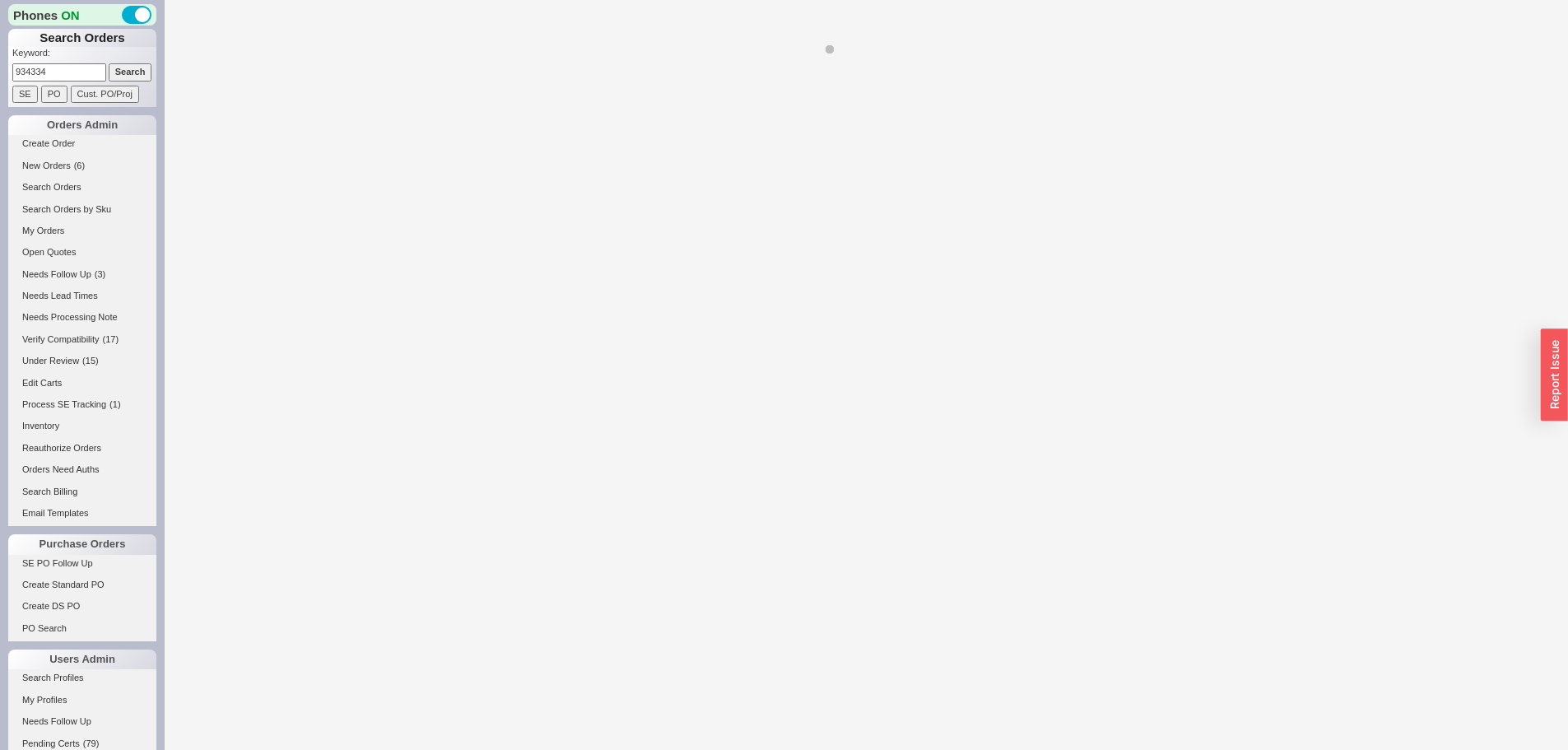
select select "LOW"
select select "3"
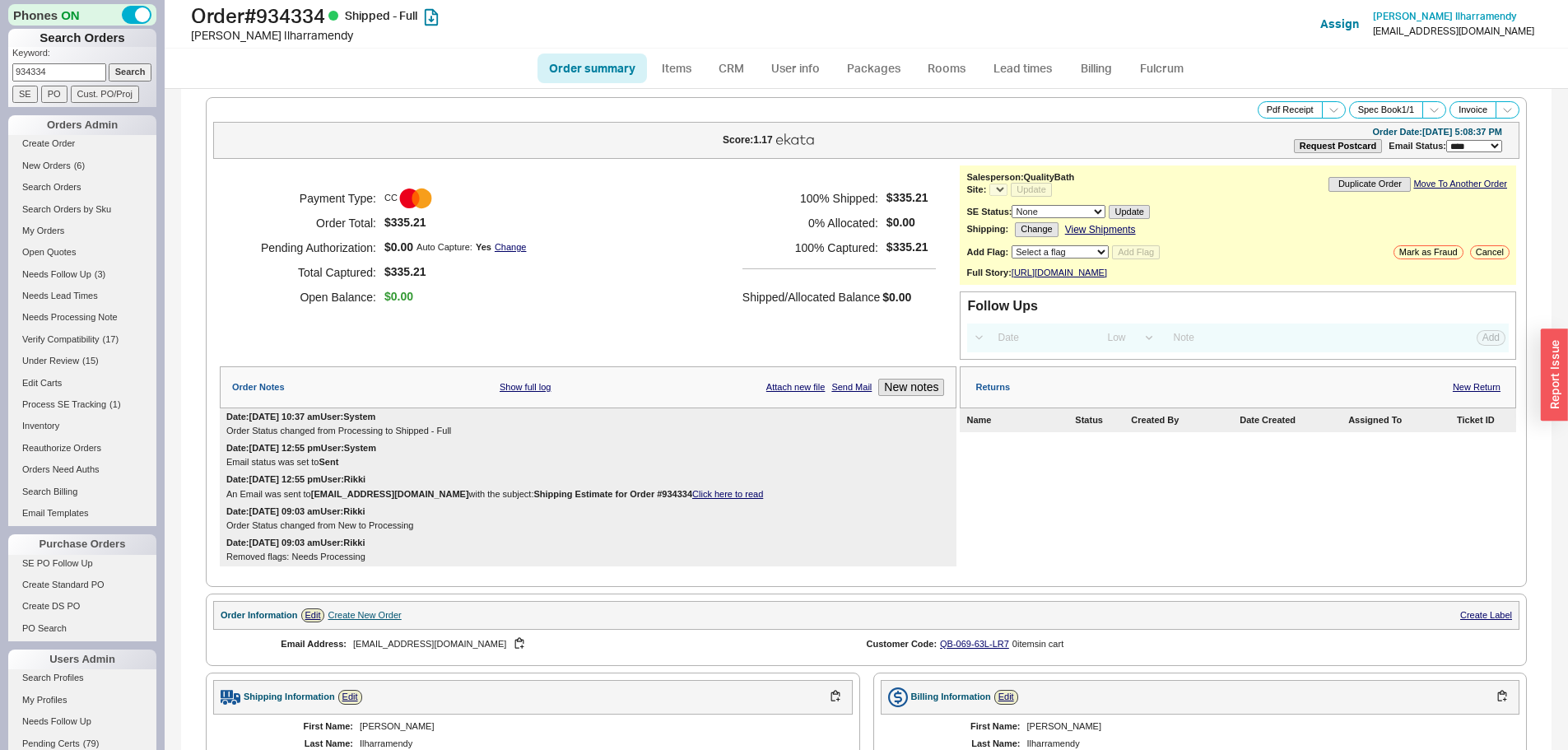
select select "*"
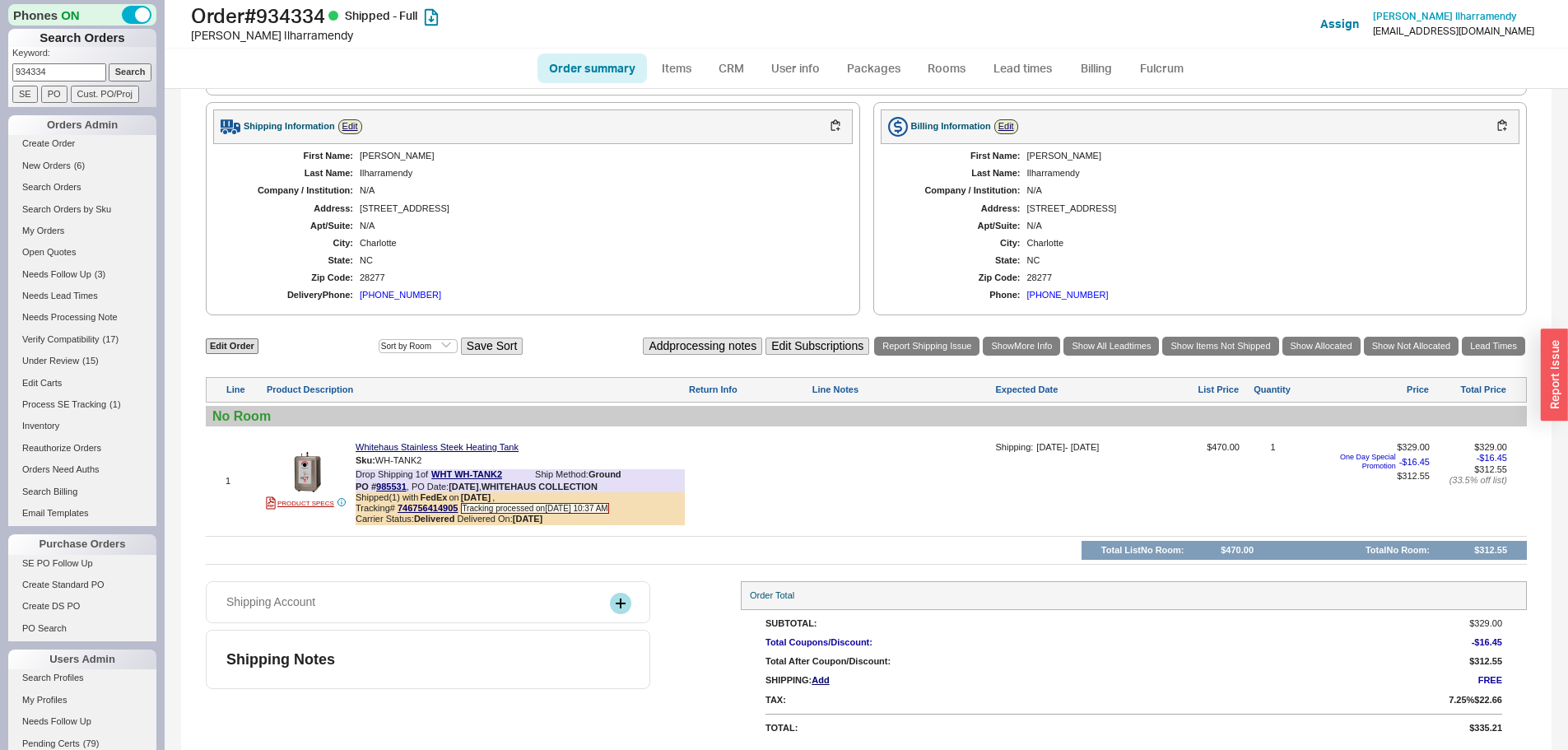
scroll to position [581, 0]
click at [418, 505] on link "746756414905" at bounding box center [428, 507] width 60 height 10
click at [741, 64] on link "CRM" at bounding box center [731, 68] width 48 height 29
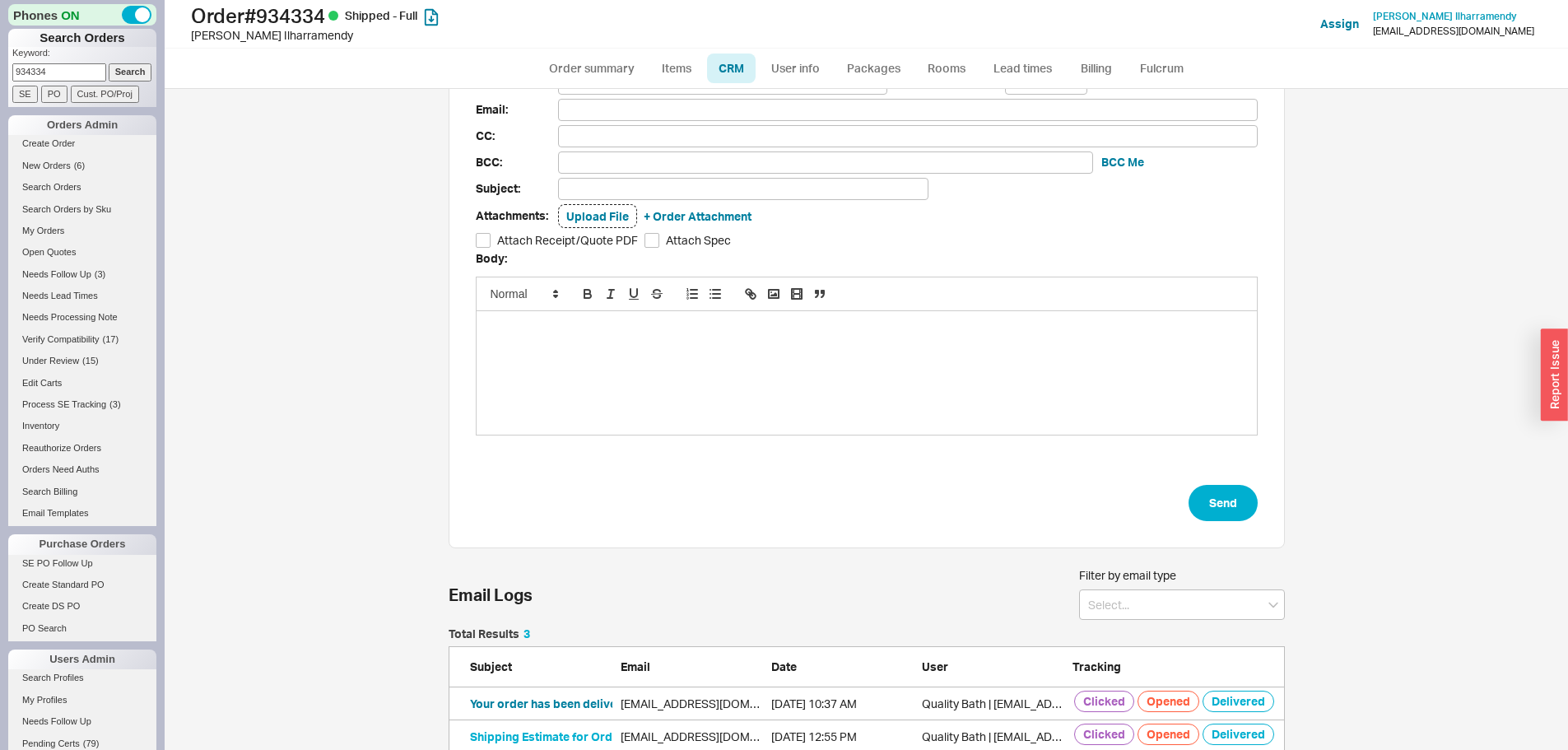
scroll to position [125, 0]
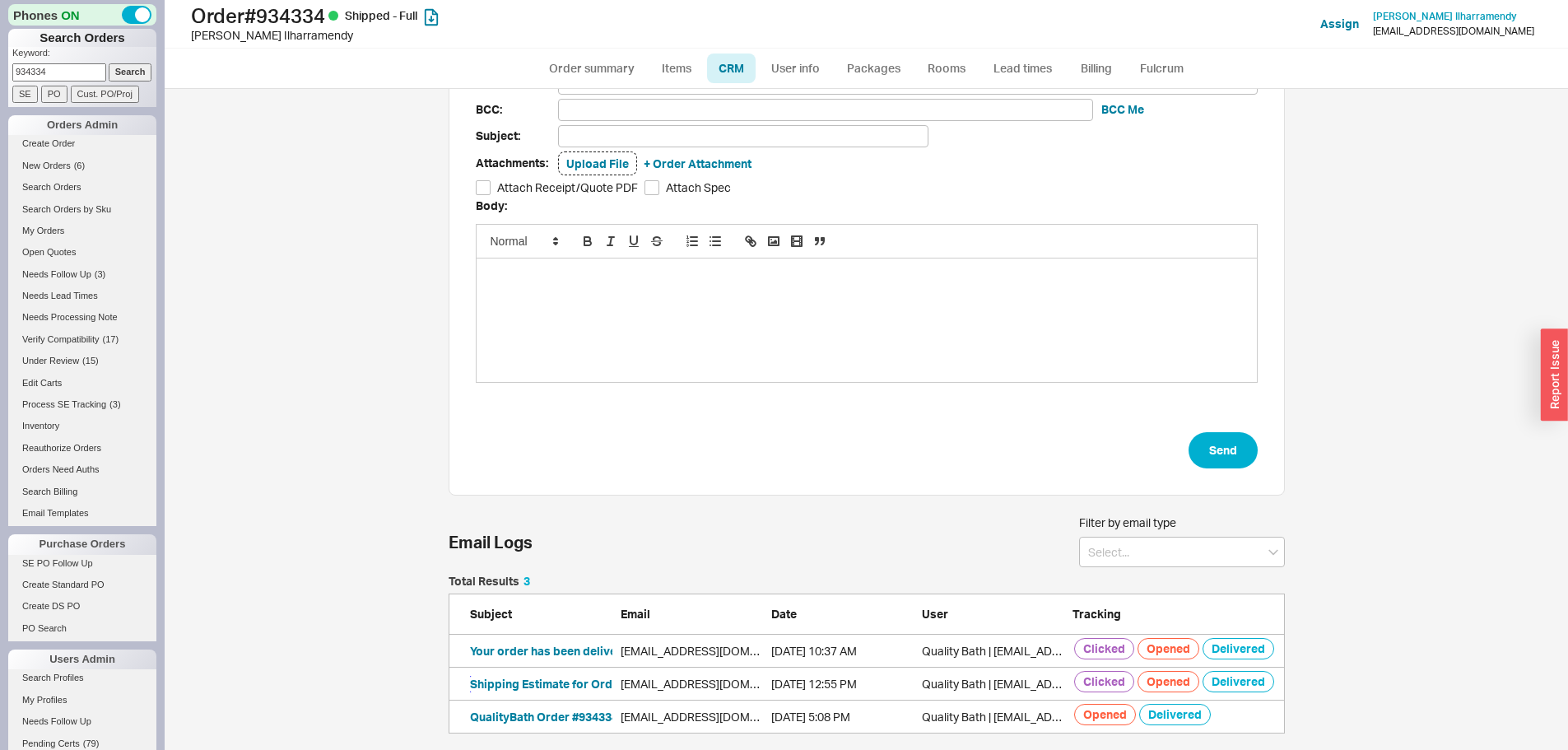
click at [545, 680] on button "Shipping Estimate for Order #934334" at bounding box center [571, 684] width 202 height 16
click at [588, 69] on link "Order summary" at bounding box center [592, 68] width 109 height 29
select select "*"
select select "LOW"
select select "3"
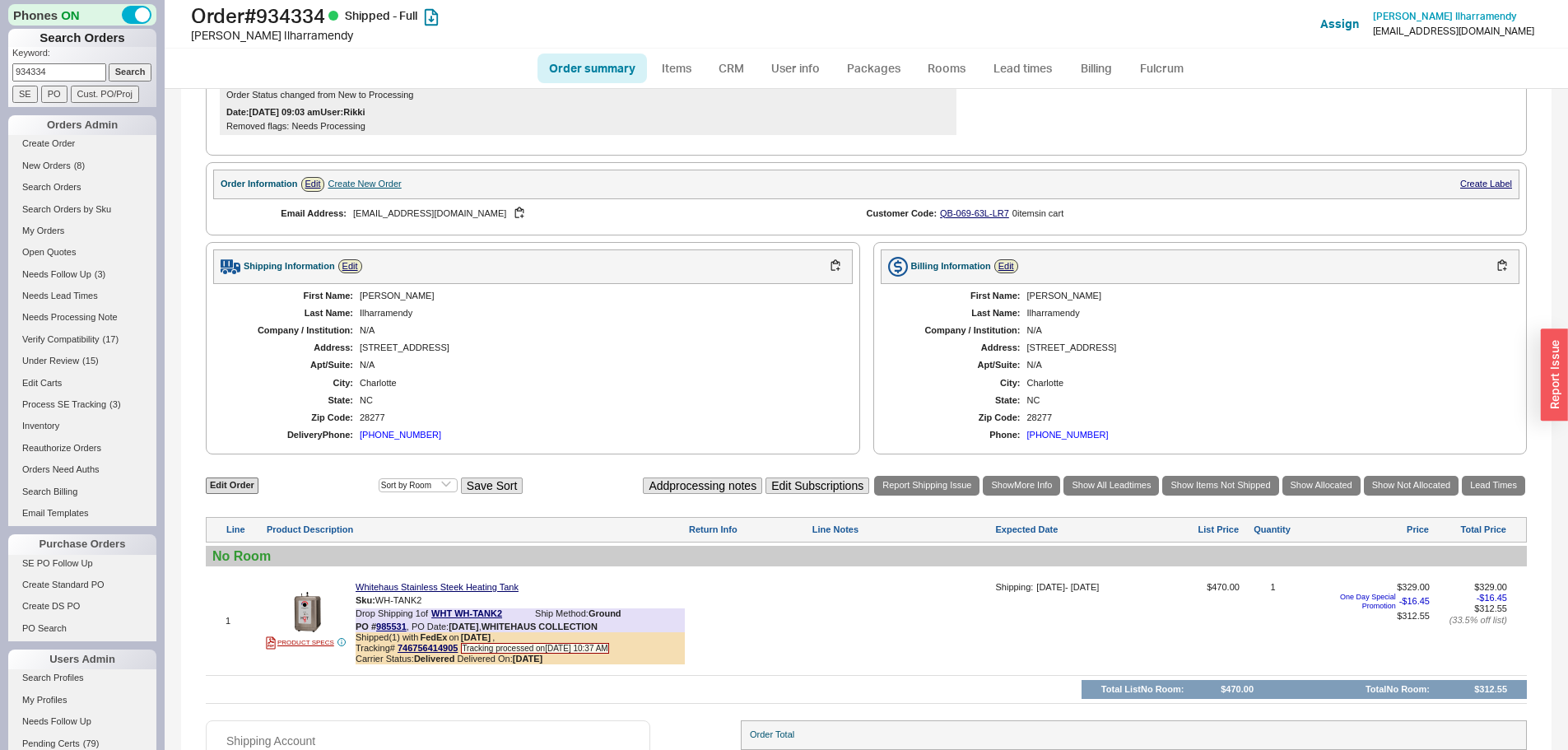
scroll to position [645, 0]
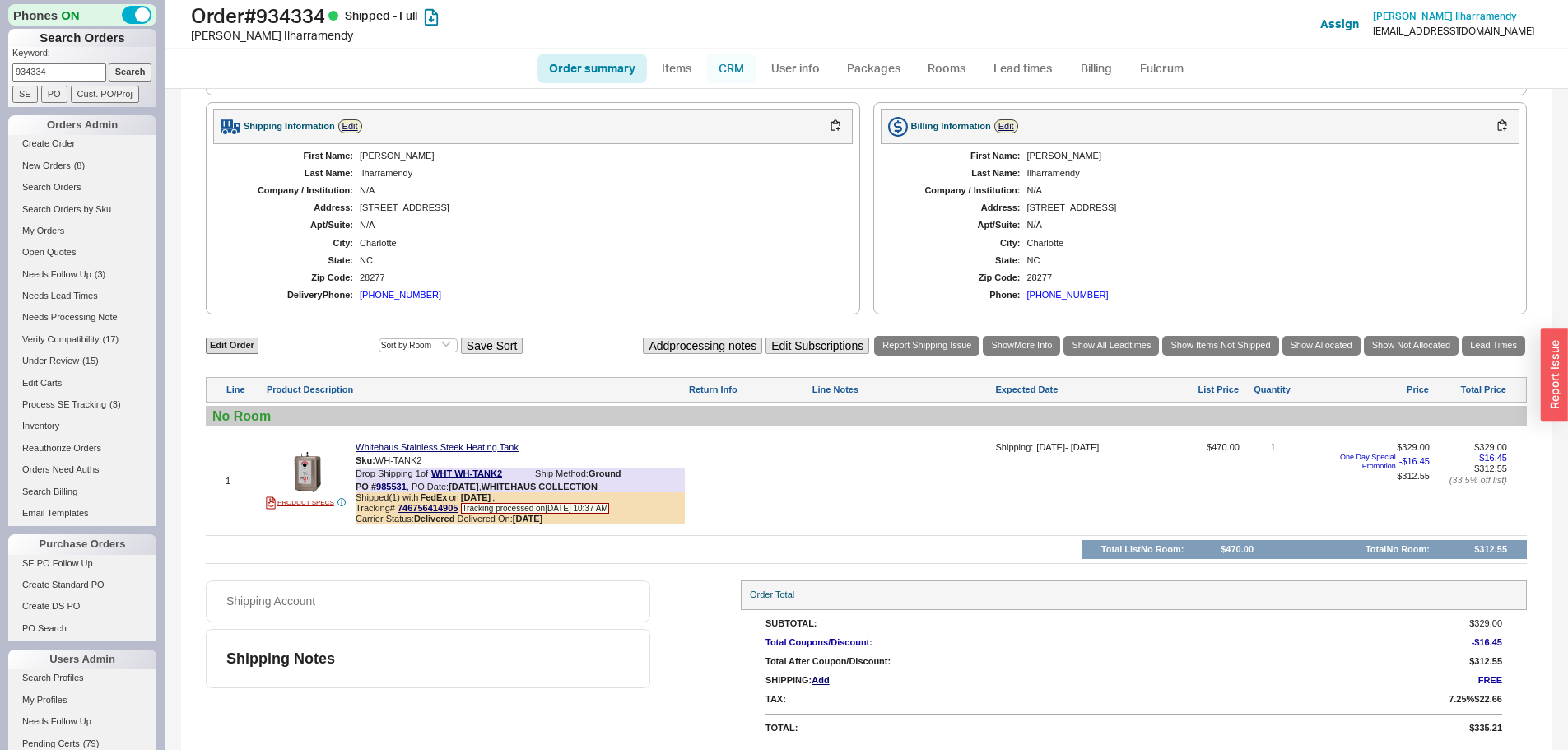
click at [729, 64] on link "CRM" at bounding box center [731, 68] width 48 height 29
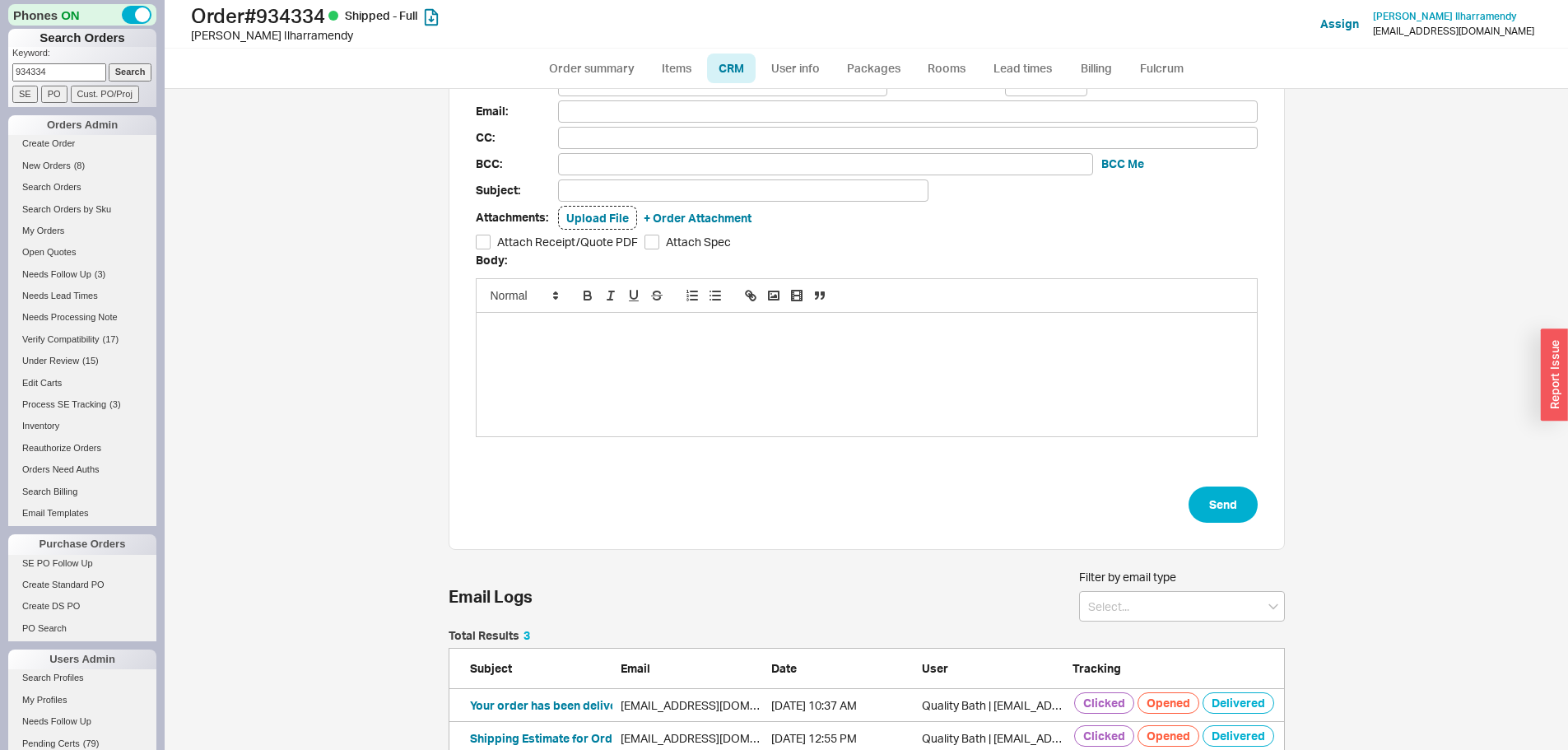
scroll to position [125, 0]
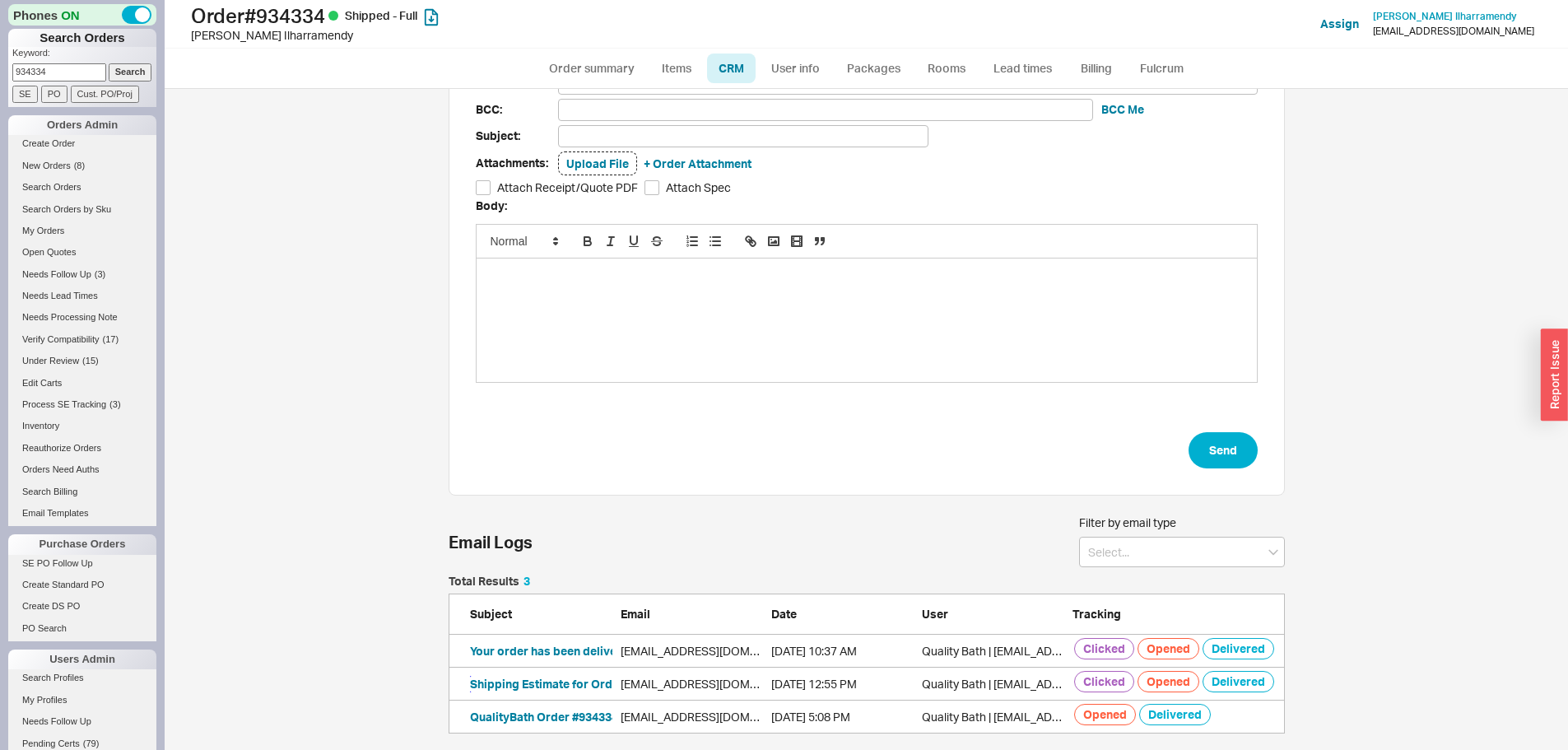
click at [523, 688] on button "Shipping Estimate for Order #934334" at bounding box center [571, 684] width 202 height 16
click at [596, 74] on link "Order summary" at bounding box center [592, 68] width 109 height 29
select select "*"
select select "LOW"
select select "3"
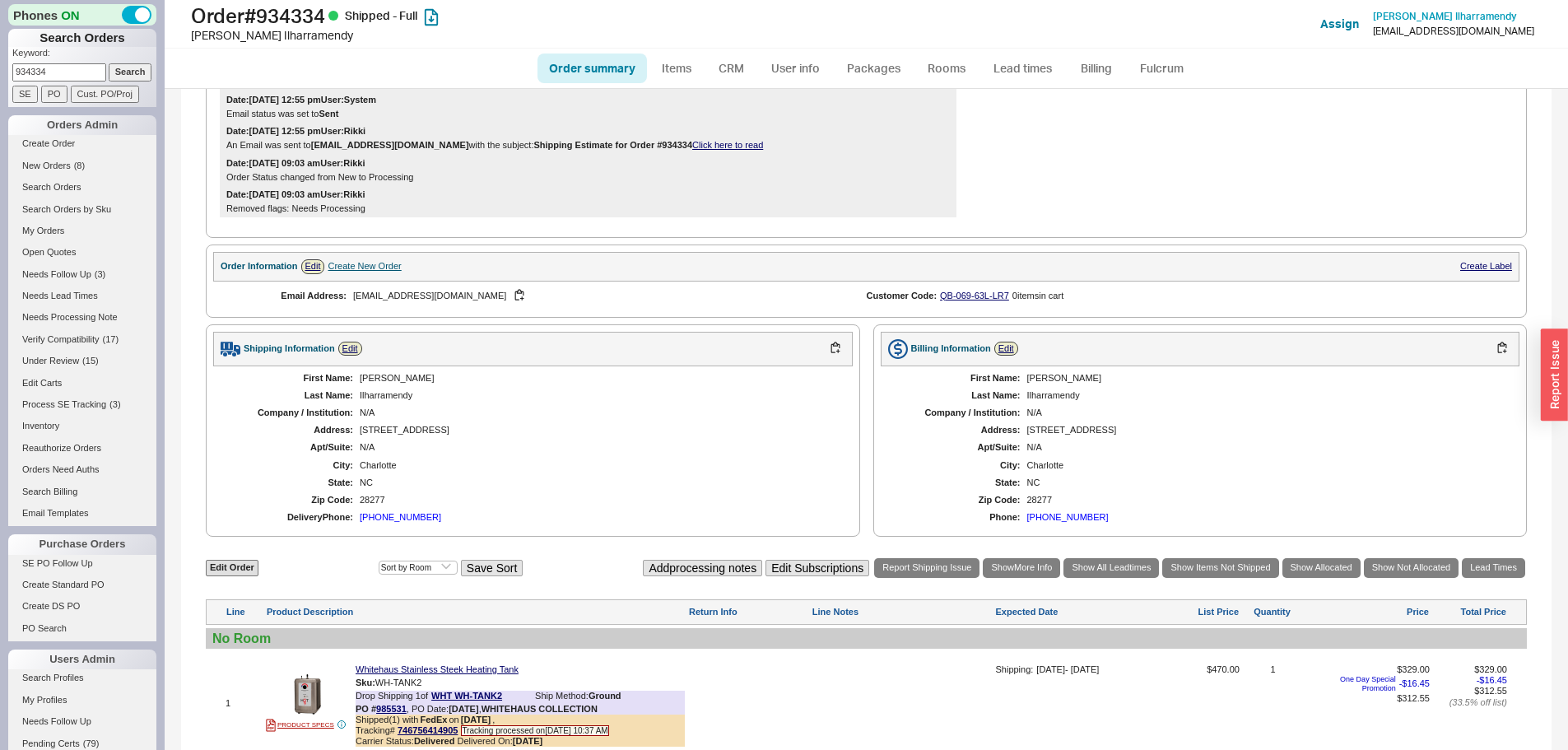
scroll to position [645, 0]
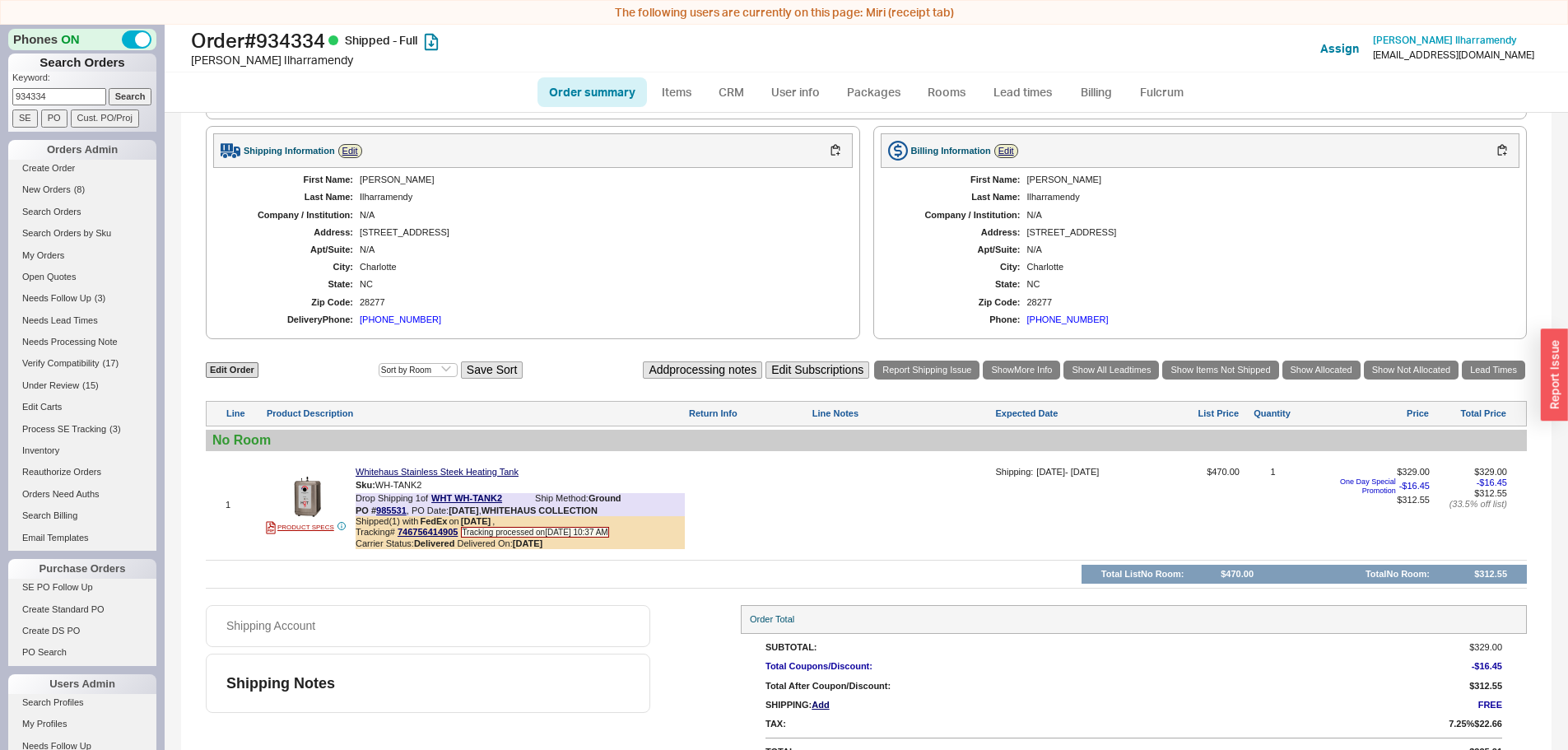
click at [620, 269] on div "Charlotte" at bounding box center [597, 267] width 477 height 11
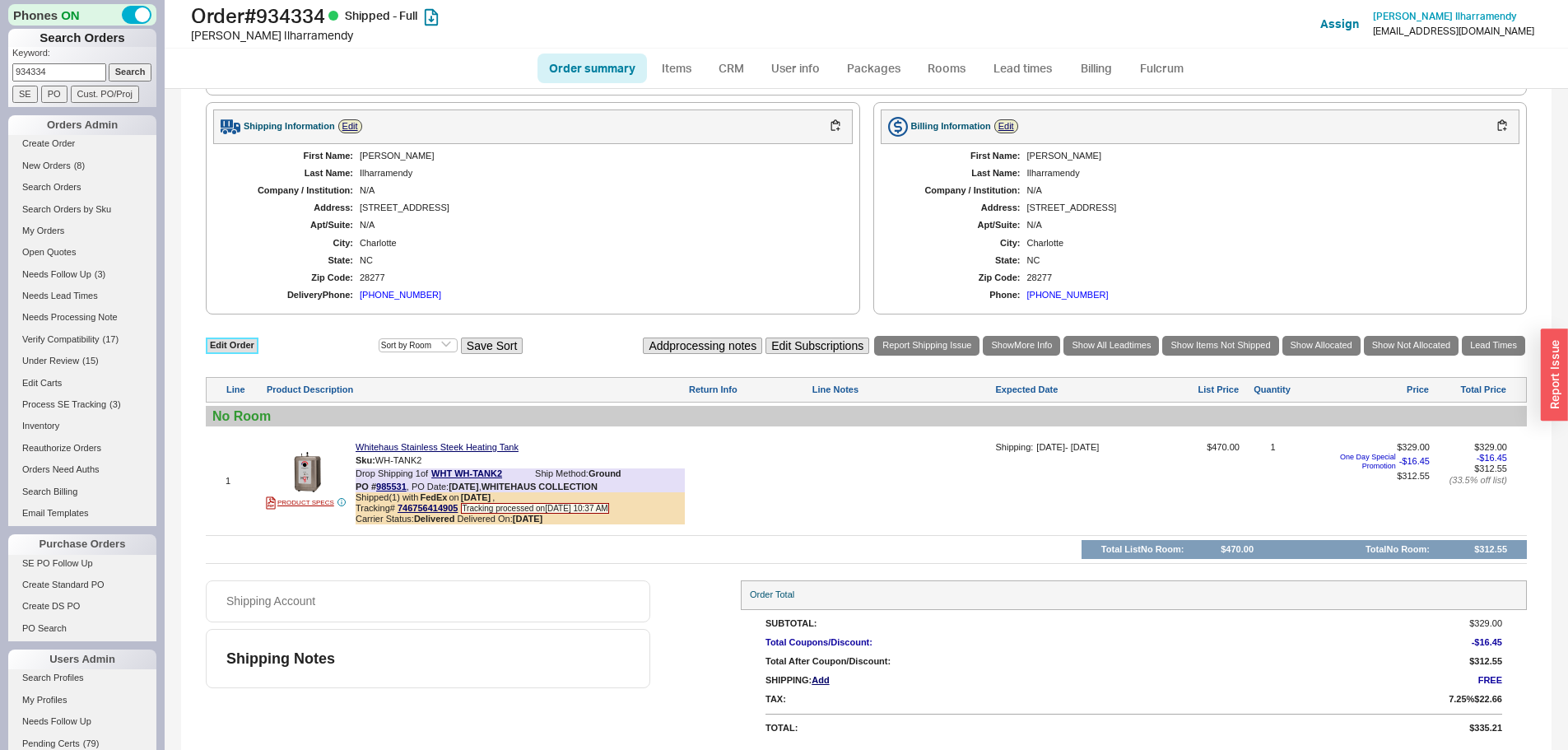
click at [240, 342] on link "Edit Order" at bounding box center [233, 345] width 53 height 16
select select "3"
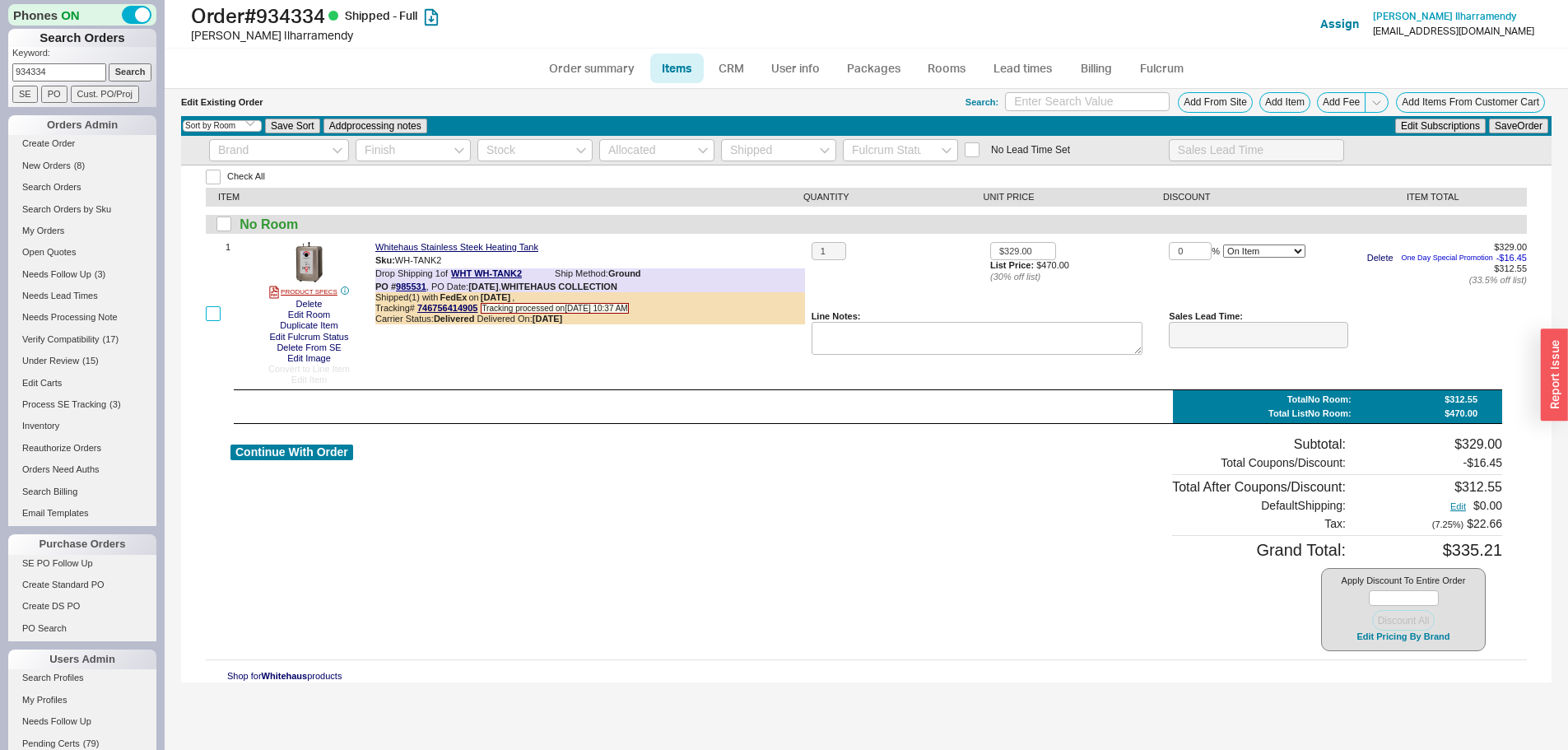
click at [212, 313] on input "checkbox" at bounding box center [213, 314] width 15 height 15
checkbox input "true"
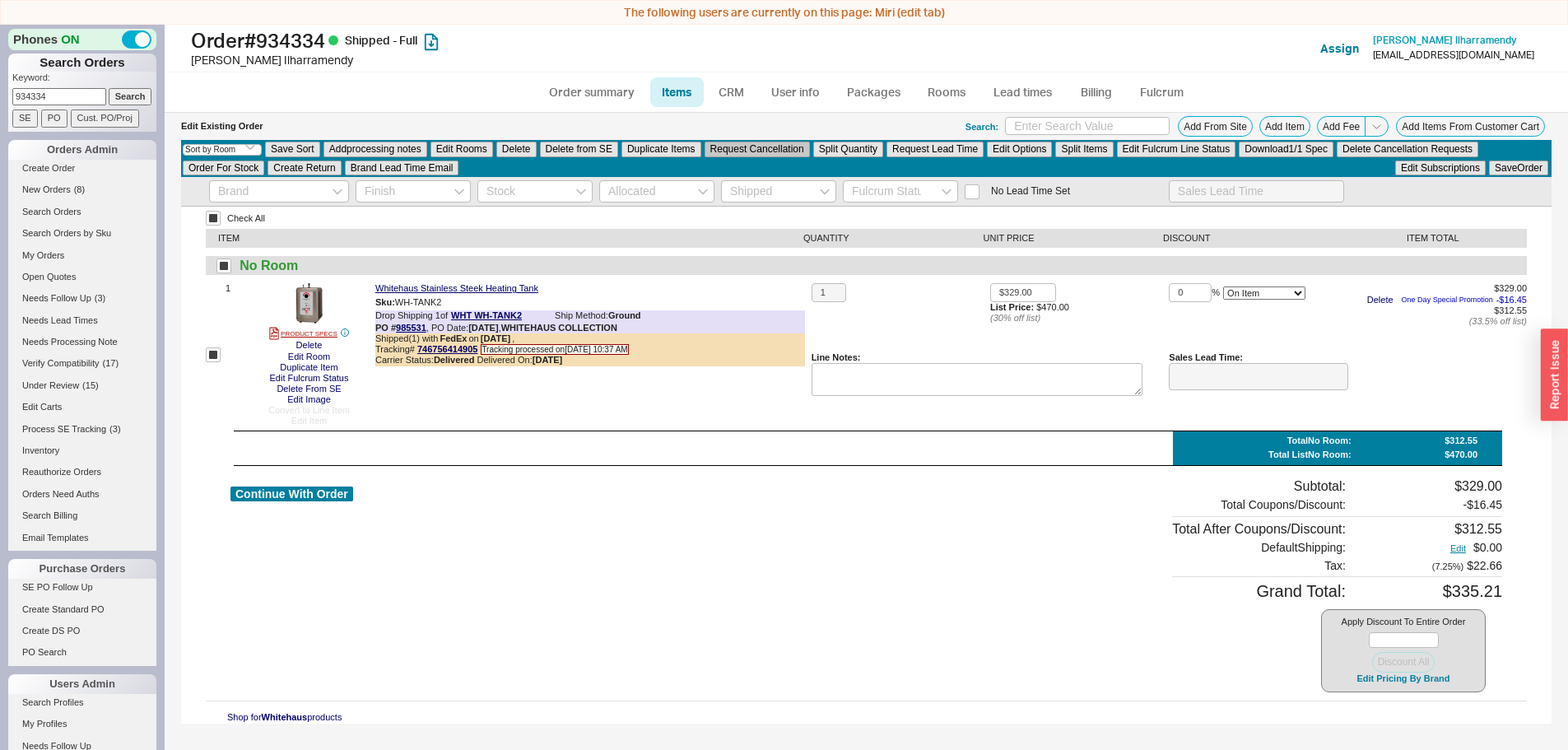
click at [742, 146] on button "Request Cancellation" at bounding box center [758, 149] width 106 height 15
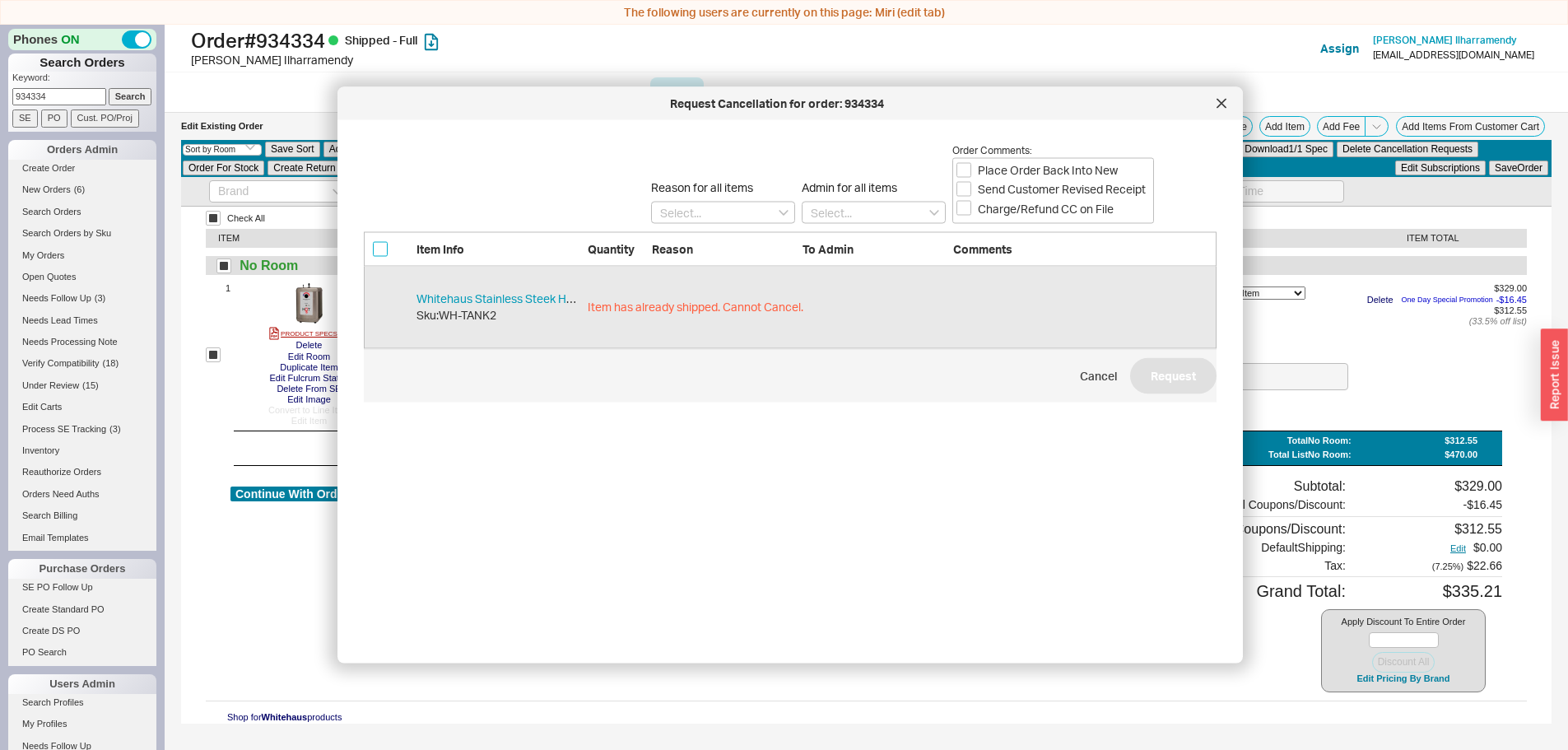
click at [379, 253] on input "checkbox" at bounding box center [380, 248] width 15 height 15
checkbox input "false"
drag, startPoint x: 1230, startPoint y: 105, endPoint x: 1165, endPoint y: 107, distance: 65.0
click at [1229, 105] on div at bounding box center [1221, 103] width 26 height 26
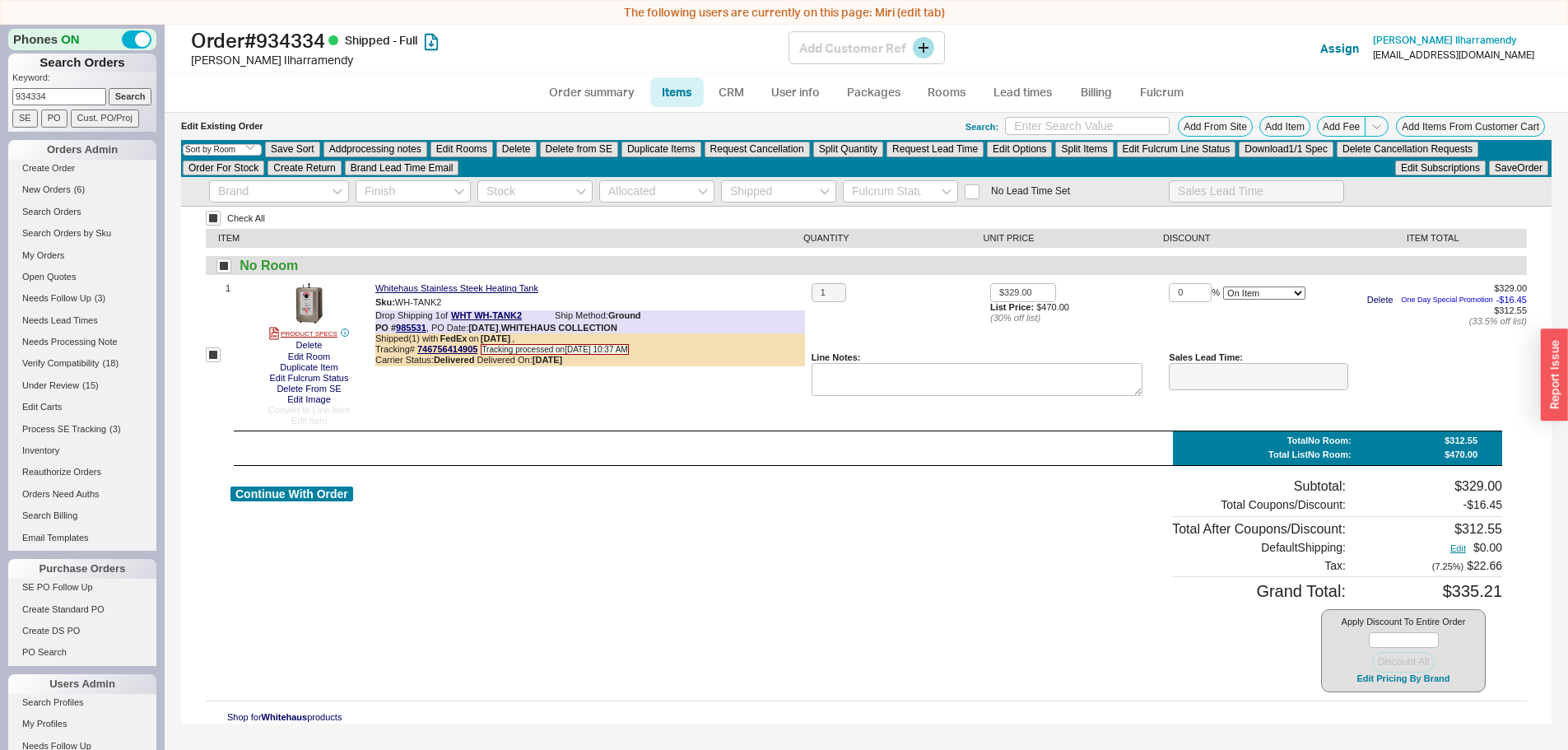
click at [639, 47] on h1 "Order # 934334 Shipped - Full" at bounding box center [489, 40] width 597 height 23
click at [610, 89] on link "Order summary" at bounding box center [592, 92] width 109 height 29
select select "*"
select select "LOW"
select select "3"
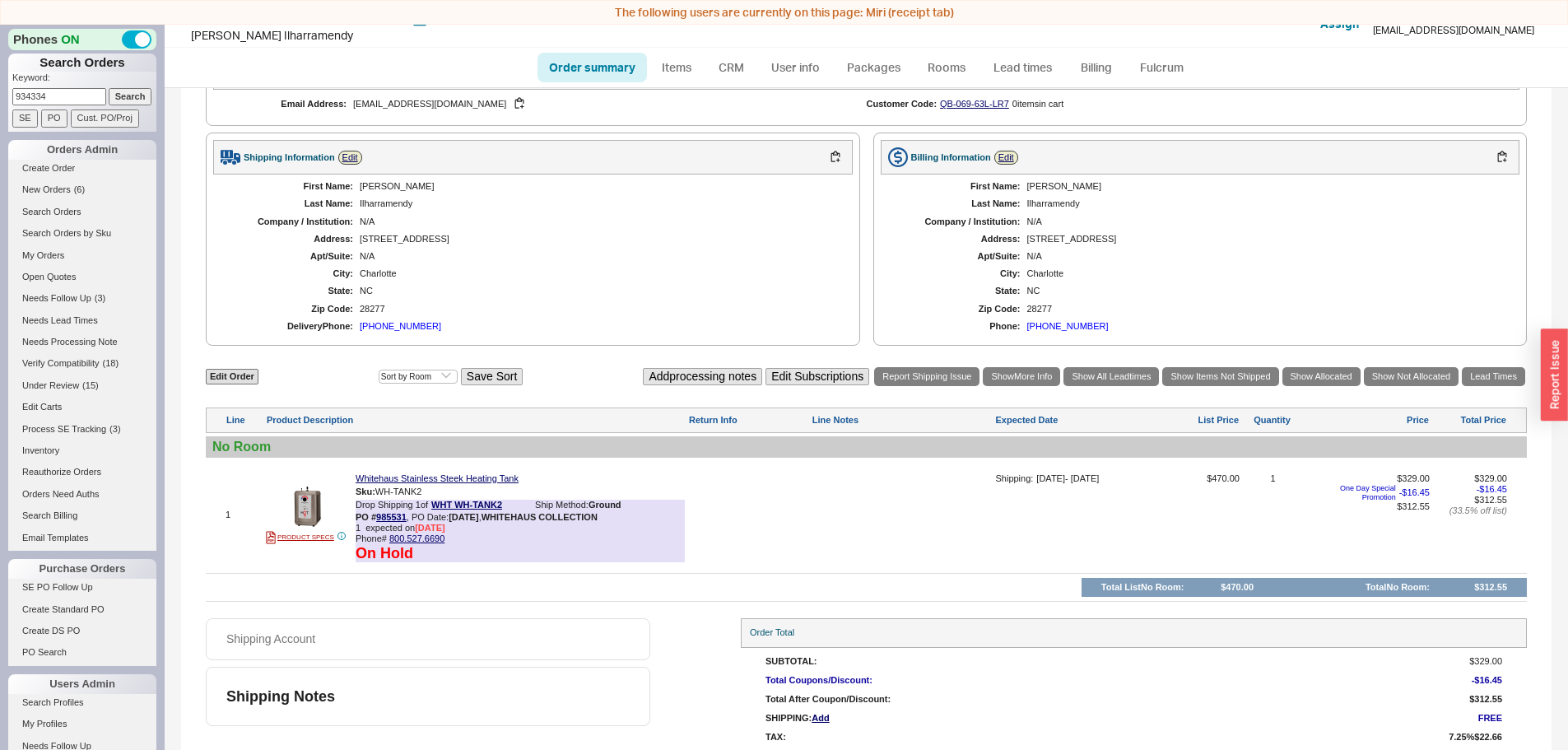
scroll to position [562, 0]
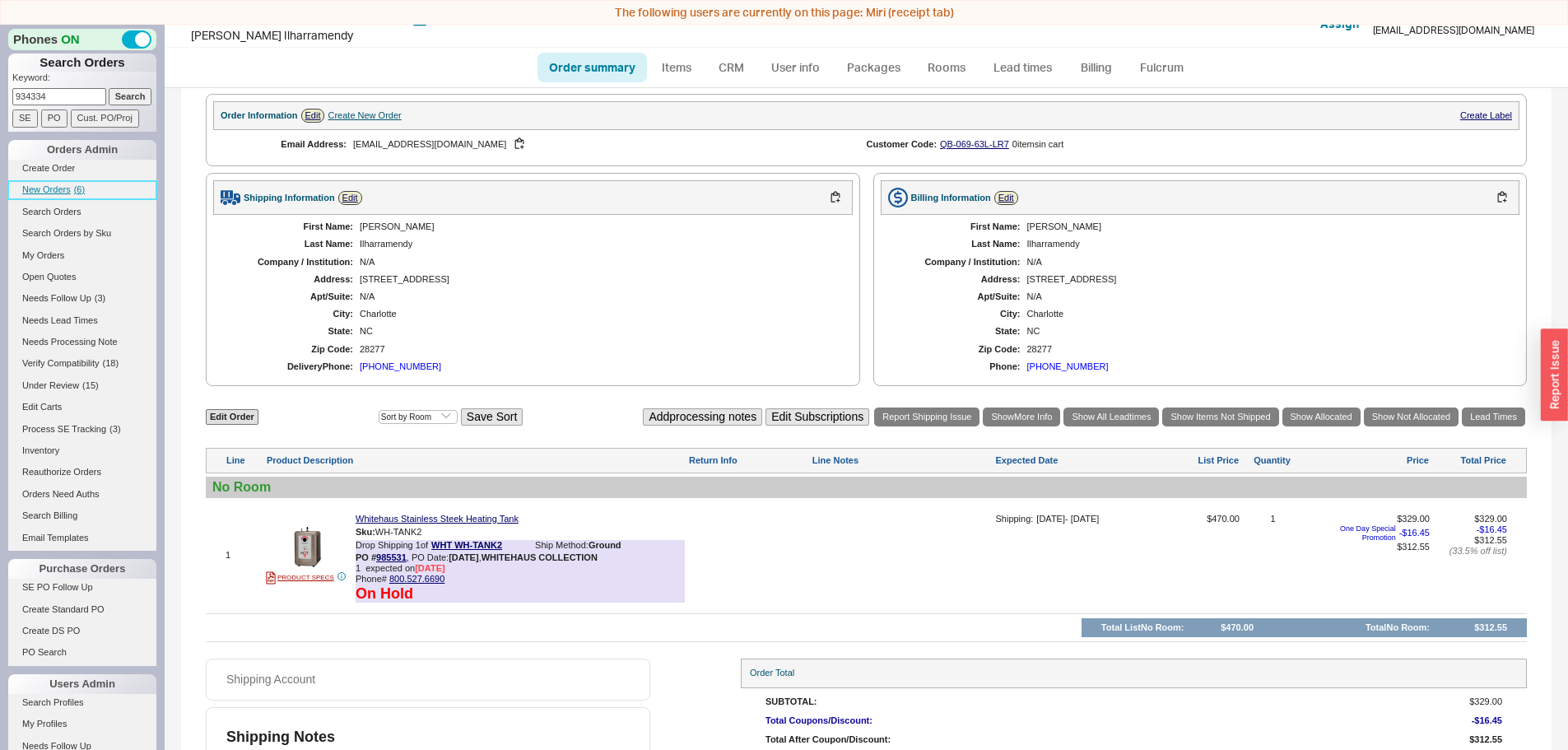
click at [78, 191] on span "( 6 )" at bounding box center [79, 189] width 11 height 10
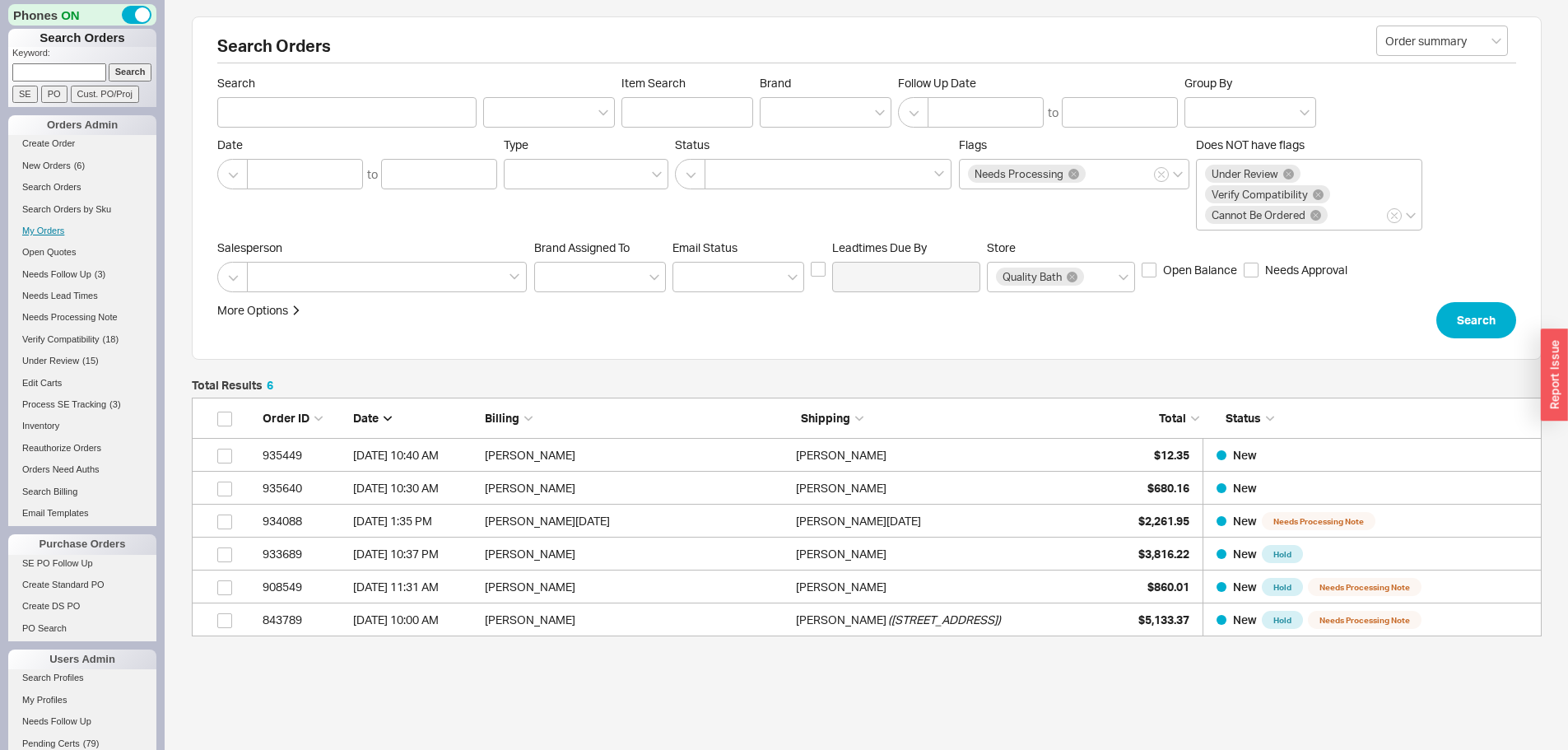
scroll to position [226, 1338]
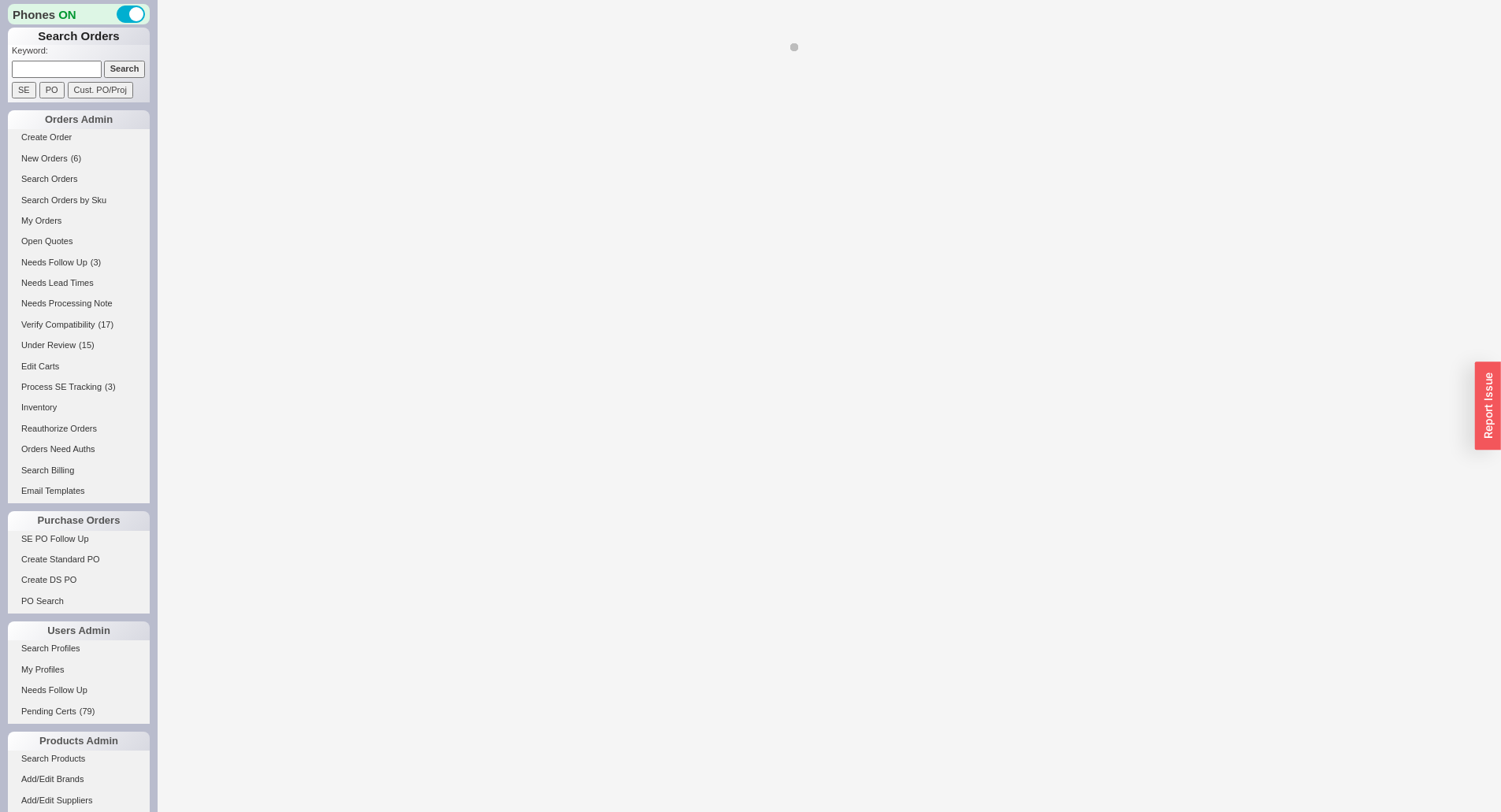
select select "LOW"
select select "3"
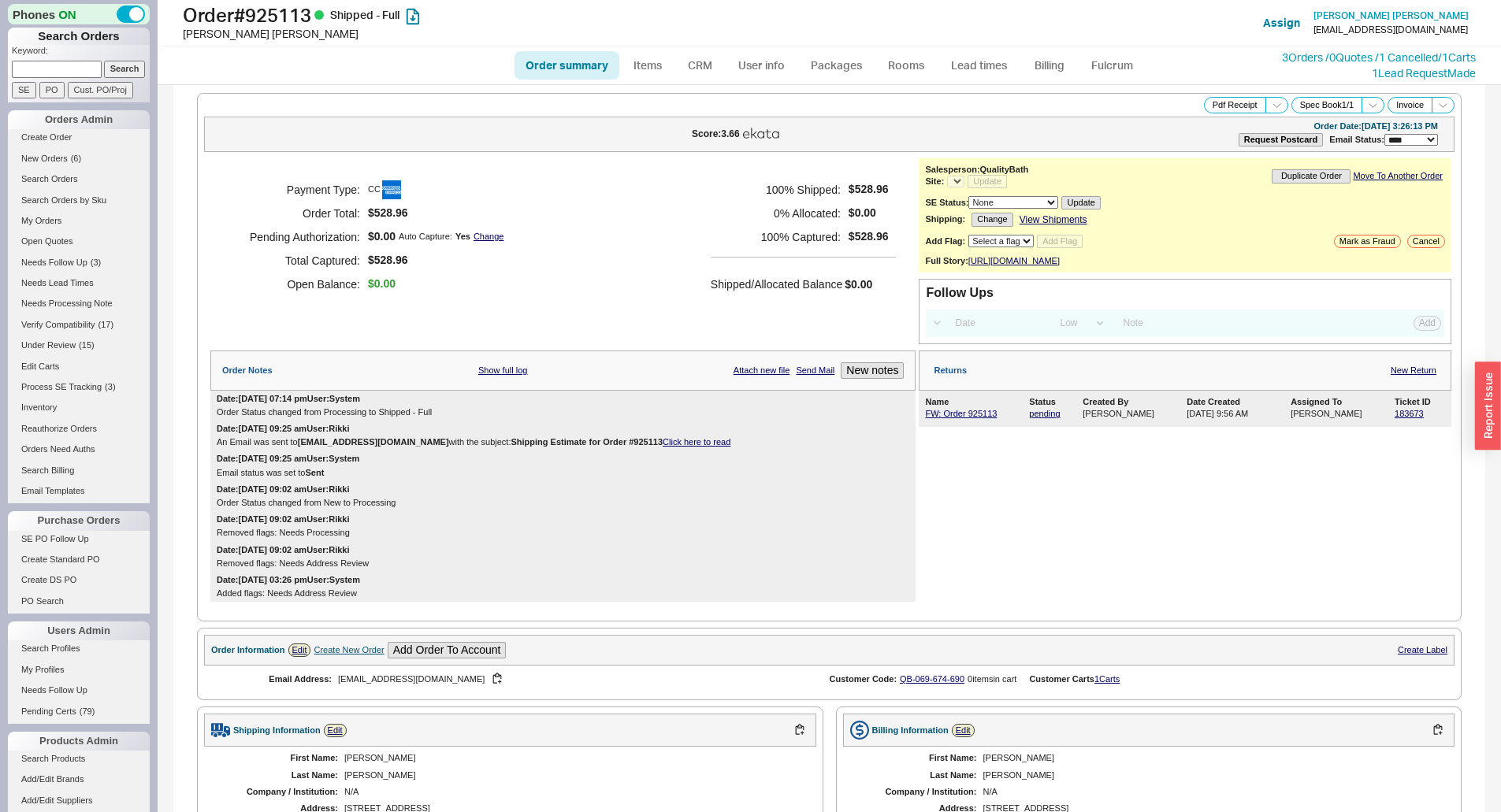
select select "*"
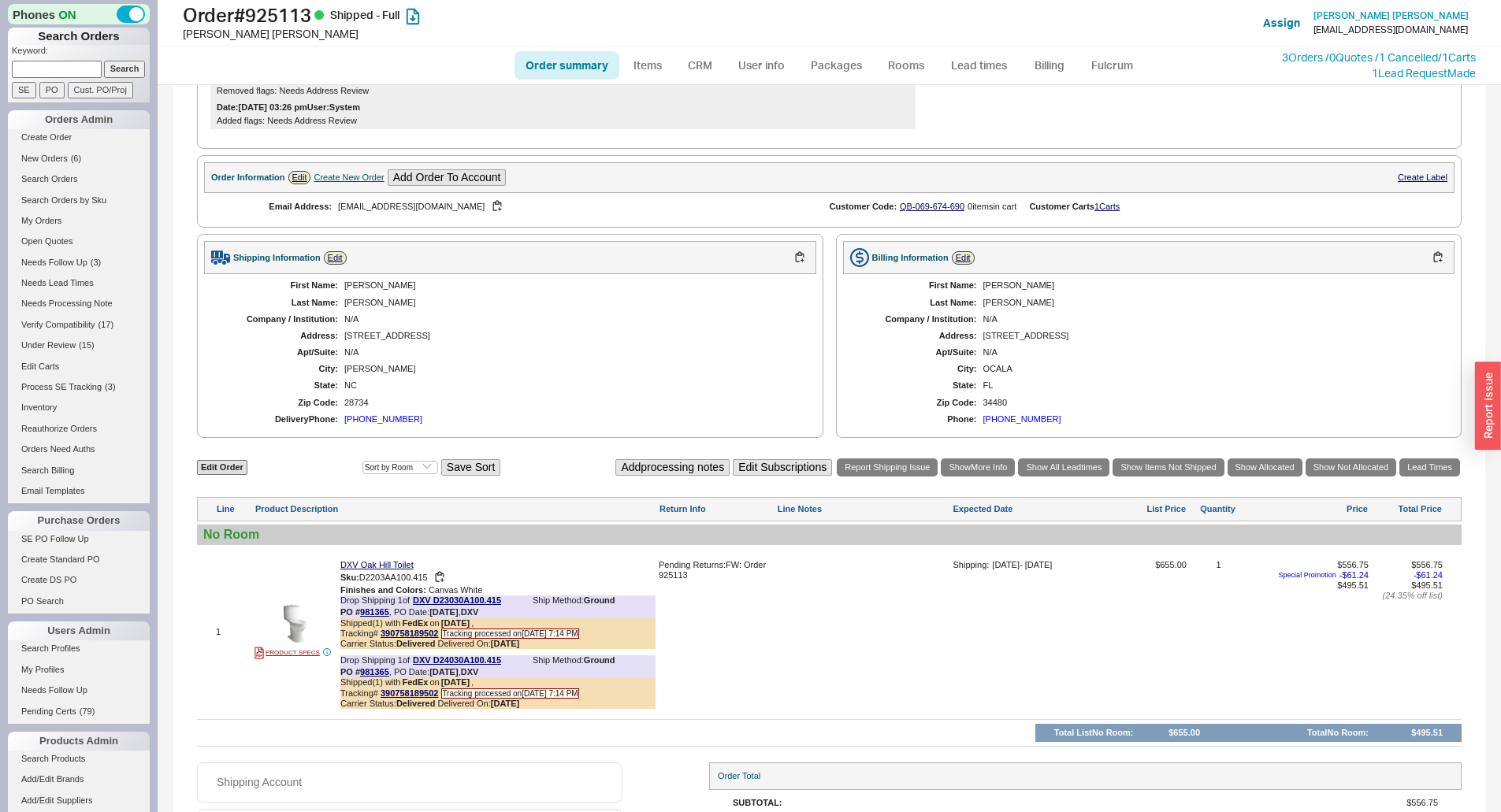
scroll to position [595, 0]
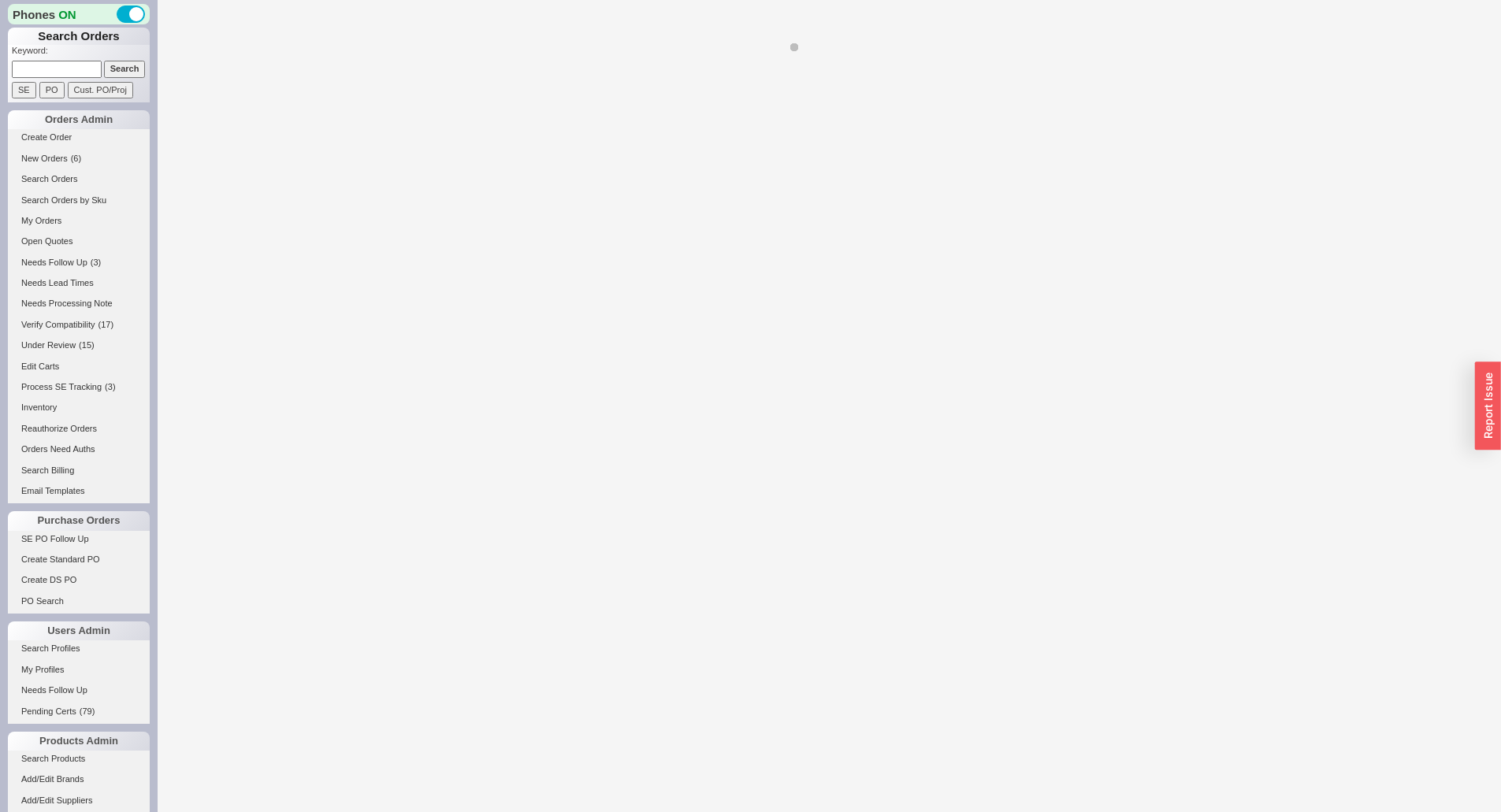
select select "LOW"
select select "3"
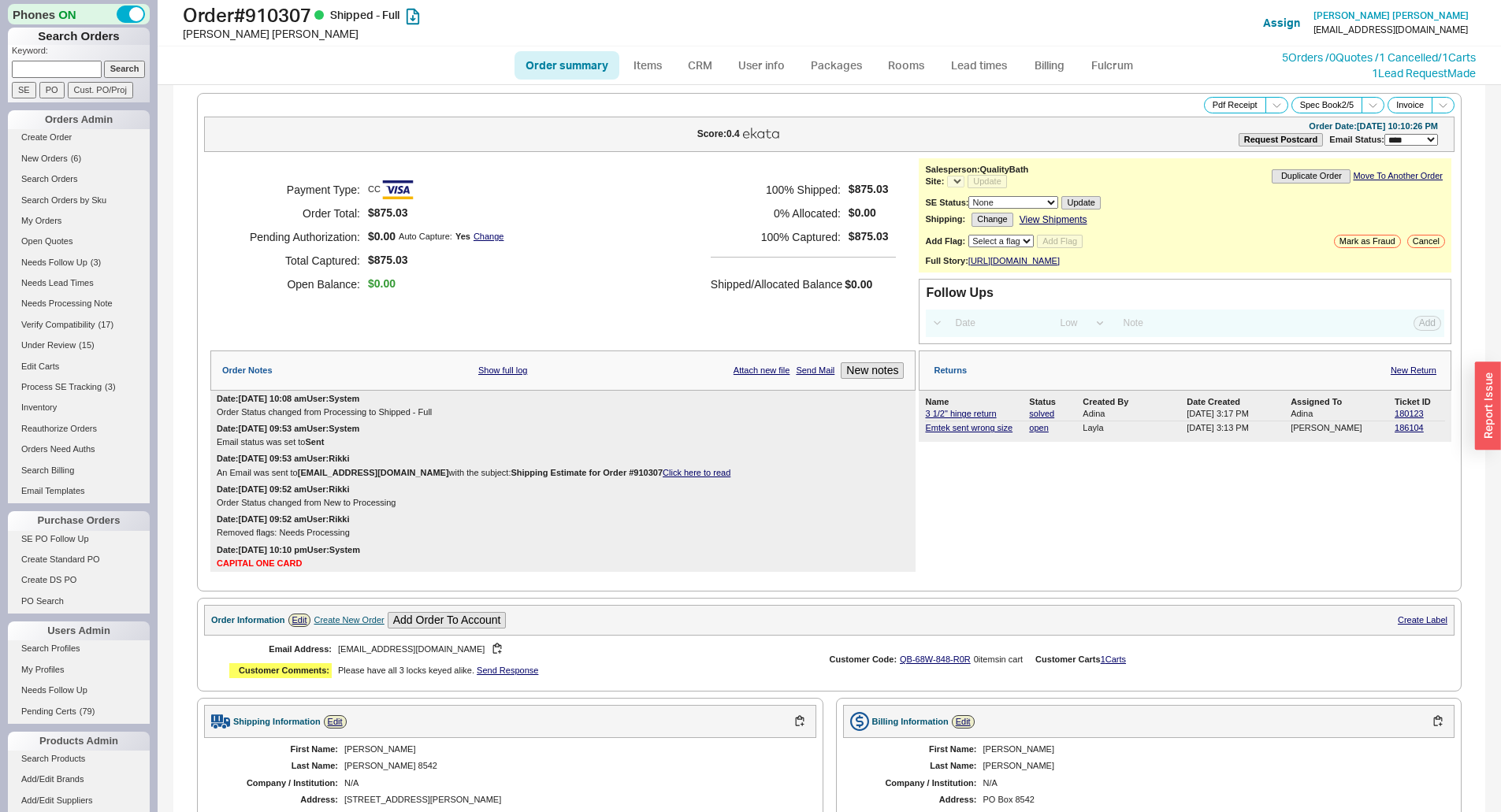
select select "*"
click at [993, 432] on link "Emtek sent wrong size" at bounding box center [969, 428] width 87 height 10
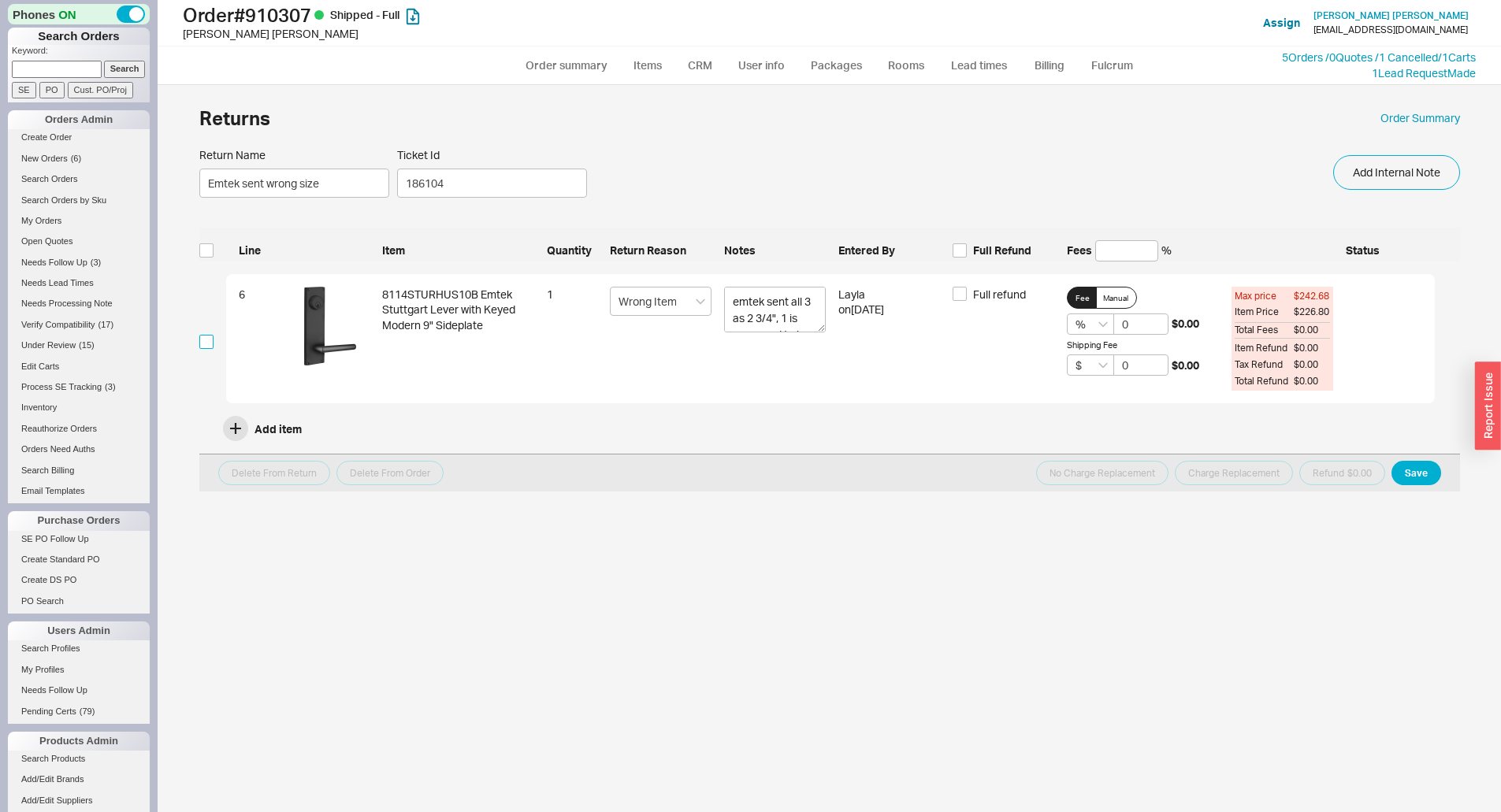
click at [199, 343] on input "checkbox" at bounding box center [206, 342] width 14 height 14
checkbox input "true"
click at [1203, 477] on button "Charge Replacement" at bounding box center [1234, 473] width 118 height 24
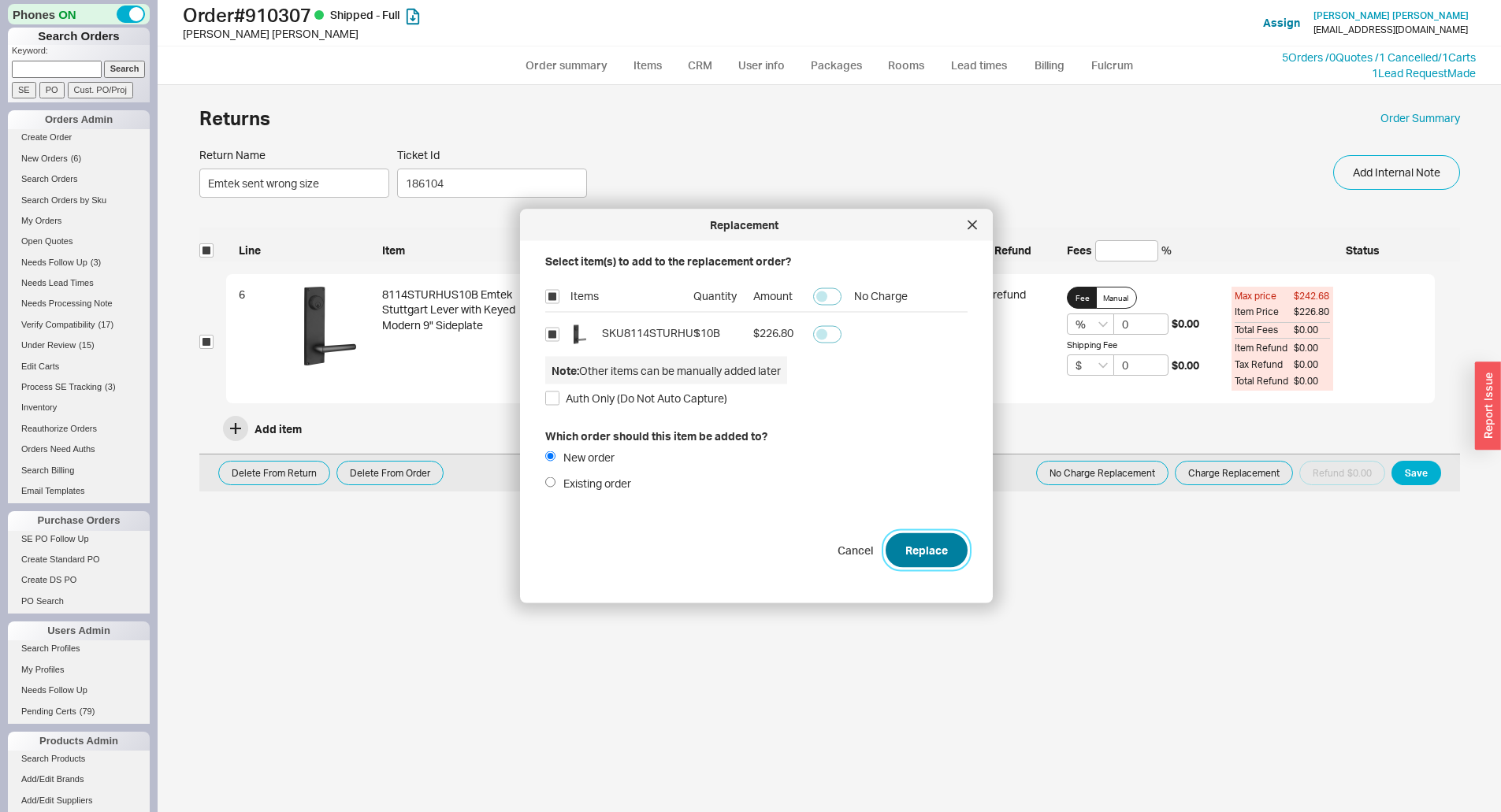
click at [911, 559] on button "Replace" at bounding box center [926, 550] width 82 height 35
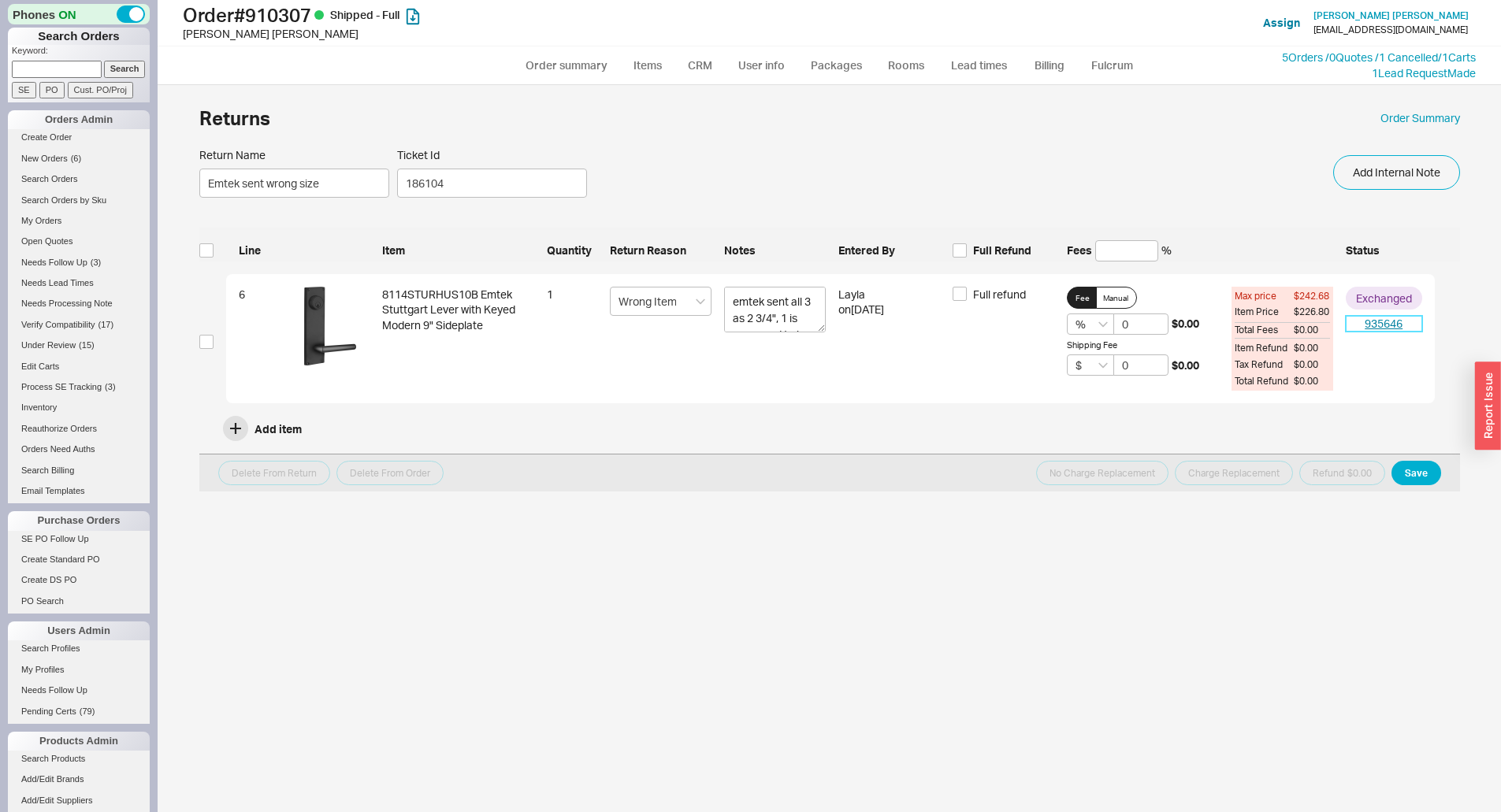
click at [1394, 325] on link "935646" at bounding box center [1384, 324] width 77 height 16
select select "*"
select select "LOW"
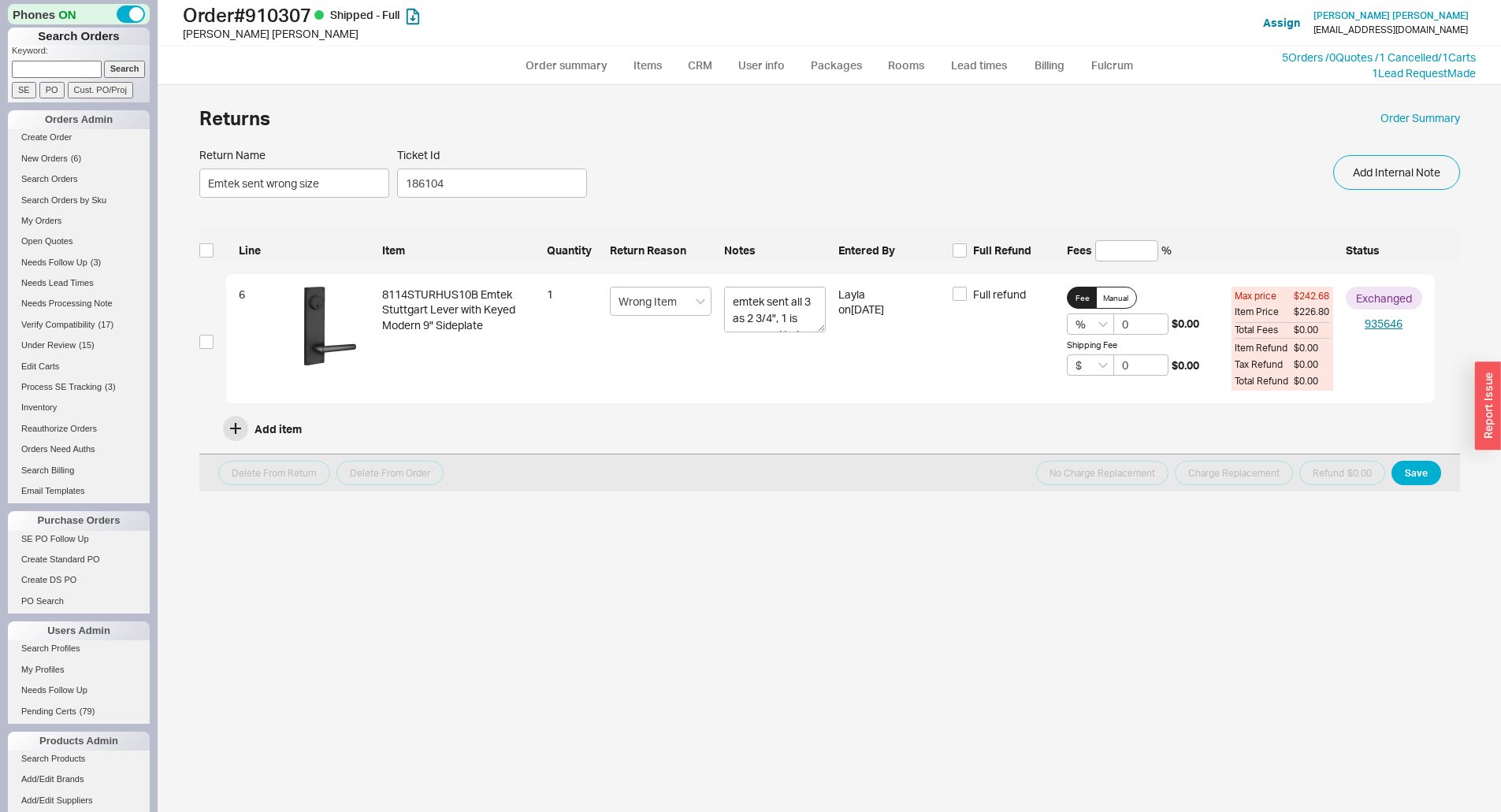
select select "3"
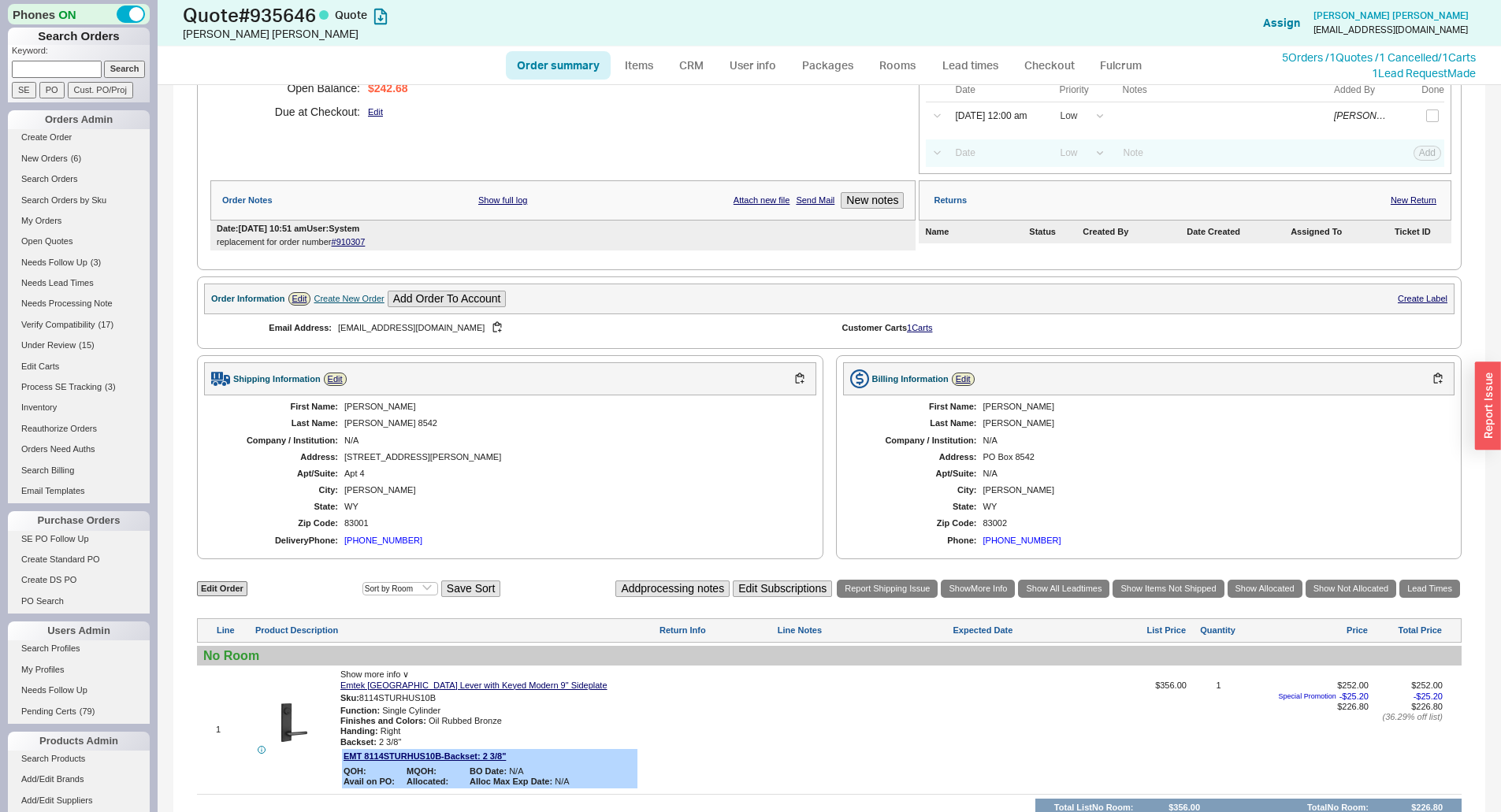
scroll to position [410, 0]
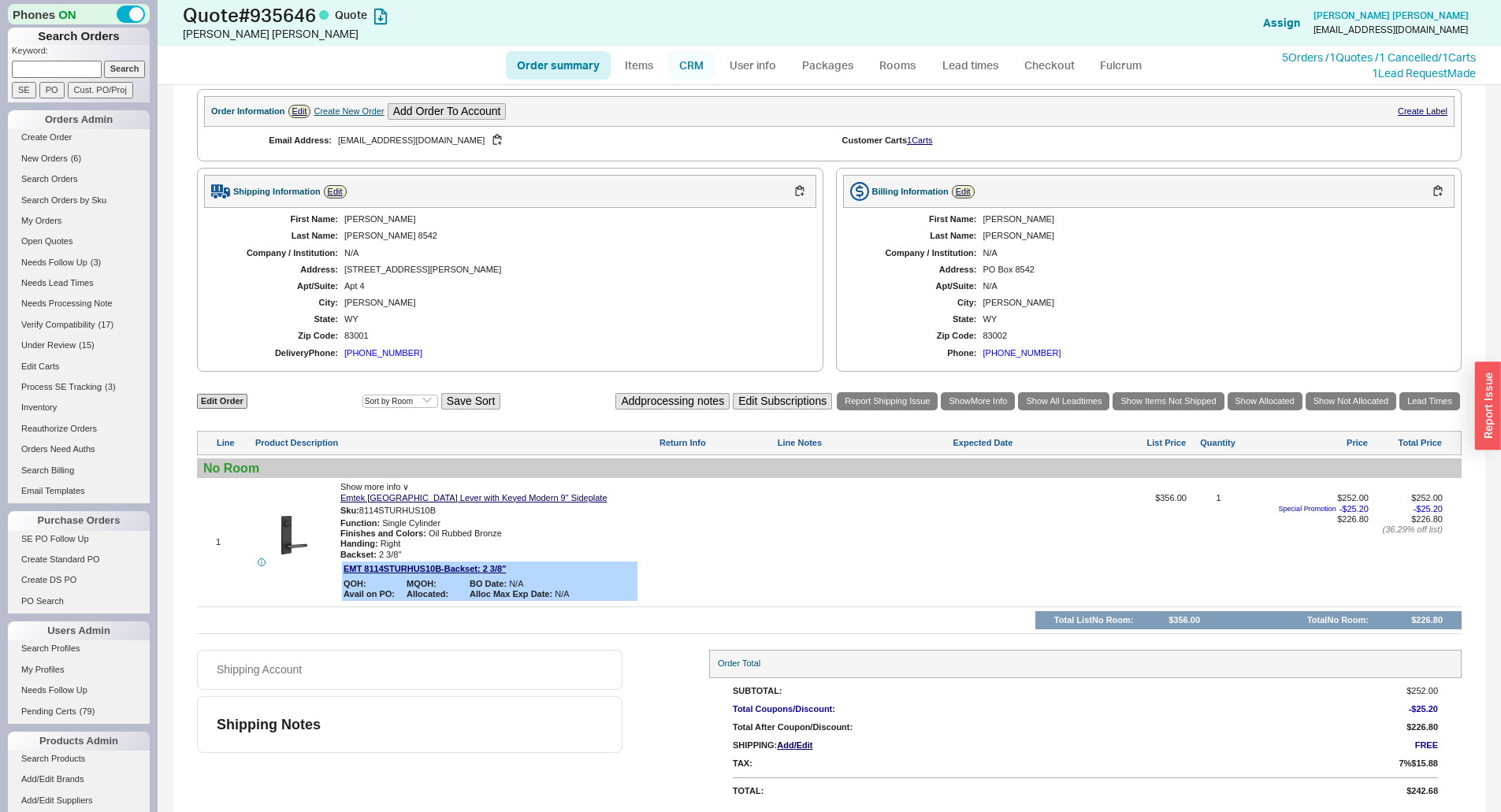
click at [703, 65] on link "CRM" at bounding box center [691, 65] width 46 height 28
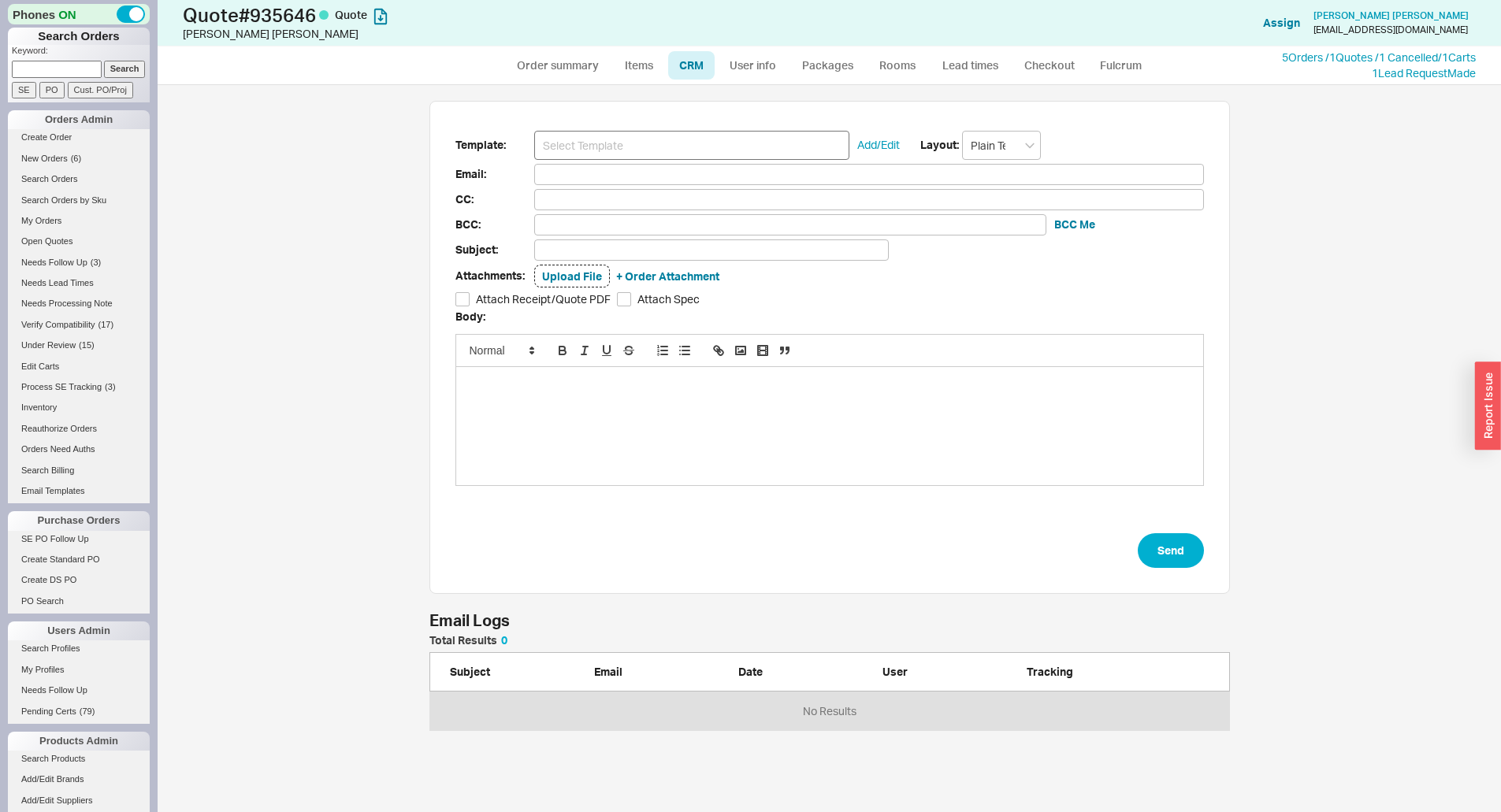
scroll to position [716, 1332]
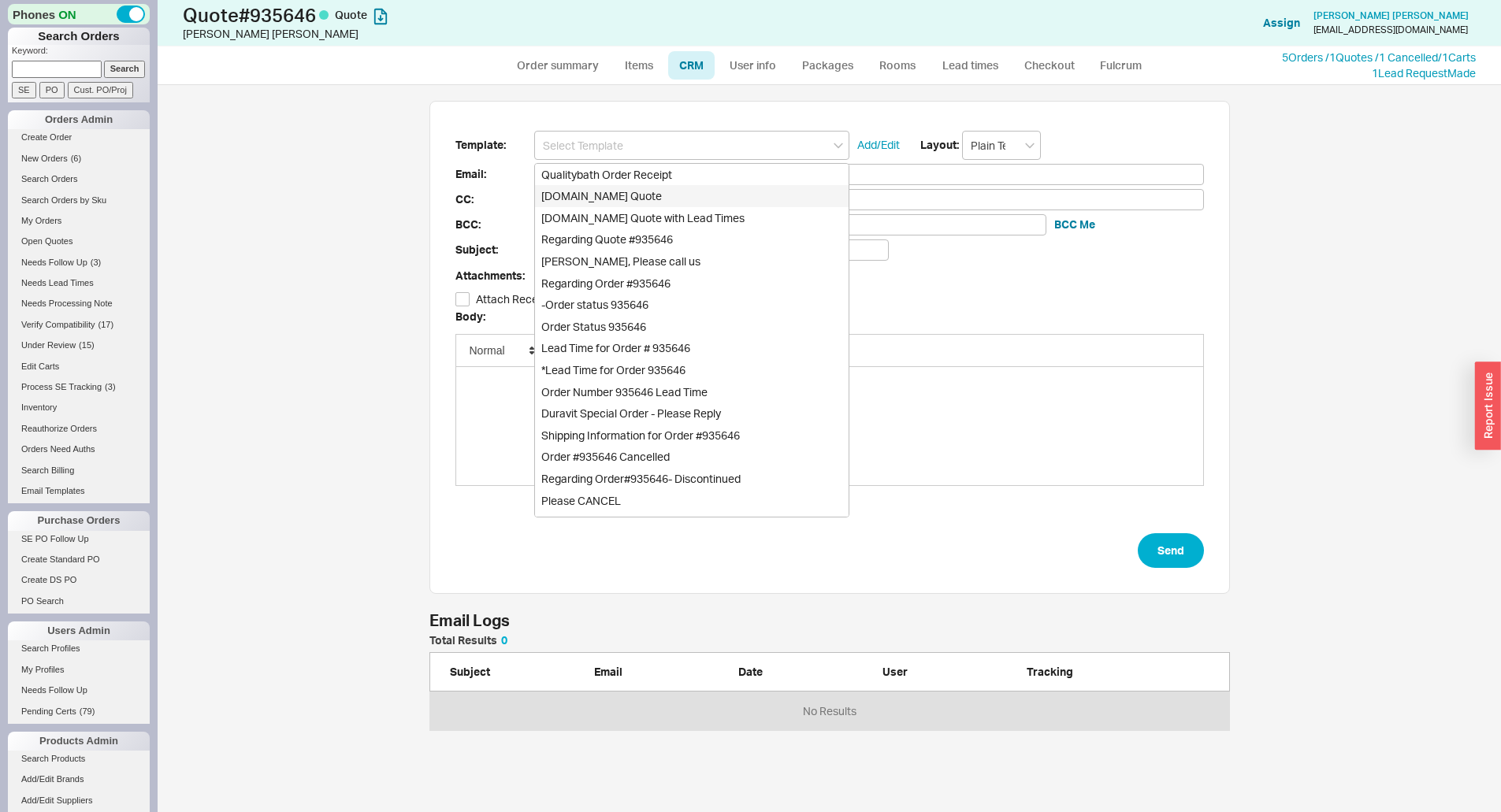
click at [602, 195] on div "[DOMAIN_NAME] Quote" at bounding box center [692, 196] width 313 height 22
type input "Receipt"
type input "[EMAIL_ADDRESS][DOMAIN_NAME]"
type input "Quality Bath Quote #935646"
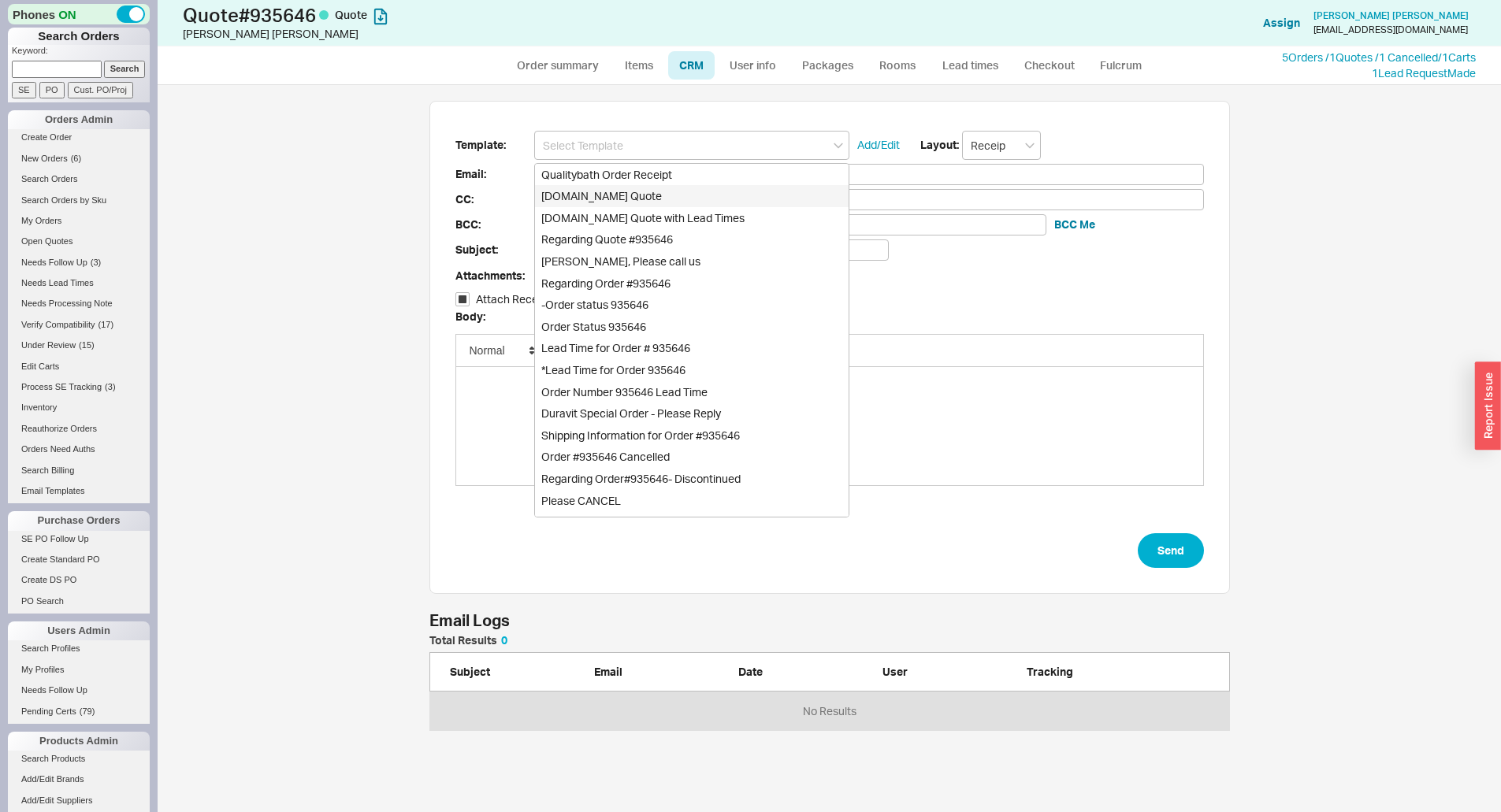
checkbox input "true"
type input "[DOMAIN_NAME] Quote"
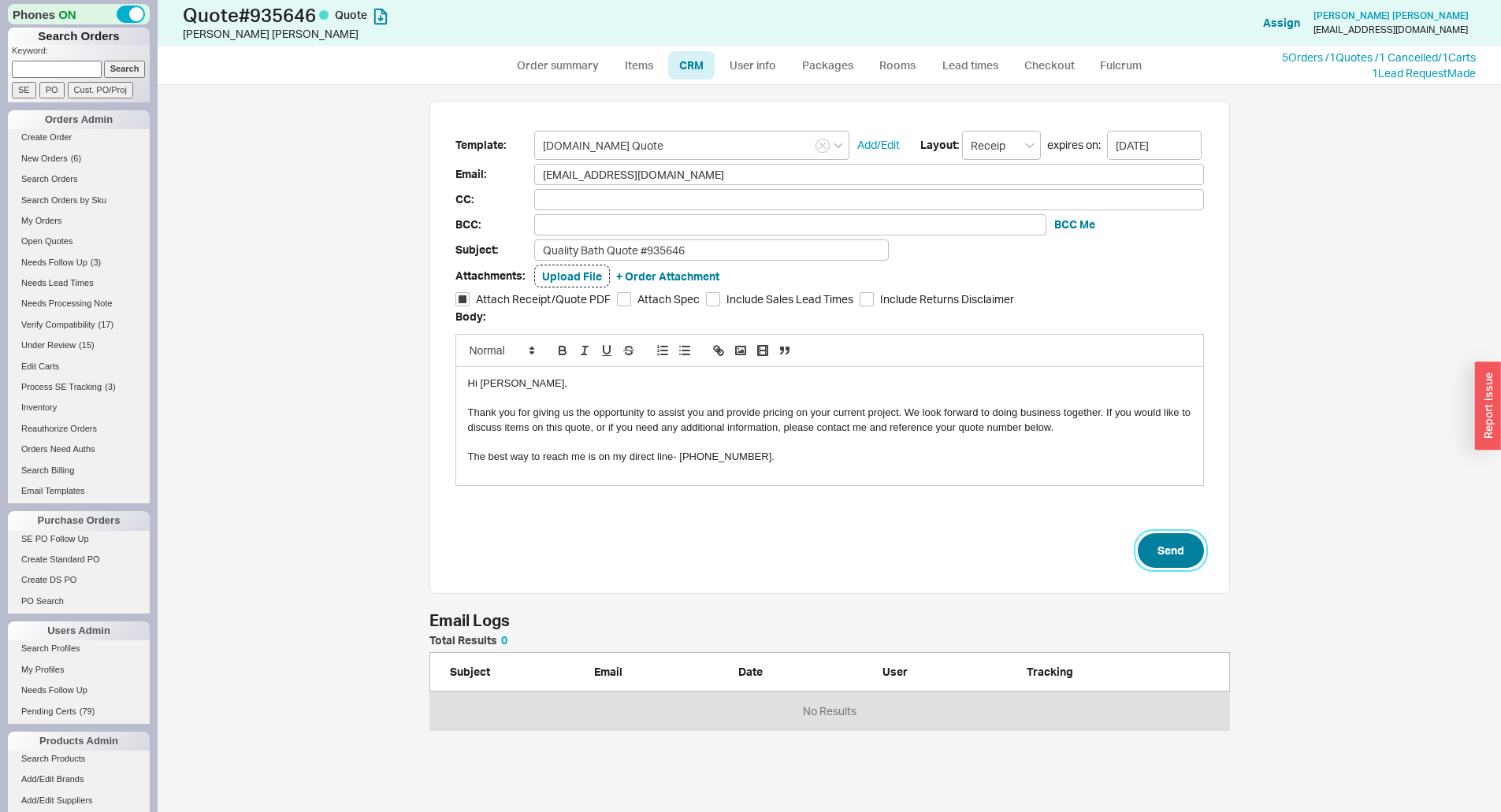
drag, startPoint x: 1160, startPoint y: 540, endPoint x: 1134, endPoint y: 538, distance: 26.1
click at [1160, 540] on button "Send" at bounding box center [1171, 551] width 66 height 35
select select "*"
select select "LOW"
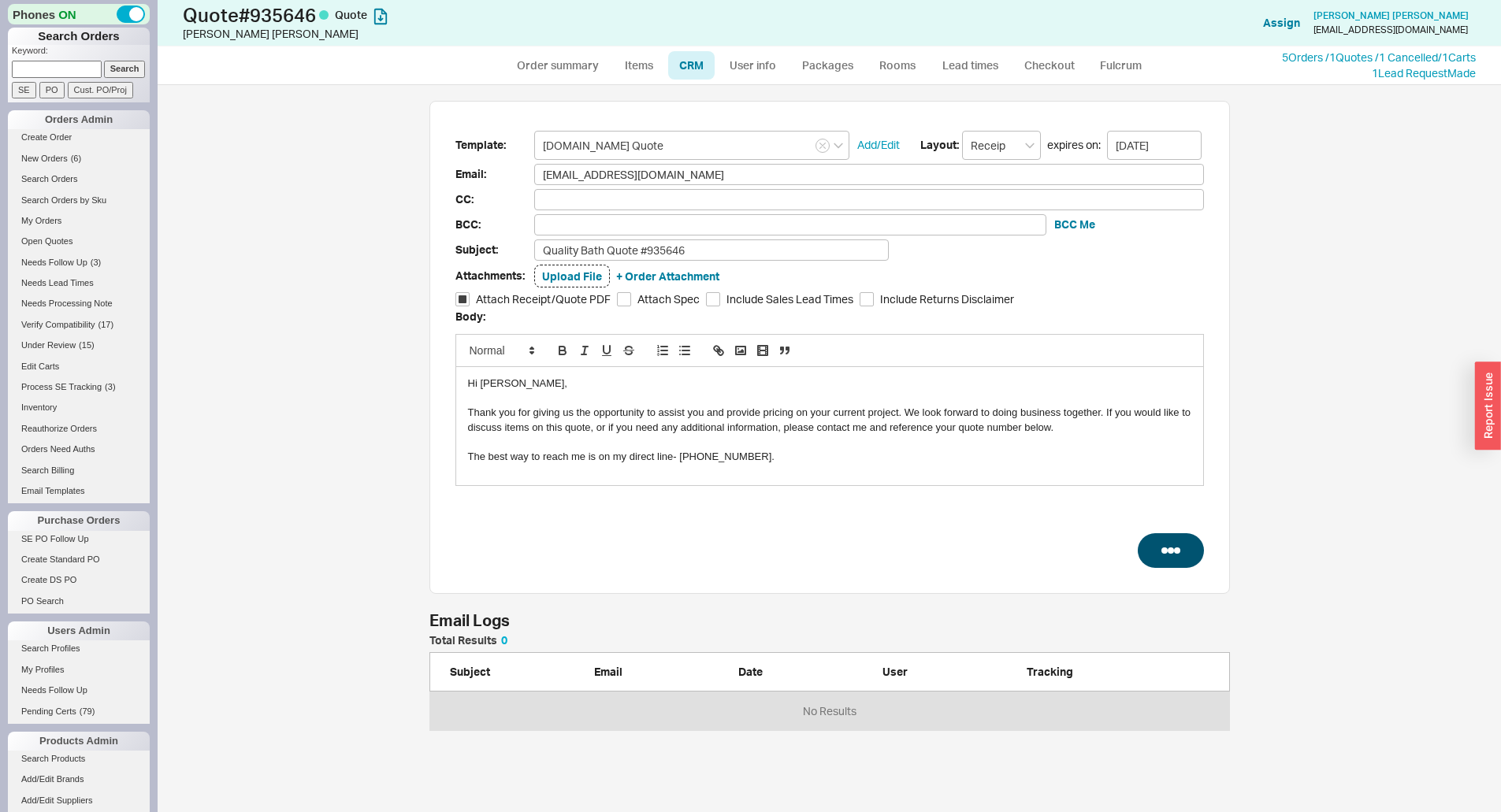
select select "LOW"
select select "3"
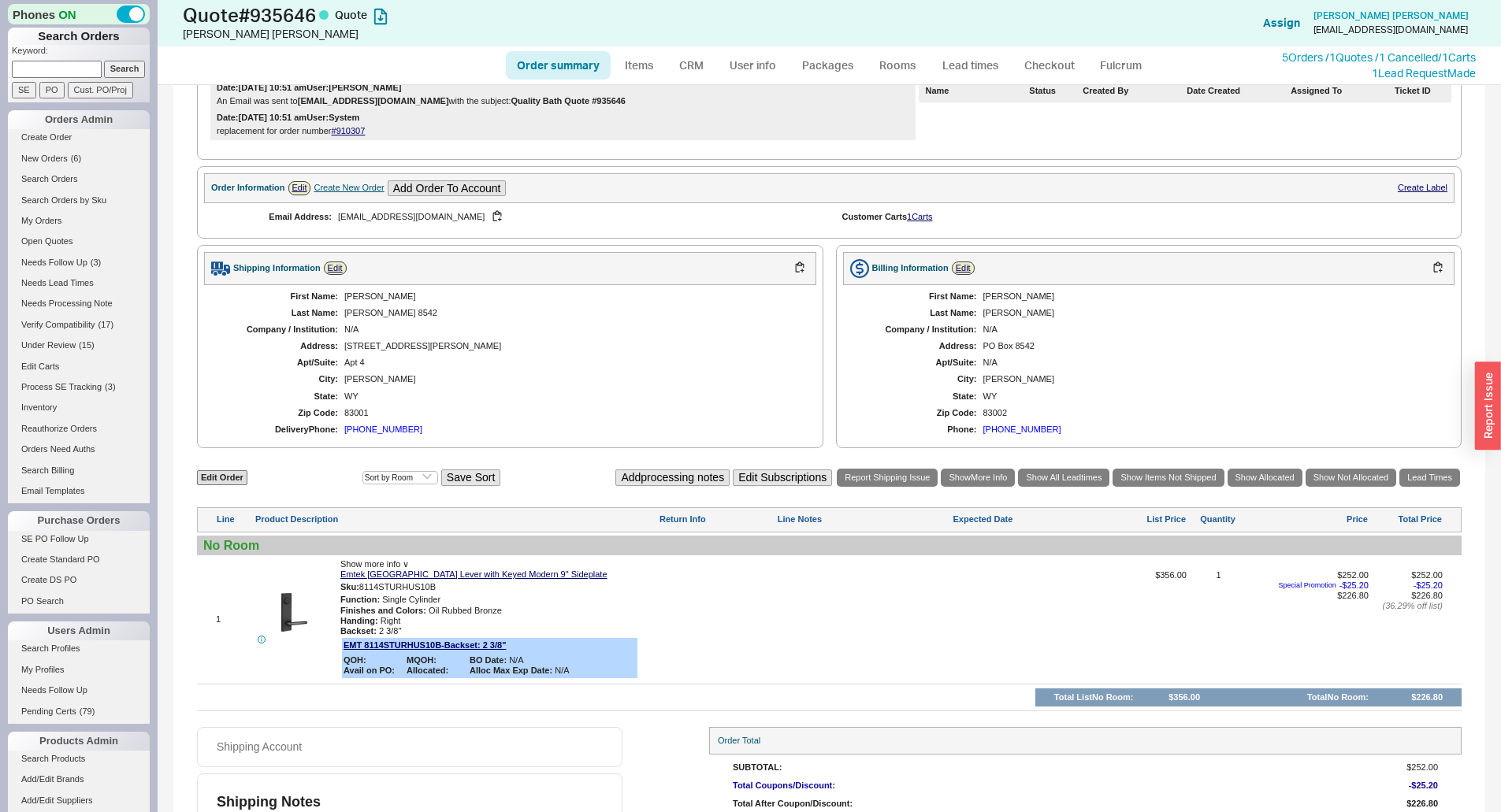
scroll to position [440, 0]
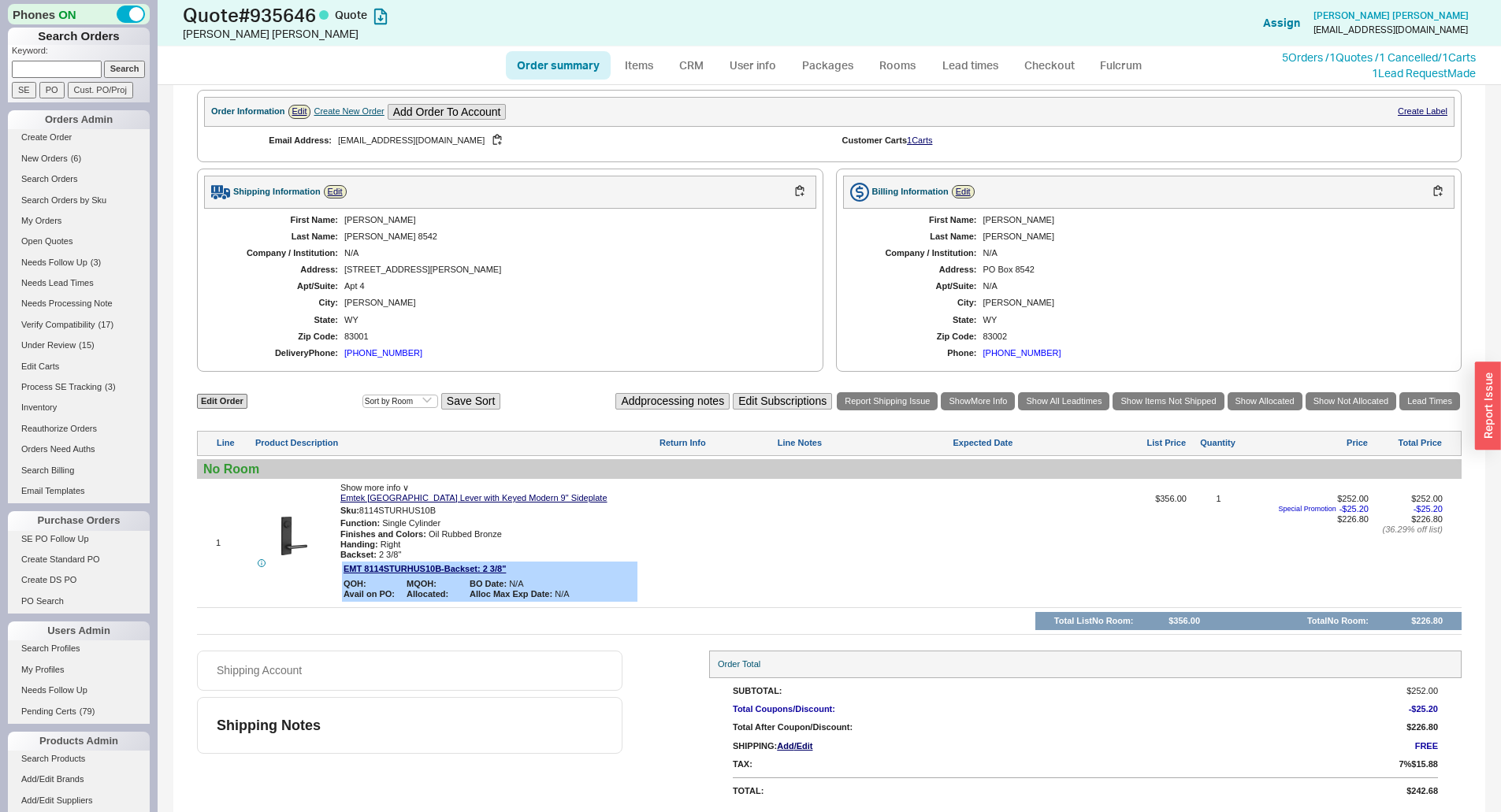
click at [783, 501] on div at bounding box center [864, 548] width 173 height 109
type textarea "One question...these locks were all keyed alike. Can you please confirm that th…"
click at [795, 528] on button "SAVE" at bounding box center [794, 527] width 34 height 13
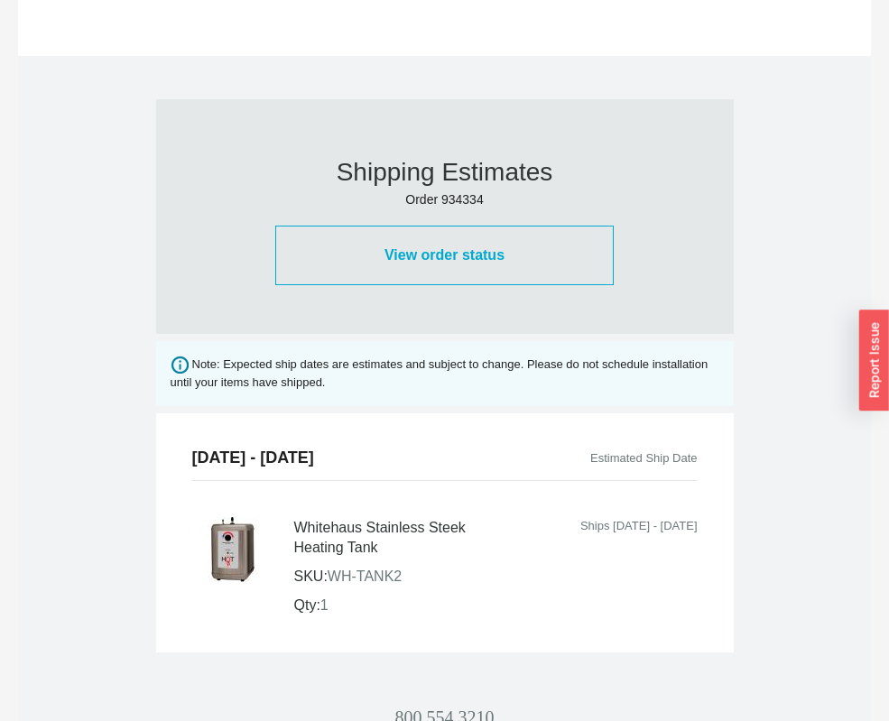
scroll to position [993, 0]
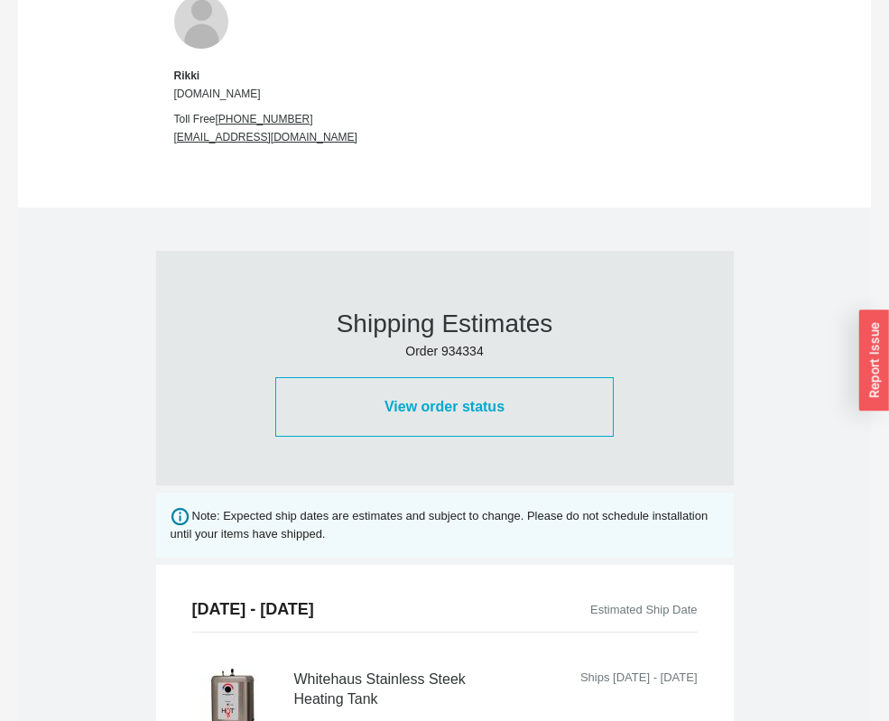
scroll to position [722, 0]
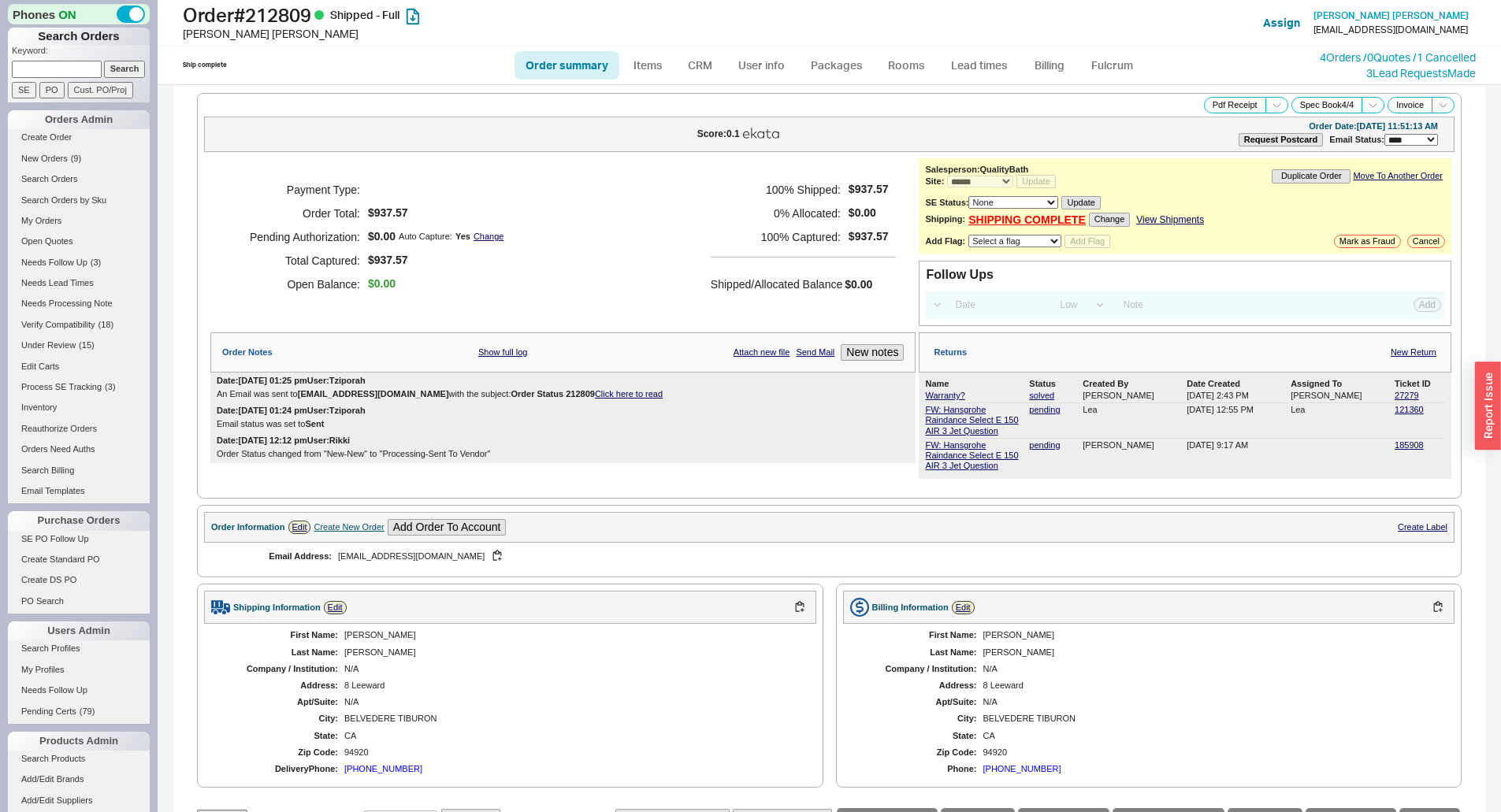
select select "*"
select select "LOW"
select select "3"
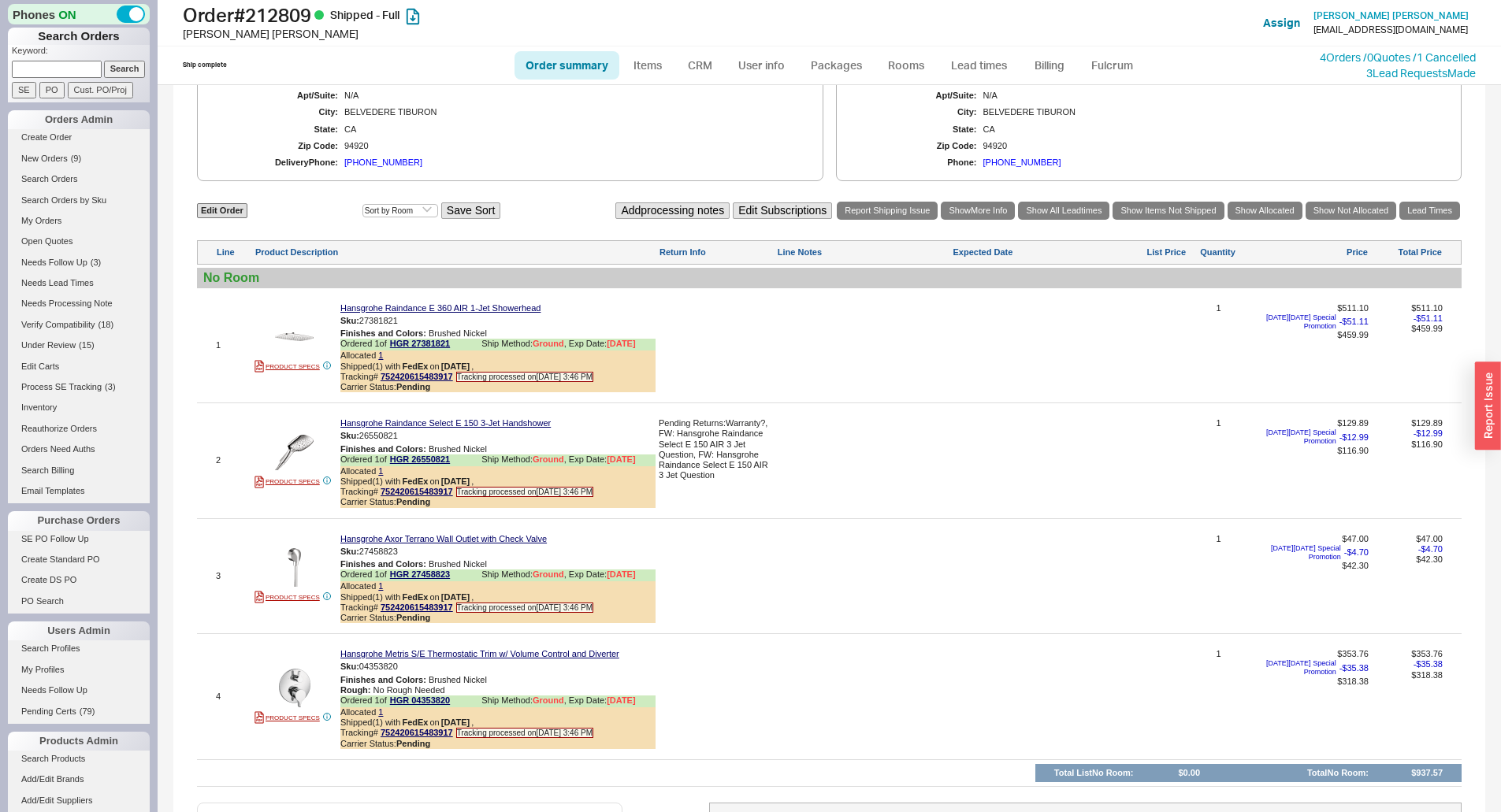
scroll to position [630, 0]
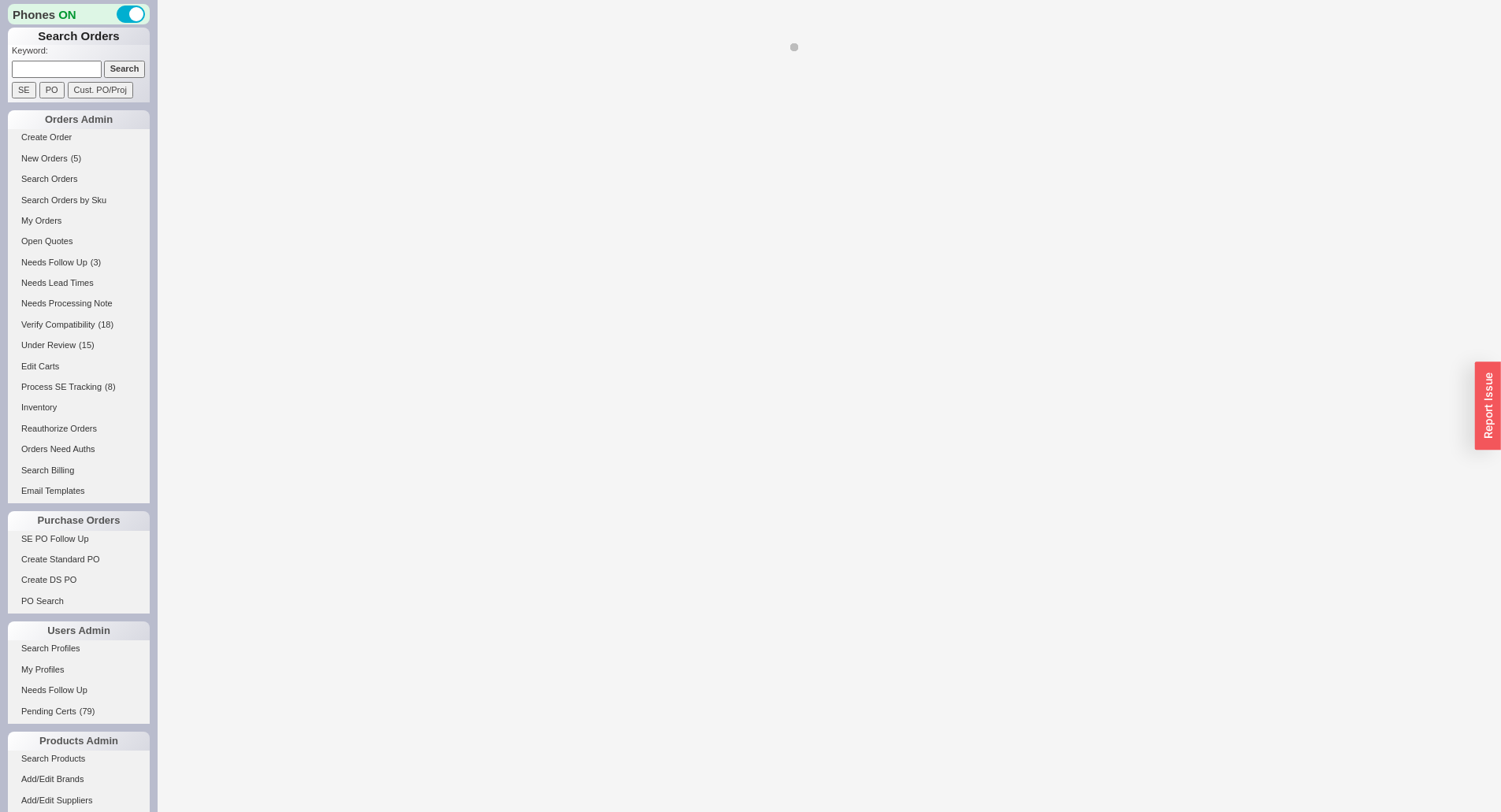
select select "*"
select select "LOW"
select select "3"
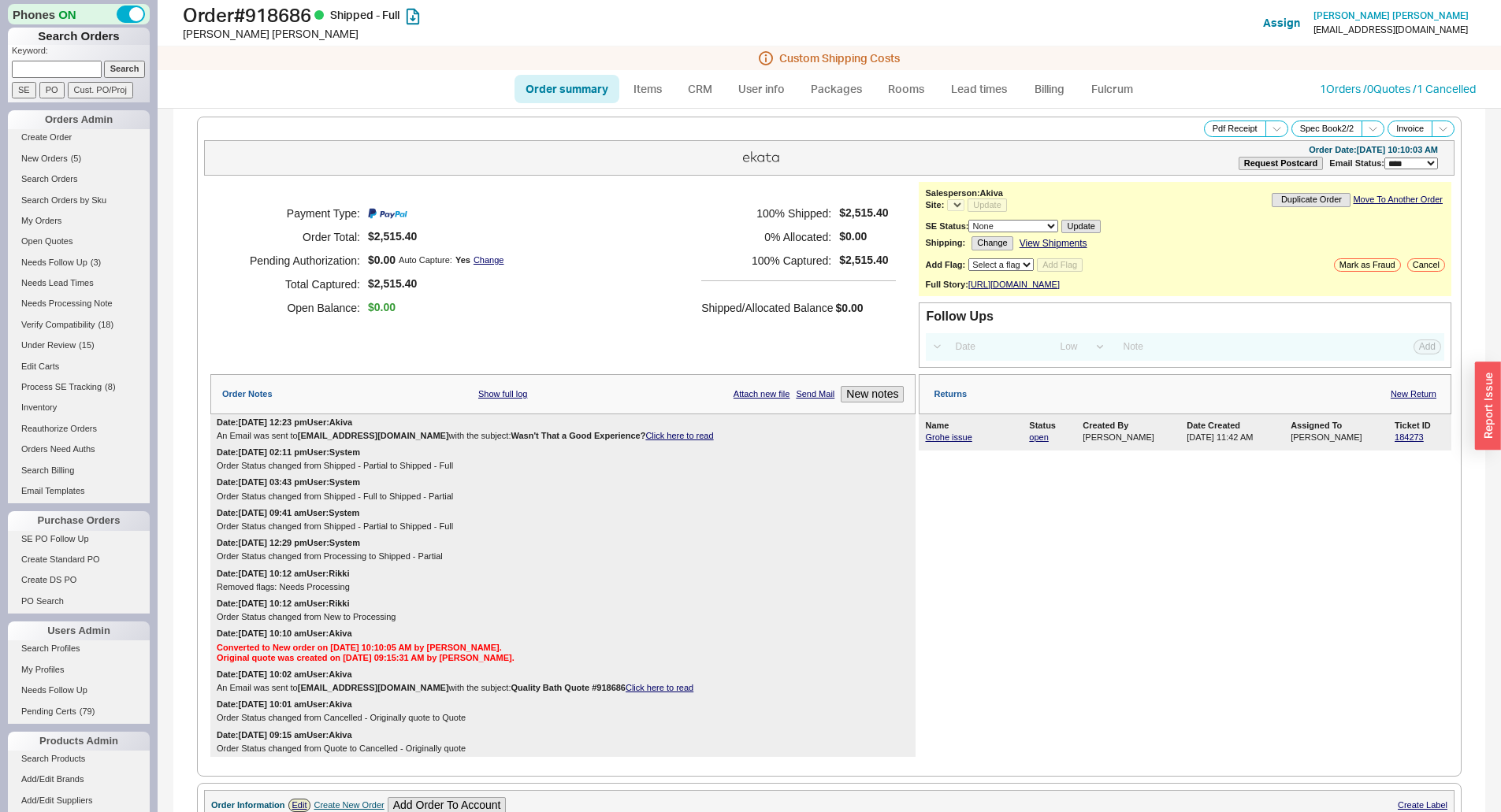
select select "*"
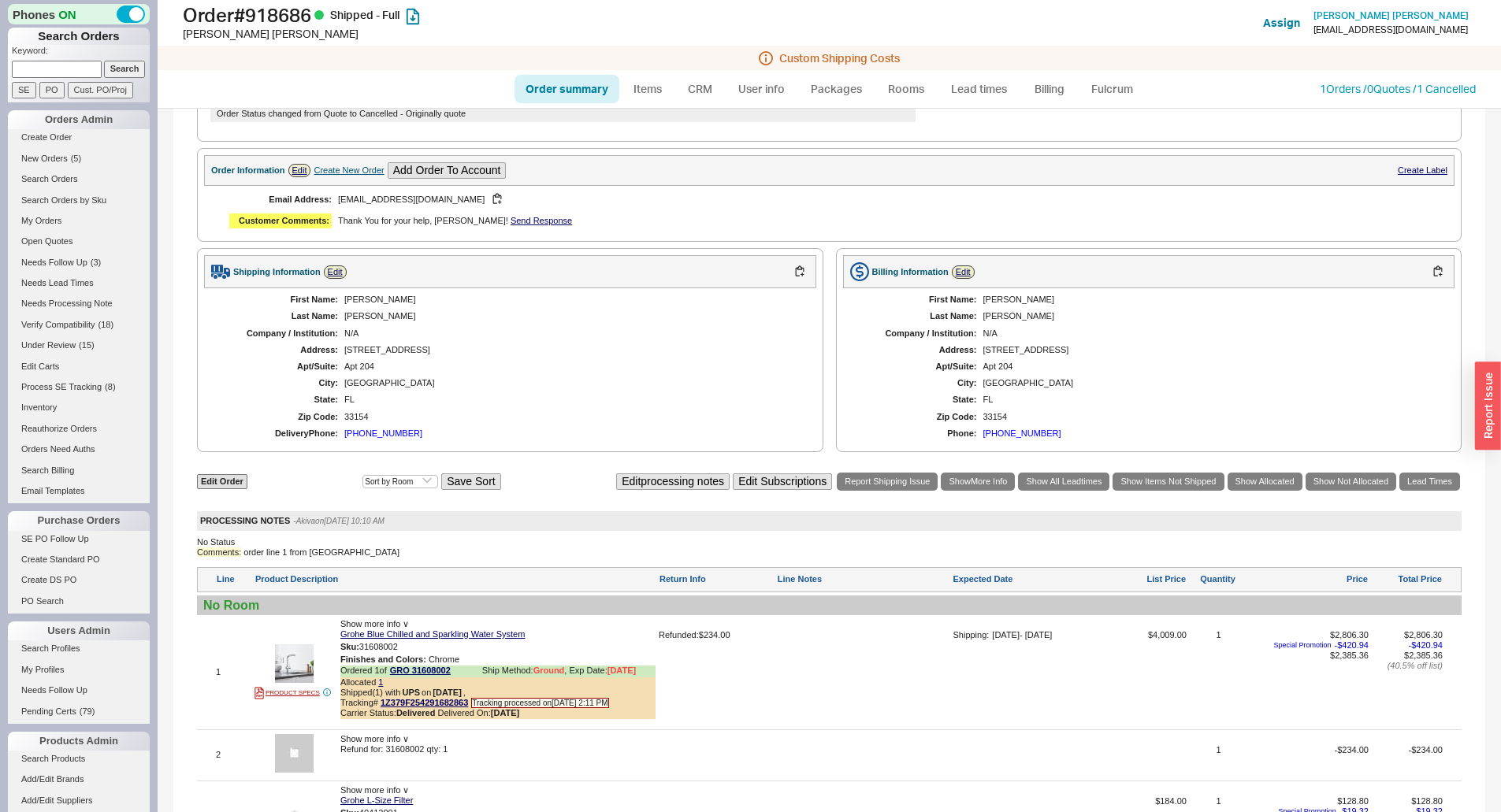
scroll to position [867, 0]
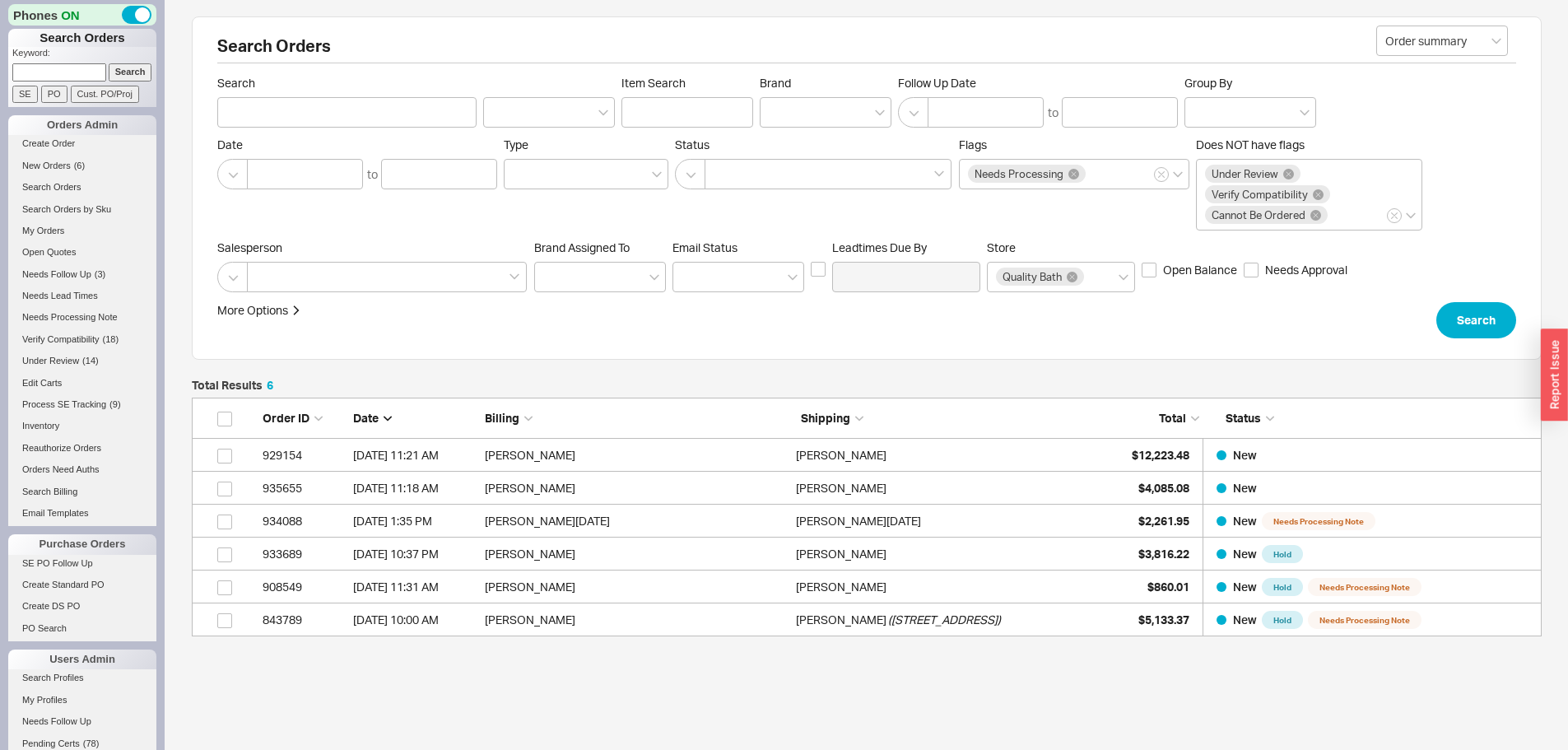
scroll to position [226, 1338]
click at [65, 172] on link "New Orders ( 7 )" at bounding box center [82, 165] width 148 height 17
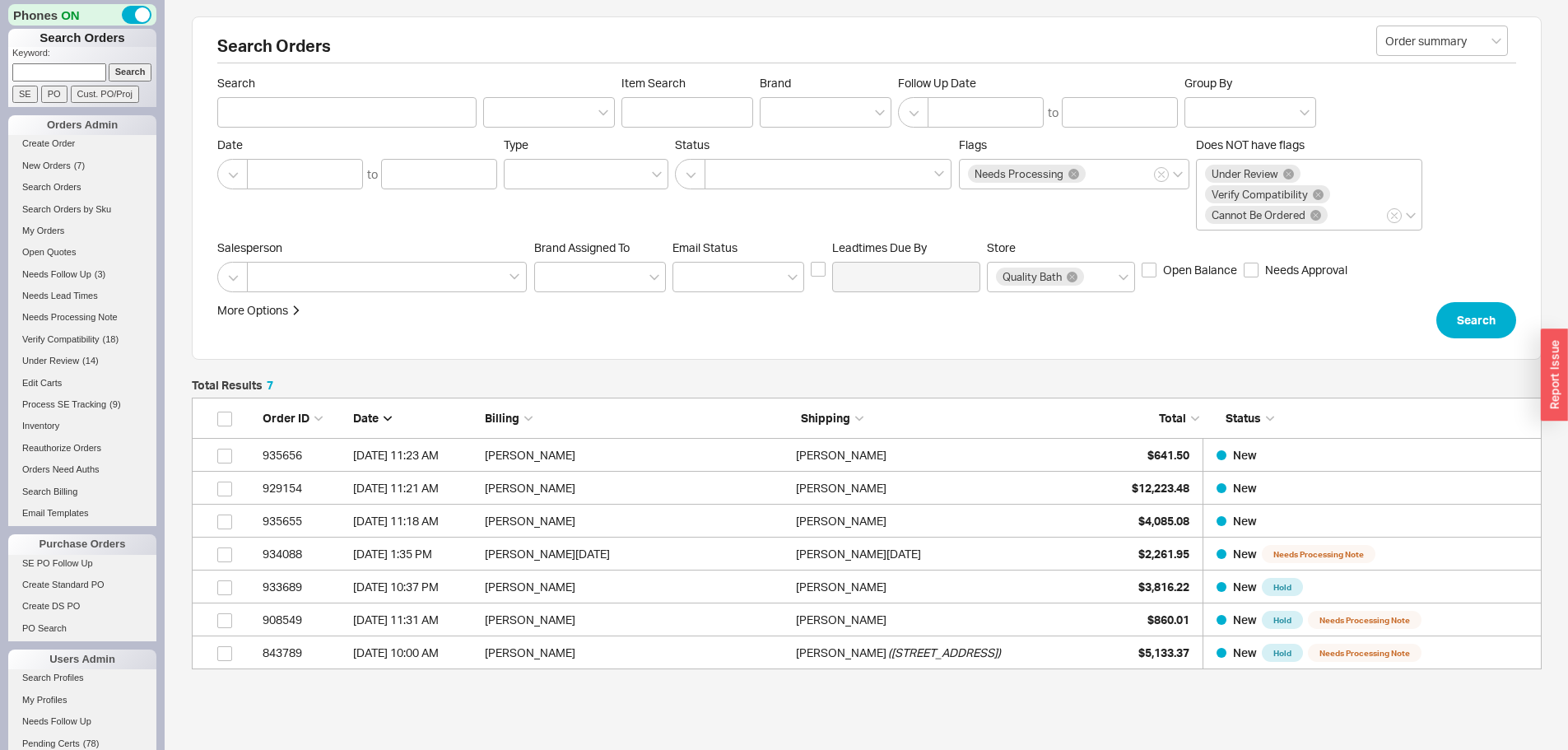
scroll to position [259, 1338]
click at [88, 78] on input at bounding box center [59, 71] width 94 height 17
type input "932336"
click at [109, 63] on input "Search" at bounding box center [130, 71] width 44 height 17
type input "932336"
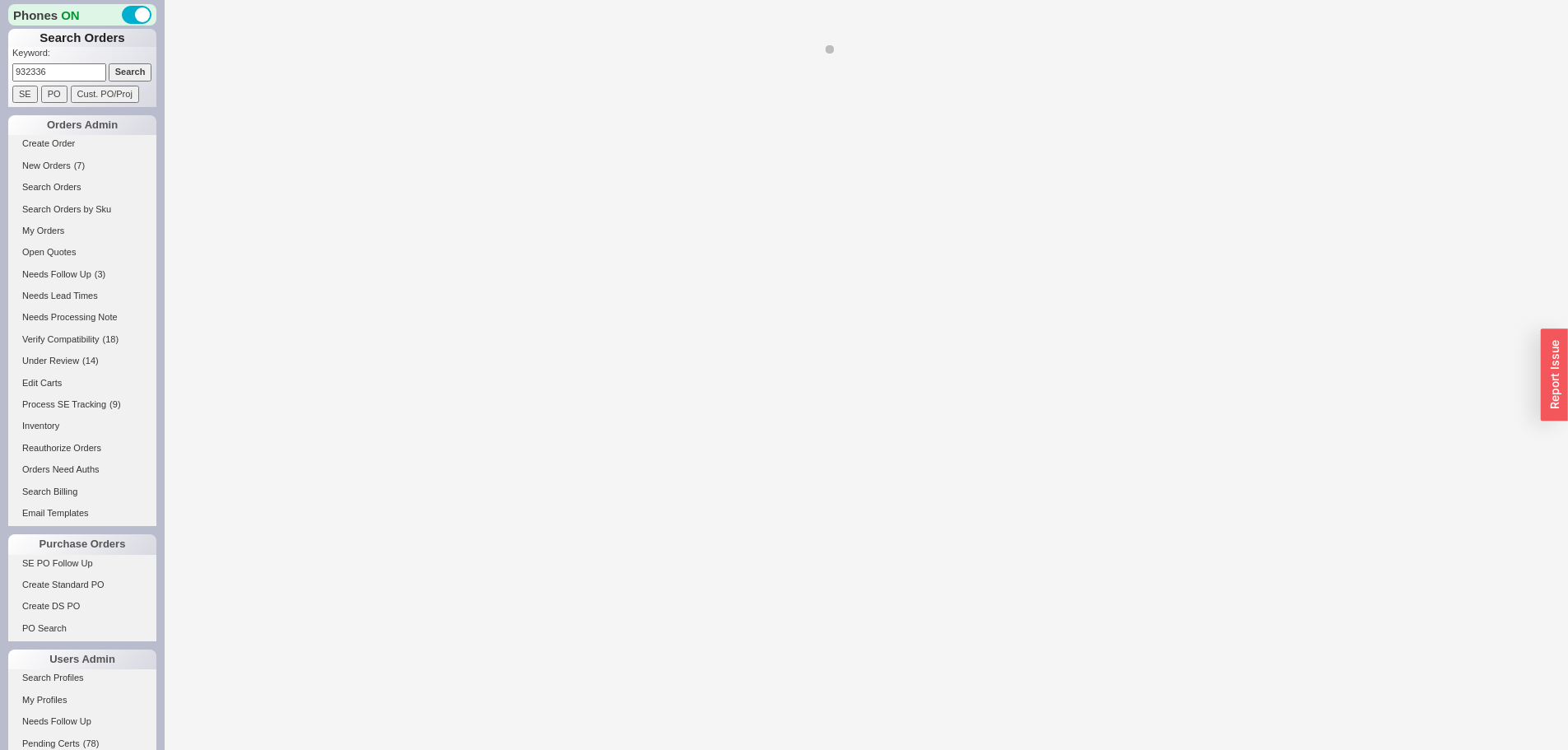
select select "LOW"
select select "3"
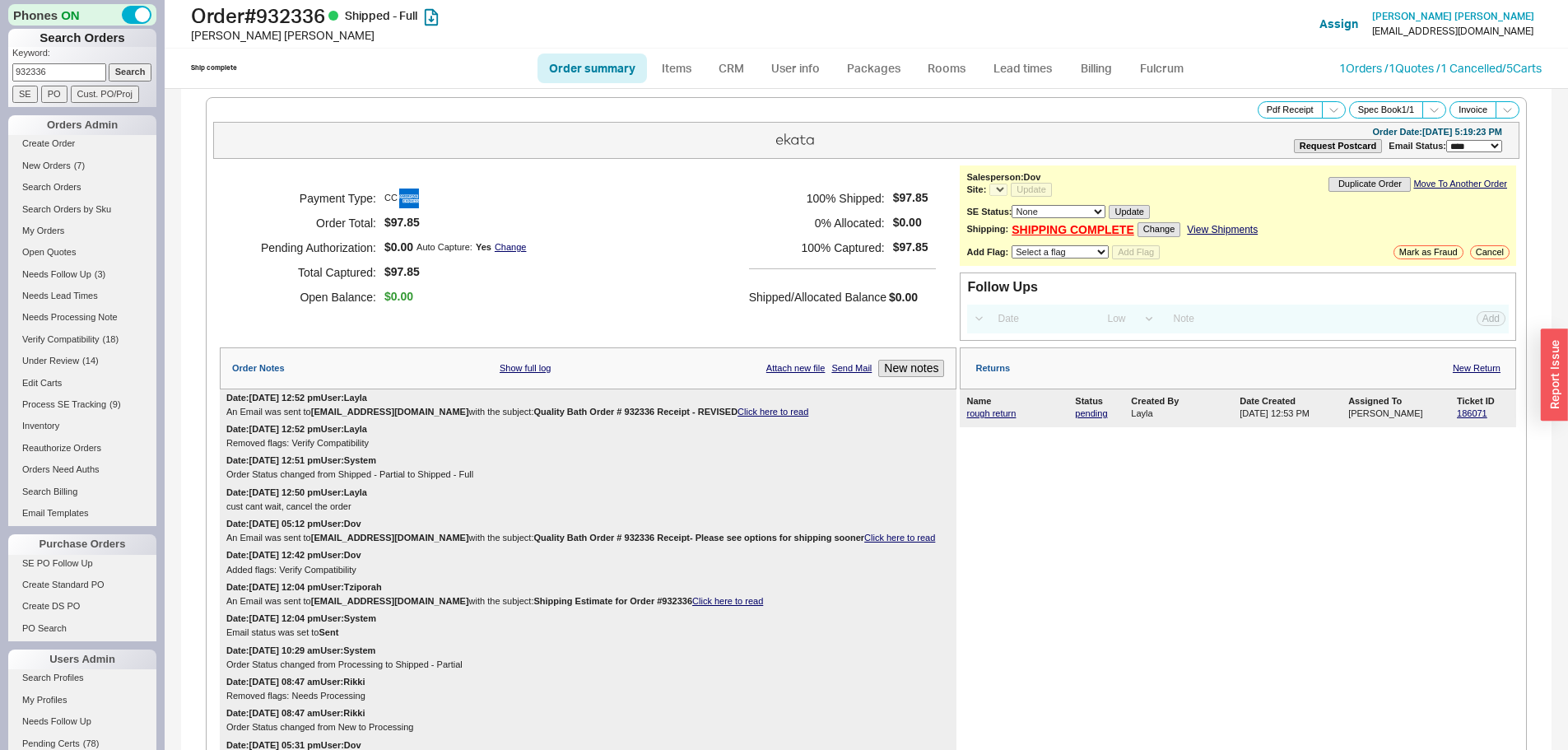
select select "*"
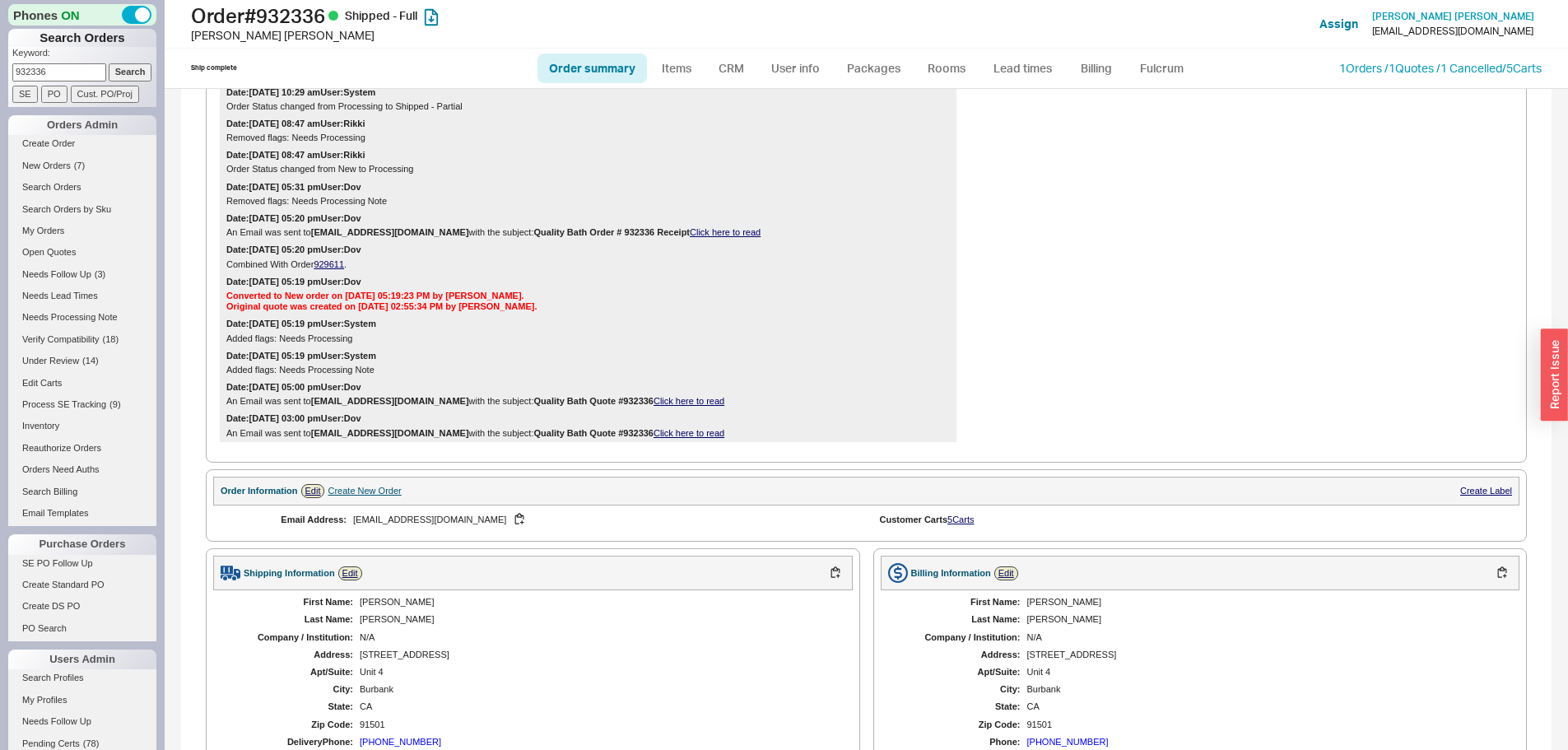
scroll to position [311, 0]
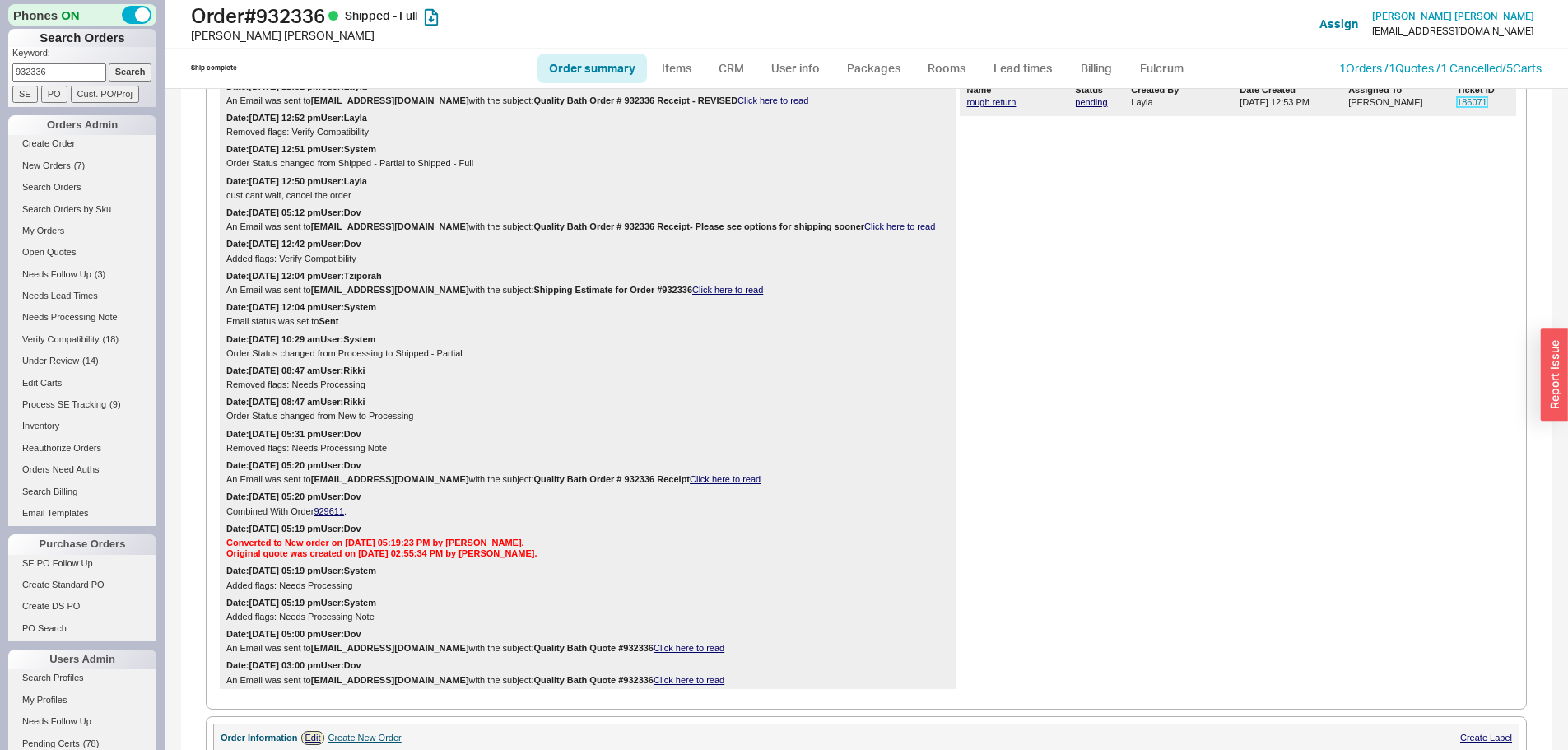
click at [1465, 105] on link "186071" at bounding box center [1471, 101] width 30 height 10
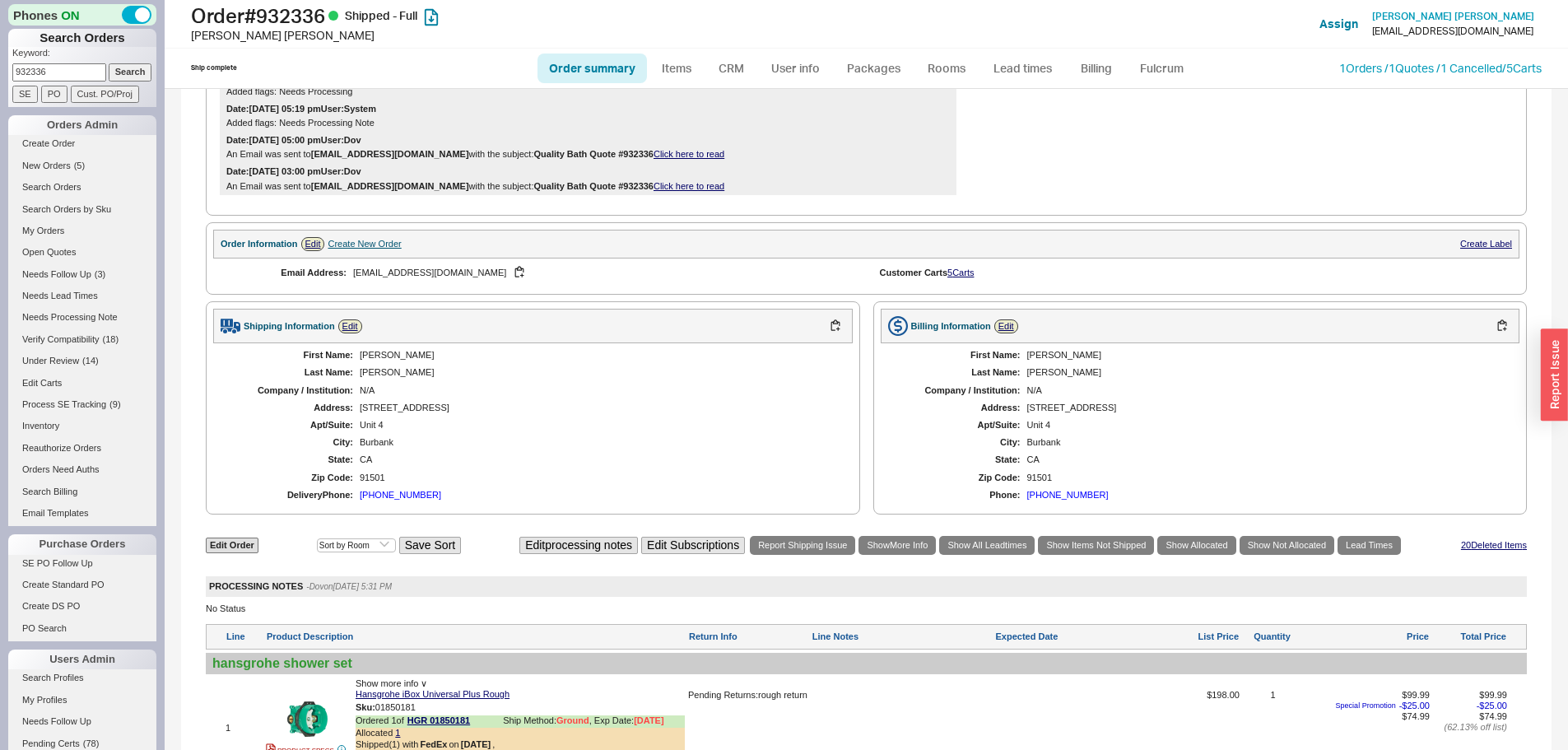
scroll to position [1052, 0]
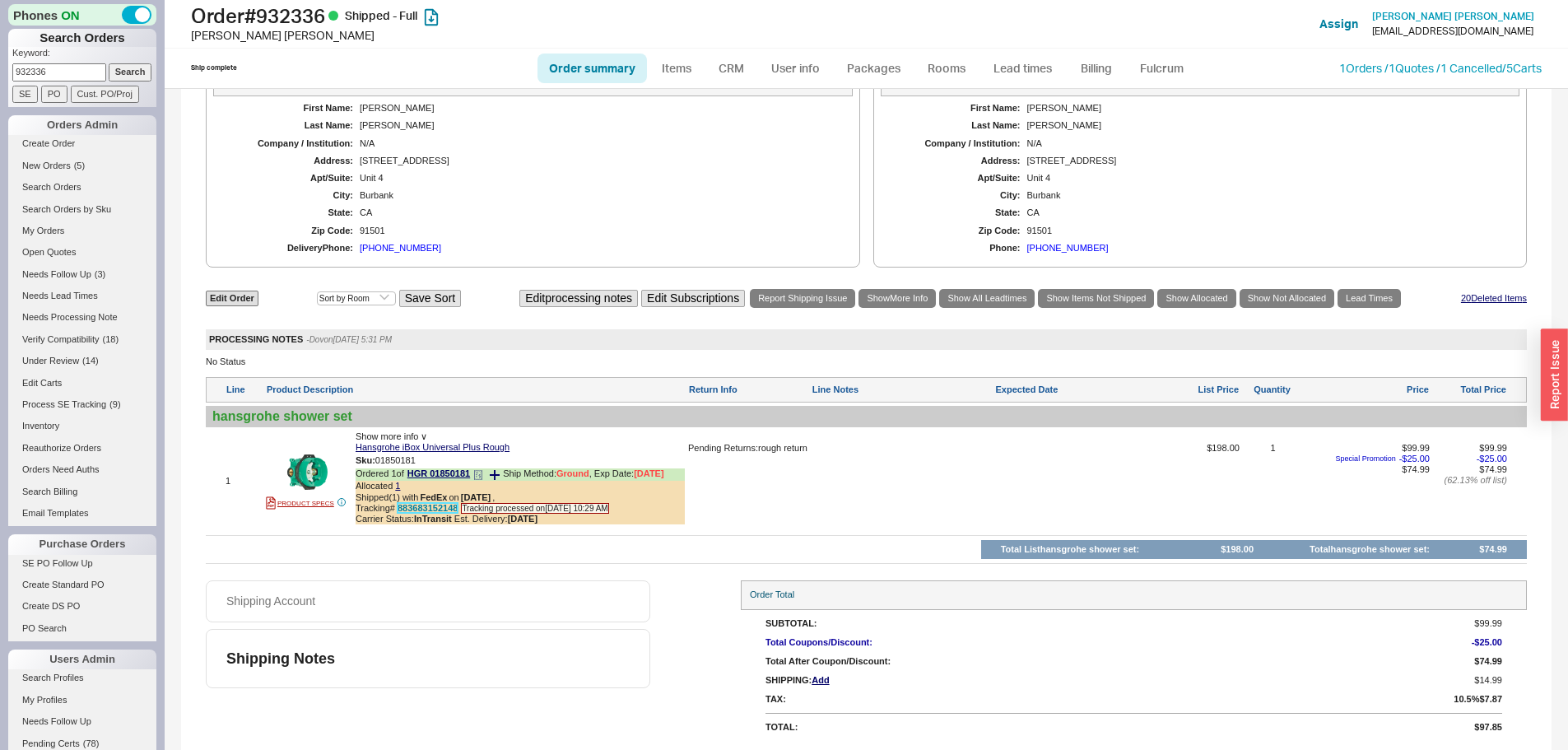
click at [449, 504] on link "883683152148" at bounding box center [428, 507] width 60 height 10
click at [595, 598] on div "Shipping Account" at bounding box center [428, 601] width 444 height 42
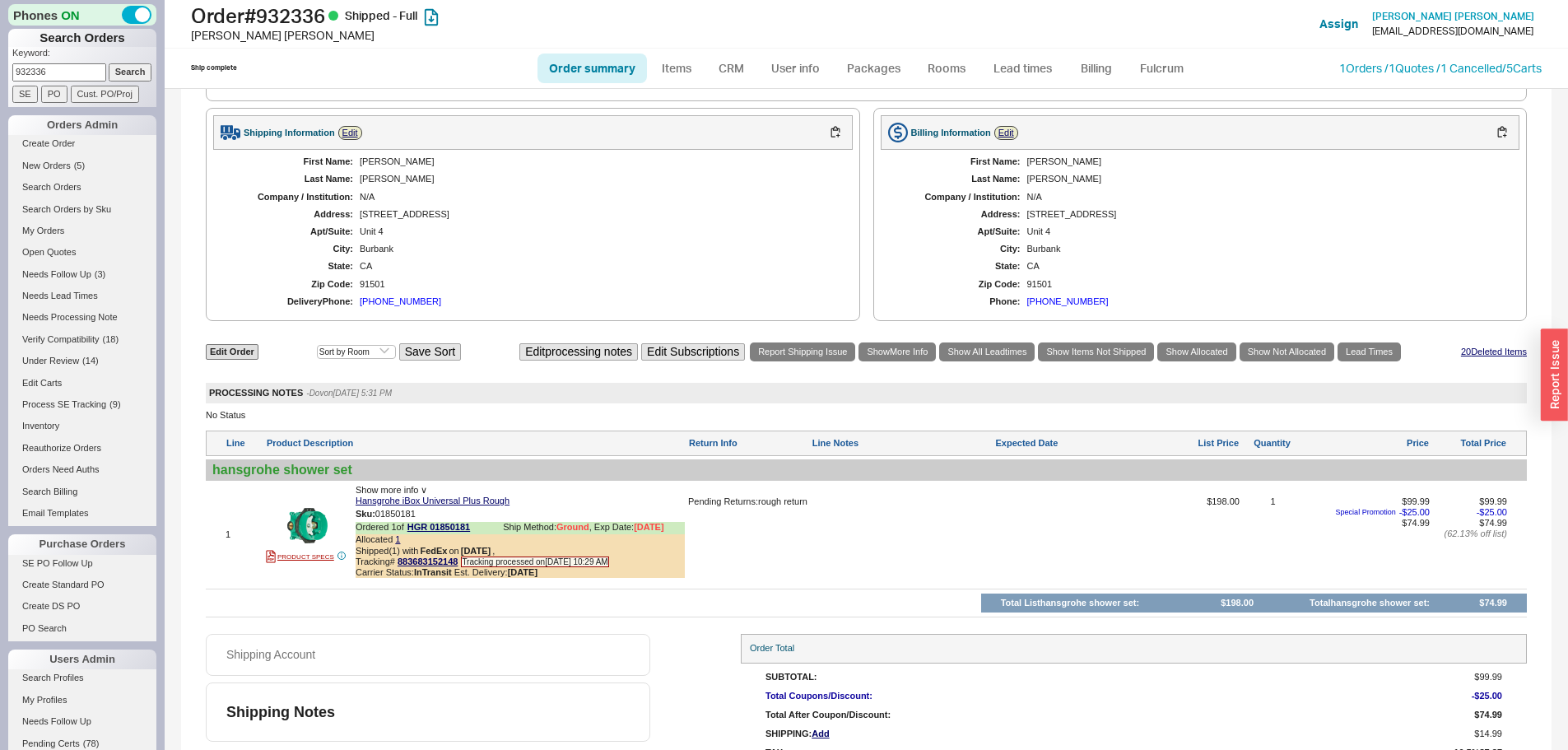
scroll to position [970, 0]
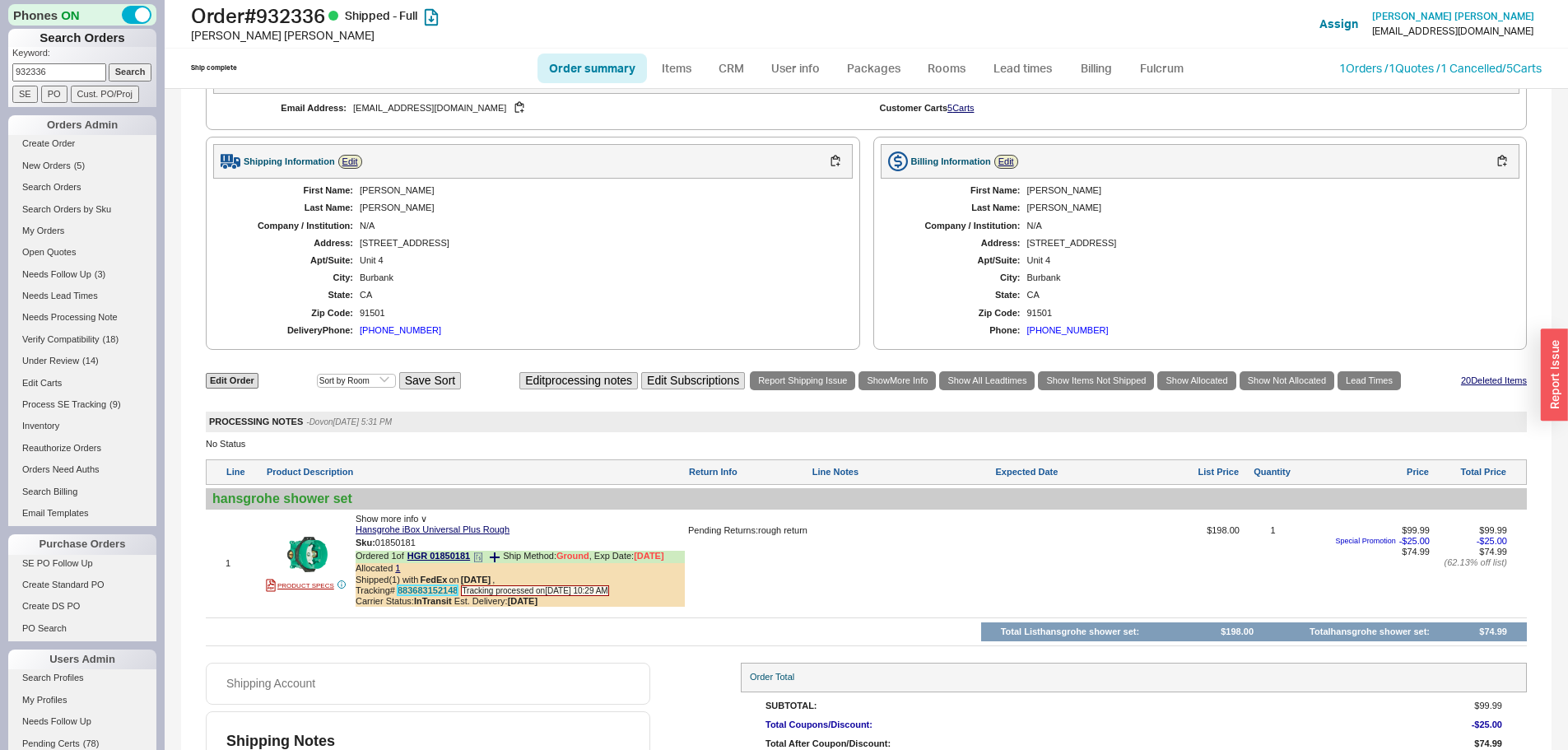
click at [452, 590] on link "883683152148" at bounding box center [428, 590] width 60 height 10
click at [840, 243] on div "First Name: Suren Last Name: Zatikyan Company / Institution: N/A Address: 639 E…" at bounding box center [533, 261] width 639 height 164
click at [1415, 74] on link "1 Orders / 1 Quotes / 1 Cancelled" at bounding box center [1420, 68] width 163 height 14
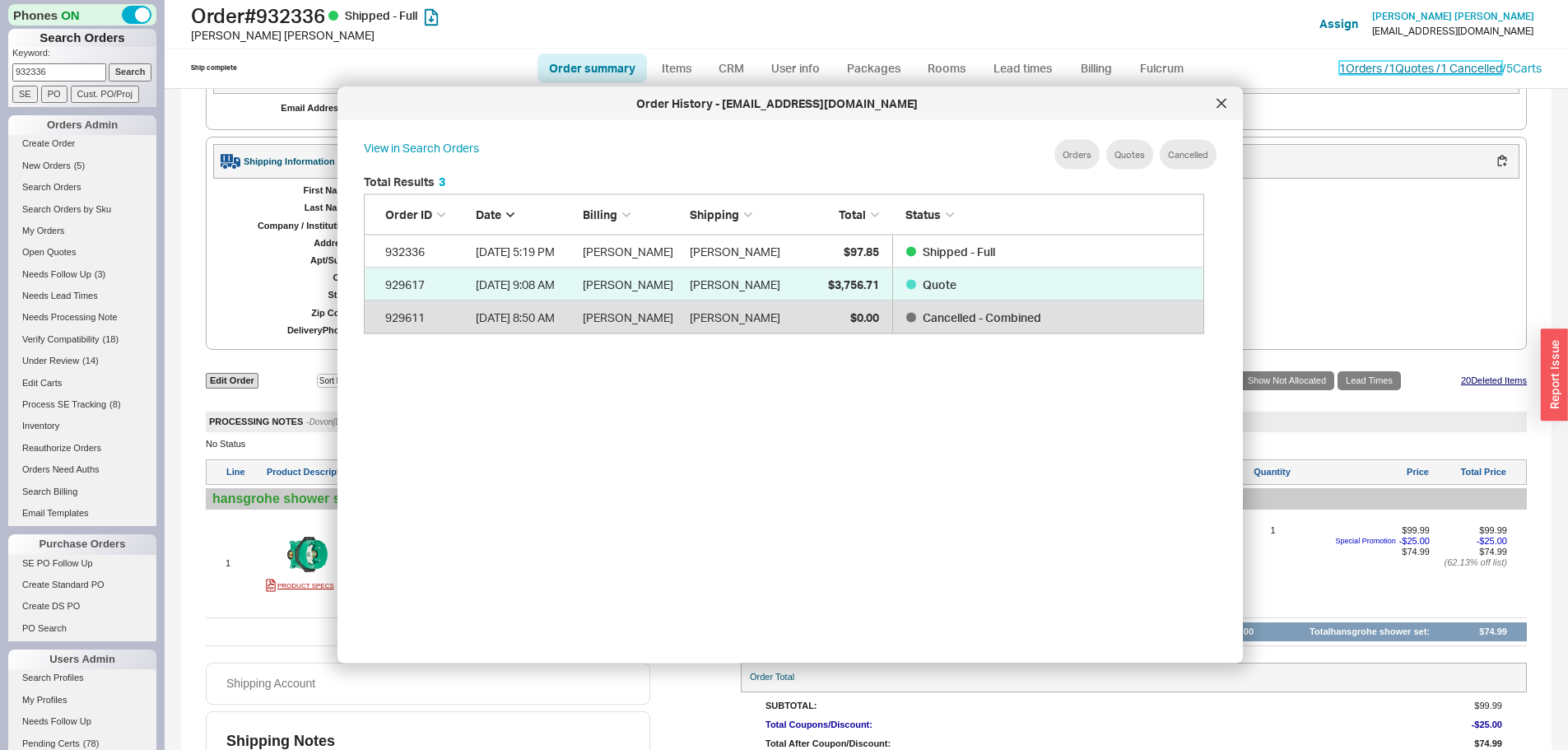
scroll to position [492, 855]
click at [1223, 101] on icon at bounding box center [1221, 102] width 8 height 8
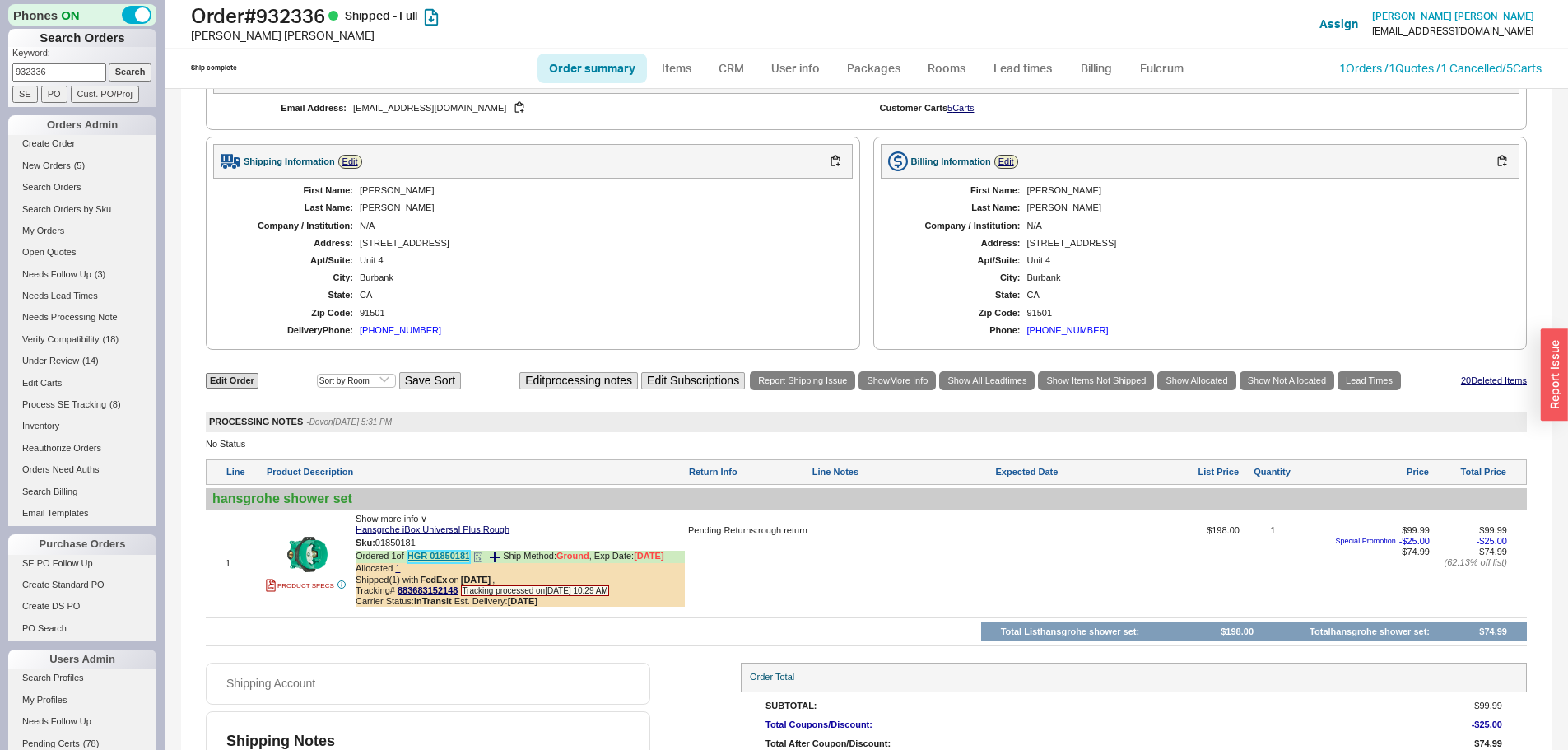
click at [414, 556] on link "HGR 01850181" at bounding box center [439, 557] width 63 height 13
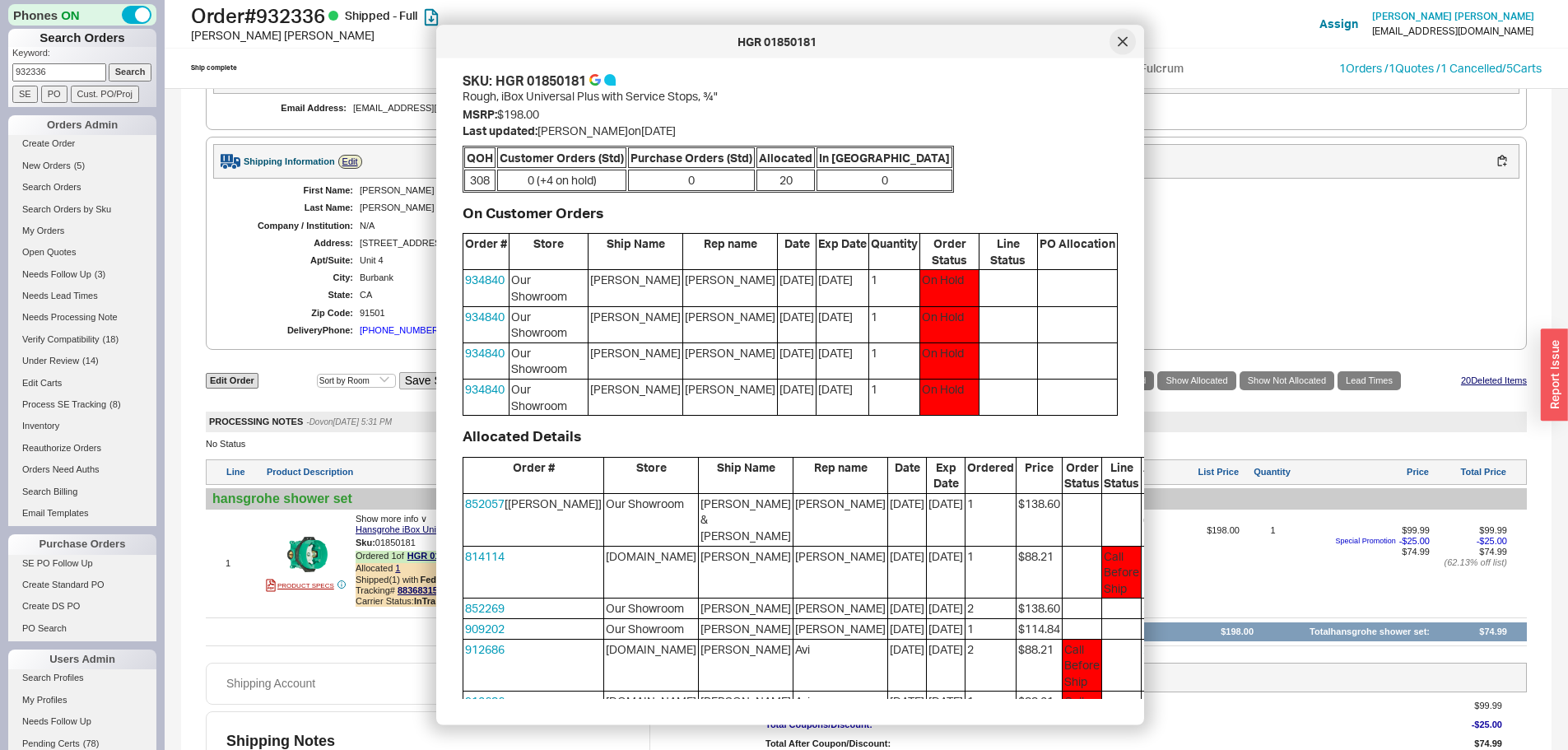
click at [1135, 41] on div at bounding box center [1123, 42] width 26 height 26
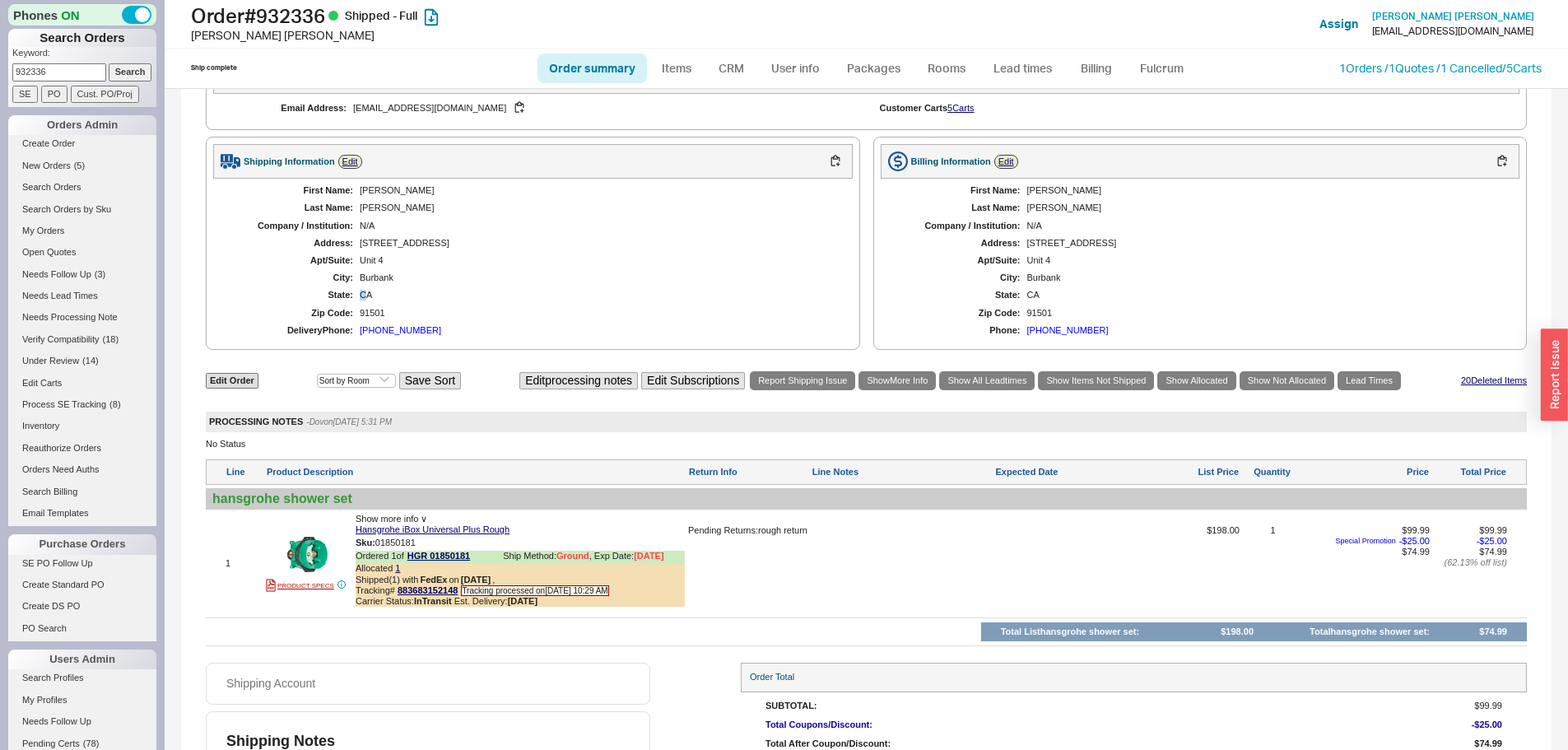
click at [363, 298] on div "CA" at bounding box center [597, 296] width 477 height 11
click at [368, 275] on div "Burbank" at bounding box center [597, 278] width 477 height 11
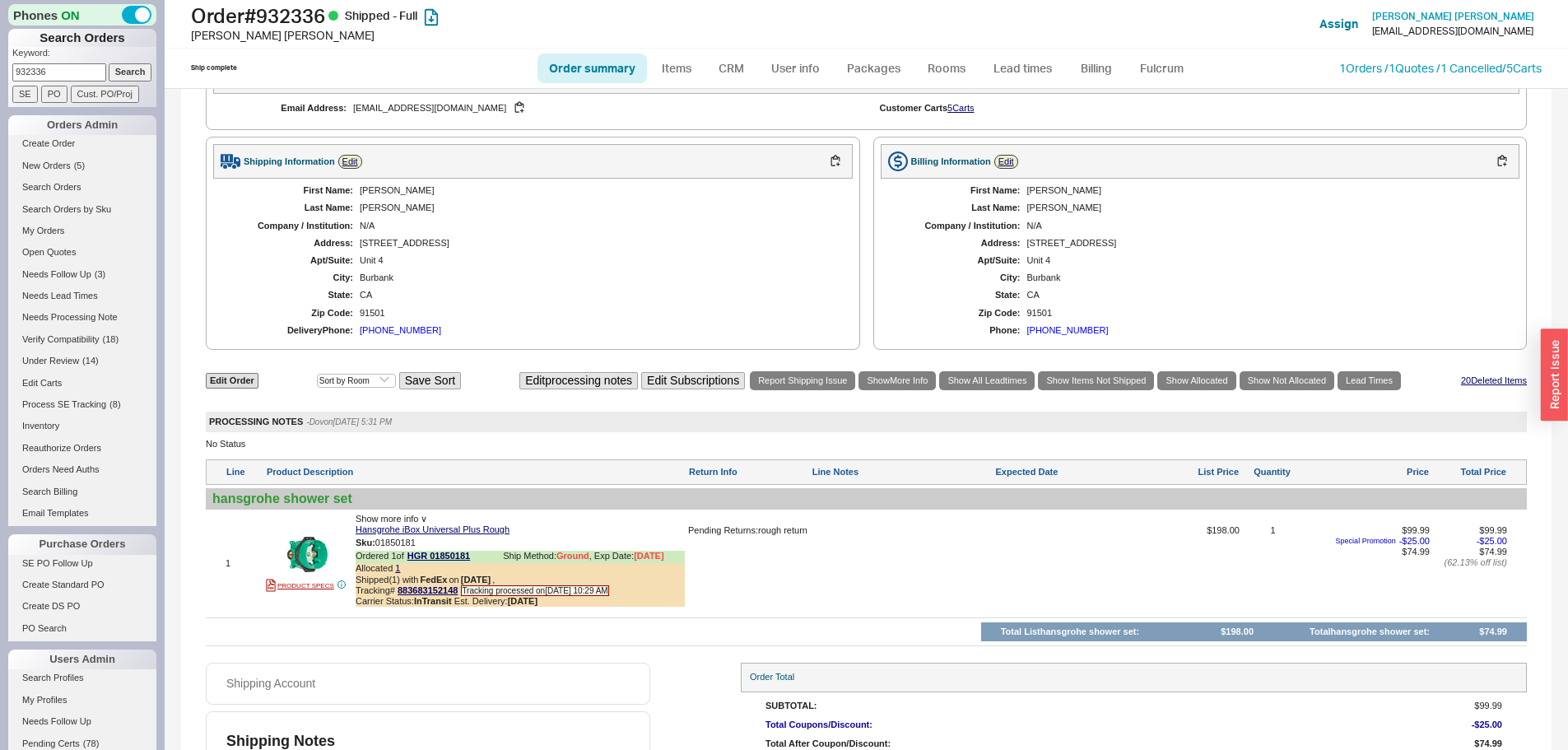
click at [368, 261] on div "Unit 4" at bounding box center [597, 261] width 477 height 11
click at [378, 241] on div "639 East Olive Avenue" at bounding box center [597, 244] width 477 height 11
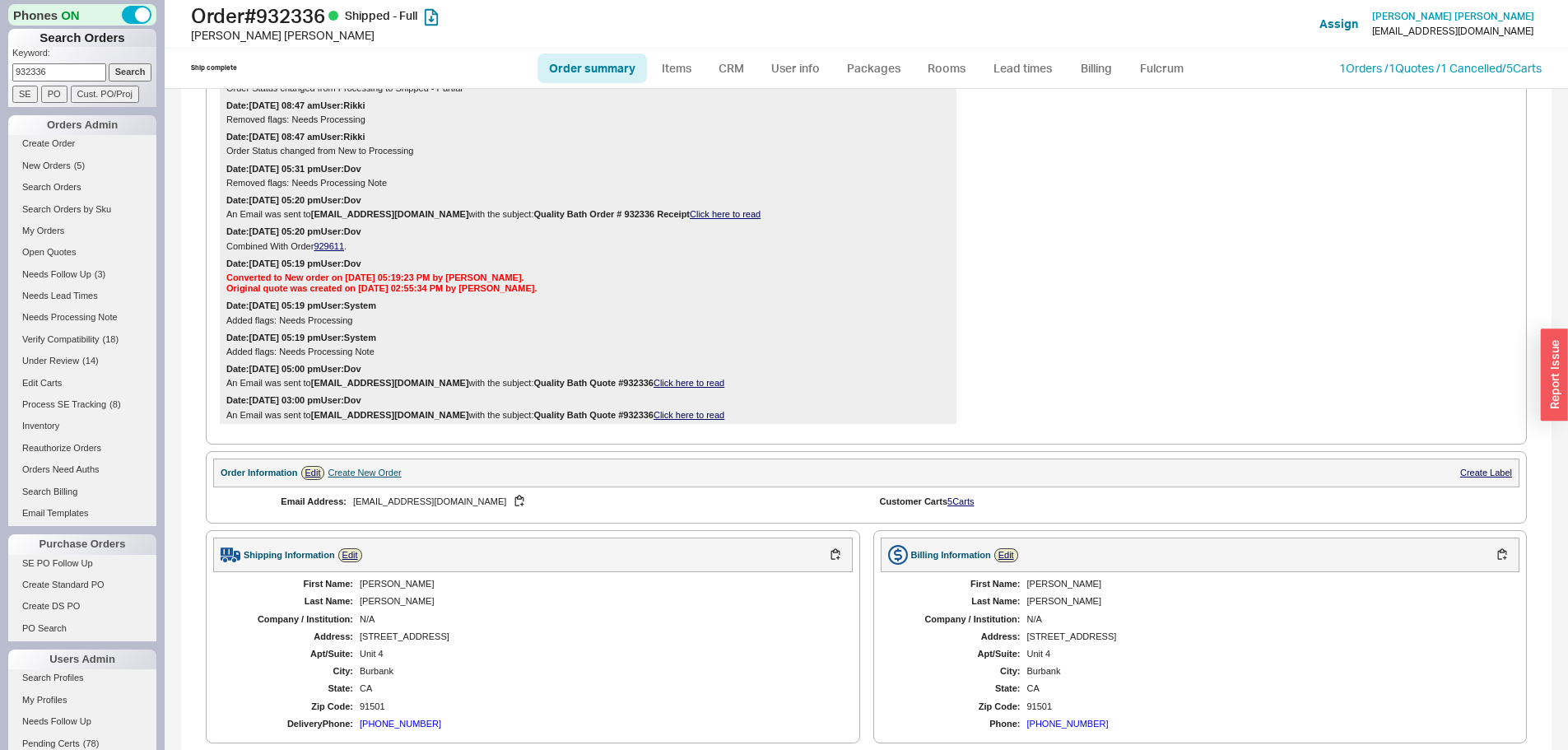
scroll to position [1052, 0]
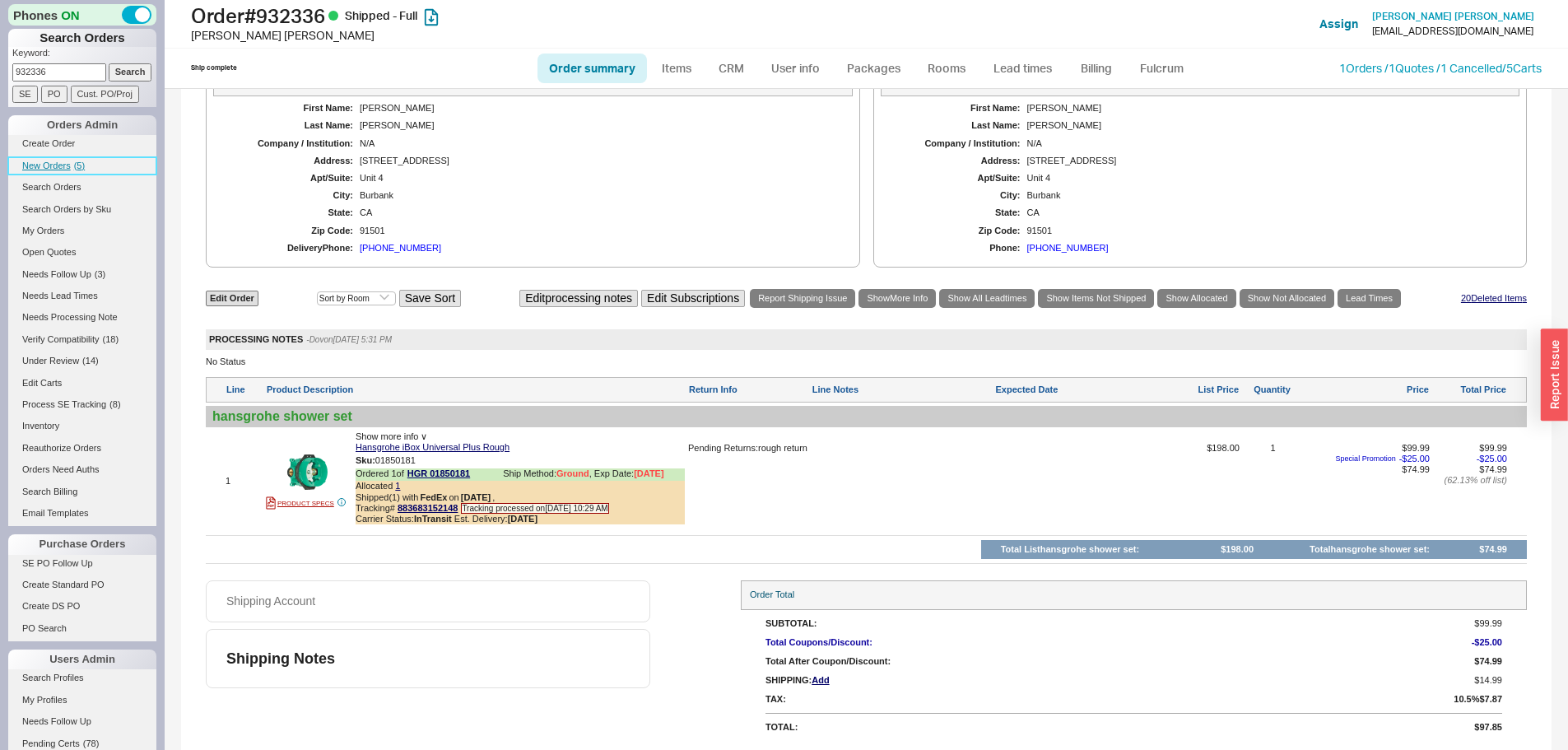
click at [75, 166] on span "( 5 )" at bounding box center [79, 165] width 11 height 10
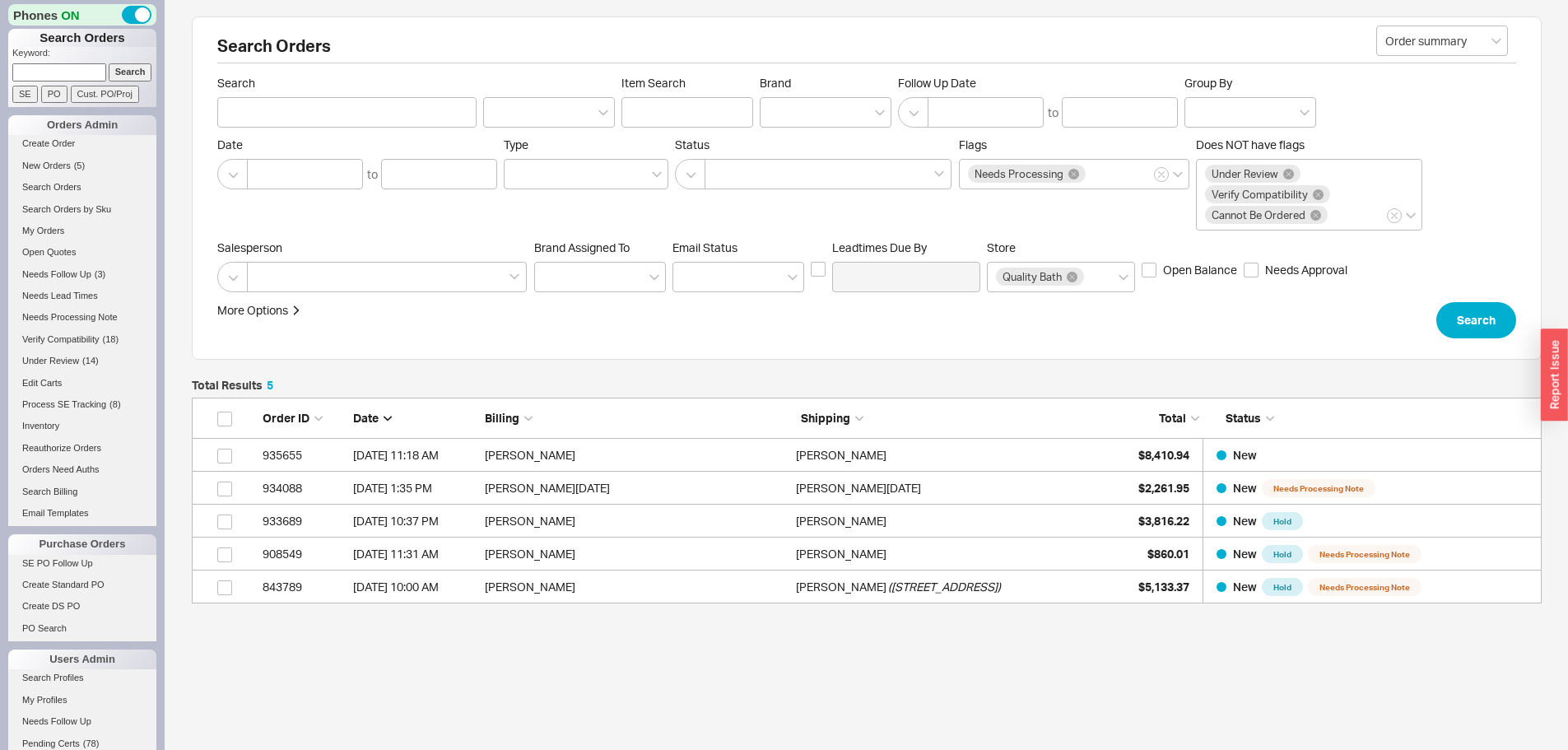
scroll to position [193, 1338]
click at [47, 65] on input at bounding box center [59, 71] width 94 height 17
type input "932003"
click at [109, 63] on input "Search" at bounding box center [130, 71] width 44 height 17
type input "932003"
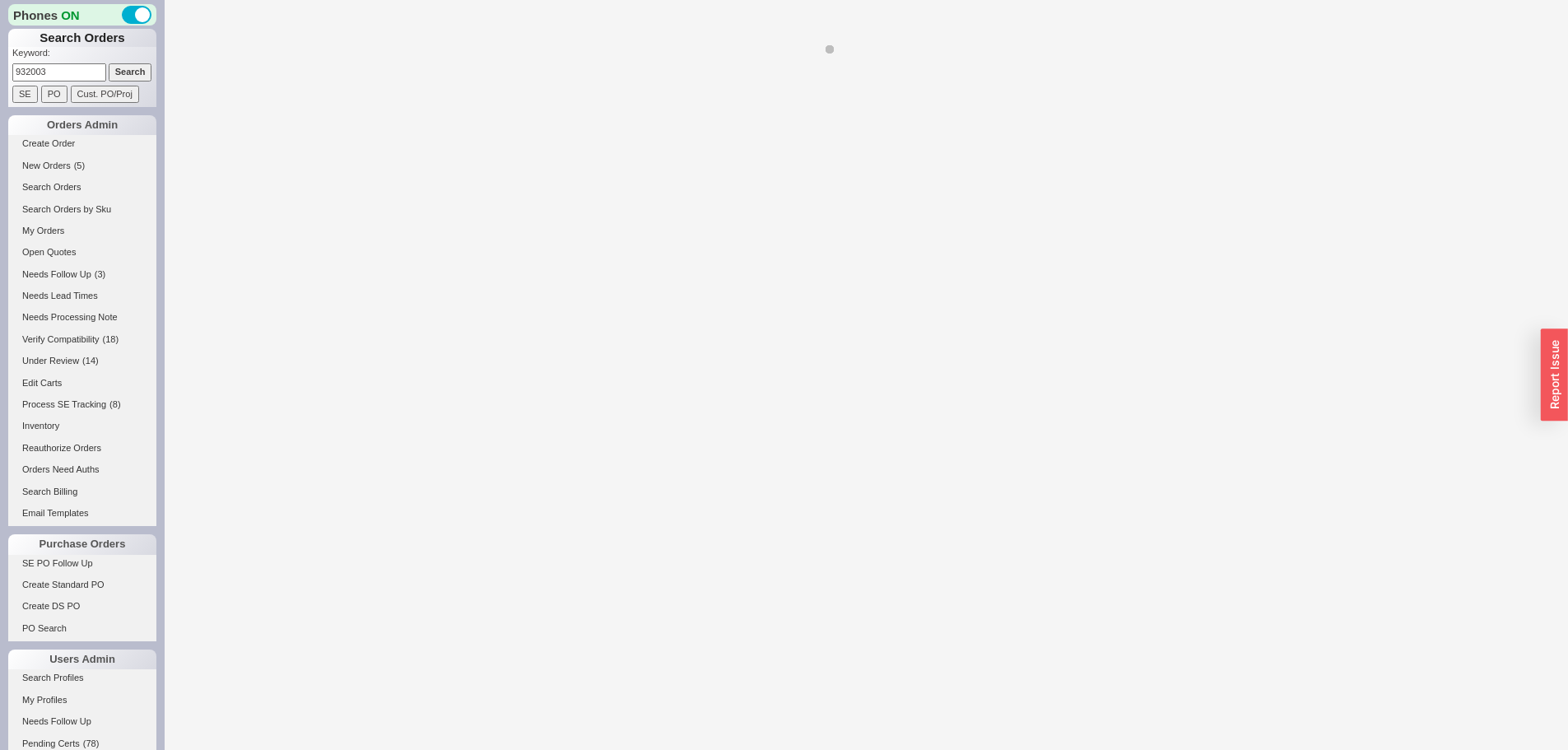
select select "*"
select select "LOW"
select select "3"
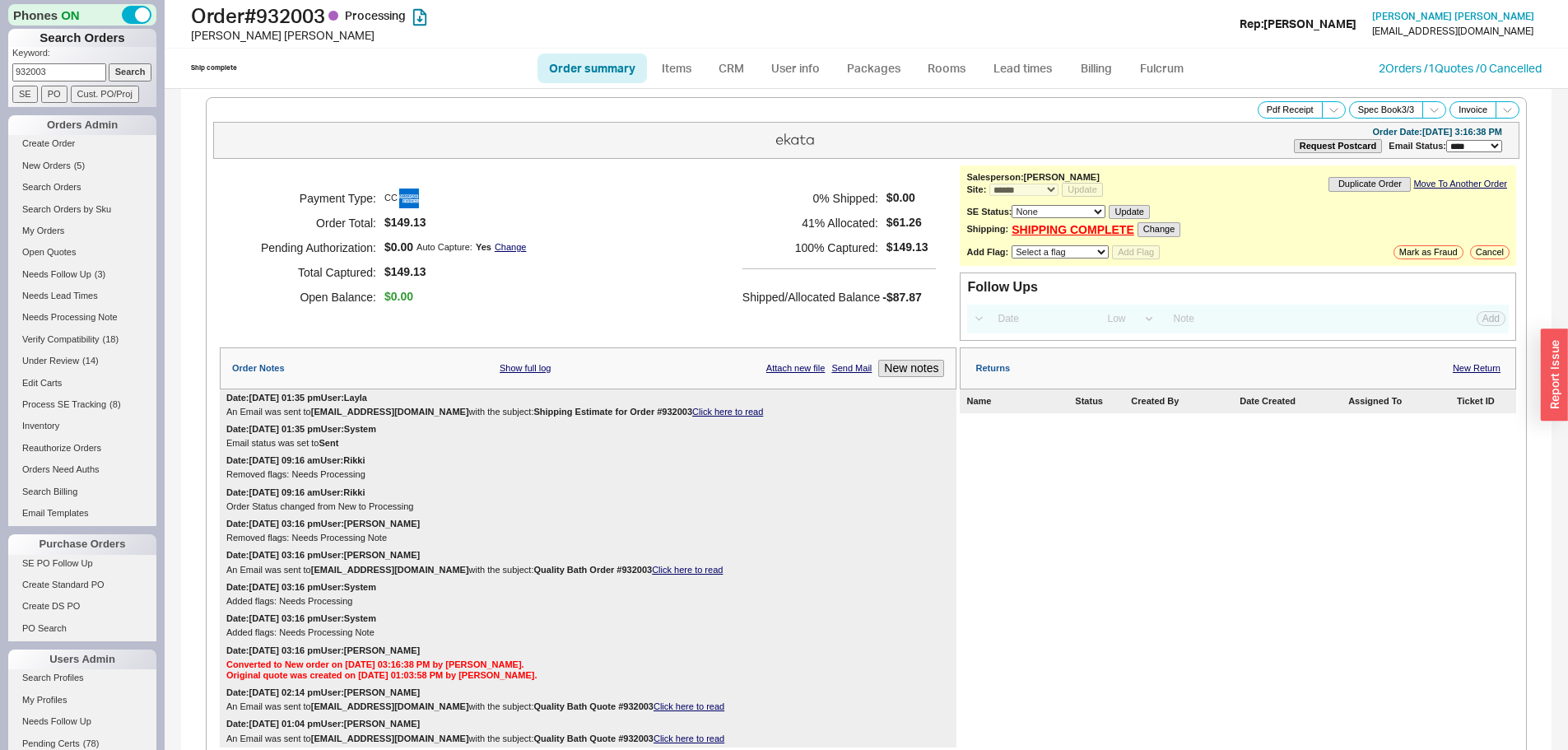
click at [534, 411] on b "Shipping Estimate for Order #932003" at bounding box center [613, 411] width 159 height 10
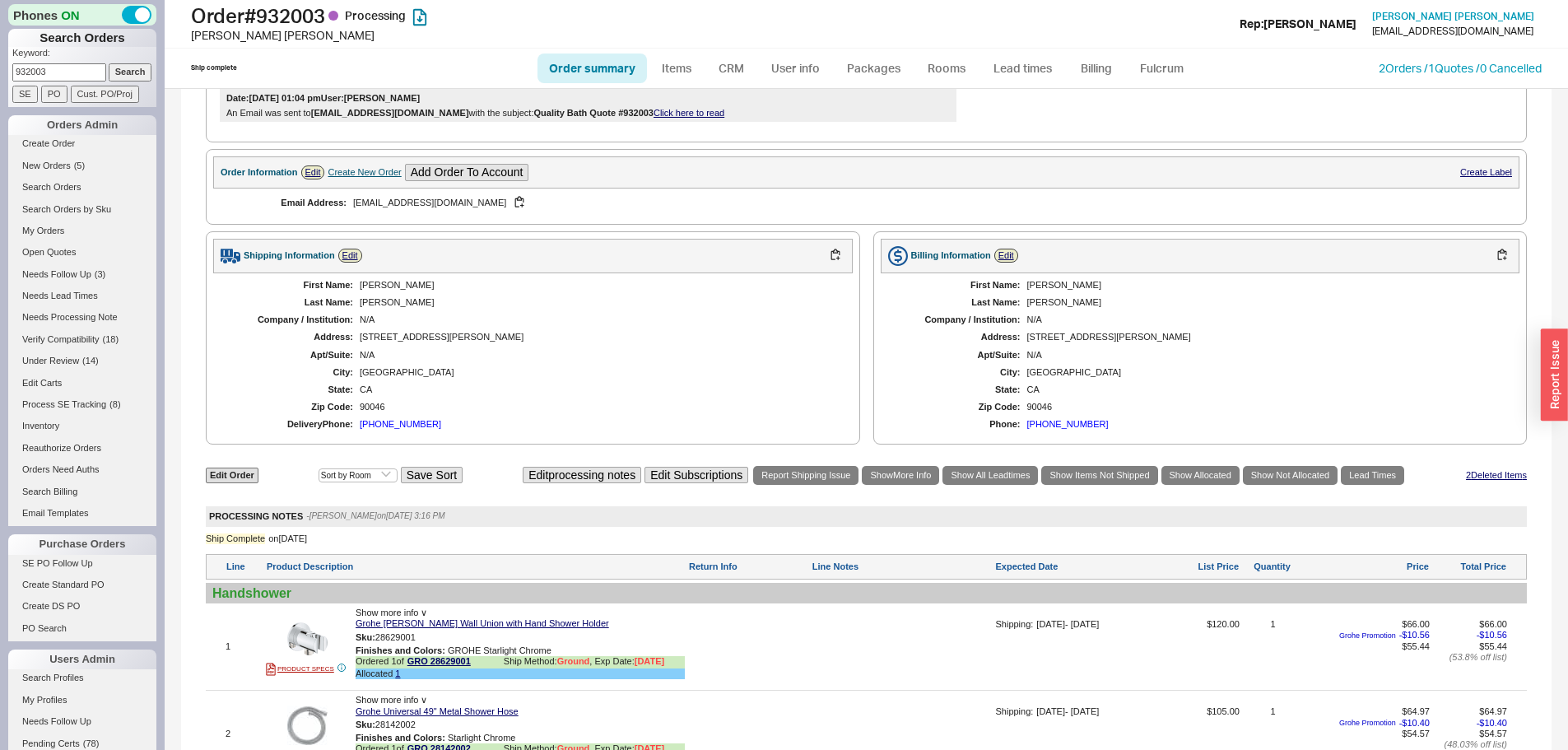
scroll to position [577, 0]
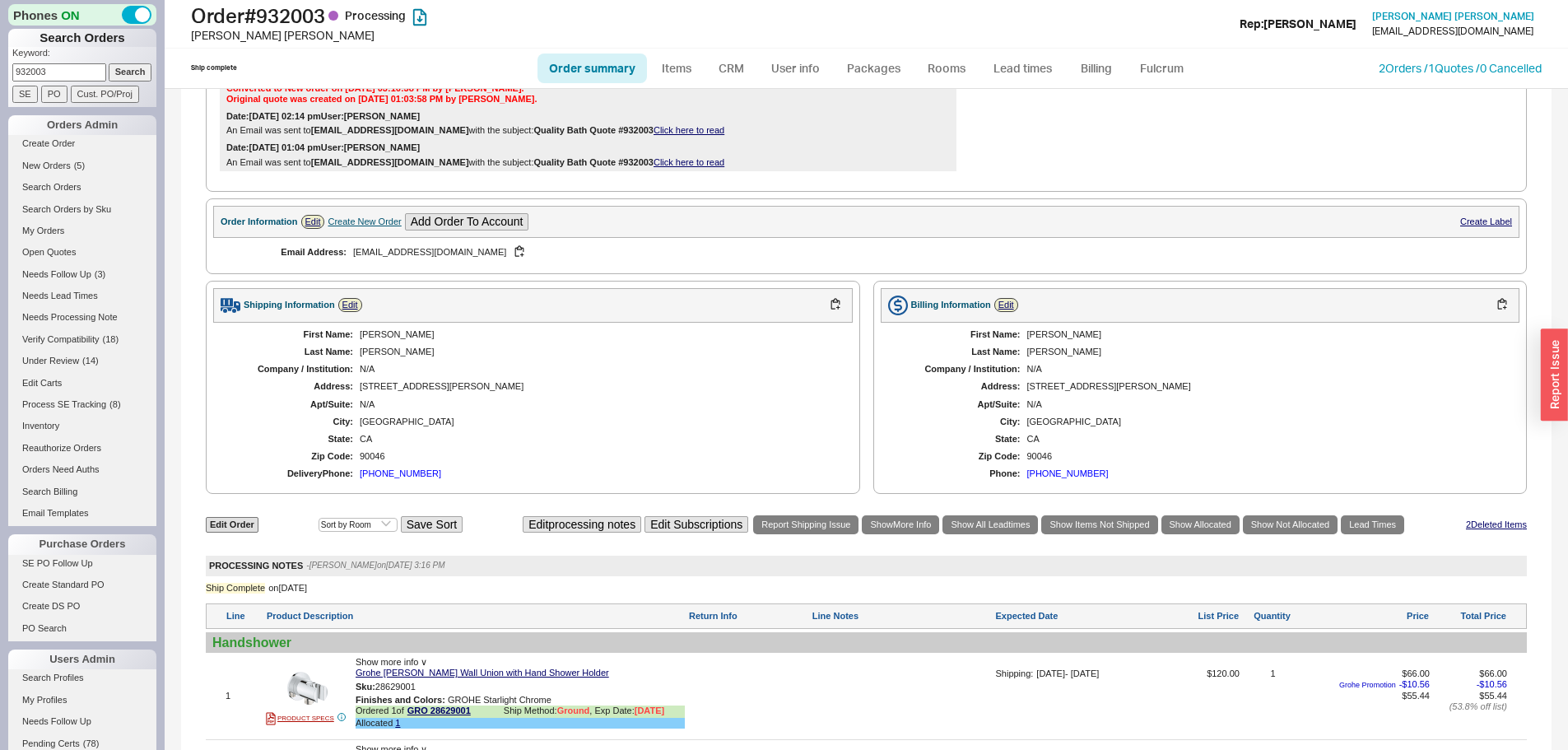
click at [410, 400] on div "N/A" at bounding box center [597, 405] width 477 height 11
click at [410, 398] on div "First Name: Yosef Last Name: Brod Company / Institution: N/A Address: 928 North…" at bounding box center [533, 405] width 639 height 164
click at [410, 387] on div "928 North Curson Avenue" at bounding box center [597, 387] width 477 height 11
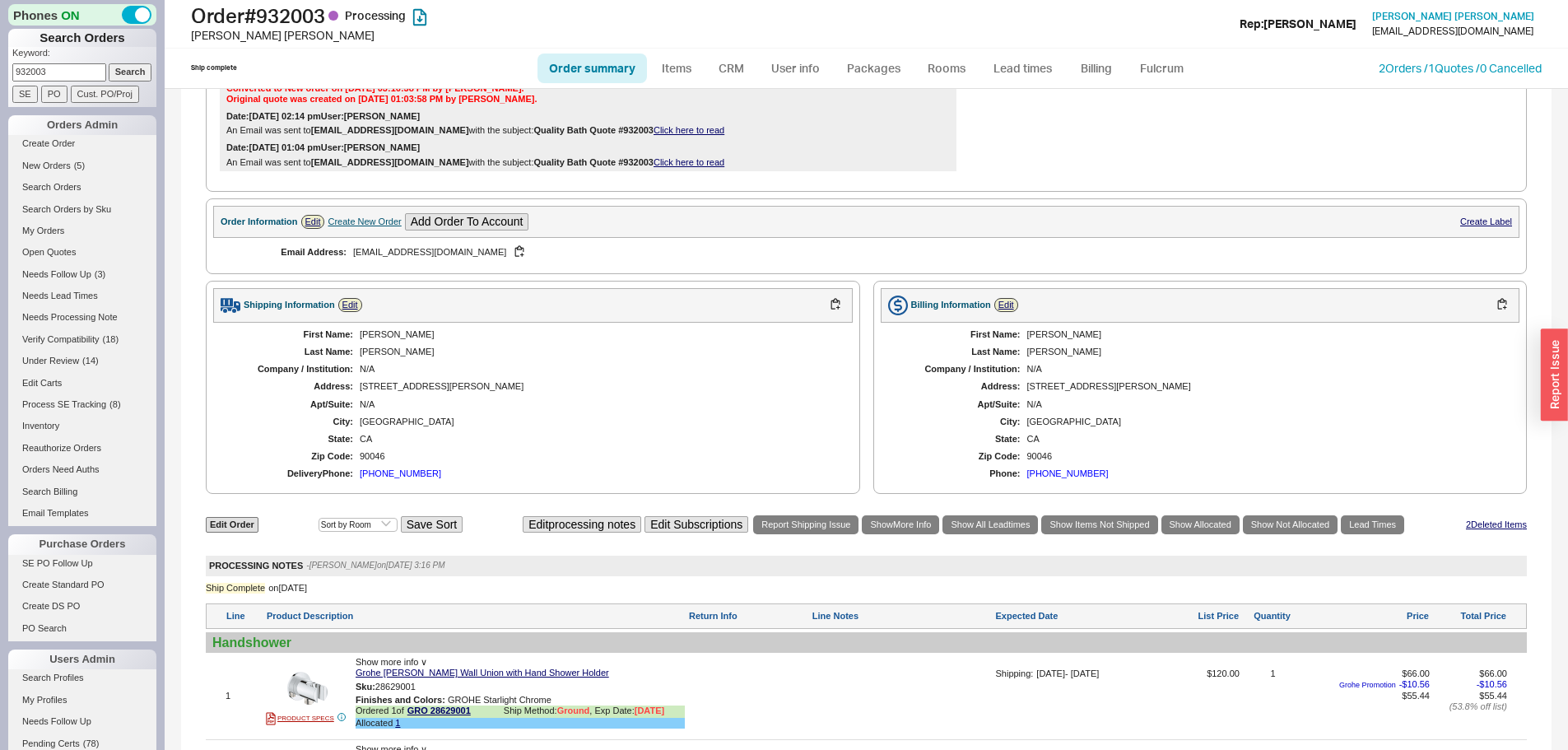
click at [365, 358] on div "Brod" at bounding box center [597, 352] width 477 height 11
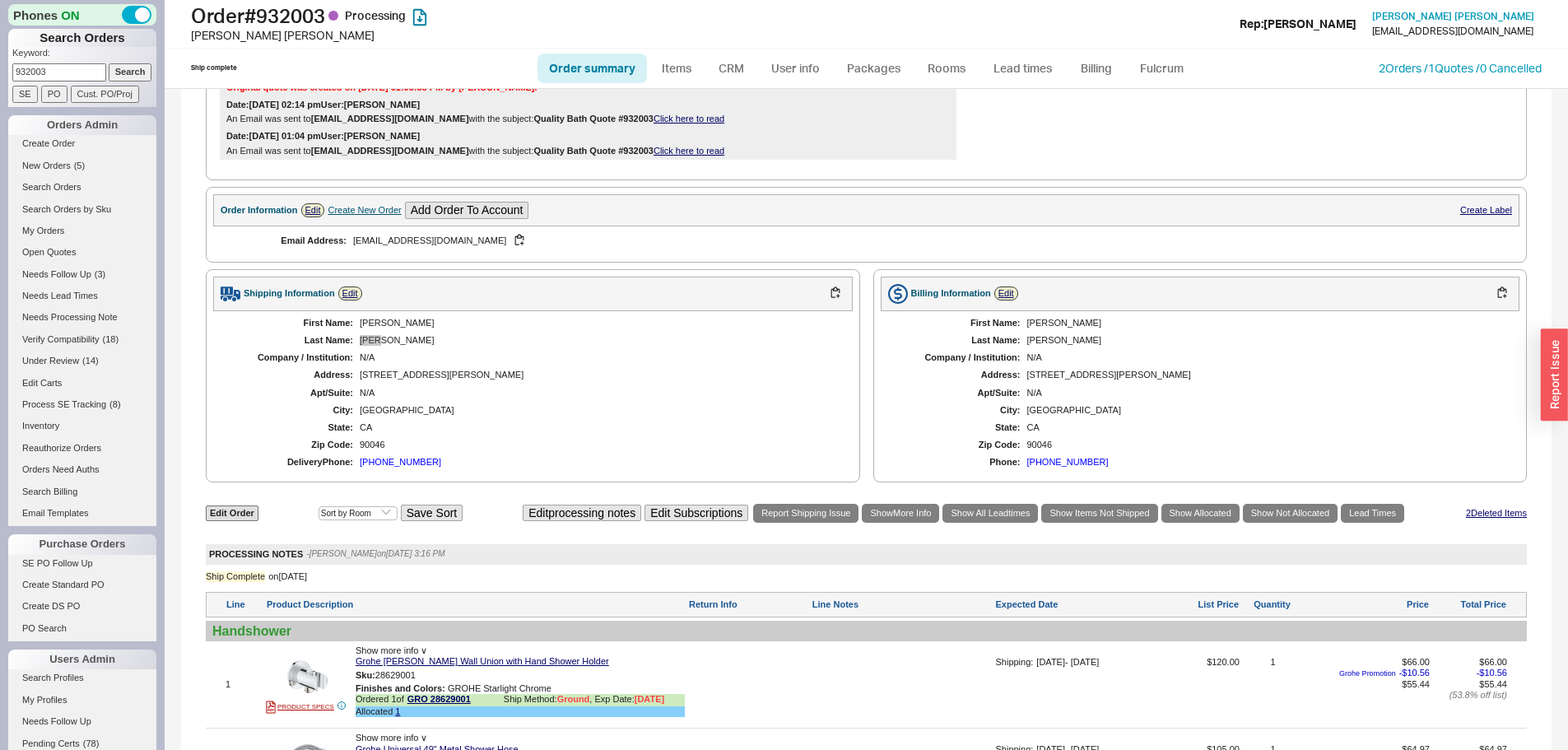
scroll to position [544, 0]
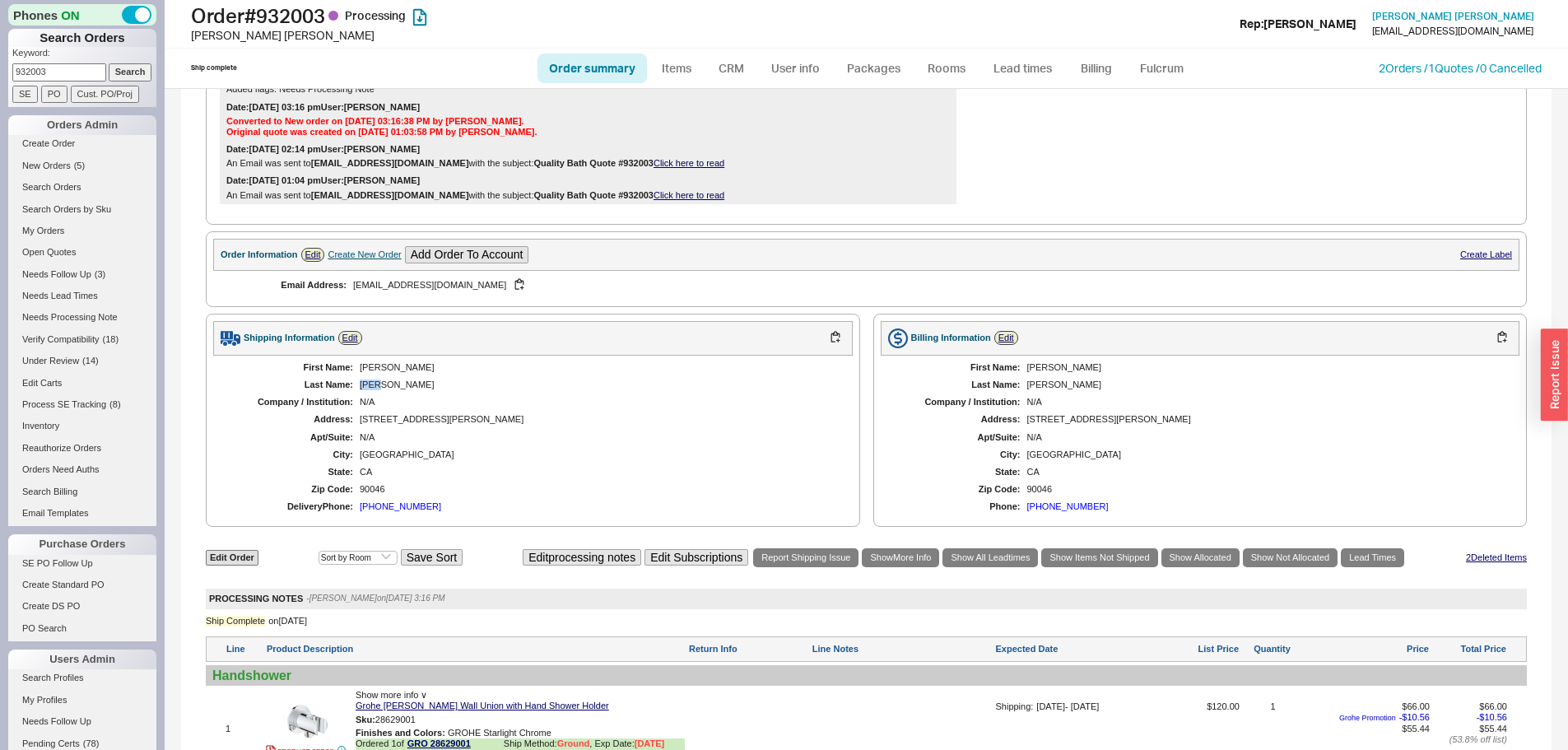
click at [638, 376] on div "First Name: Yosef Last Name: Brod Company / Institution: N/A Address: 928 North…" at bounding box center [533, 438] width 639 height 164
click at [527, 434] on div "N/A" at bounding box center [597, 438] width 477 height 11
click at [296, 439] on div "Apt/Suite:" at bounding box center [291, 438] width 123 height 11
click at [425, 434] on div "N/A" at bounding box center [597, 438] width 477 height 11
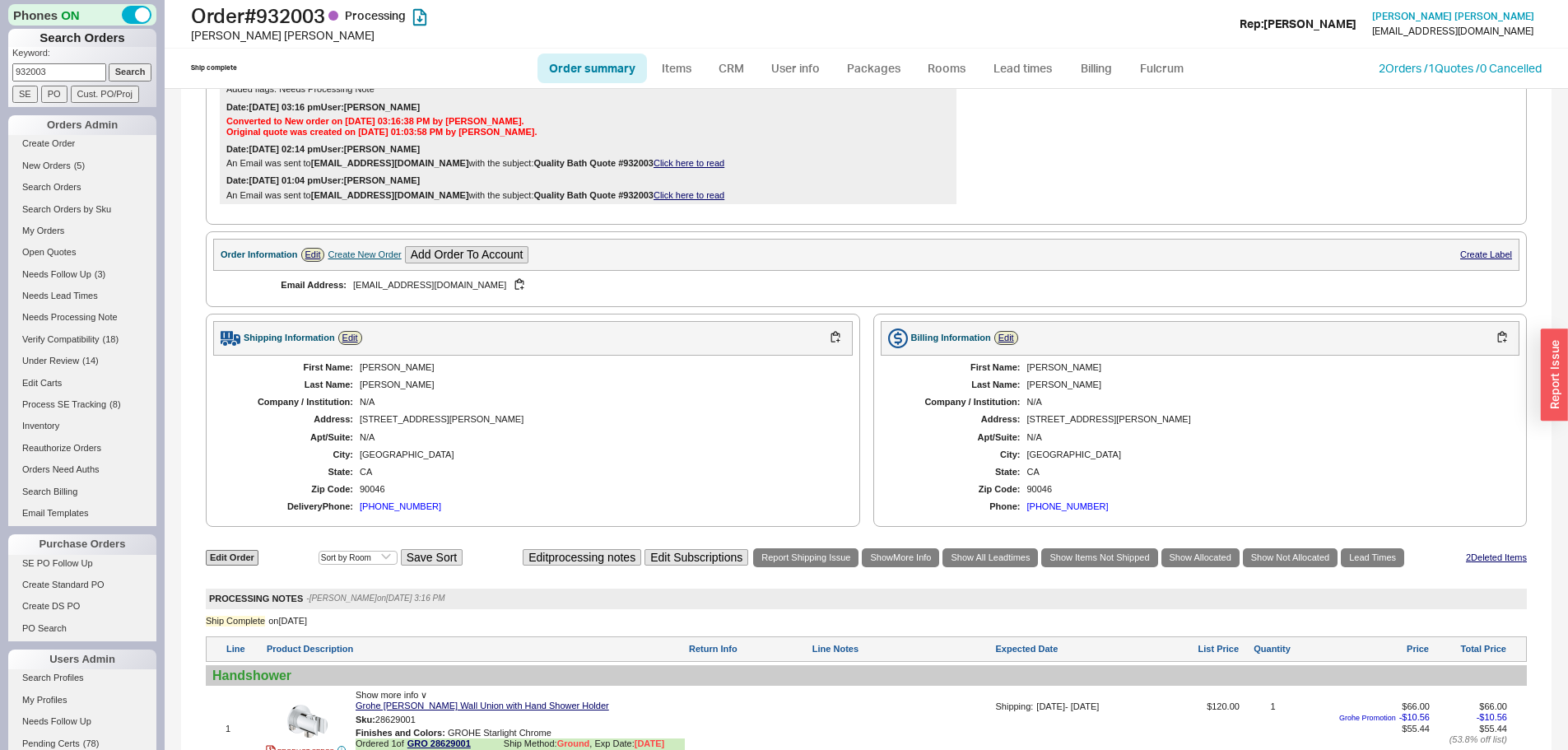
click at [425, 422] on div "928 North Curson Avenue" at bounding box center [597, 420] width 477 height 11
drag, startPoint x: 407, startPoint y: 392, endPoint x: 411, endPoint y: 407, distance: 15.5
click at [407, 397] on div "First Name: Yosef Last Name: Brod Company / Institution: N/A Address: 928 North…" at bounding box center [533, 438] width 639 height 164
click at [411, 408] on div "N/A" at bounding box center [597, 402] width 477 height 11
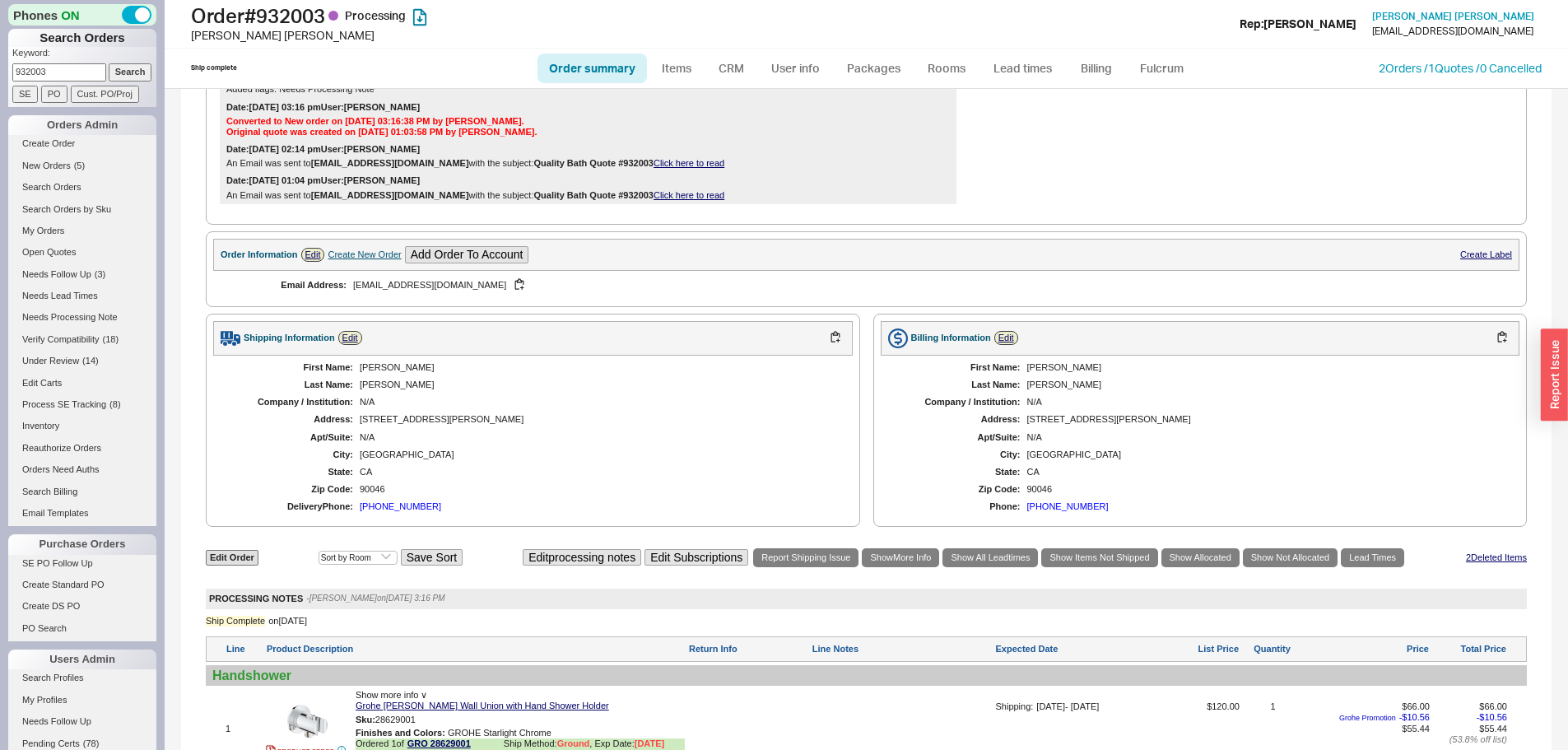
click at [411, 408] on div "N/A" at bounding box center [597, 402] width 477 height 11
drag, startPoint x: 413, startPoint y: 409, endPoint x: 416, endPoint y: 417, distance: 8.5
click at [413, 411] on div "First Name: Yosef Last Name: Brod Company / Institution: N/A Address: 928 North…" at bounding box center [533, 438] width 639 height 164
click at [416, 417] on div "928 North Curson Avenue" at bounding box center [597, 420] width 477 height 11
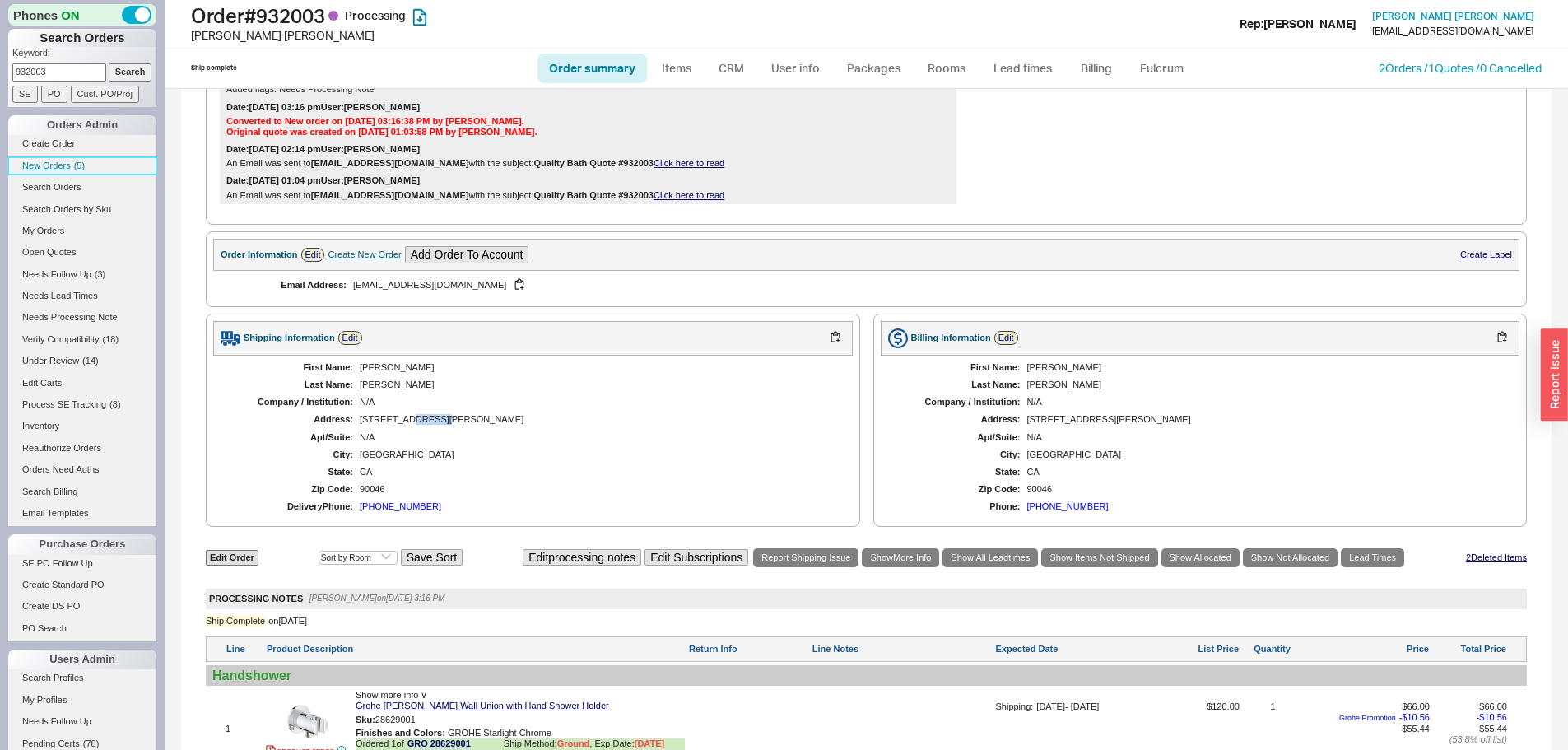
click at [79, 169] on span "( 5 )" at bounding box center [79, 165] width 11 height 10
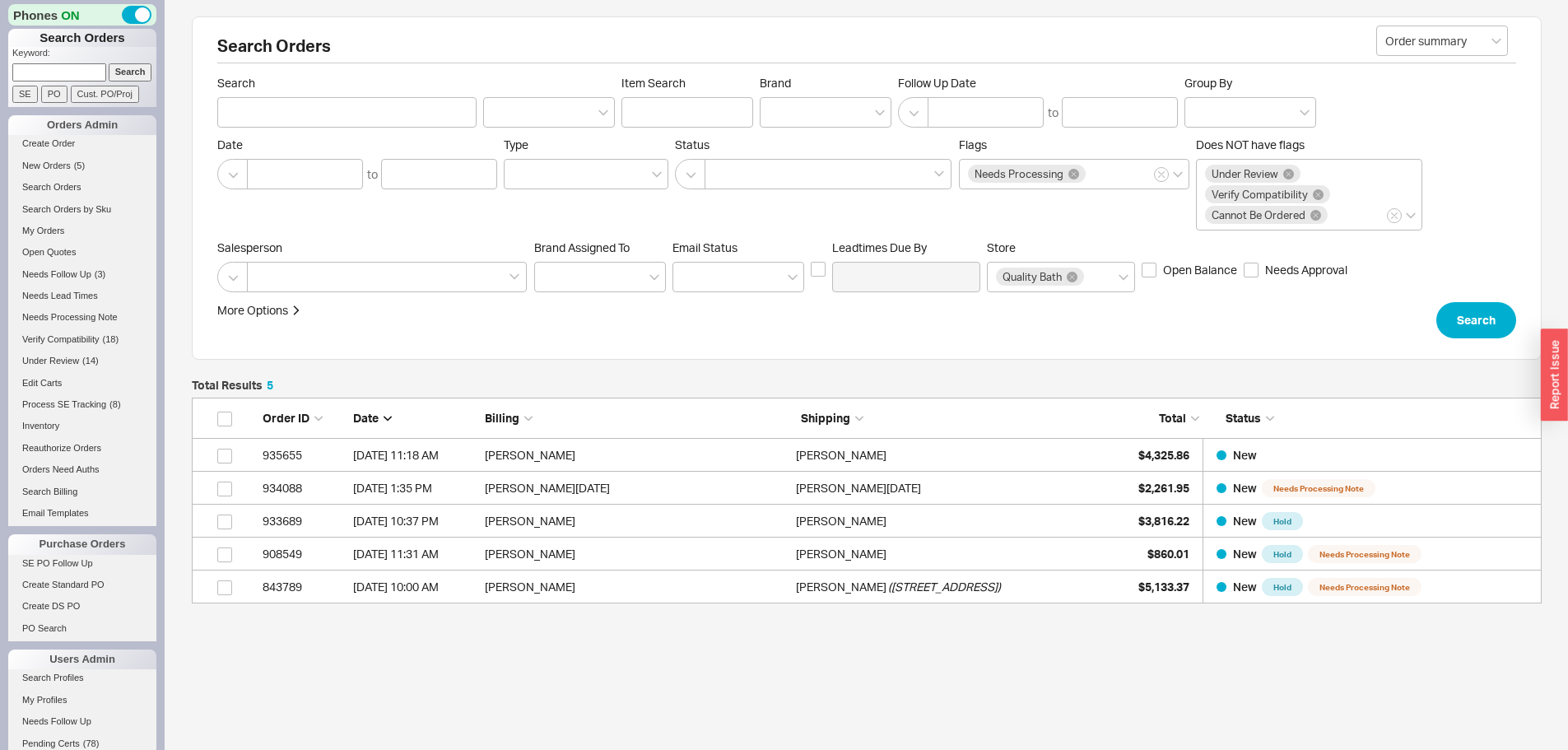
scroll to position [193, 1338]
click at [73, 166] on link "New Orders ( 5 )" at bounding box center [82, 165] width 148 height 17
click at [86, 72] on input at bounding box center [59, 71] width 94 height 17
paste input "769713"
type input "769713"
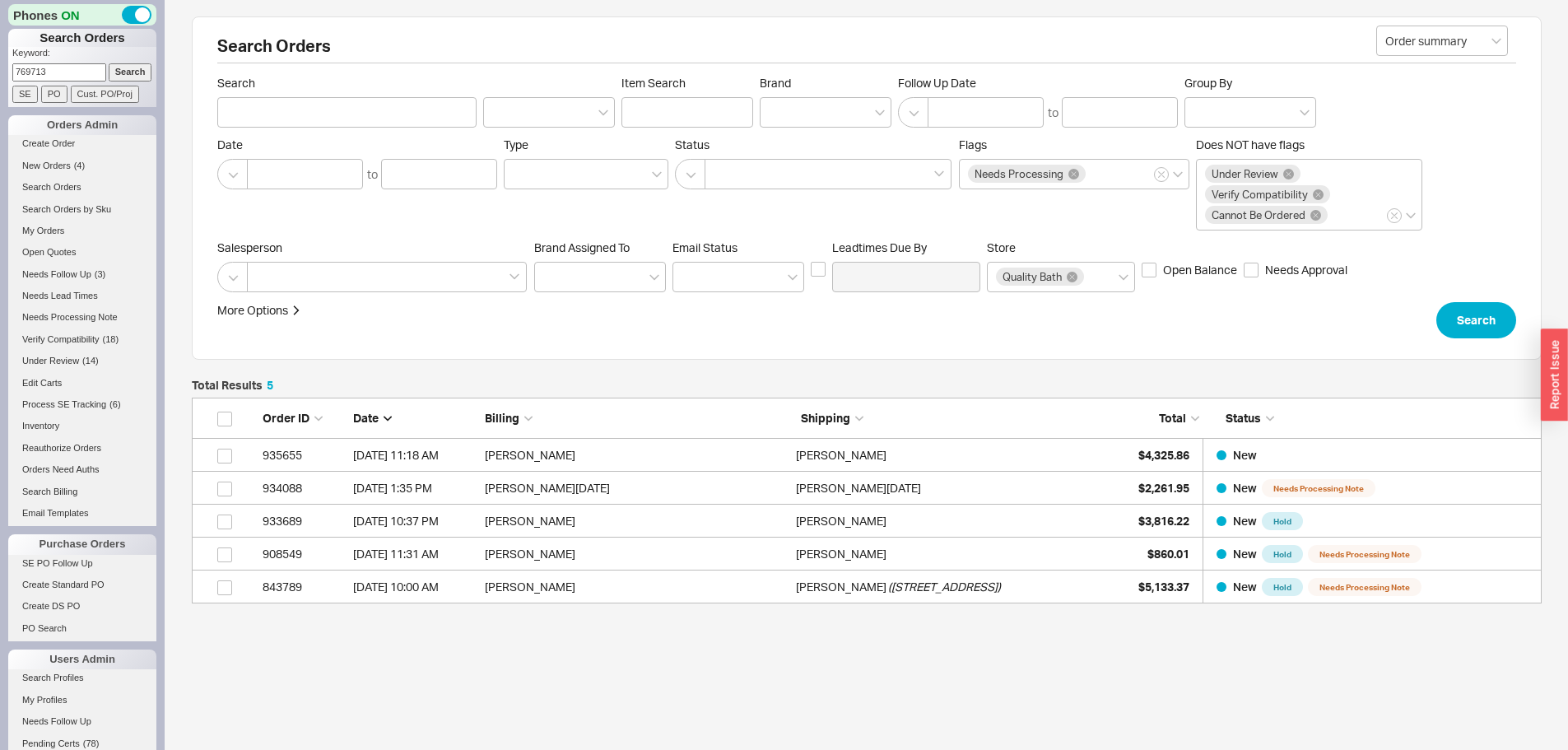
click at [109, 63] on input "Search" at bounding box center [130, 71] width 44 height 17
type input "769713"
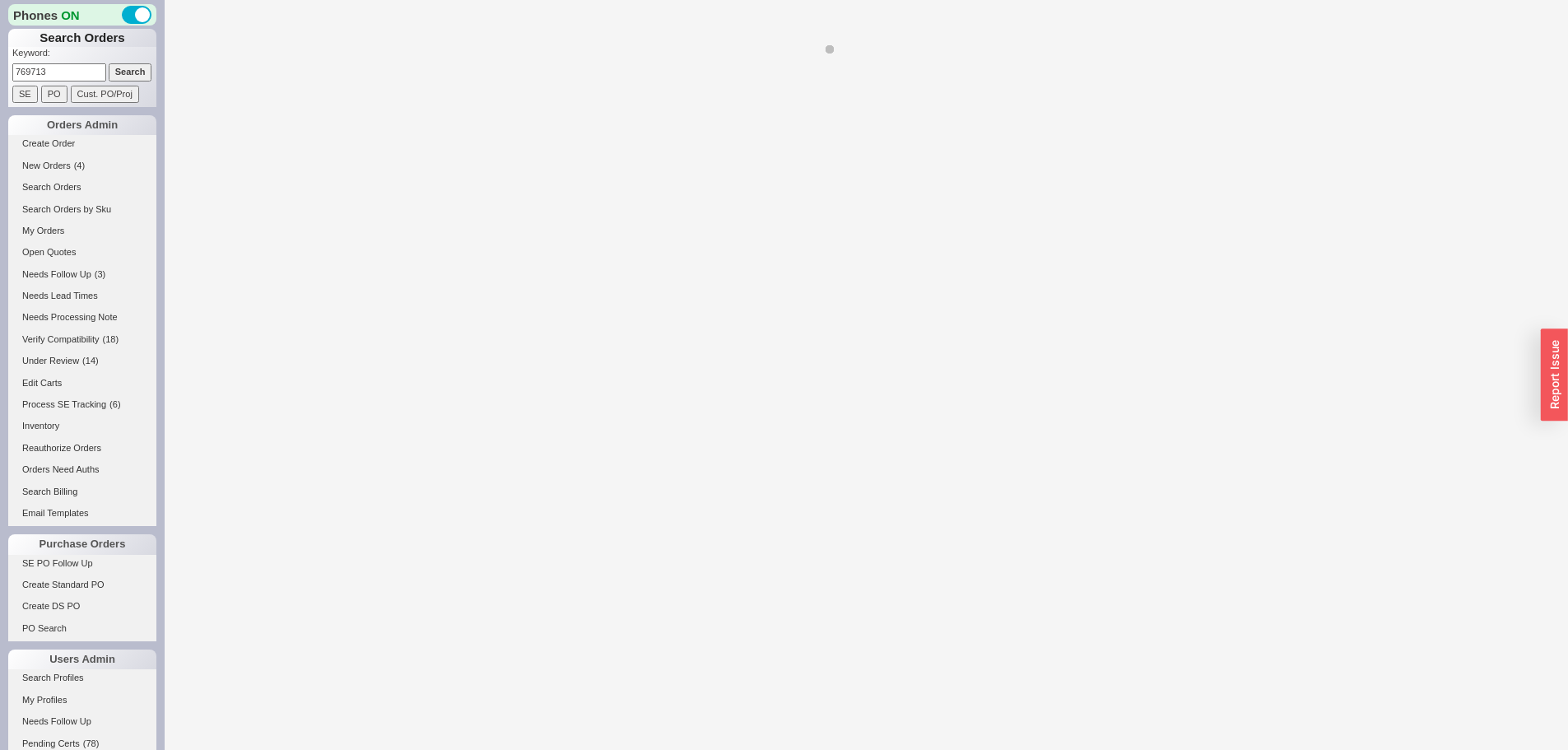
select select "*"
select select "LOW"
select select "3"
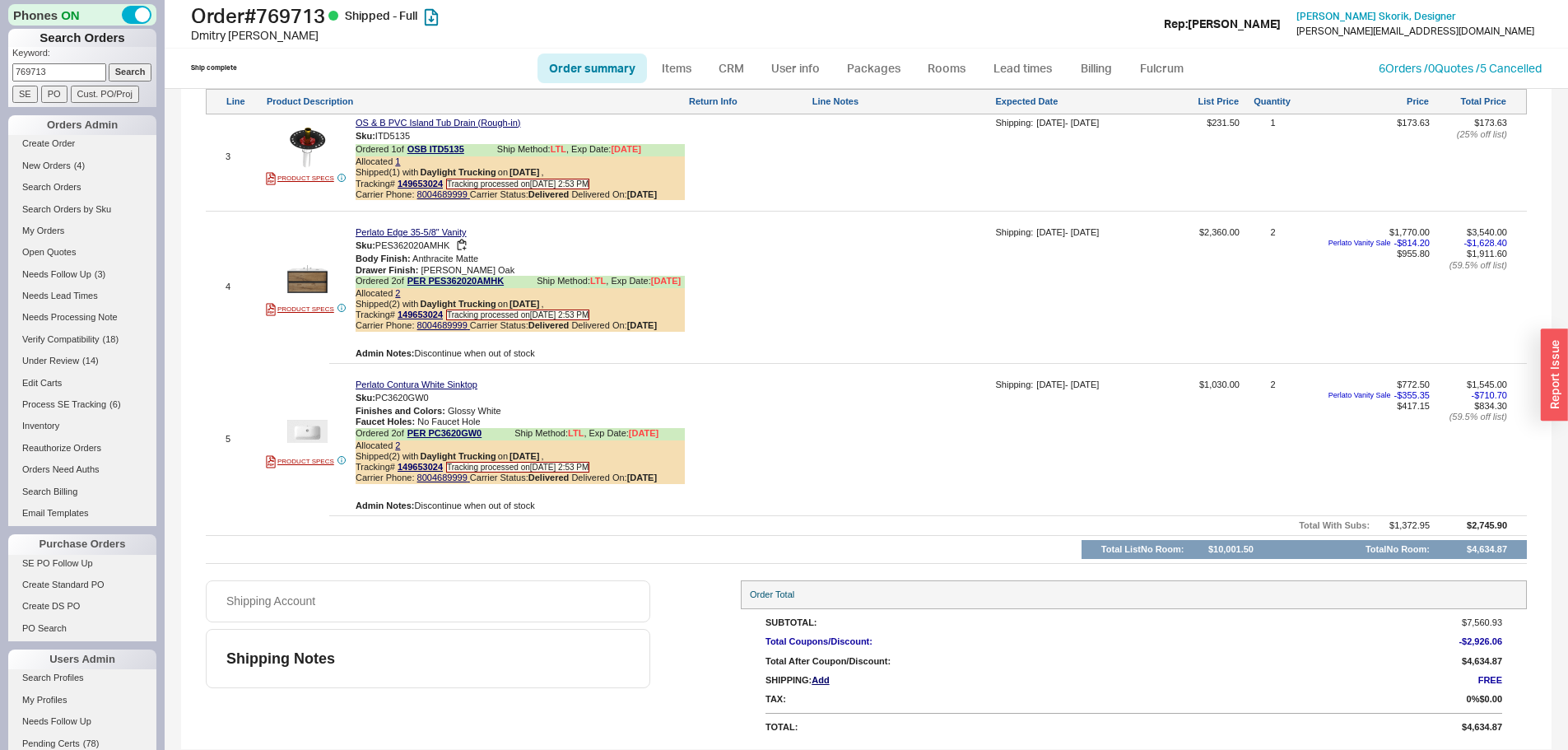
scroll to position [1407, 0]
click at [80, 166] on span "( 4 )" at bounding box center [79, 165] width 11 height 10
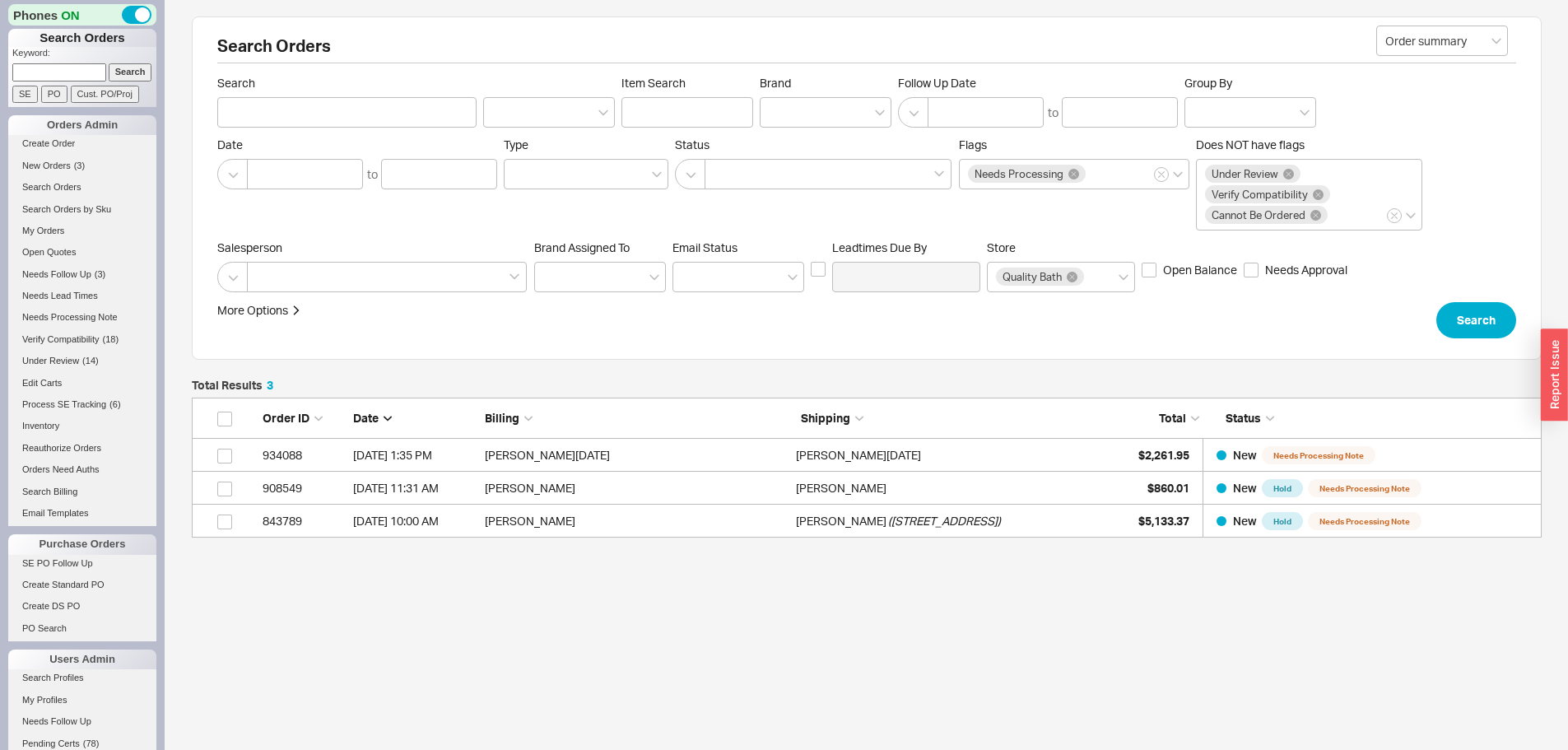
scroll to position [128, 1338]
click at [78, 69] on input at bounding box center [59, 71] width 94 height 17
paste input "910561"
type input "910561"
click at [109, 63] on input "Search" at bounding box center [130, 71] width 44 height 17
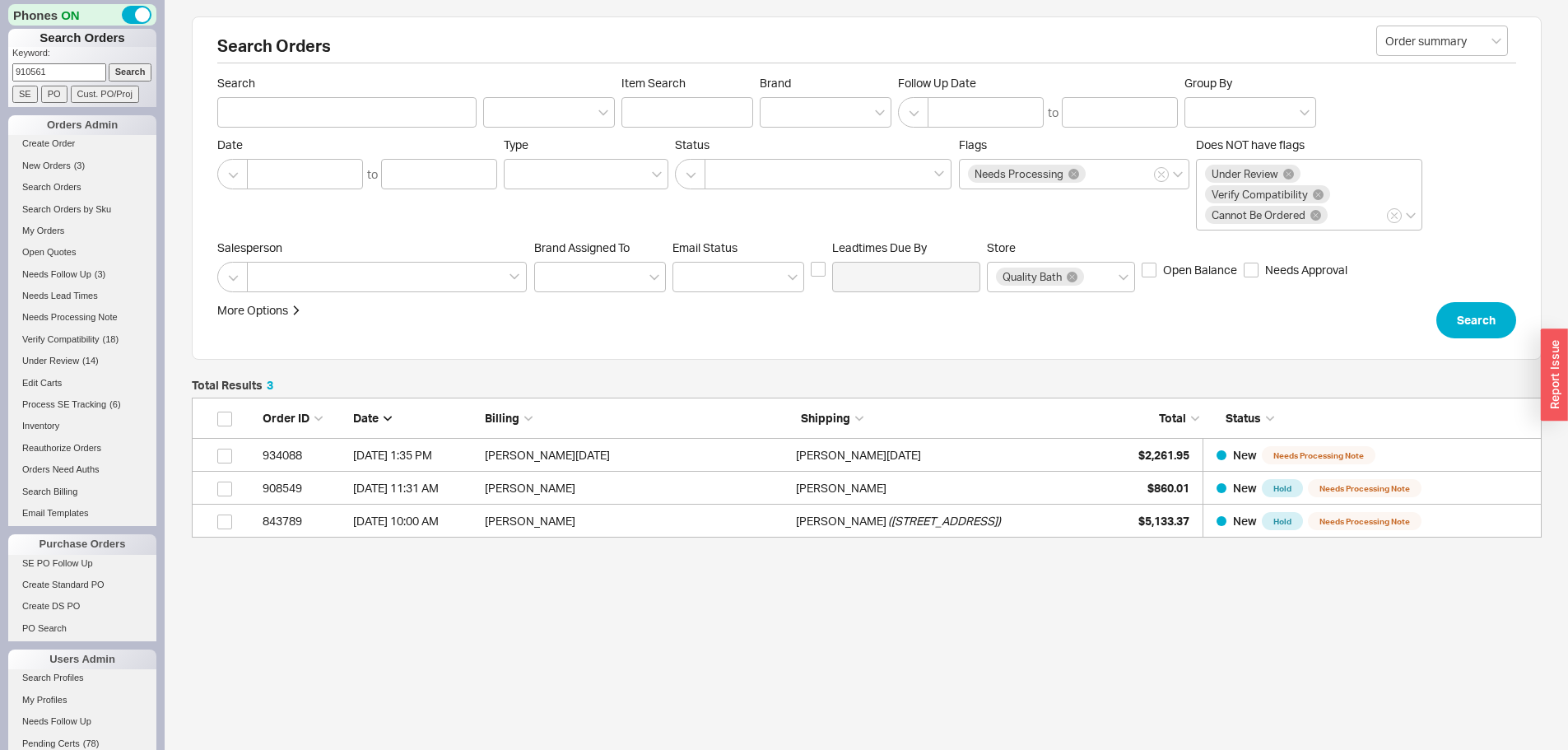
type input "910561"
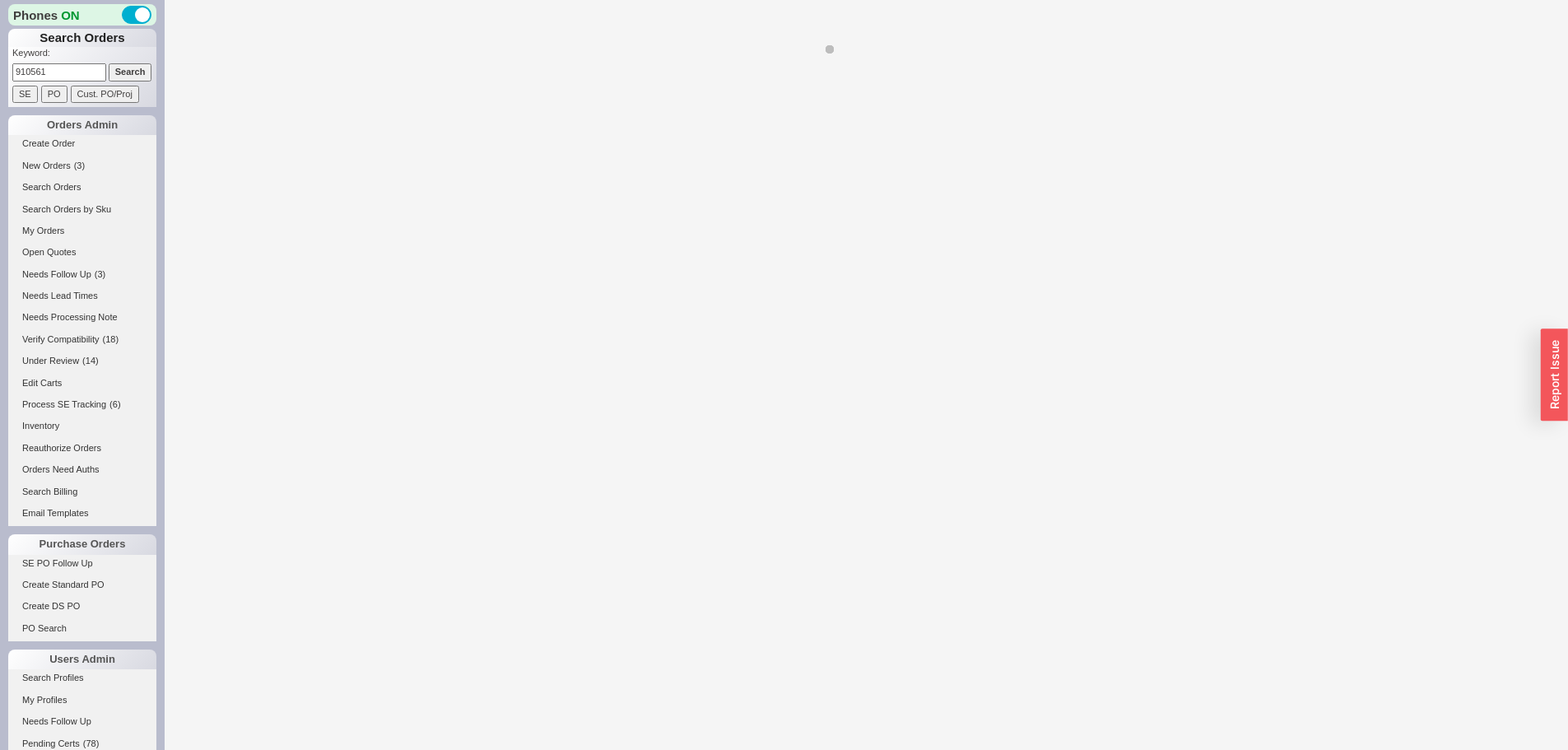
select select "*"
select select "LOW"
select select "3"
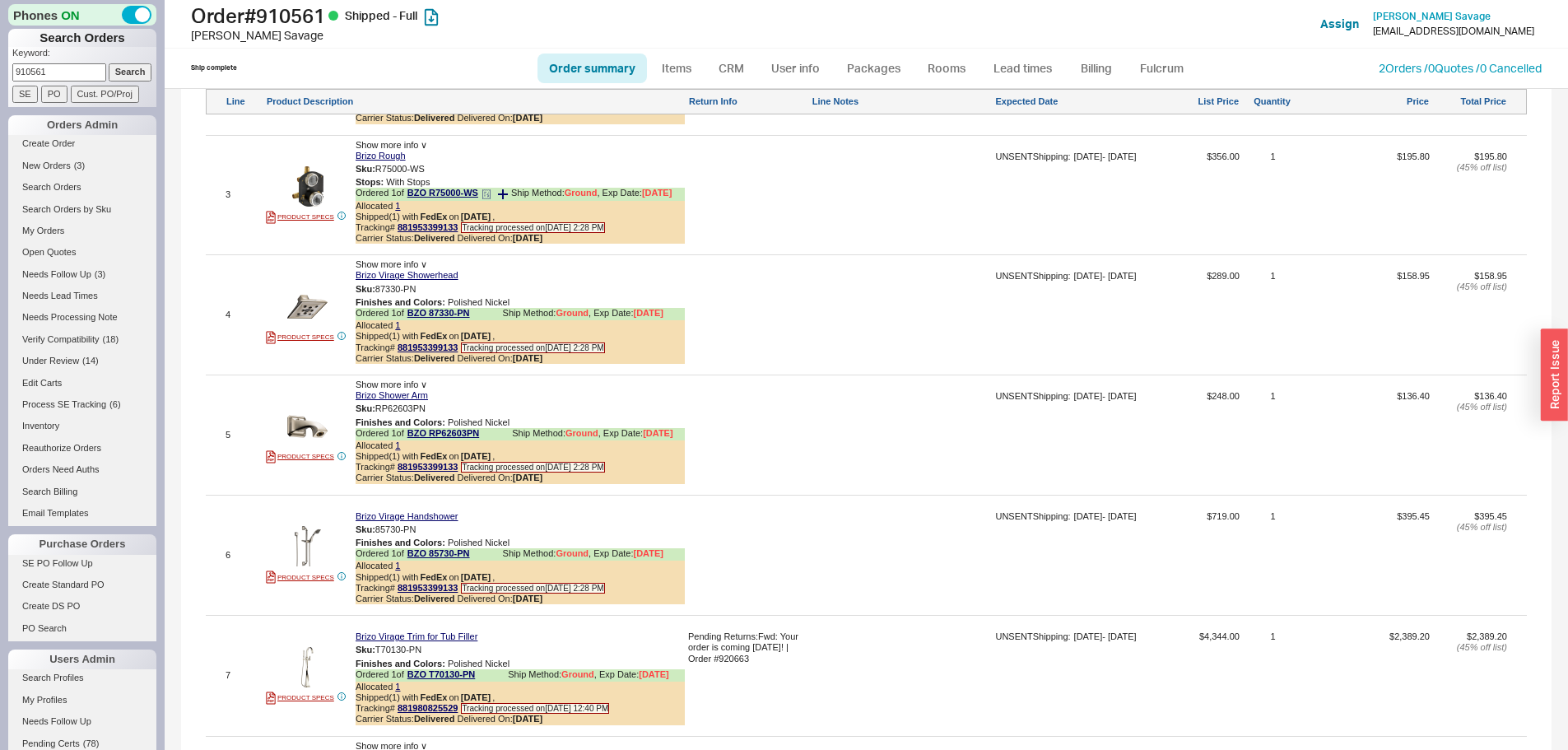
scroll to position [1729, 0]
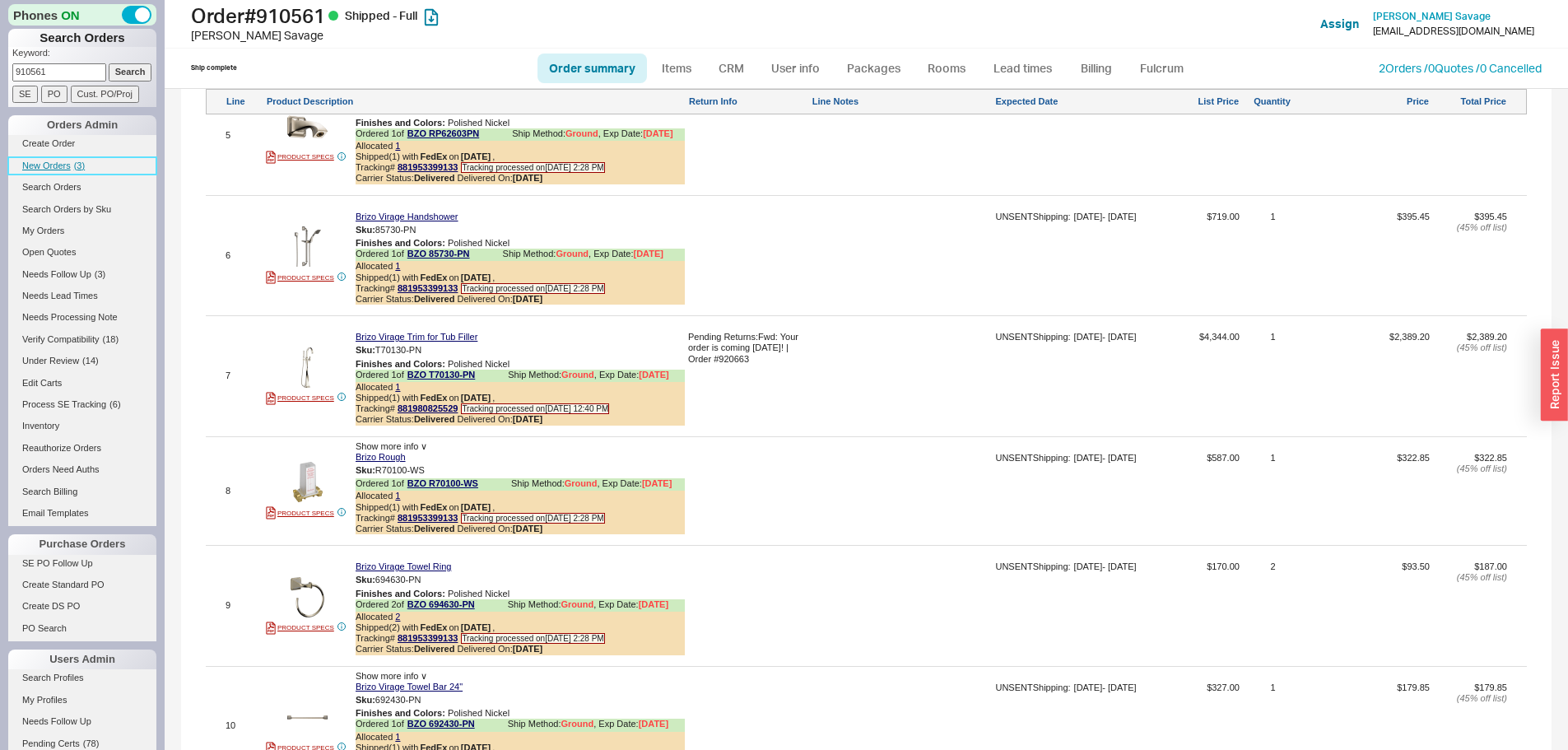
click at [35, 163] on span "New Orders" at bounding box center [46, 165] width 48 height 10
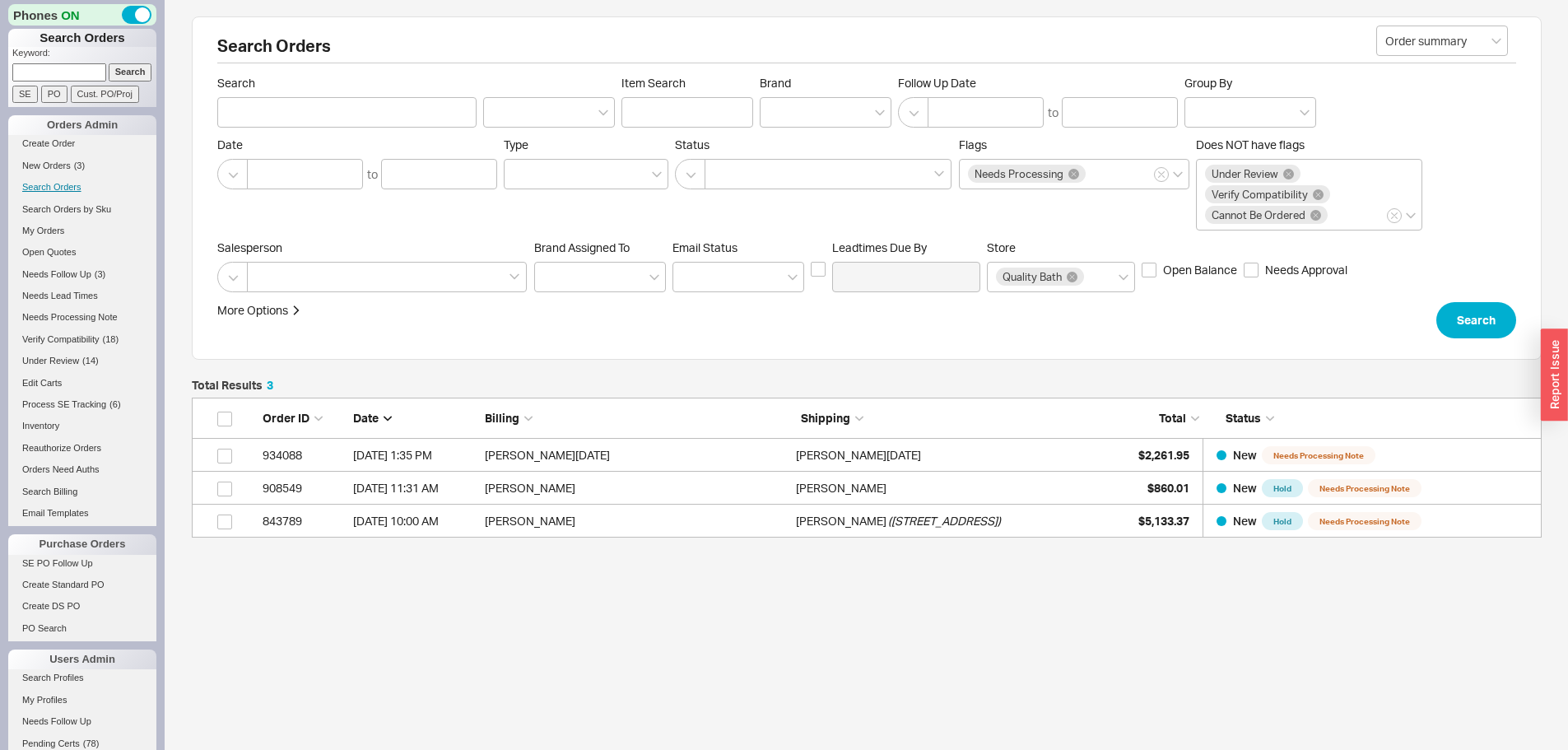
scroll to position [128, 1338]
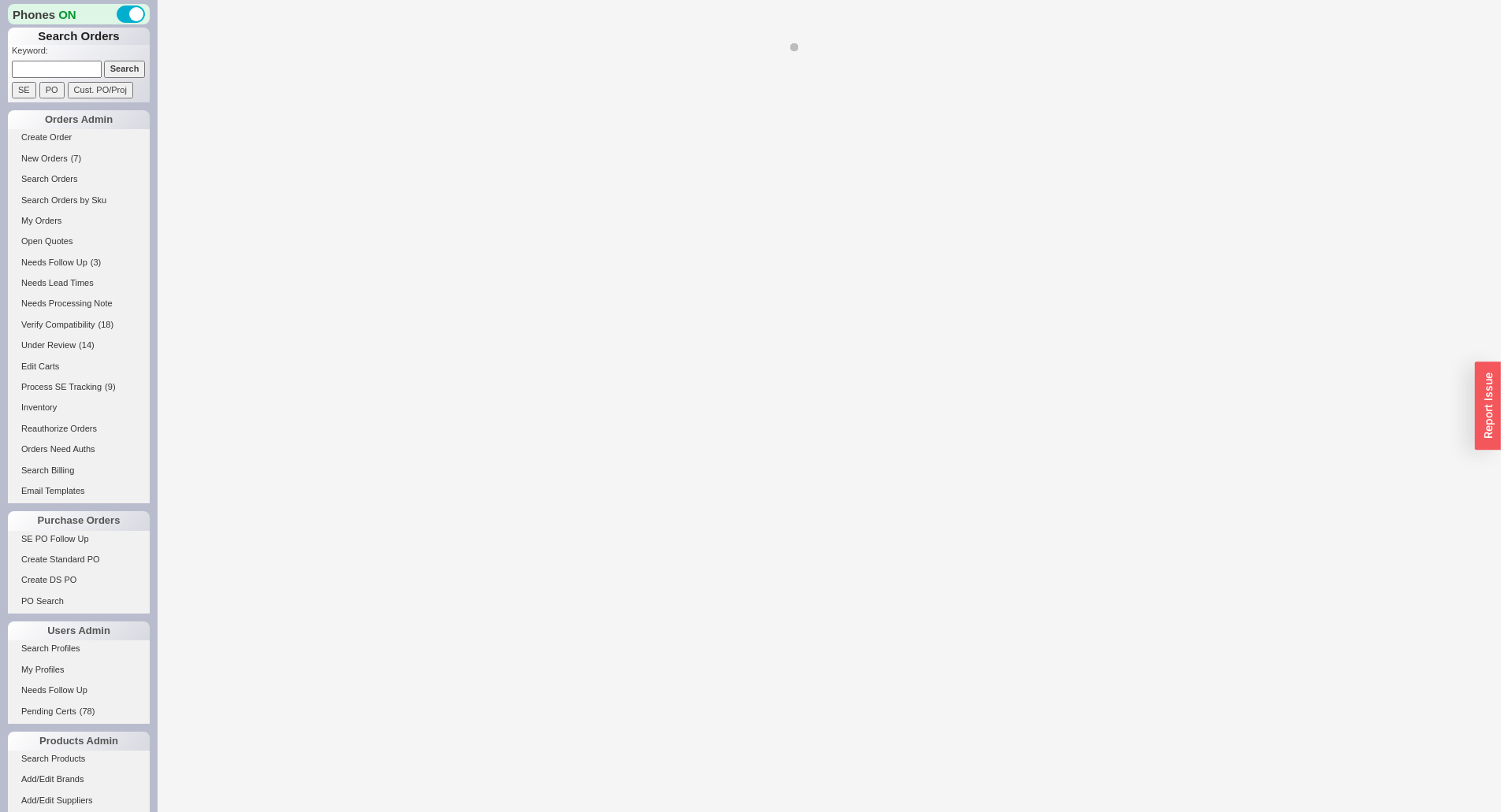
select select "*"
select select "LOW"
select select "3"
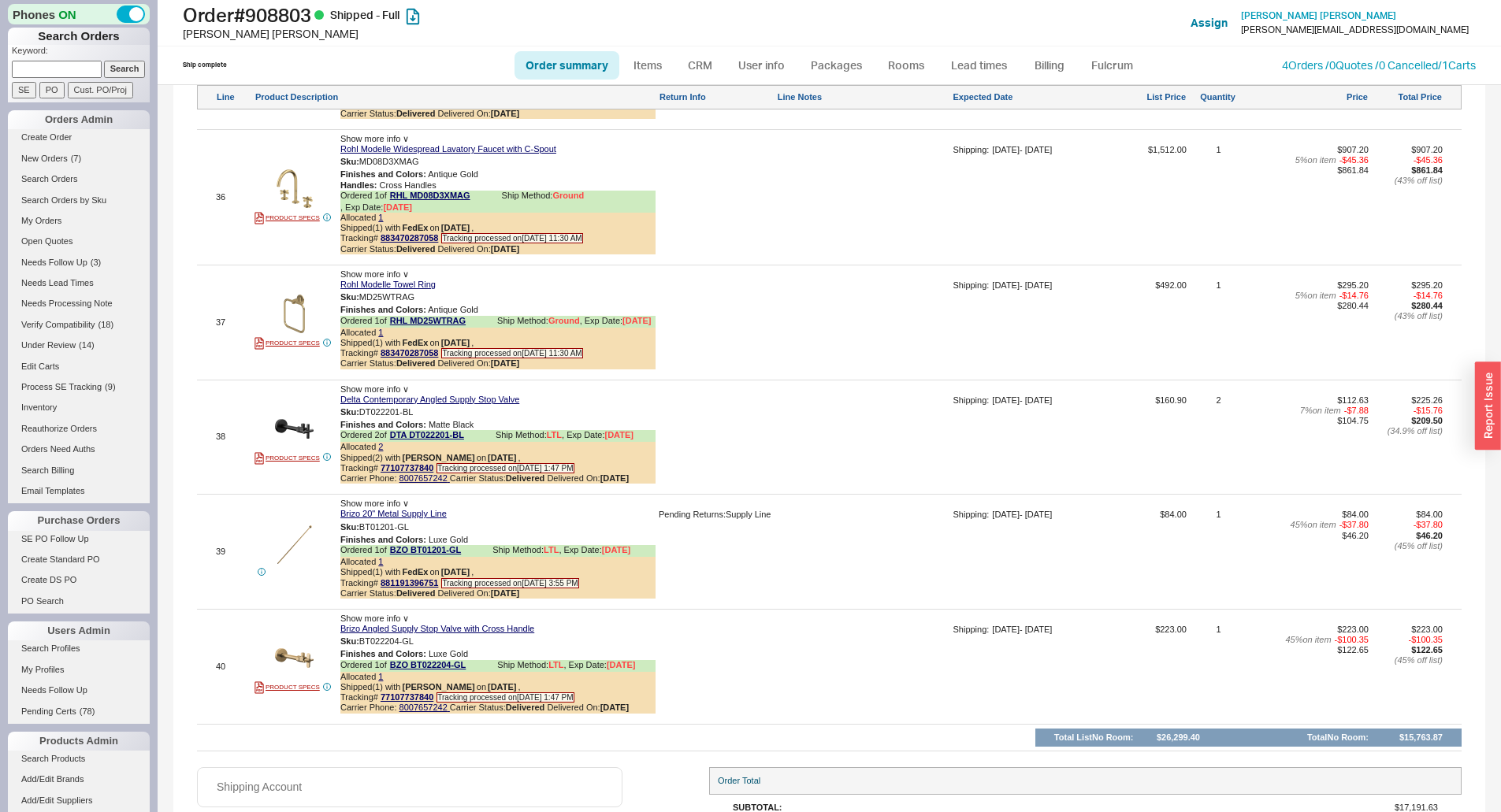
scroll to position [5887, 0]
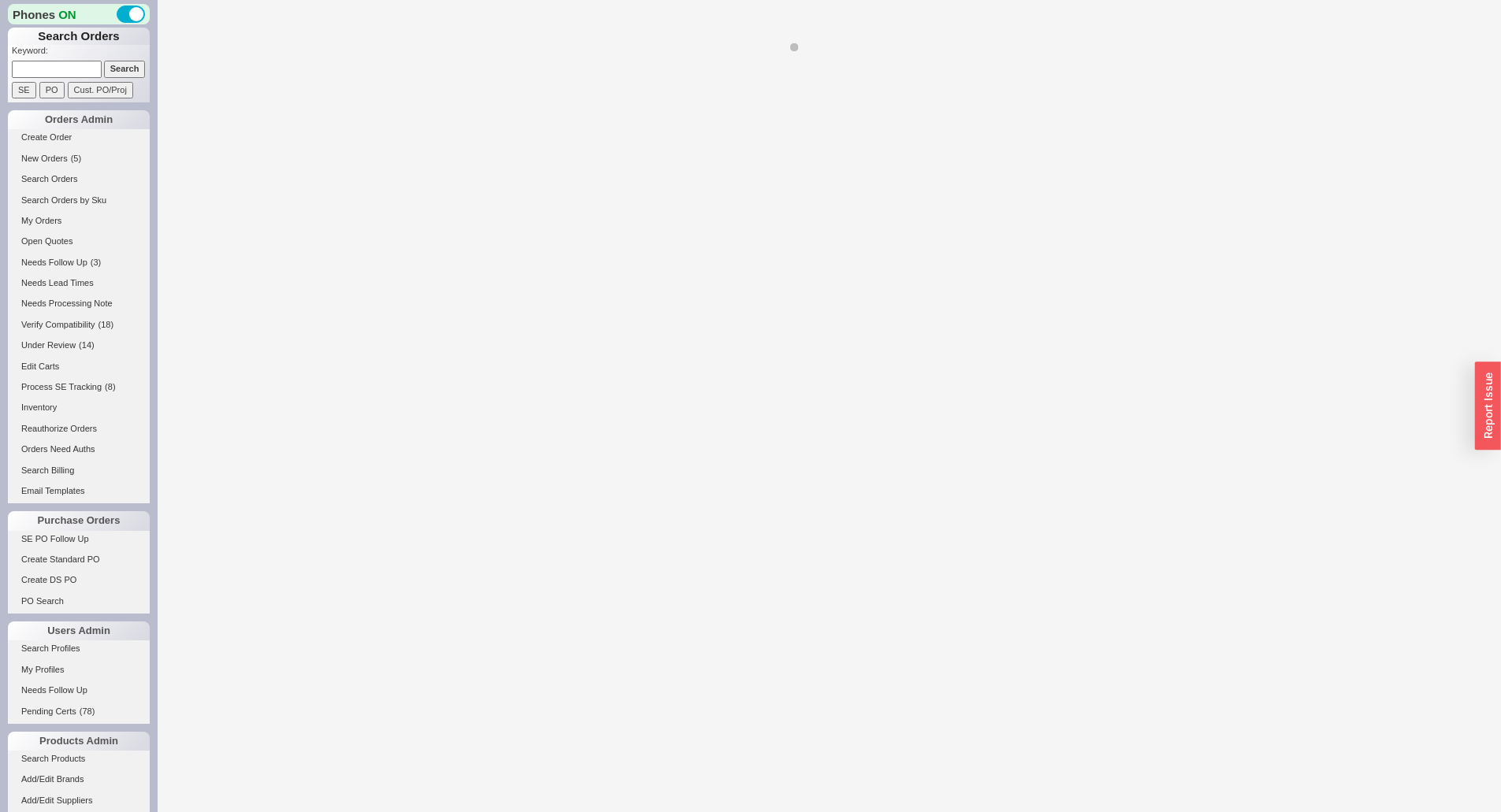
select select "LOW"
select select "3"
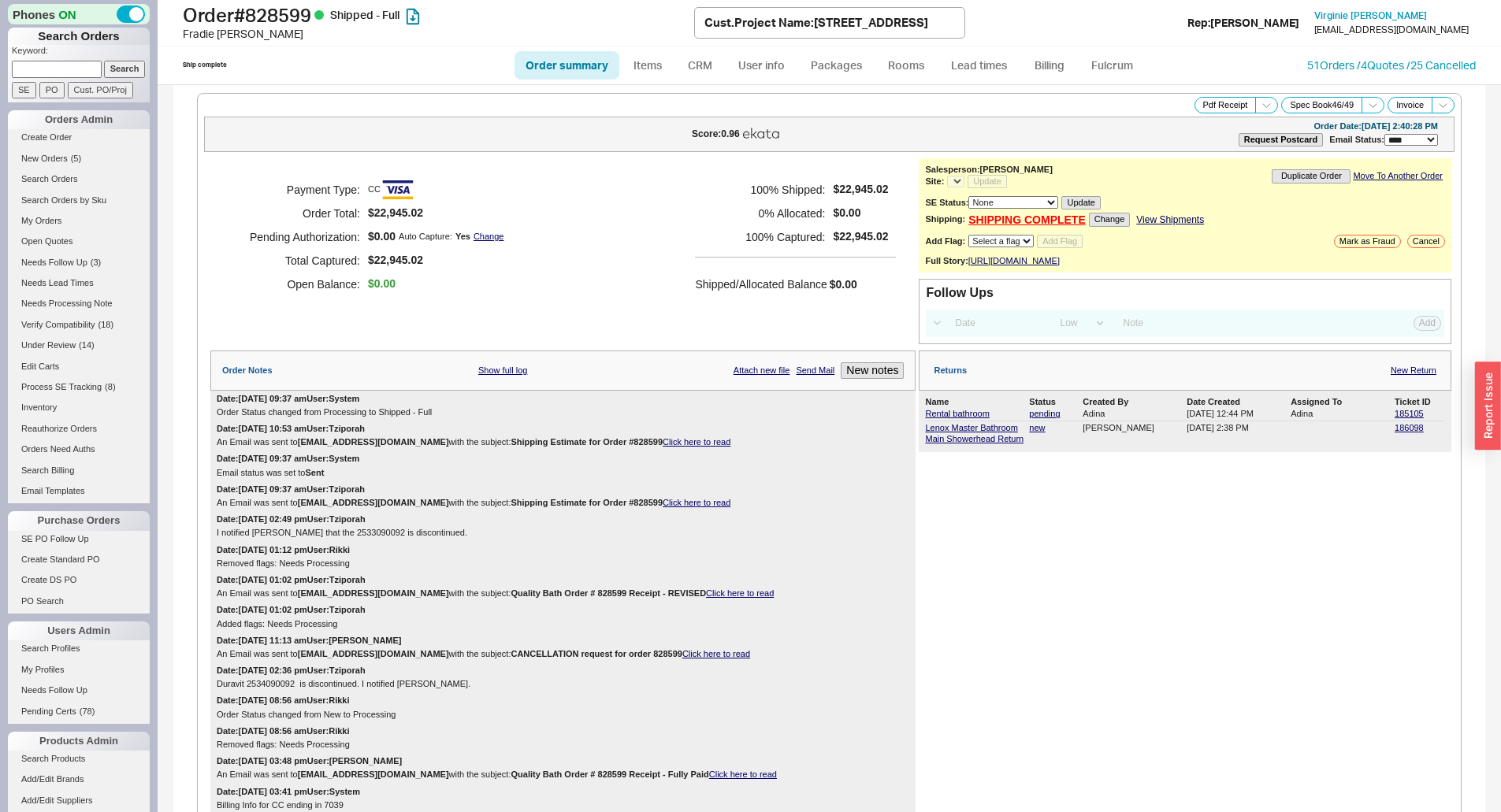
select select "*"
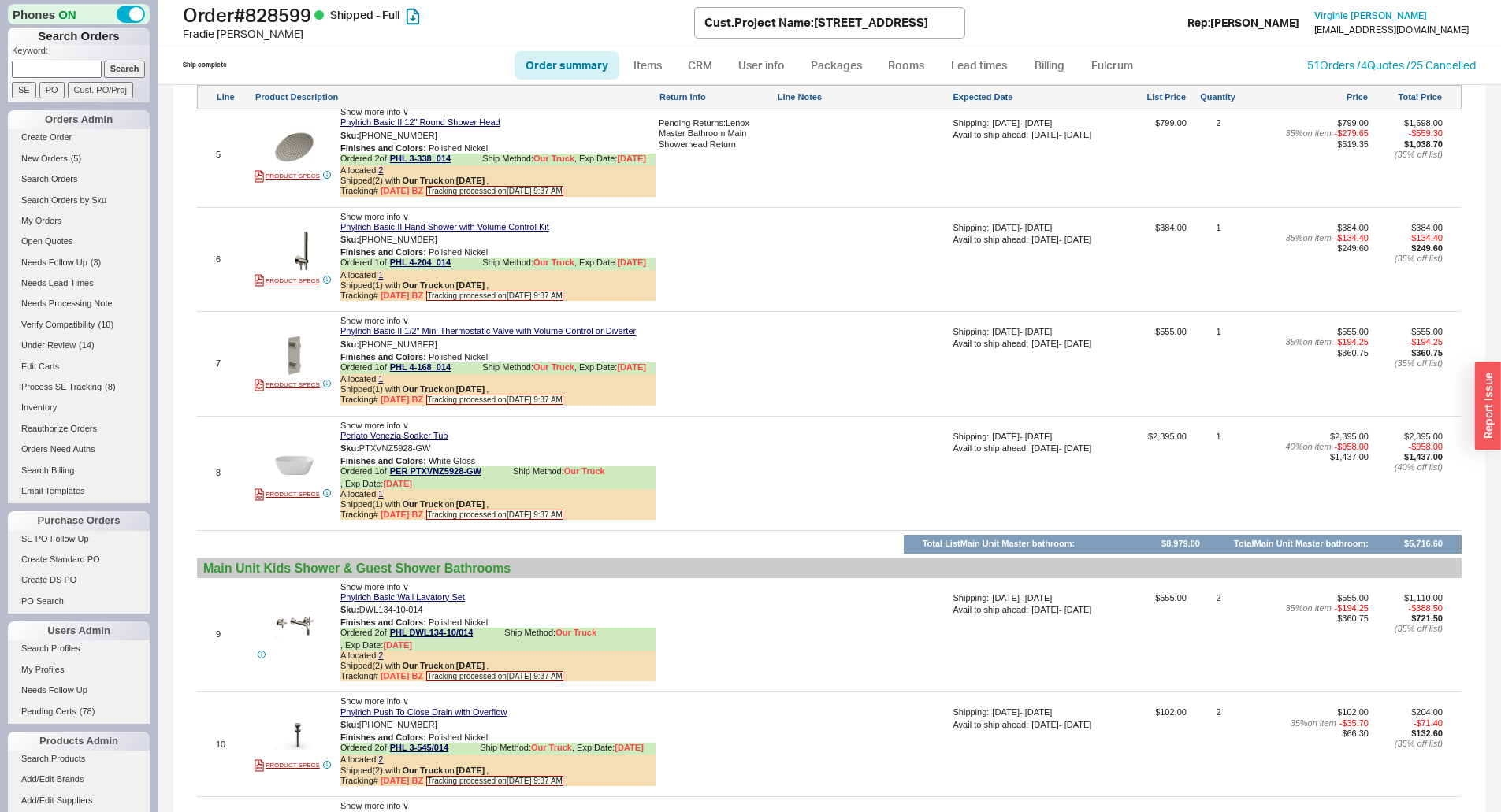
scroll to position [2048, 0]
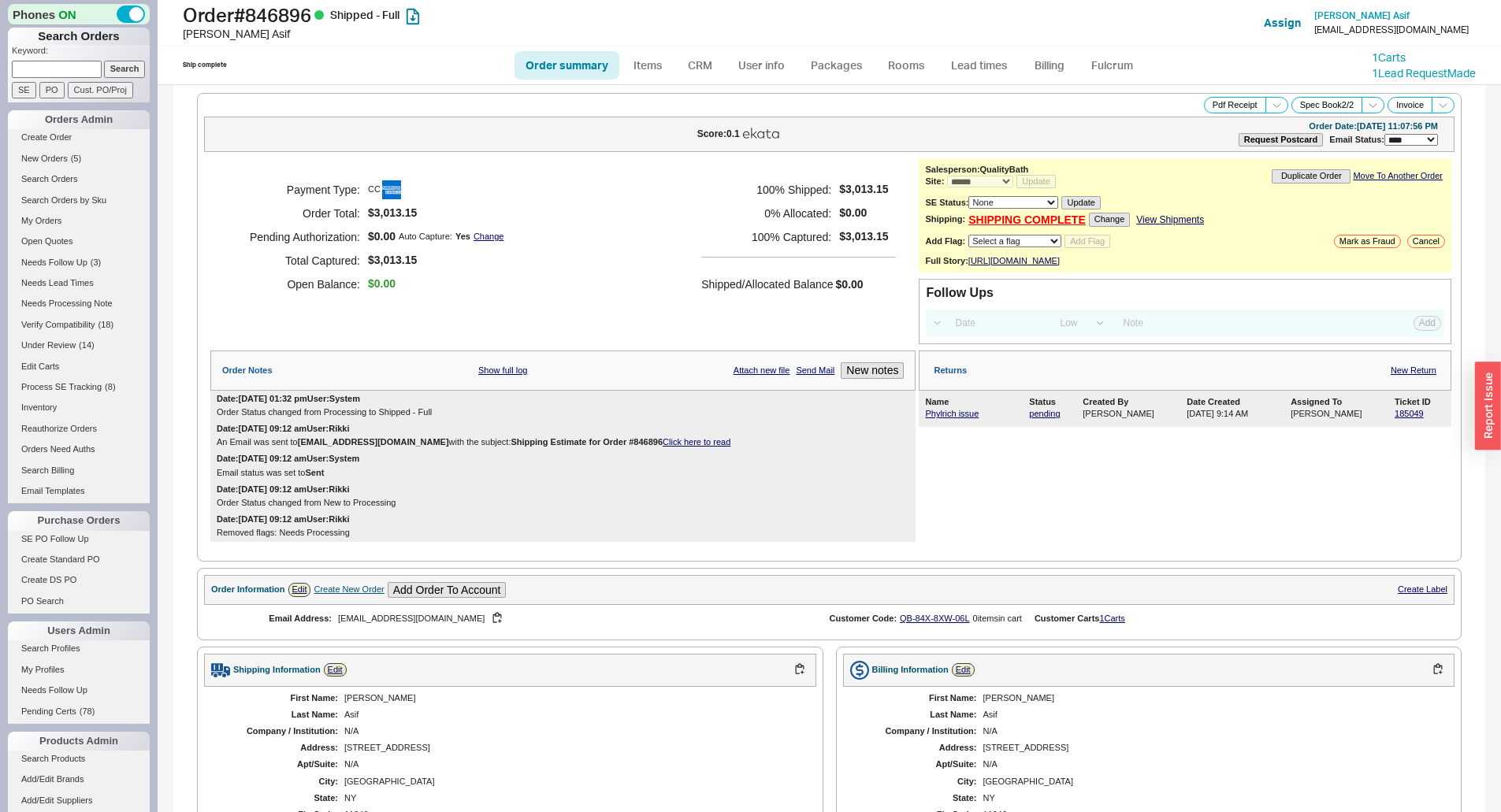
select select "*"
select select "LOW"
select select "3"
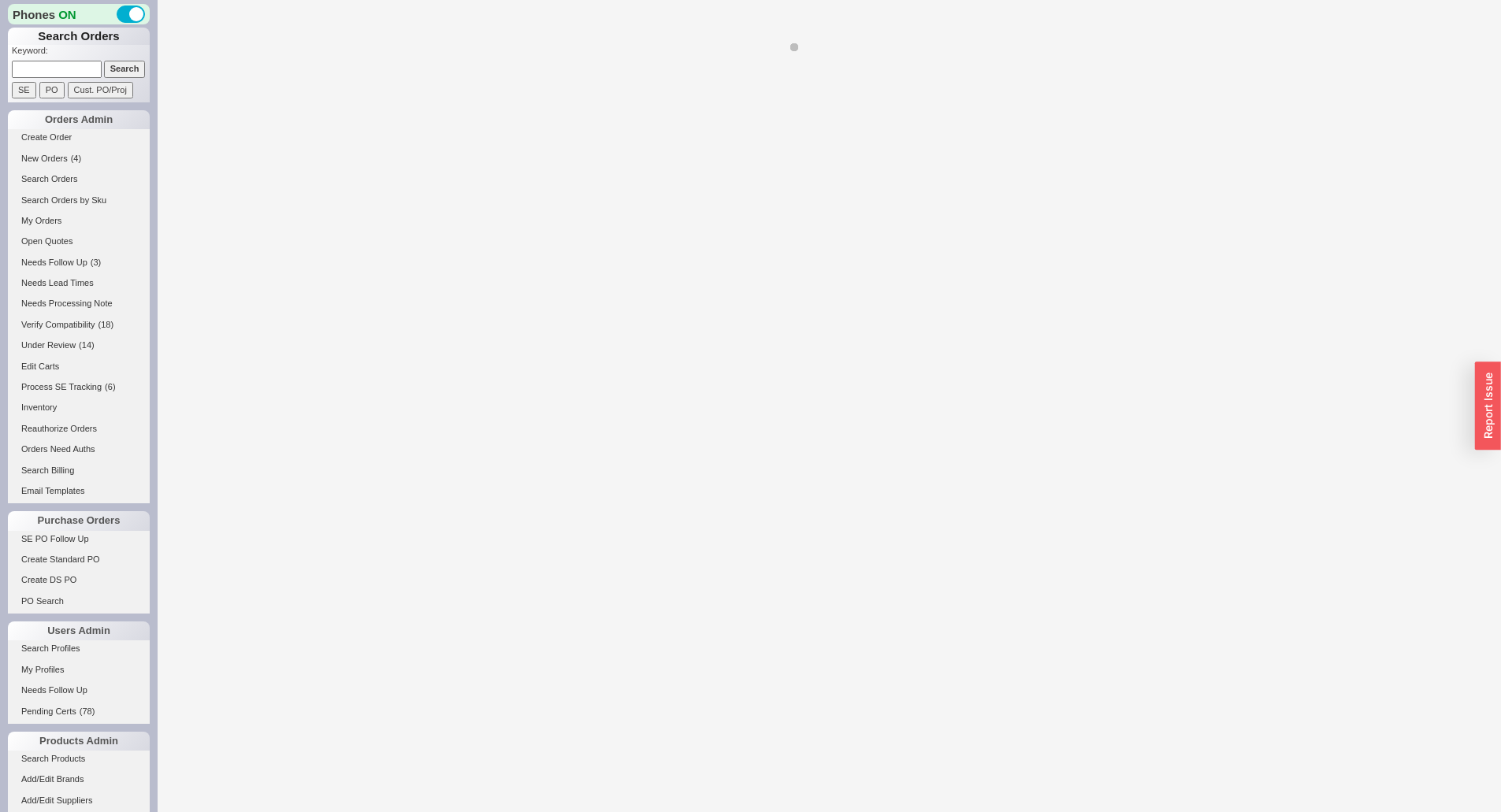
select select "LOW"
select select "3"
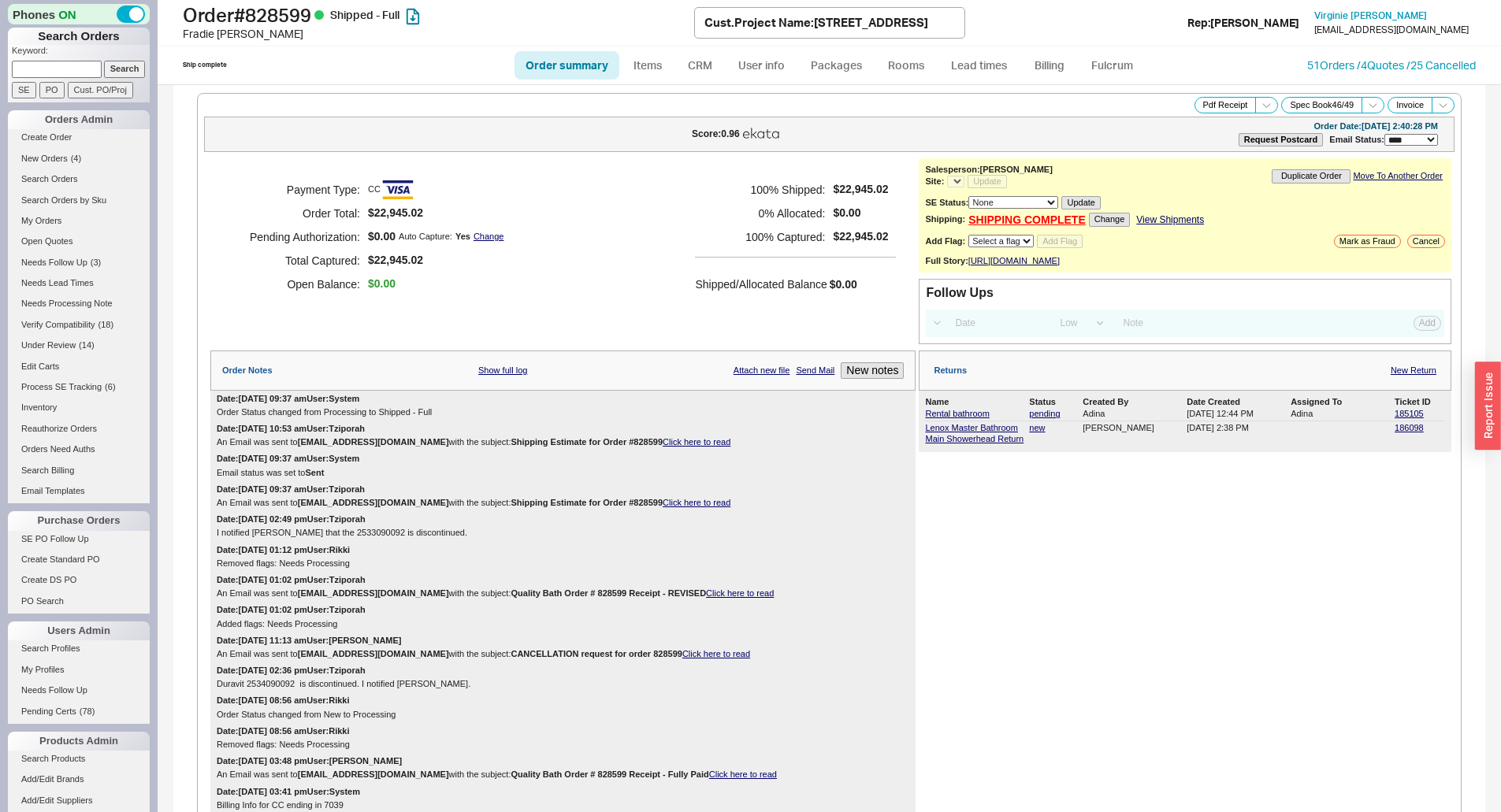
select select "*"
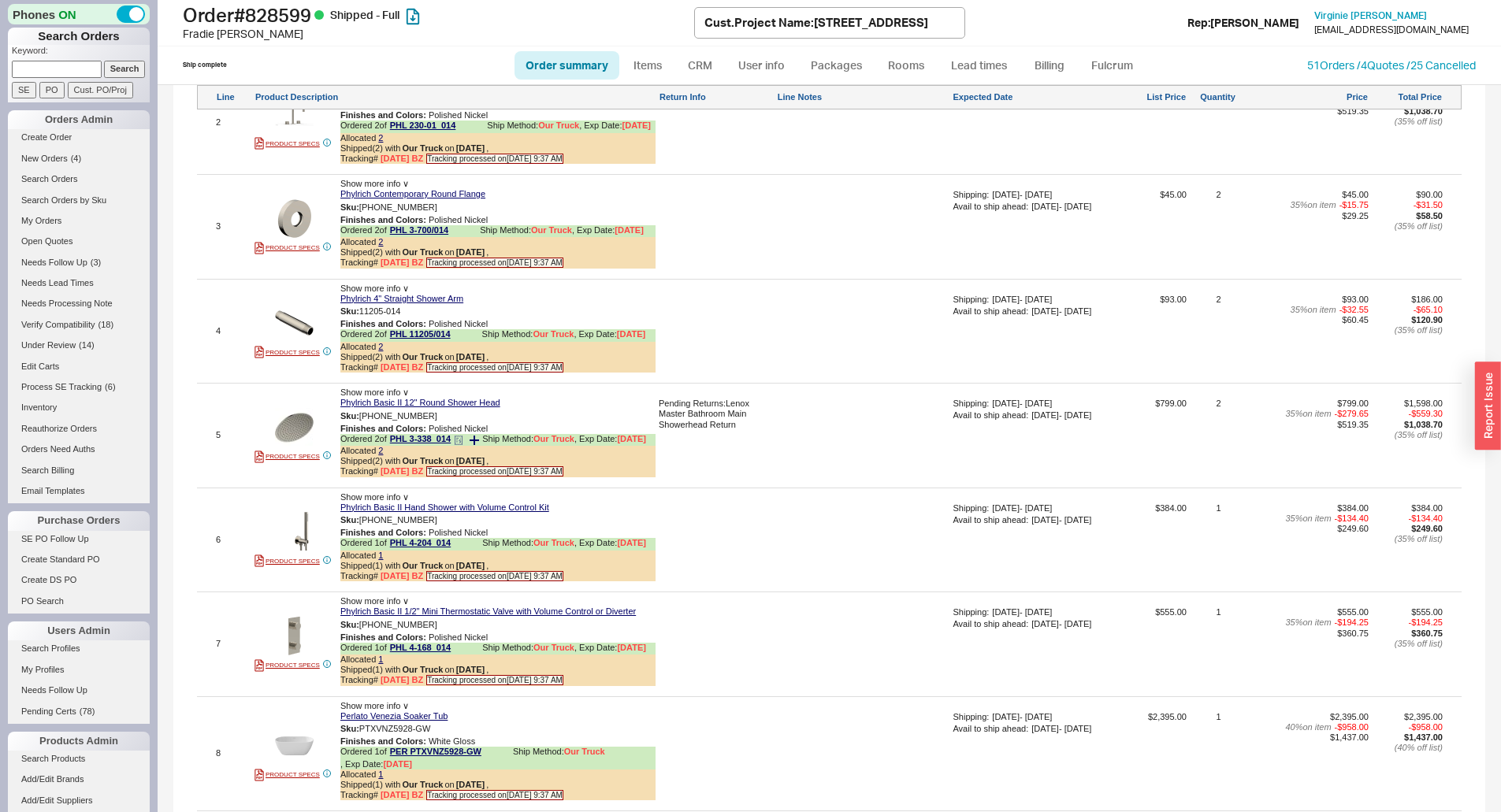
scroll to position [1813, 0]
